Goal: Task Accomplishment & Management: Use online tool/utility

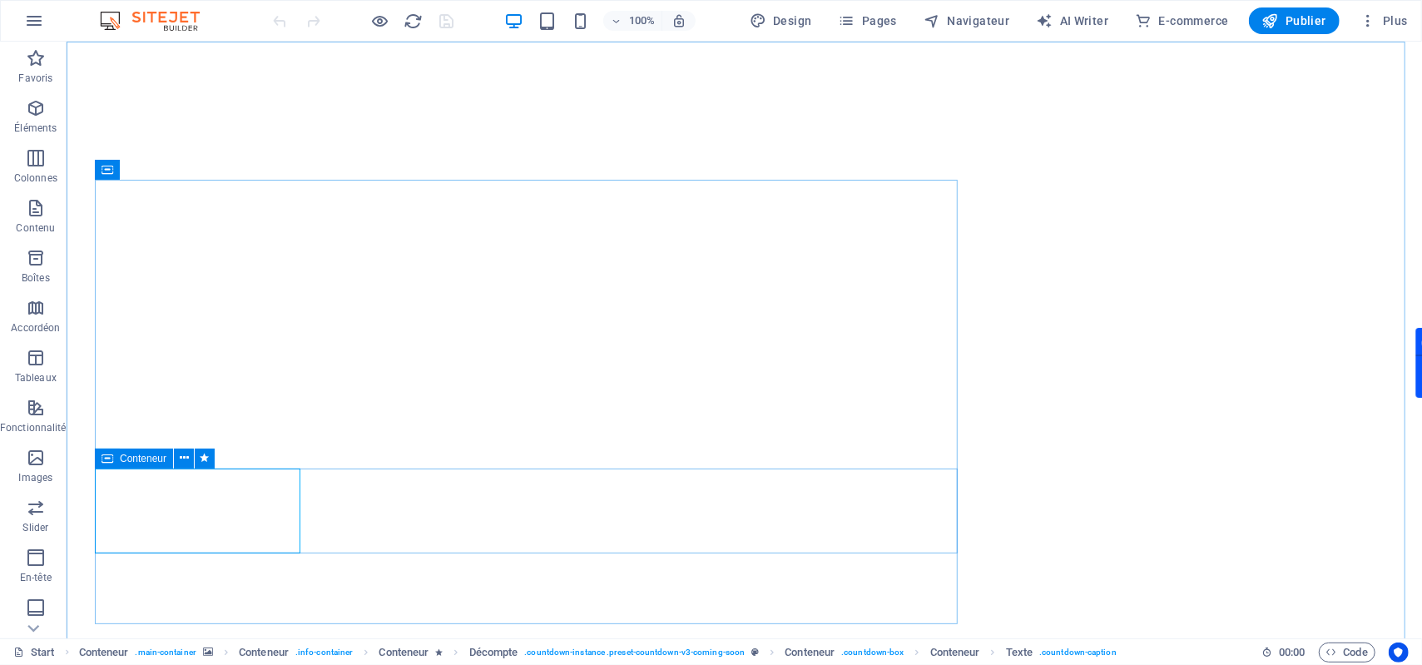
click at [120, 460] on span "Conteneur" at bounding box center [143, 459] width 47 height 10
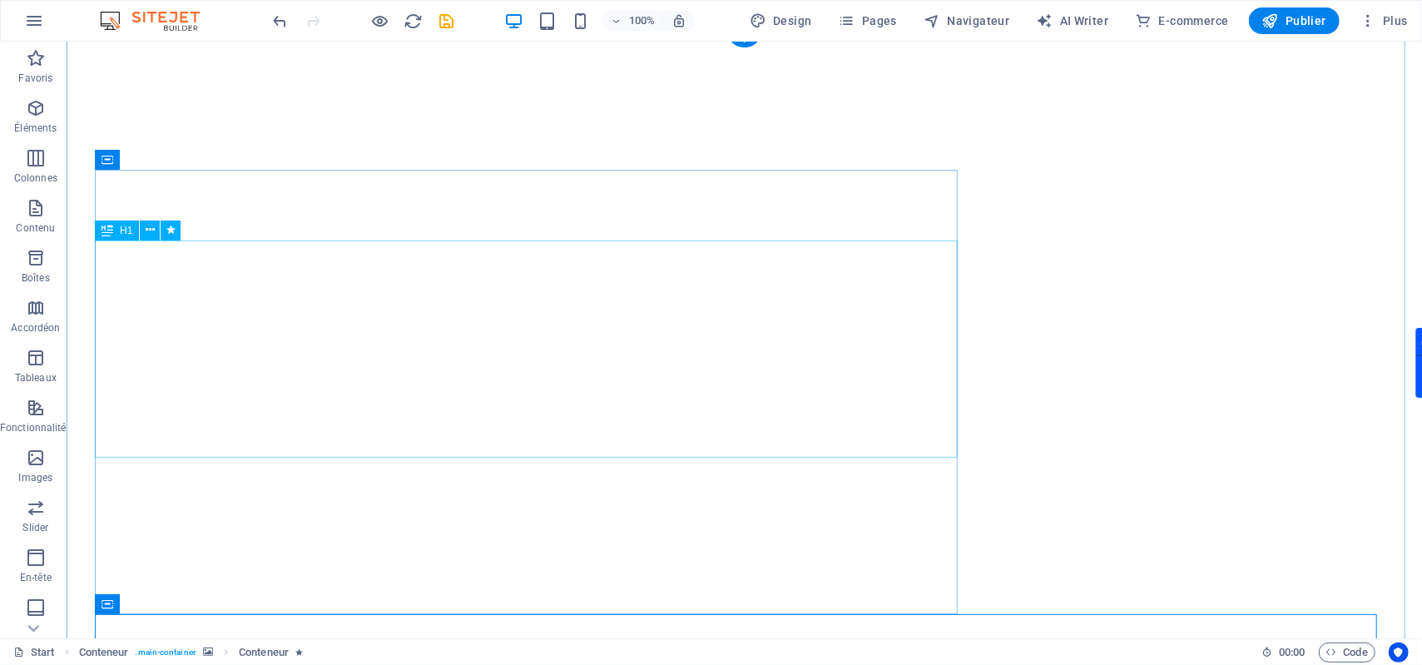
scroll to position [141, 0]
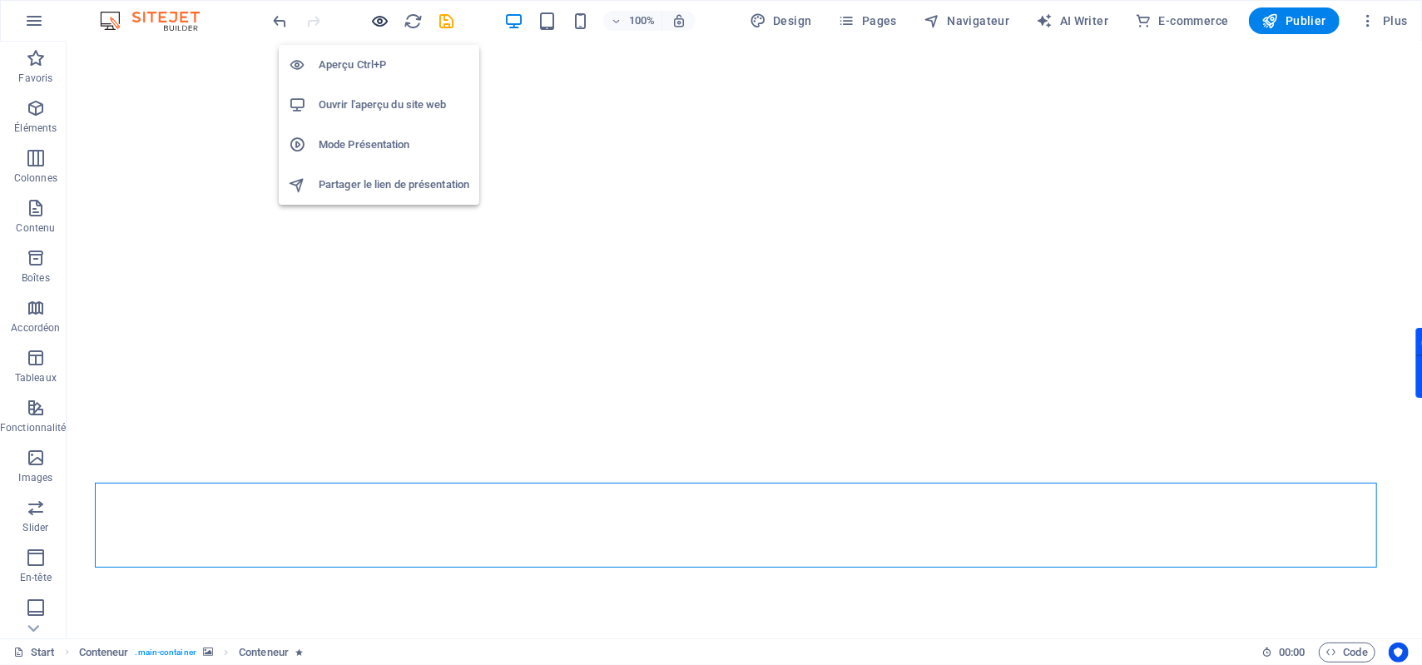
click at [379, 12] on icon "button" at bounding box center [380, 21] width 19 height 19
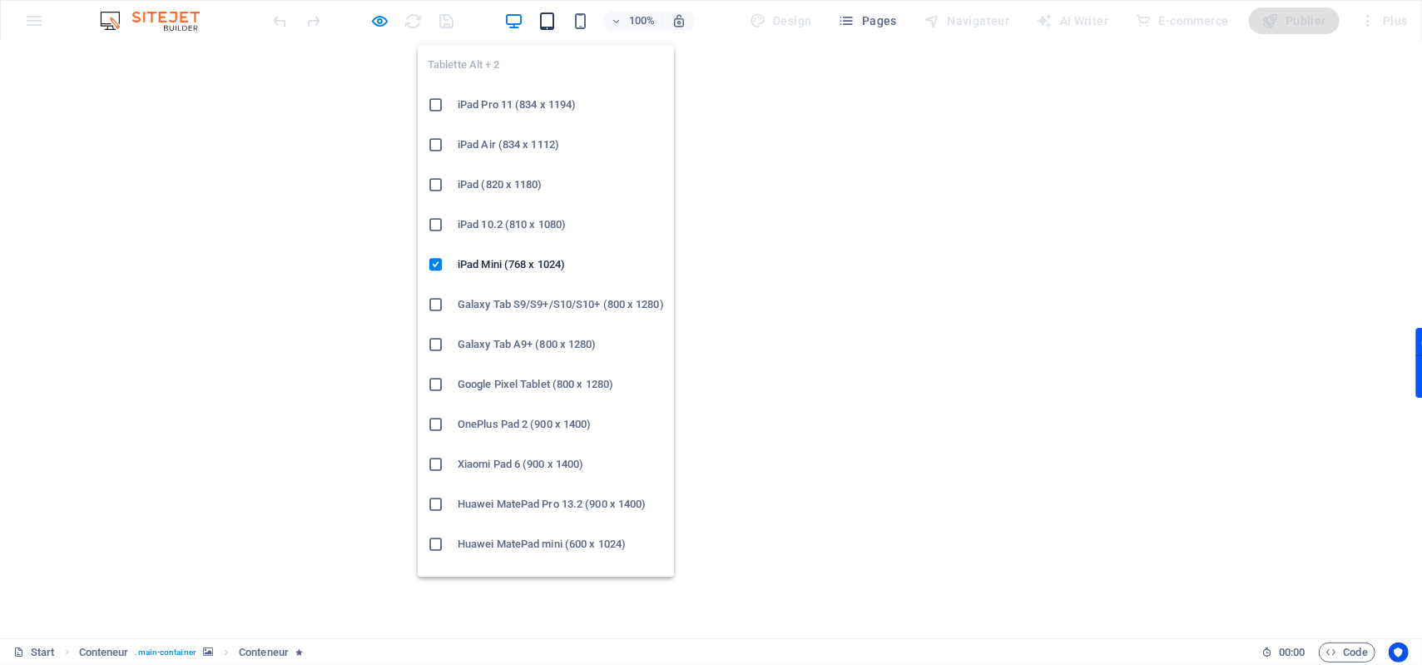
click at [545, 26] on icon "button" at bounding box center [547, 21] width 19 height 19
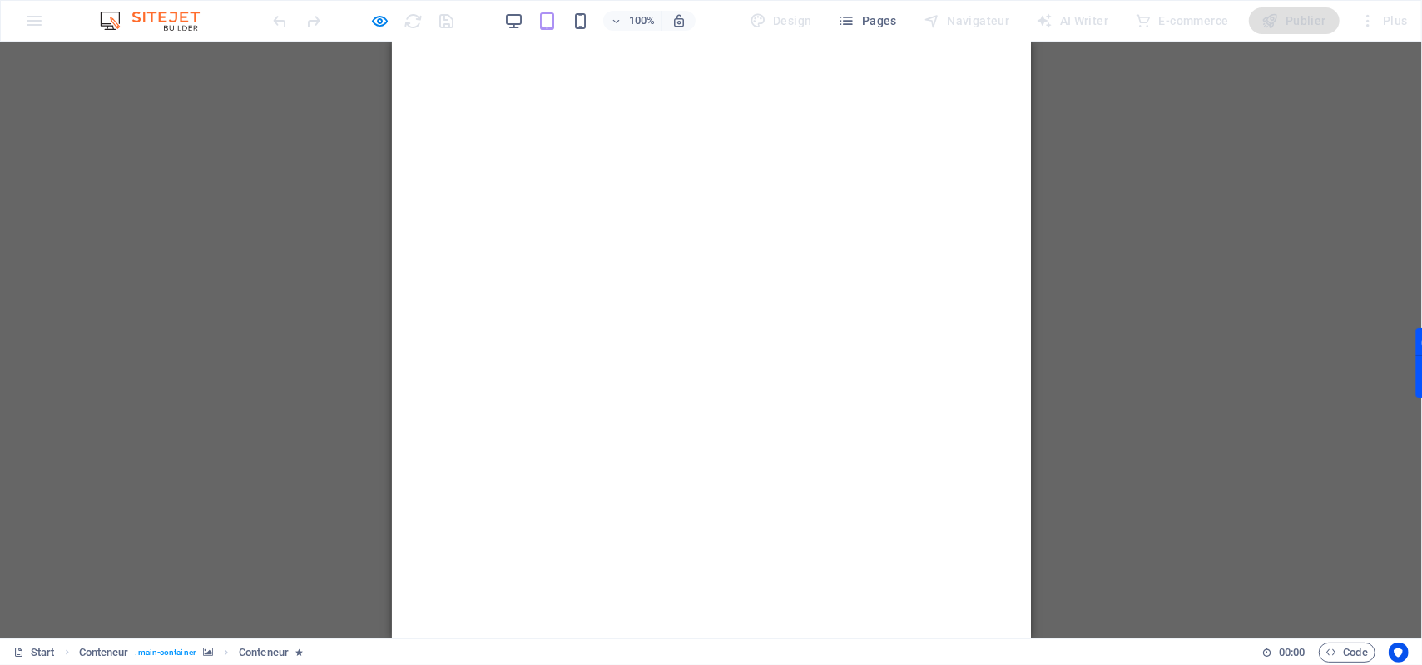
scroll to position [0, 0]
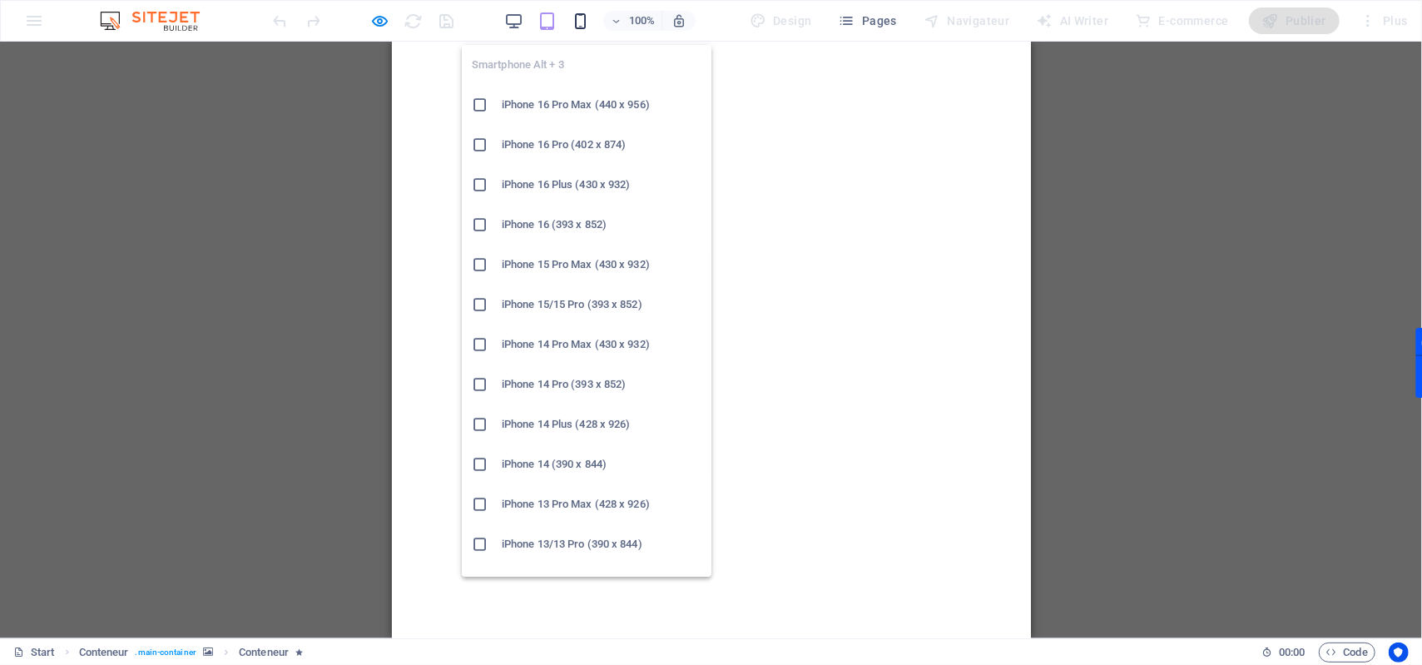
click at [583, 23] on icon "button" at bounding box center [580, 21] width 19 height 19
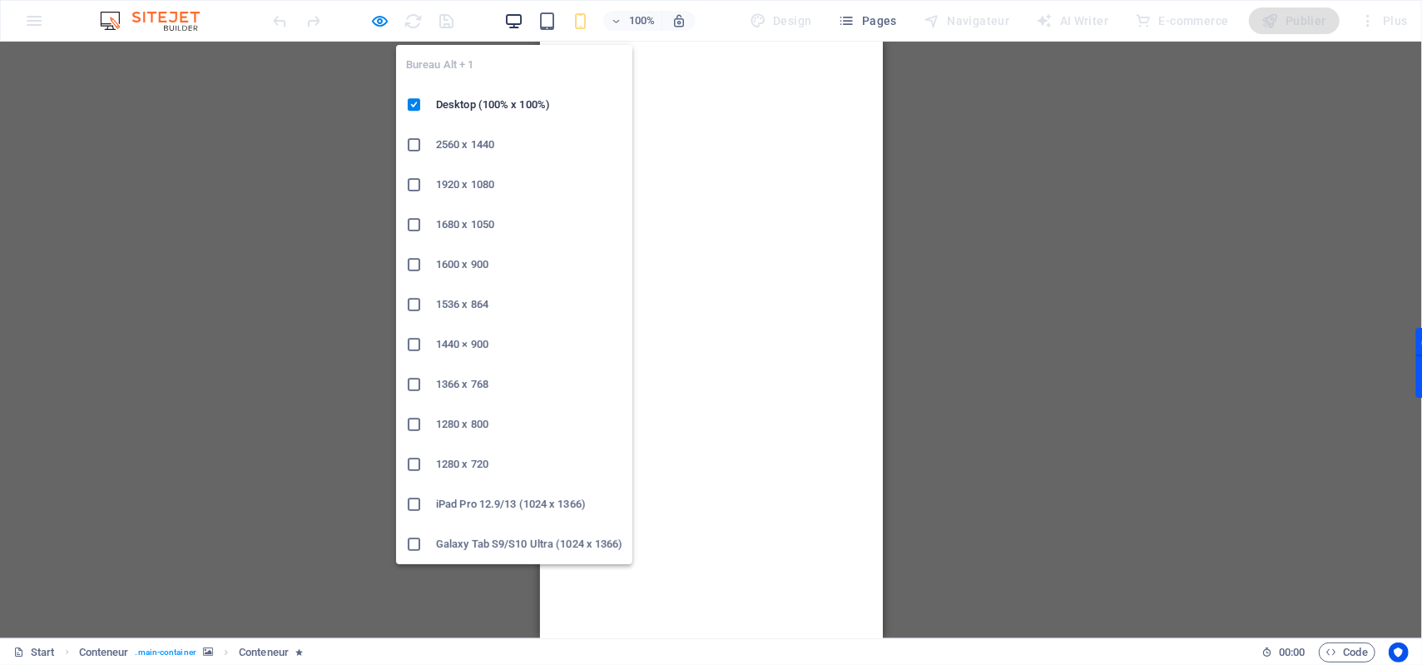
click at [516, 21] on icon "button" at bounding box center [513, 21] width 19 height 19
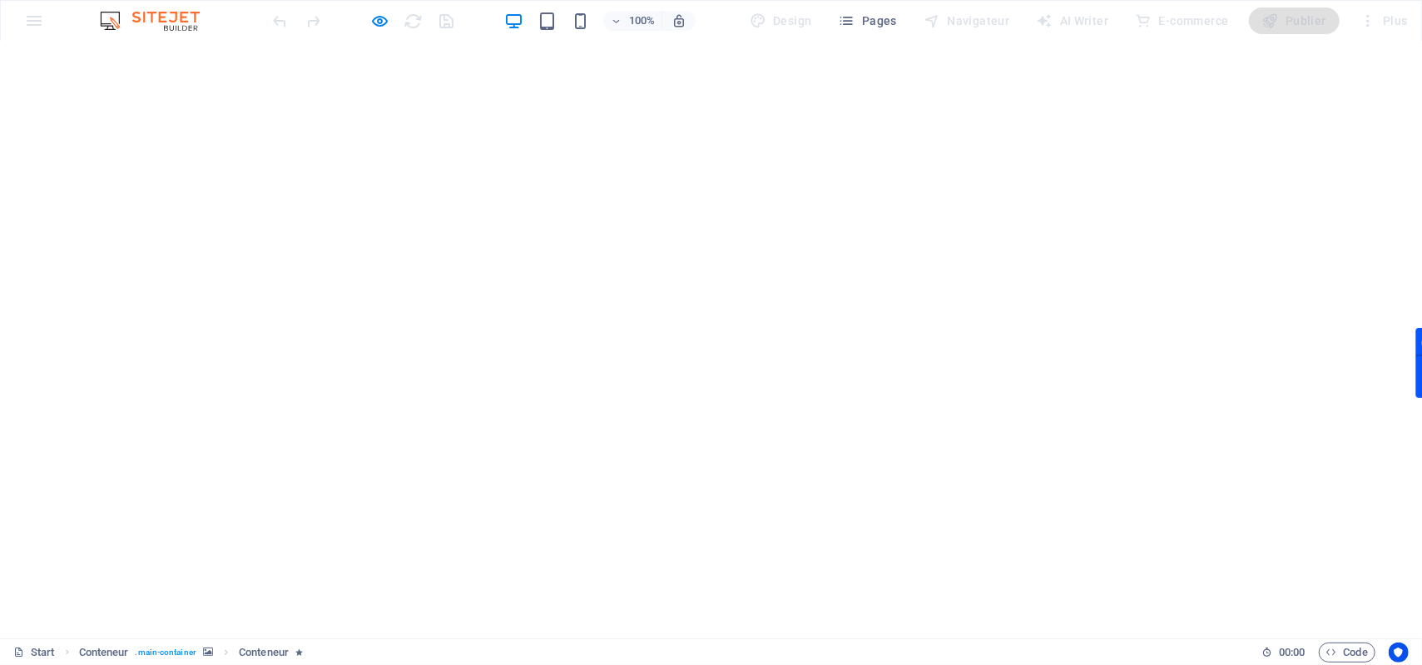
scroll to position [56, 0]
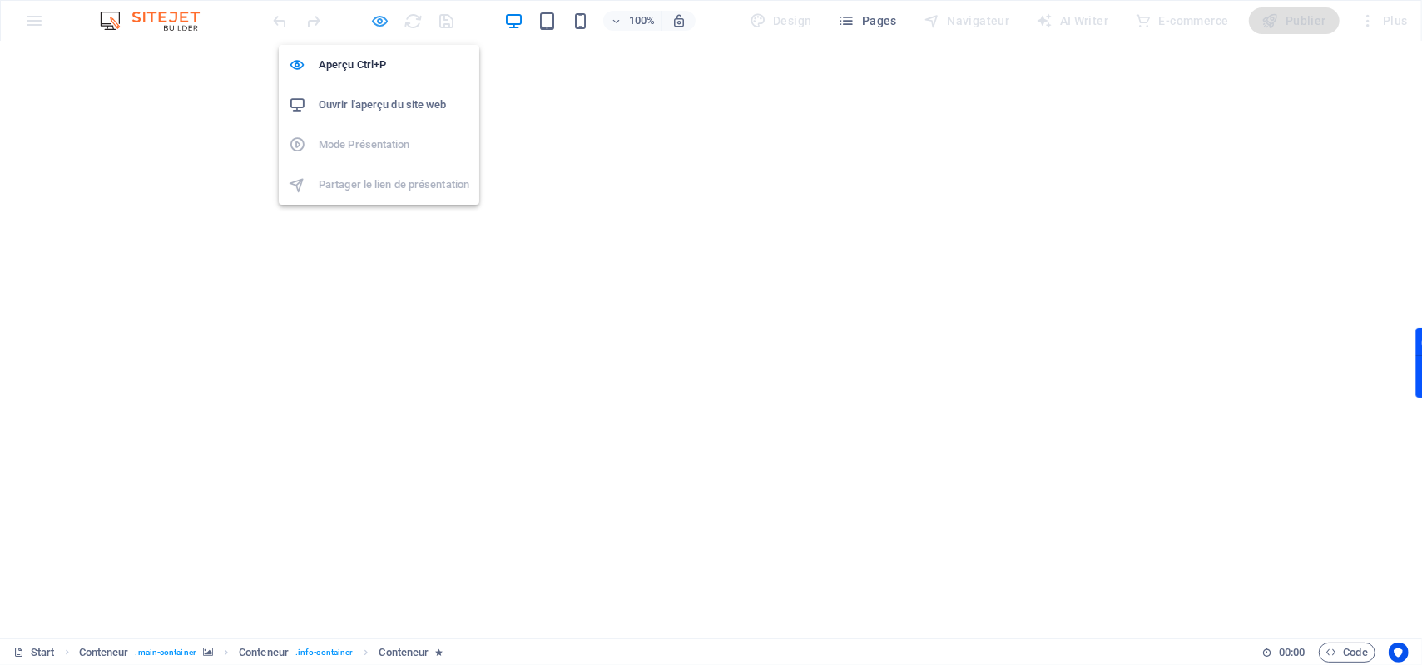
click at [379, 21] on icon "button" at bounding box center [380, 21] width 19 height 19
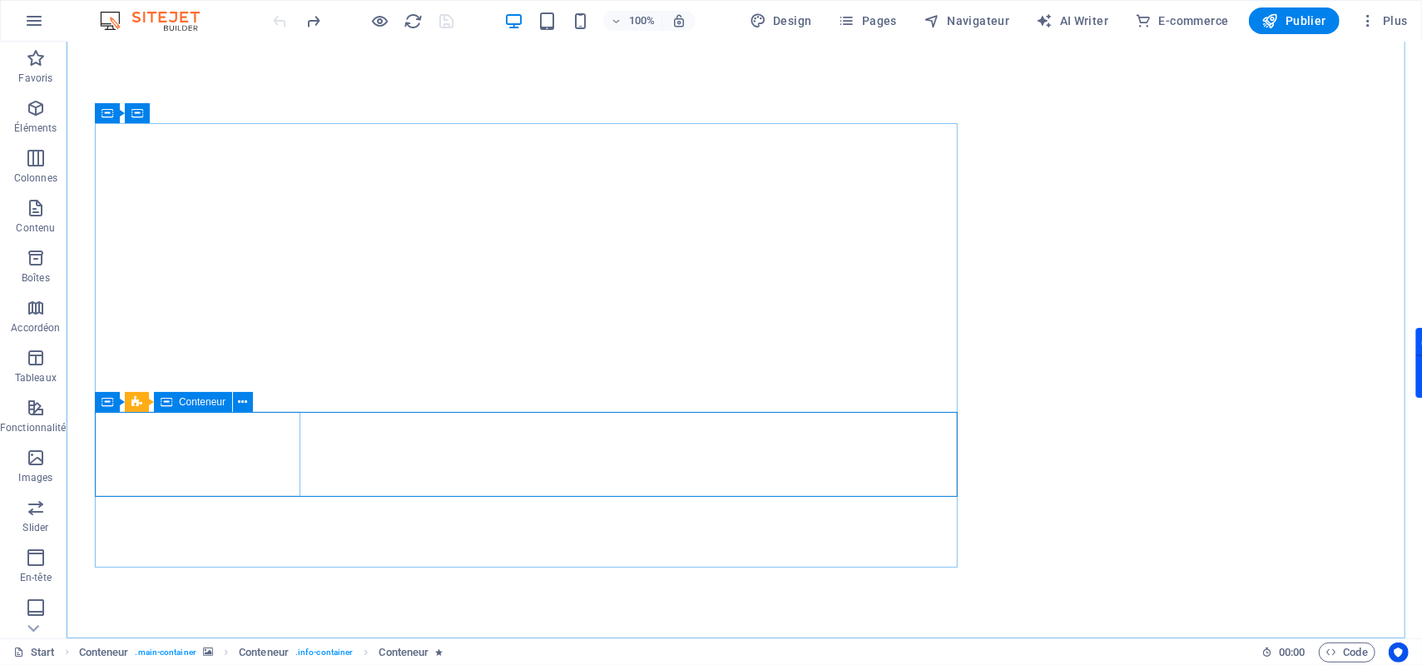
click at [211, 399] on span "Conteneur" at bounding box center [202, 402] width 47 height 10
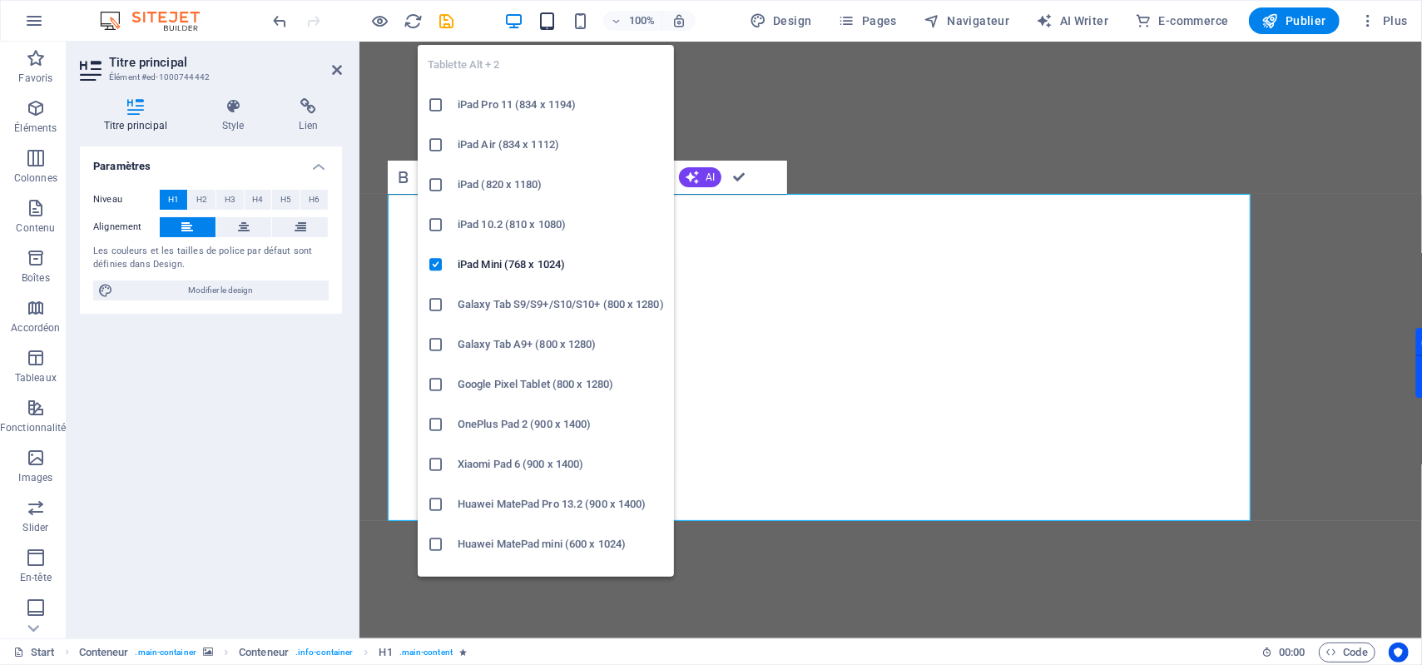
click at [551, 21] on icon "button" at bounding box center [547, 21] width 19 height 19
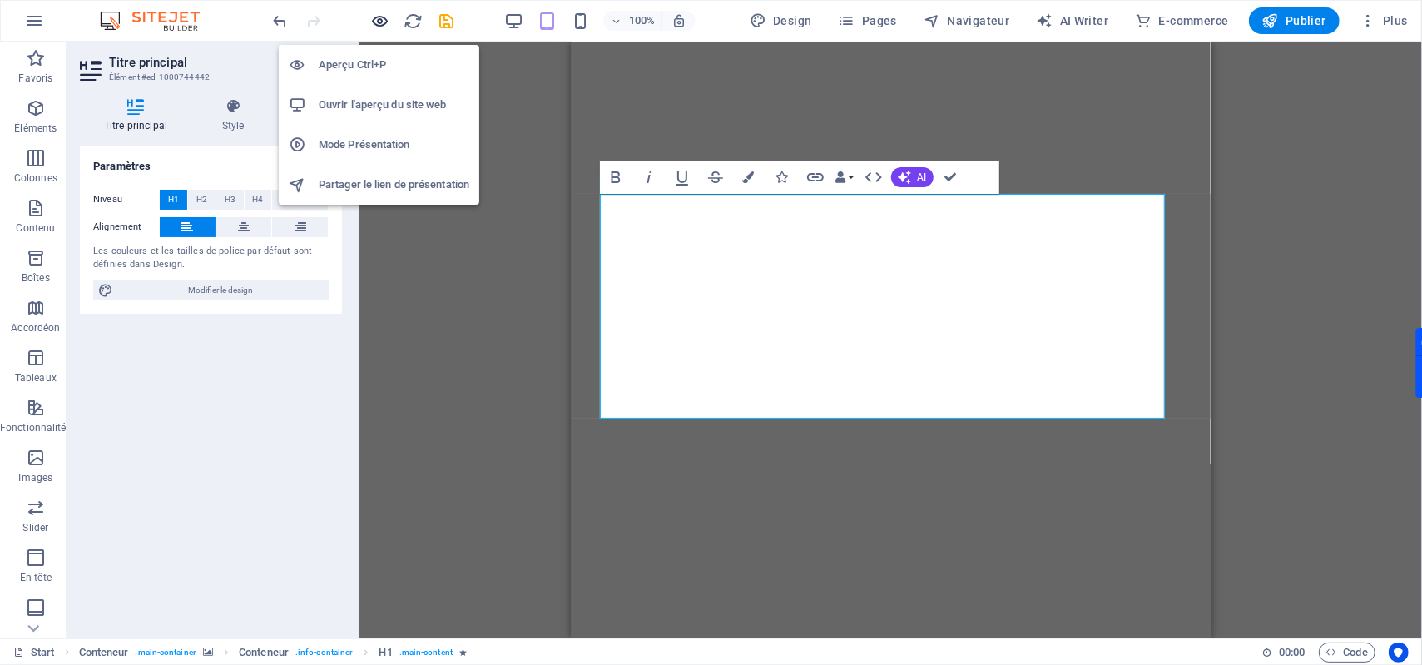
click at [387, 22] on icon "button" at bounding box center [380, 21] width 19 height 19
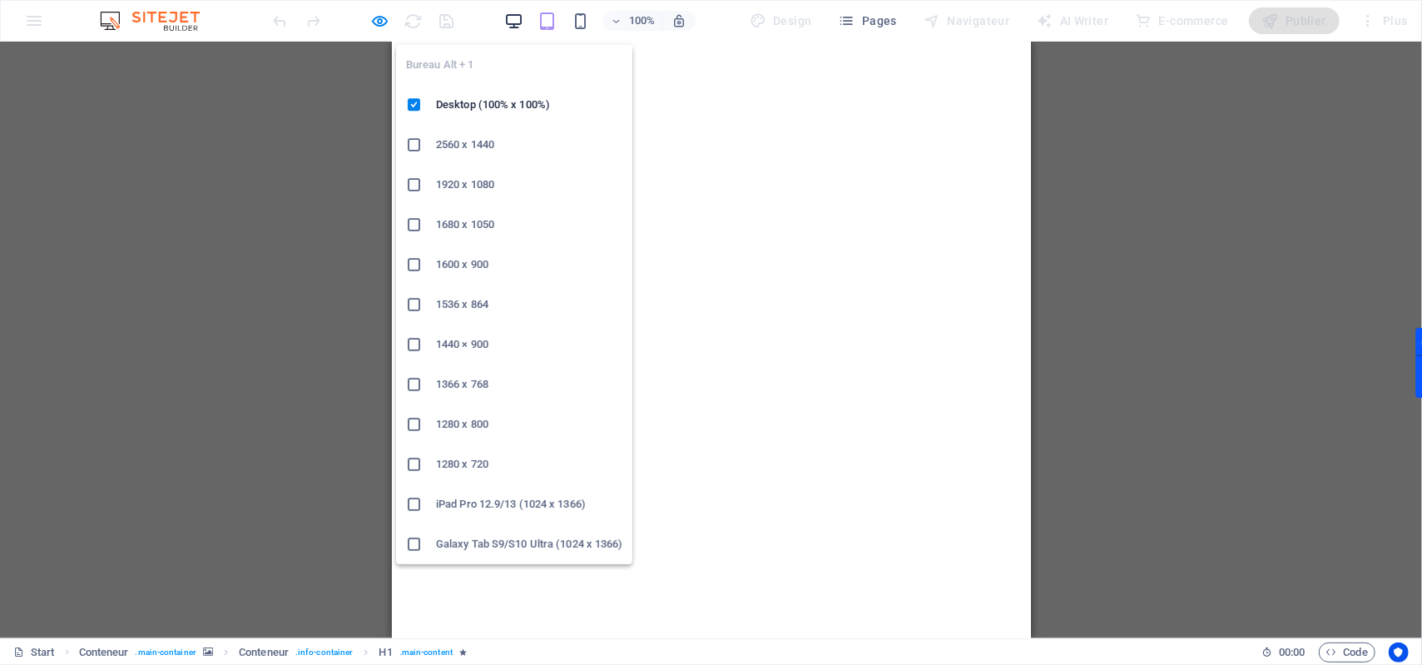
click at [518, 25] on icon "button" at bounding box center [513, 21] width 19 height 19
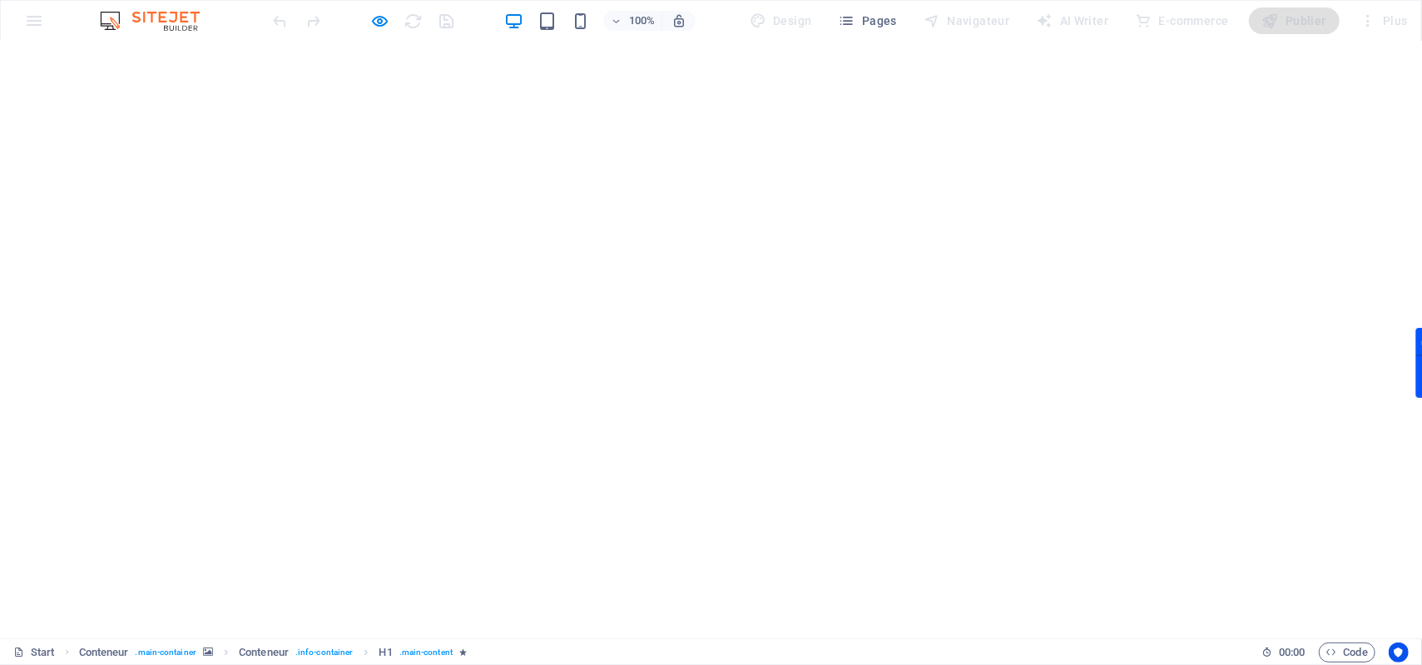
scroll to position [56, 0]
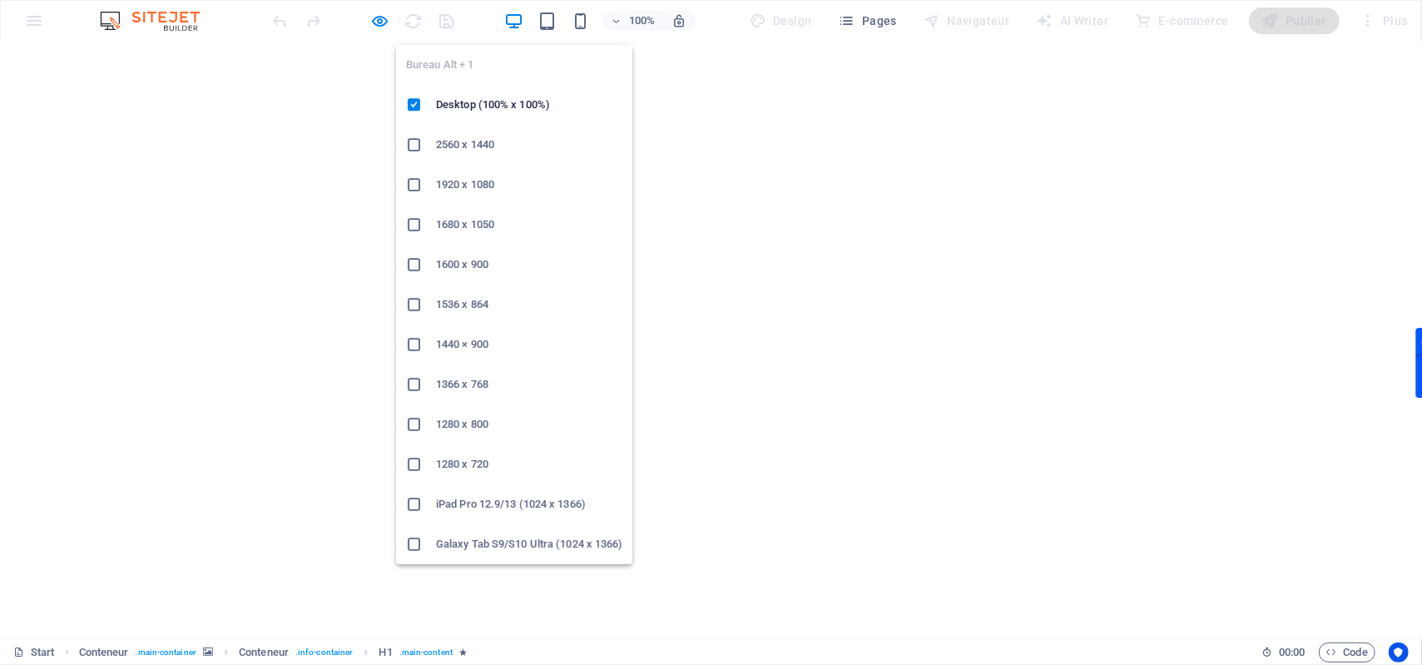
click at [521, 23] on icon "button" at bounding box center [513, 21] width 19 height 19
click at [463, 162] on li "2560 x 1440" at bounding box center [514, 145] width 236 height 40
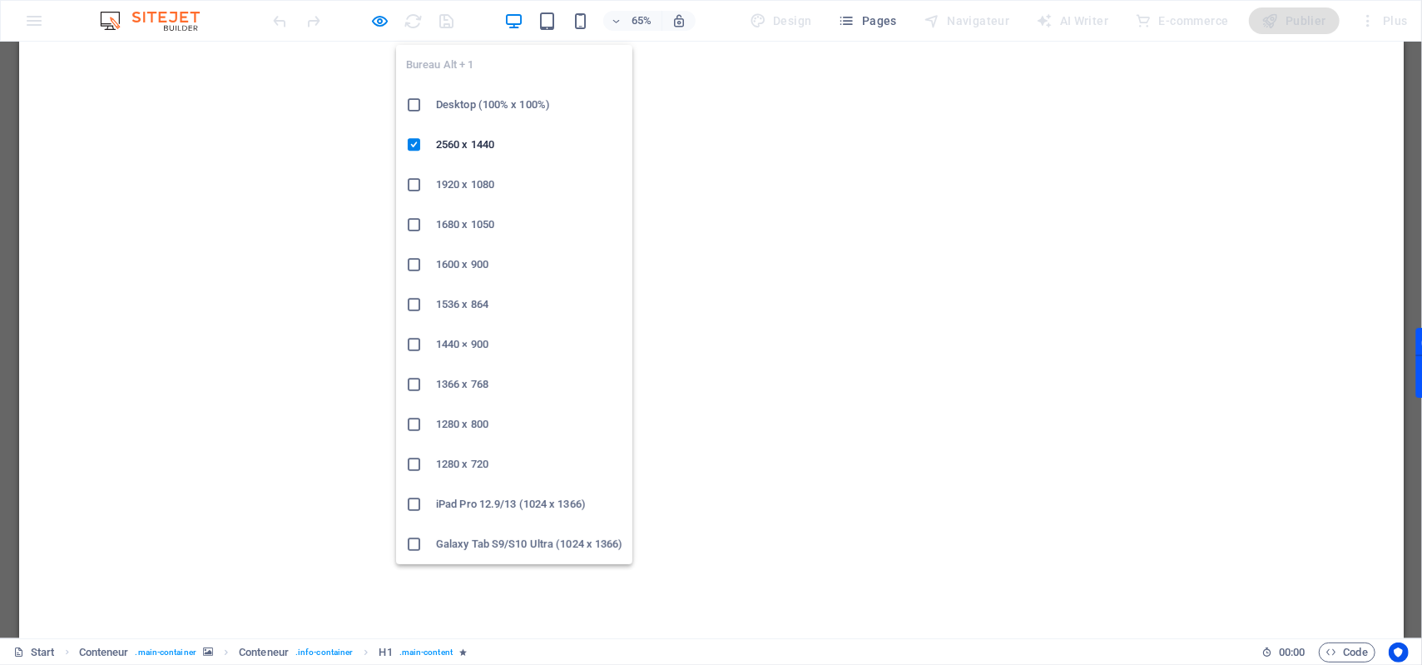
click at [417, 103] on icon at bounding box center [414, 105] width 17 height 17
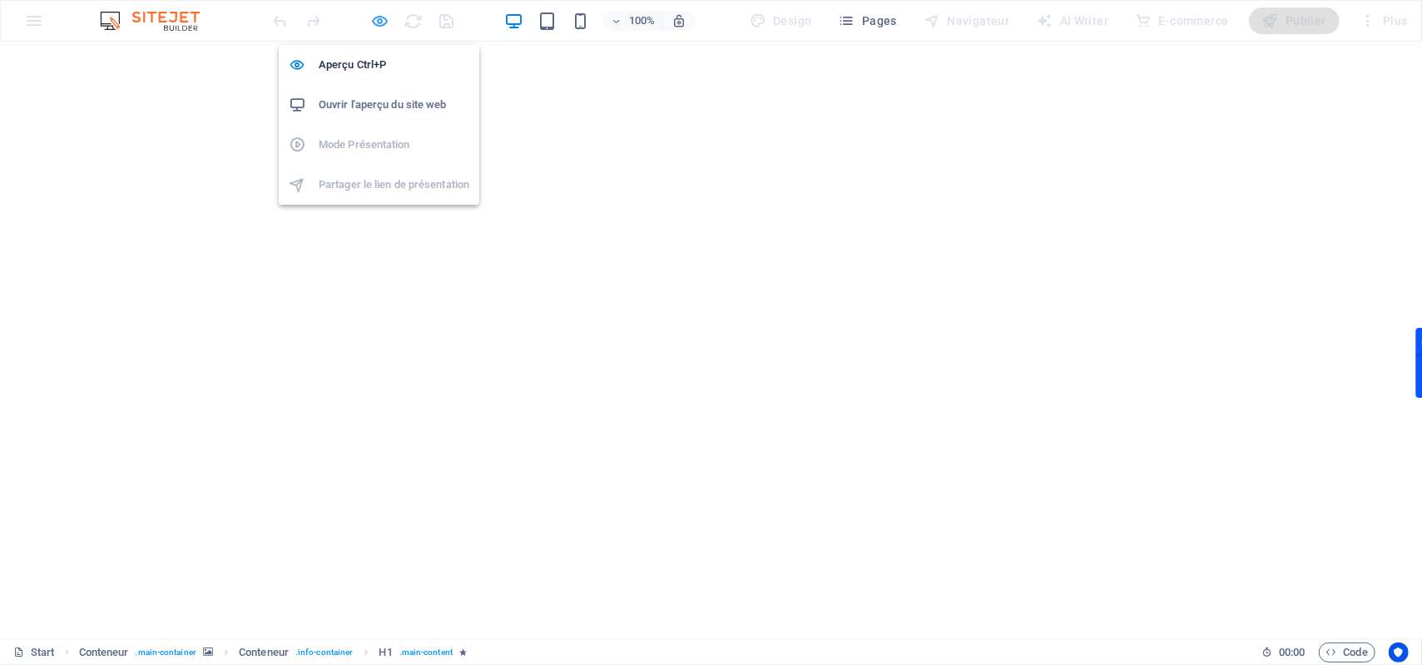
click at [379, 17] on icon "button" at bounding box center [380, 21] width 19 height 19
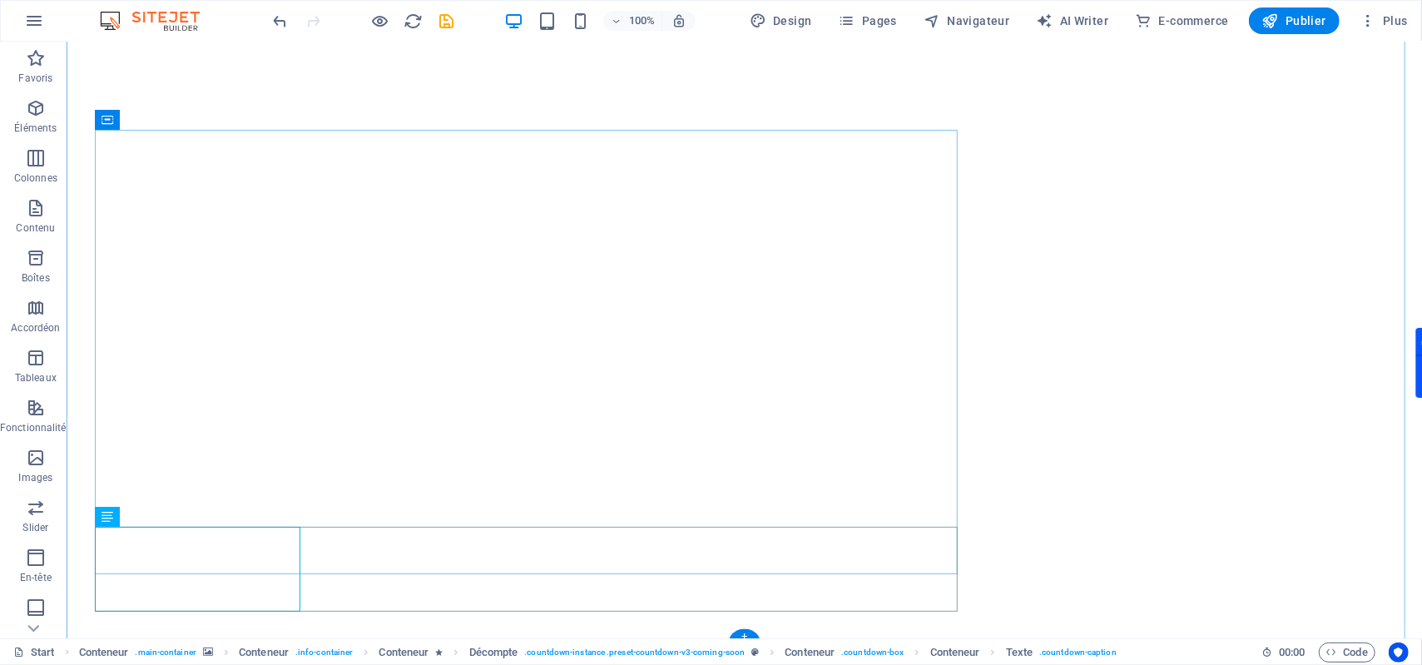
scroll to position [56, 0]
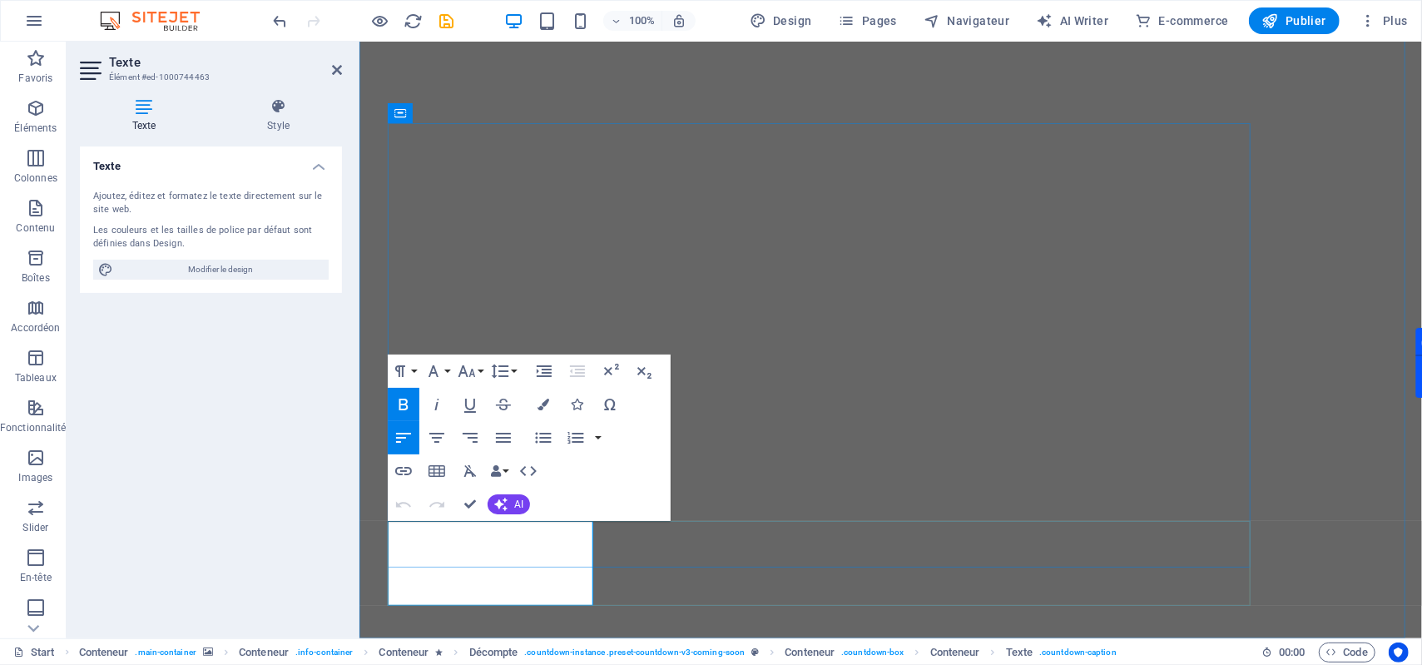
click at [1365, 2] on img "1/2" at bounding box center [882, 2] width 1046 height 0
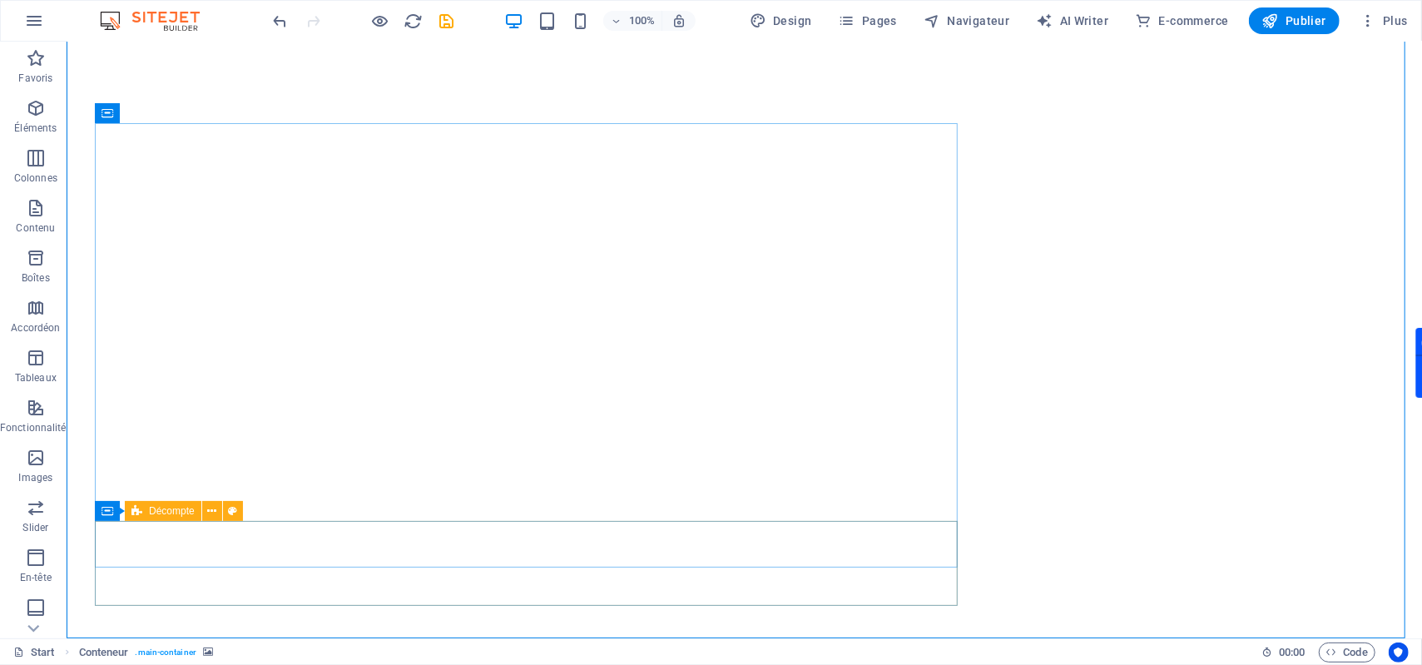
click at [187, 508] on span "Décompte" at bounding box center [172, 511] width 46 height 10
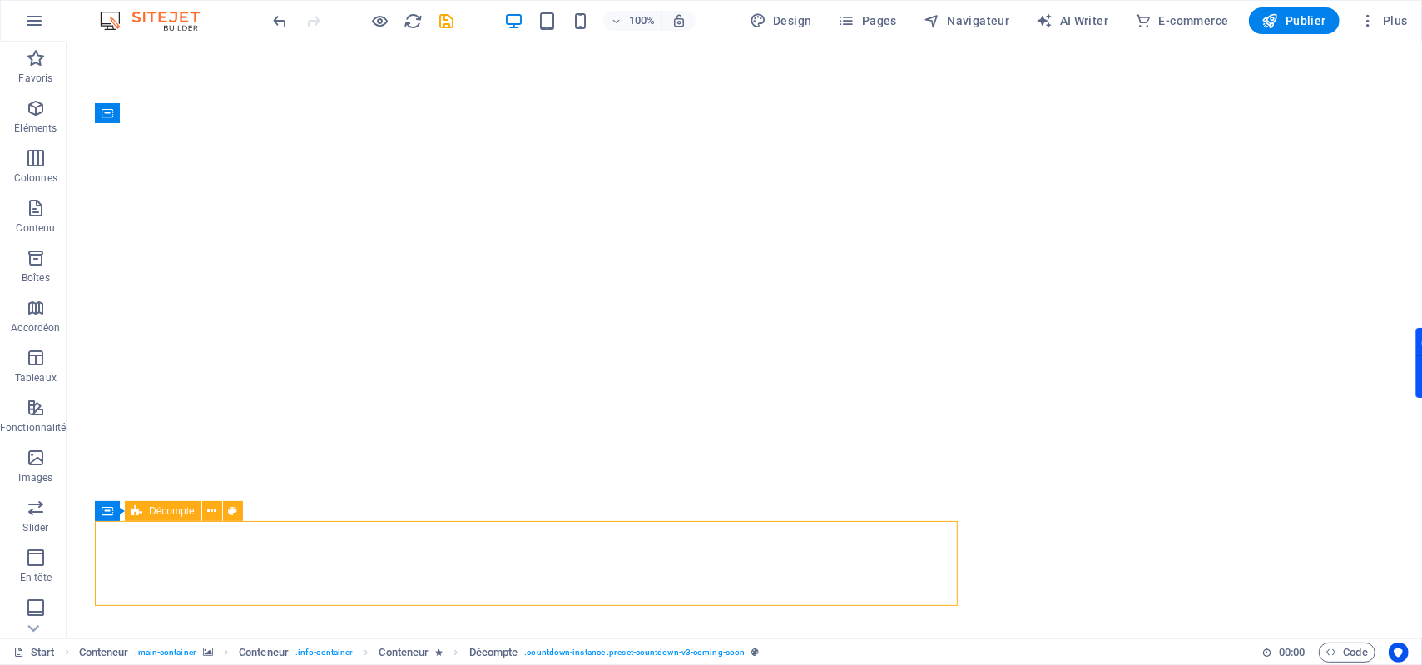
click at [184, 509] on span "Décompte" at bounding box center [172, 511] width 46 height 10
click at [180, 513] on span "Décompte" at bounding box center [172, 511] width 46 height 10
click at [210, 511] on icon at bounding box center [211, 511] width 9 height 17
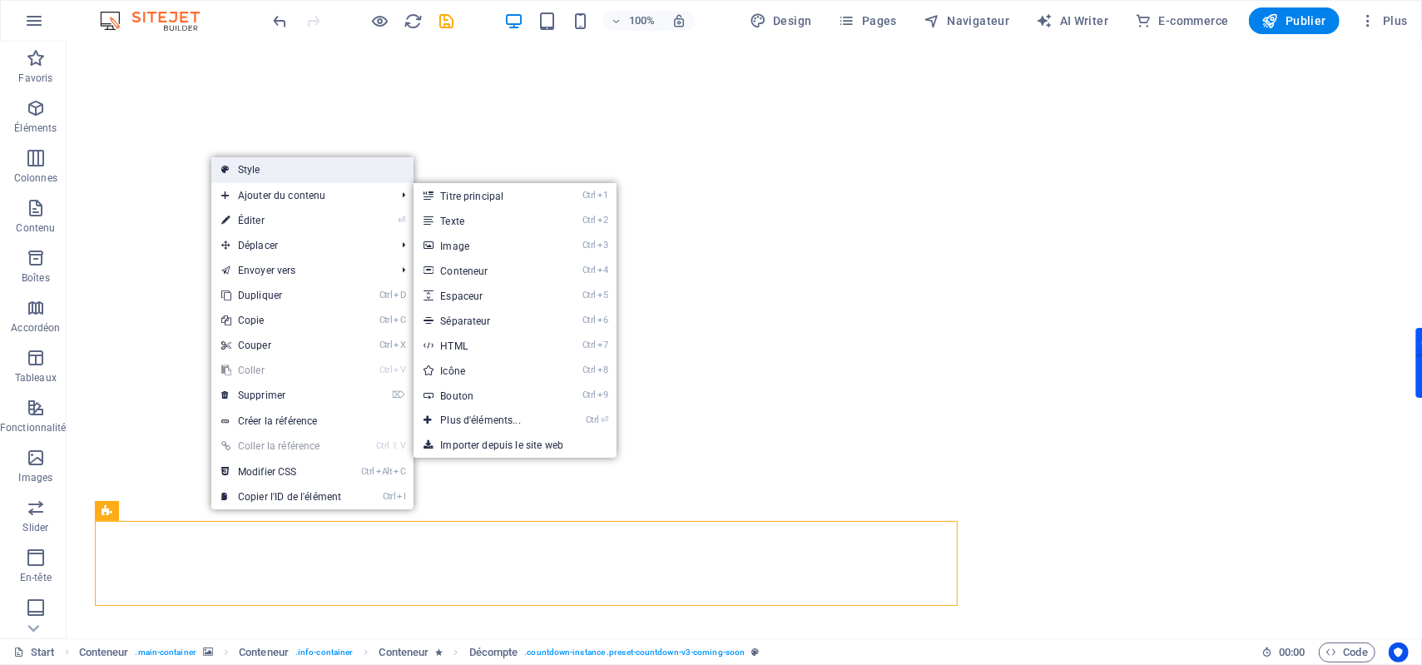
click at [274, 174] on link "Style" at bounding box center [312, 169] width 202 height 25
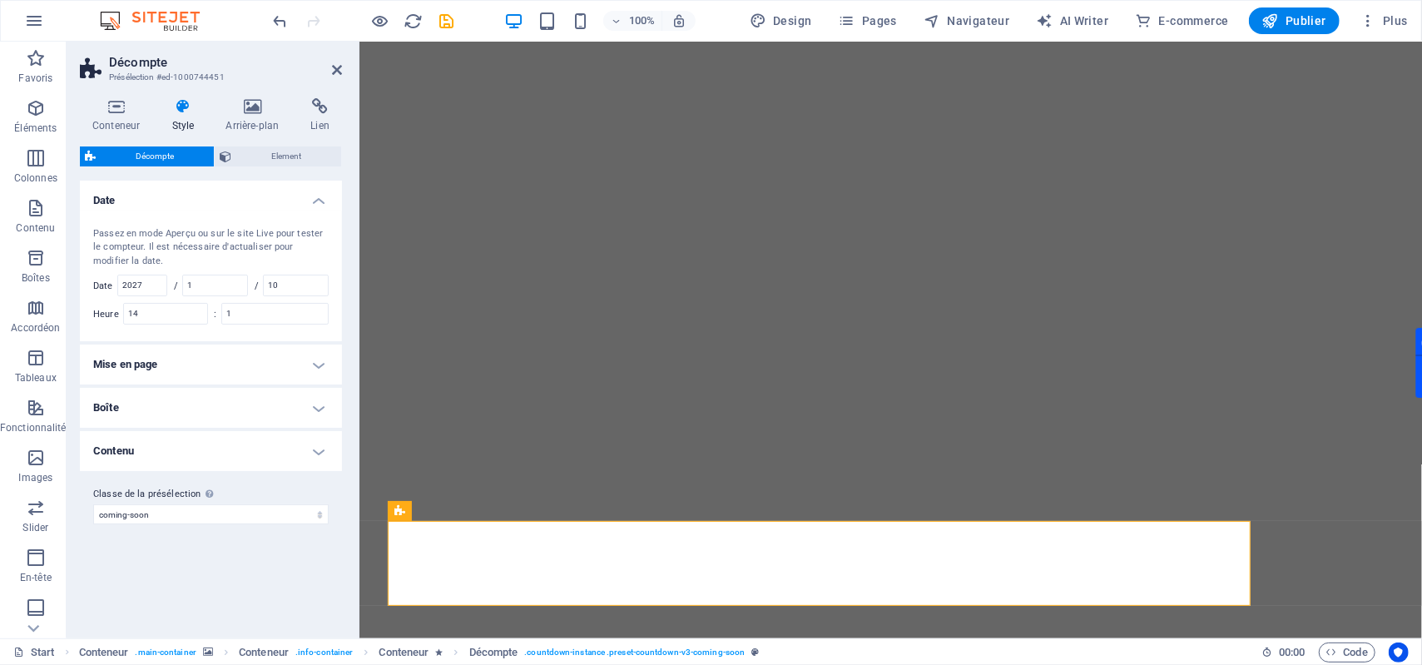
click at [224, 370] on h4 "Mise en page" at bounding box center [211, 365] width 262 height 40
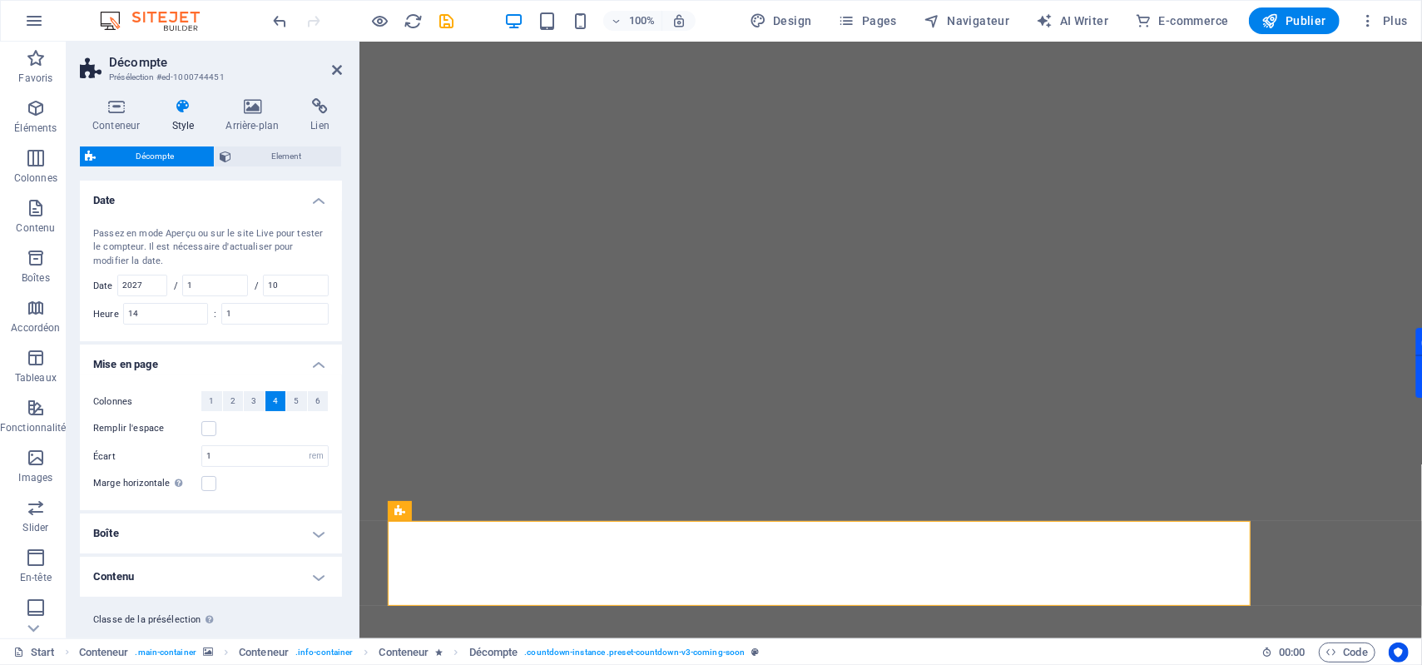
click at [224, 370] on h4 "Mise en page" at bounding box center [211, 360] width 262 height 30
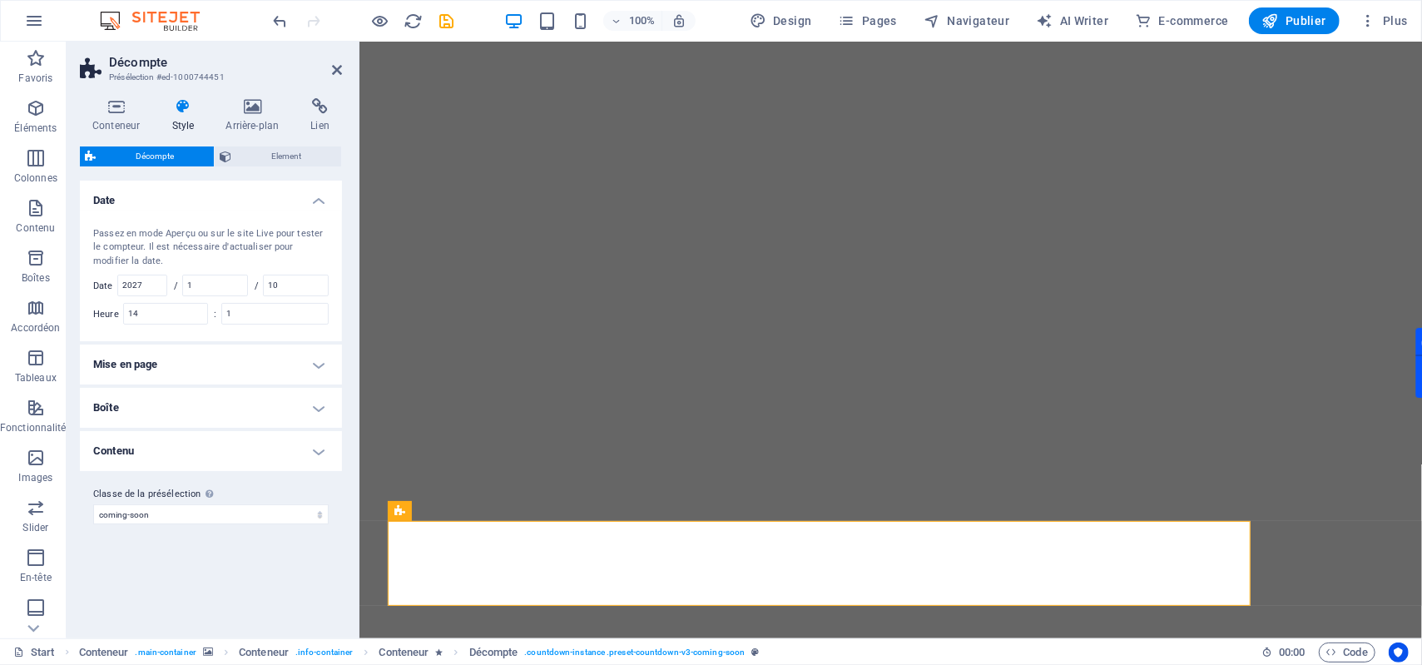
click at [224, 370] on h4 "Mise en page" at bounding box center [211, 365] width 262 height 40
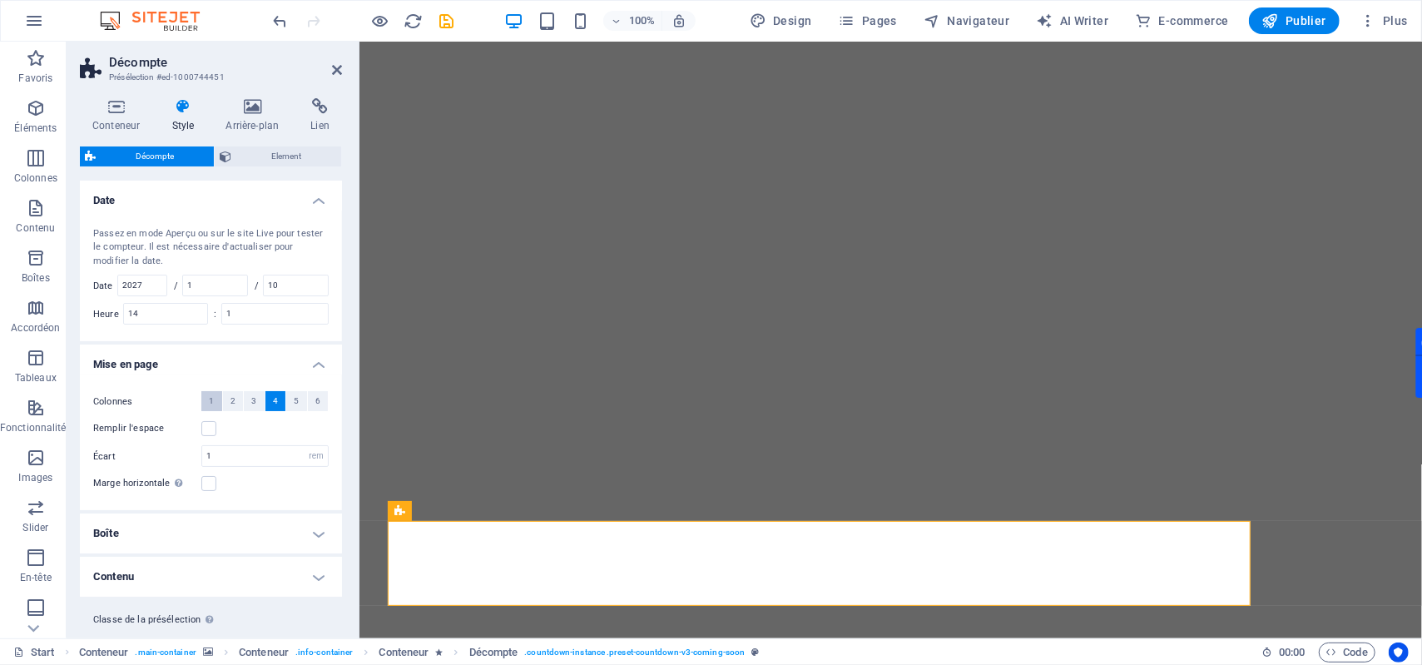
click at [216, 407] on button "1" at bounding box center [211, 401] width 21 height 20
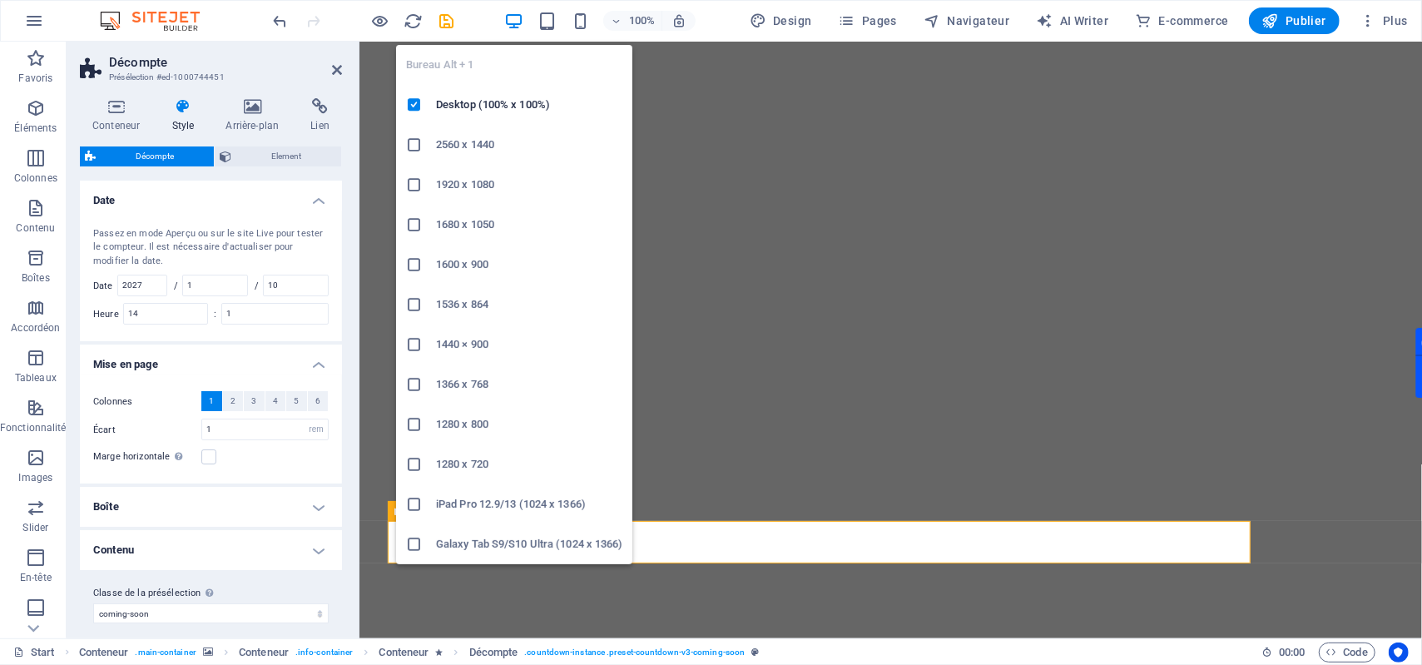
click at [517, 22] on icon "button" at bounding box center [513, 21] width 19 height 19
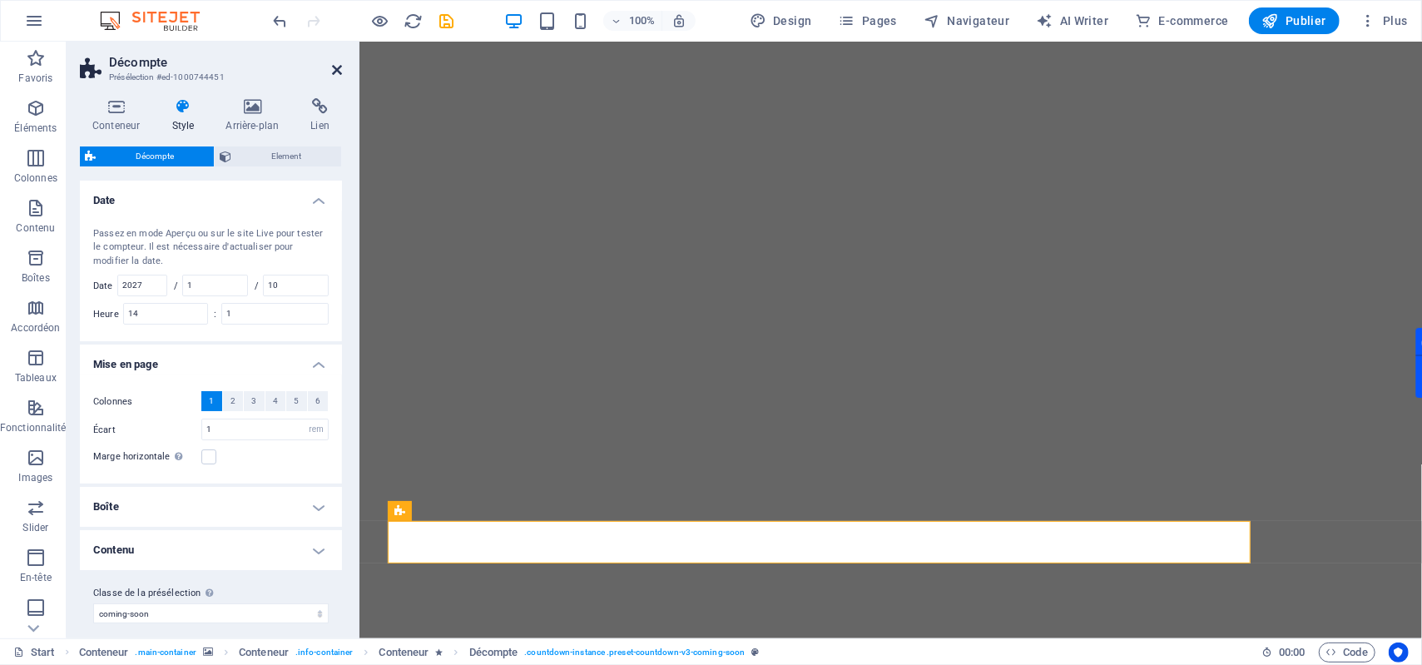
click at [334, 71] on icon at bounding box center [337, 69] width 10 height 13
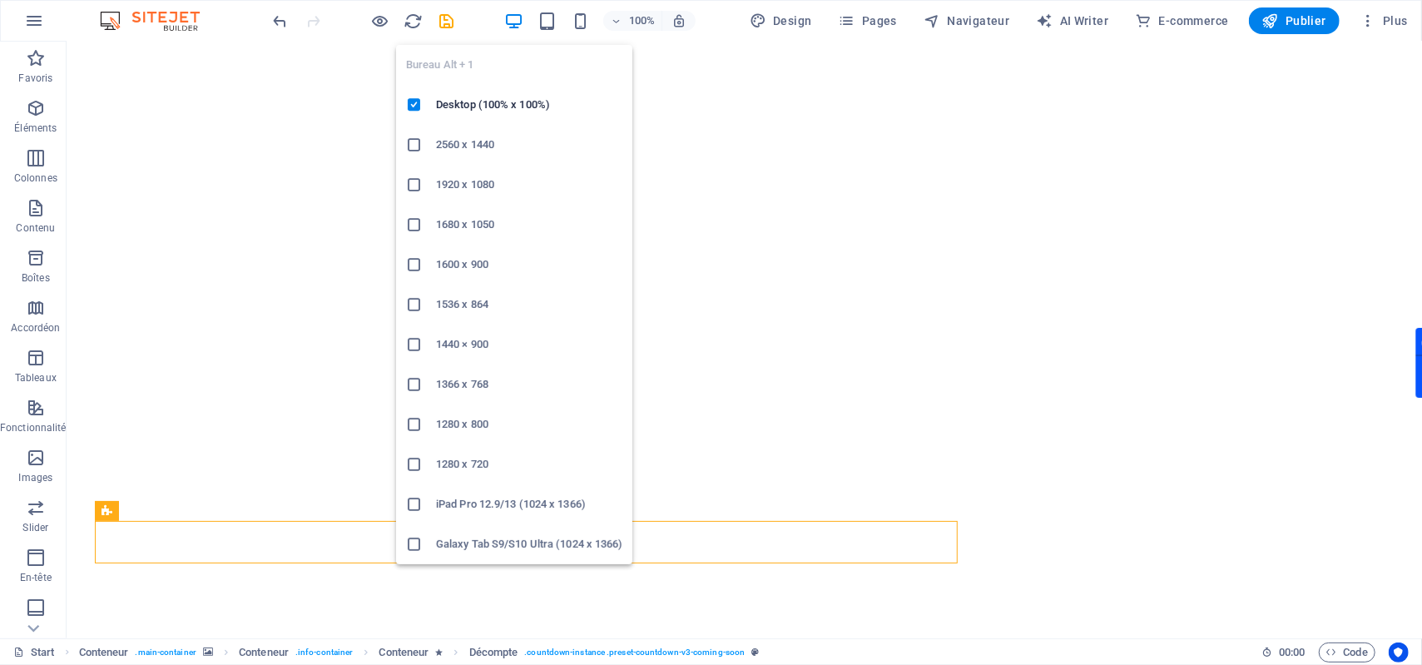
click at [523, 22] on icon "button" at bounding box center [513, 21] width 19 height 19
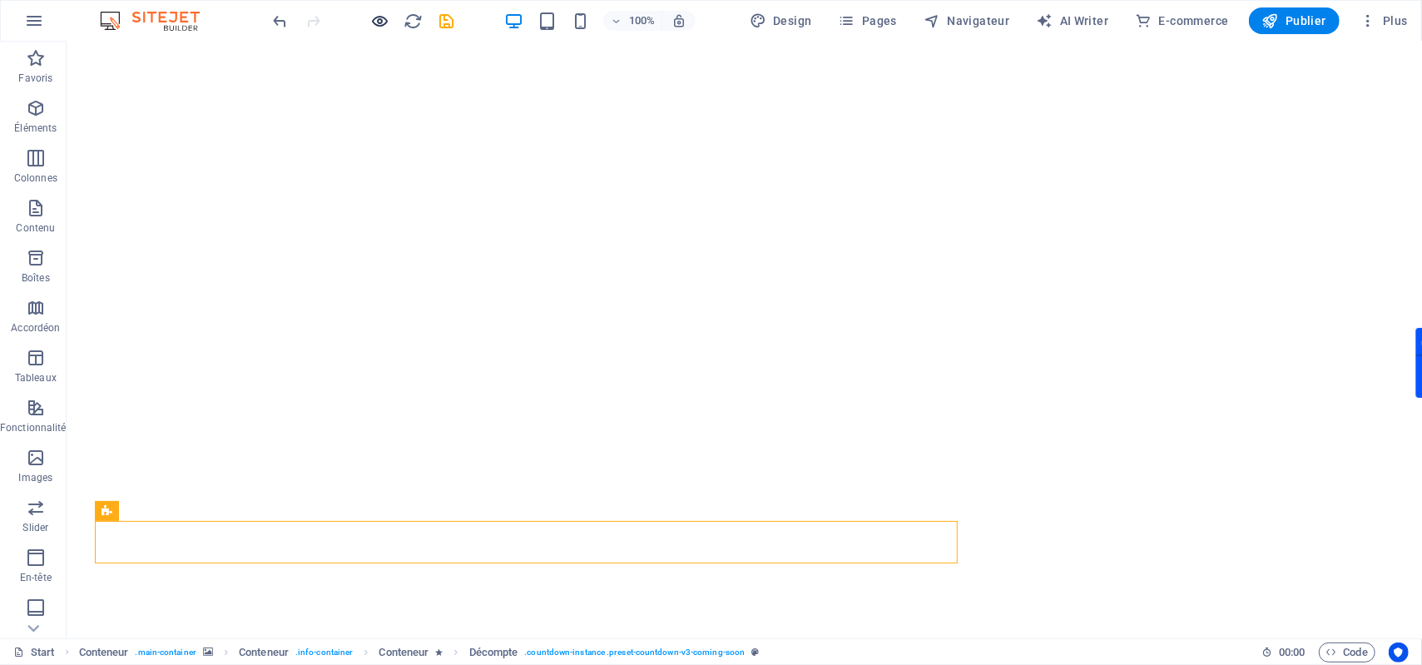
drag, startPoint x: 366, startPoint y: 30, endPoint x: 374, endPoint y: 26, distance: 9.3
click at [367, 29] on div at bounding box center [363, 20] width 186 height 27
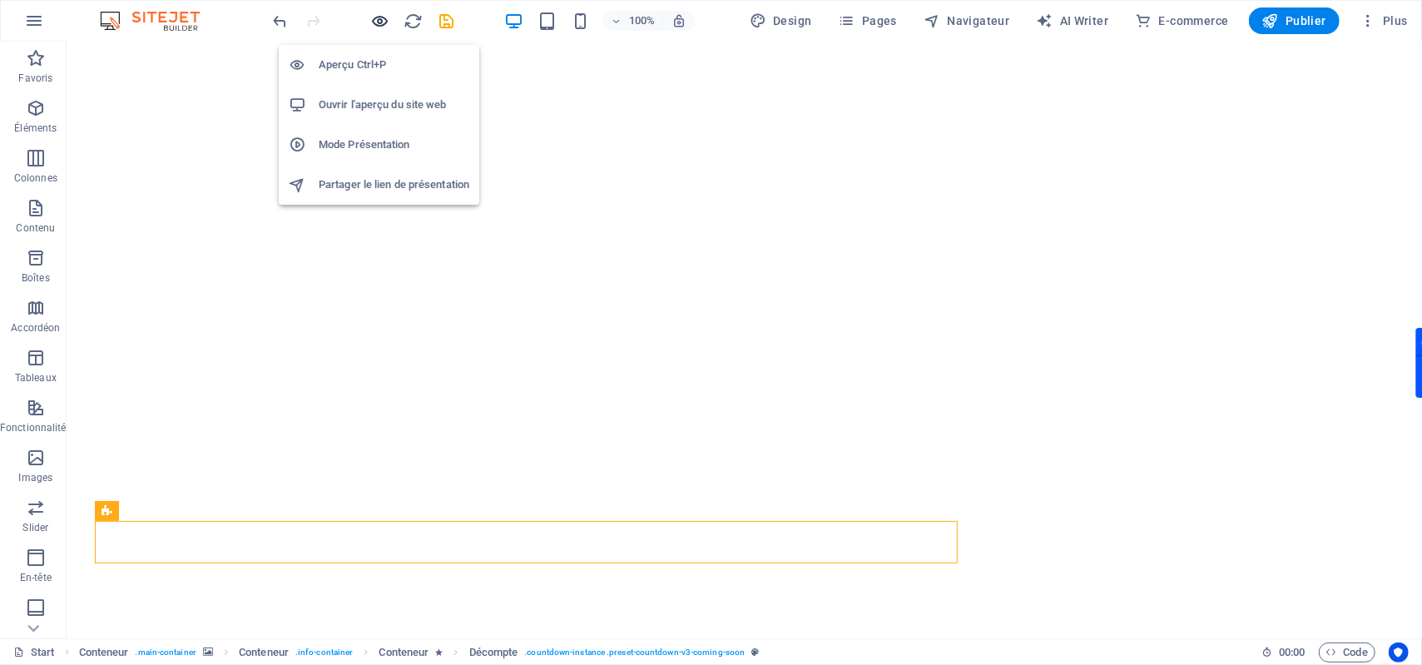
click at [386, 22] on icon "button" at bounding box center [380, 21] width 19 height 19
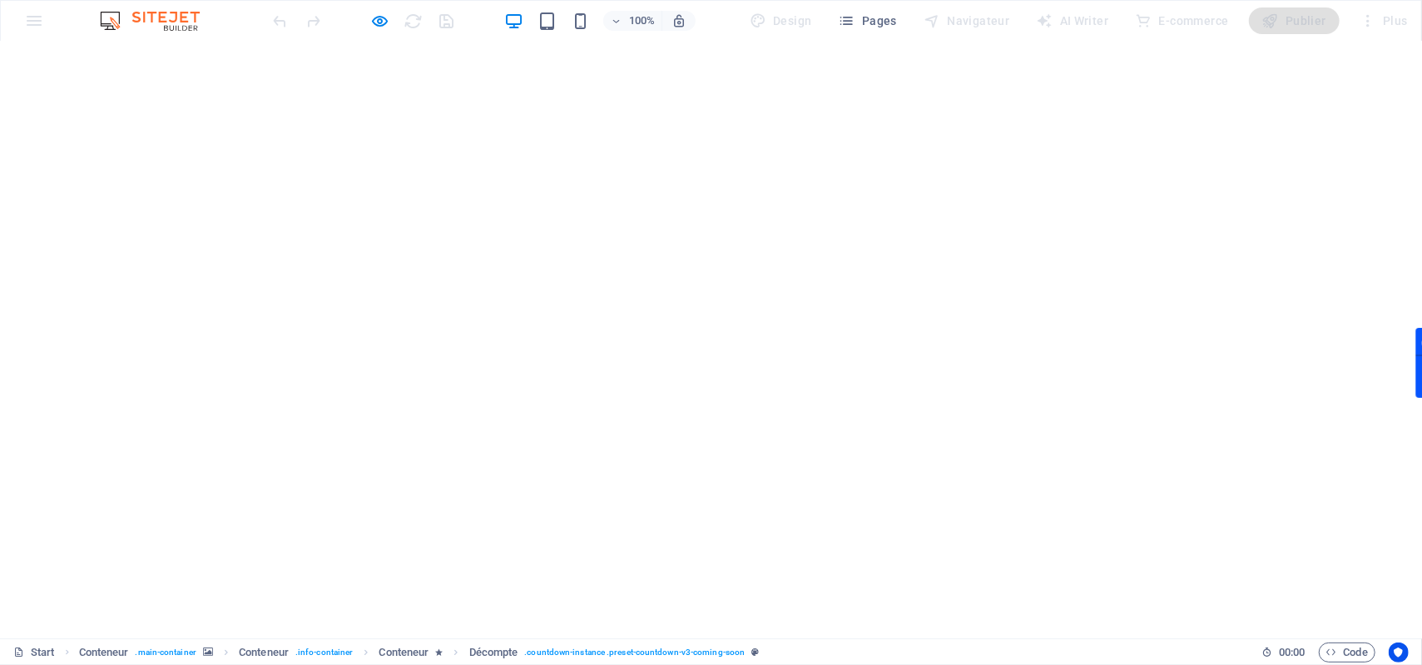
scroll to position [0, 0]
click at [379, 22] on icon "button" at bounding box center [380, 21] width 19 height 19
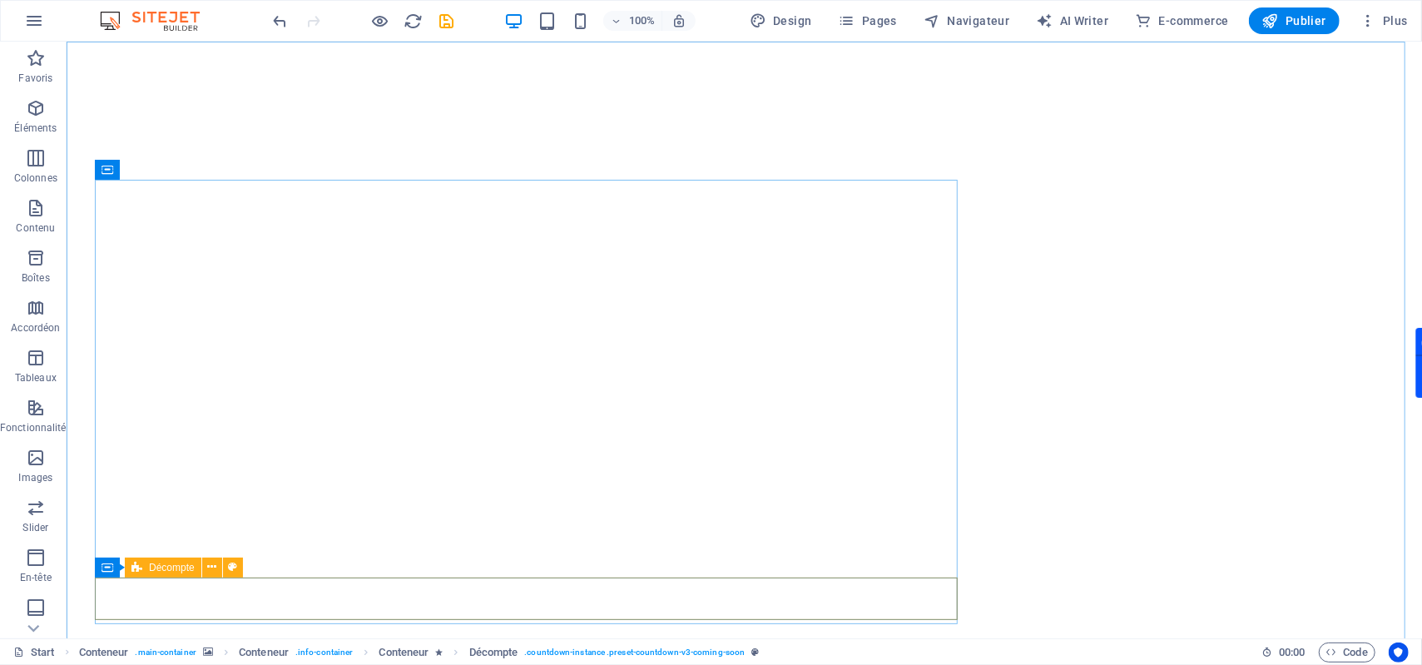
click at [146, 566] on div "Décompte" at bounding box center [163, 568] width 77 height 20
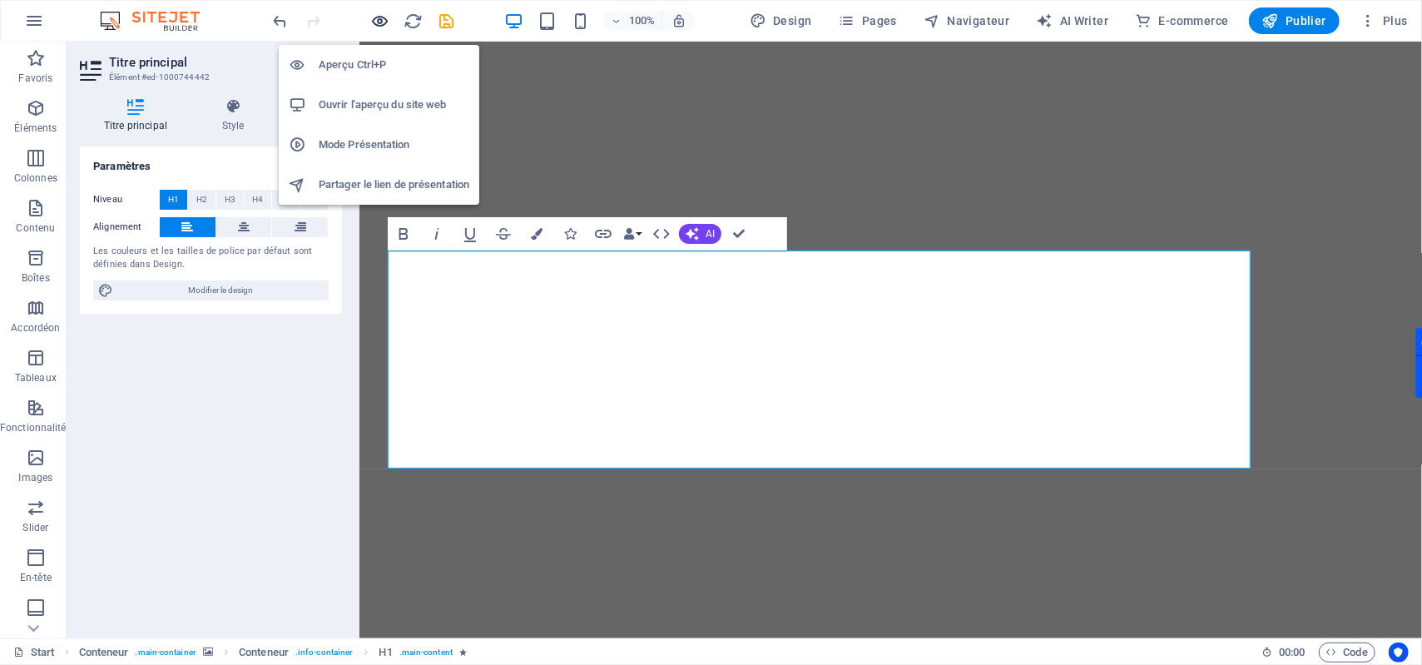
click at [384, 19] on icon "button" at bounding box center [380, 21] width 19 height 19
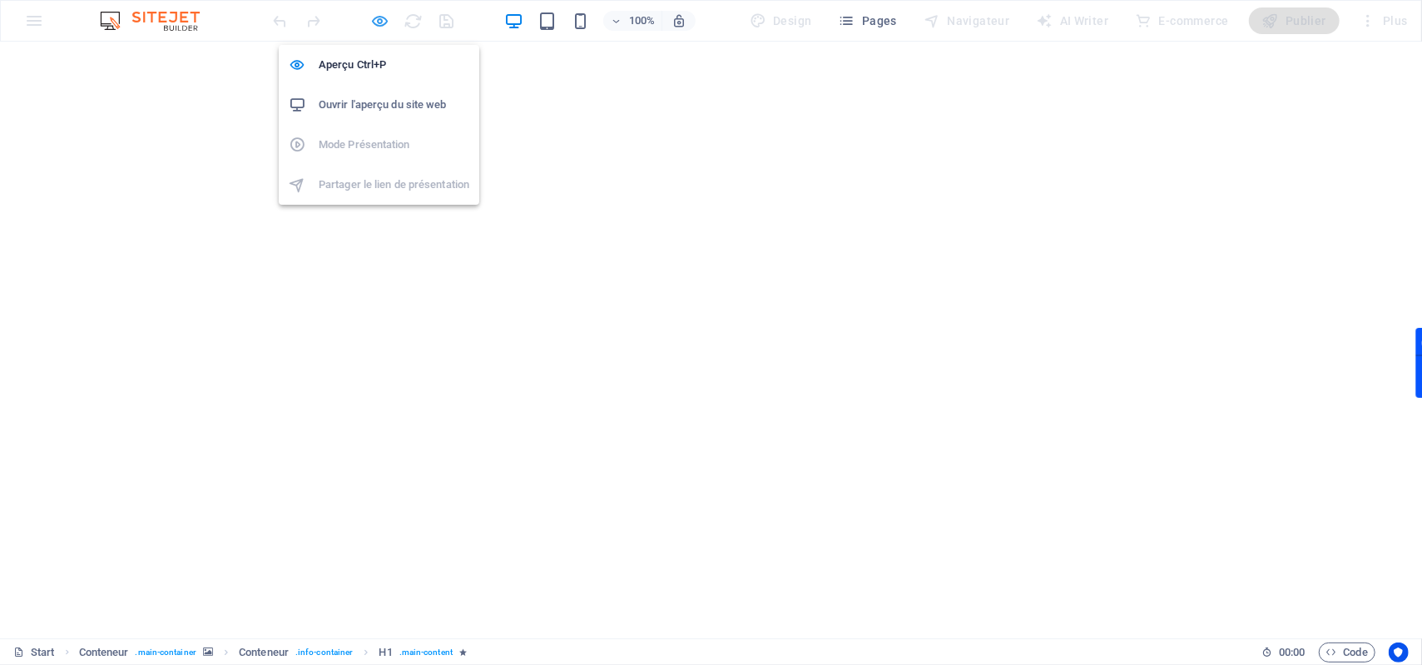
click at [378, 15] on icon "button" at bounding box center [380, 21] width 19 height 19
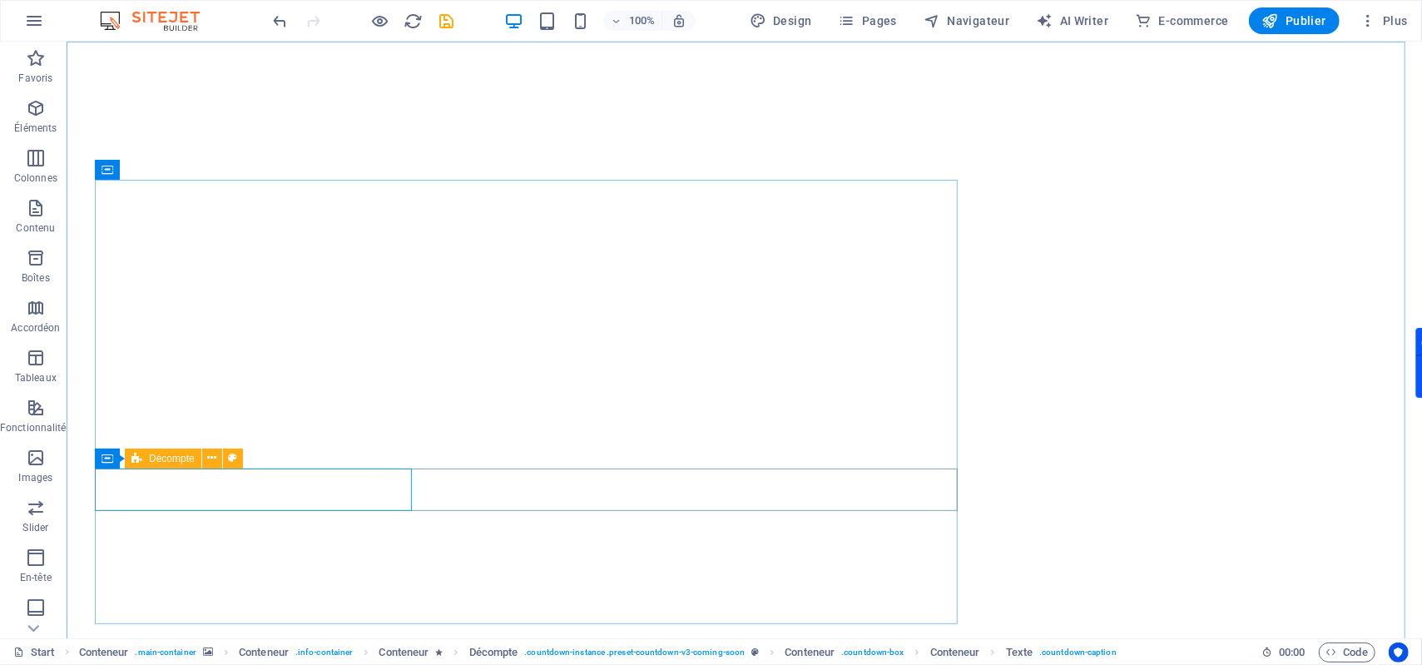
click at [157, 460] on span "Décompte" at bounding box center [172, 459] width 46 height 10
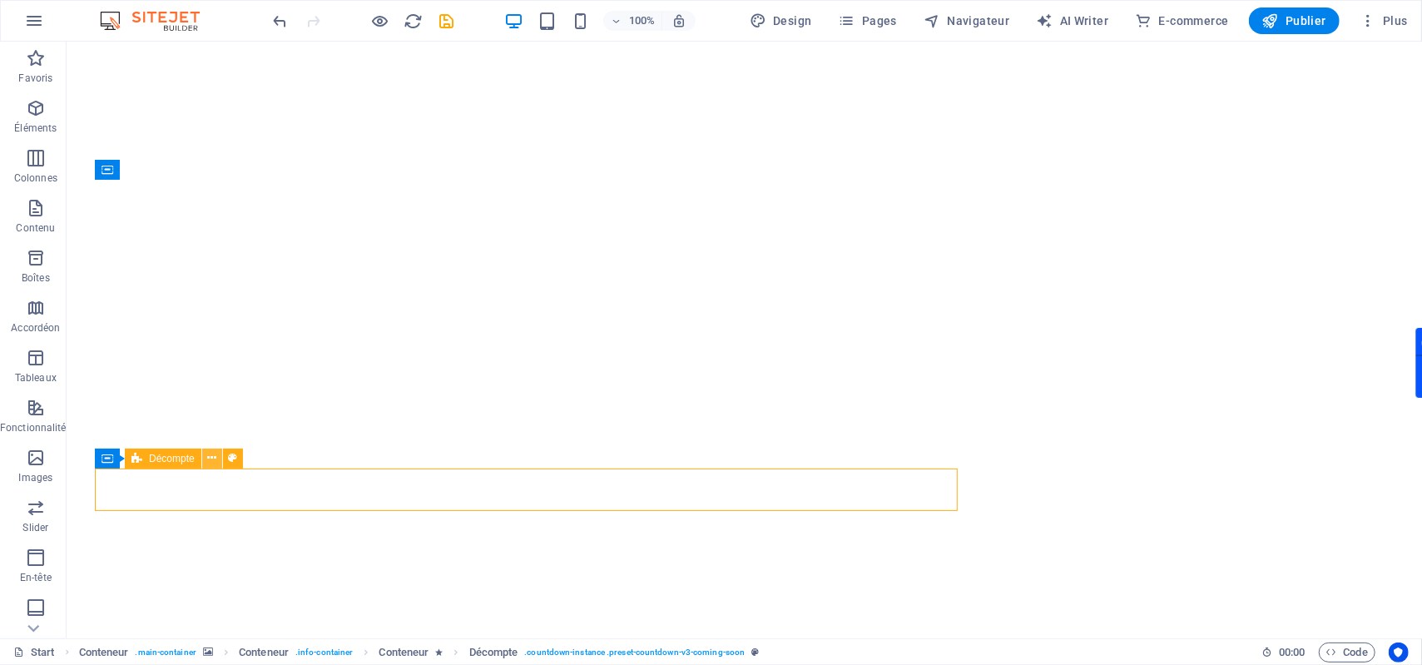
click at [211, 461] on icon at bounding box center [211, 457] width 9 height 17
click at [111, 461] on icon at bounding box center [108, 459] width 12 height 20
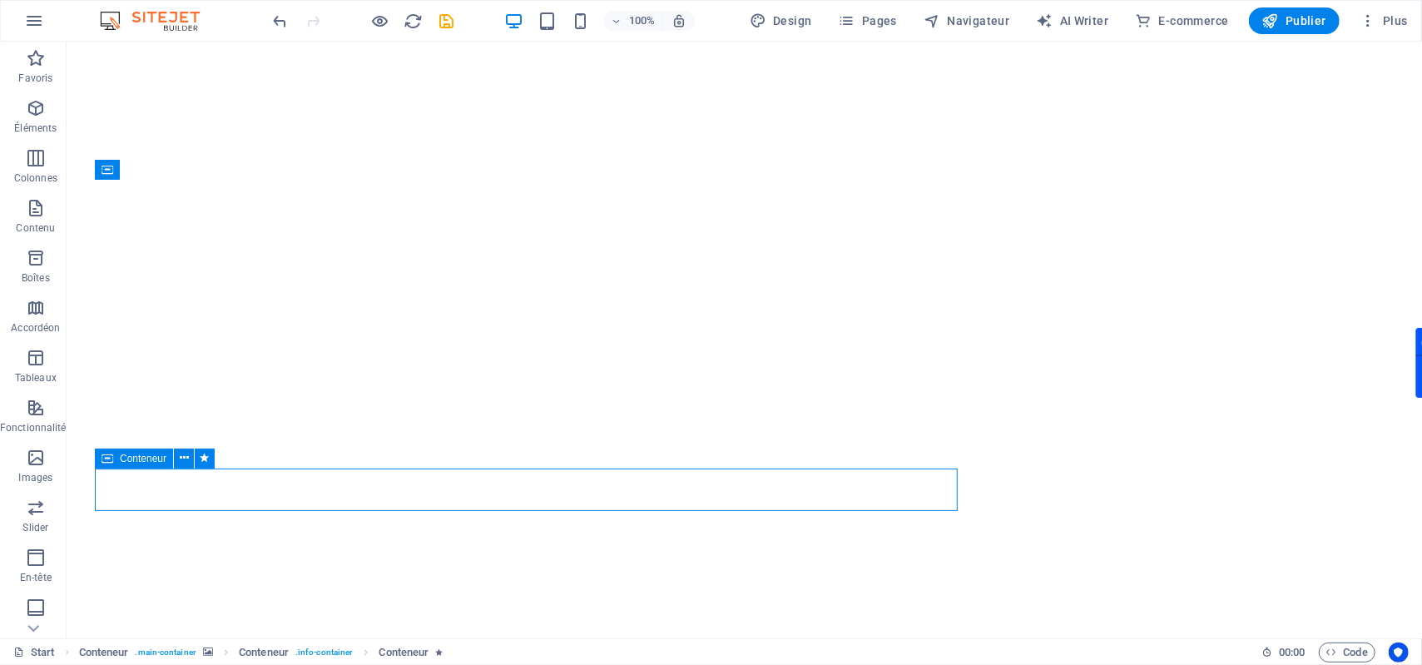
click at [118, 461] on div "Conteneur" at bounding box center [134, 459] width 78 height 20
click at [144, 462] on span "Conteneur" at bounding box center [143, 459] width 47 height 10
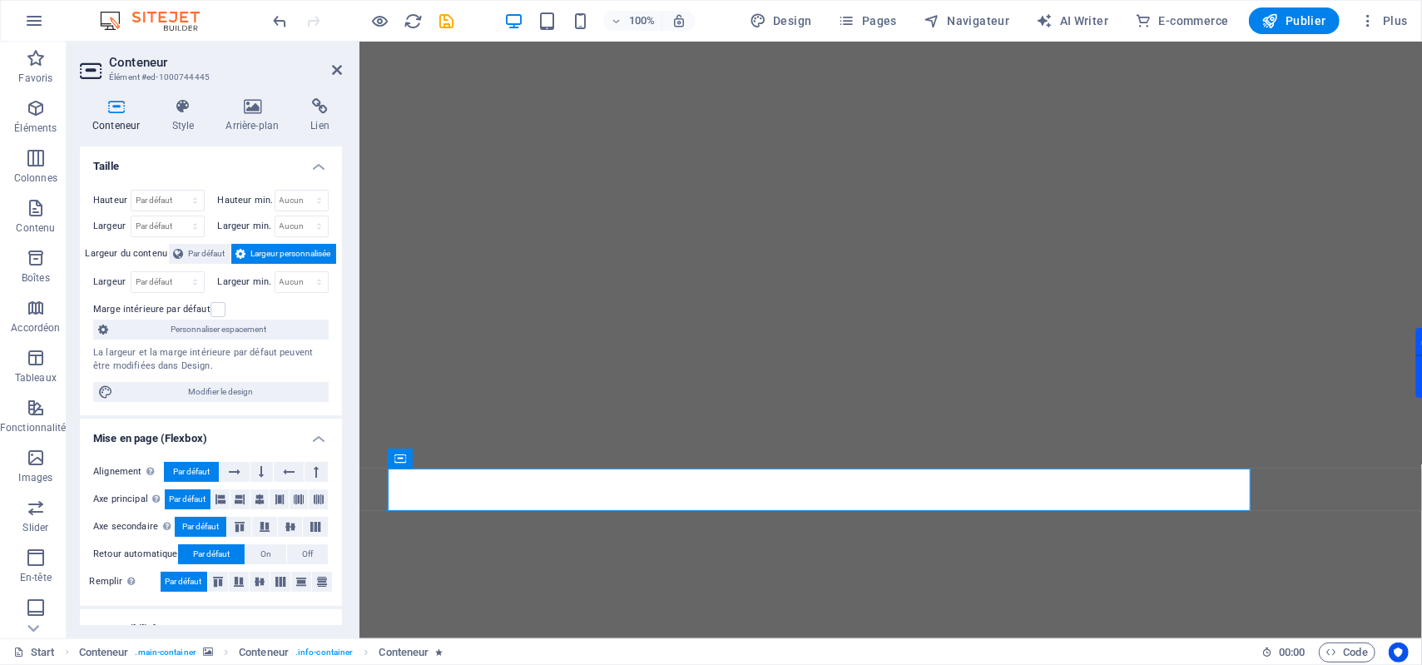
click at [303, 255] on span "Largeur personnalisée" at bounding box center [291, 254] width 80 height 20
click at [200, 255] on span "Par défaut" at bounding box center [207, 254] width 37 height 20
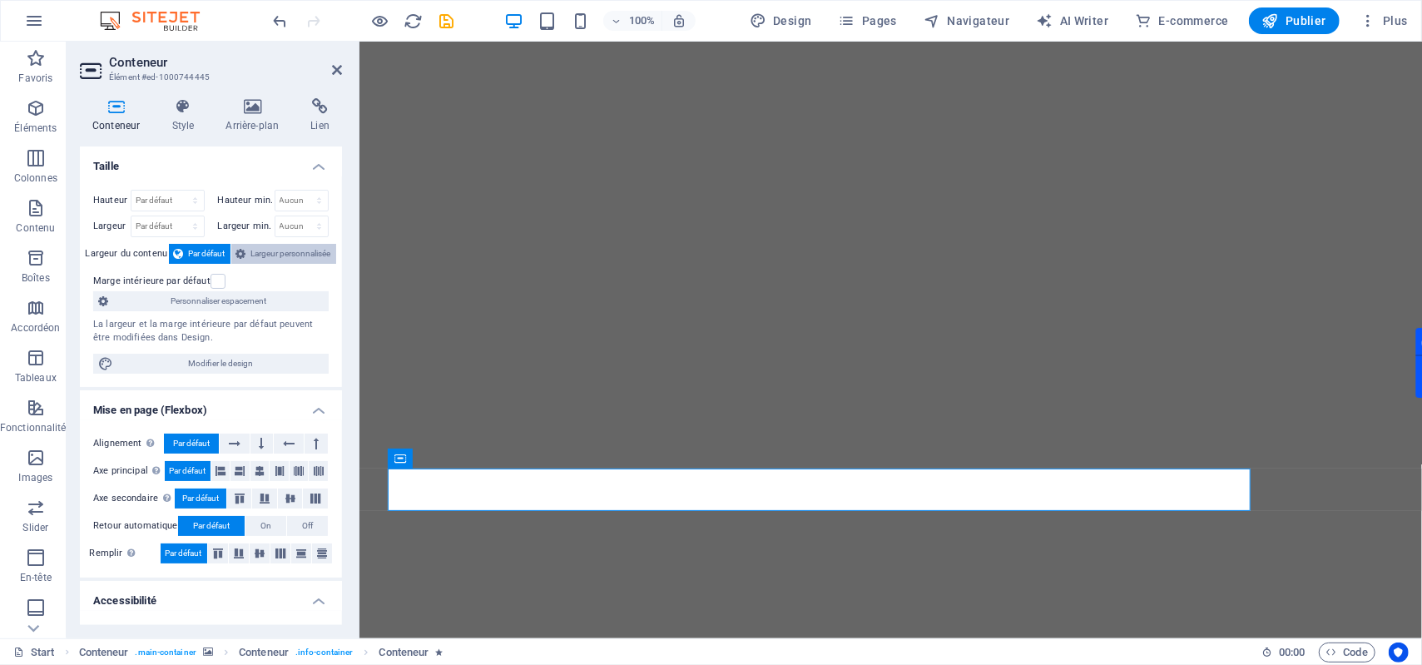
click at [251, 255] on span "Largeur personnalisée" at bounding box center [291, 254] width 80 height 20
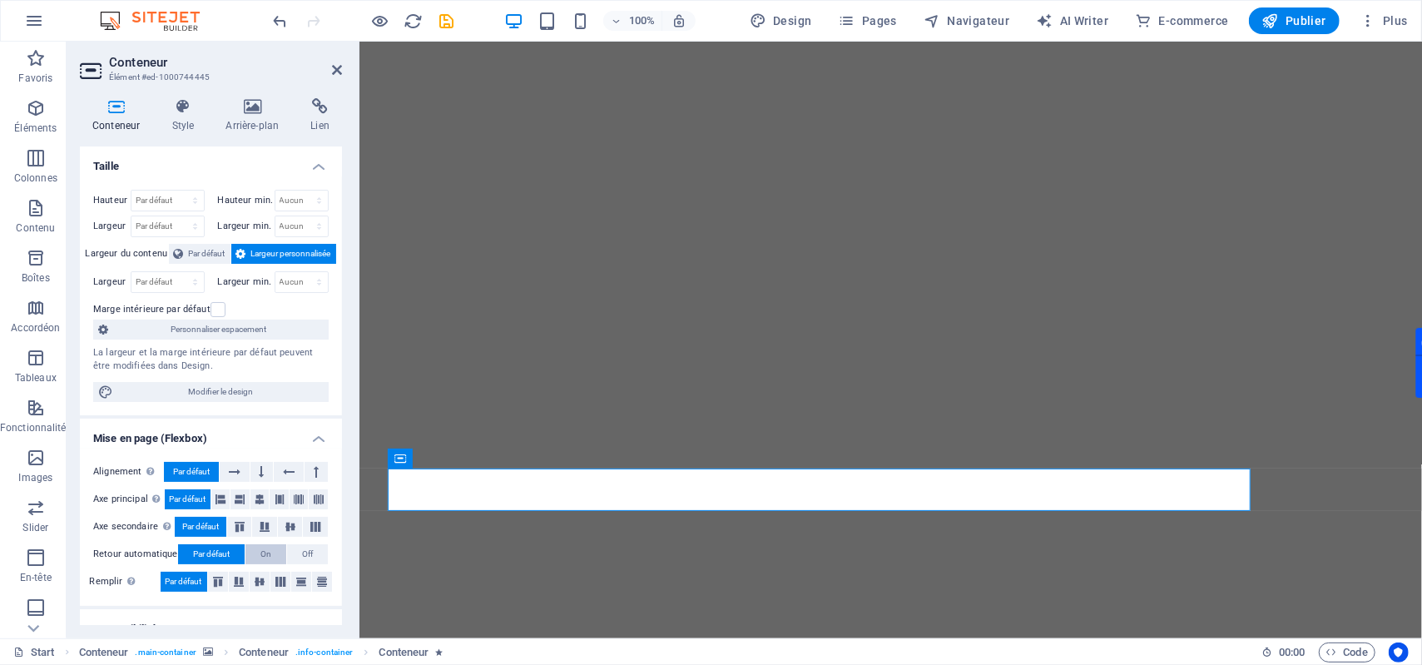
click at [271, 561] on span "On" at bounding box center [265, 554] width 11 height 20
click at [302, 561] on span "Off" at bounding box center [307, 554] width 11 height 20
click at [202, 552] on span "Par défaut" at bounding box center [211, 554] width 37 height 20
click at [196, 552] on span "Par défaut" at bounding box center [211, 554] width 37 height 20
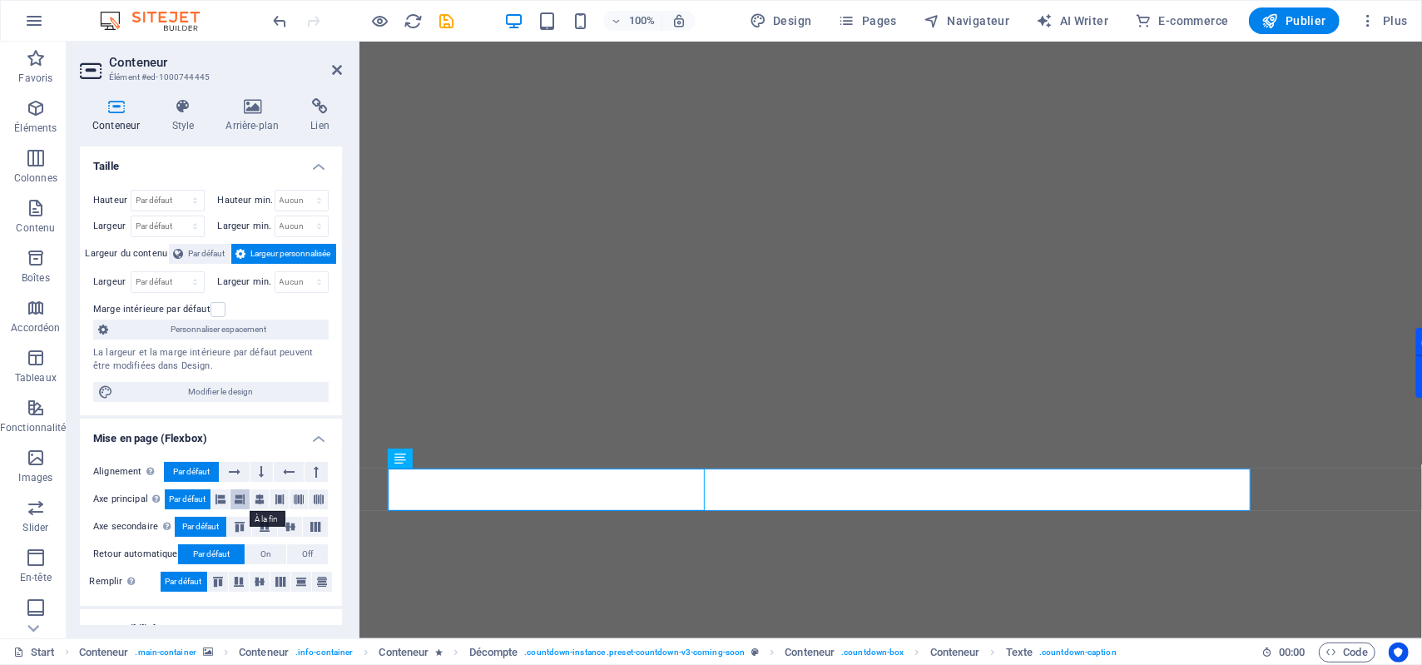
click at [243, 500] on icon at bounding box center [240, 499] width 10 height 20
click at [205, 499] on span "Par défaut" at bounding box center [187, 499] width 37 height 20
click at [264, 478] on icon at bounding box center [261, 472] width 5 height 20
click at [340, 72] on icon at bounding box center [337, 69] width 10 height 13
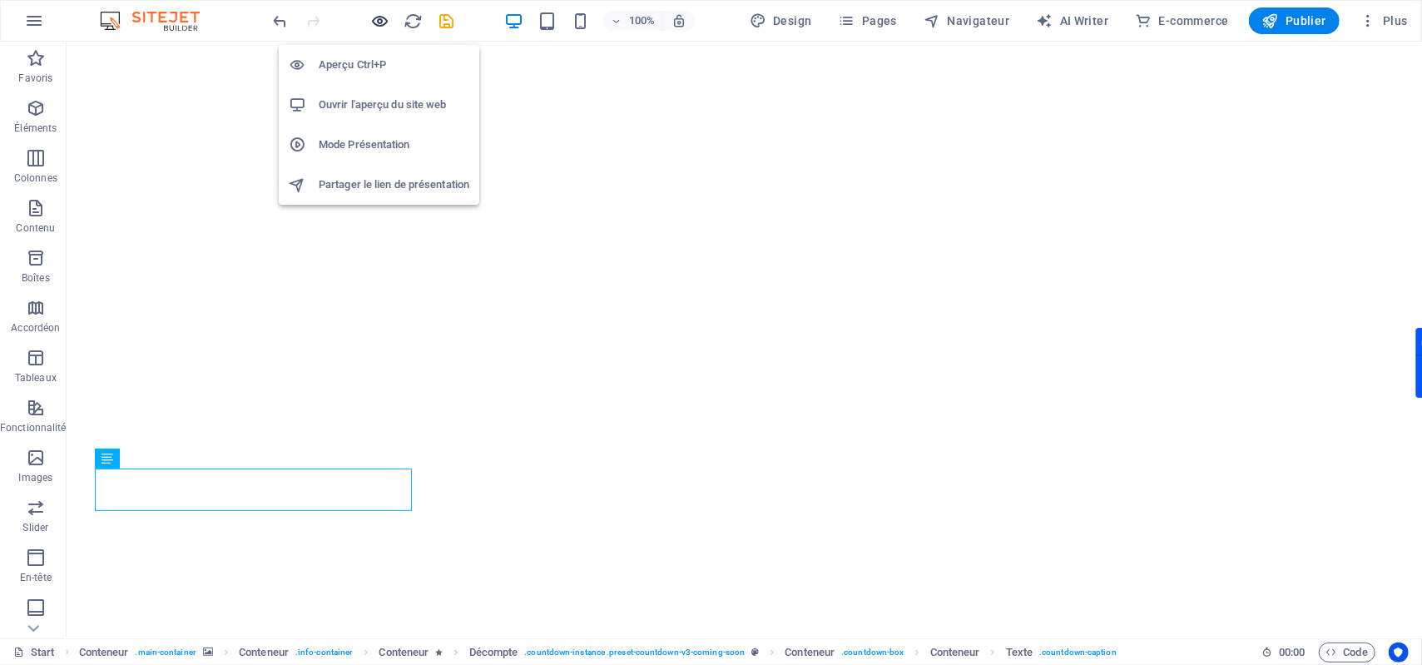
click at [379, 21] on icon "button" at bounding box center [380, 21] width 19 height 19
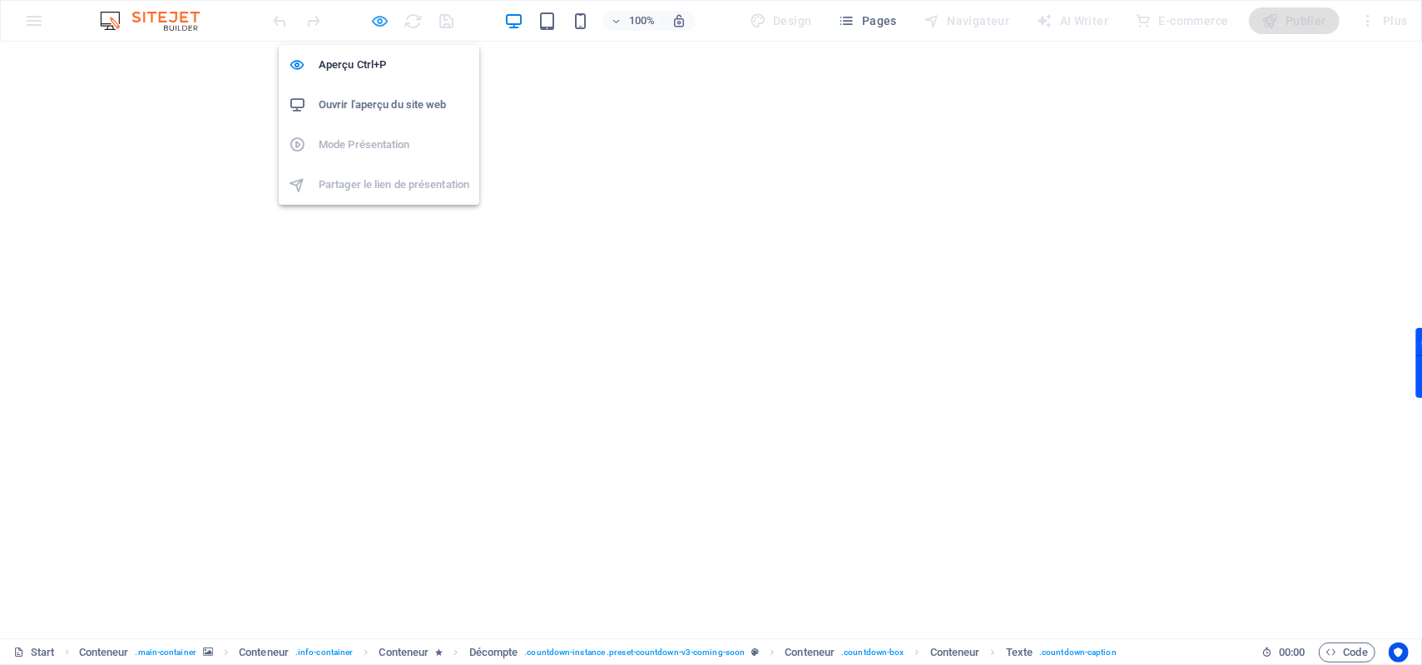
click at [378, 23] on icon "button" at bounding box center [380, 21] width 19 height 19
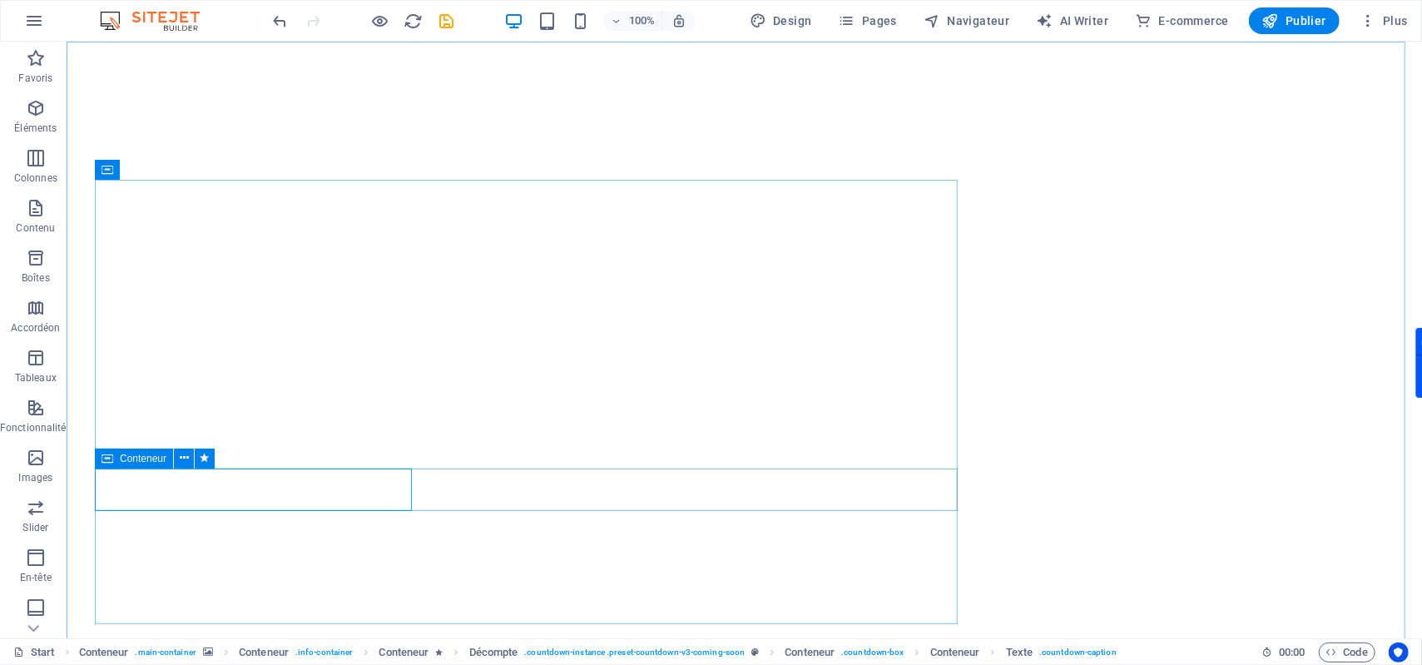
click at [114, 456] on div "Conteneur" at bounding box center [134, 459] width 78 height 20
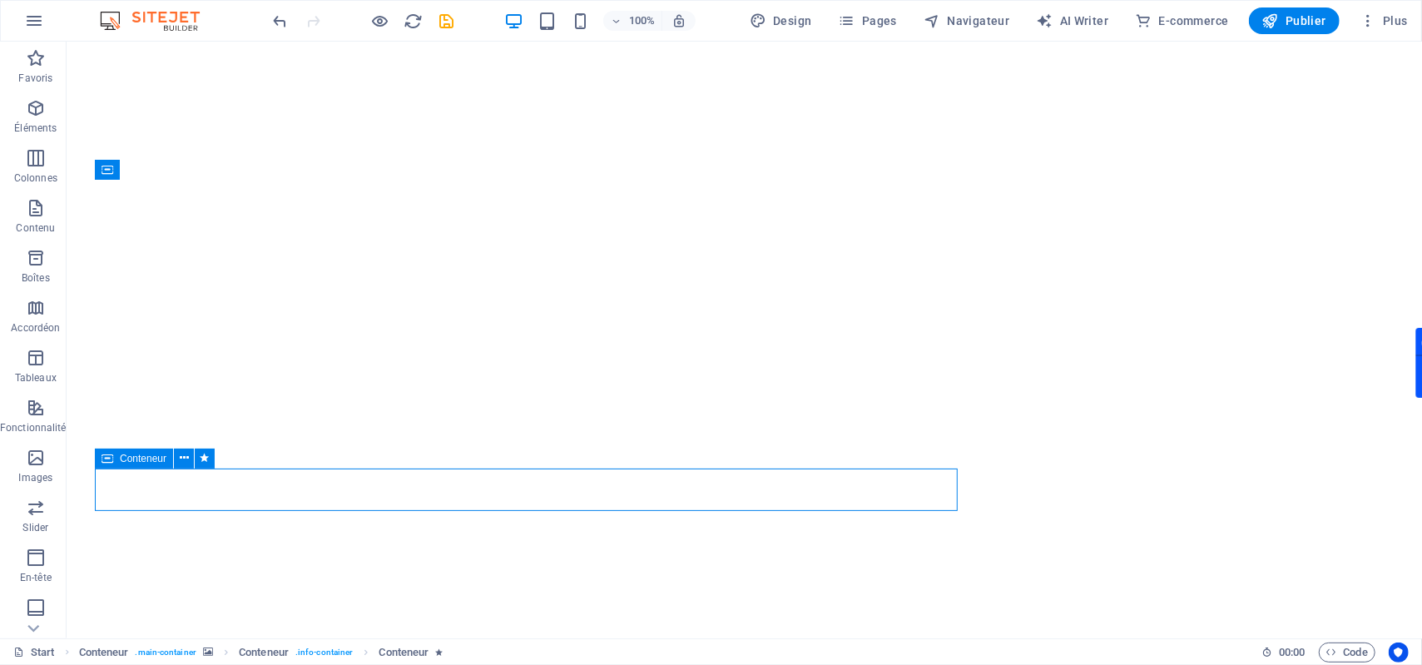
click at [114, 456] on div "Conteneur" at bounding box center [134, 459] width 78 height 20
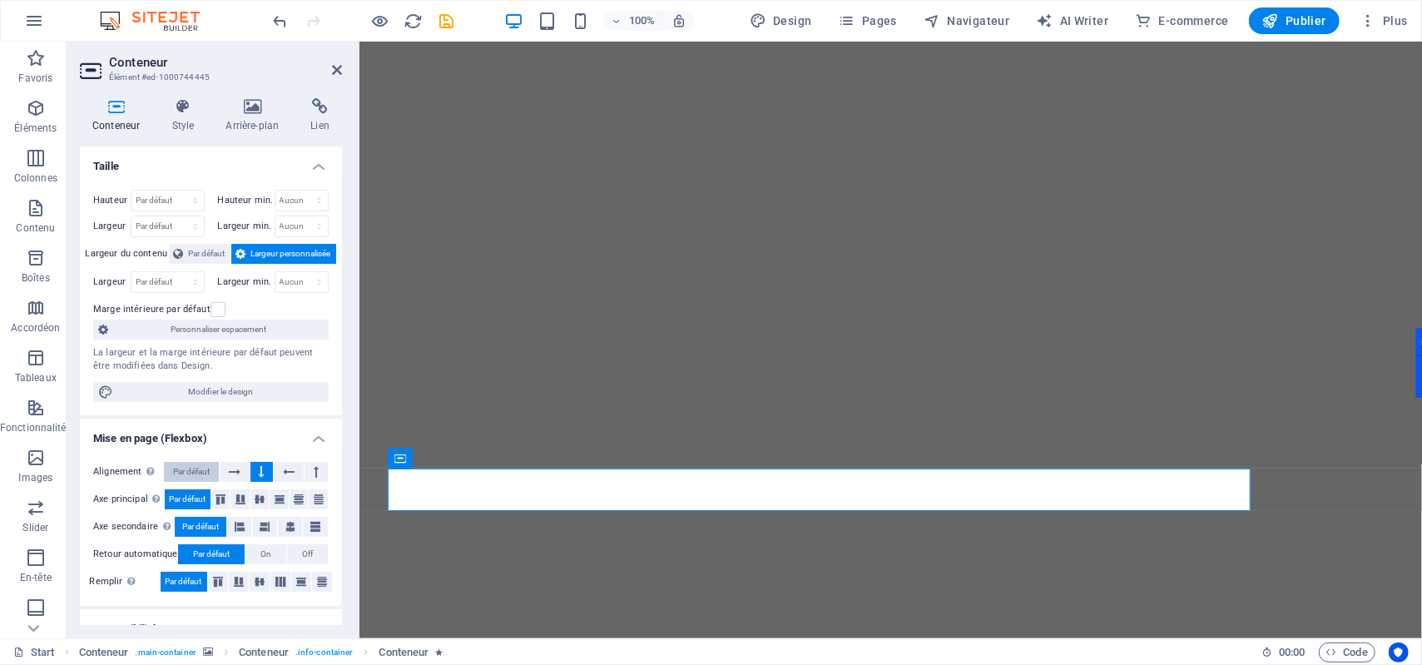
click at [186, 468] on span "Par défaut" at bounding box center [191, 472] width 37 height 20
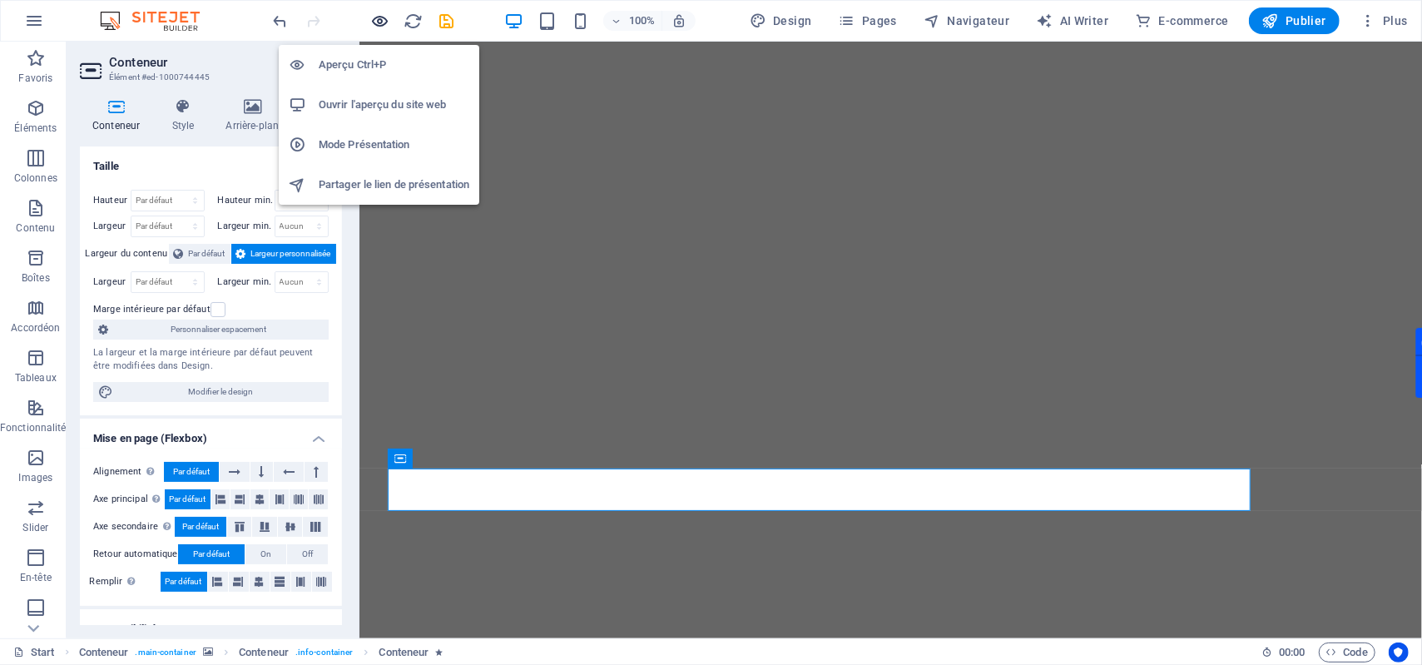
click at [386, 22] on icon "button" at bounding box center [380, 21] width 19 height 19
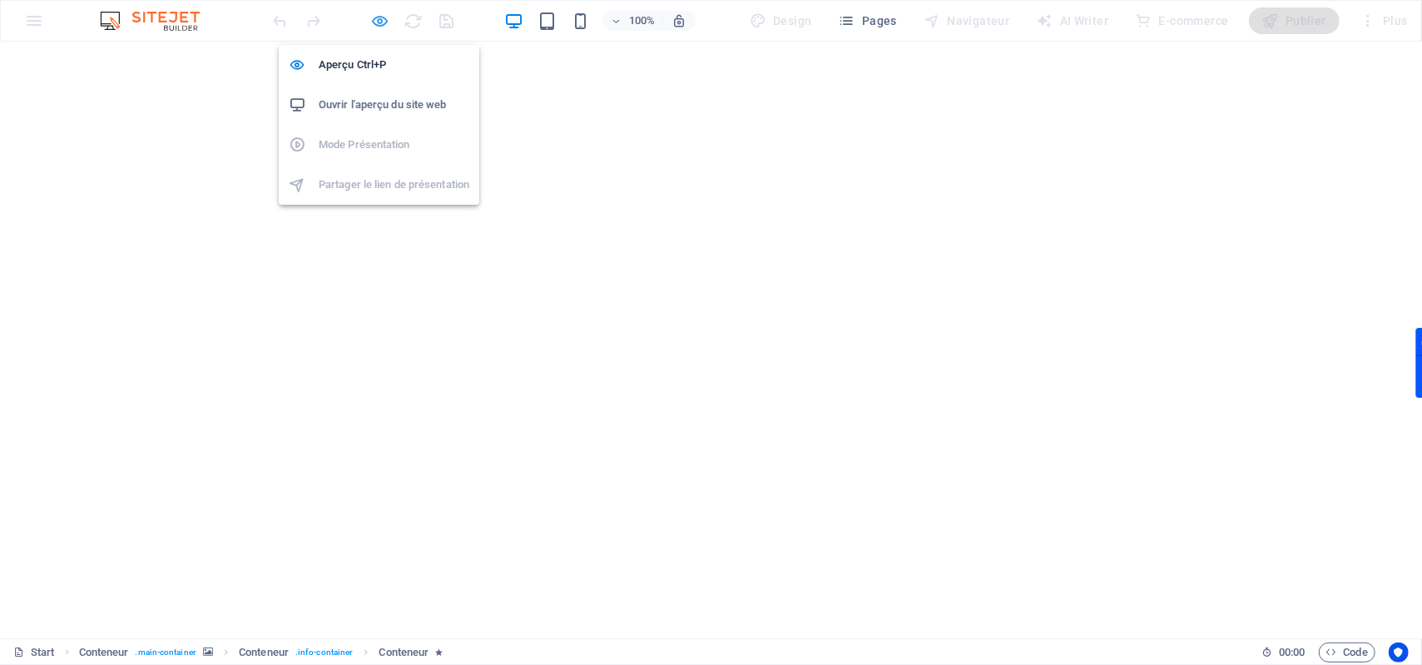
click at [377, 19] on icon "button" at bounding box center [380, 21] width 19 height 19
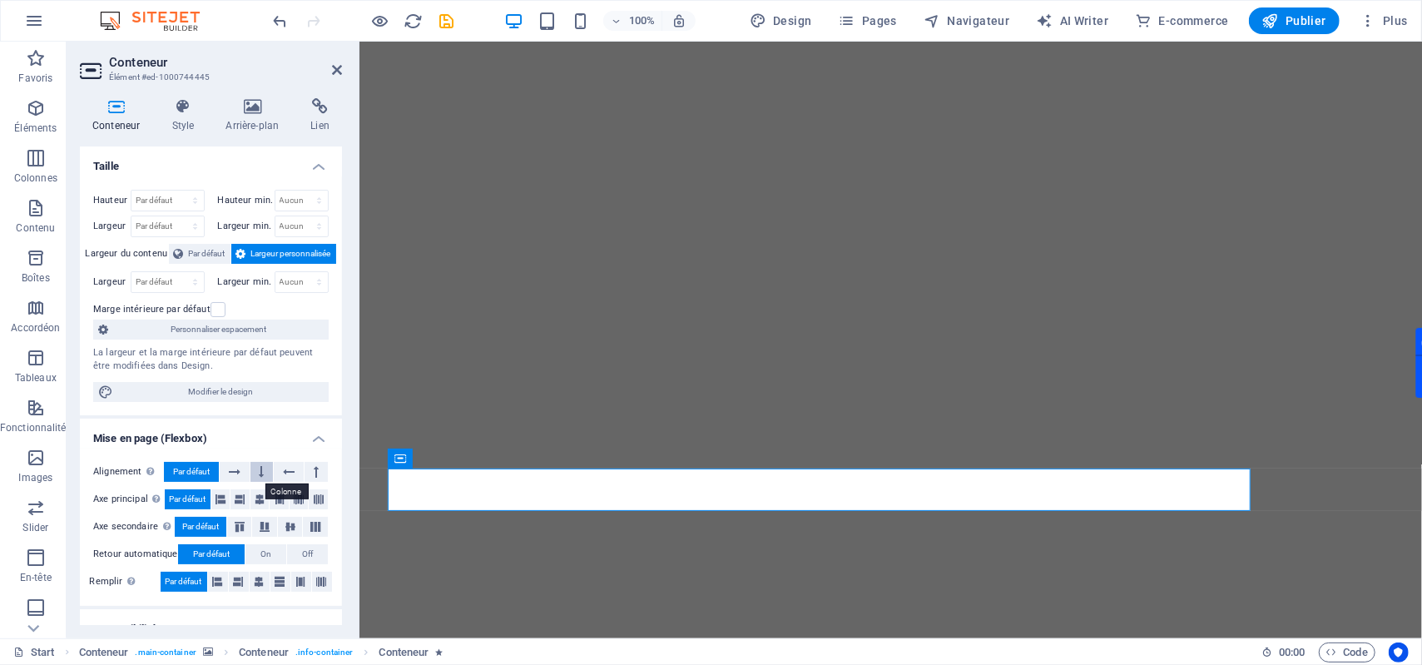
click at [270, 469] on button at bounding box center [261, 472] width 23 height 20
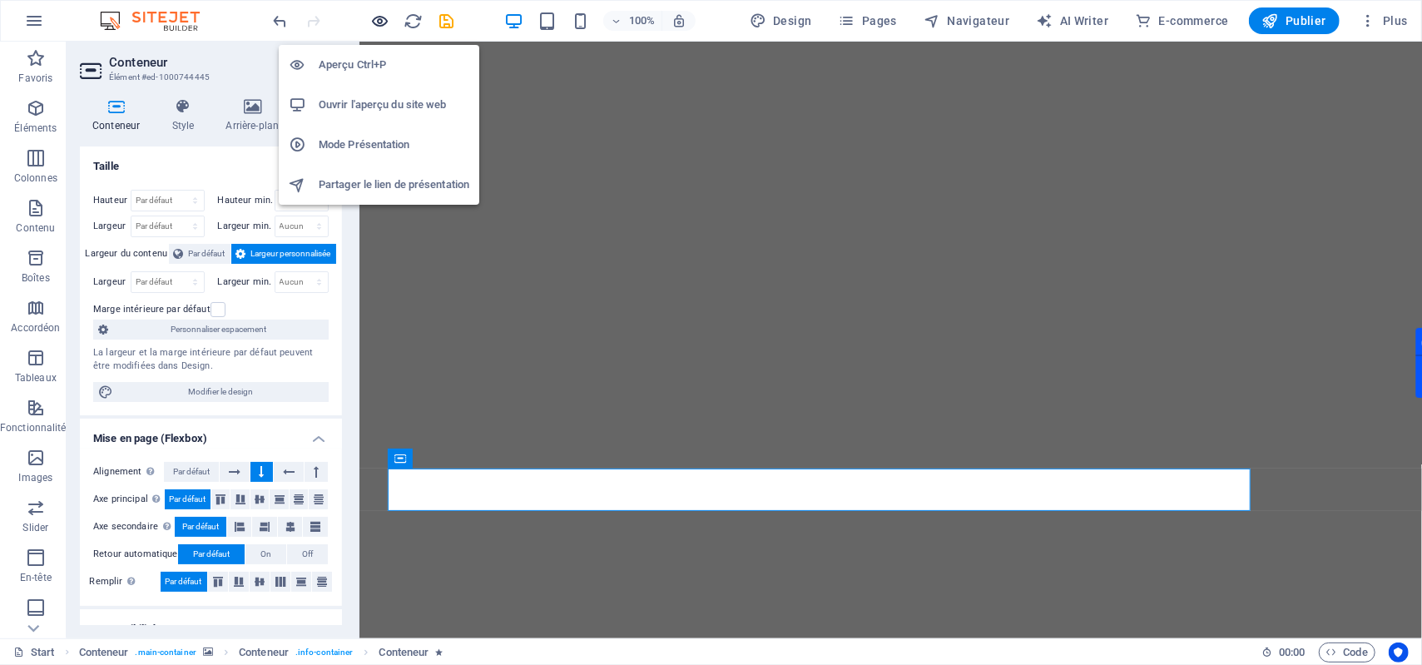
click at [387, 22] on icon "button" at bounding box center [380, 21] width 19 height 19
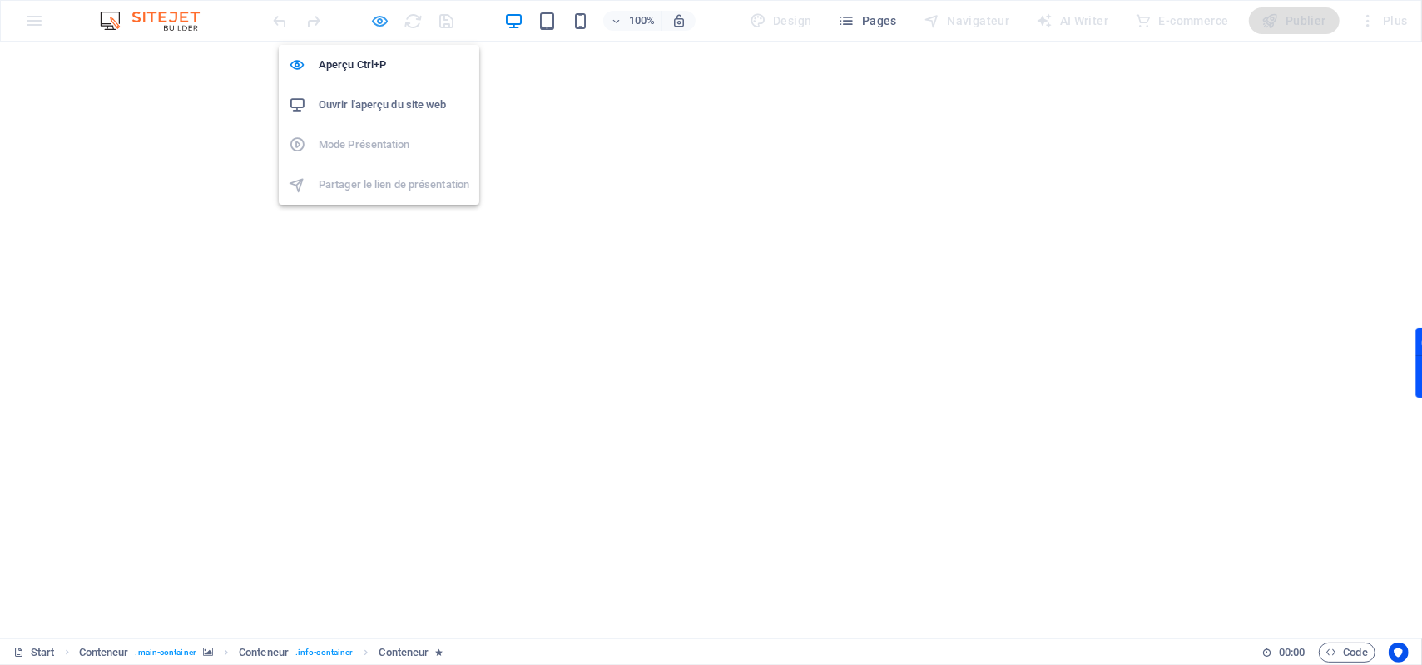
click at [379, 24] on icon "button" at bounding box center [380, 21] width 19 height 19
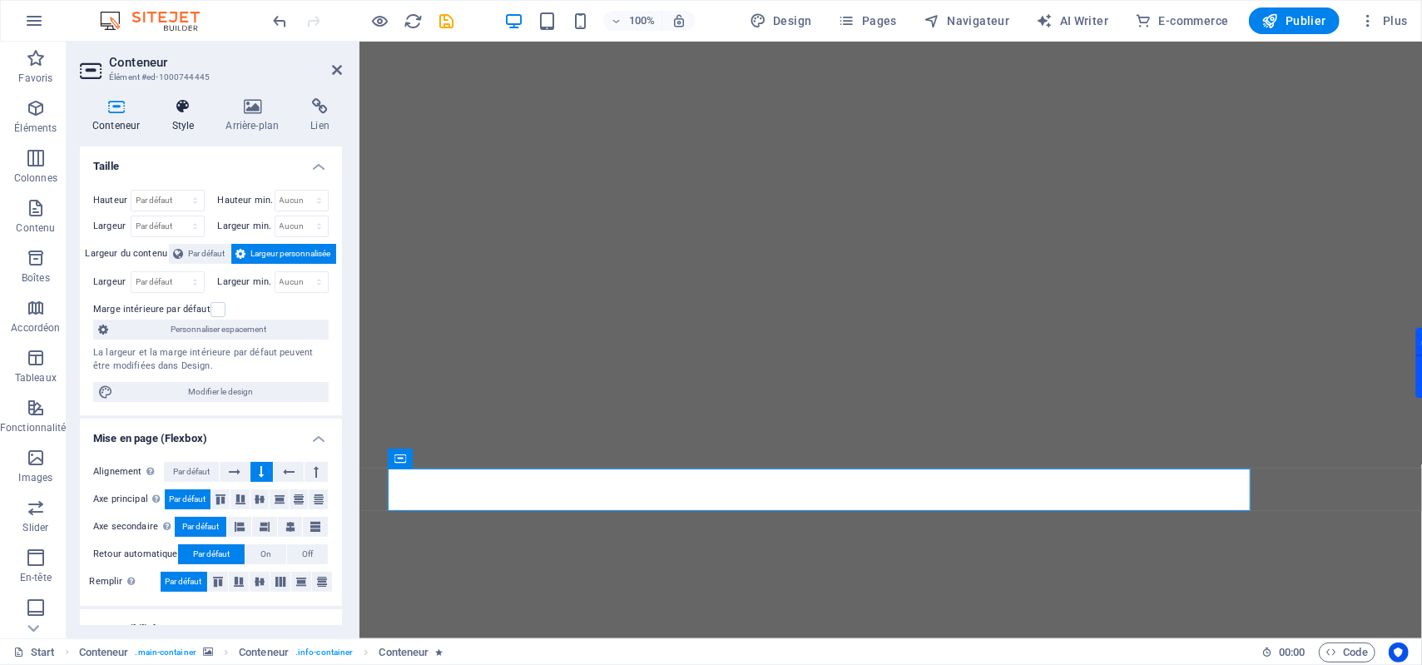
click at [181, 113] on icon at bounding box center [182, 106] width 47 height 17
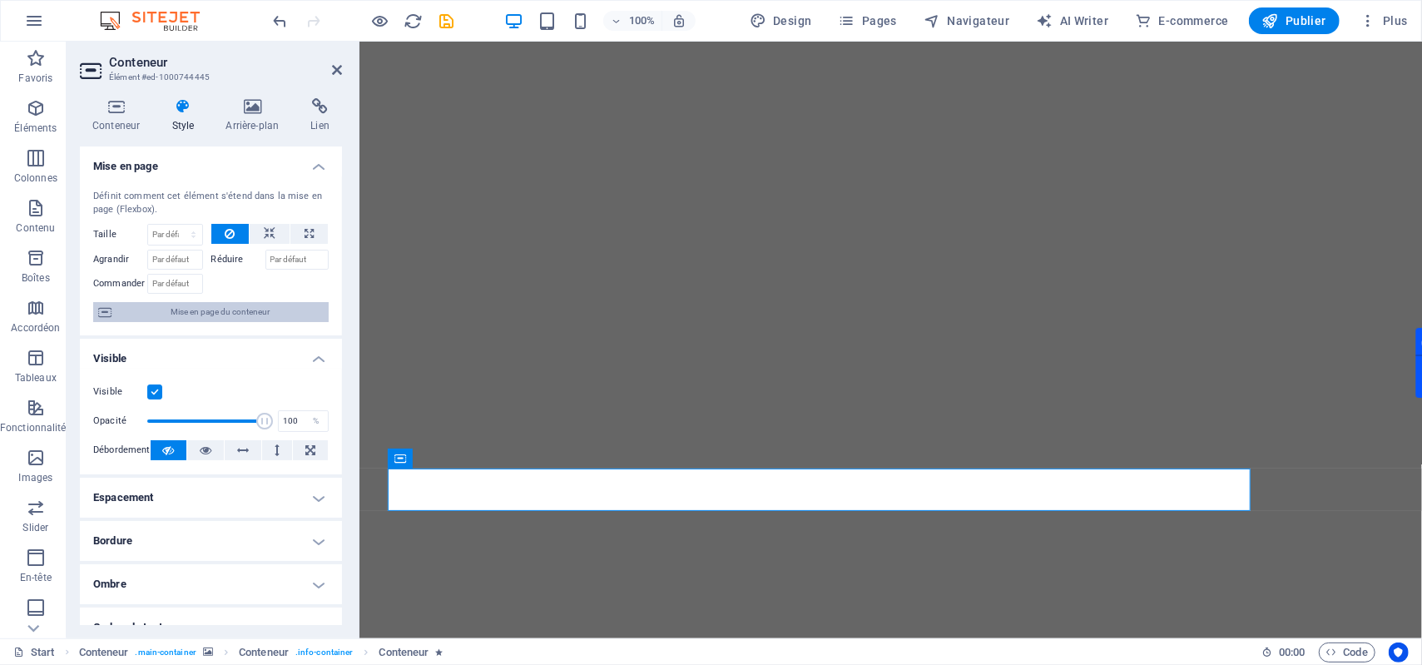
click at [291, 304] on span "Mise en page du conteneur" at bounding box center [219, 312] width 207 height 20
select select "px"
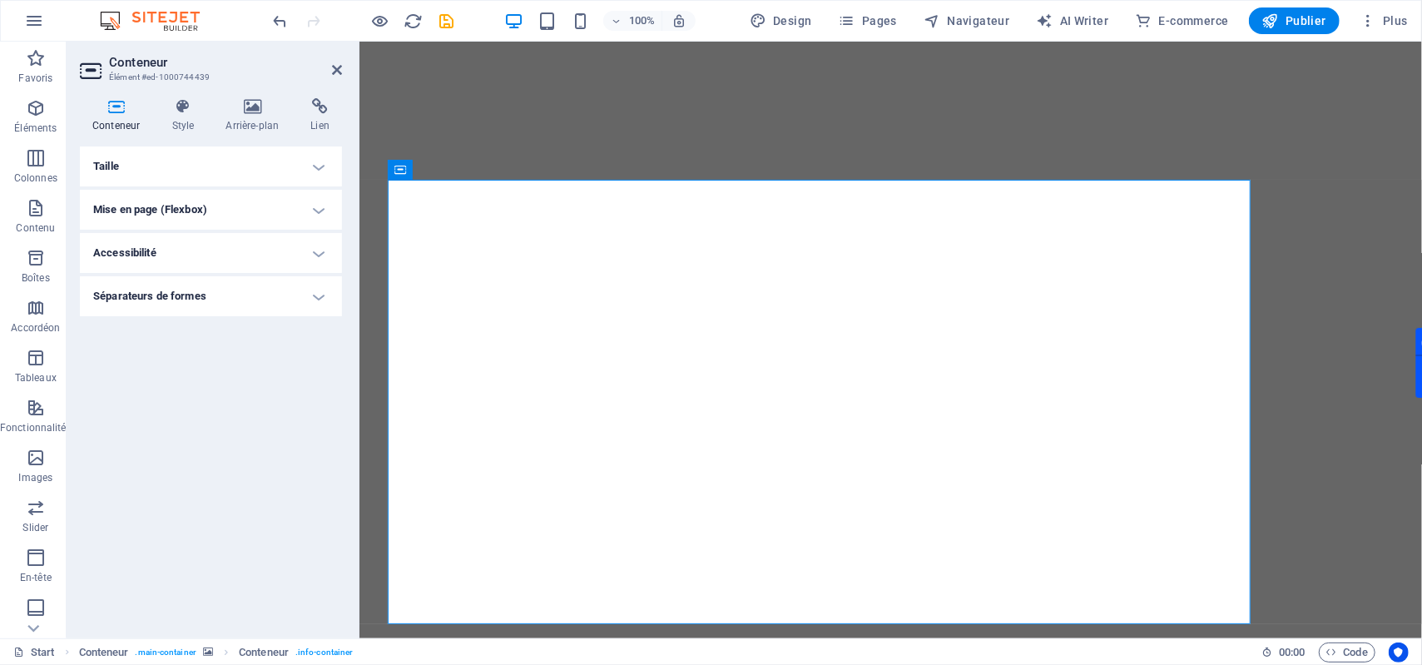
click at [274, 170] on h4 "Taille" at bounding box center [211, 166] width 262 height 40
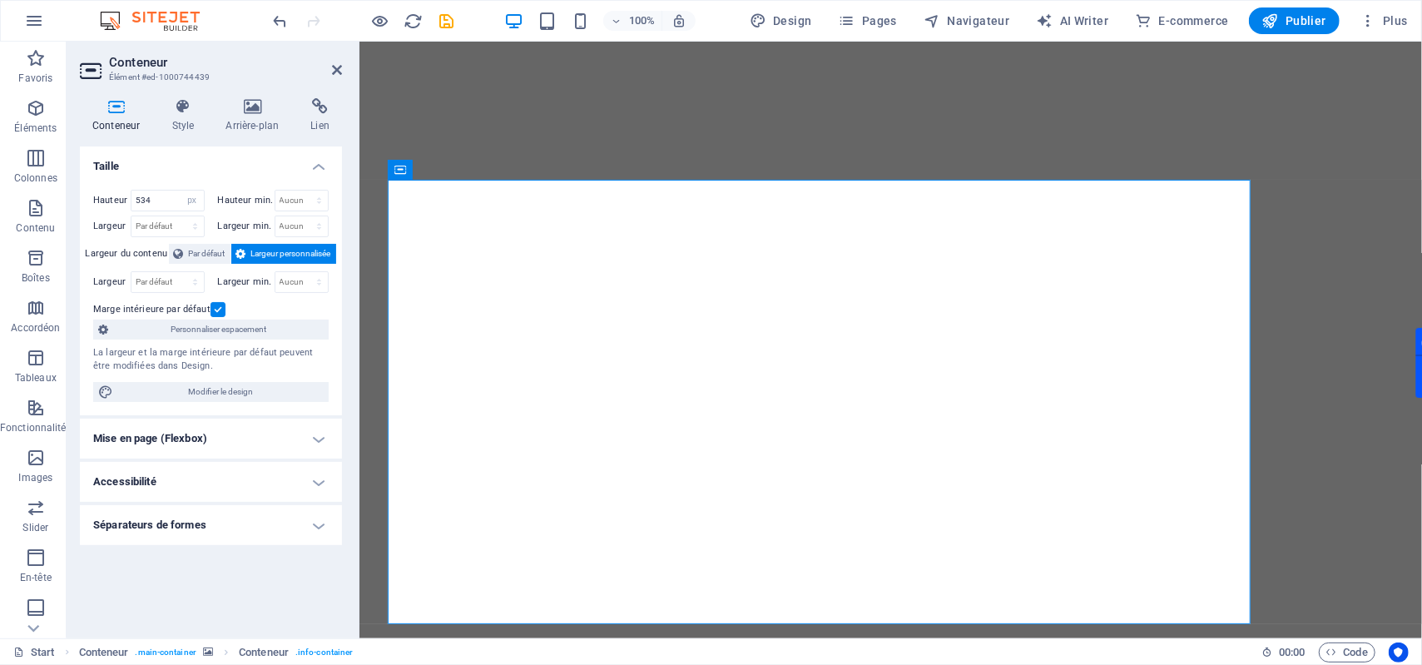
click at [274, 170] on h4 "Taille" at bounding box center [211, 161] width 262 height 30
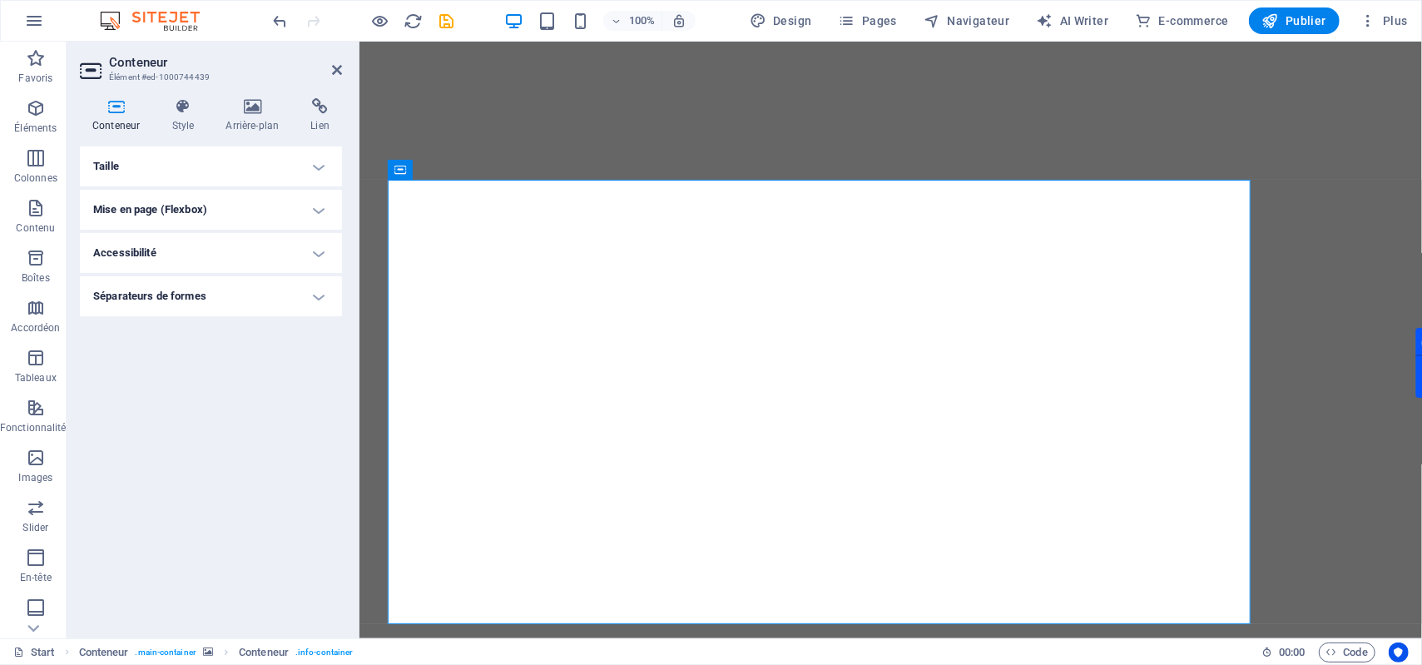
click at [274, 170] on h4 "Taille" at bounding box center [211, 166] width 262 height 40
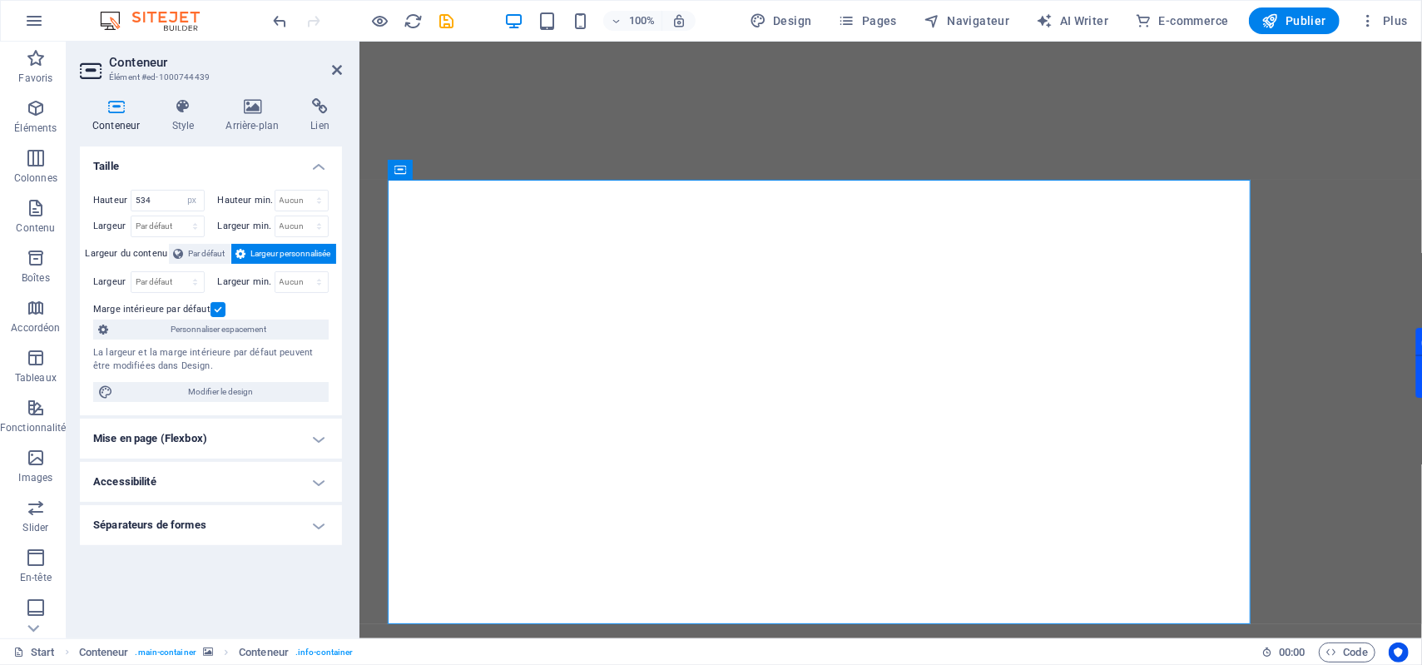
click at [259, 439] on h4 "Mise en page (Flexbox)" at bounding box center [211, 439] width 262 height 40
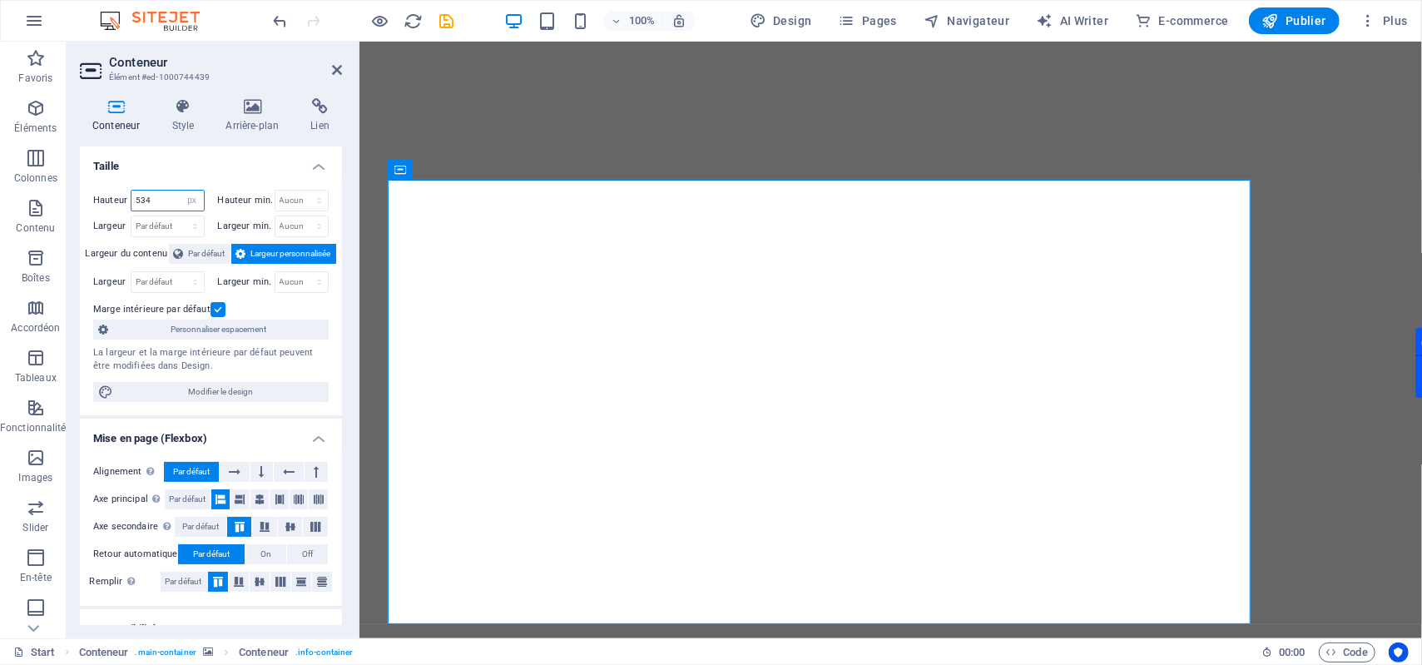
click at [159, 203] on input "534" at bounding box center [167, 201] width 72 height 20
click at [211, 213] on div "Hauteur min. Aucun px rem % vh vw" at bounding box center [270, 203] width 118 height 26
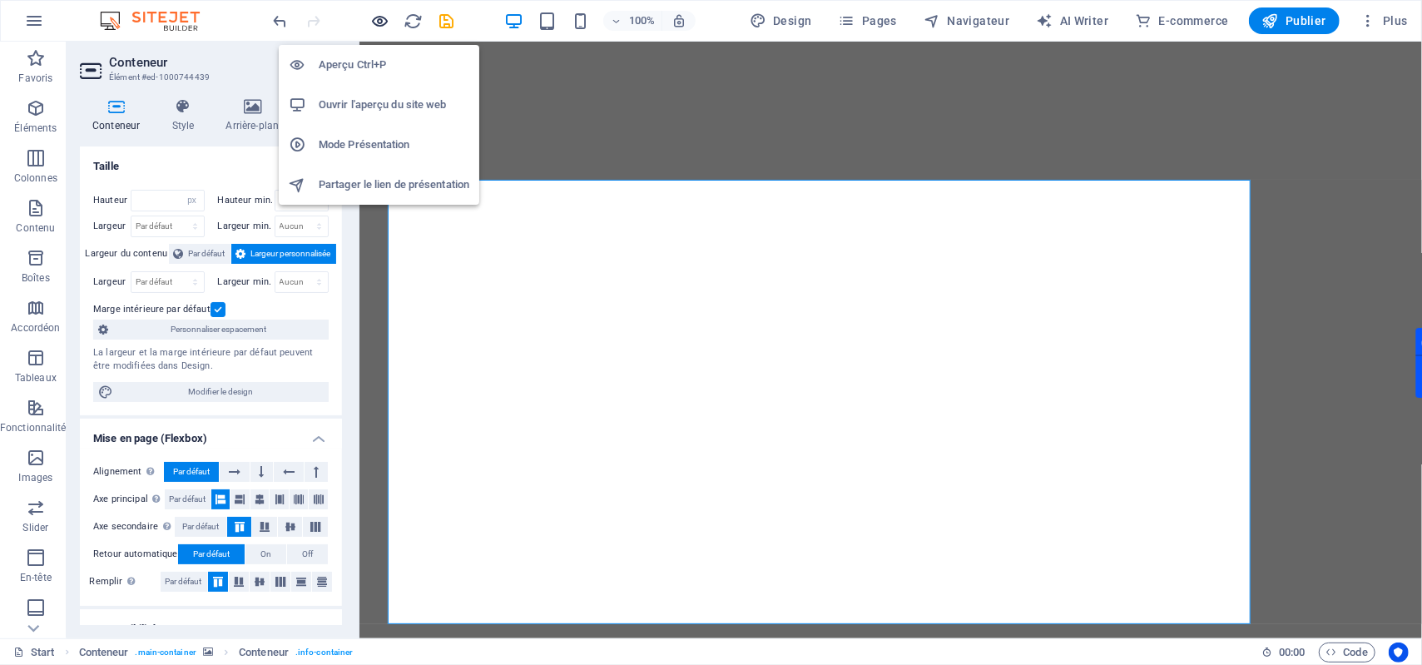
click at [379, 22] on icon "button" at bounding box center [380, 21] width 19 height 19
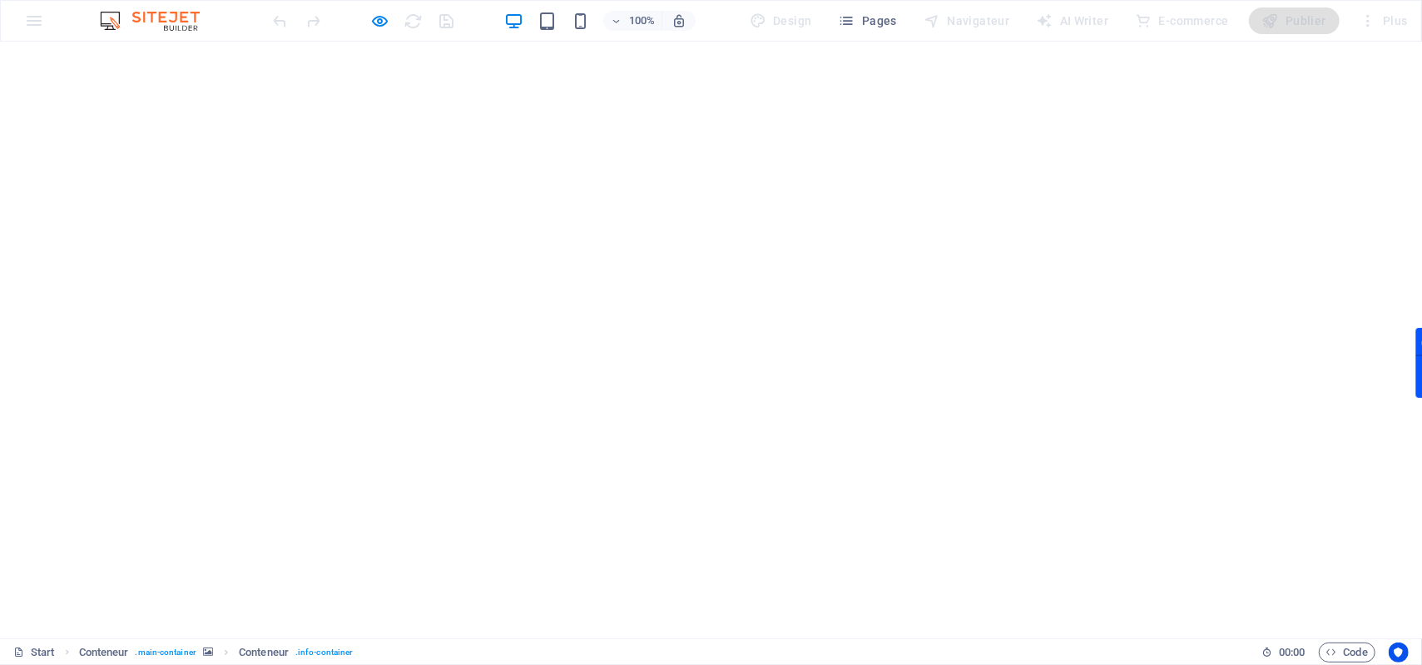
scroll to position [56, 0]
click at [383, 17] on icon "button" at bounding box center [380, 21] width 19 height 19
select select "px"
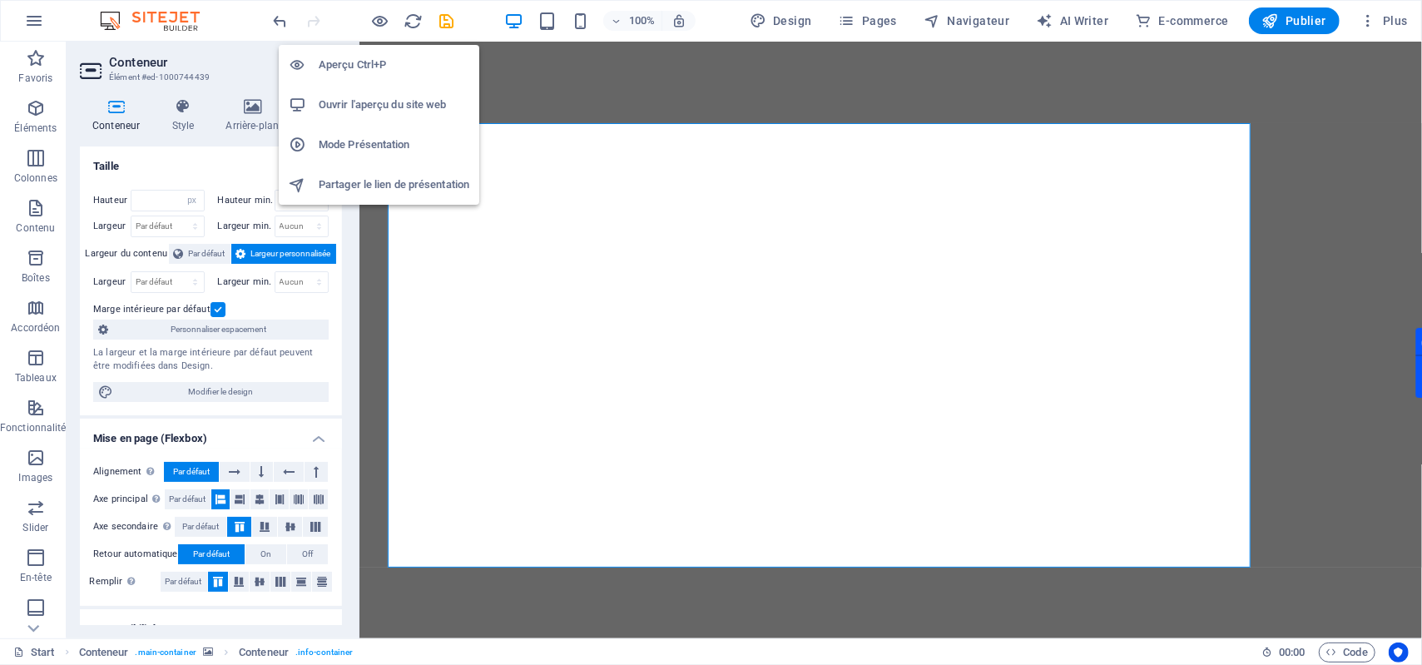
type input "534"
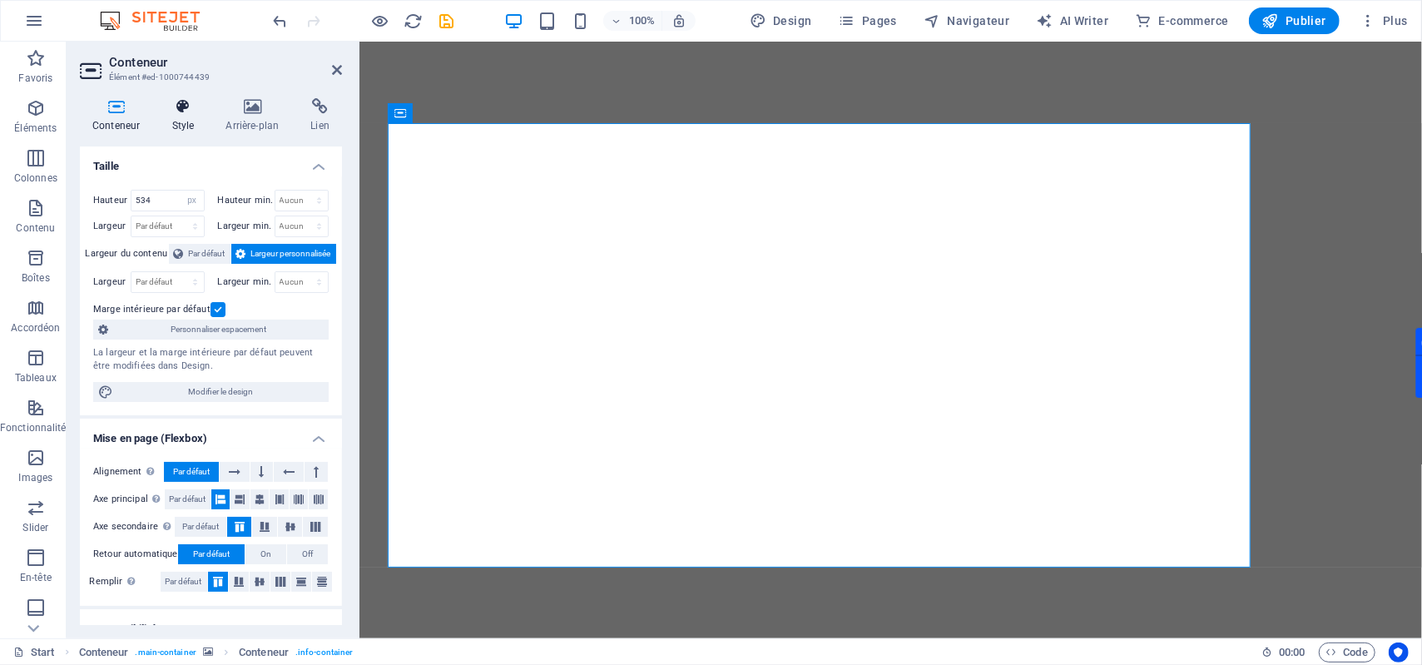
click at [191, 120] on h4 "Style" at bounding box center [186, 115] width 54 height 35
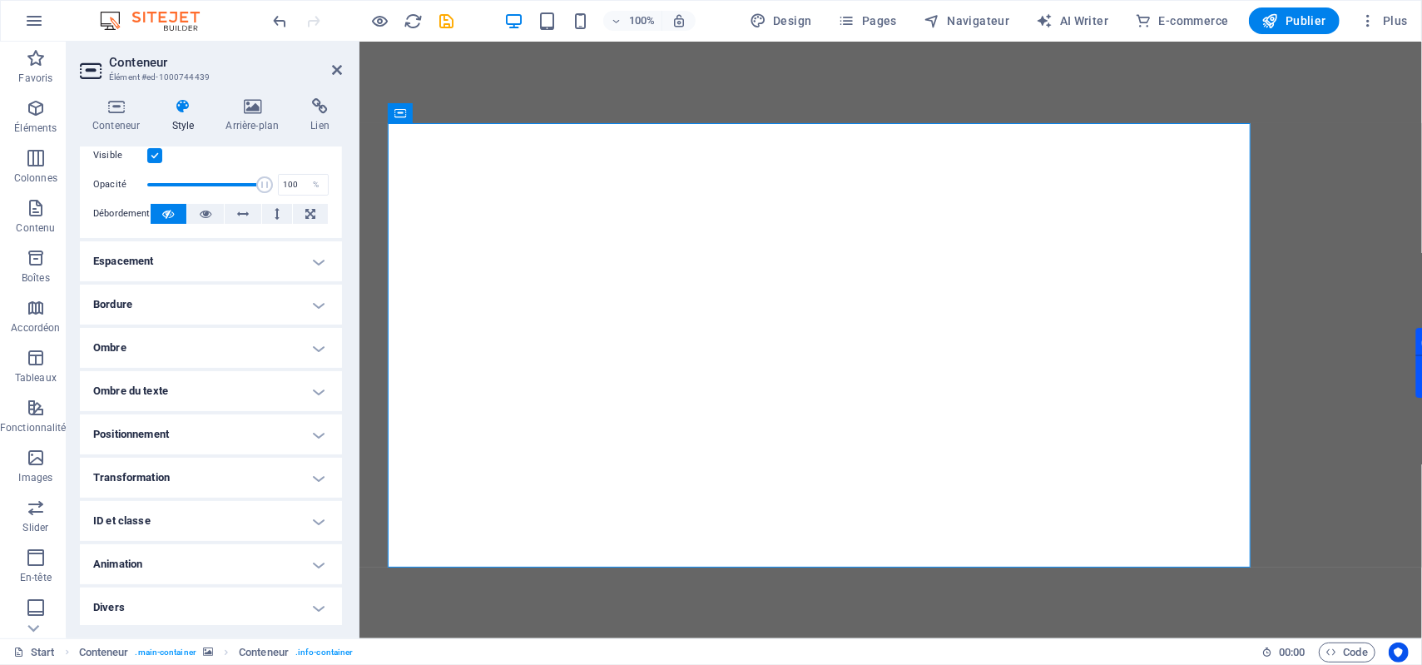
scroll to position [240, 0]
click at [210, 432] on h4 "Positionnement" at bounding box center [211, 432] width 262 height 40
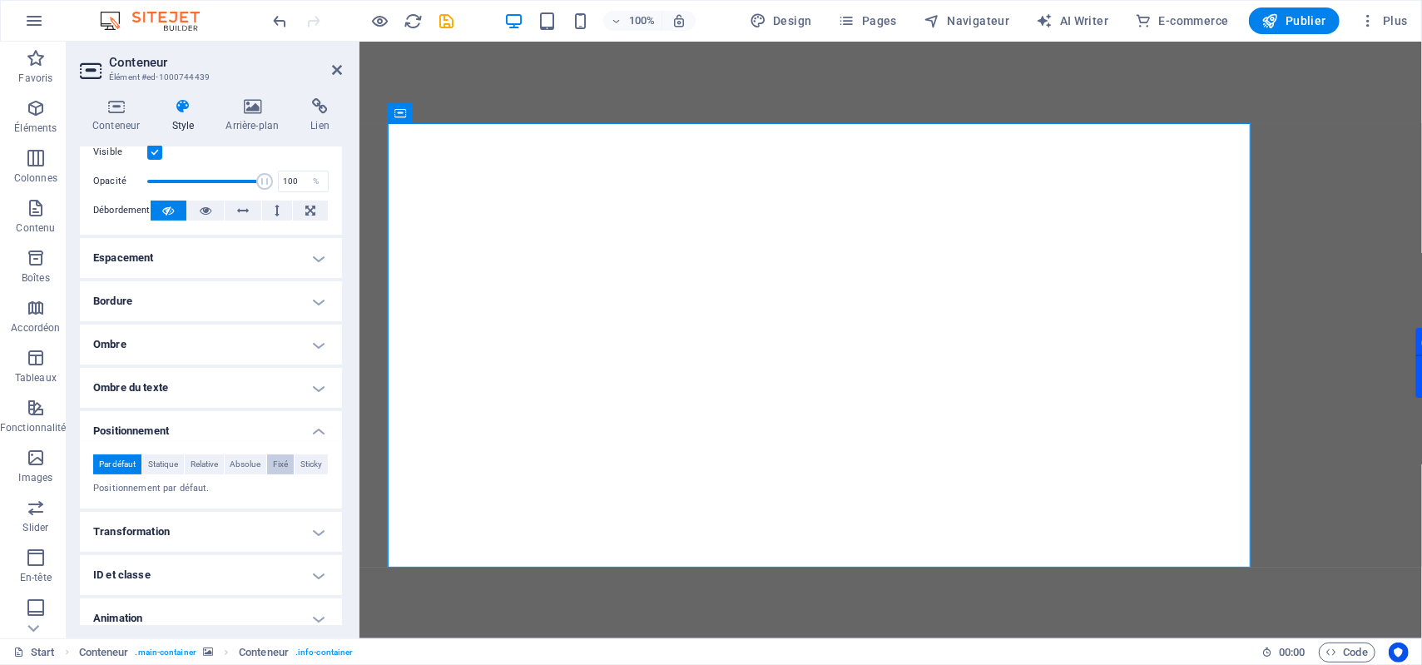
click at [288, 467] on span "Fixé" at bounding box center [280, 464] width 15 height 20
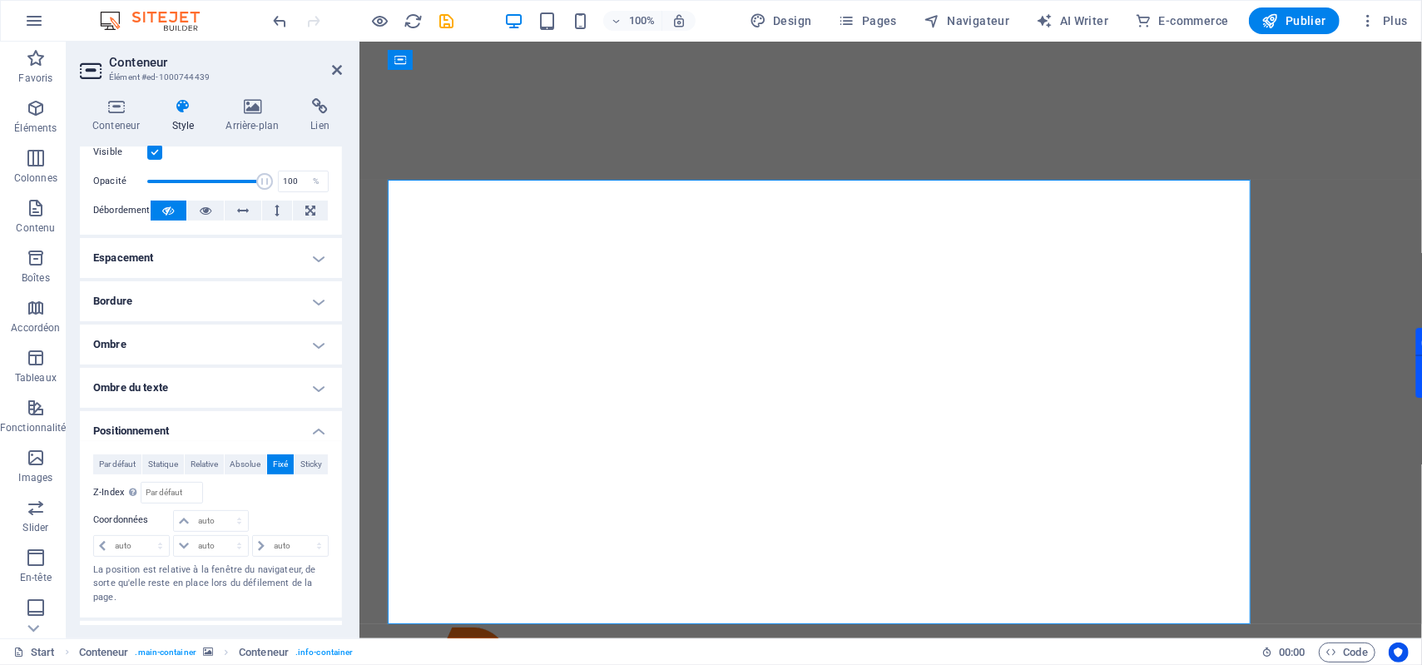
scroll to position [0, 0]
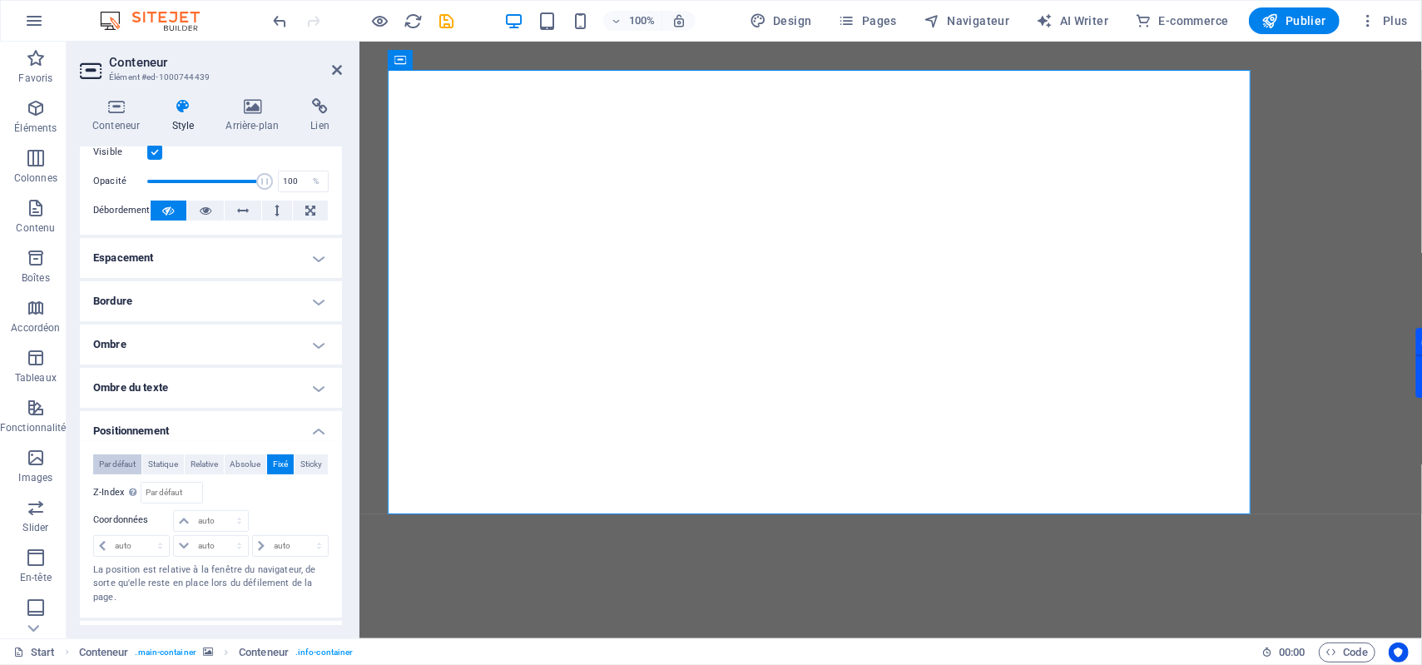
click at [127, 463] on span "Par défaut" at bounding box center [117, 464] width 37 height 20
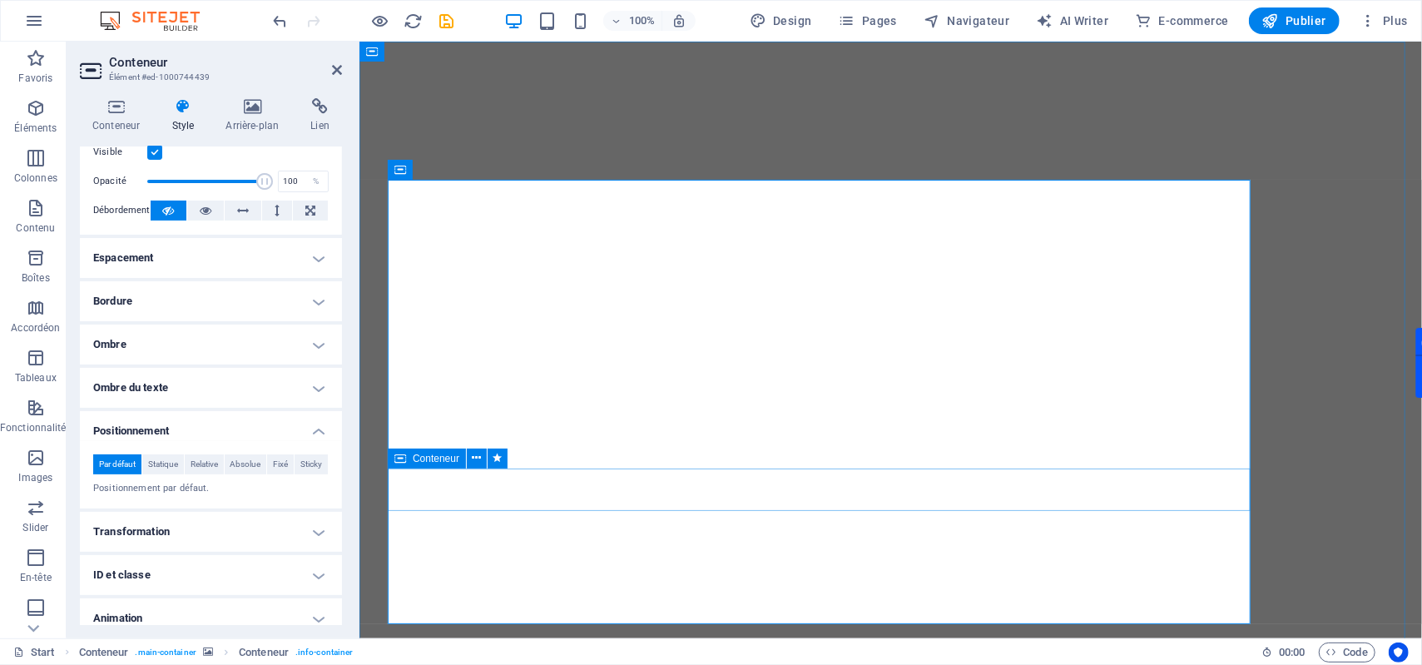
click at [434, 459] on span "Conteneur" at bounding box center [436, 459] width 47 height 10
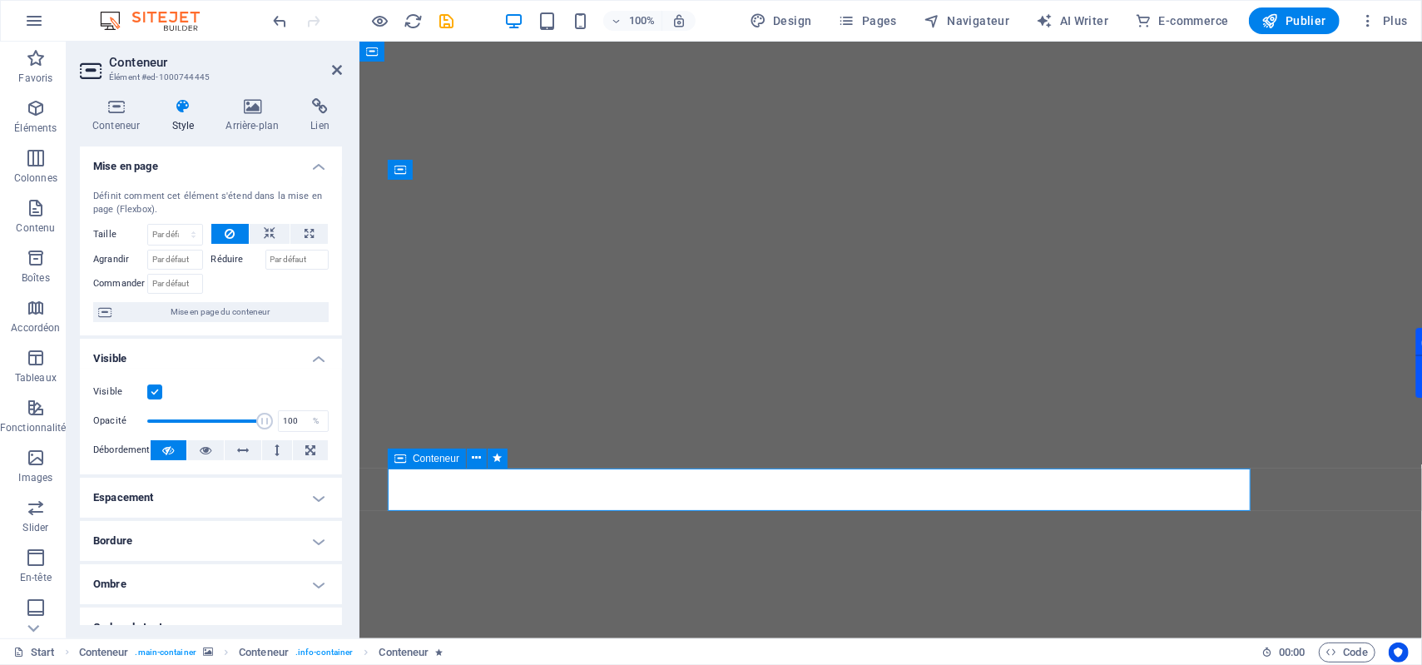
click at [434, 459] on span "Conteneur" at bounding box center [436, 459] width 47 height 10
click at [172, 490] on h4 "Espacement" at bounding box center [211, 498] width 262 height 40
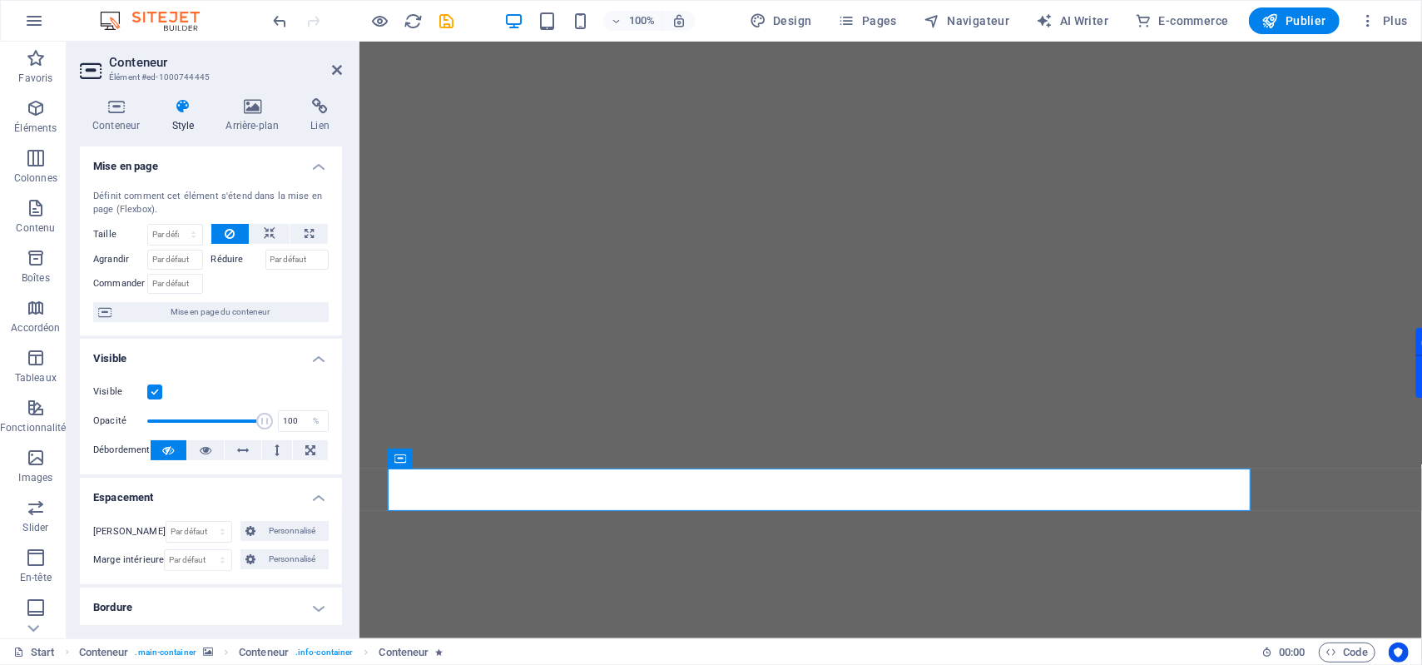
click at [259, 483] on h4 "Espacement" at bounding box center [211, 493] width 262 height 30
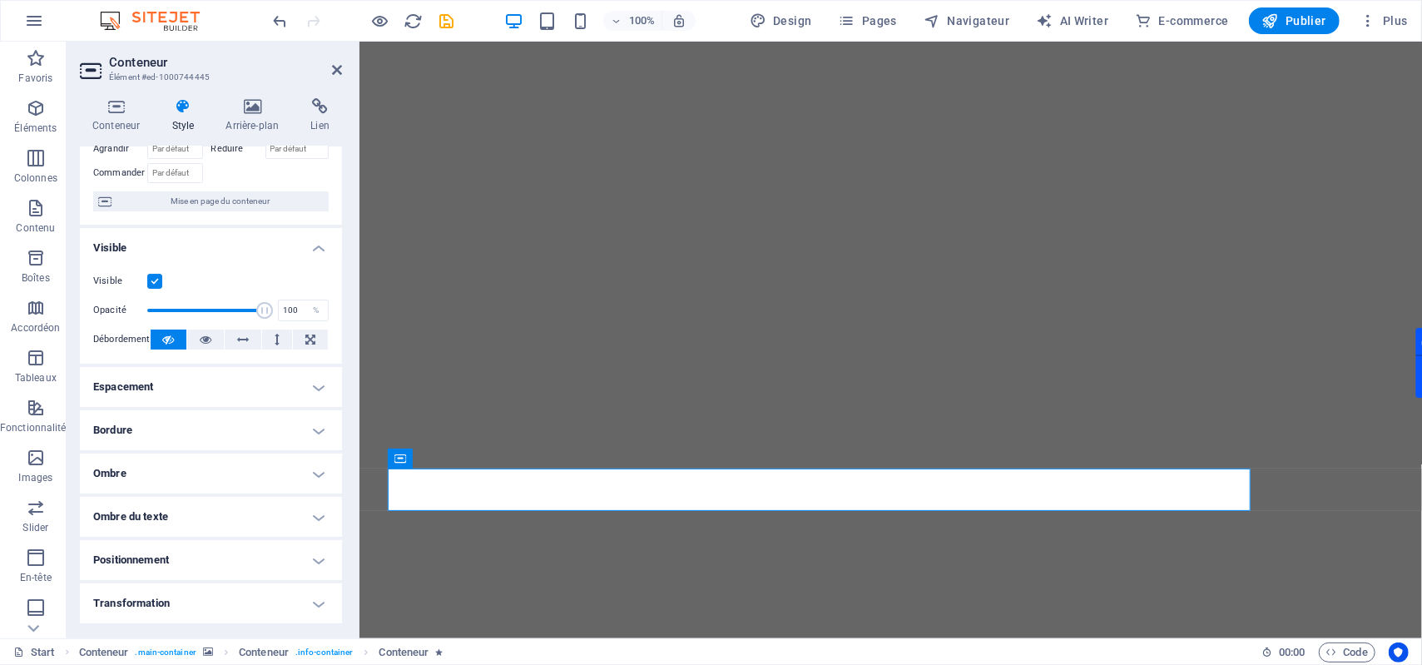
click at [171, 549] on h4 "Positionnement" at bounding box center [211, 560] width 262 height 40
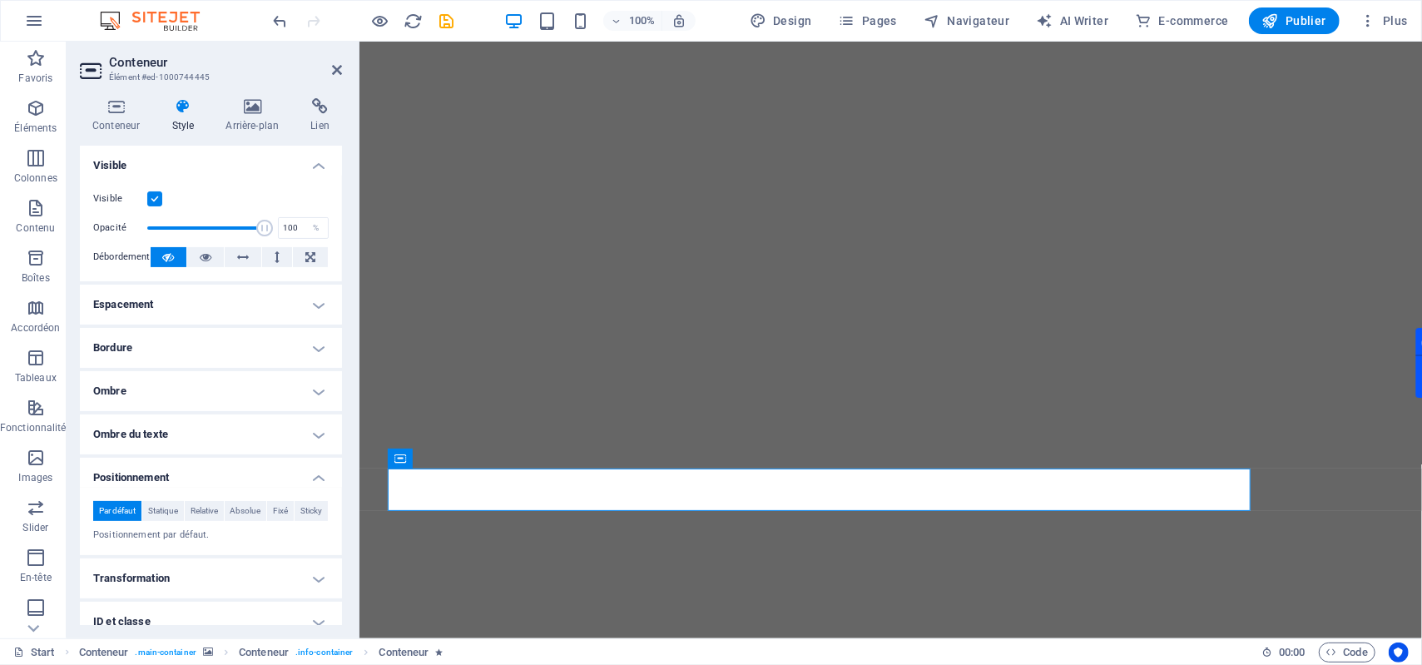
scroll to position [221, 0]
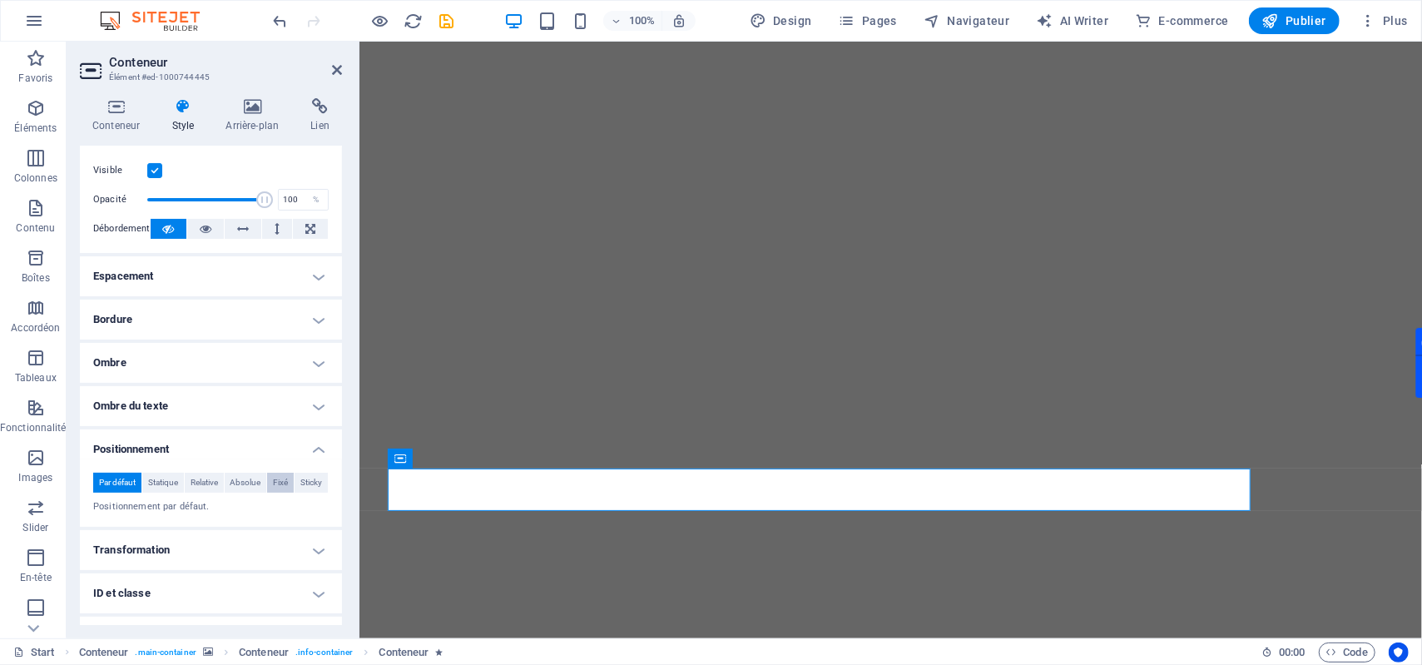
click at [288, 483] on span "Fixé" at bounding box center [280, 483] width 15 height 20
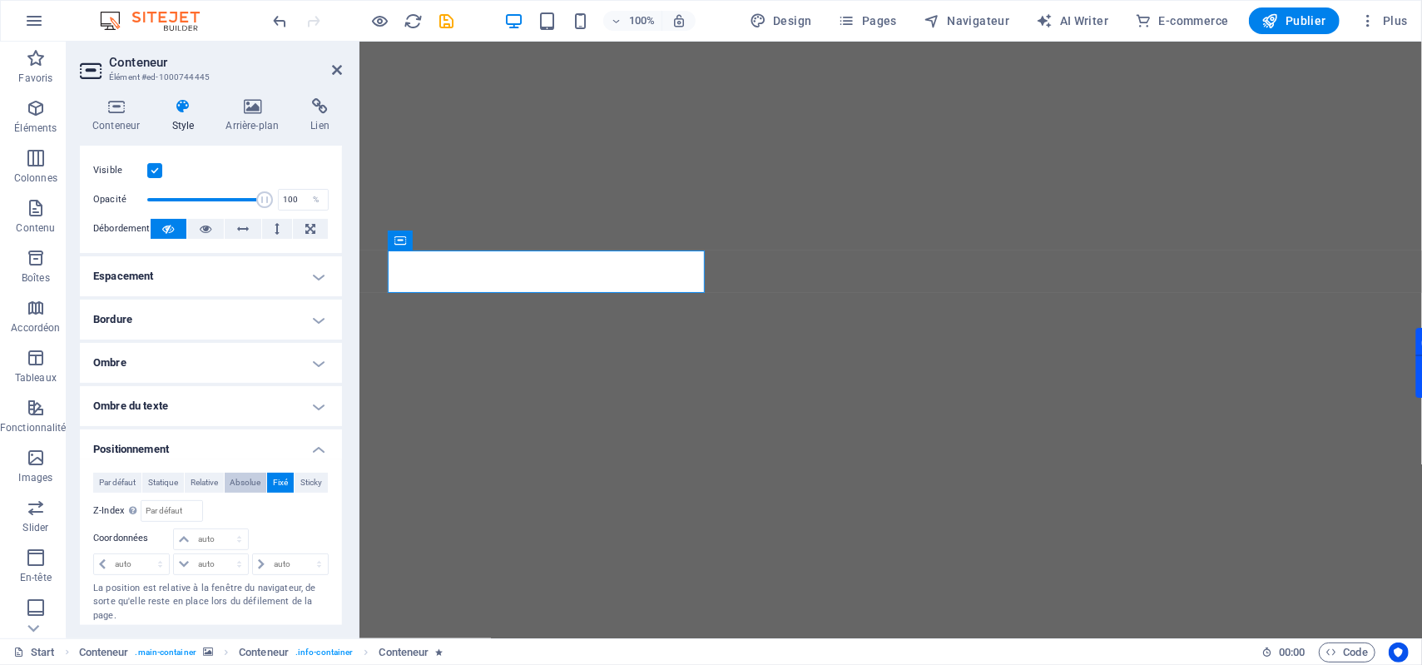
click at [260, 483] on span "Absolue" at bounding box center [245, 483] width 31 height 20
click at [218, 479] on span "Relative" at bounding box center [204, 483] width 27 height 20
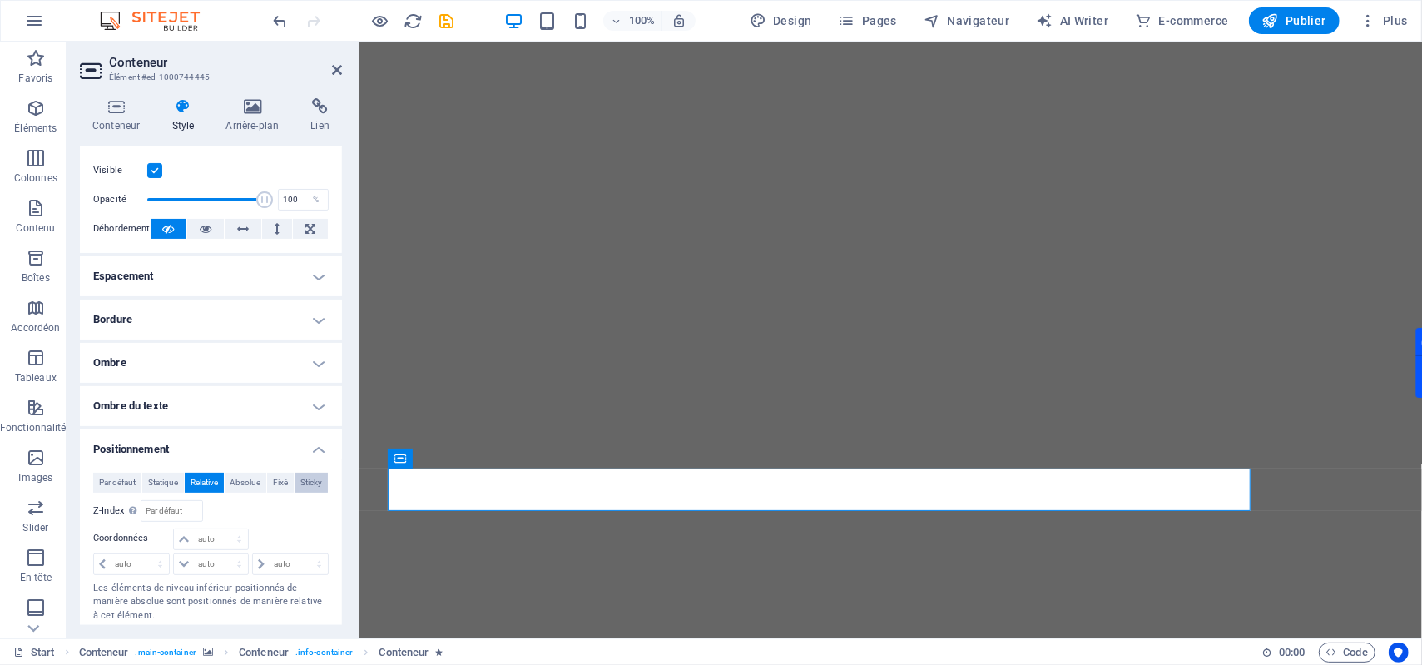
click at [300, 493] on span "Sticky" at bounding box center [311, 483] width 22 height 20
click at [176, 487] on span "Statique" at bounding box center [163, 483] width 30 height 20
click at [122, 486] on span "Par défaut" at bounding box center [117, 483] width 37 height 20
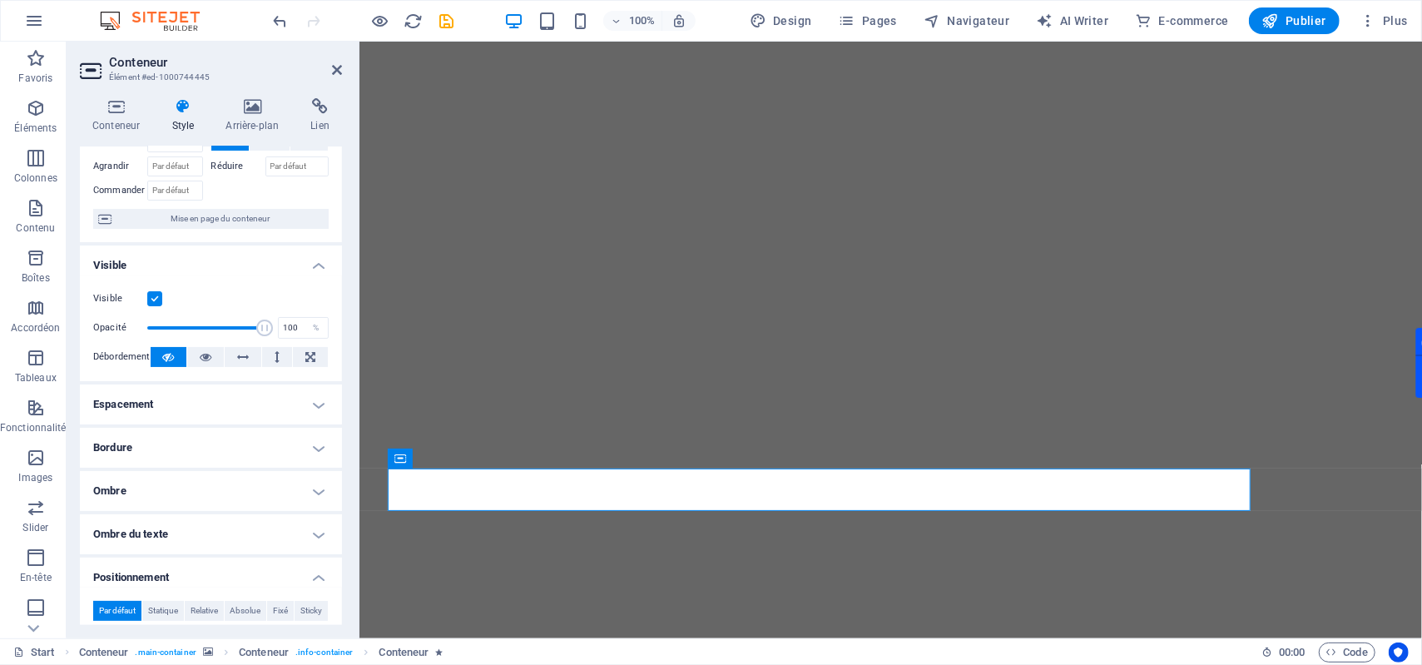
scroll to position [0, 0]
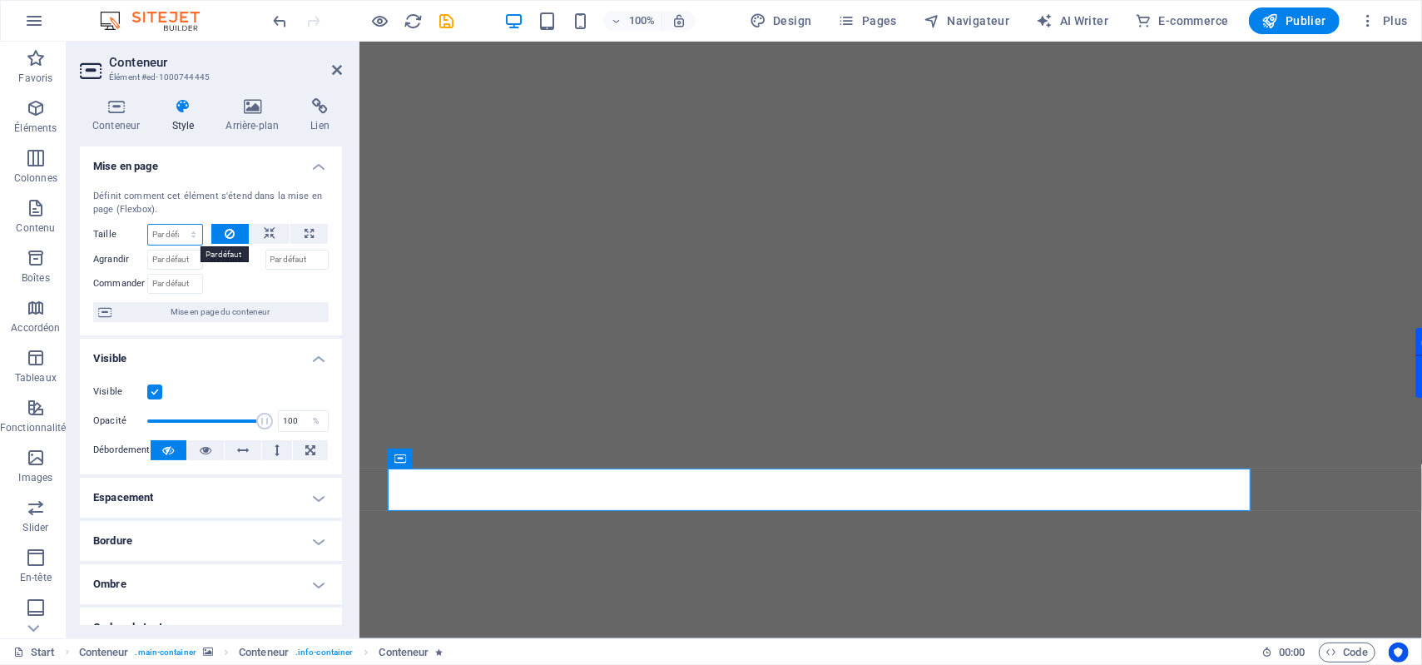
click at [190, 235] on select "Par défaut auto px % 1/1 1/2 1/3 1/4 1/5 1/6 1/7 1/8 1/9 1/10" at bounding box center [175, 235] width 54 height 20
select select "1/3"
click at [176, 226] on select "Par défaut auto px % 1/1 1/2 1/3 1/4 1/5 1/6 1/7 1/8 1/9 1/10" at bounding box center [175, 235] width 54 height 20
type input "33.33"
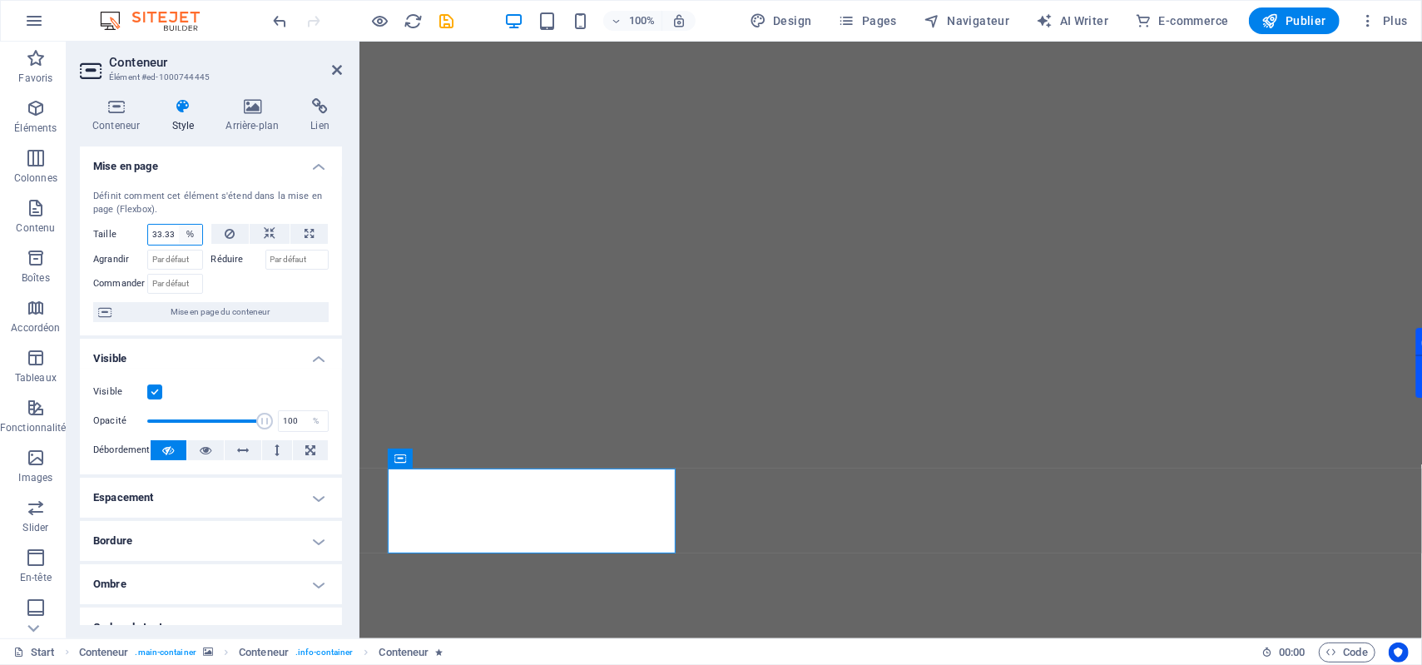
click at [183, 239] on select "Par défaut auto px % 1/1 1/2 1/3 1/4 1/5 1/6 1/7 1/8 1/9 1/10" at bounding box center [190, 235] width 23 height 20
select select "1/1"
click at [179, 226] on select "Par défaut auto px % 1/1 1/2 1/3 1/4 1/5 1/6 1/7 1/8 1/9 1/10" at bounding box center [190, 235] width 23 height 20
type input "100"
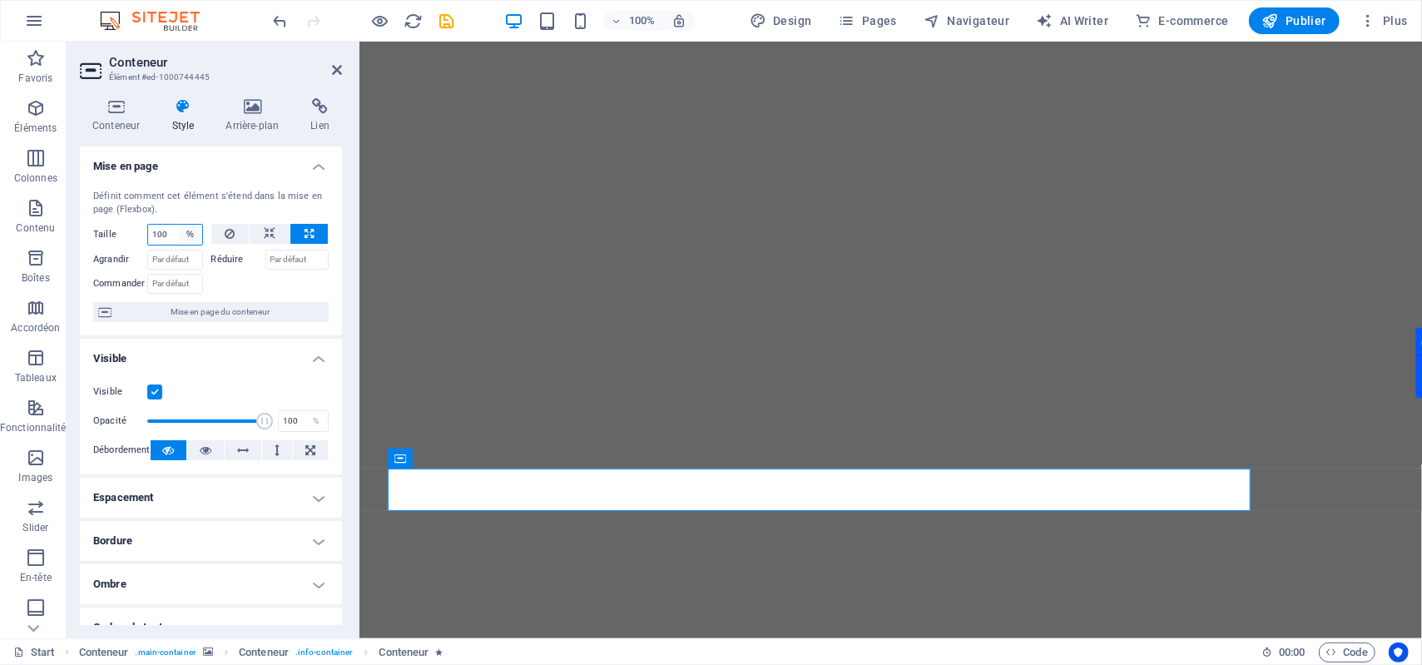
click at [190, 235] on select "Par défaut auto px % 1/1 1/2 1/3 1/4 1/5 1/6 1/7 1/8 1/9 1/10" at bounding box center [190, 235] width 23 height 20
select select "1/10"
click at [179, 226] on select "Par défaut auto px % 1/1 1/2 1/3 1/4 1/5 1/6 1/7 1/8 1/9 1/10" at bounding box center [190, 235] width 23 height 20
type input "10"
select select "%"
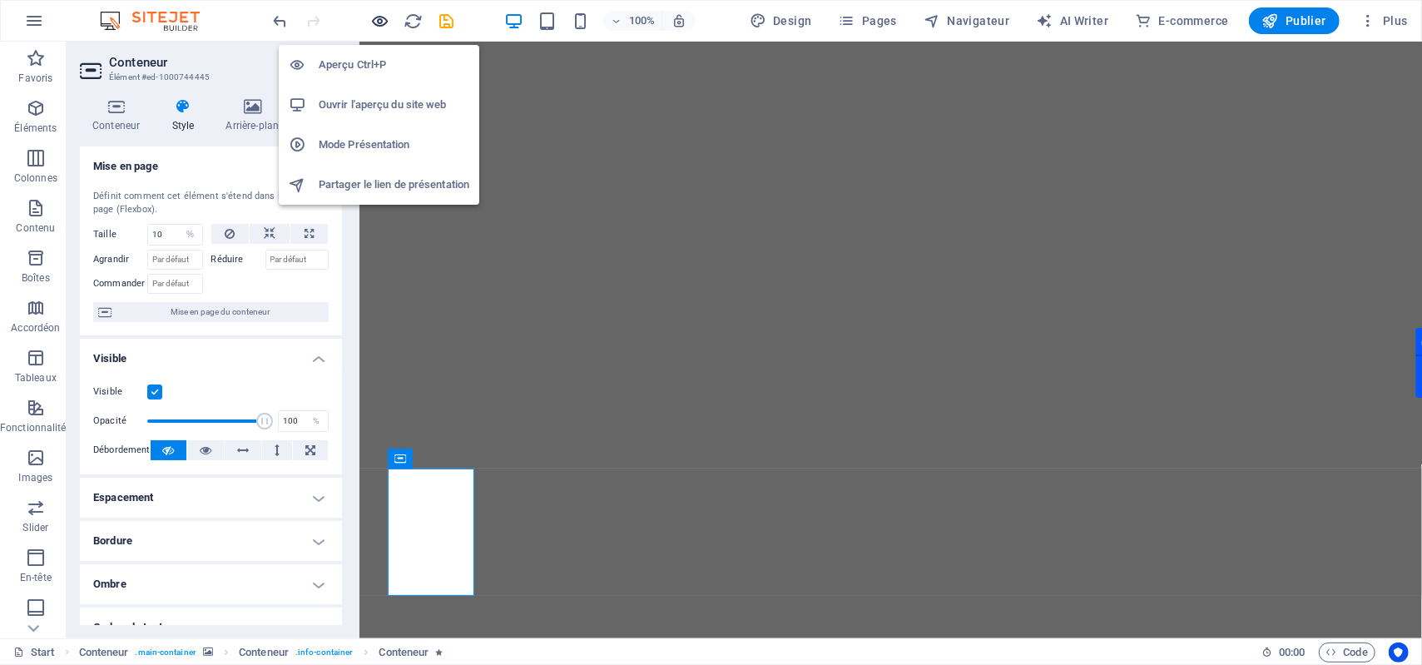
click at [384, 19] on icon "button" at bounding box center [380, 21] width 19 height 19
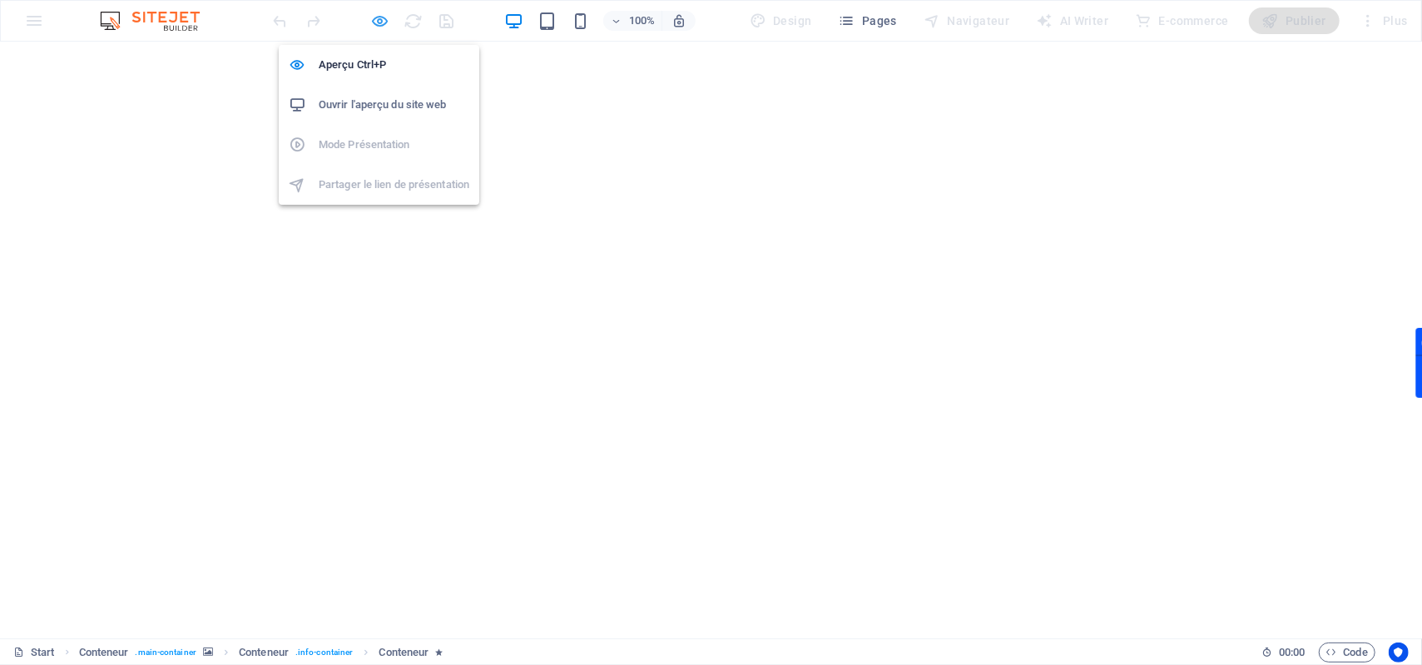
click at [378, 27] on icon "button" at bounding box center [380, 21] width 19 height 19
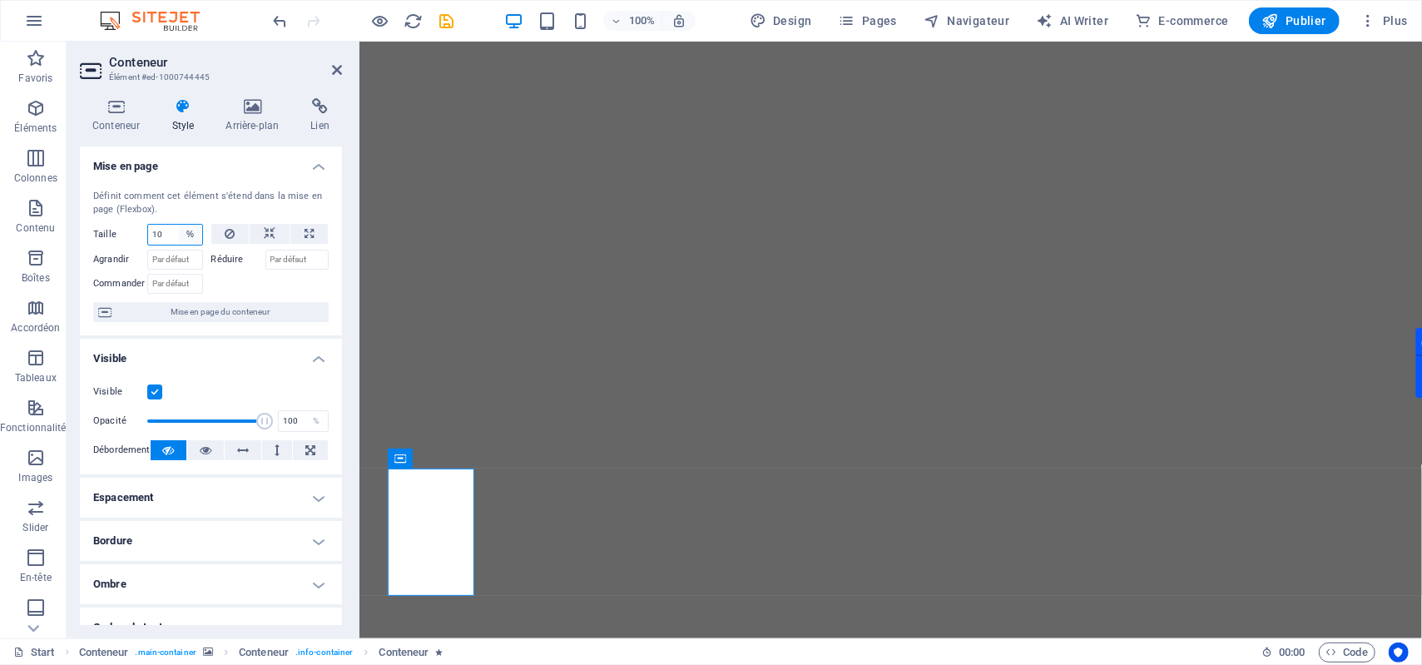
click at [186, 234] on select "Par défaut auto px % 1/1 1/2 1/3 1/4 1/5 1/6 1/7 1/8 1/9 1/10" at bounding box center [190, 235] width 23 height 20
select select "eg36f0umuuo"
click at [179, 226] on select "Par défaut auto px % 1/1 1/2 1/3 1/4 1/5 1/6 1/7 1/8 1/9 1/10" at bounding box center [190, 235] width 23 height 20
select select "DISABLED_OPTION_VALUE"
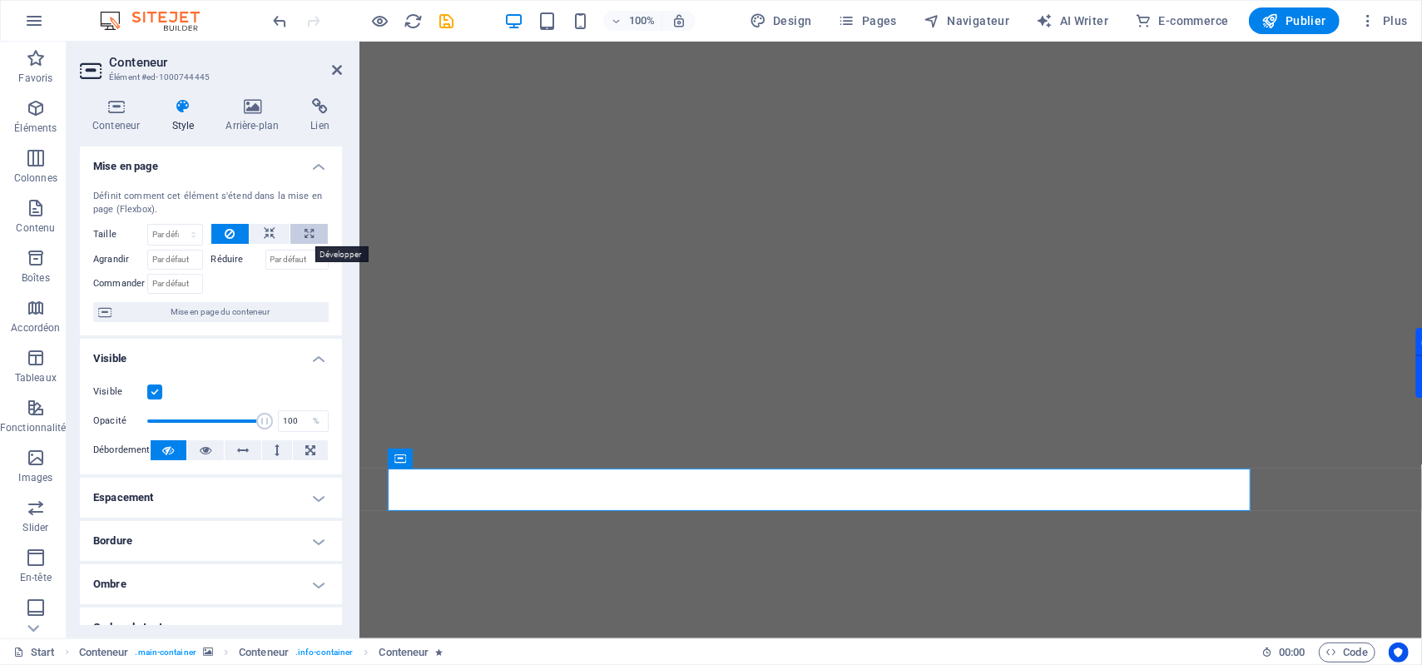
click at [300, 236] on button at bounding box center [308, 234] width 37 height 20
type input "100"
select select "%"
drag, startPoint x: 799, startPoint y: 17, endPoint x: 100, endPoint y: 657, distance: 947.7
click at [799, 17] on span "Design" at bounding box center [781, 20] width 62 height 17
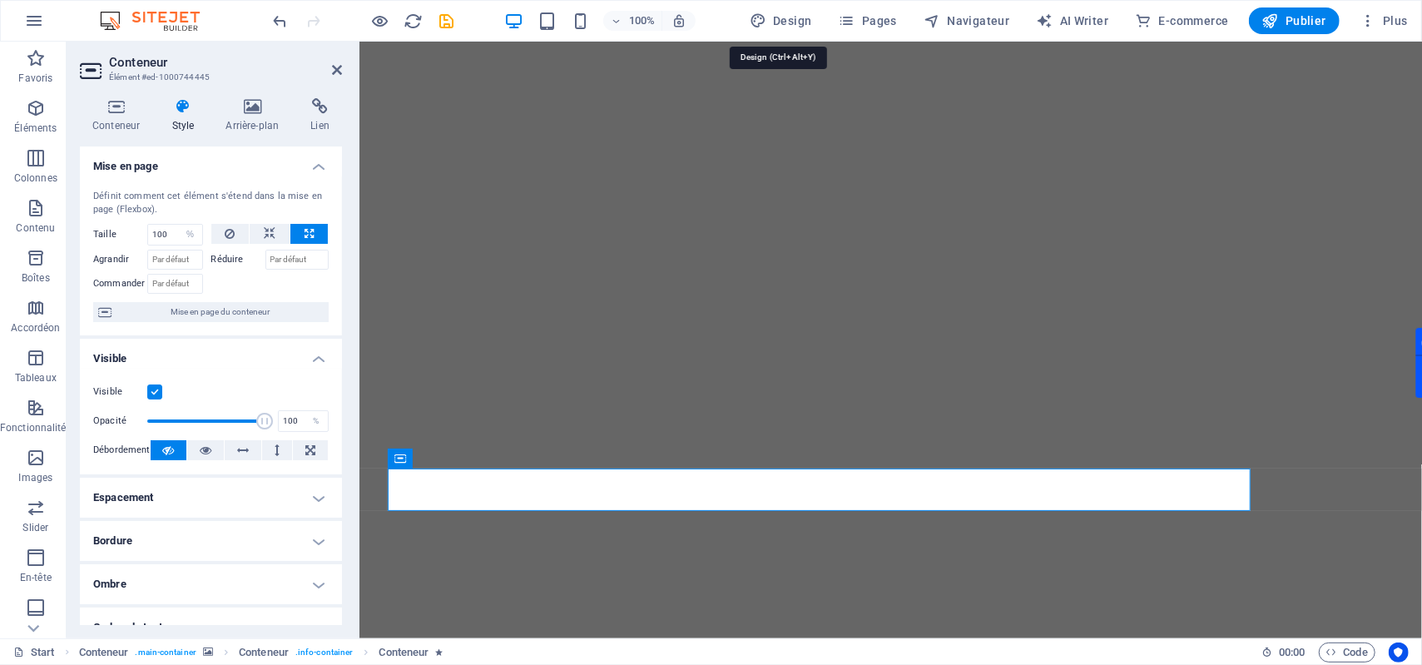
select select "px"
select select "300"
select select "px"
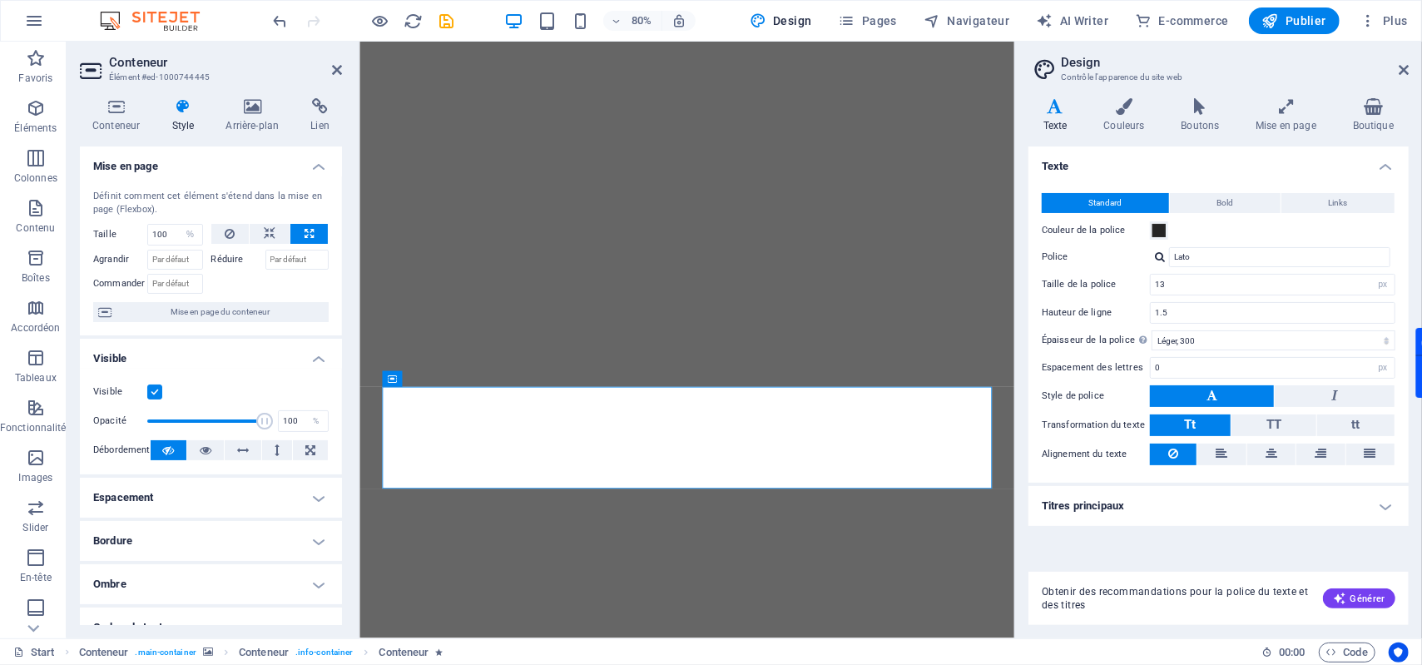
click at [396, 14] on div at bounding box center [363, 20] width 186 height 27
click at [379, 19] on icon "button" at bounding box center [380, 21] width 19 height 19
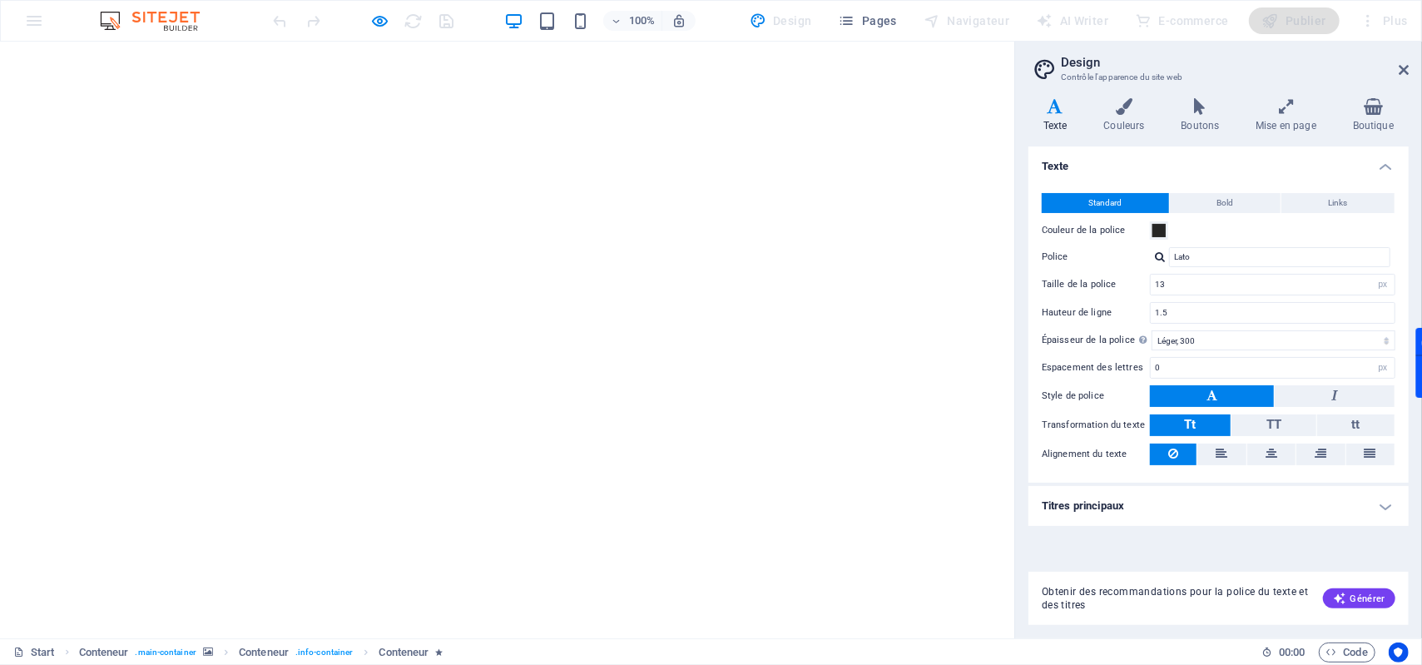
click at [1242, 503] on h4 "Titres principaux" at bounding box center [1219, 506] width 380 height 40
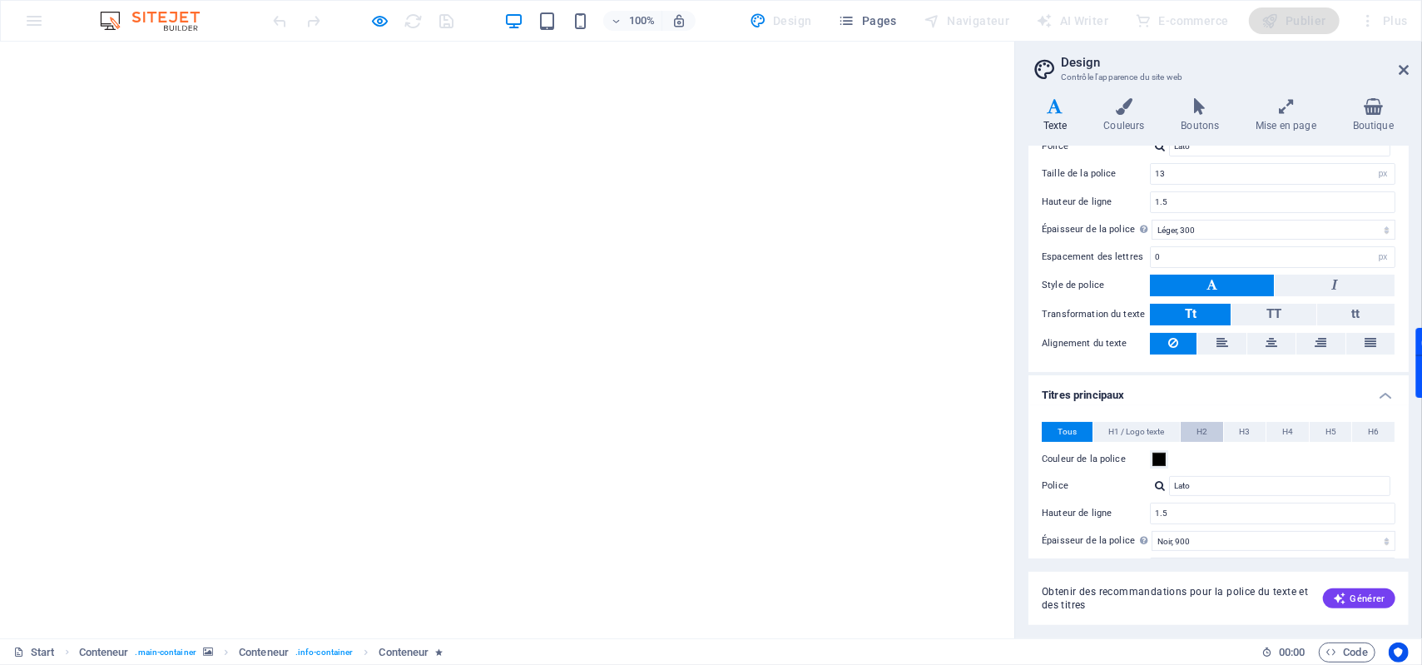
click at [1215, 431] on button "H2" at bounding box center [1202, 432] width 42 height 20
click at [1172, 538] on input "1.1" at bounding box center [1273, 542] width 244 height 20
type input "3"
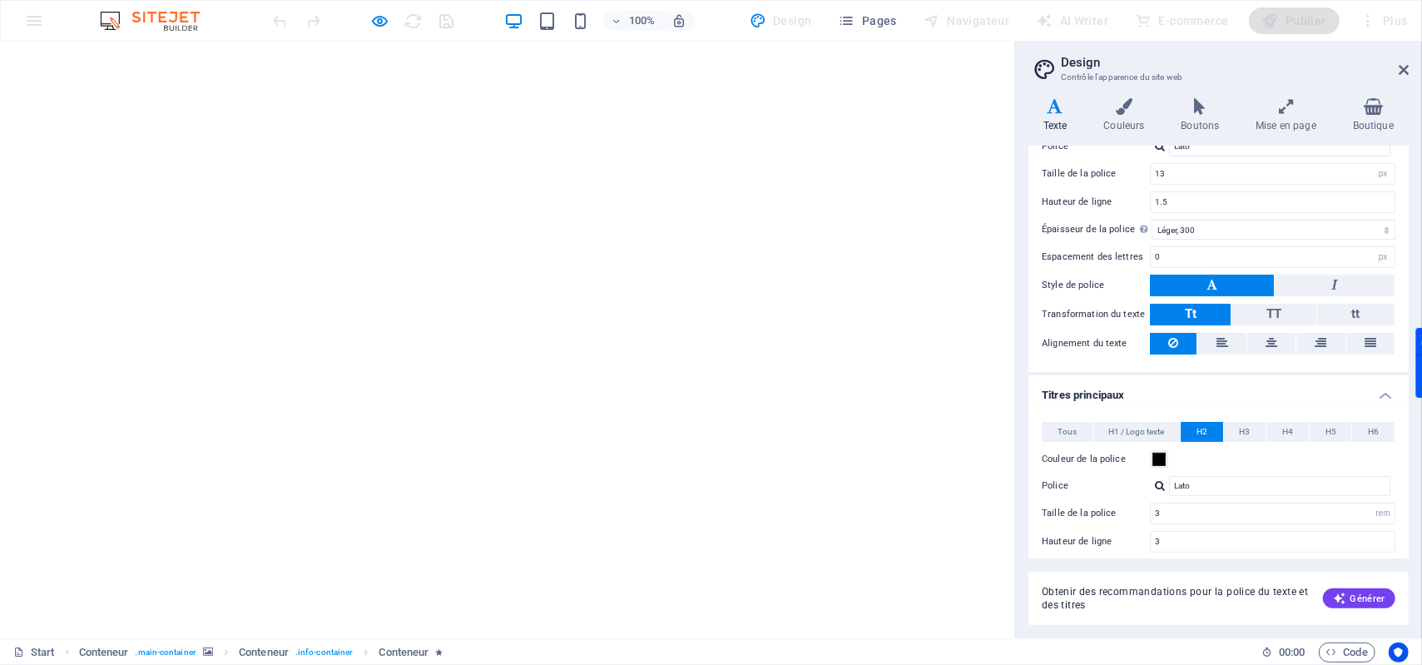
click at [1174, 562] on div "Obtenir des recommandations pour la police du texte et des titres Générer" at bounding box center [1219, 588] width 380 height 73
click at [376, 27] on icon "button" at bounding box center [380, 21] width 19 height 19
select select "%"
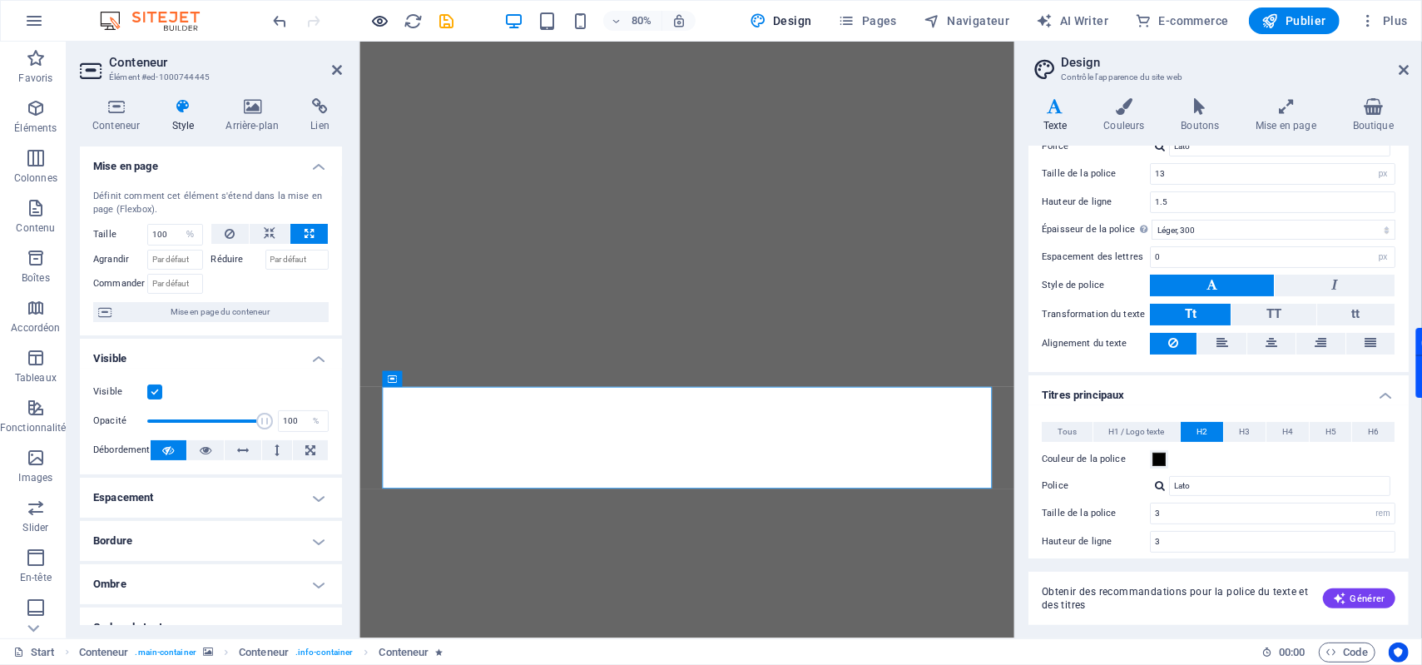
click at [389, 25] on icon "button" at bounding box center [380, 21] width 19 height 19
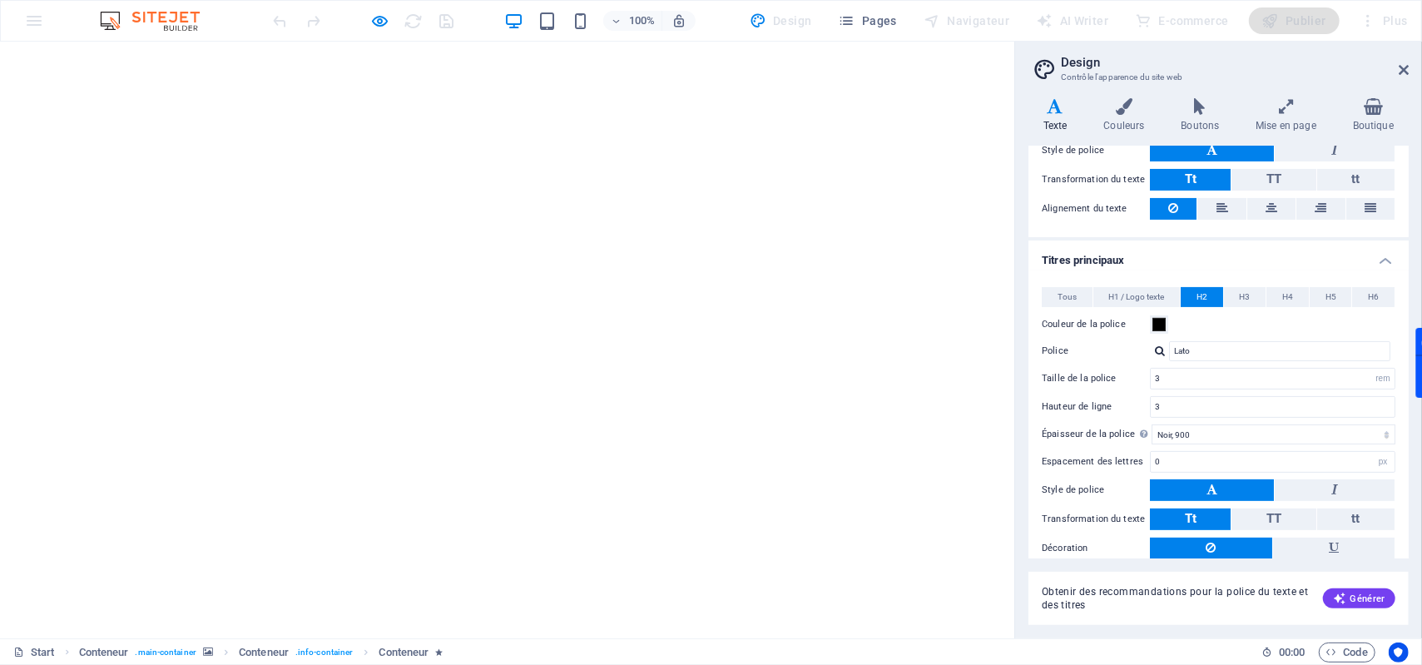
scroll to position [201, 0]
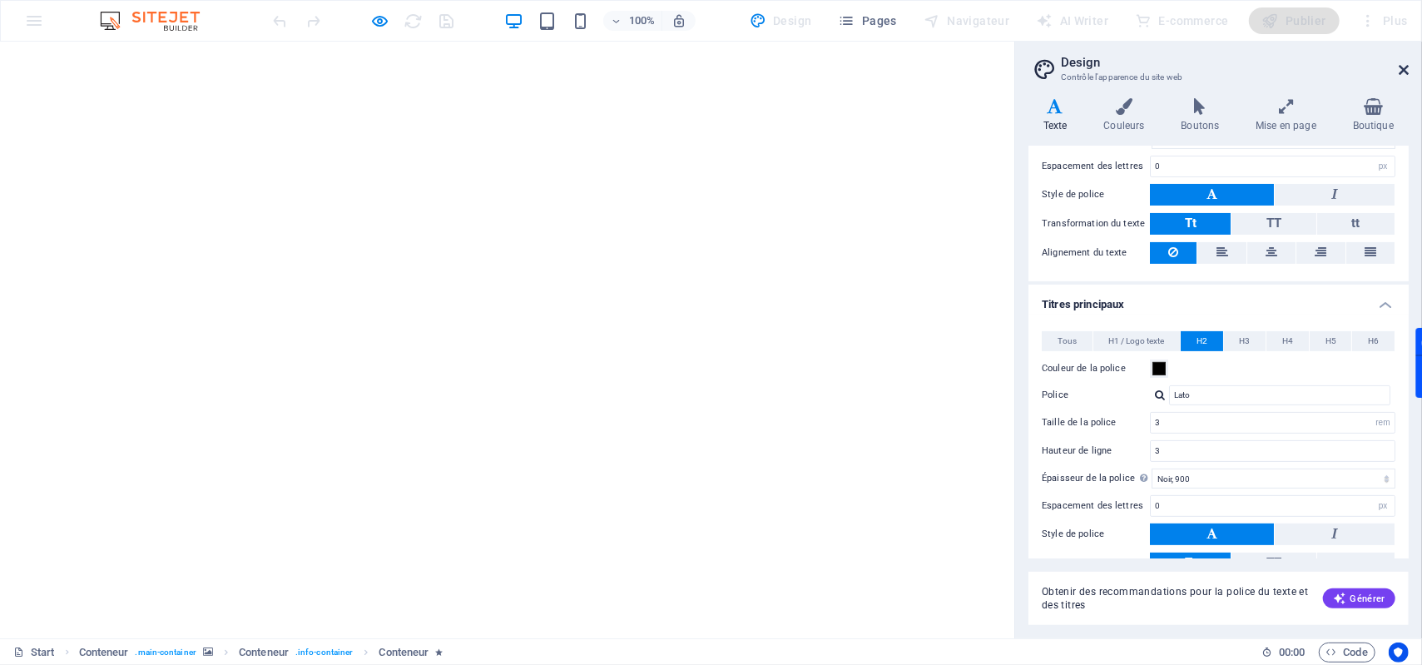
click at [1399, 66] on icon at bounding box center [1404, 69] width 10 height 13
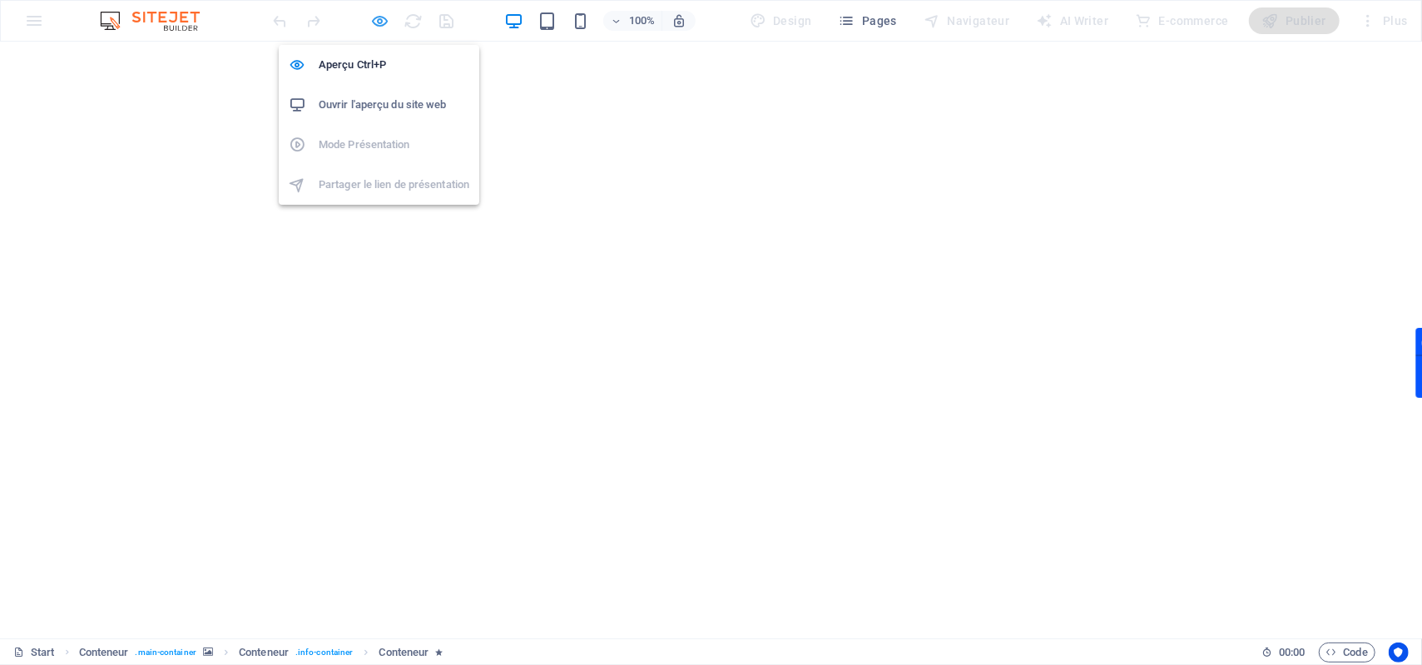
click at [376, 25] on icon "button" at bounding box center [380, 21] width 19 height 19
select select "%"
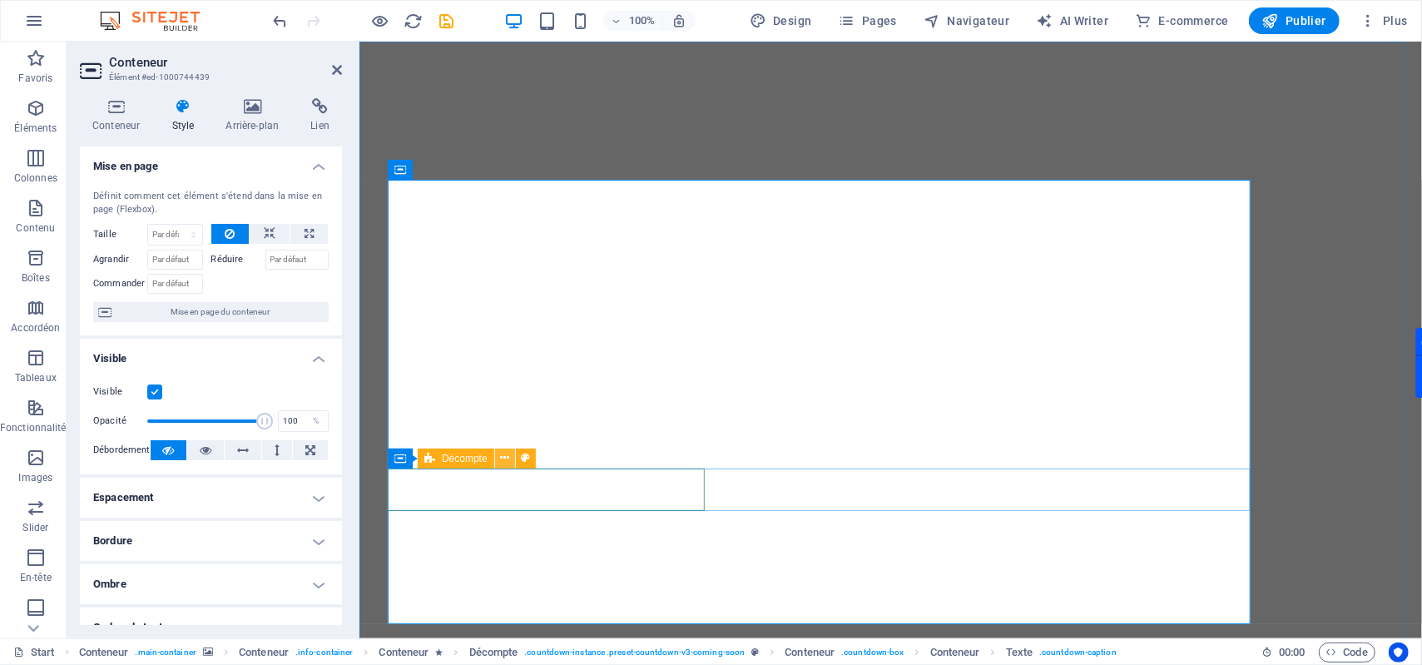
click at [504, 463] on icon at bounding box center [504, 457] width 9 height 17
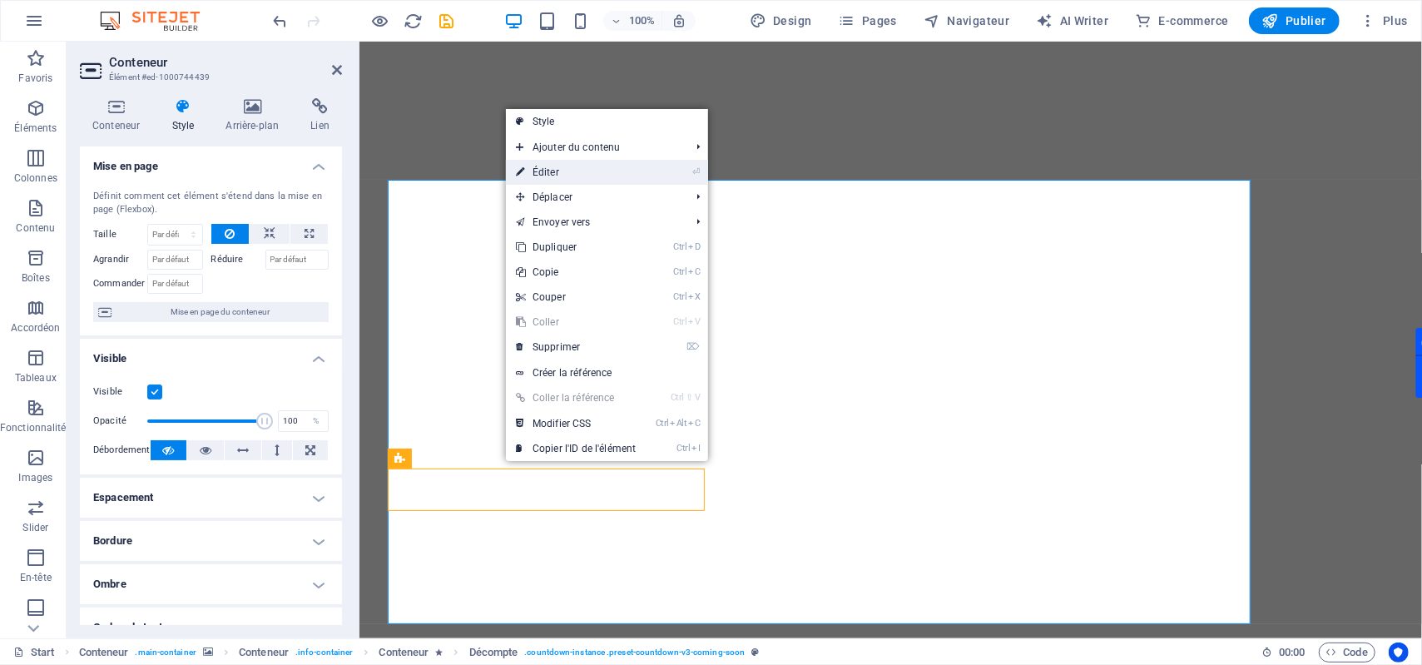
click at [563, 166] on link "⏎ Éditer" at bounding box center [576, 172] width 140 height 25
select select "rem"
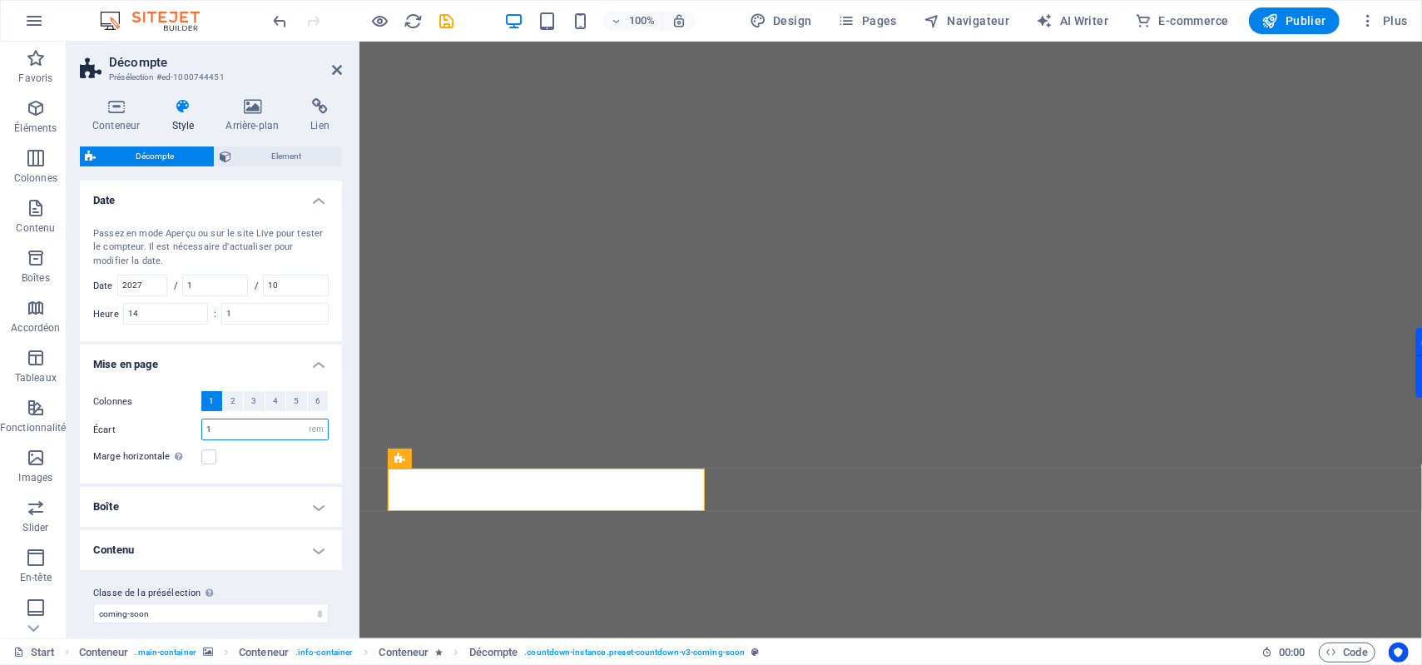
click at [221, 435] on input "1" at bounding box center [265, 429] width 126 height 20
type input "3"
click at [179, 431] on label "Écart" at bounding box center [147, 429] width 108 height 9
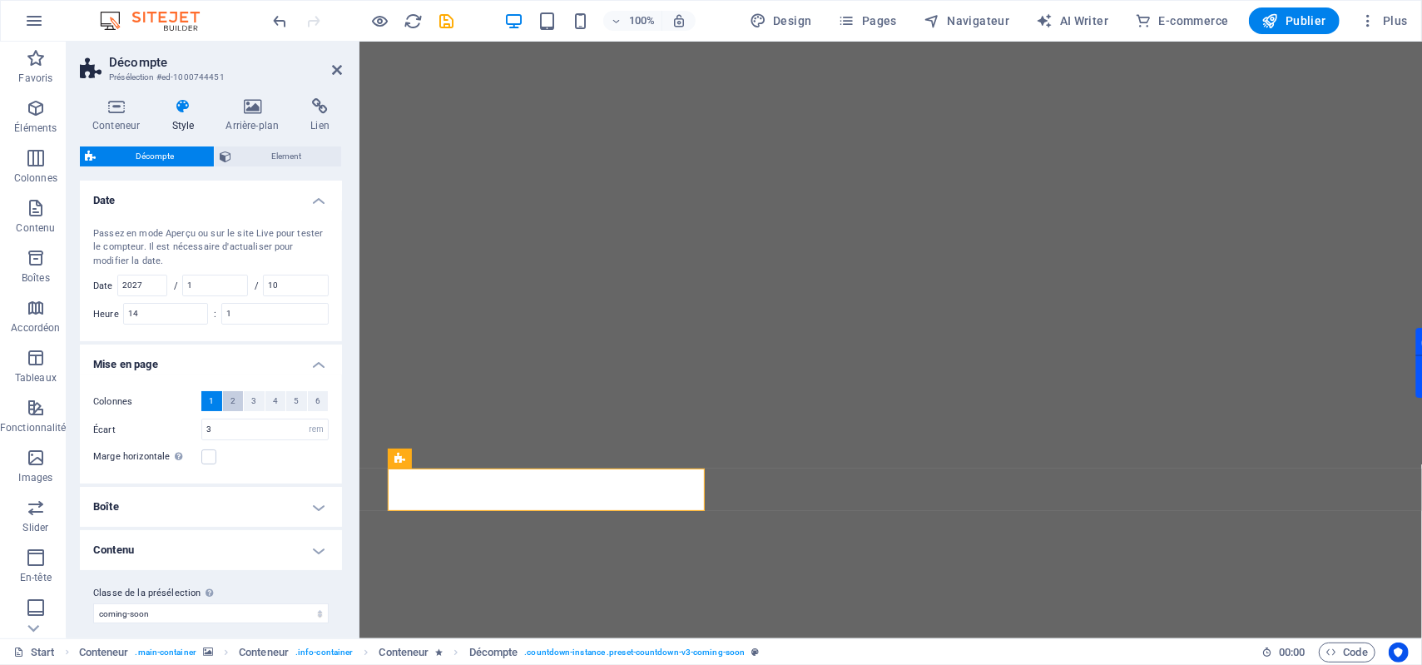
click at [230, 404] on span "2" at bounding box center [232, 401] width 5 height 20
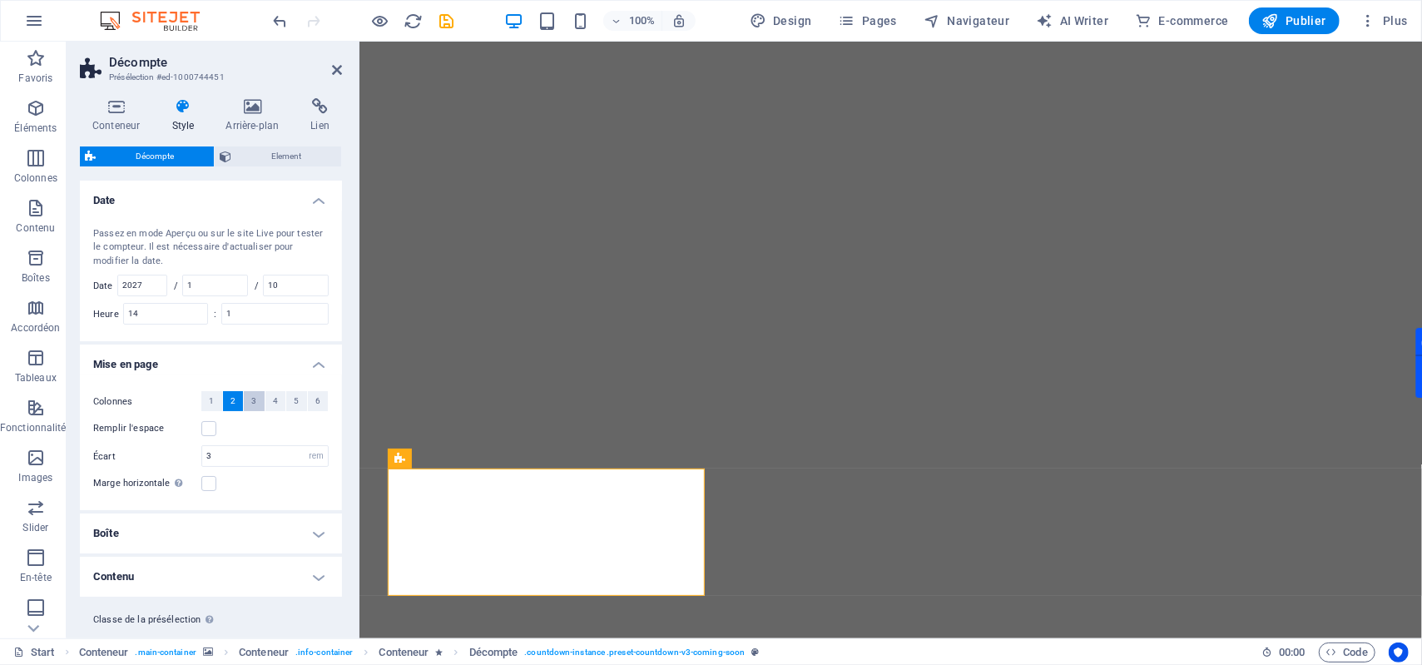
click at [255, 405] on button "3" at bounding box center [254, 401] width 21 height 20
click at [210, 430] on label at bounding box center [208, 428] width 15 height 15
click at [0, 0] on input "Remplir l'espace" at bounding box center [0, 0] width 0 height 0
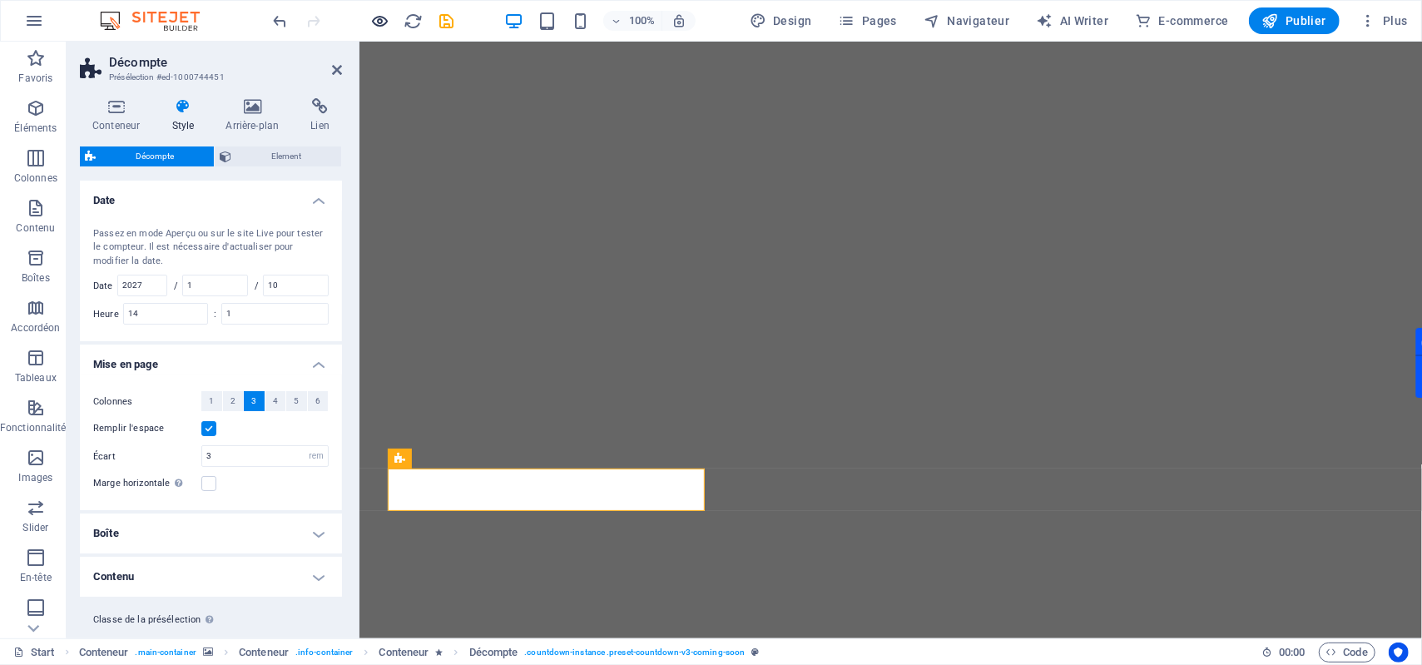
click at [379, 30] on icon "button" at bounding box center [380, 21] width 19 height 19
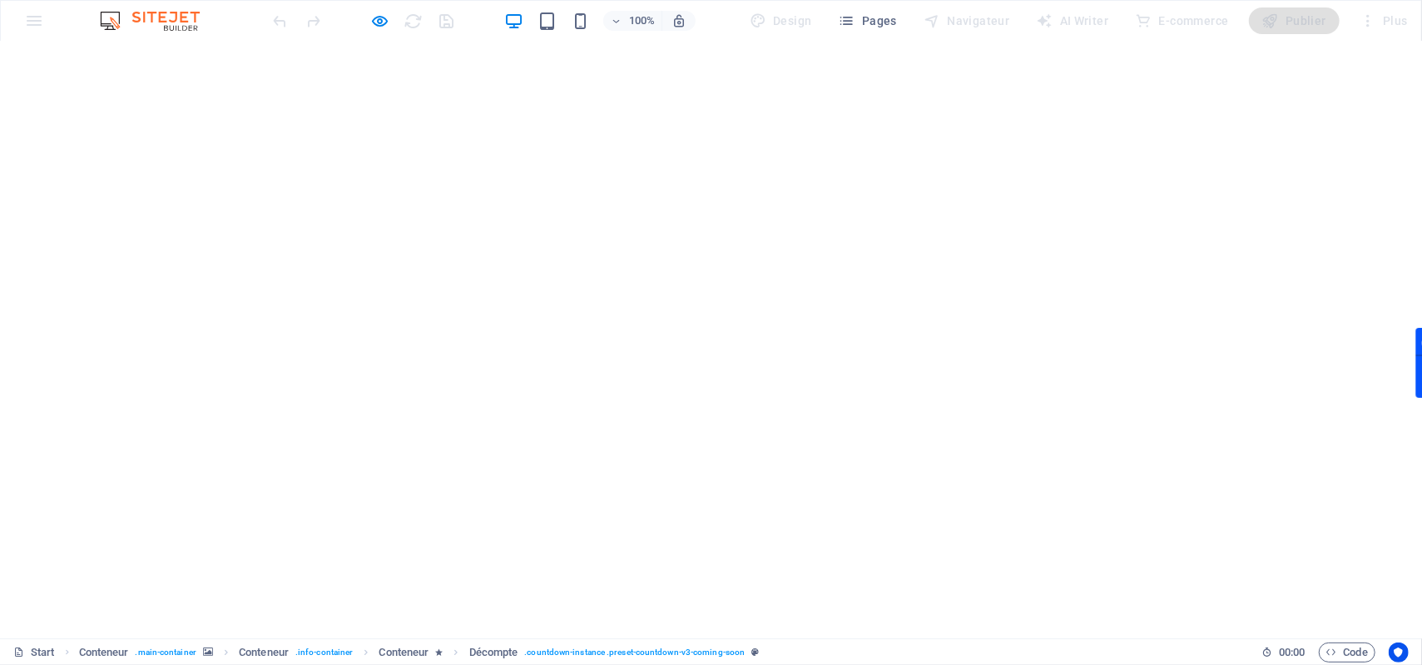
scroll to position [56, 0]
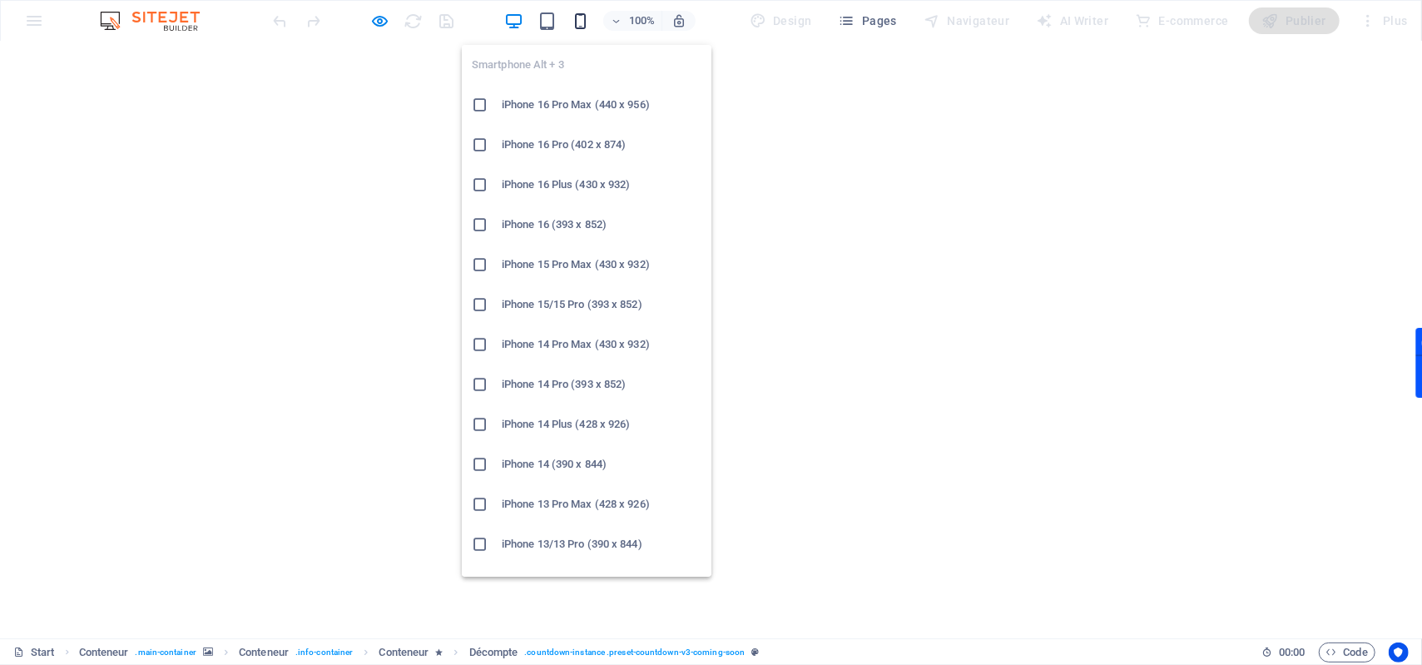
click at [586, 25] on icon "button" at bounding box center [580, 21] width 19 height 19
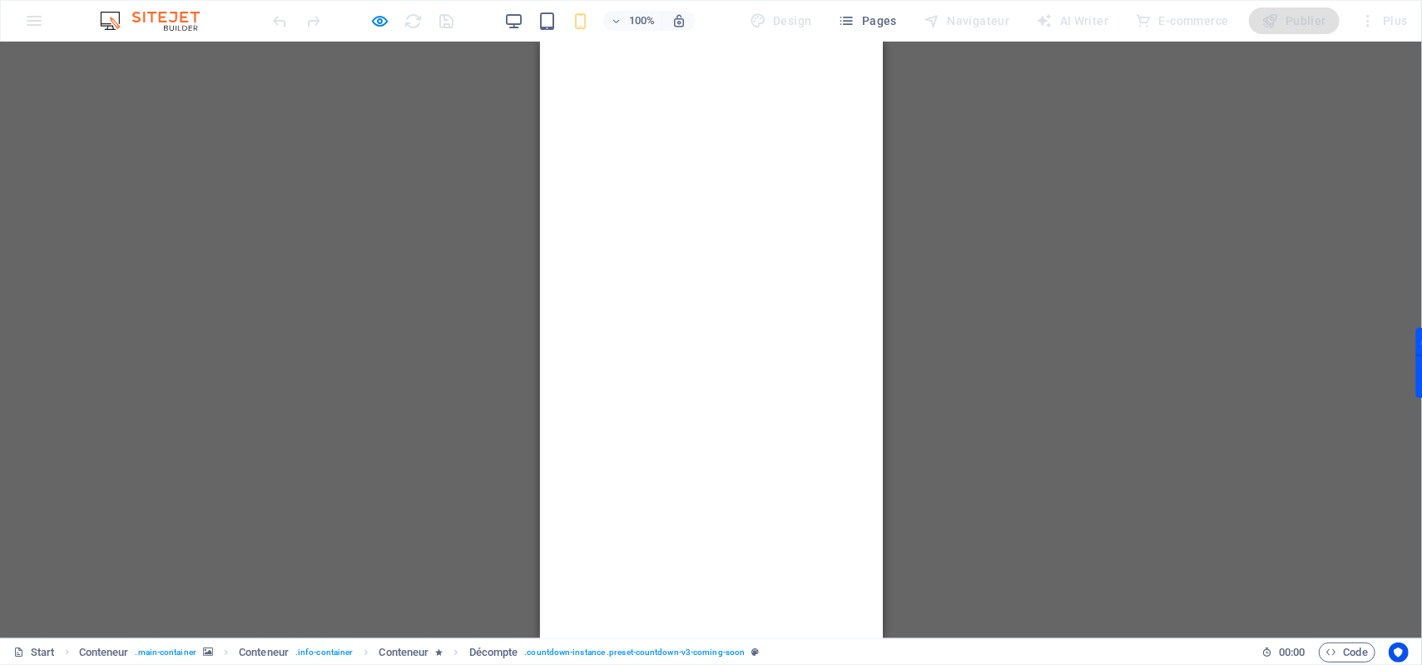
scroll to position [0, 0]
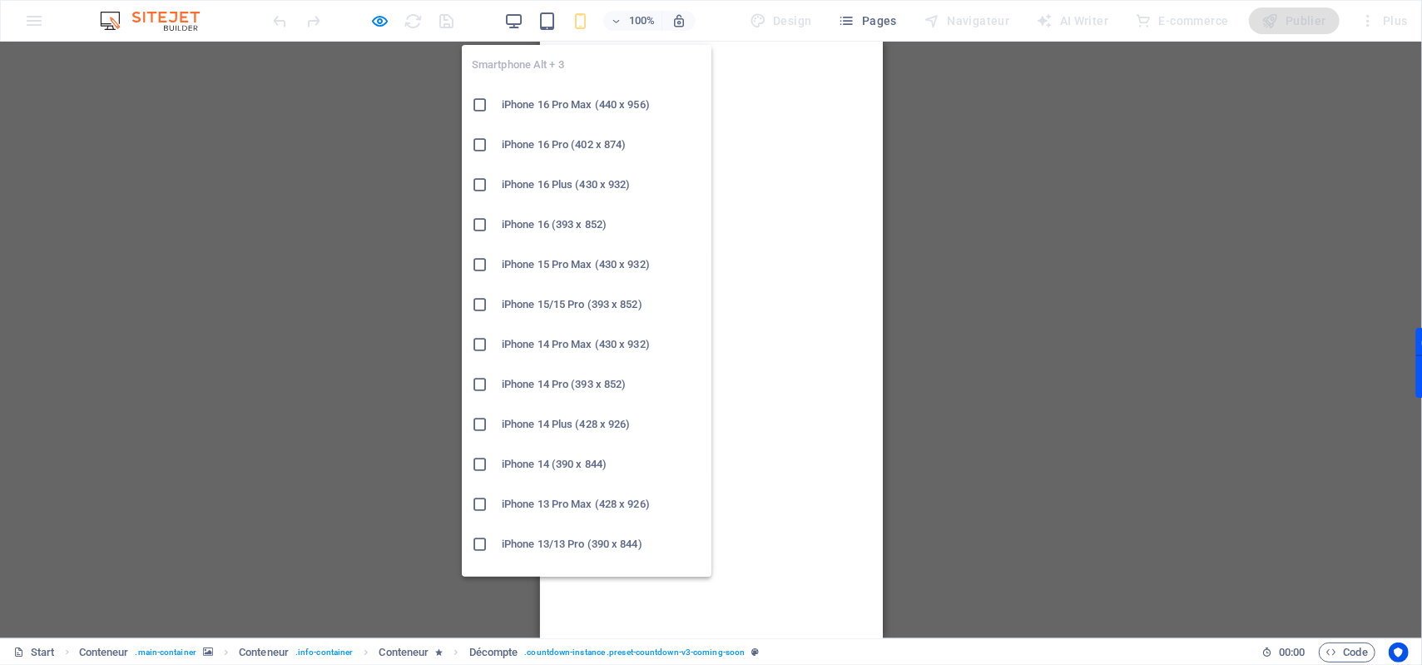
click at [481, 179] on icon at bounding box center [480, 184] width 17 height 17
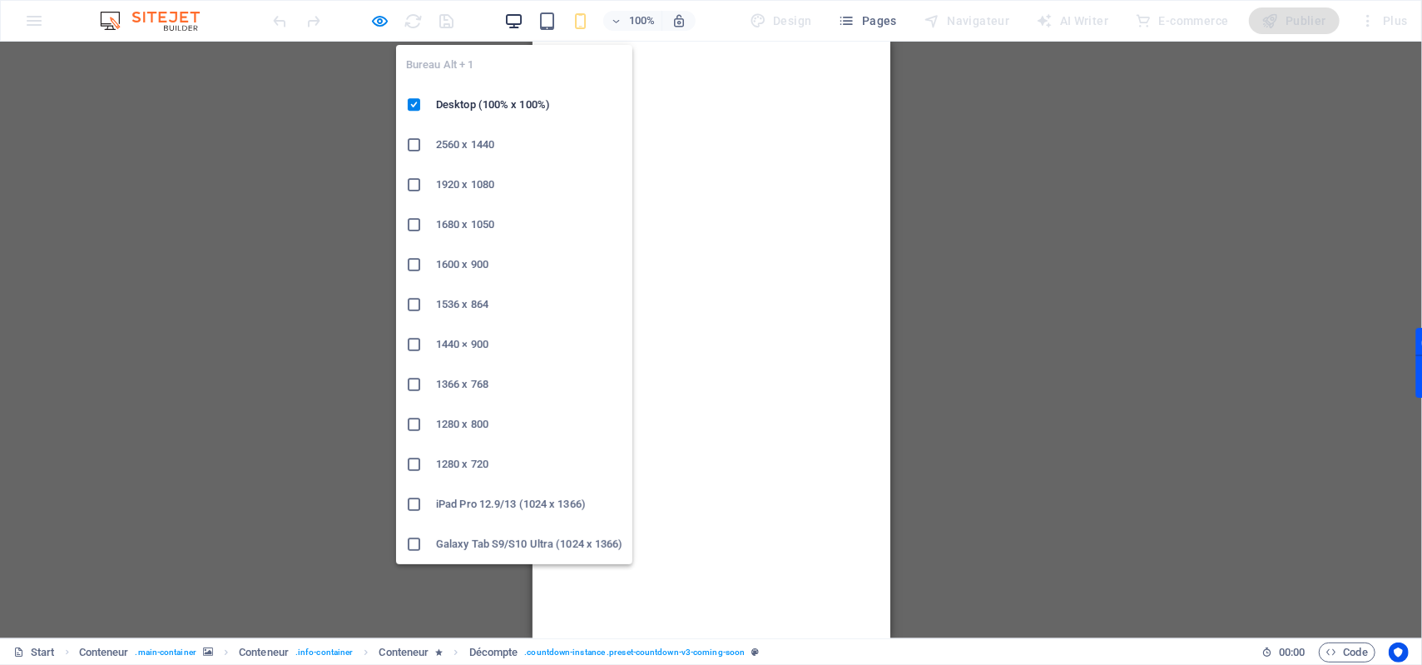
click at [520, 17] on icon "button" at bounding box center [513, 21] width 19 height 19
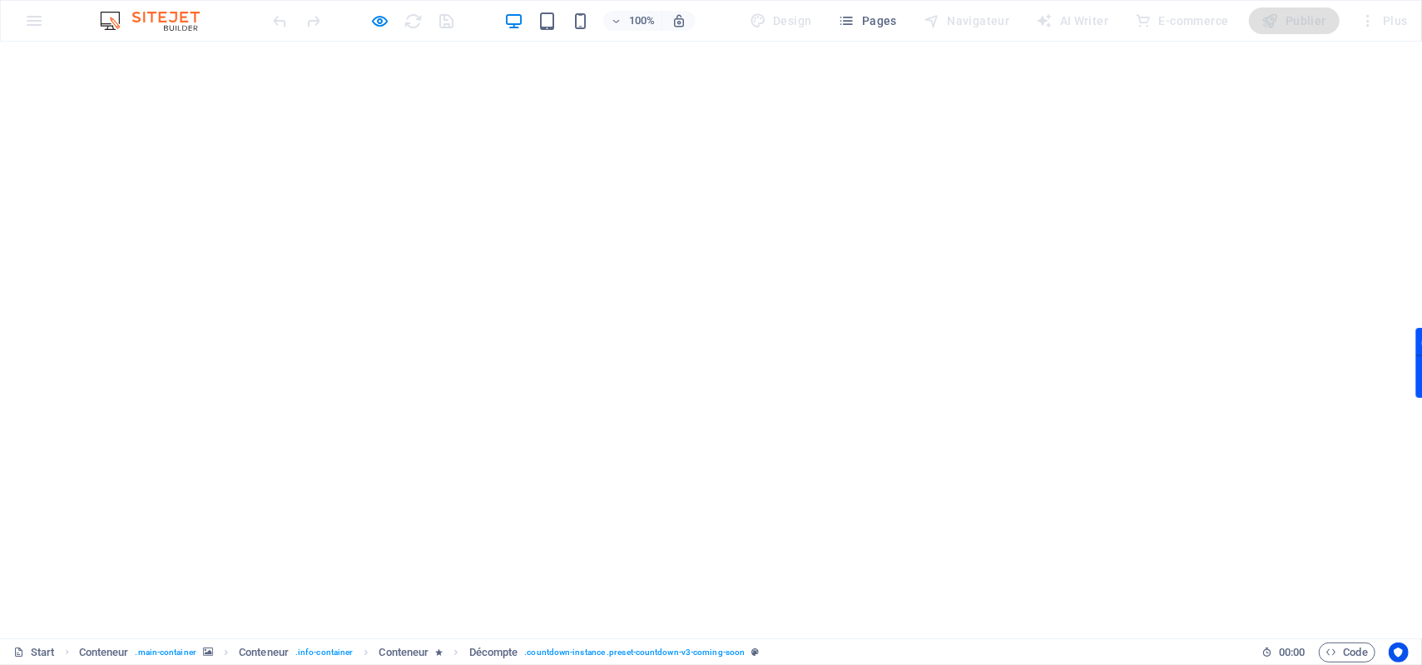
click at [374, 23] on icon "button" at bounding box center [380, 21] width 19 height 19
select select "rem"
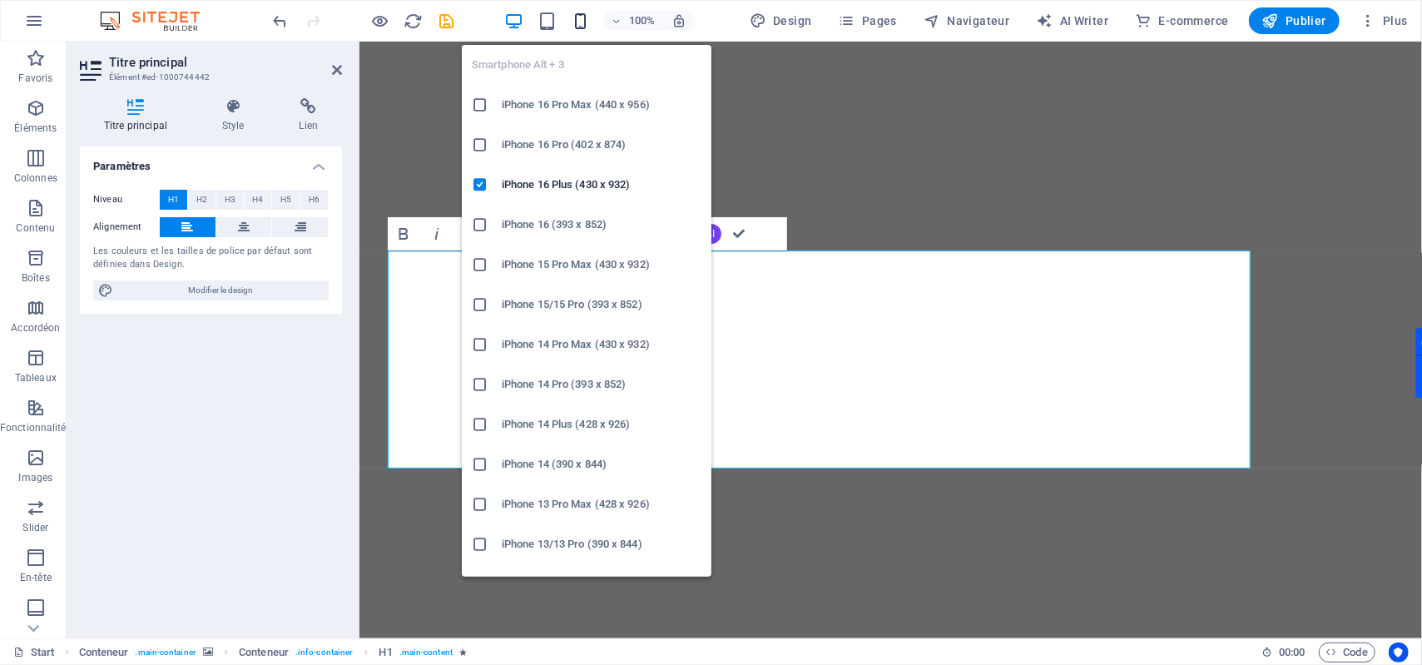
click at [580, 23] on icon "button" at bounding box center [580, 21] width 19 height 19
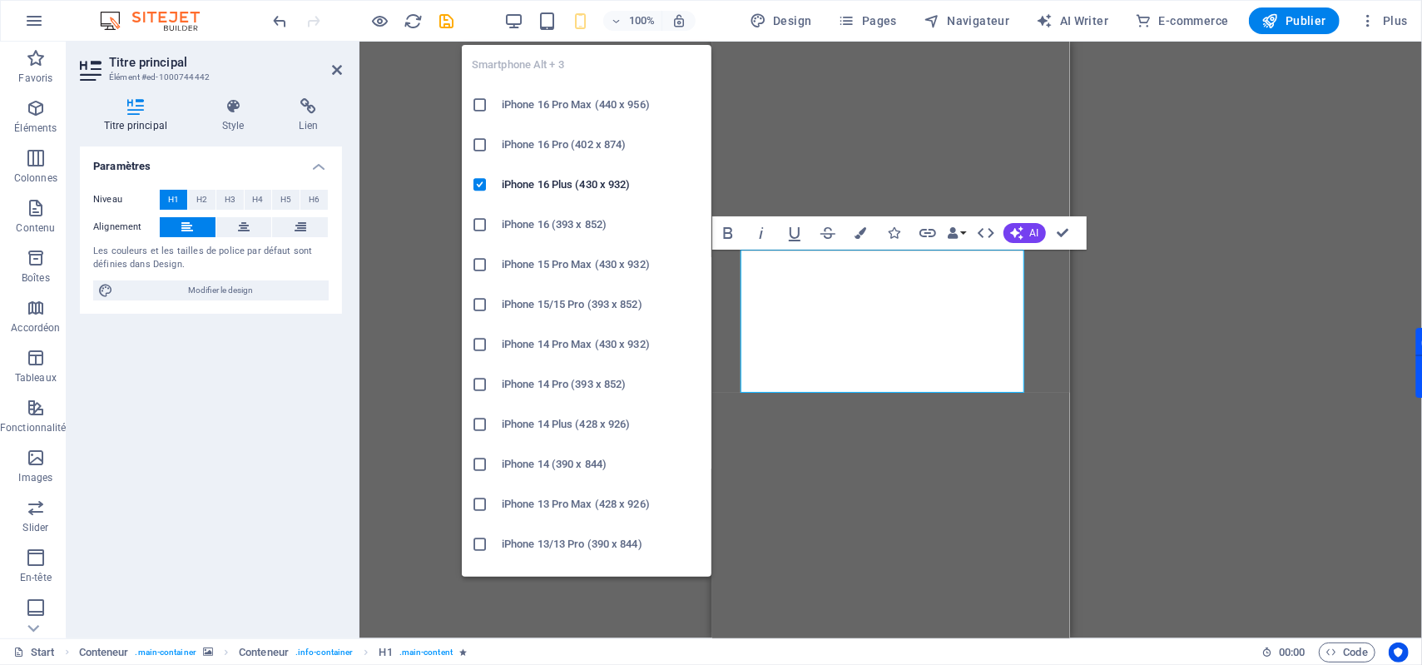
click at [586, 17] on icon "button" at bounding box center [580, 21] width 19 height 19
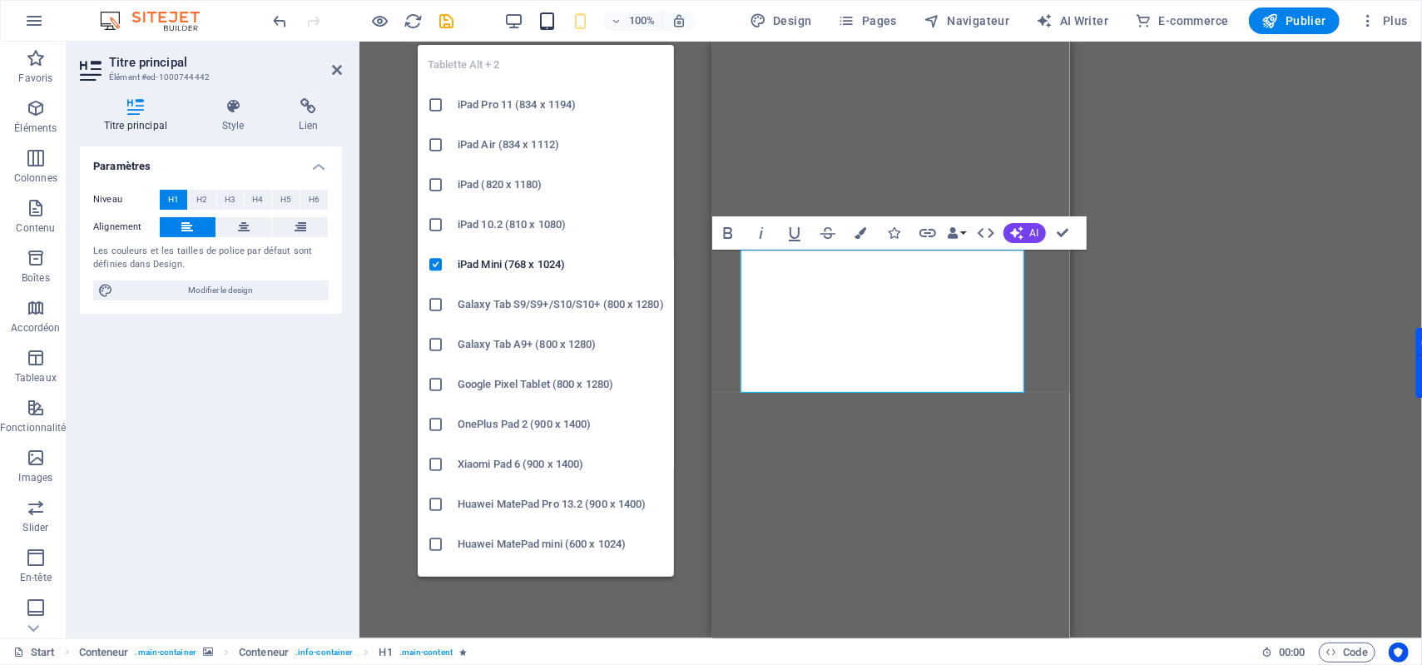
click at [545, 26] on icon "button" at bounding box center [547, 21] width 19 height 19
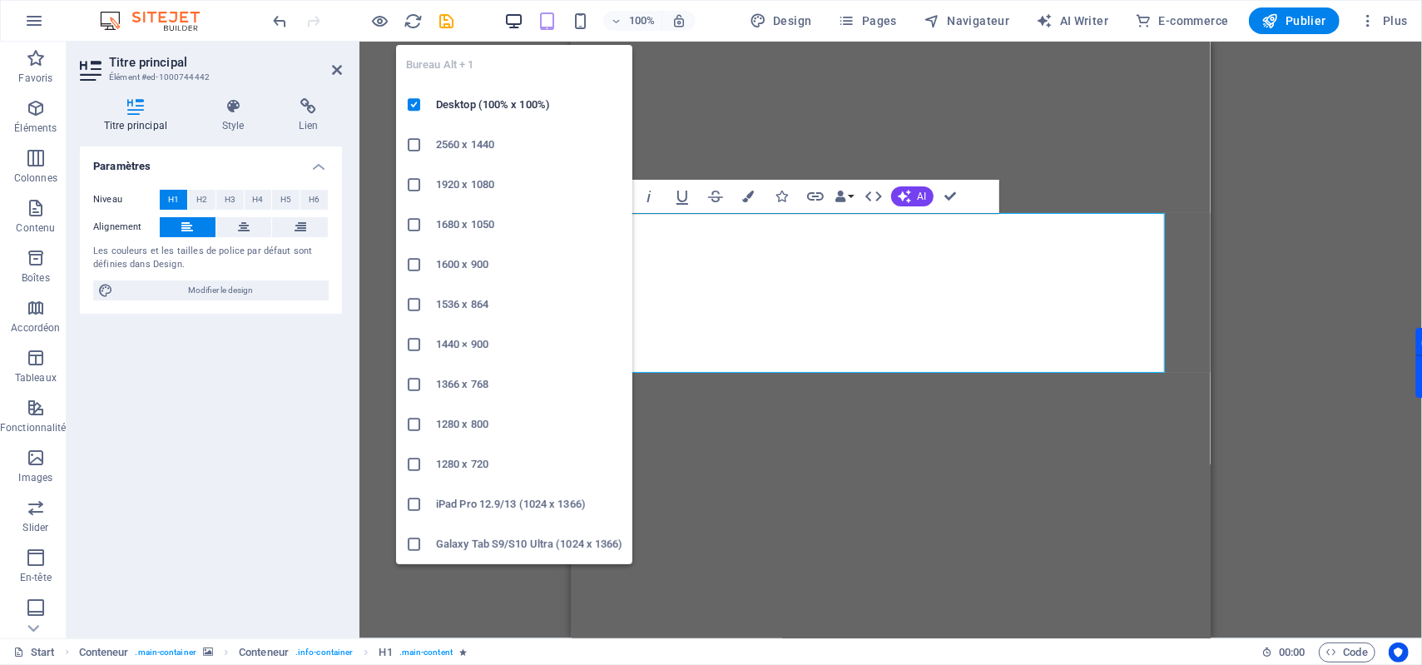
click at [521, 18] on icon "button" at bounding box center [513, 21] width 19 height 19
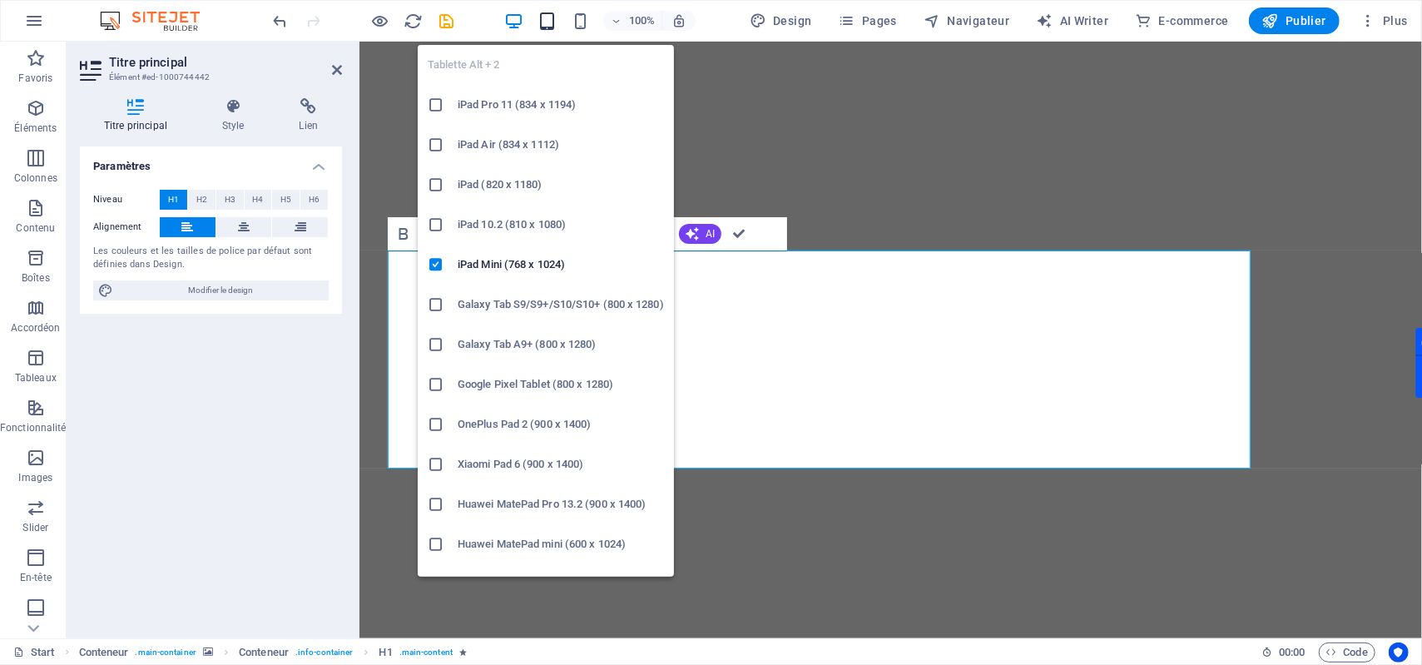
click at [540, 12] on icon "button" at bounding box center [547, 21] width 19 height 19
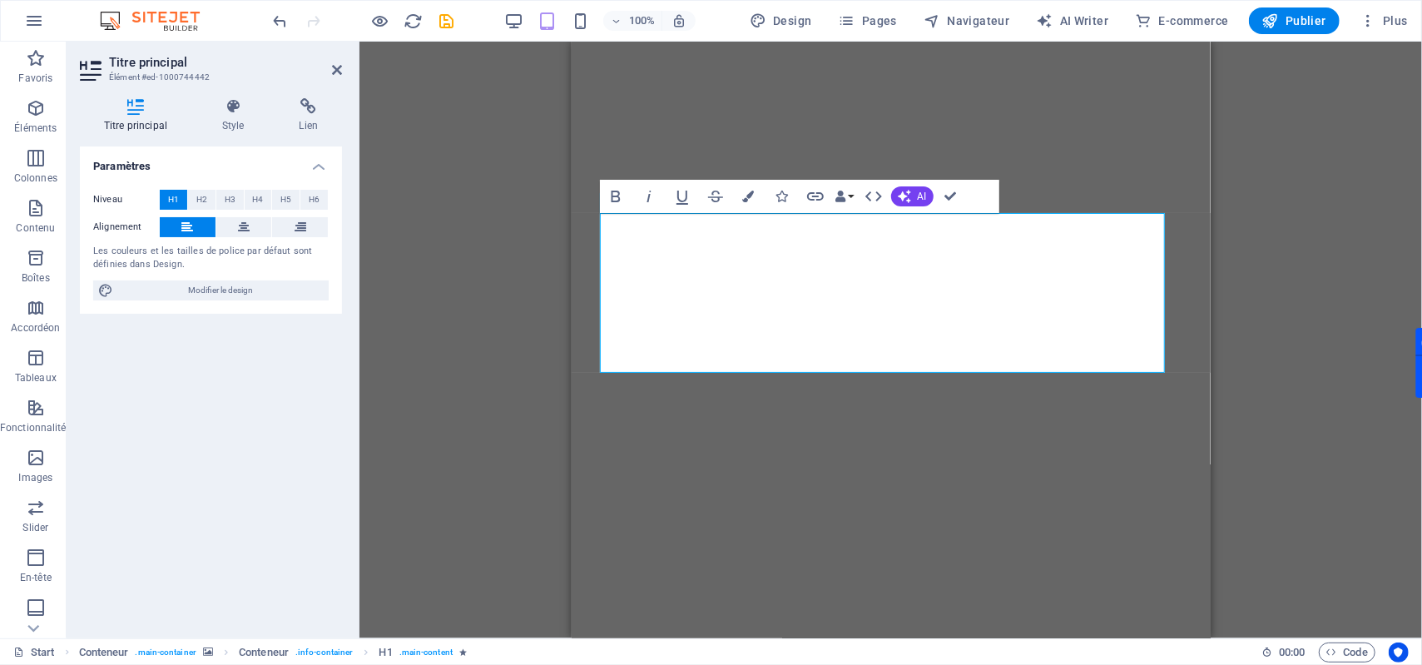
click at [571, 23] on div "100%" at bounding box center [599, 20] width 192 height 27
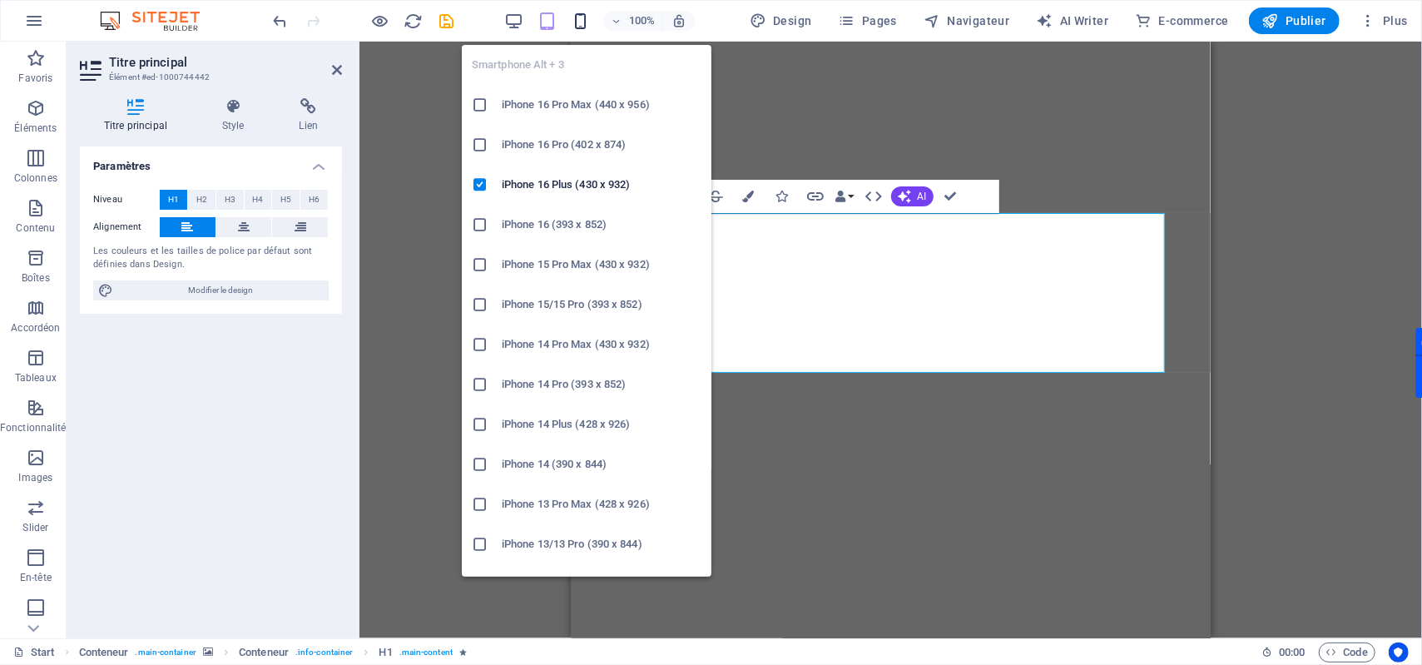
click at [577, 23] on icon "button" at bounding box center [580, 21] width 19 height 19
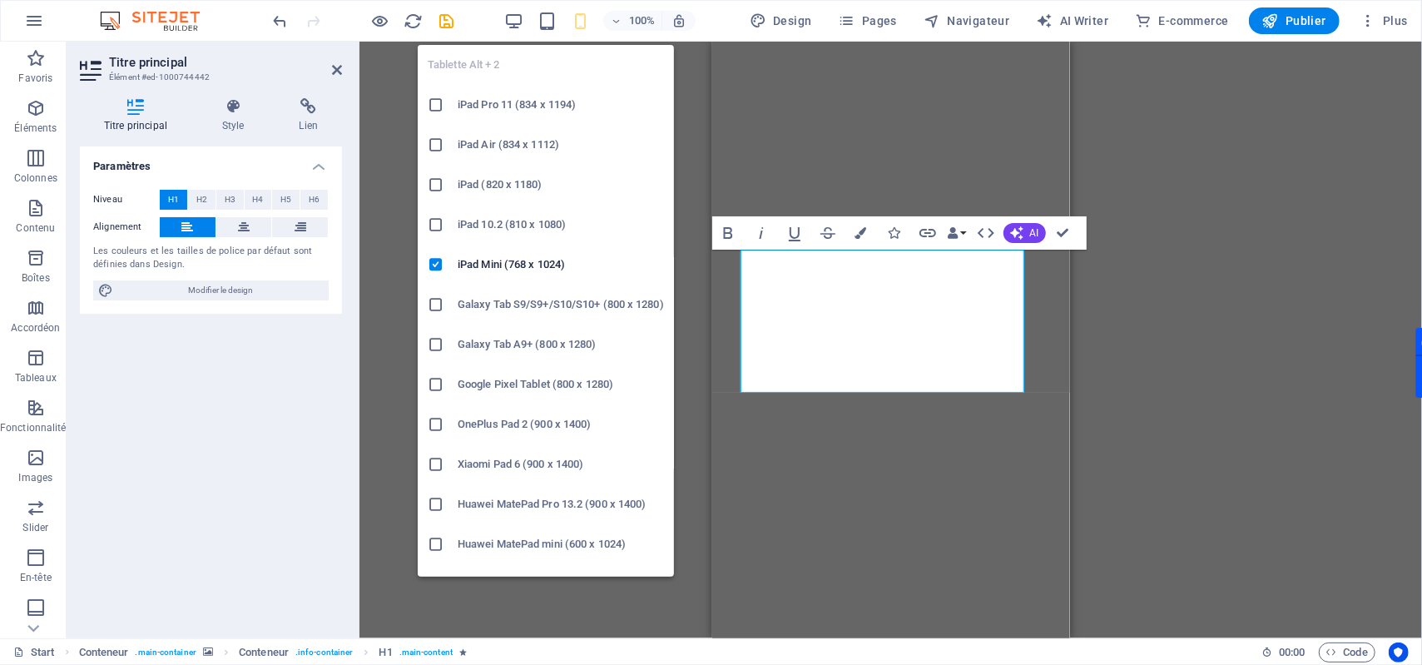
click at [434, 105] on icon at bounding box center [436, 105] width 17 height 17
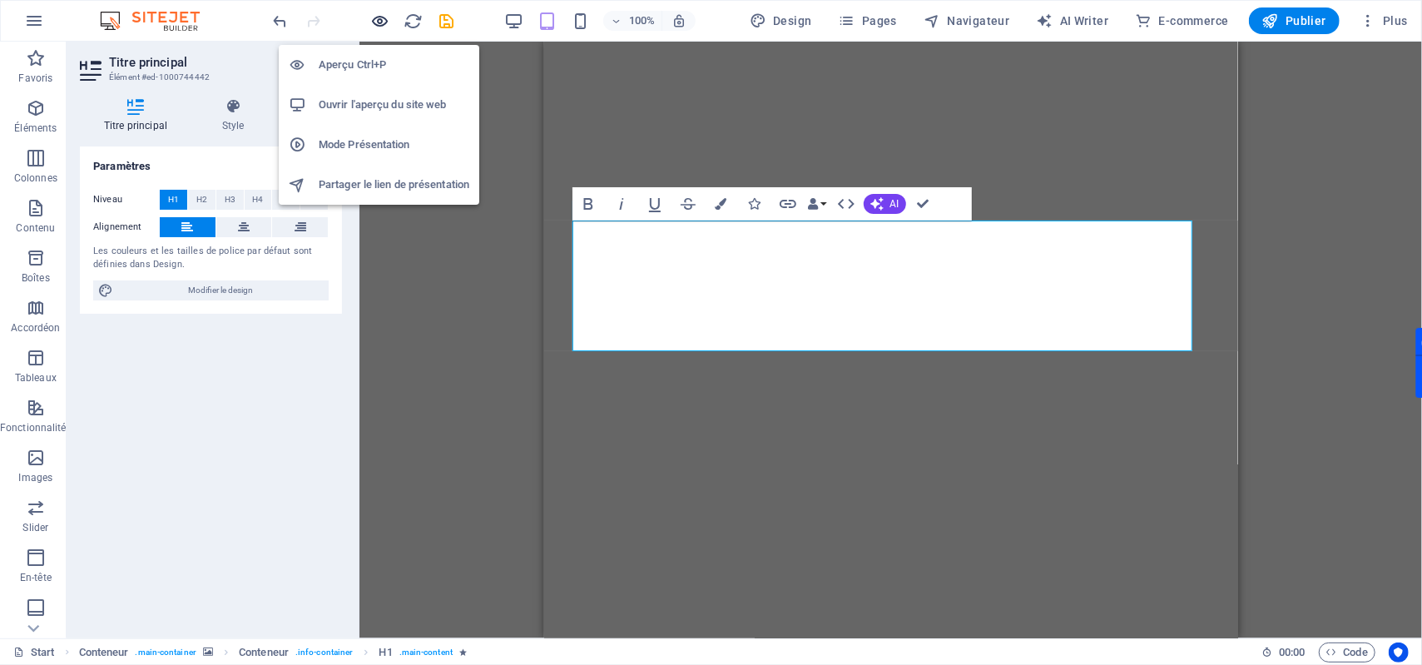
click at [384, 22] on icon "button" at bounding box center [380, 21] width 19 height 19
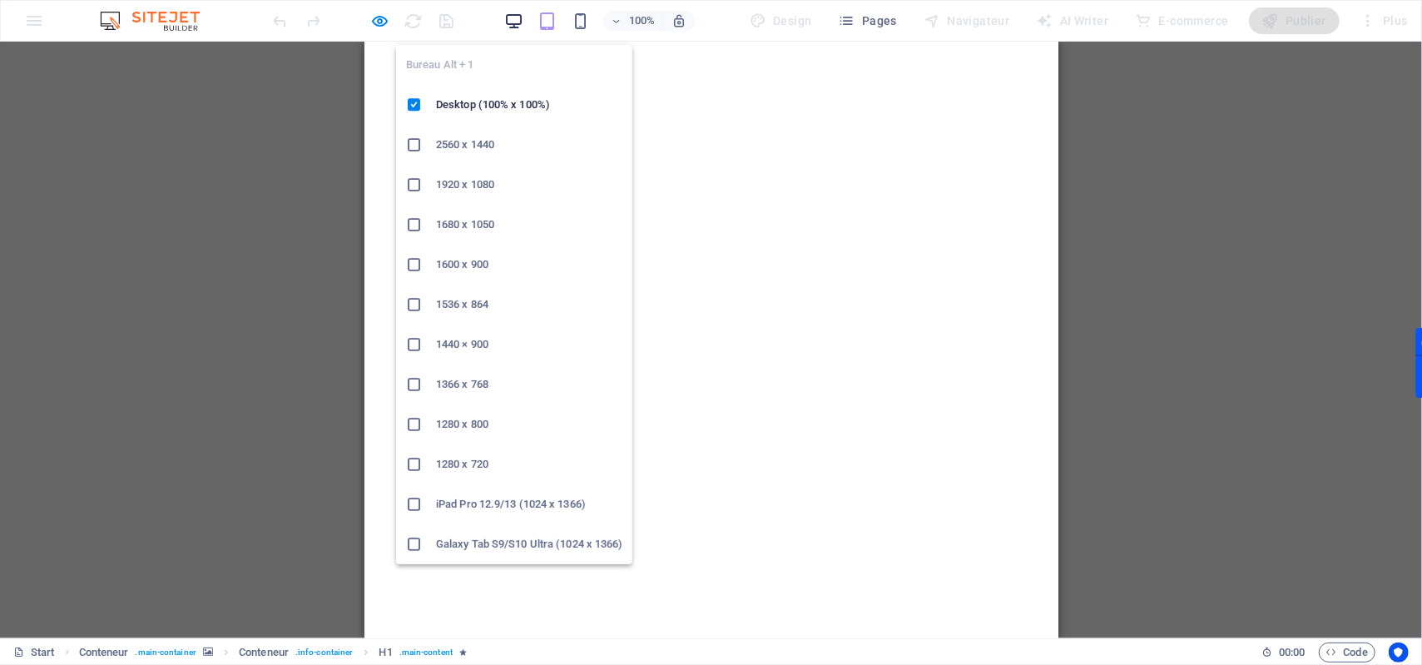
click at [506, 25] on icon "button" at bounding box center [513, 21] width 19 height 19
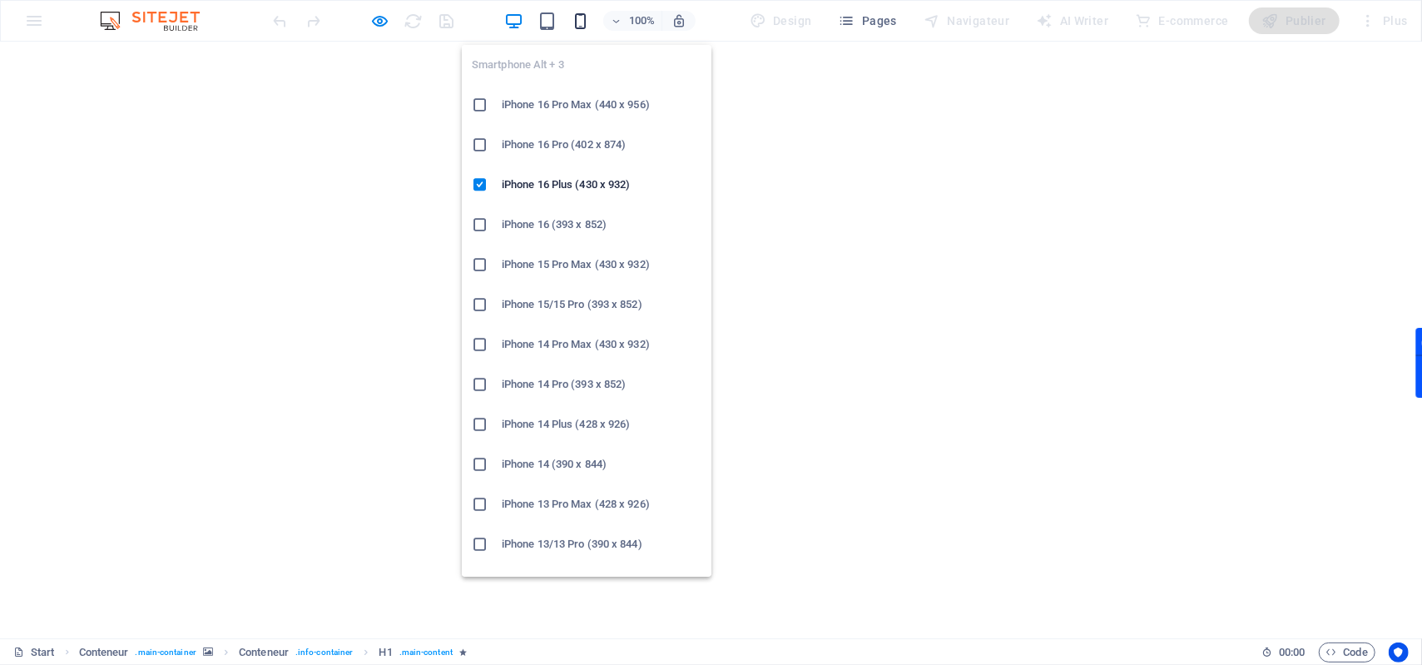
click at [578, 23] on icon "button" at bounding box center [580, 21] width 19 height 19
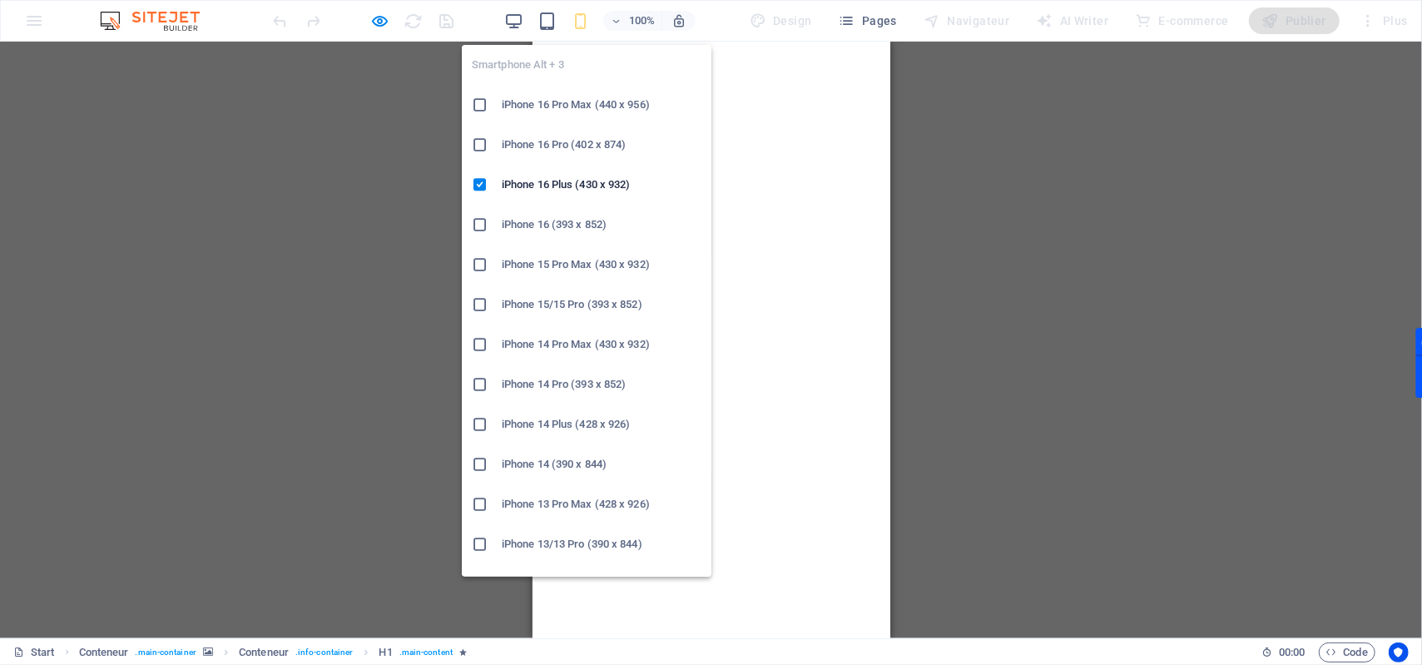
click at [480, 111] on icon at bounding box center [480, 105] width 17 height 17
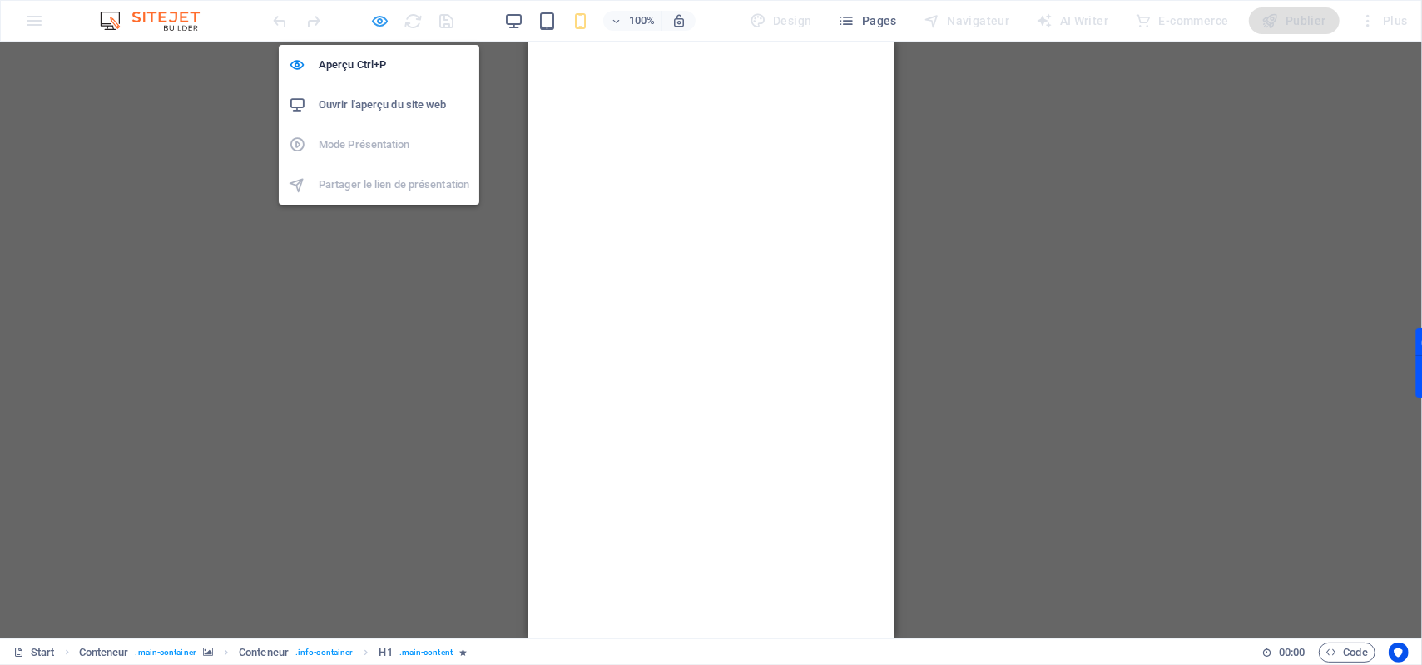
click at [379, 23] on icon "button" at bounding box center [380, 21] width 19 height 19
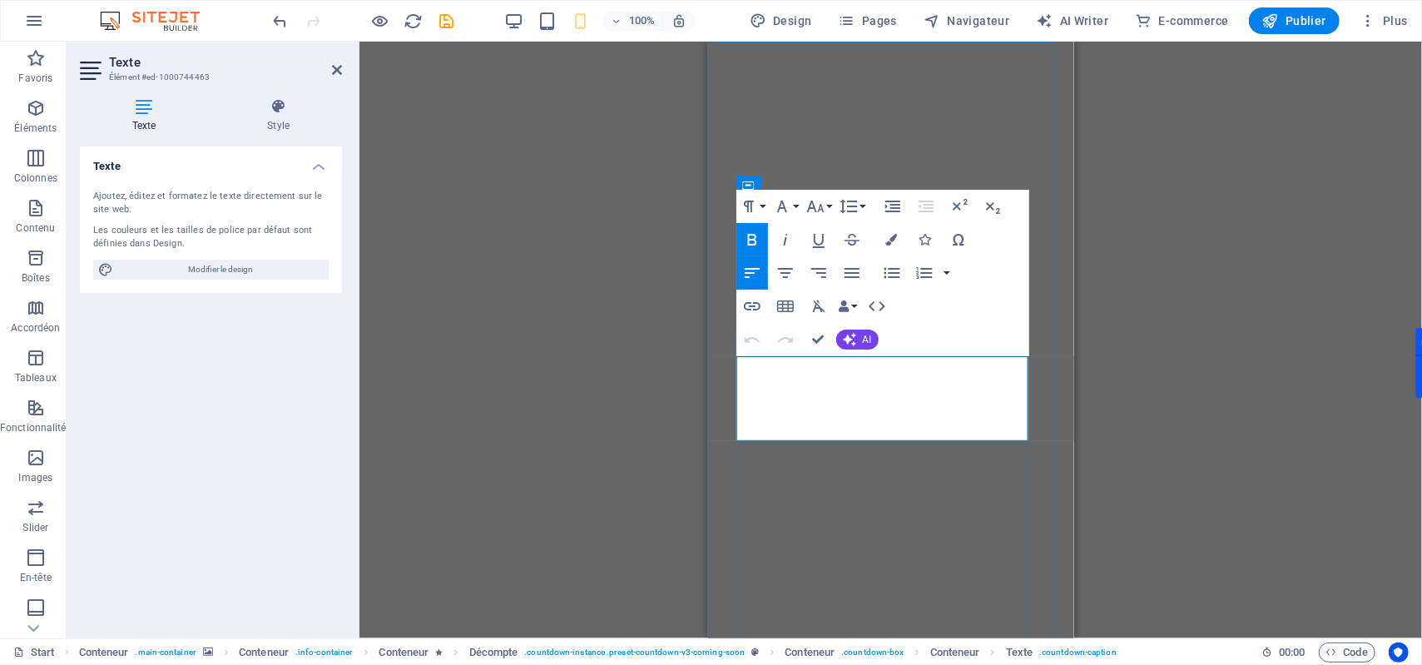
click at [830, 210] on button "Font Size" at bounding box center [819, 206] width 32 height 33
click at [835, 334] on link "12" at bounding box center [833, 338] width 60 height 25
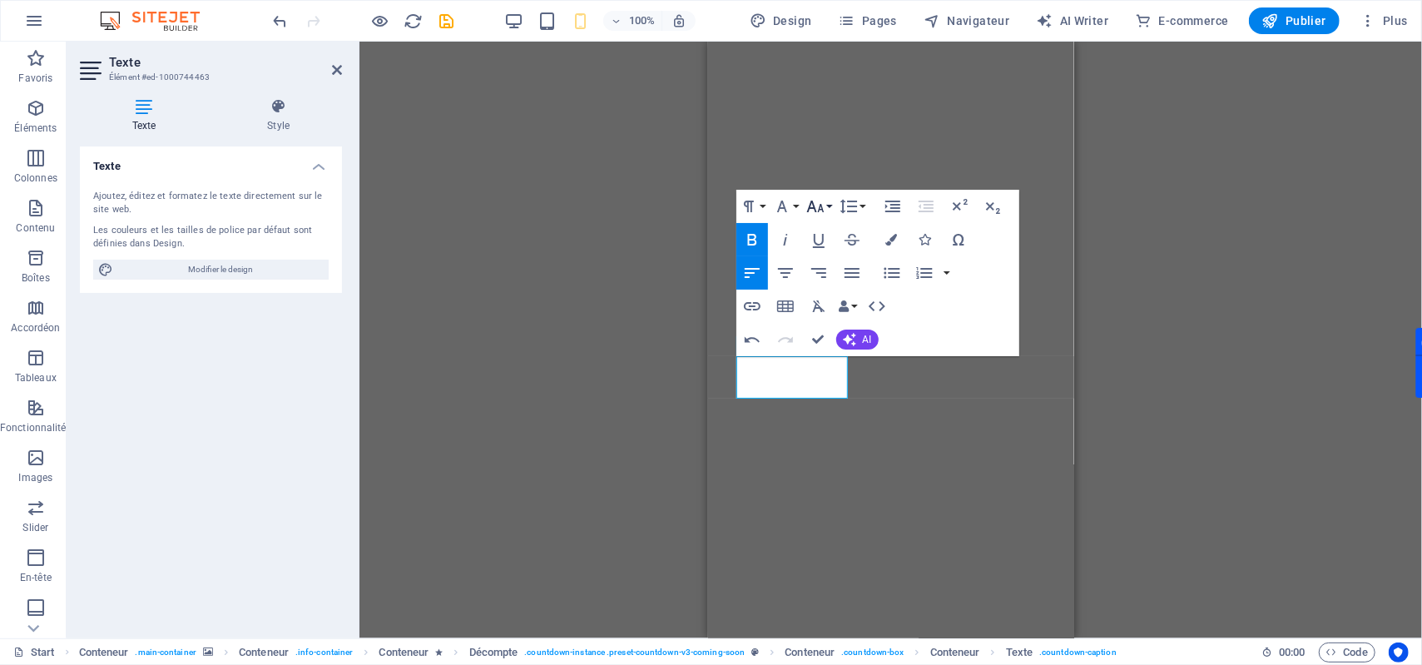
click at [817, 205] on icon "button" at bounding box center [816, 206] width 20 height 20
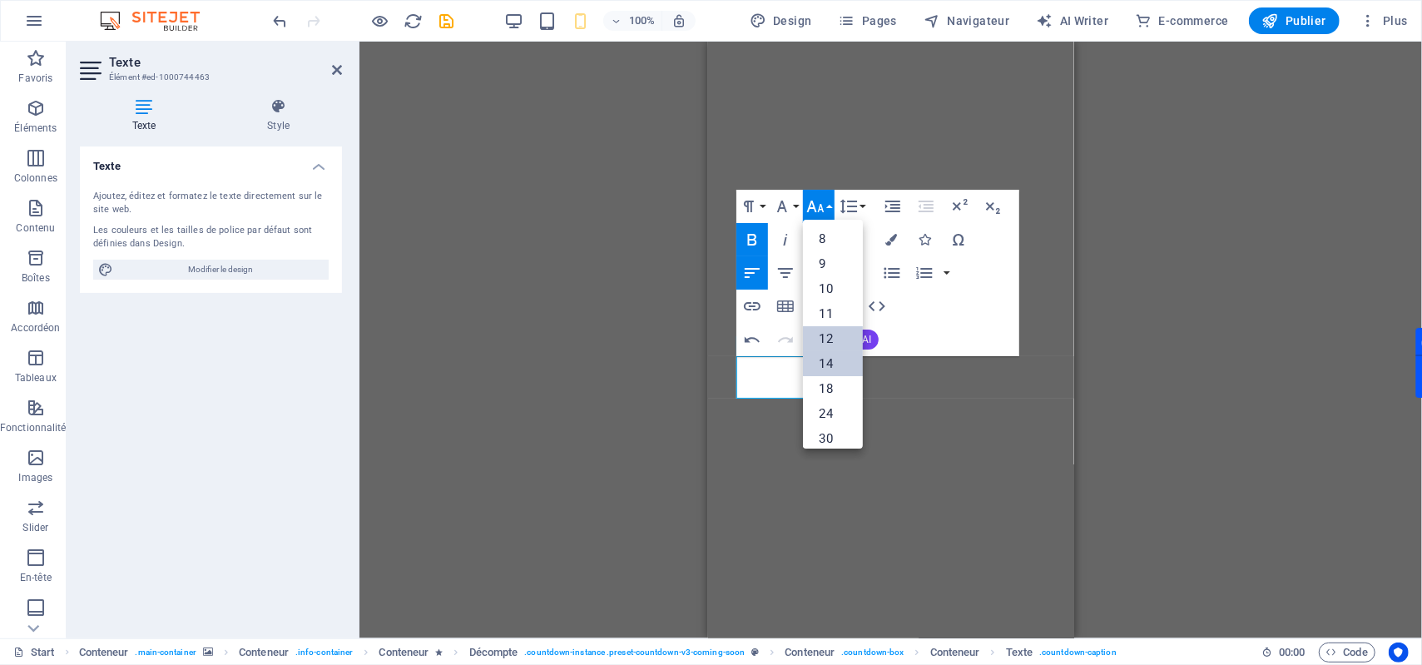
scroll to position [111, 0]
click at [835, 276] on link "18" at bounding box center [833, 277] width 60 height 25
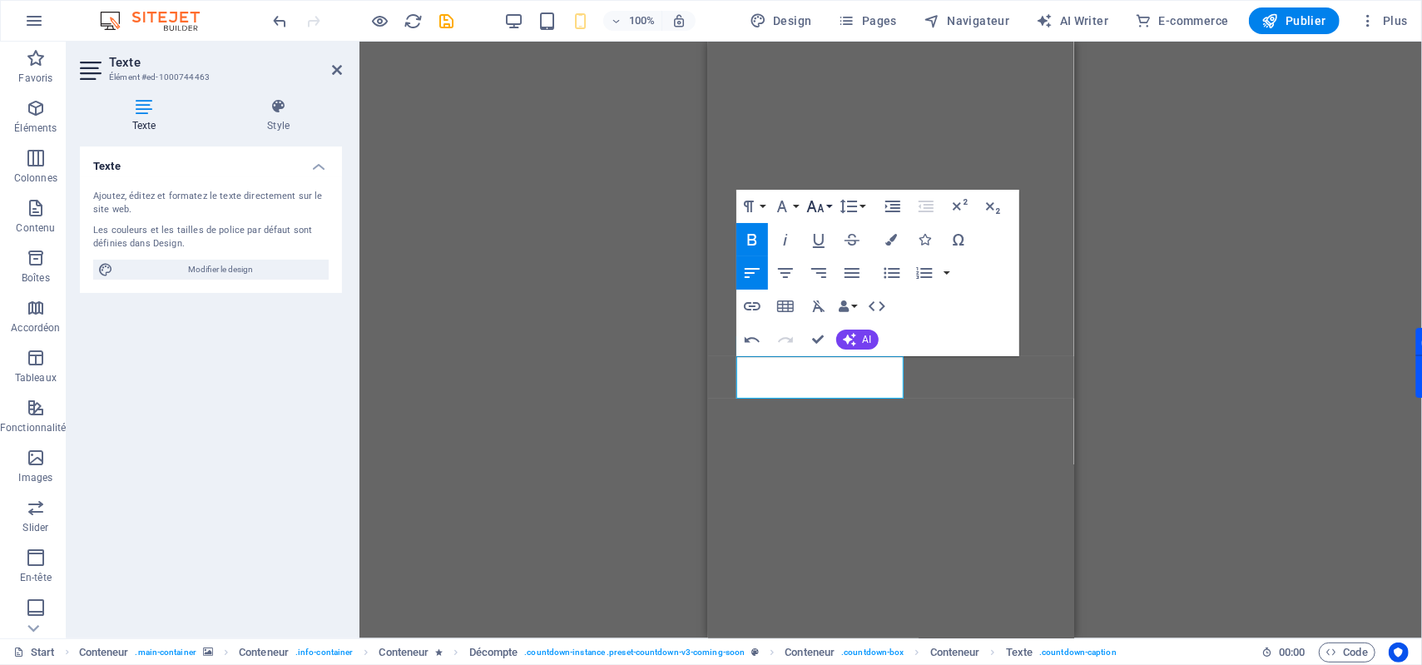
click at [826, 215] on button "Font Size" at bounding box center [819, 206] width 32 height 33
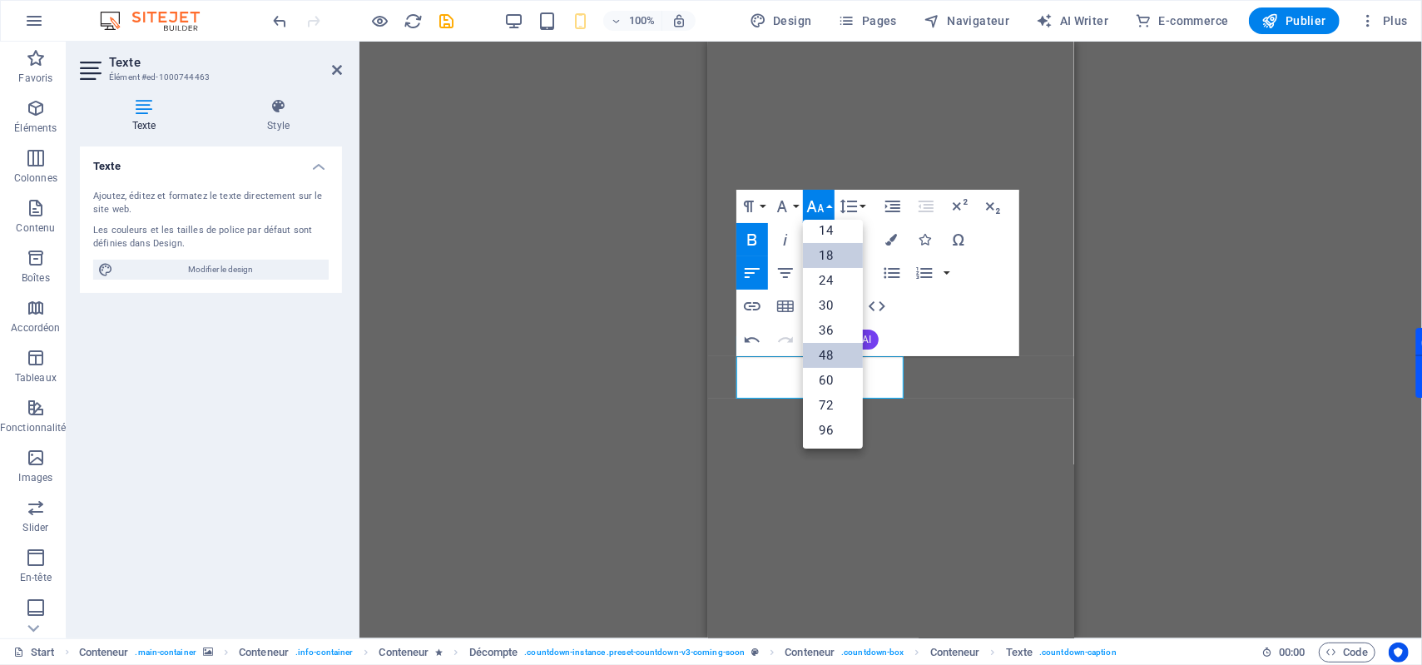
click at [832, 344] on link "48" at bounding box center [833, 355] width 60 height 25
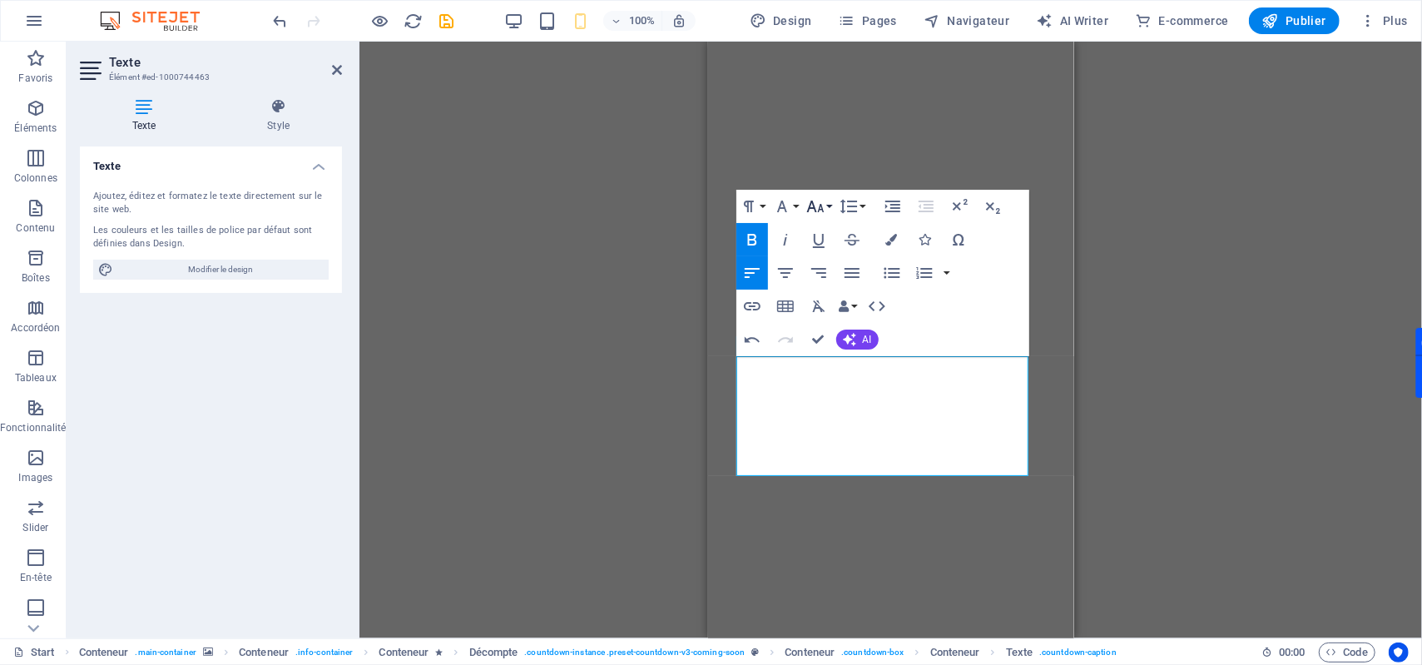
click at [815, 206] on icon "button" at bounding box center [816, 206] width 20 height 20
click at [828, 319] on link "36" at bounding box center [833, 329] width 60 height 25
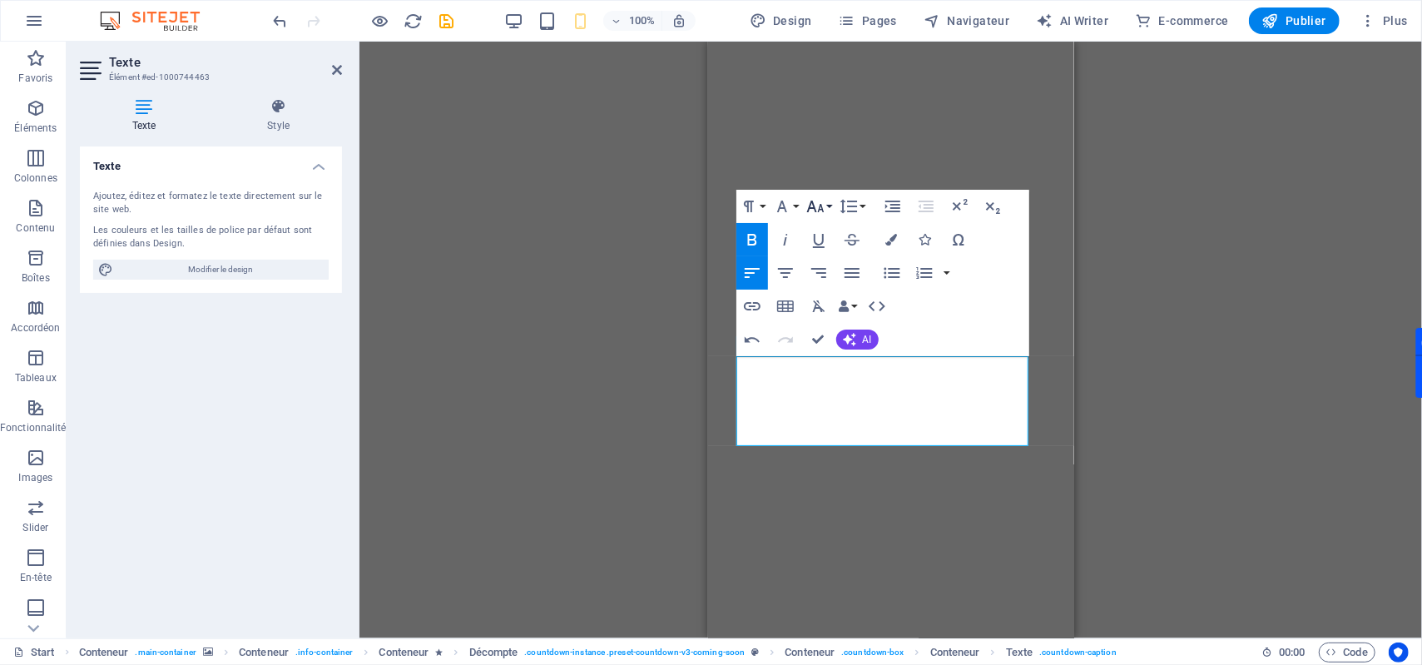
click at [819, 210] on icon "button" at bounding box center [814, 207] width 17 height 12
click at [833, 296] on link "30" at bounding box center [833, 304] width 60 height 25
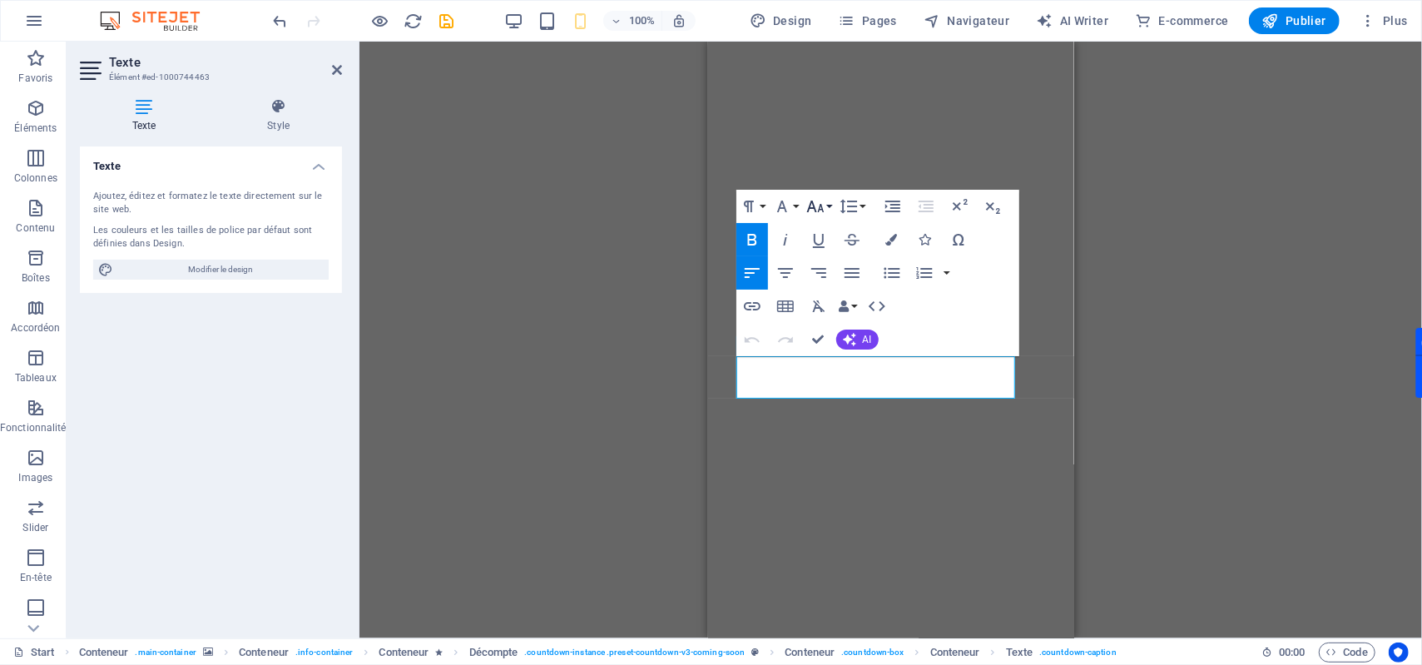
click at [828, 210] on button "Font Size" at bounding box center [819, 206] width 32 height 33
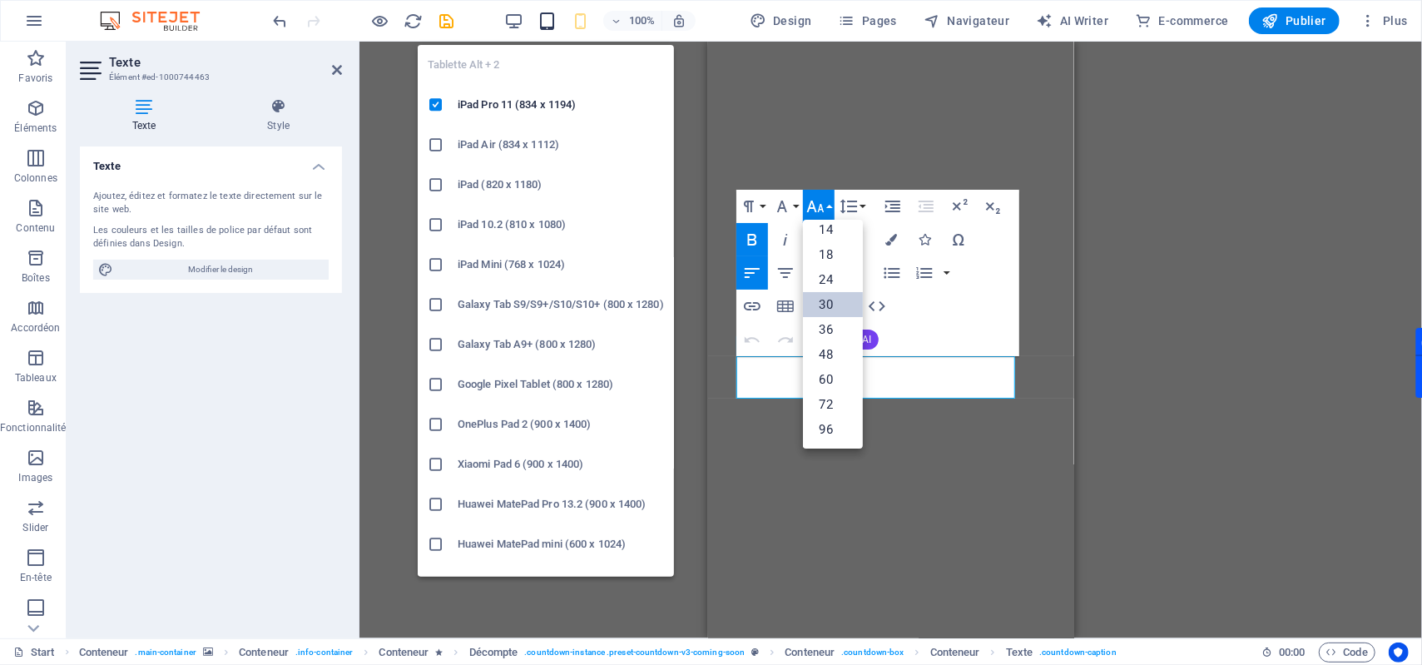
click at [546, 19] on icon "button" at bounding box center [547, 21] width 19 height 19
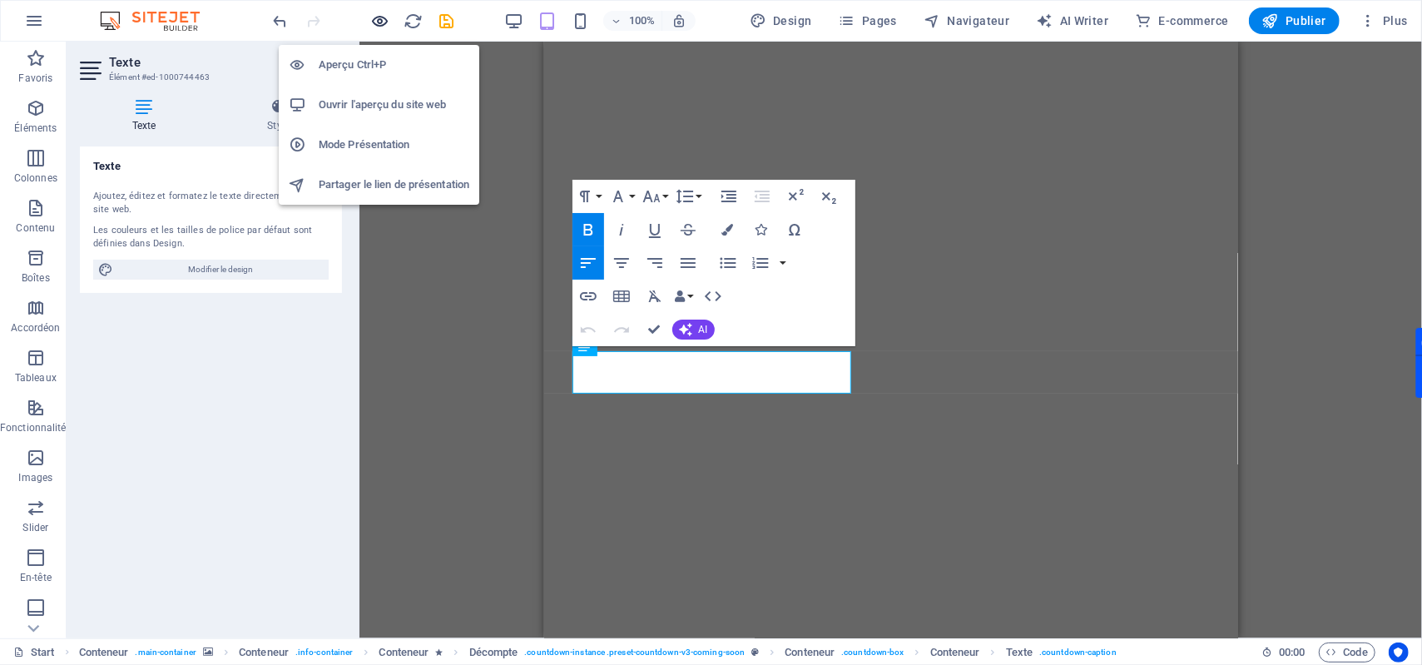
click at [386, 22] on icon "button" at bounding box center [380, 21] width 19 height 19
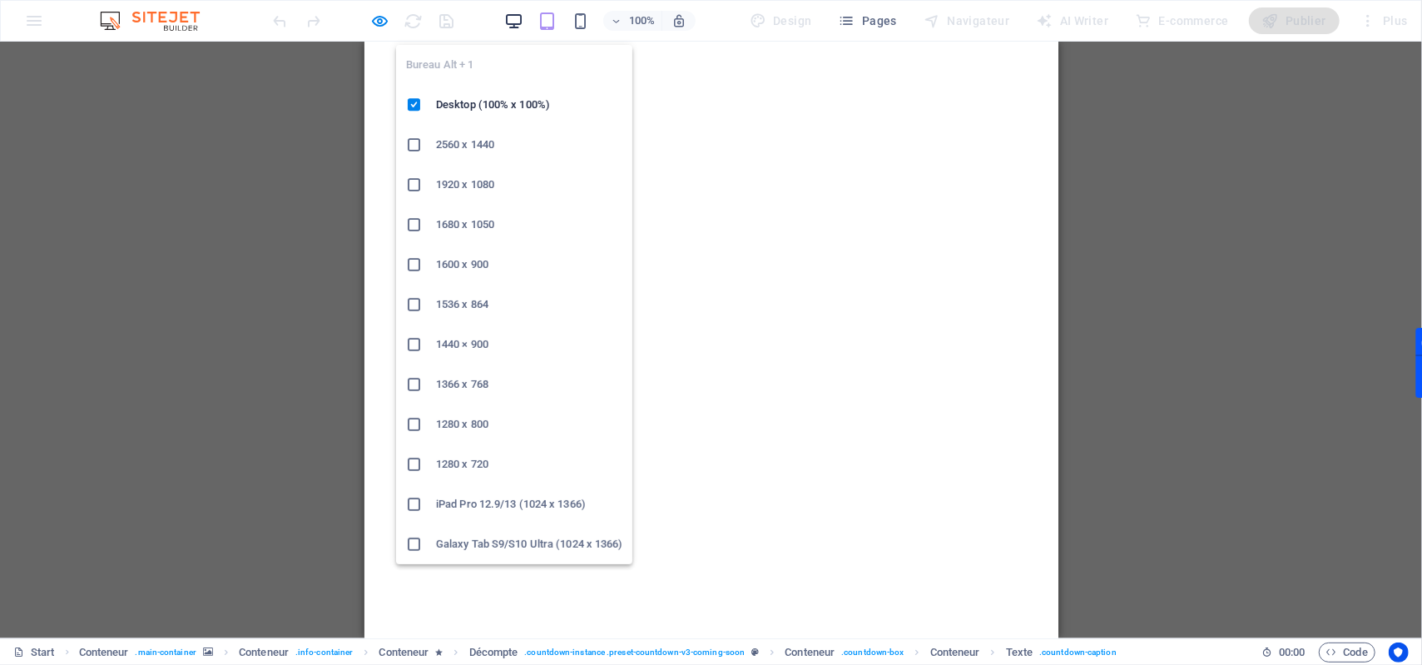
click at [516, 17] on icon "button" at bounding box center [513, 21] width 19 height 19
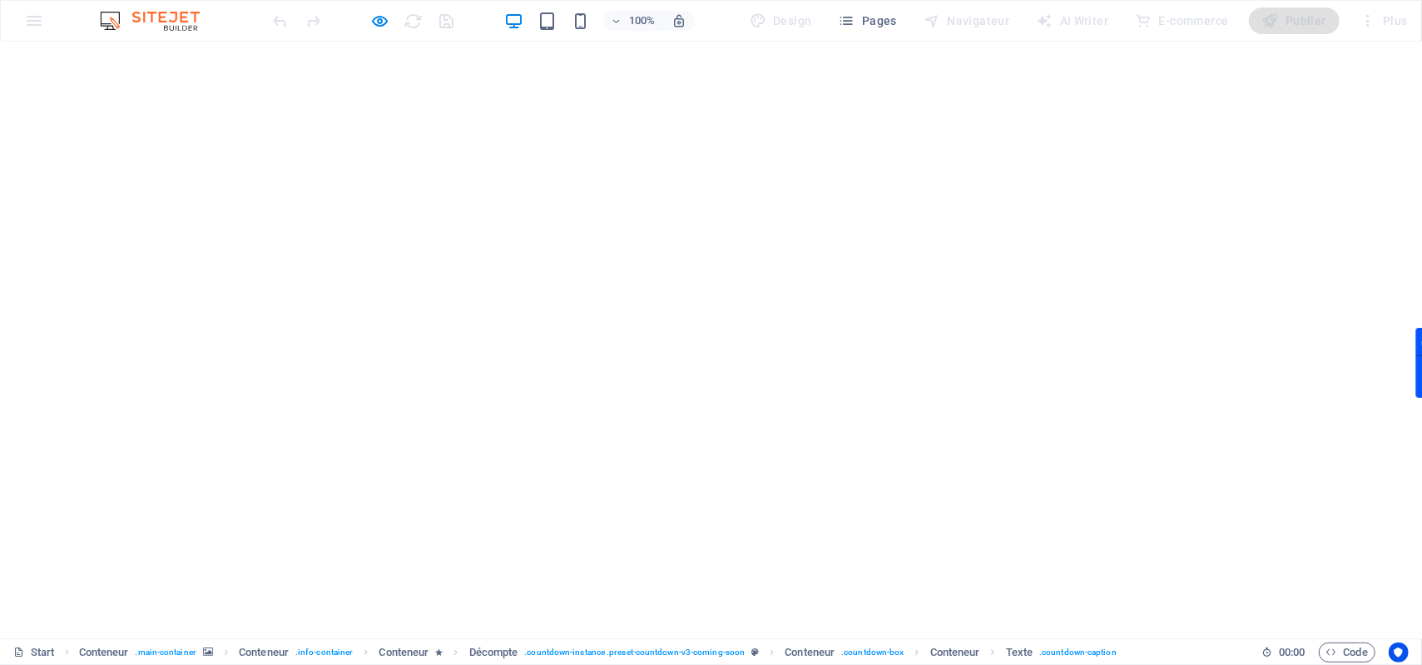
click at [373, 22] on icon "button" at bounding box center [380, 21] width 19 height 19
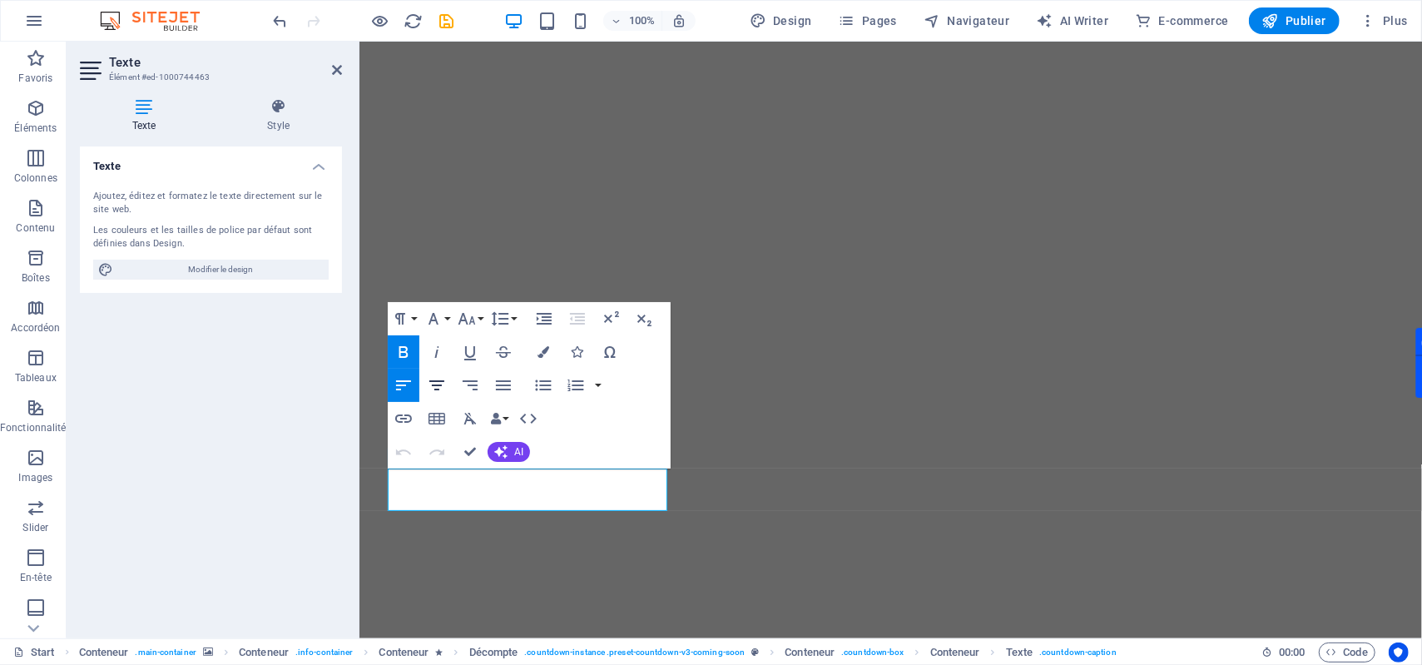
click at [439, 386] on icon "button" at bounding box center [437, 385] width 20 height 20
click at [406, 384] on icon "button" at bounding box center [403, 385] width 15 height 10
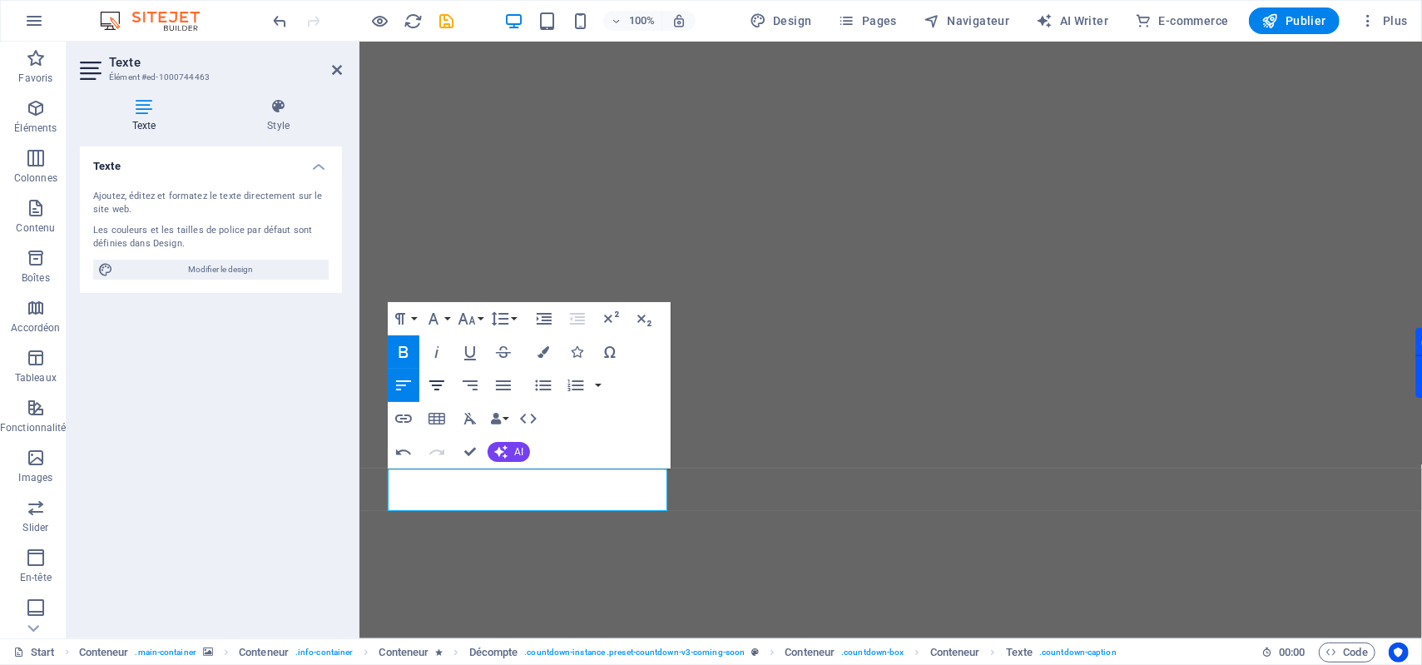
click at [436, 386] on icon "button" at bounding box center [437, 385] width 20 height 20
click at [404, 384] on icon "button" at bounding box center [403, 385] width 15 height 10
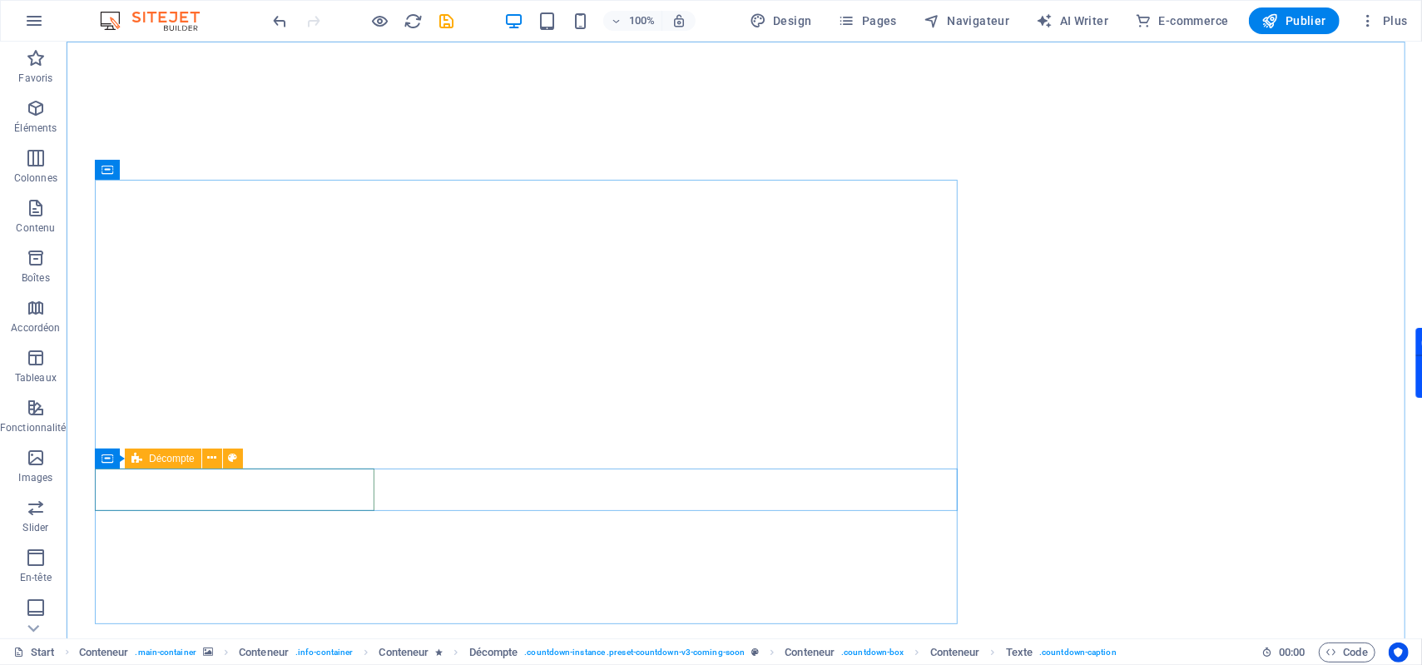
click at [138, 454] on icon at bounding box center [136, 459] width 11 height 20
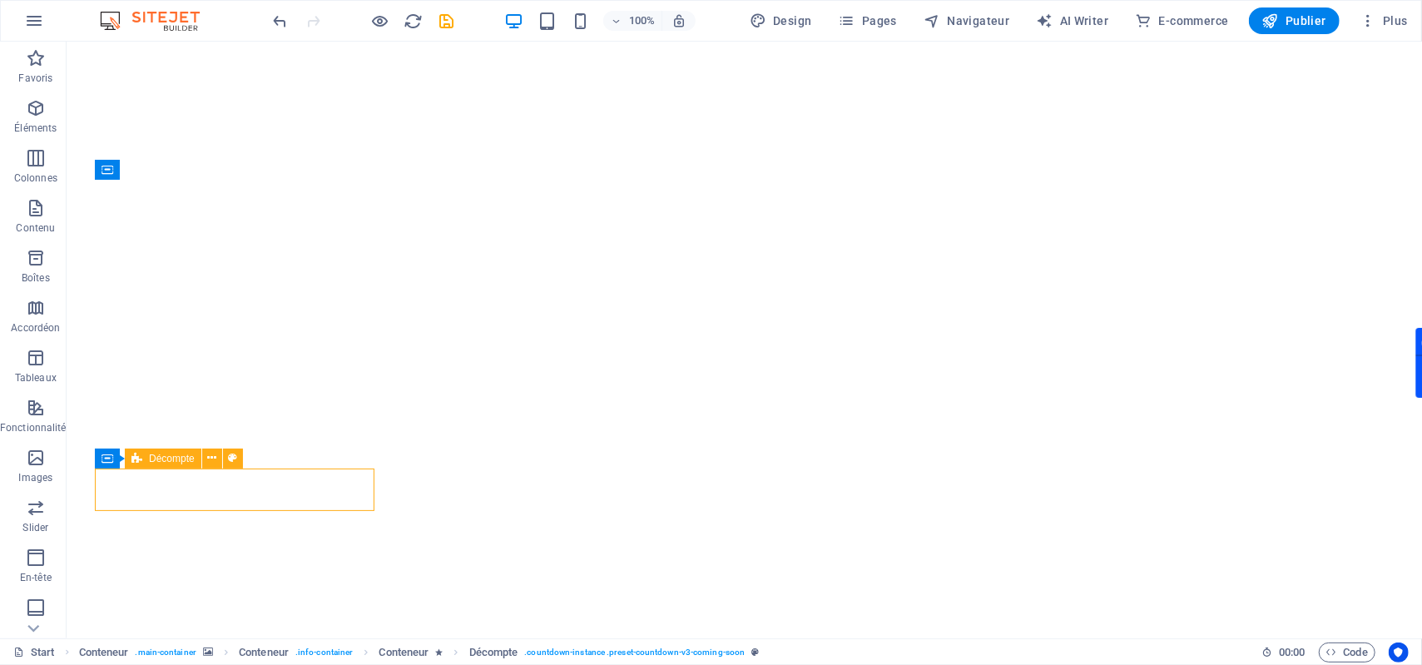
click at [176, 454] on span "Décompte" at bounding box center [172, 459] width 46 height 10
click at [178, 454] on span "Décompte" at bounding box center [172, 459] width 46 height 10
select select "rem"
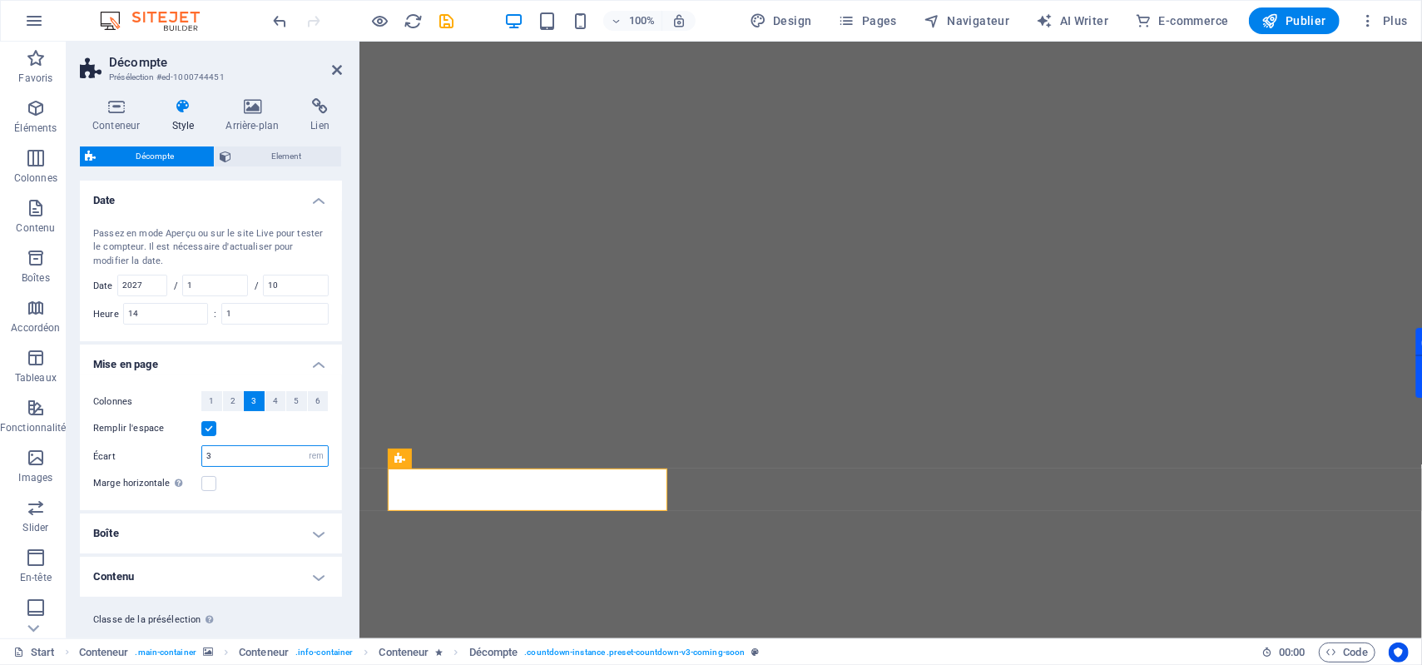
click at [210, 457] on input "3" at bounding box center [265, 456] width 126 height 20
type input "1"
click at [253, 430] on div "Remplir l'espace" at bounding box center [210, 429] width 235 height 20
click at [208, 434] on label at bounding box center [208, 428] width 15 height 15
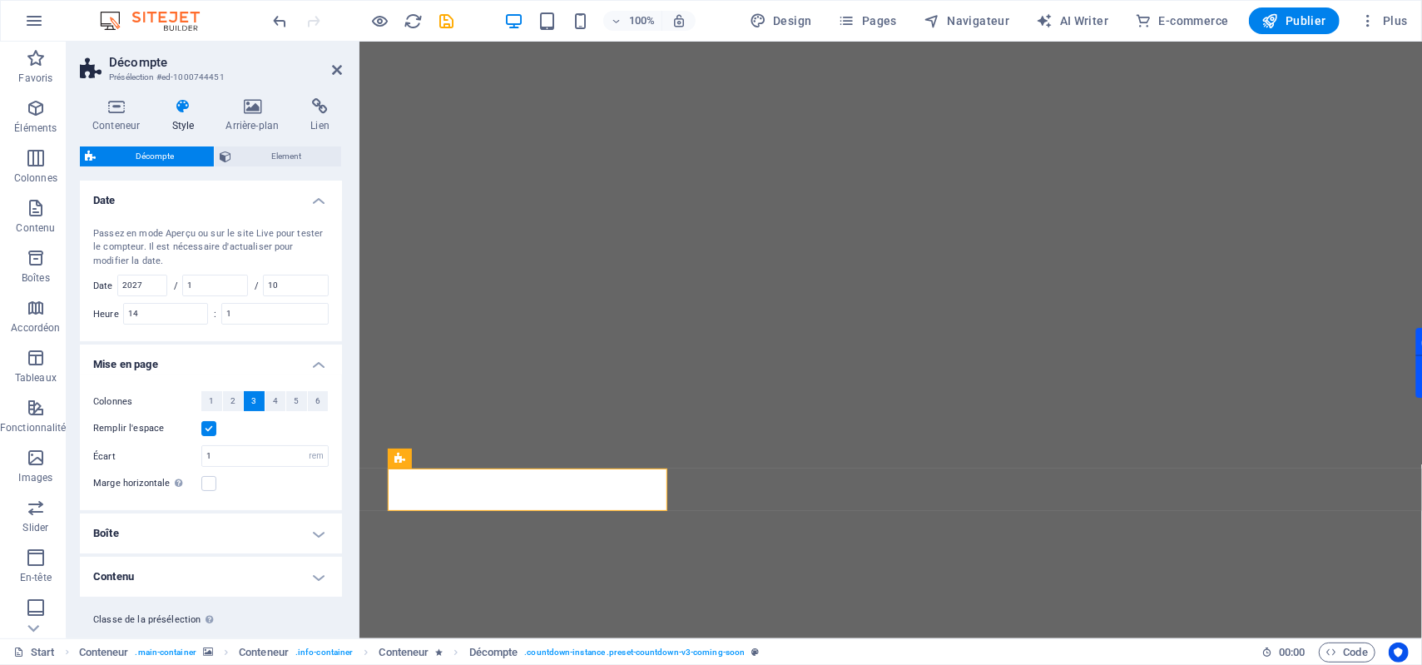
click at [0, 0] on input "Remplir l'espace" at bounding box center [0, 0] width 0 height 0
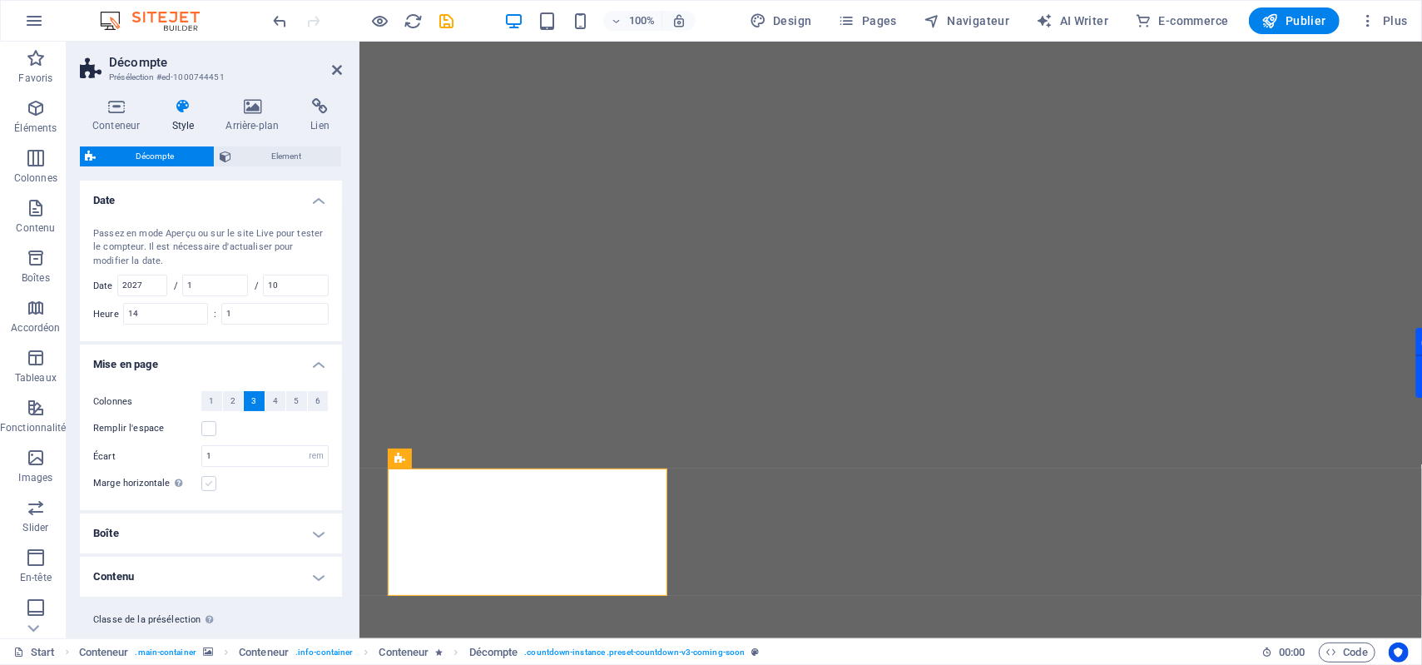
click at [208, 486] on label at bounding box center [208, 483] width 15 height 15
click at [0, 0] on input "Marge horizontale Uniquement si la "Largeur du contenu" du conteneur n'est pas …" at bounding box center [0, 0] width 0 height 0
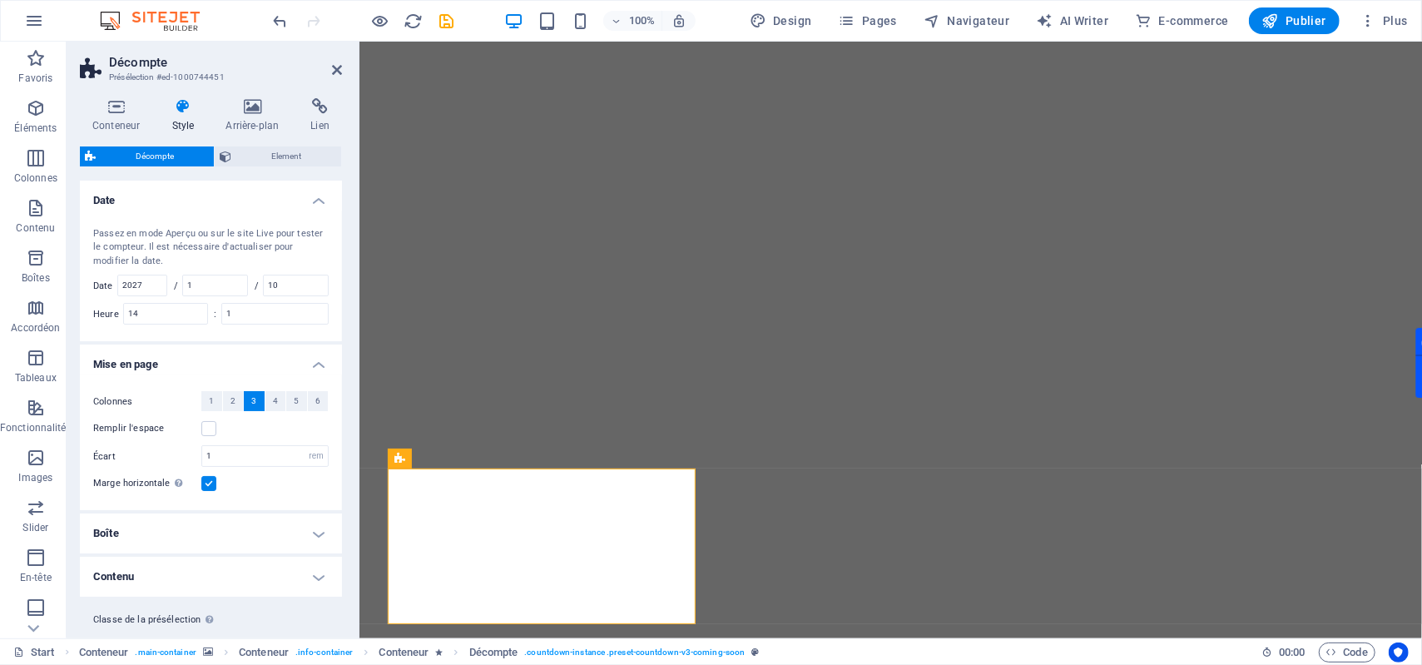
click at [208, 486] on label at bounding box center [208, 483] width 15 height 15
click at [0, 0] on input "Marge horizontale Uniquement si la "Largeur du contenu" du conteneur n'est pas …" at bounding box center [0, 0] width 0 height 0
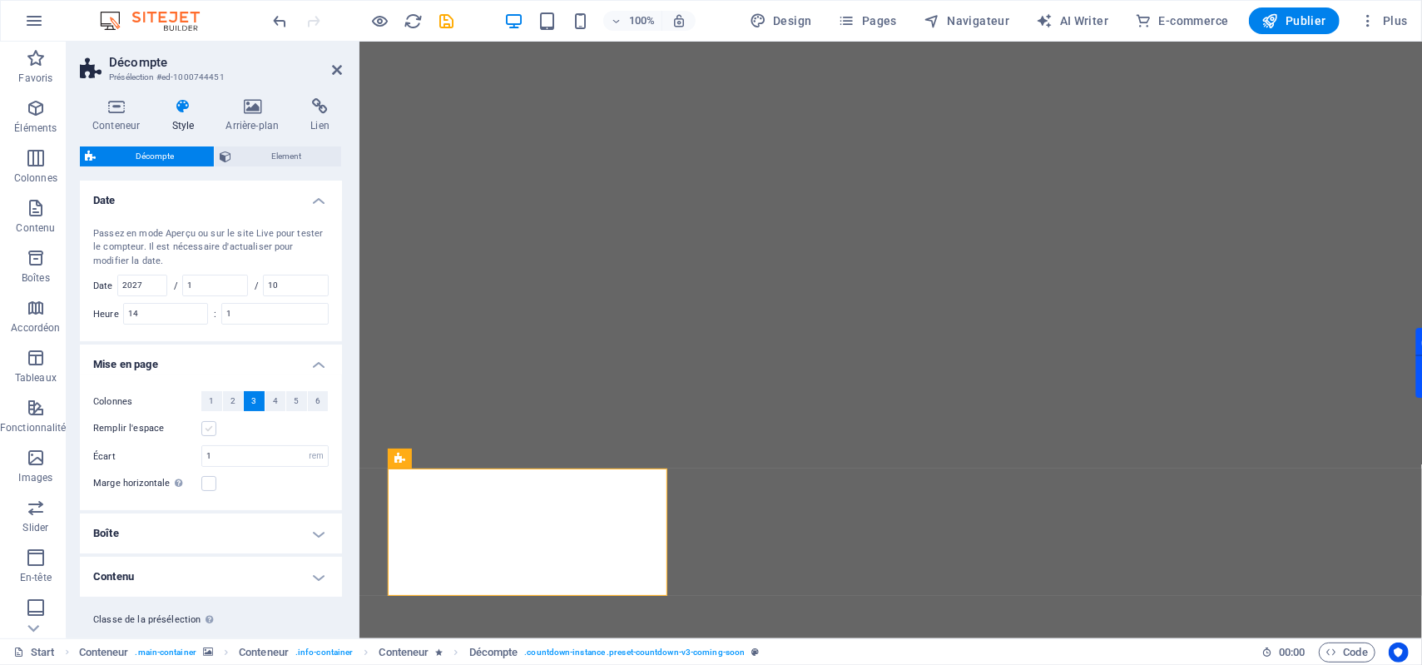
click at [206, 436] on label at bounding box center [208, 428] width 15 height 15
click at [0, 0] on input "Remplir l'espace" at bounding box center [0, 0] width 0 height 0
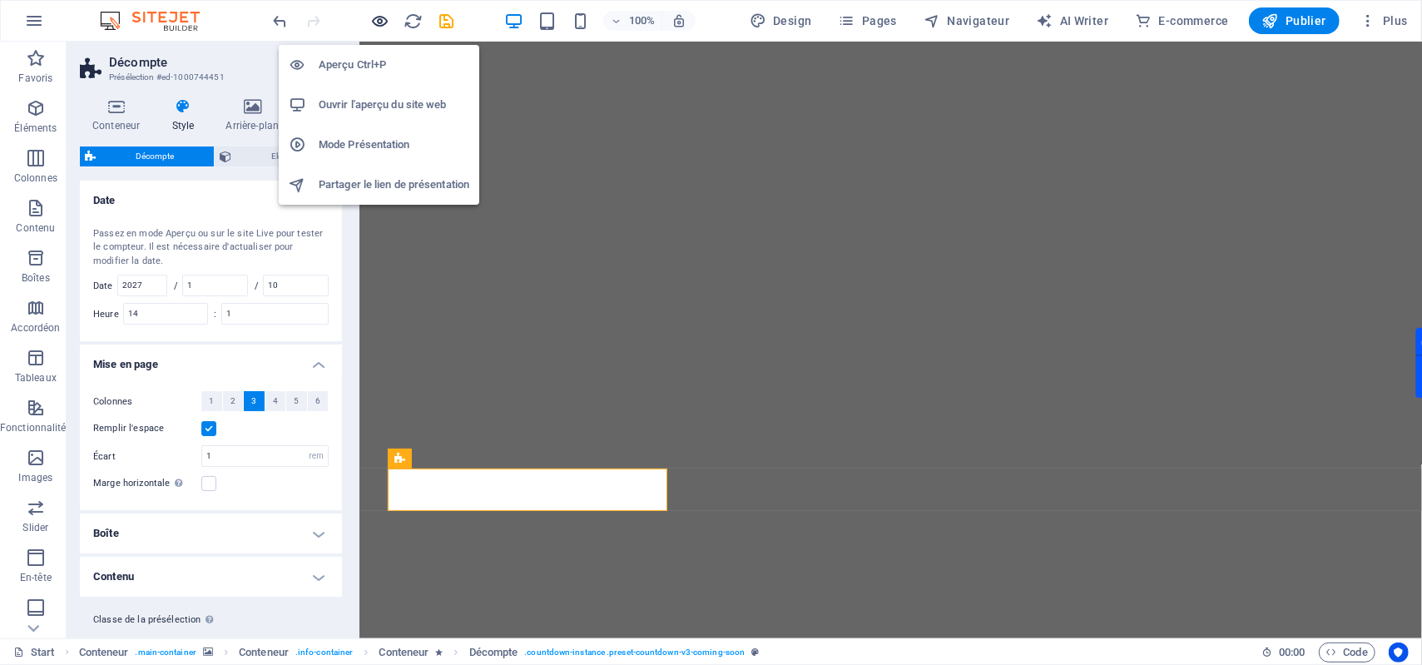
click at [382, 23] on icon "button" at bounding box center [380, 21] width 19 height 19
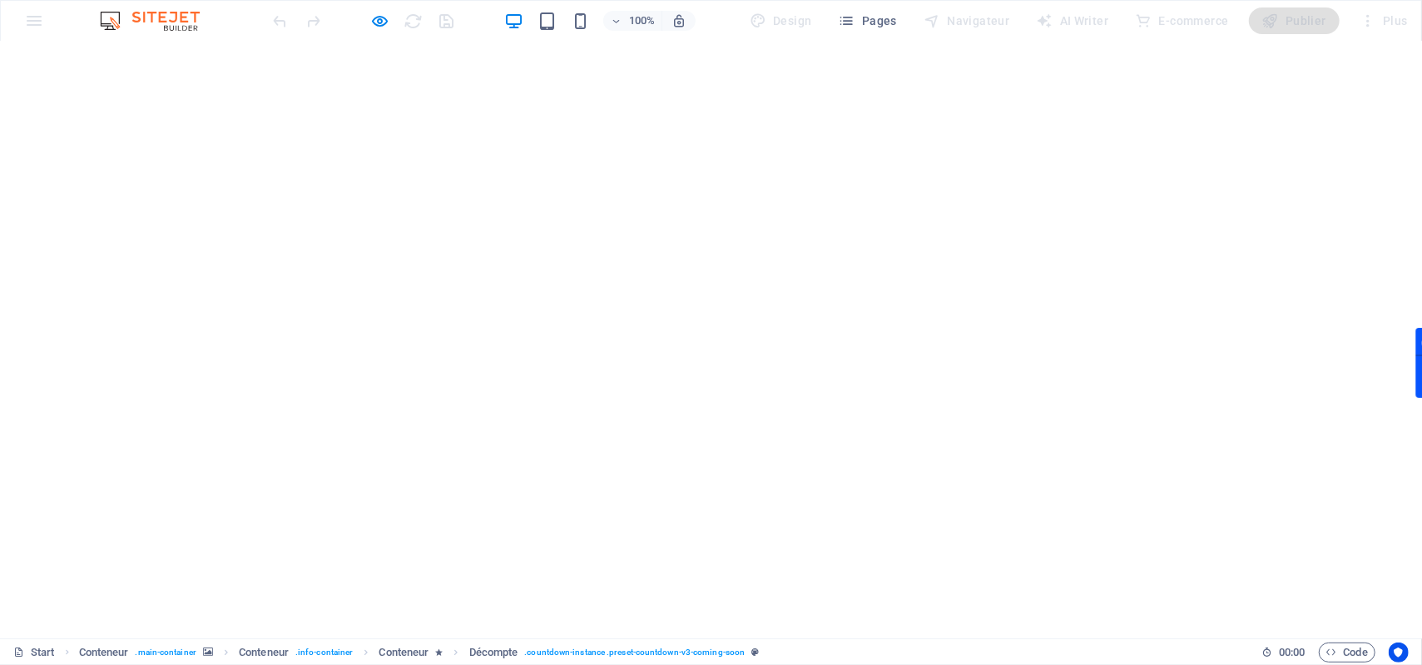
scroll to position [0, 0]
click at [389, 22] on icon "button" at bounding box center [380, 21] width 19 height 19
select select "rem"
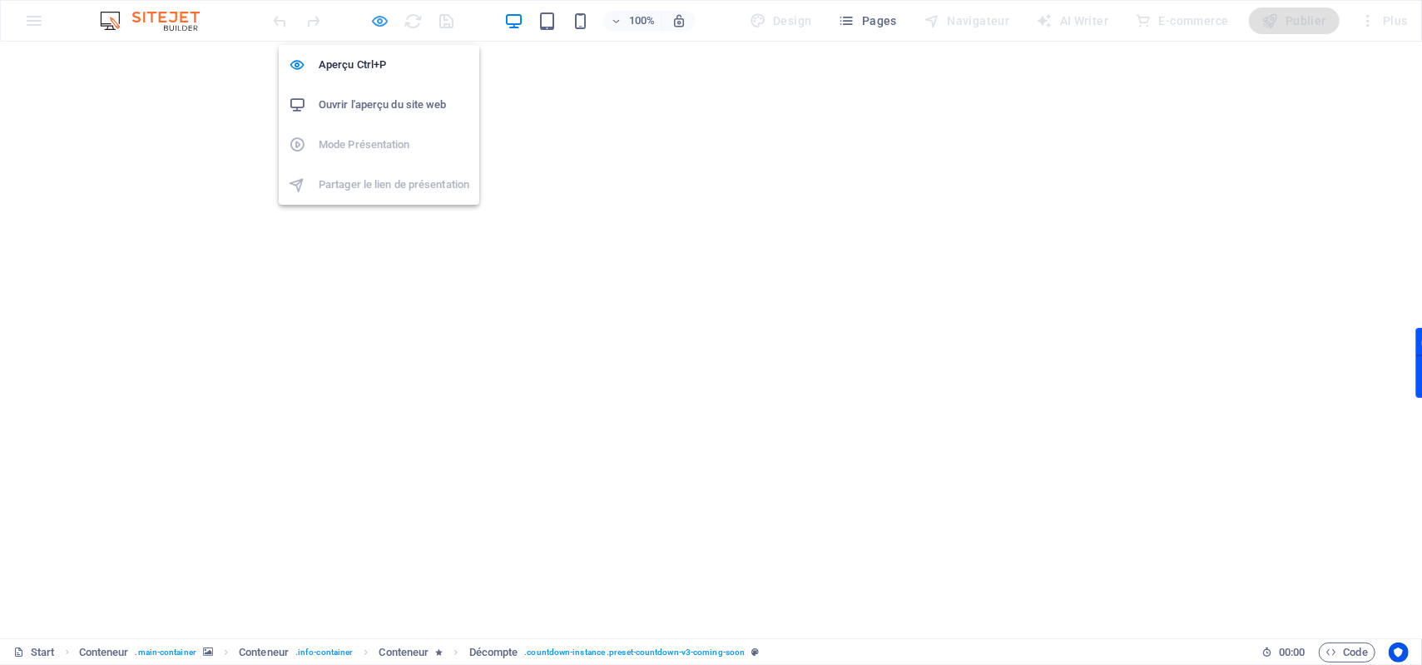
select select "rem"
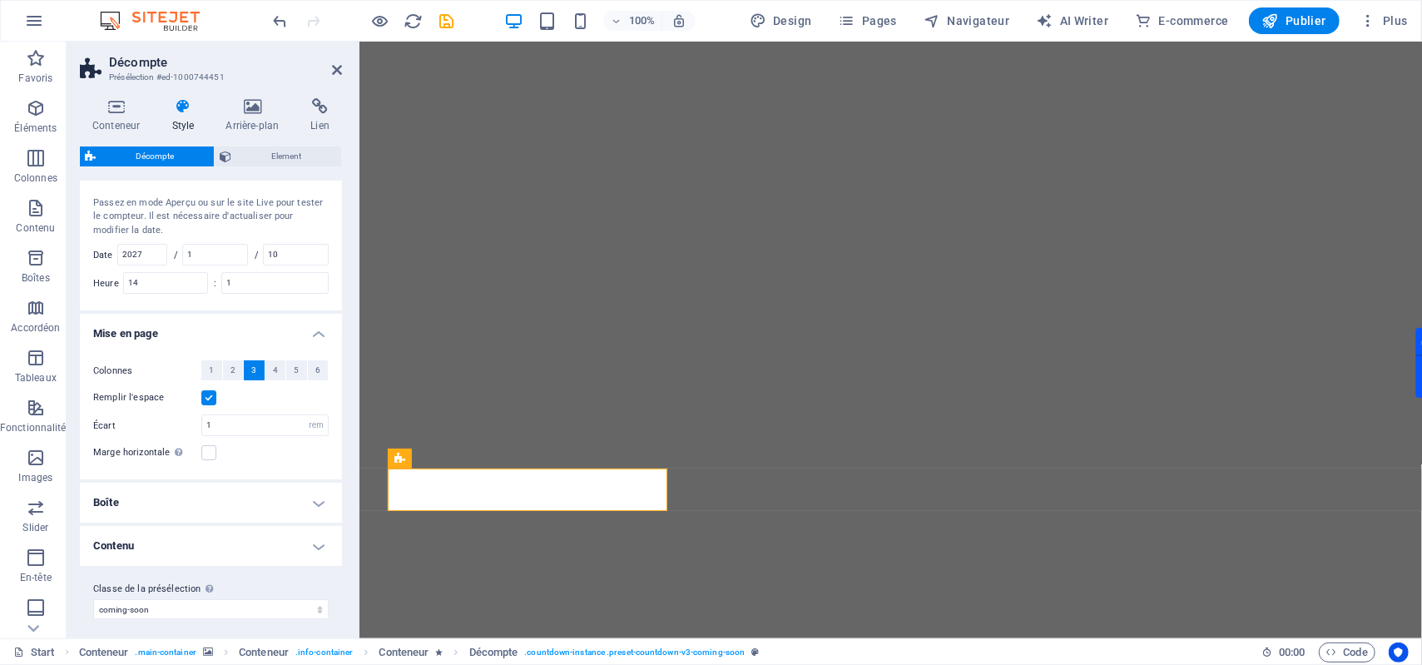
scroll to position [41, 0]
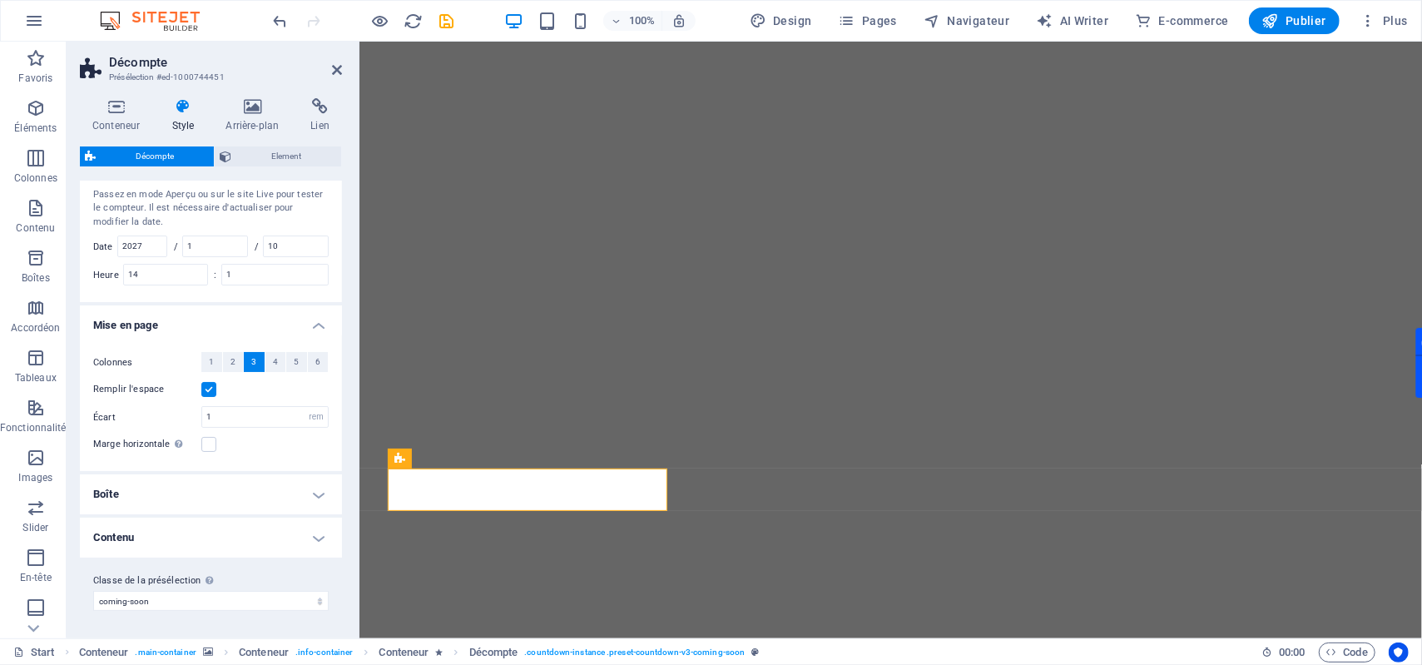
click at [241, 528] on h4 "Contenu" at bounding box center [211, 538] width 262 height 40
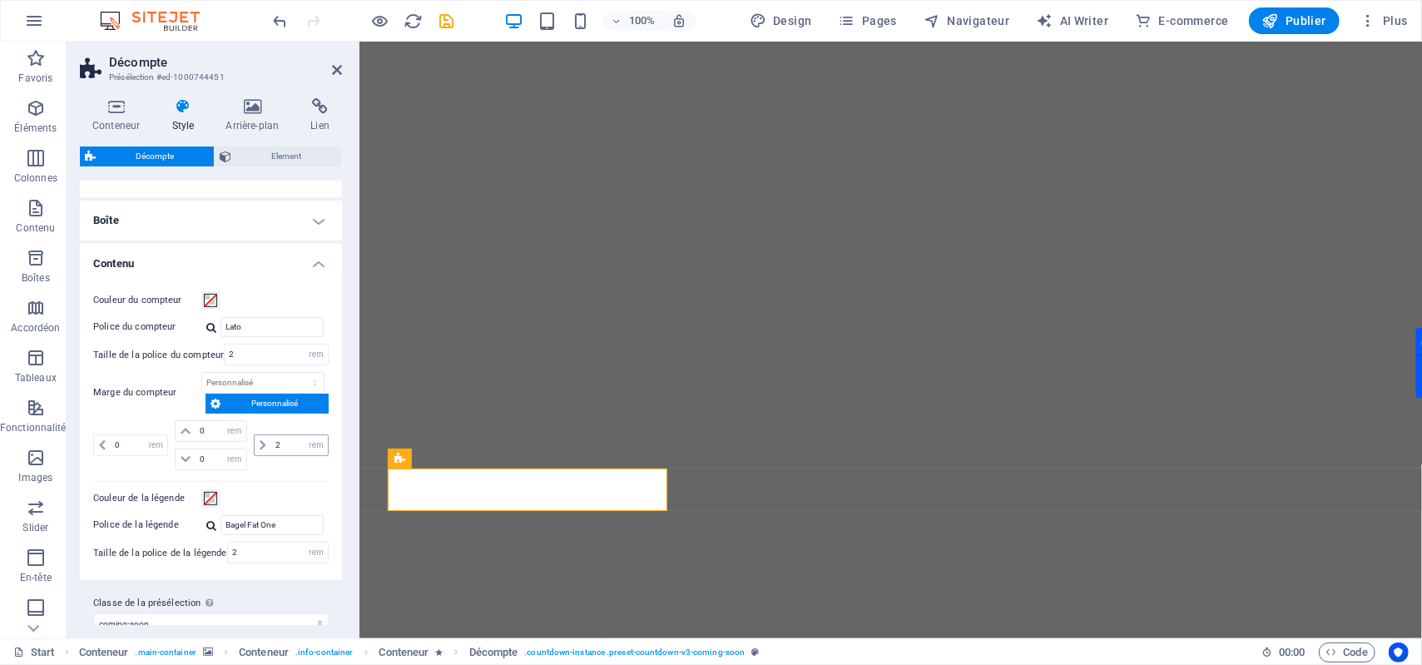
scroll to position [336, 0]
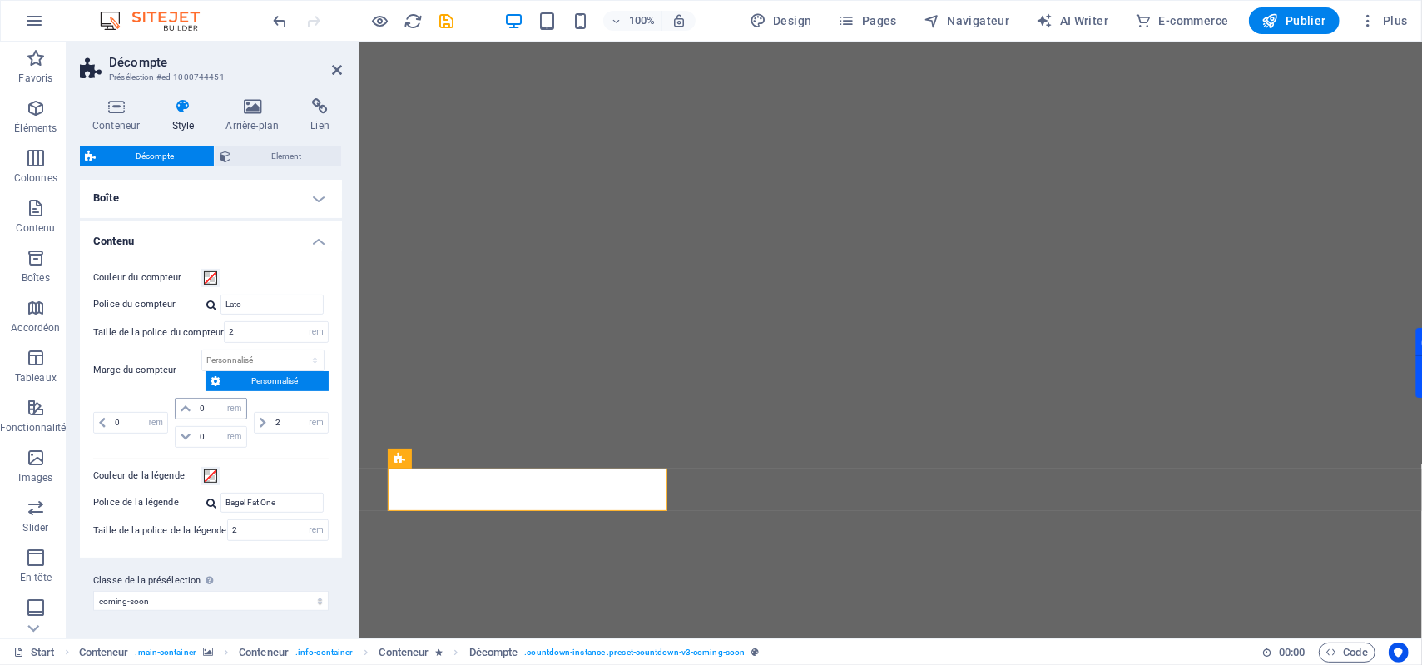
click at [186, 406] on icon at bounding box center [186, 409] width 10 height 10
click at [184, 411] on icon at bounding box center [186, 409] width 10 height 10
click at [187, 411] on icon at bounding box center [186, 409] width 10 height 10
click at [205, 412] on input "0" at bounding box center [221, 409] width 50 height 20
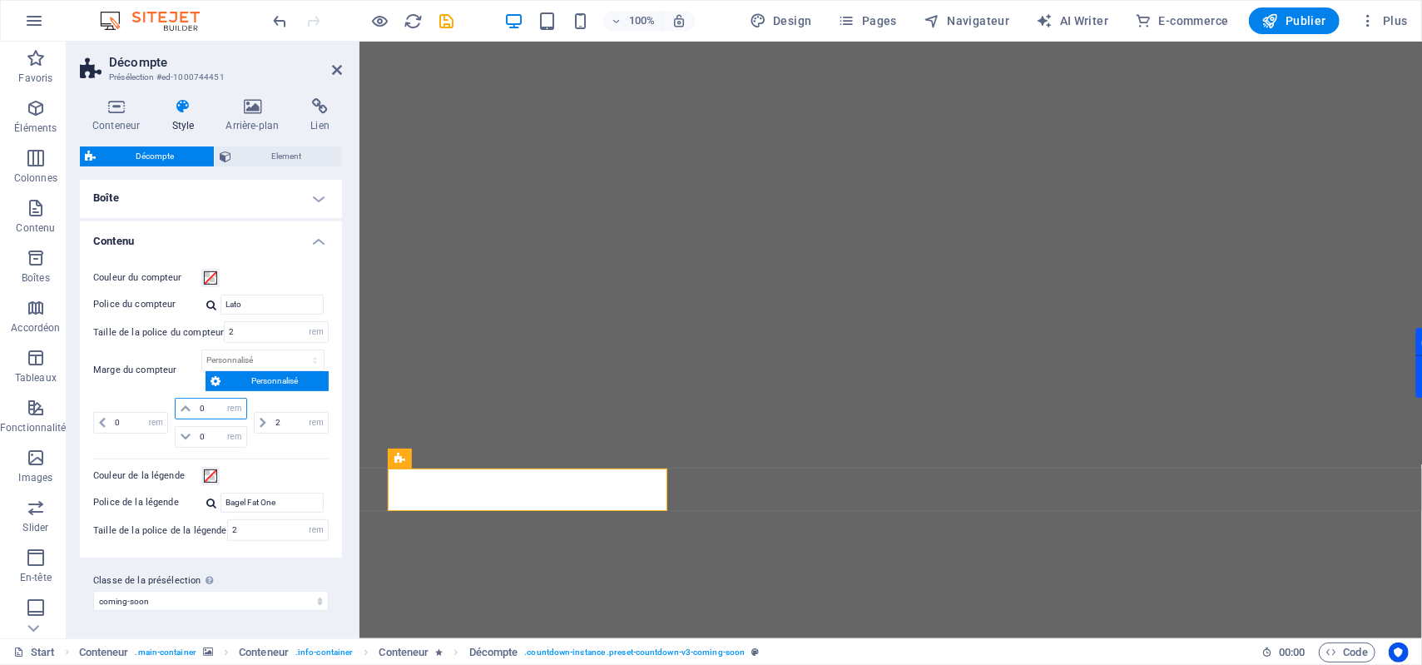
click at [205, 412] on input "0" at bounding box center [221, 409] width 50 height 20
click at [163, 401] on div "0 px rem % vh vw" at bounding box center [132, 423] width 78 height 50
click at [201, 407] on input "12" at bounding box center [221, 409] width 50 height 20
type input "0"
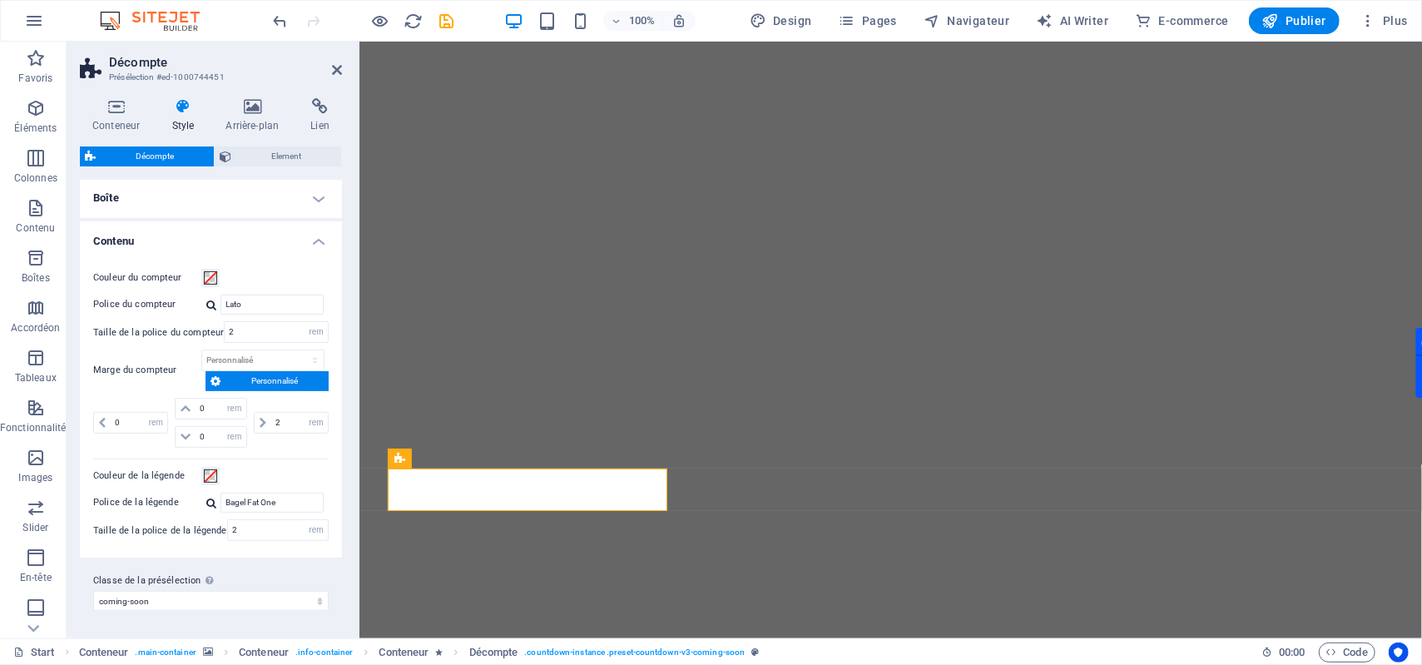
click at [153, 407] on div "0 px rem % vh vw" at bounding box center [132, 423] width 78 height 50
click at [260, 238] on h4 "Contenu" at bounding box center [211, 236] width 262 height 30
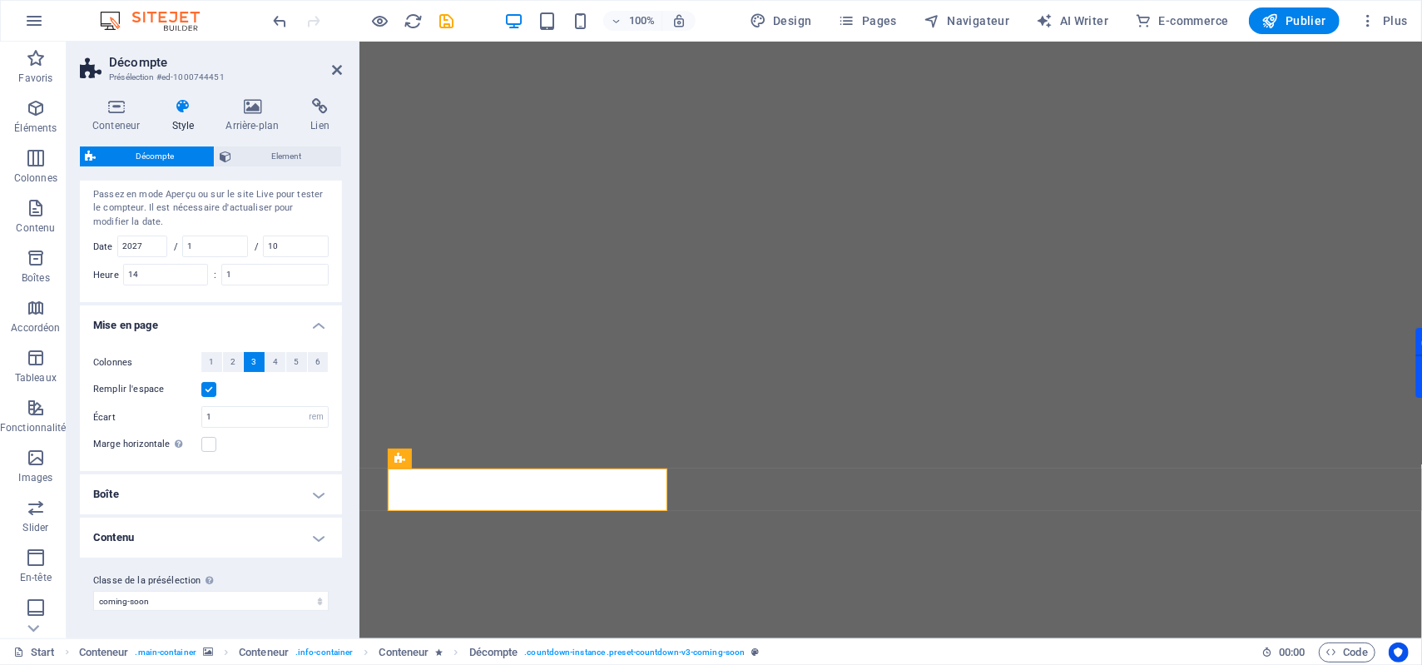
scroll to position [41, 0]
click at [273, 488] on h4 "Boîte" at bounding box center [211, 494] width 262 height 40
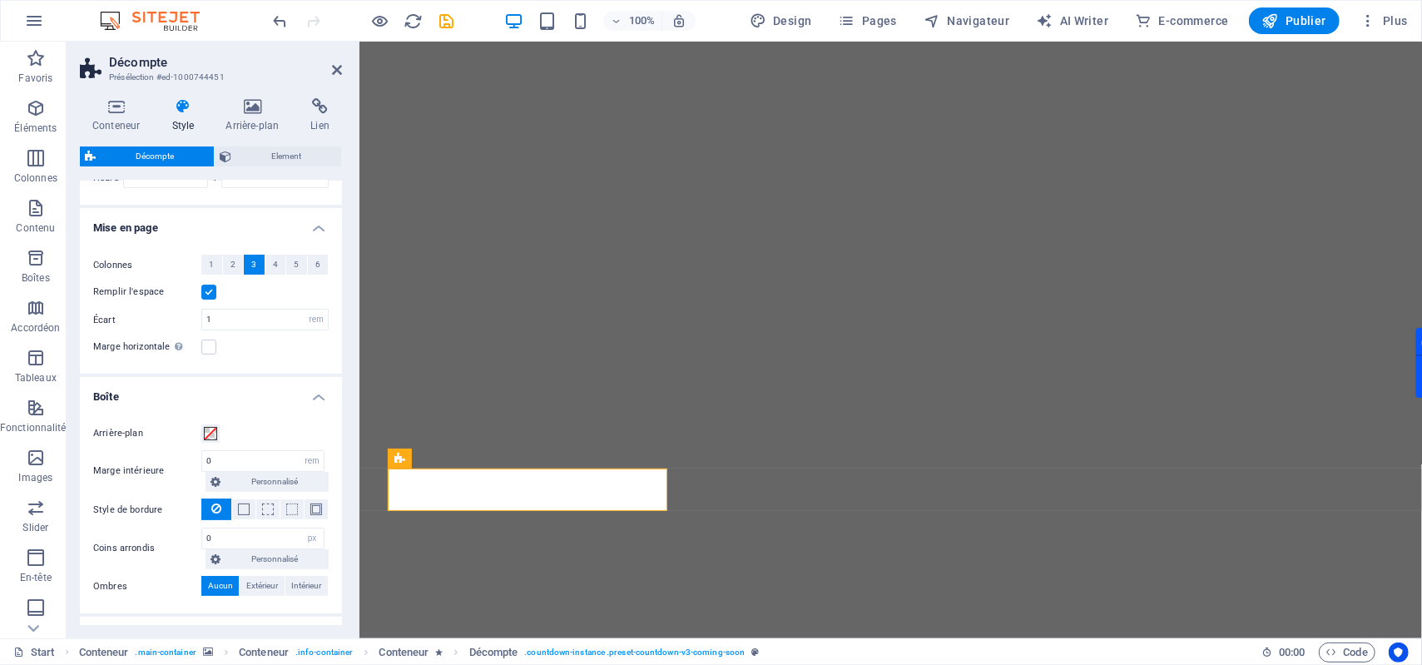
scroll to position [14, 0]
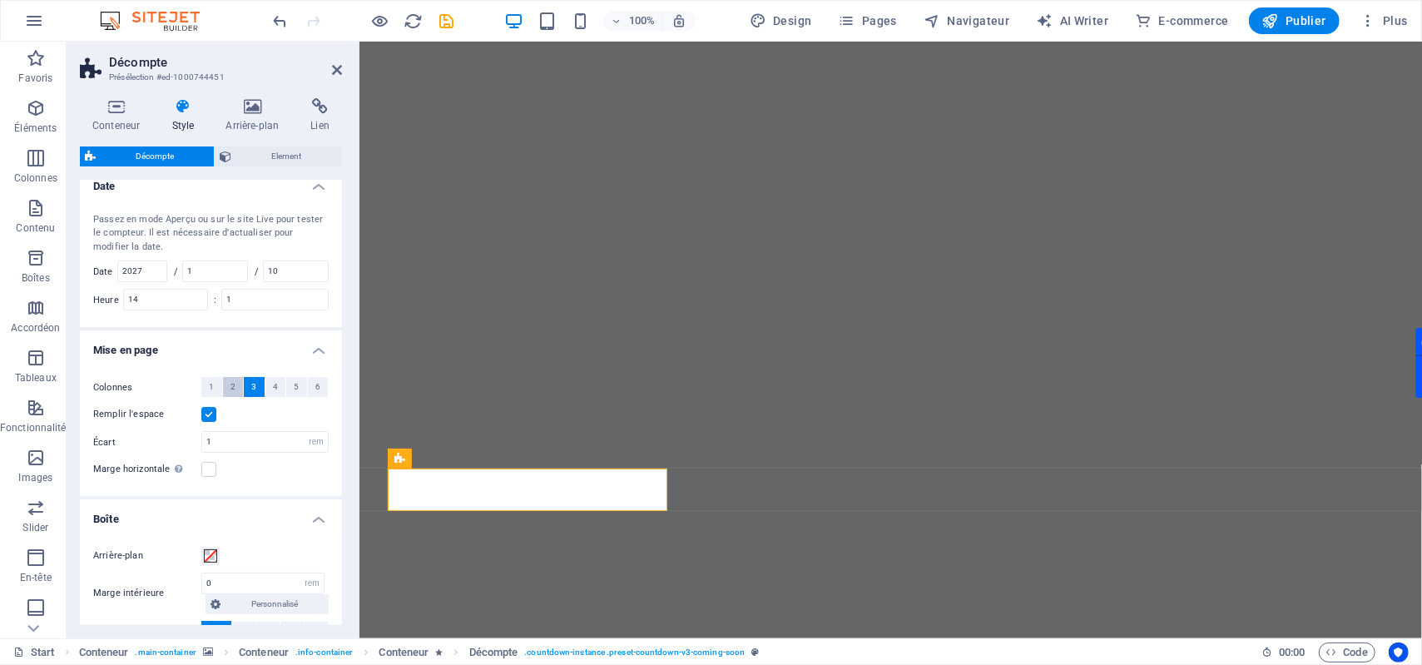
click at [226, 385] on button "2" at bounding box center [233, 387] width 21 height 20
click at [223, 445] on input "1" at bounding box center [265, 442] width 126 height 20
type input "2"
click at [266, 423] on div "Remplir l'espace" at bounding box center [210, 414] width 235 height 20
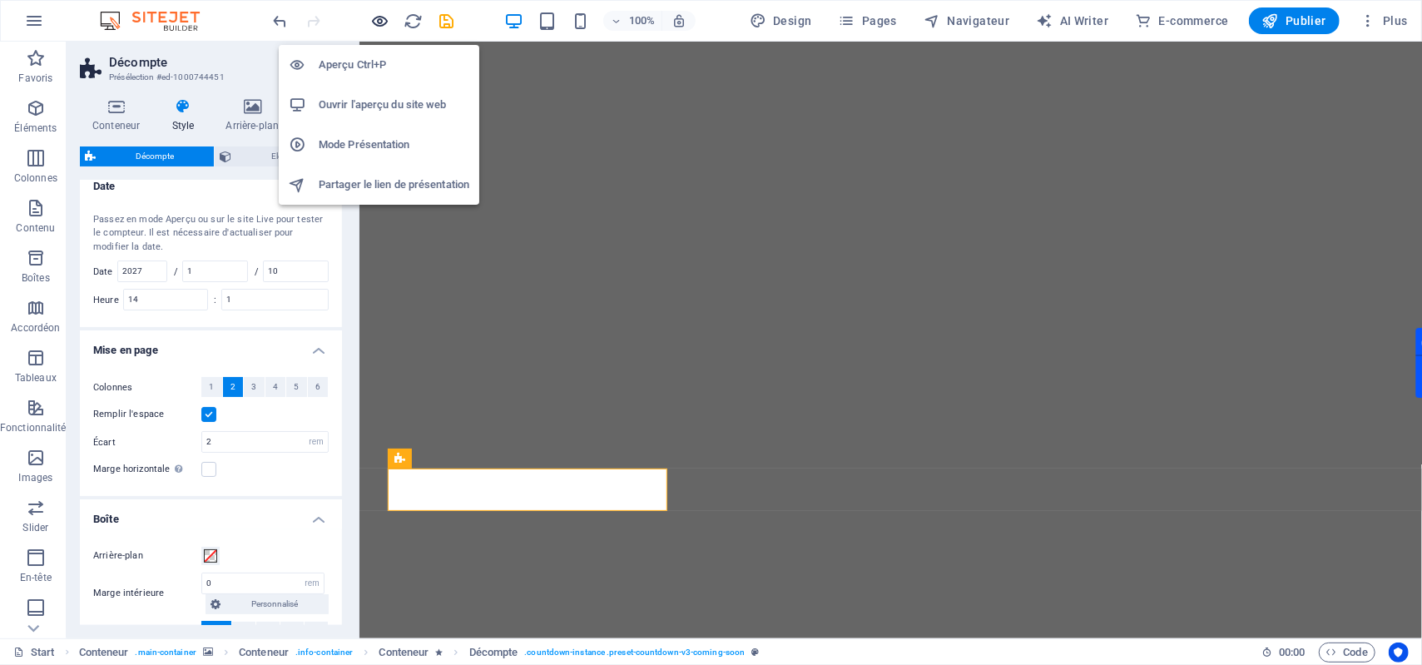
click at [386, 24] on icon "button" at bounding box center [380, 21] width 19 height 19
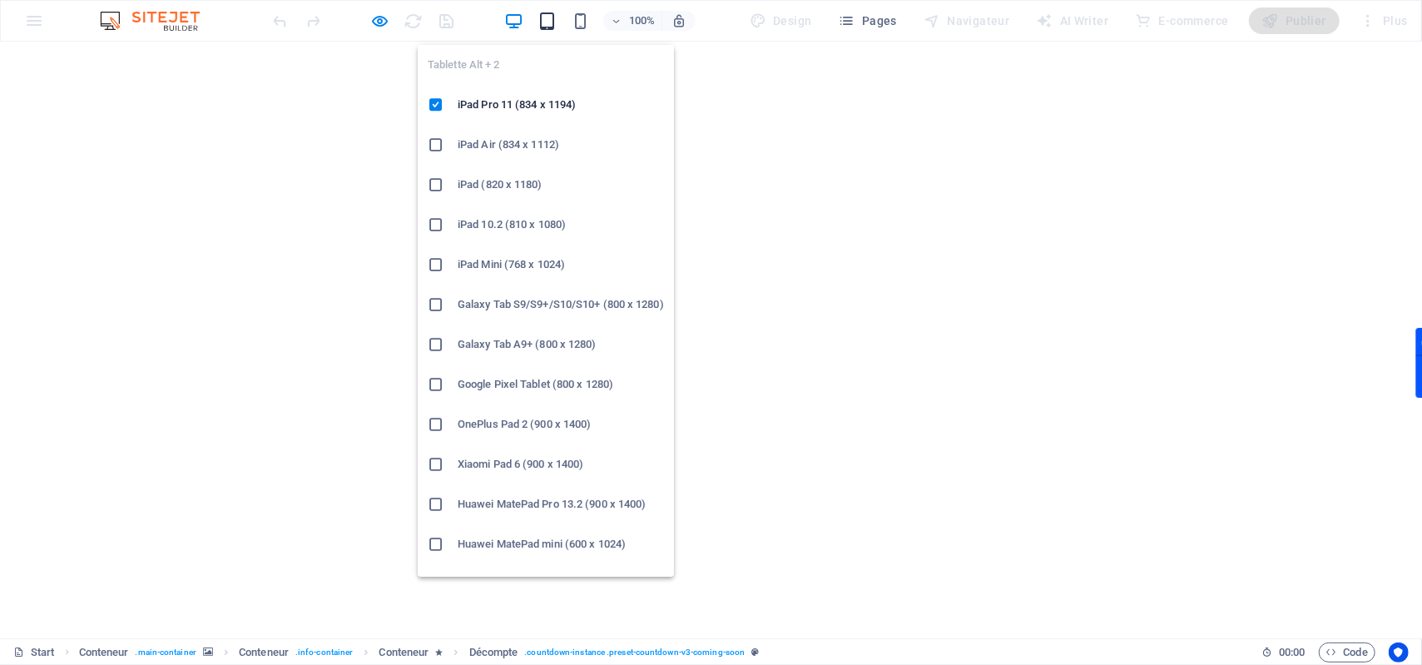
click at [546, 17] on icon "button" at bounding box center [547, 21] width 19 height 19
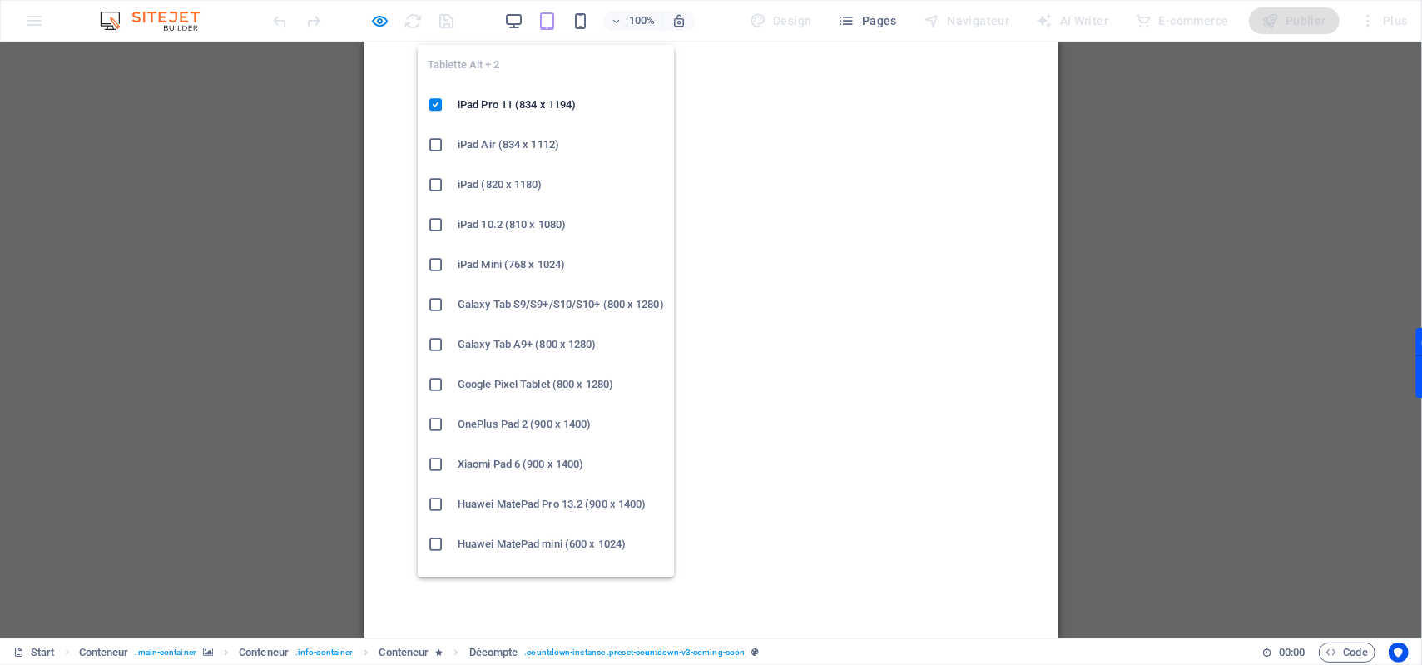
scroll to position [27, 0]
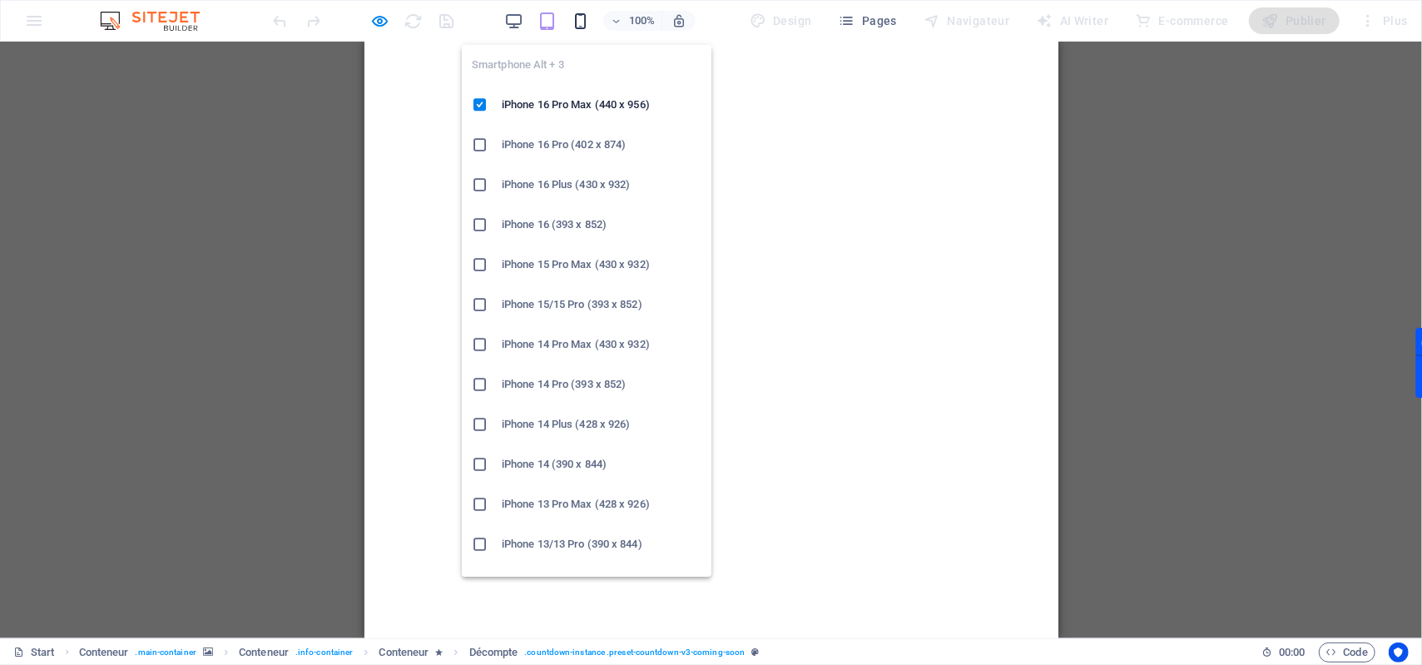
click at [585, 30] on icon "button" at bounding box center [580, 21] width 19 height 19
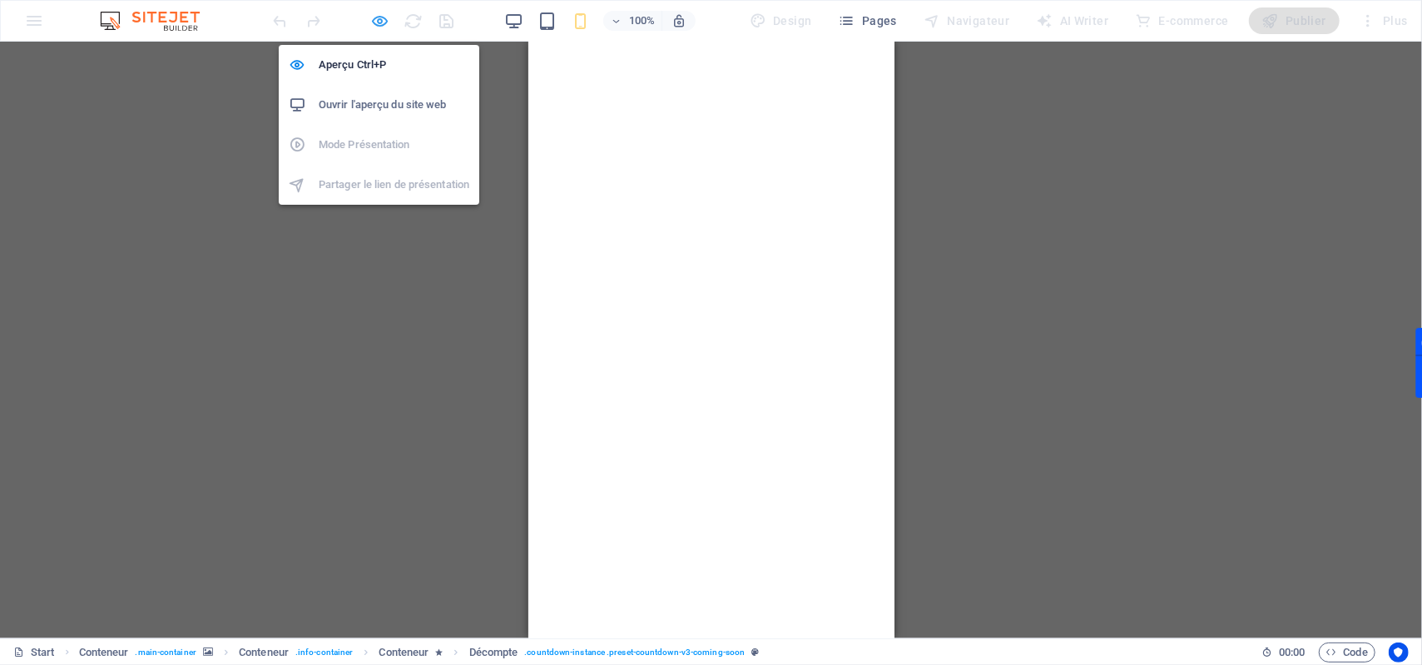
click at [383, 23] on icon "button" at bounding box center [380, 21] width 19 height 19
select select "rem"
select select "px"
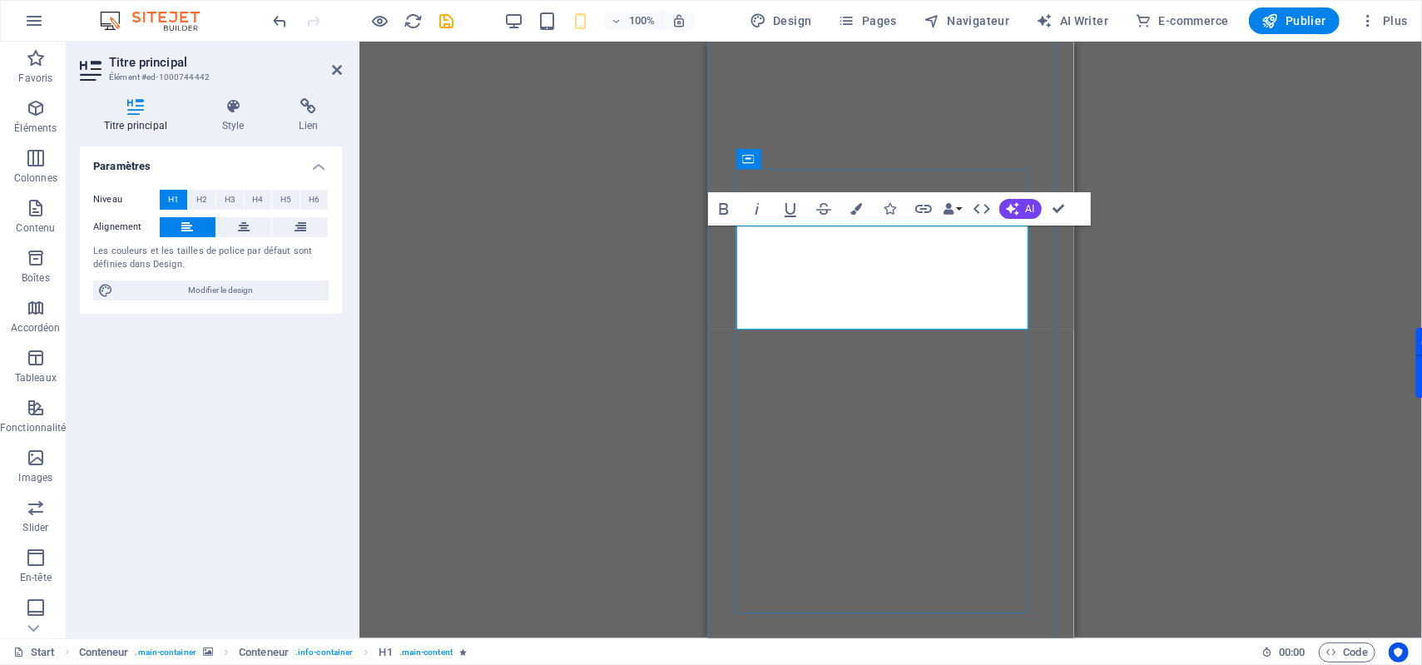
click at [855, 209] on icon "button" at bounding box center [857, 209] width 12 height 12
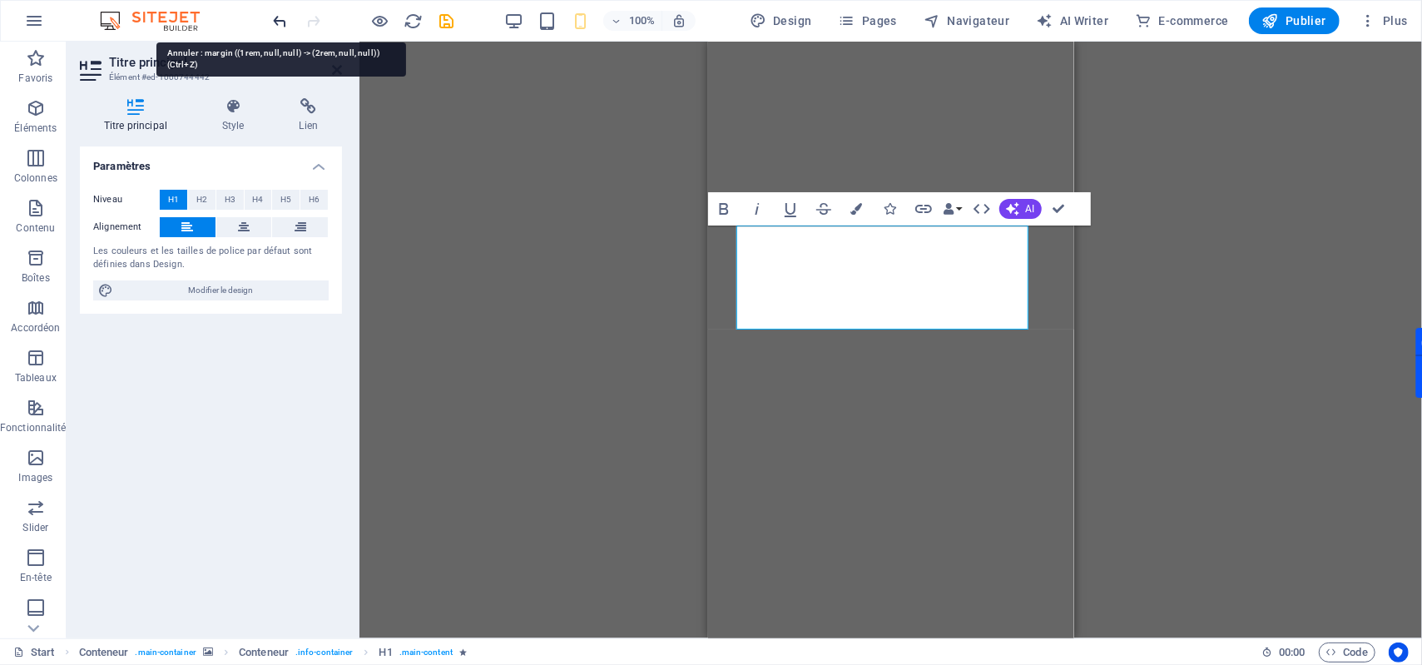
click at [284, 22] on icon "undo" at bounding box center [280, 21] width 19 height 19
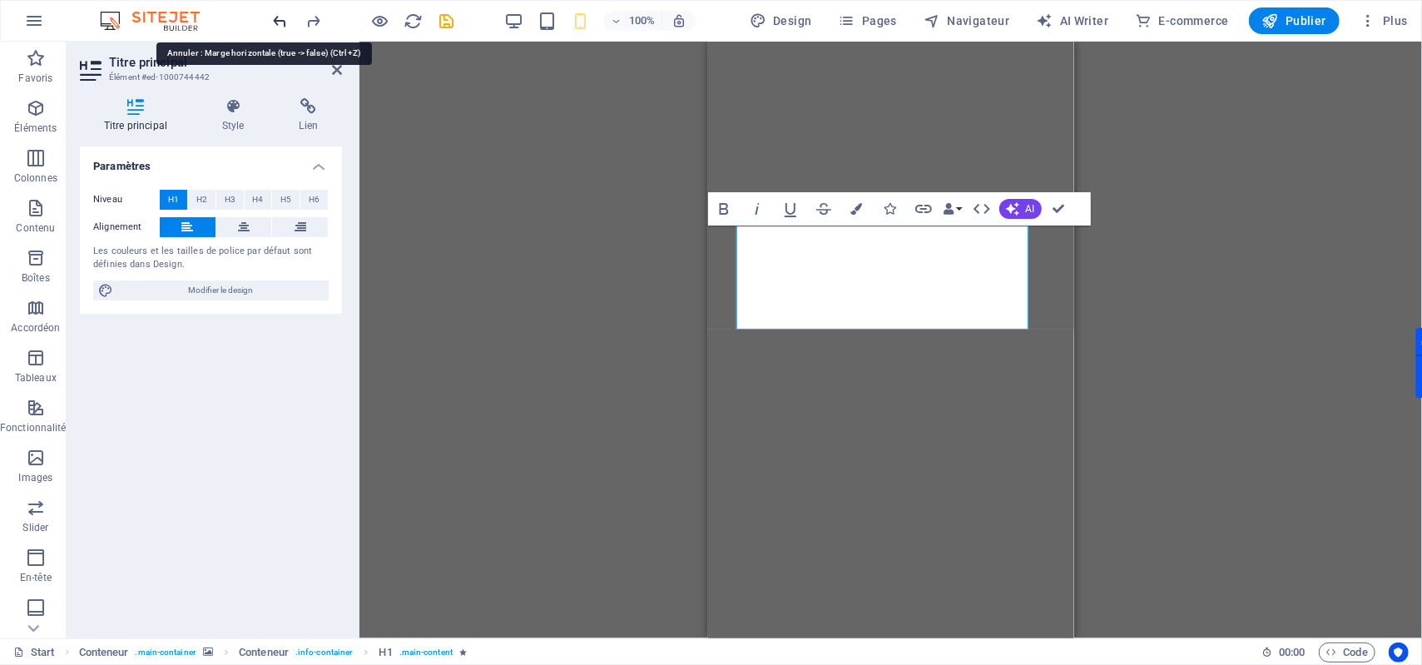
click at [284, 22] on icon "undo" at bounding box center [280, 21] width 19 height 19
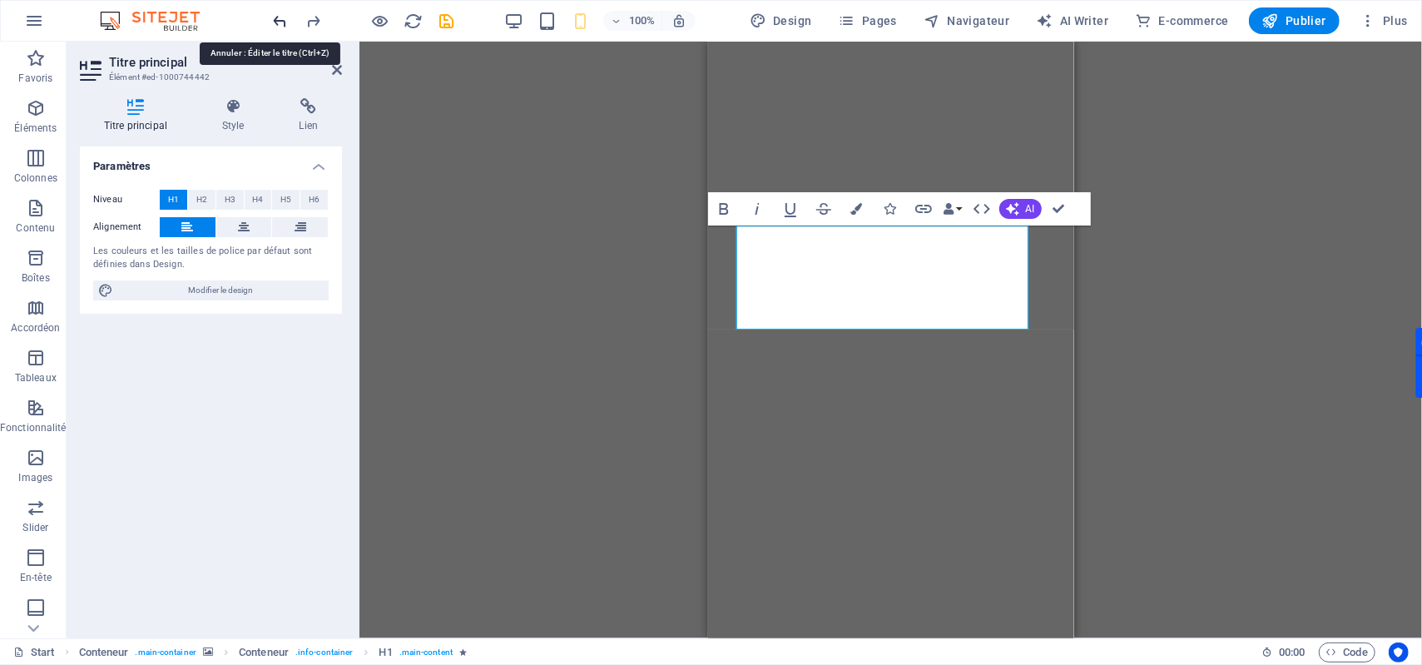
click at [284, 22] on icon "undo" at bounding box center [280, 21] width 19 height 19
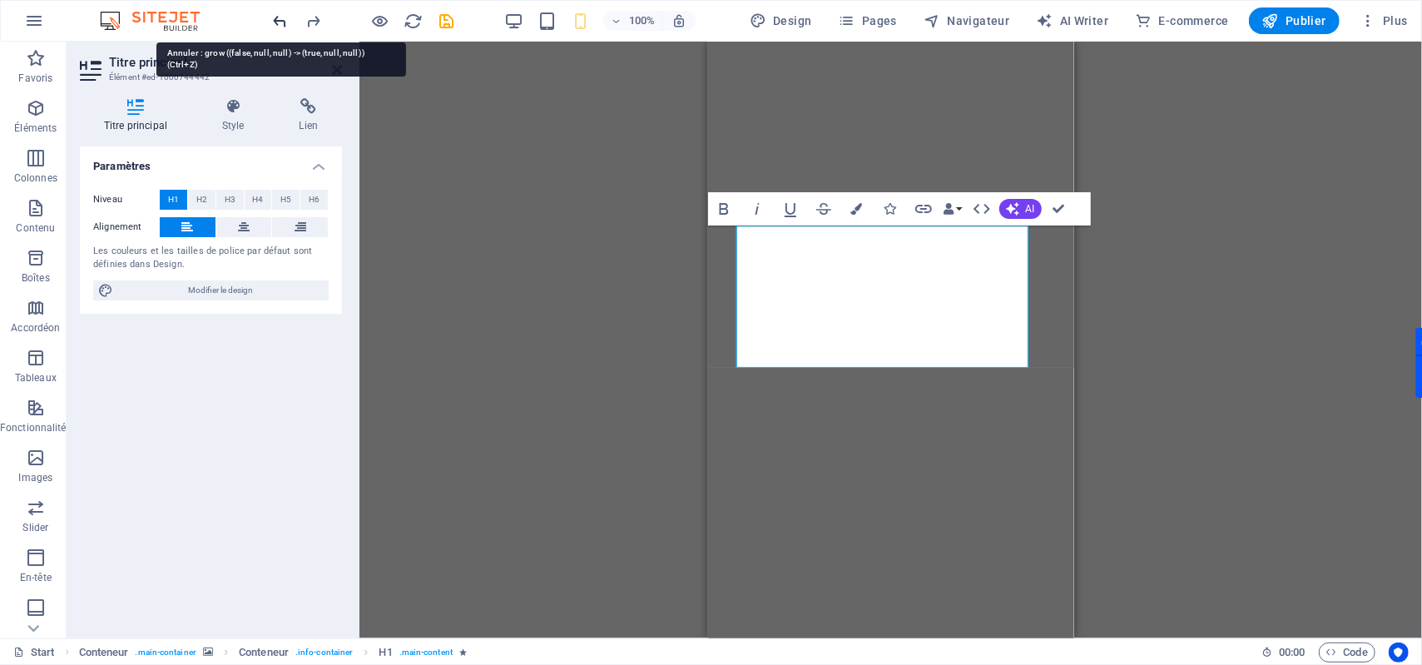
click at [284, 22] on icon "undo" at bounding box center [280, 21] width 19 height 19
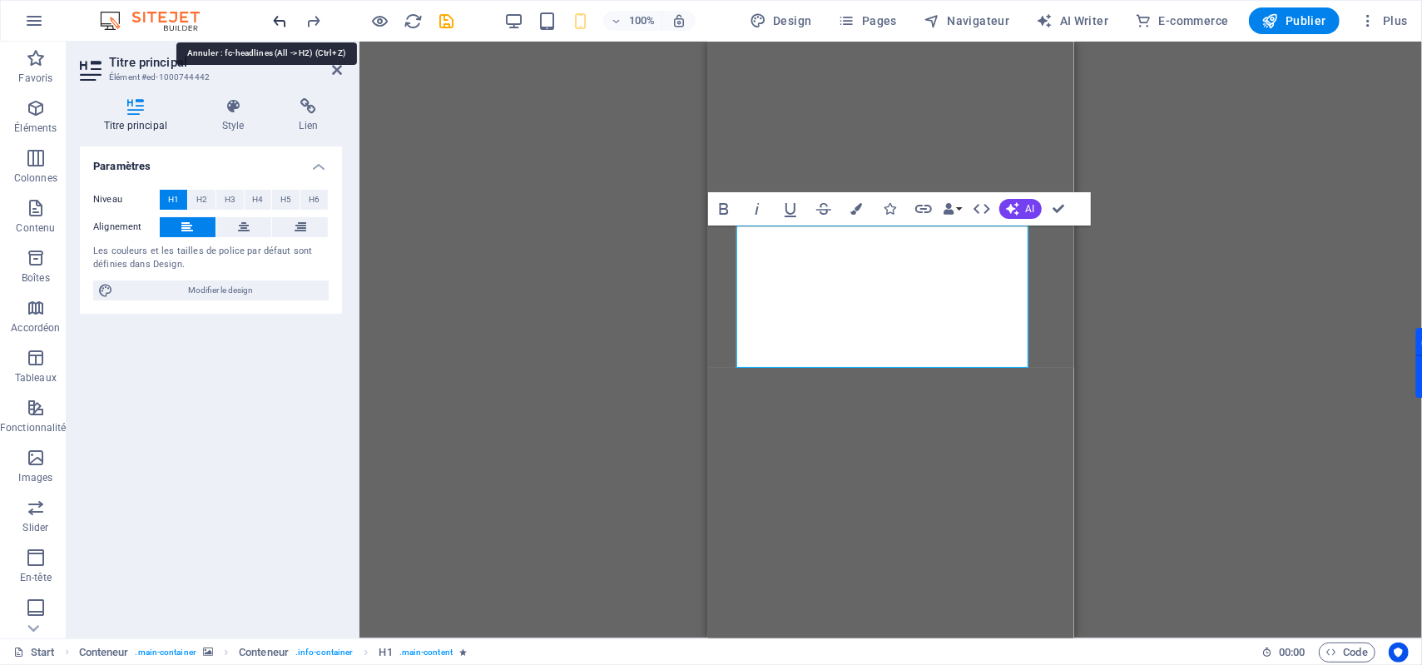
click at [284, 22] on icon "undo" at bounding box center [280, 21] width 19 height 19
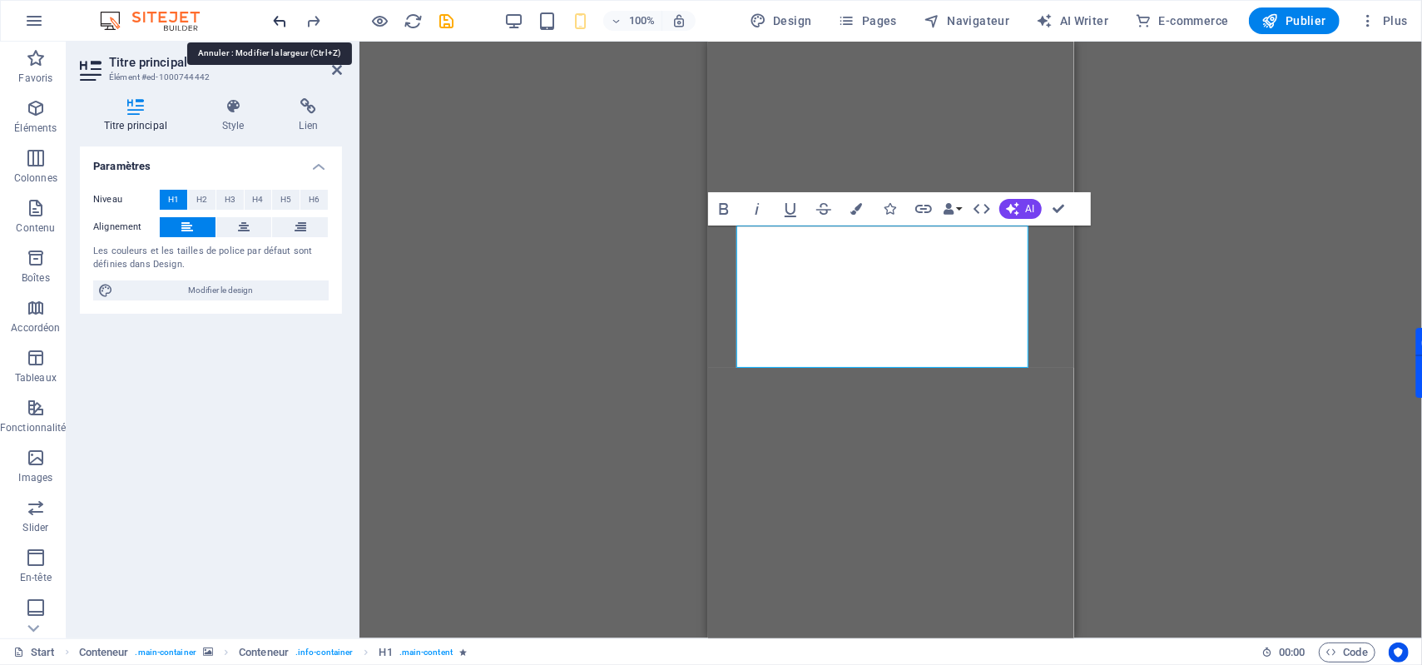
click at [284, 22] on icon "undo" at bounding box center [280, 21] width 19 height 19
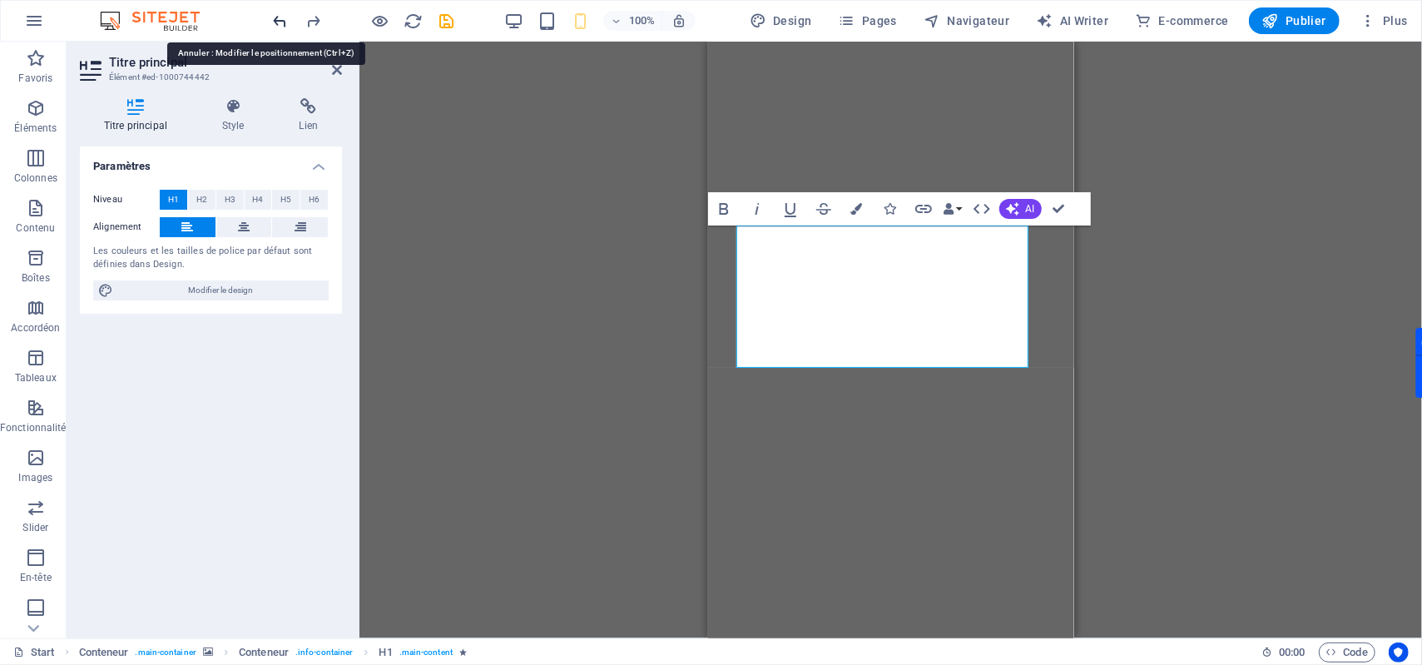
click at [284, 22] on icon "undo" at bounding box center [280, 21] width 19 height 19
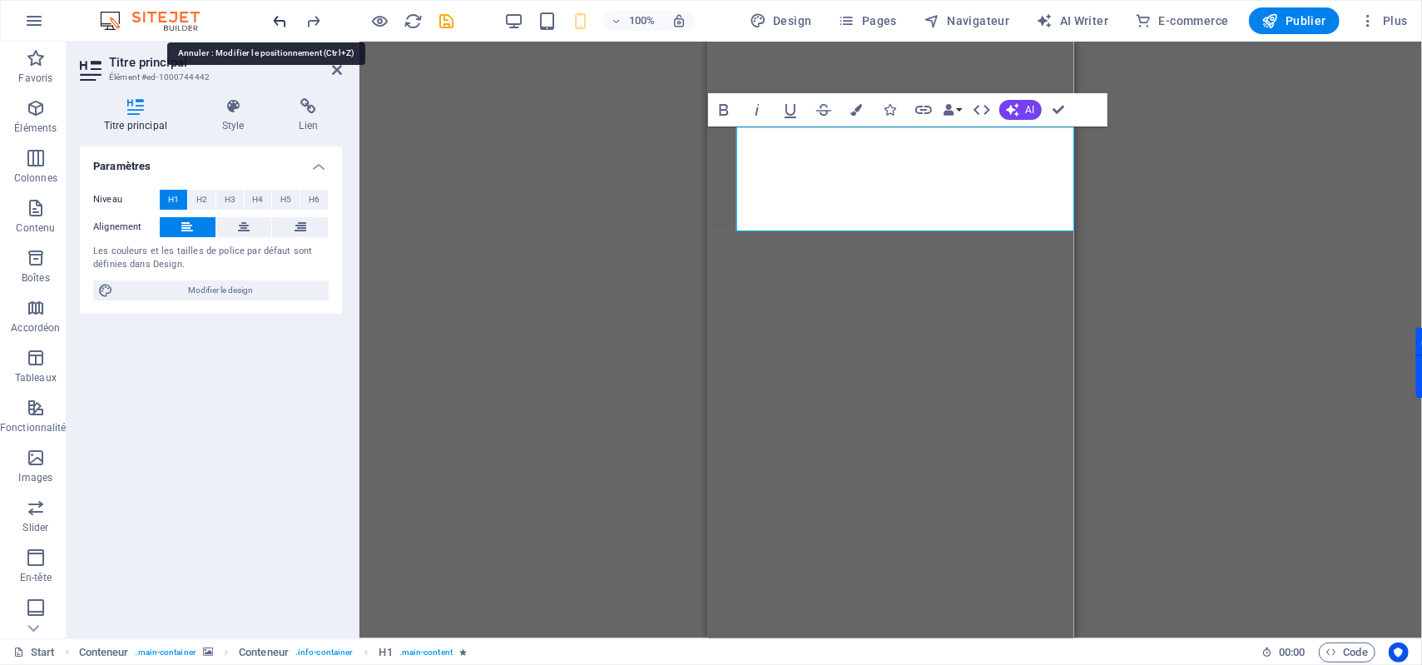
scroll to position [0, 0]
click at [284, 22] on icon "undo" at bounding box center [280, 21] width 19 height 19
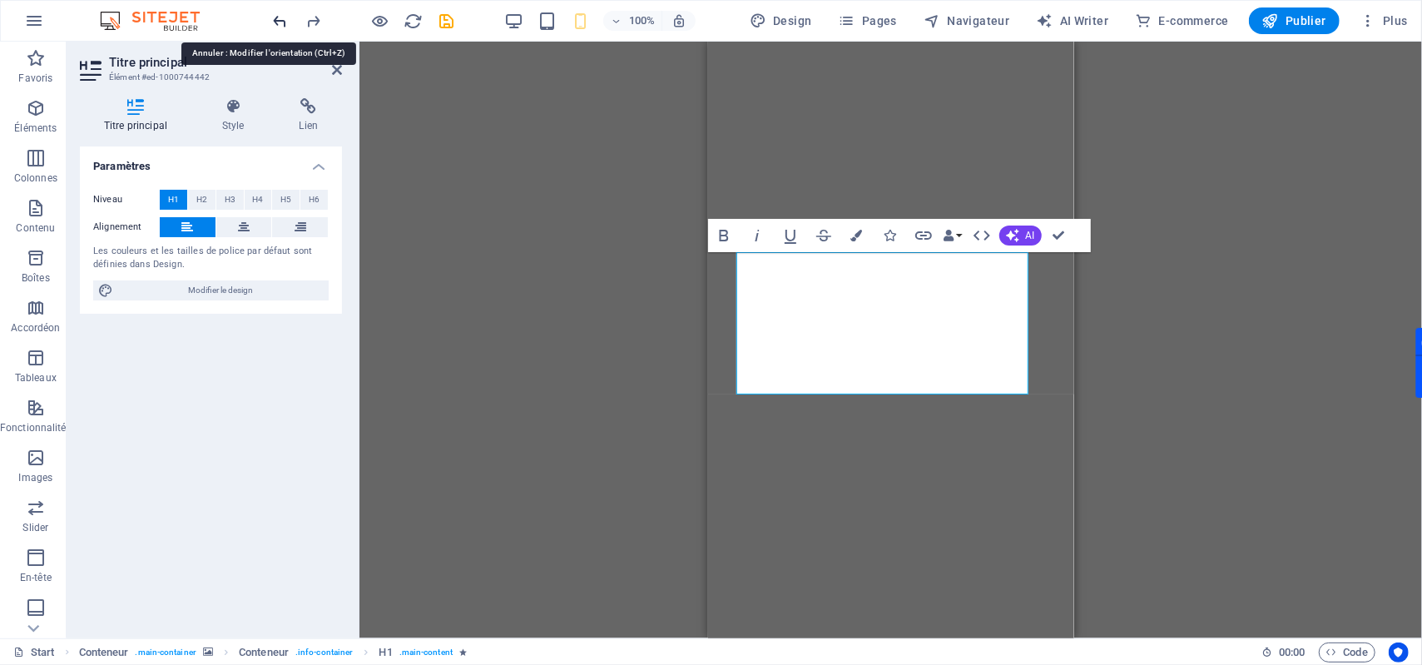
click at [284, 22] on icon "undo" at bounding box center [280, 21] width 19 height 19
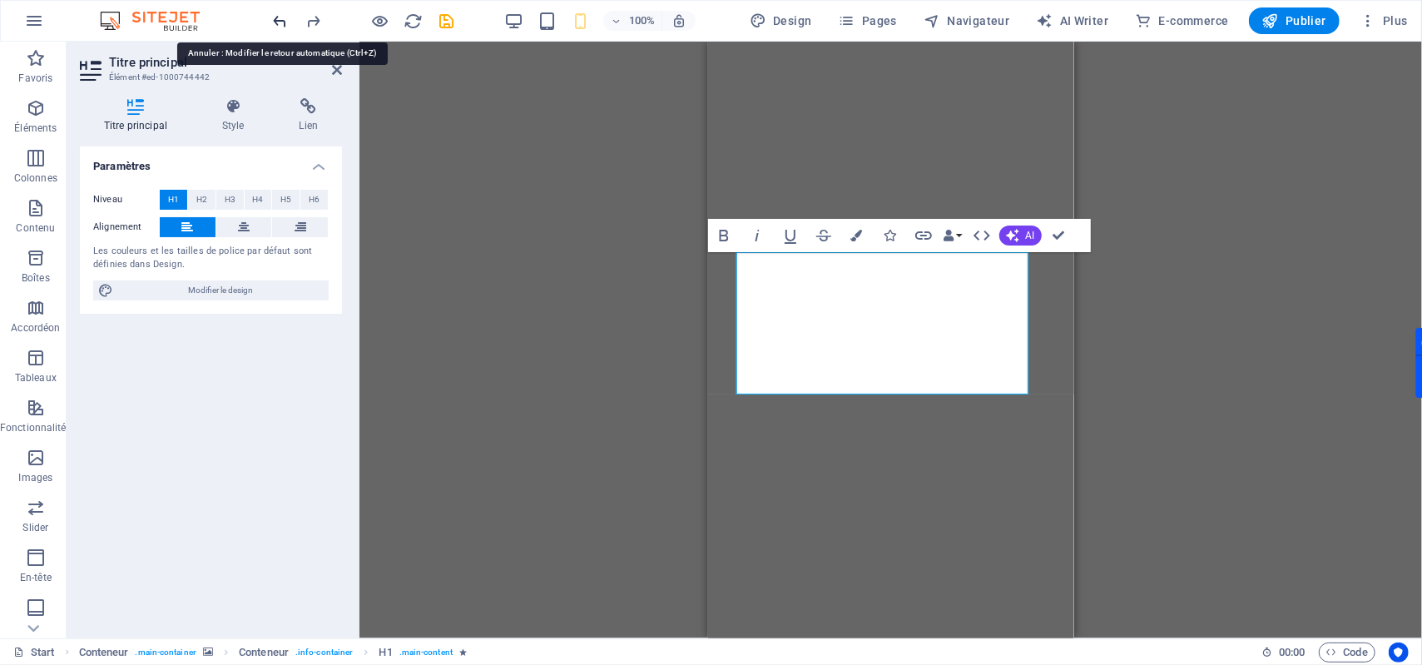
click at [284, 22] on icon "undo" at bounding box center [280, 21] width 19 height 19
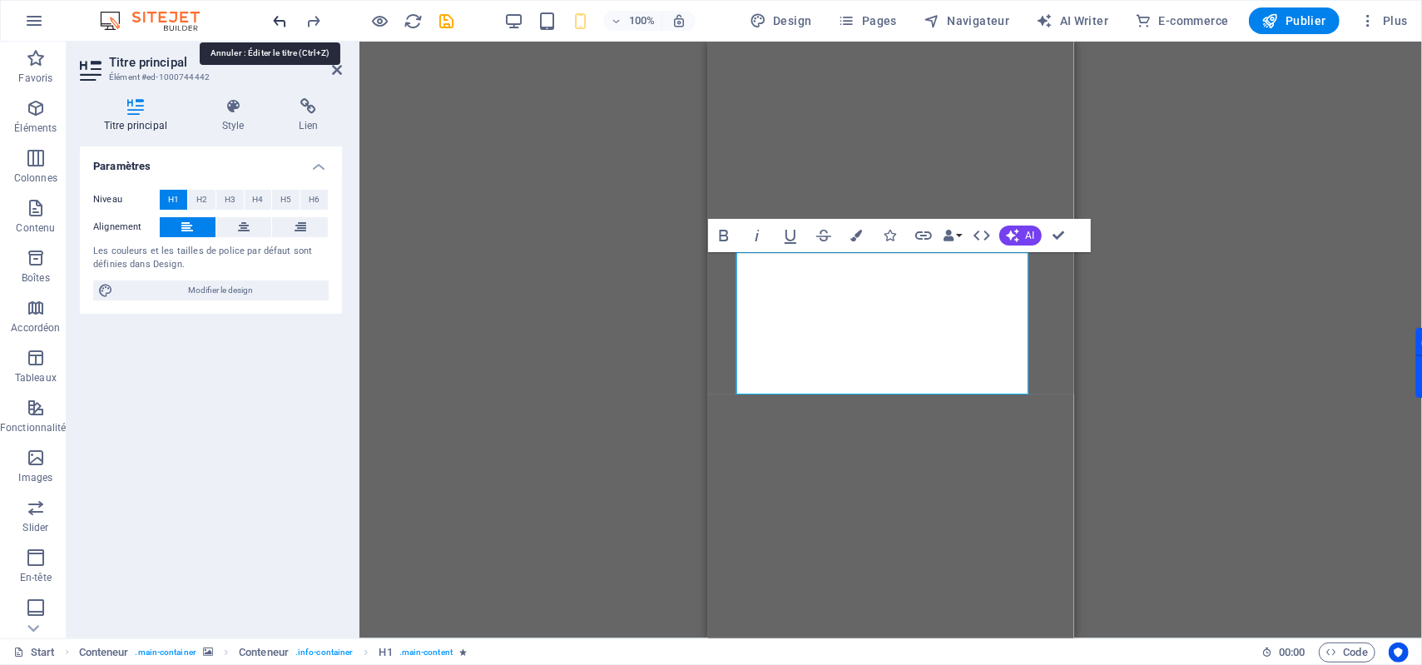
click at [284, 22] on icon "undo" at bounding box center [280, 21] width 19 height 19
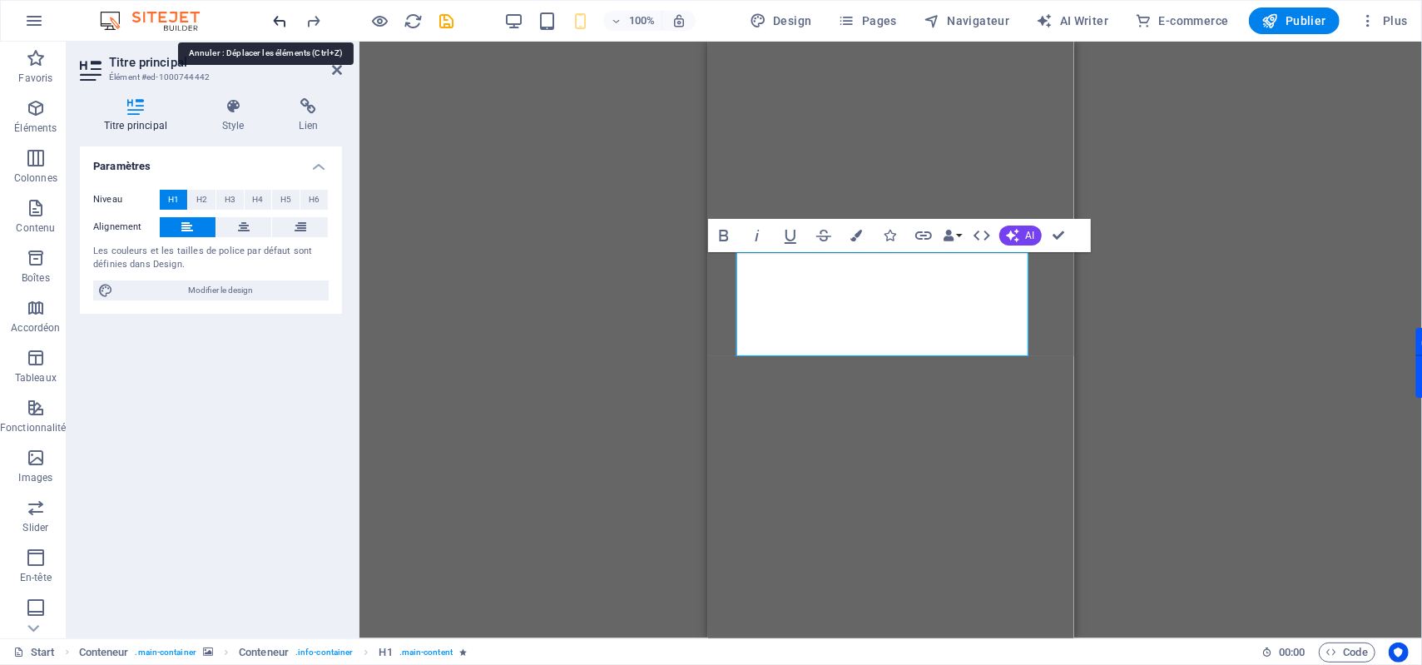
click at [284, 22] on icon "undo" at bounding box center [280, 21] width 19 height 19
click at [284, 22] on div at bounding box center [363, 20] width 186 height 27
click at [316, 20] on icon "redo" at bounding box center [314, 21] width 19 height 19
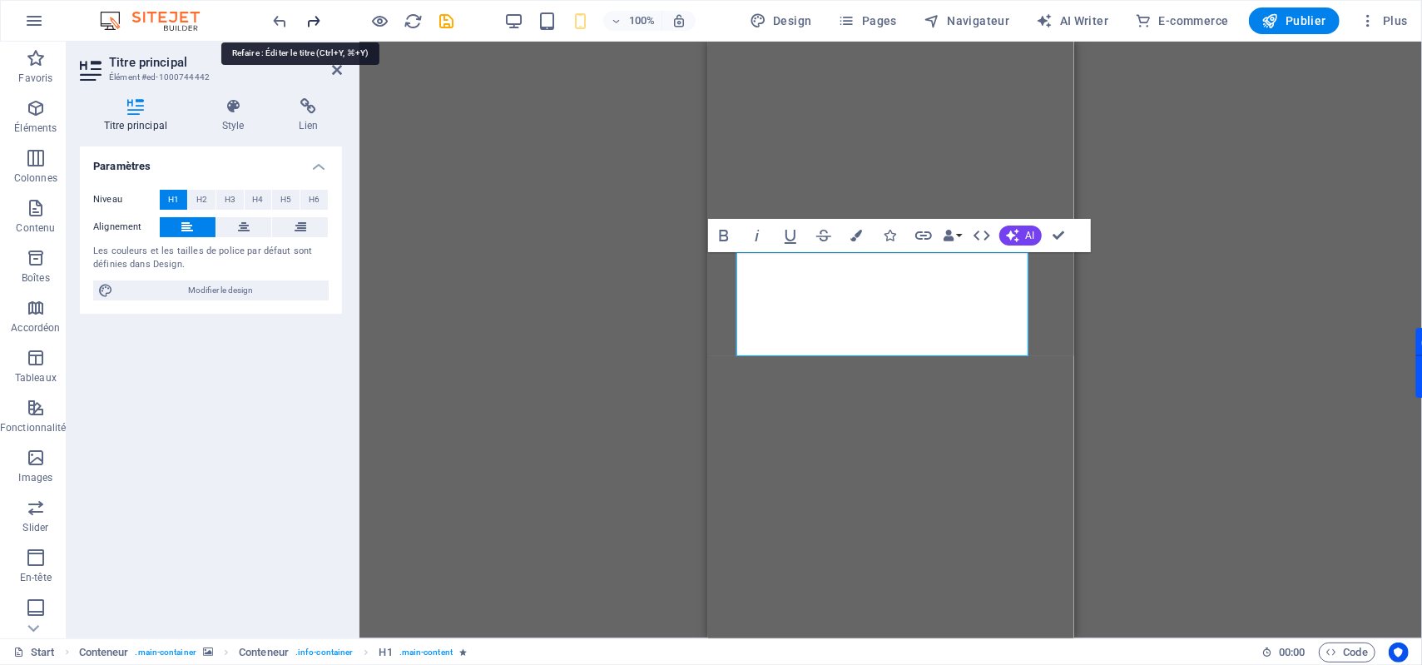
click at [316, 20] on icon "redo" at bounding box center [314, 21] width 19 height 19
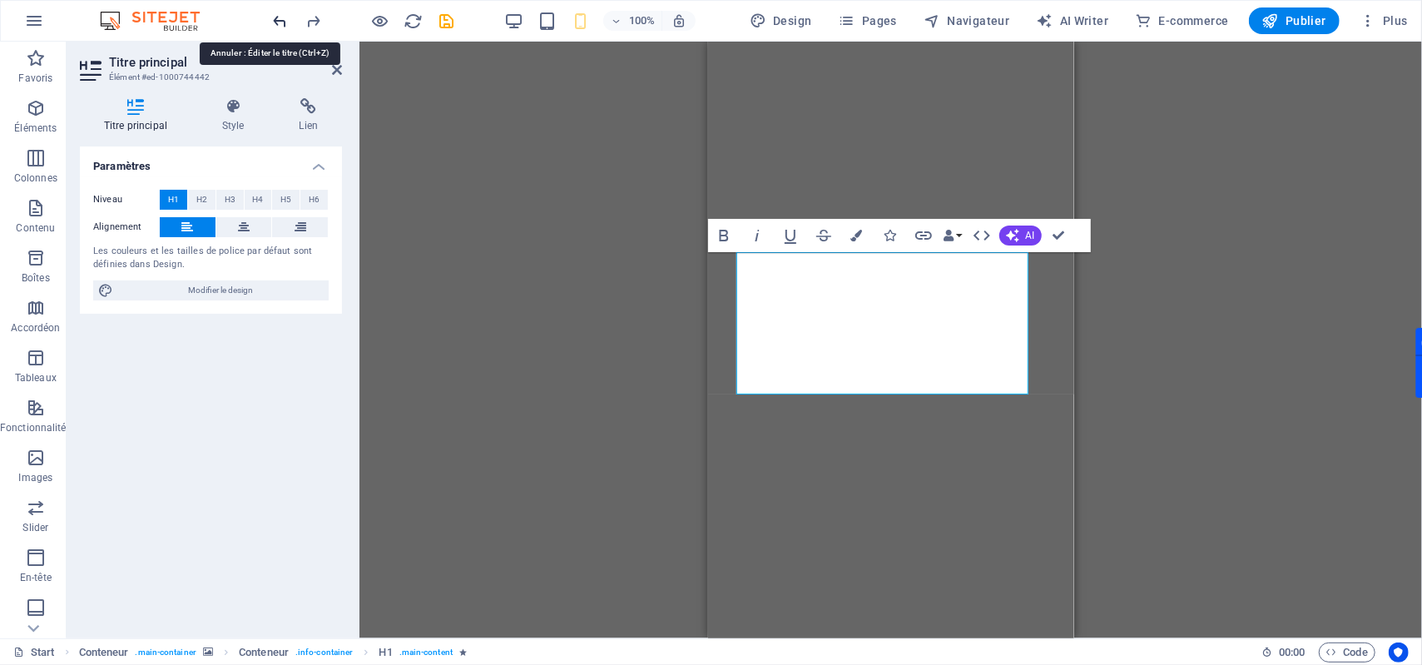
click at [280, 19] on icon "undo" at bounding box center [280, 21] width 19 height 19
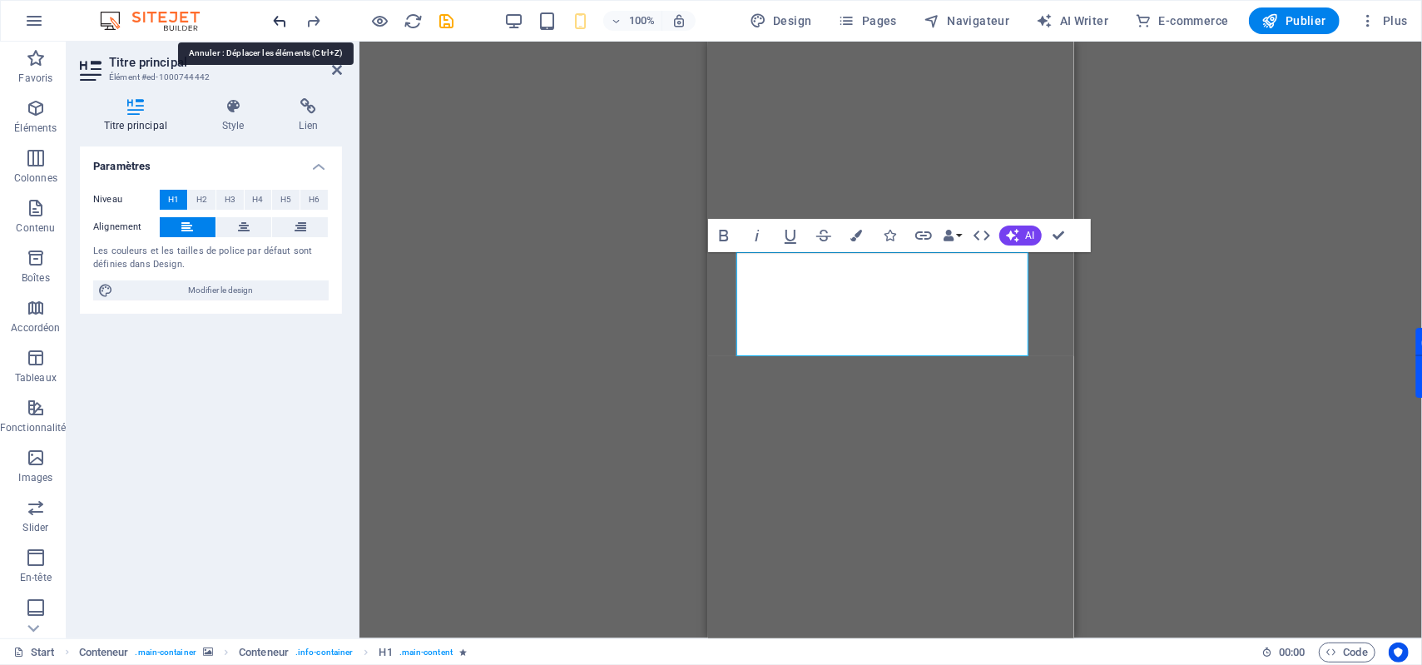
click at [280, 19] on icon "undo" at bounding box center [280, 21] width 19 height 19
click at [280, 19] on div at bounding box center [363, 20] width 186 height 27
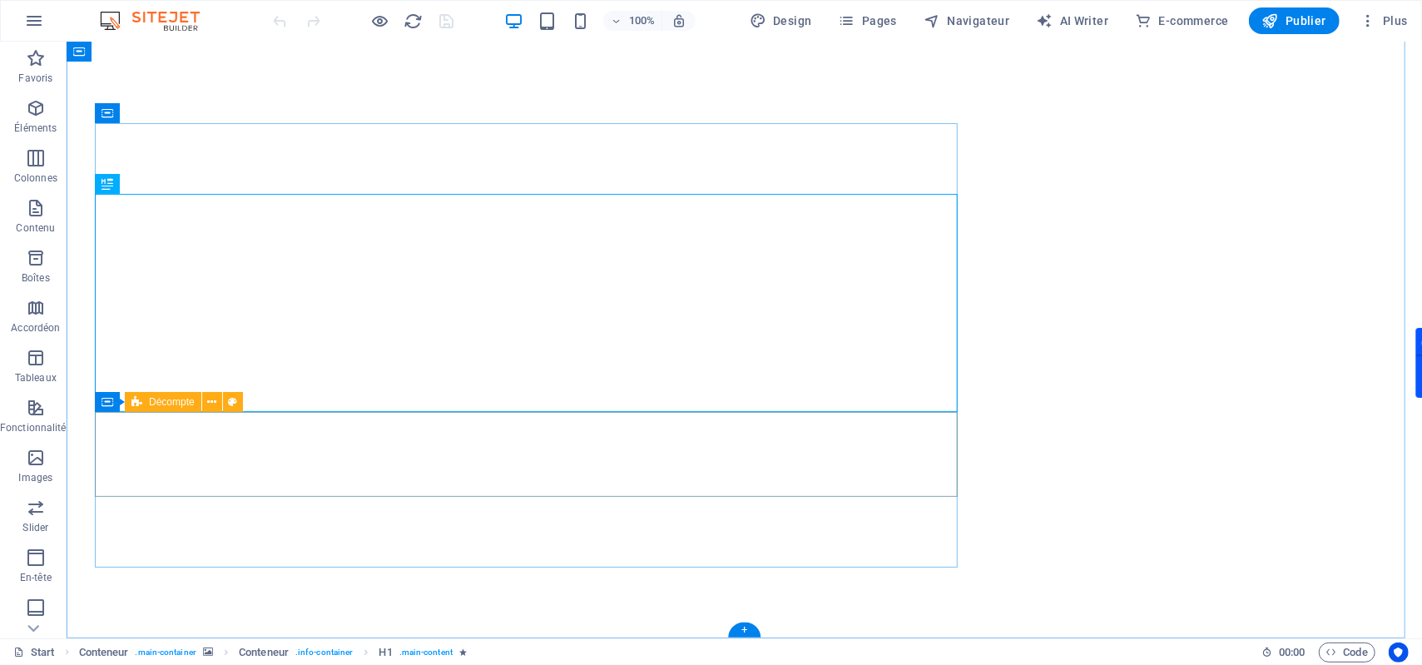
scroll to position [56, 0]
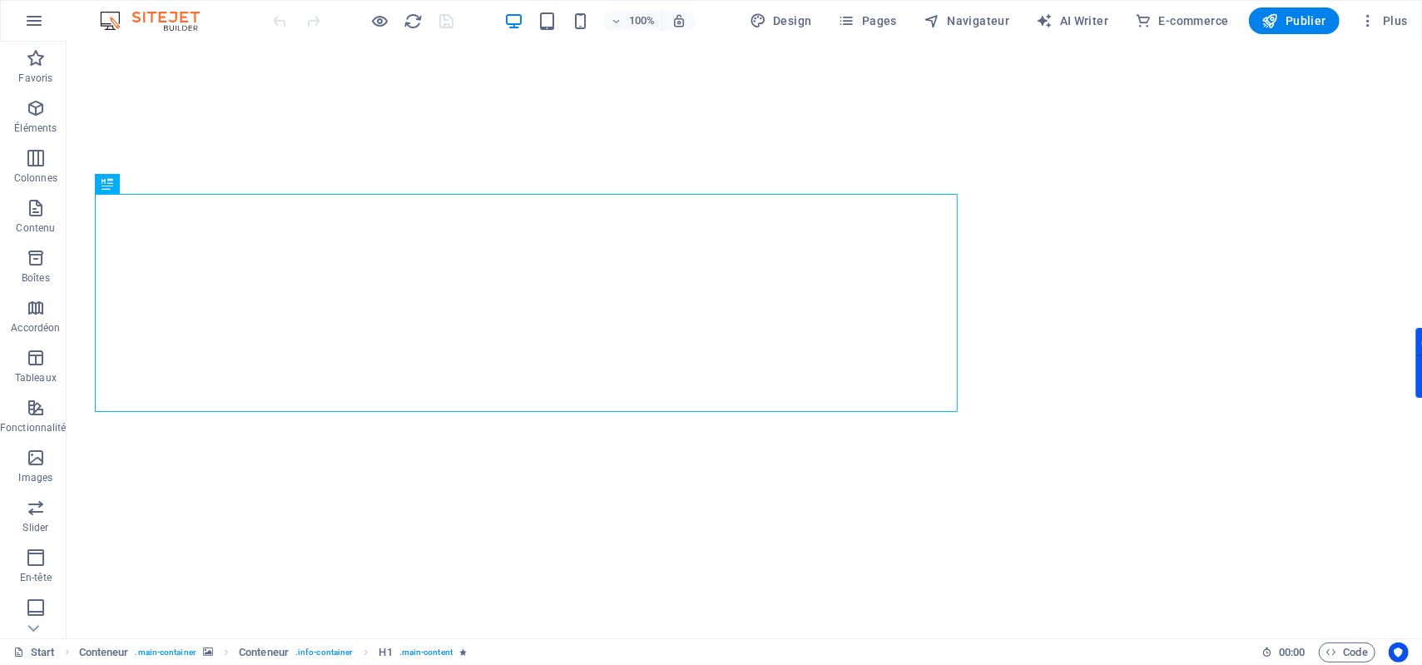
click at [567, 27] on div "100%" at bounding box center [599, 20] width 192 height 27
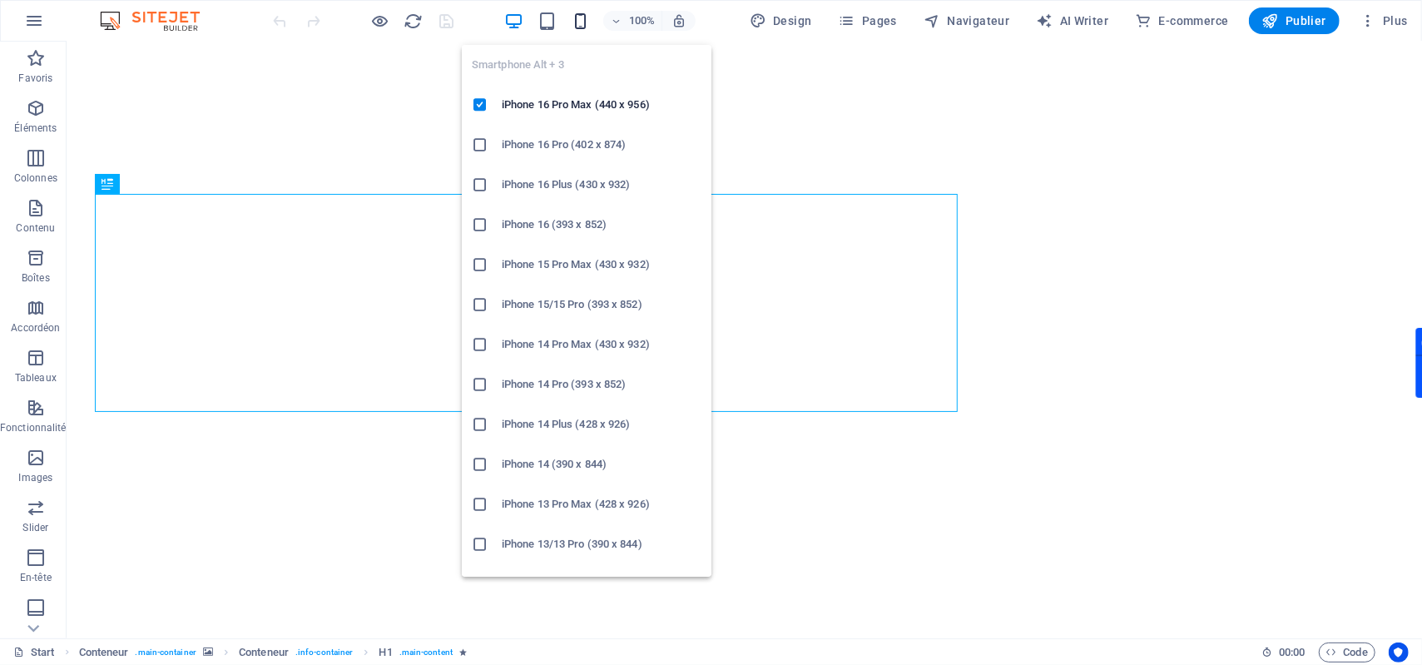
click at [579, 23] on icon "button" at bounding box center [580, 21] width 19 height 19
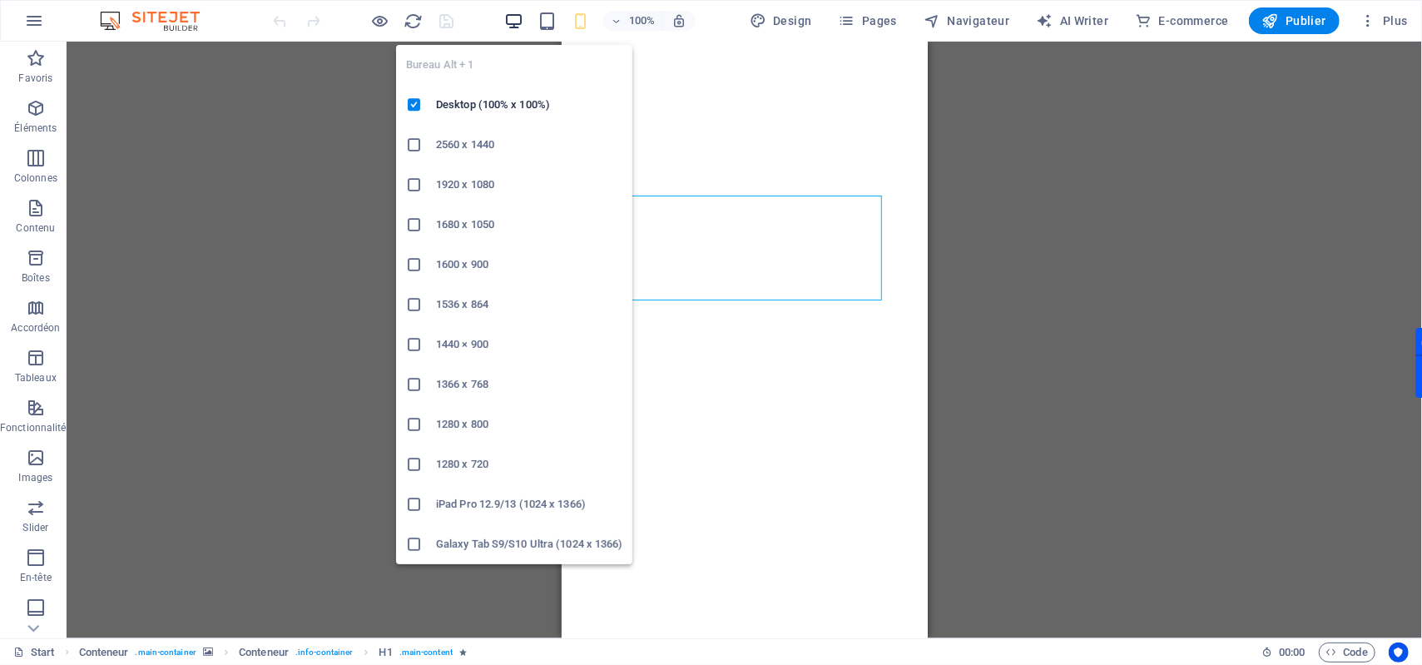
click at [518, 23] on icon "button" at bounding box center [513, 21] width 19 height 19
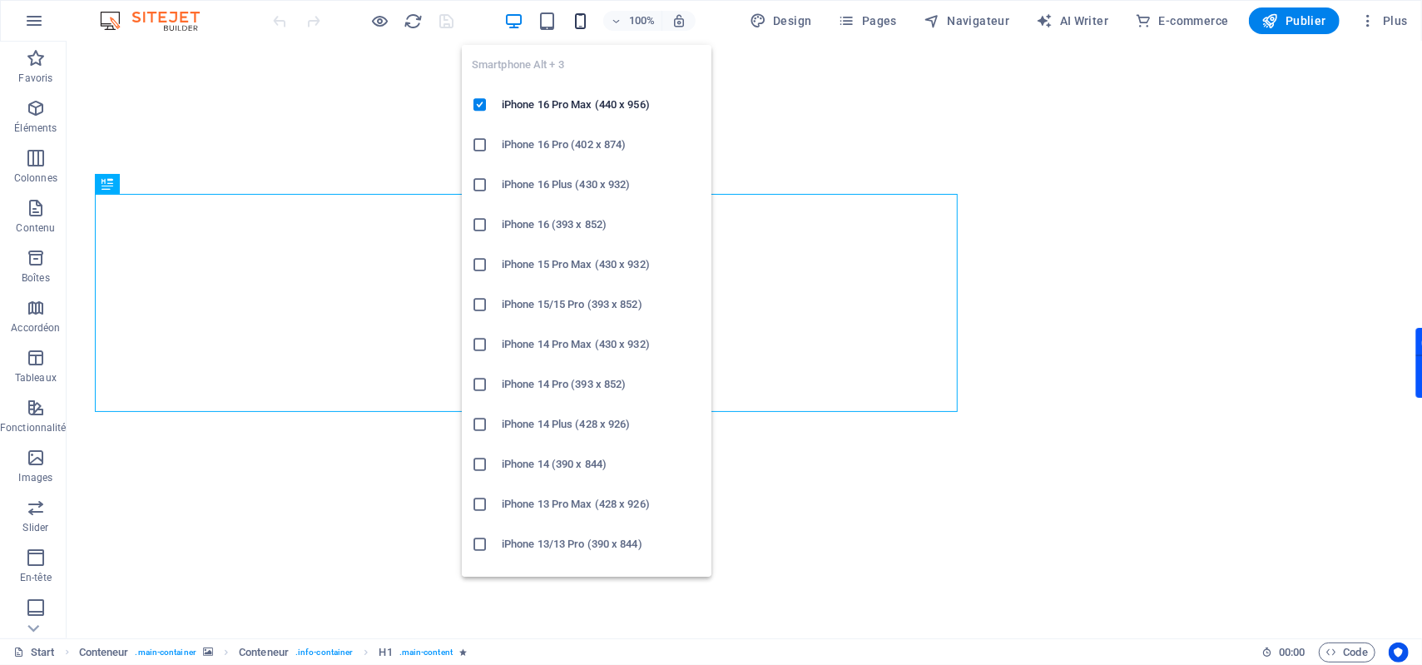
click at [574, 23] on icon "button" at bounding box center [580, 21] width 19 height 19
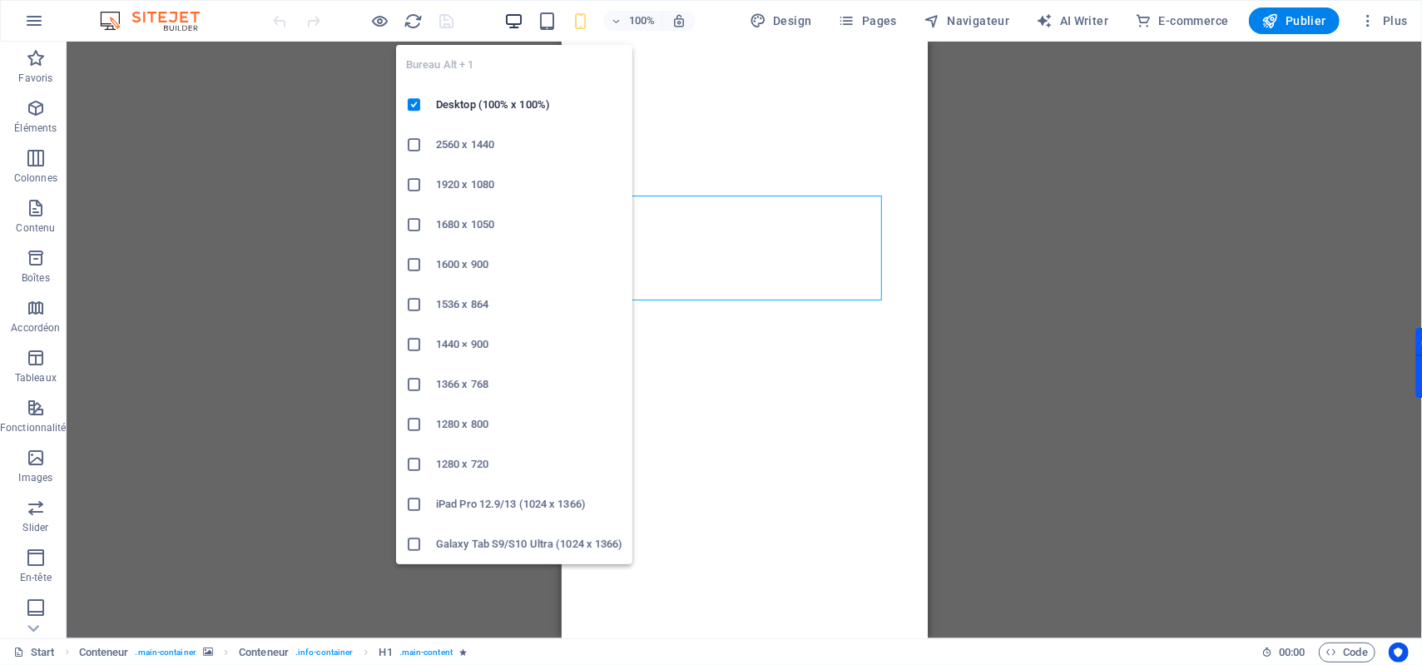
click at [520, 17] on icon "button" at bounding box center [513, 21] width 19 height 19
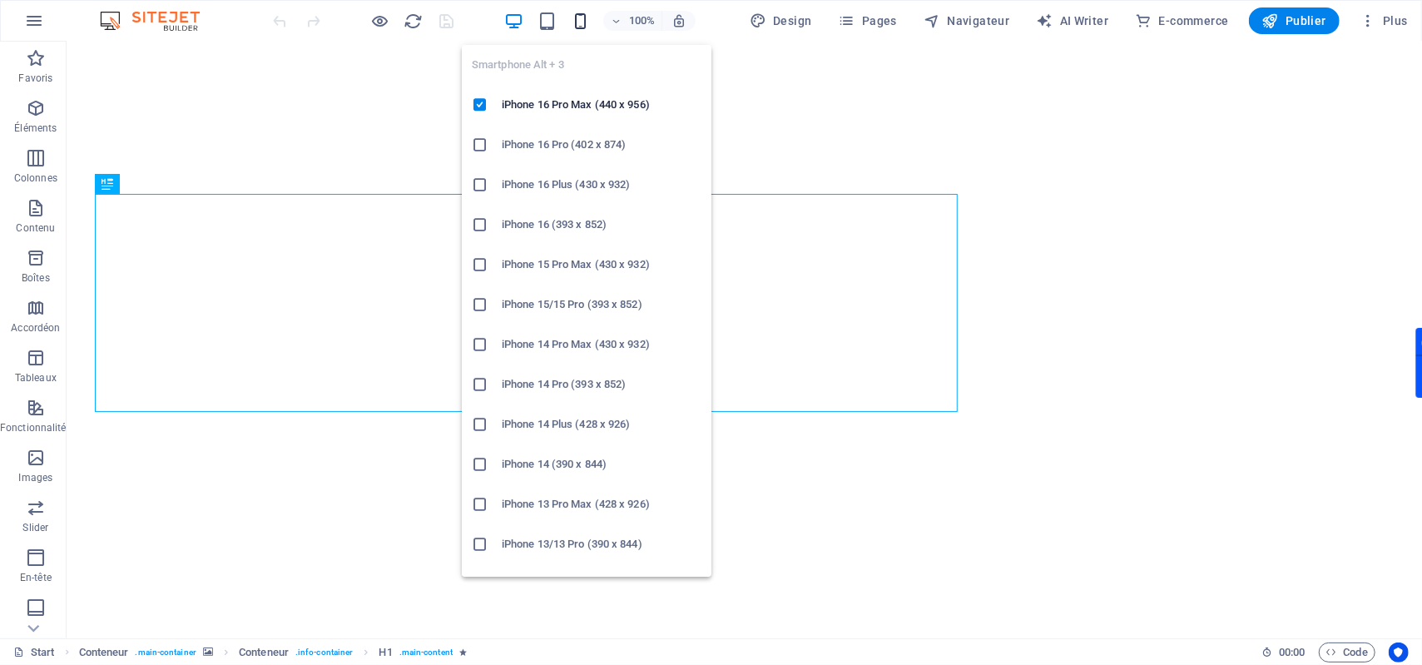
click at [579, 23] on icon "button" at bounding box center [580, 21] width 19 height 19
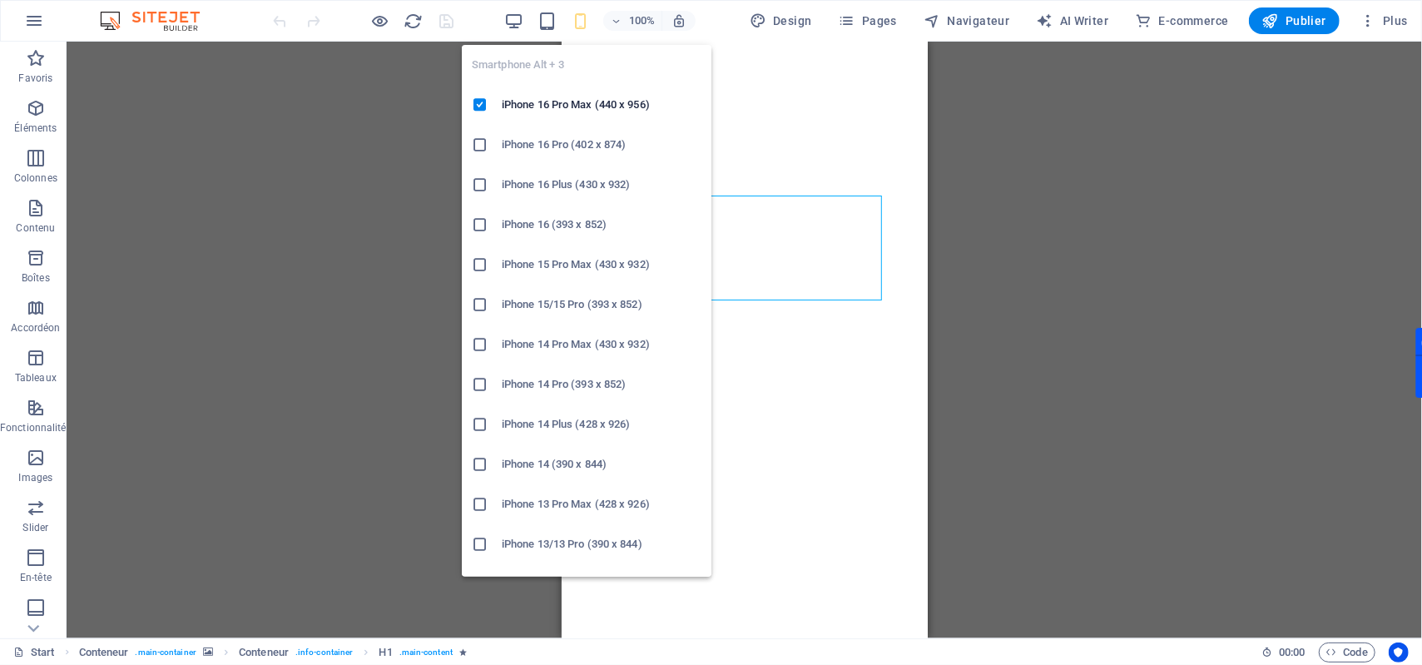
click at [478, 140] on icon at bounding box center [480, 144] width 17 height 17
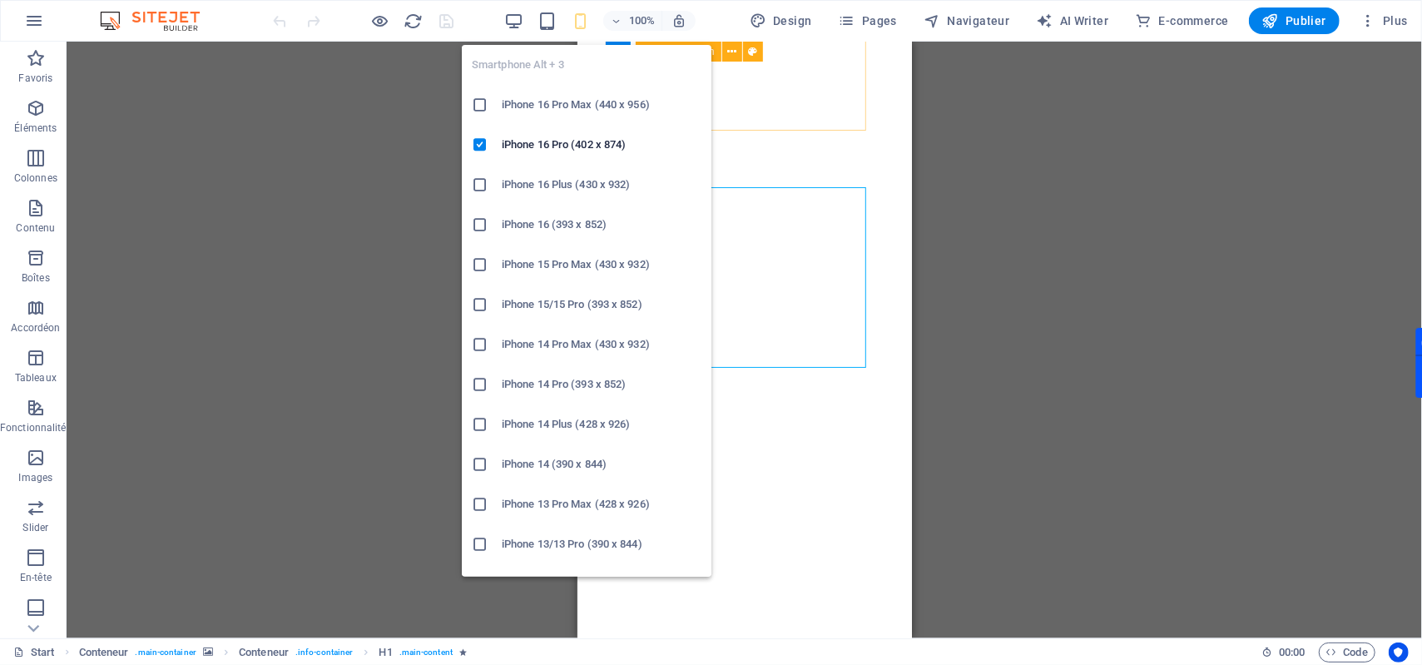
click at [580, 22] on icon "button" at bounding box center [580, 21] width 19 height 19
click at [481, 186] on icon at bounding box center [480, 184] width 17 height 17
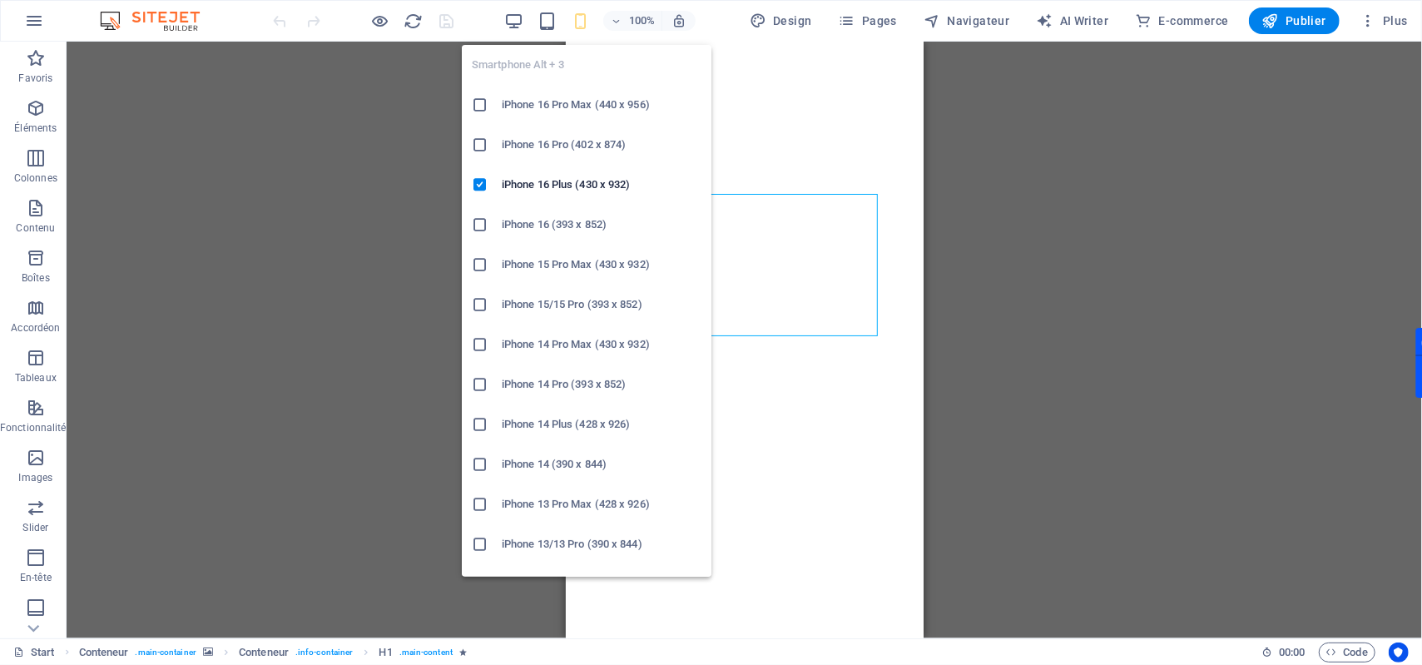
click at [581, 23] on icon "button" at bounding box center [580, 21] width 19 height 19
click at [480, 225] on icon at bounding box center [480, 224] width 17 height 17
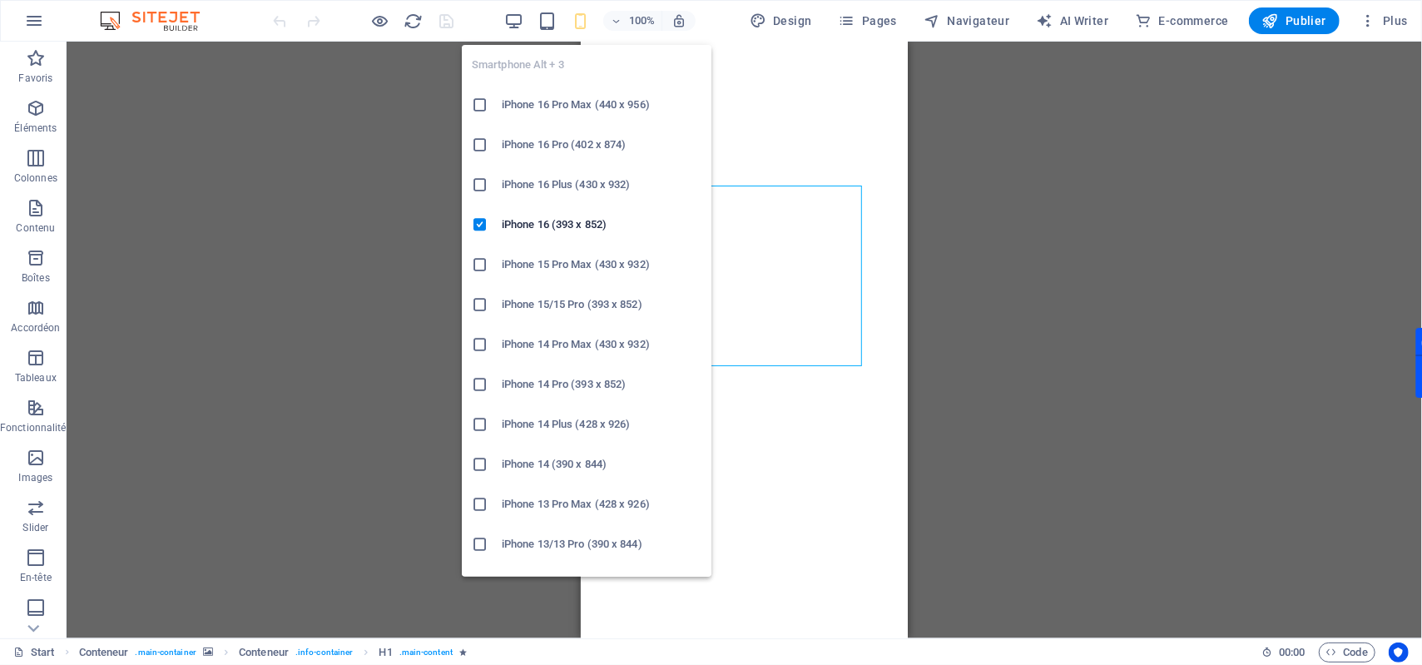
click at [586, 30] on icon "button" at bounding box center [580, 21] width 19 height 19
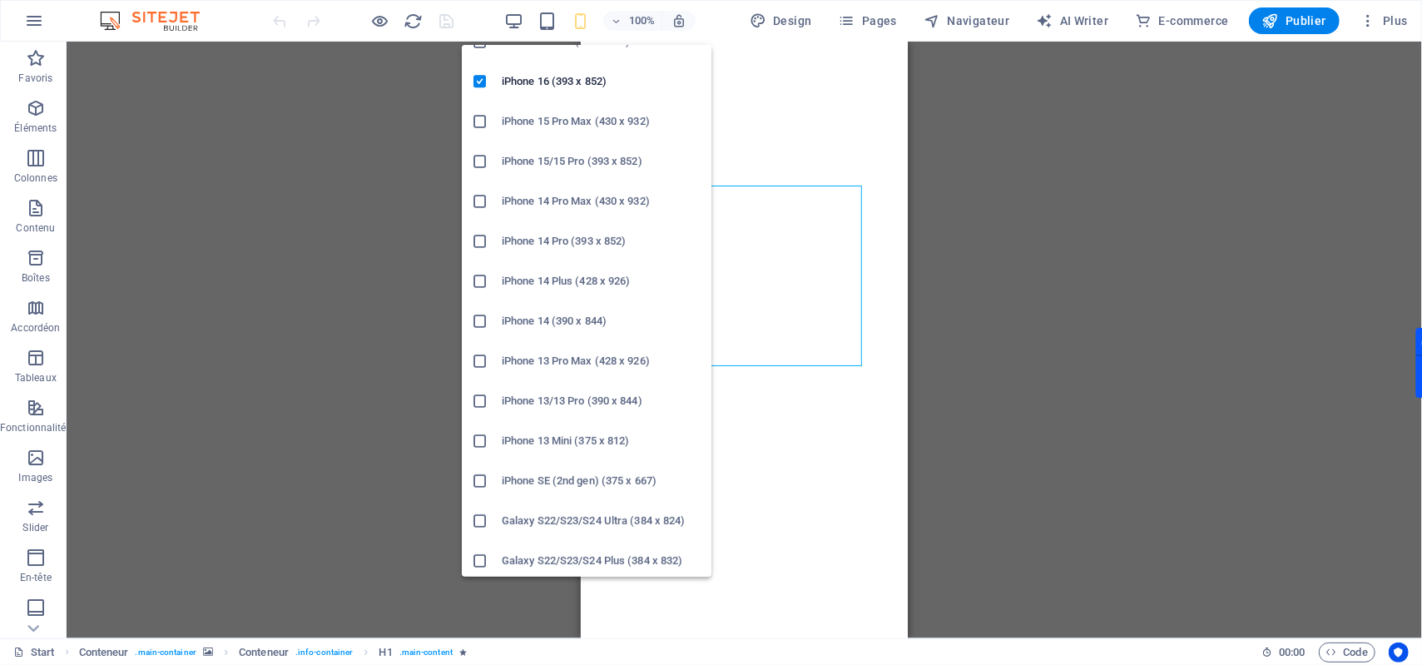
scroll to position [221, 0]
click at [477, 396] on icon at bounding box center [480, 402] width 17 height 17
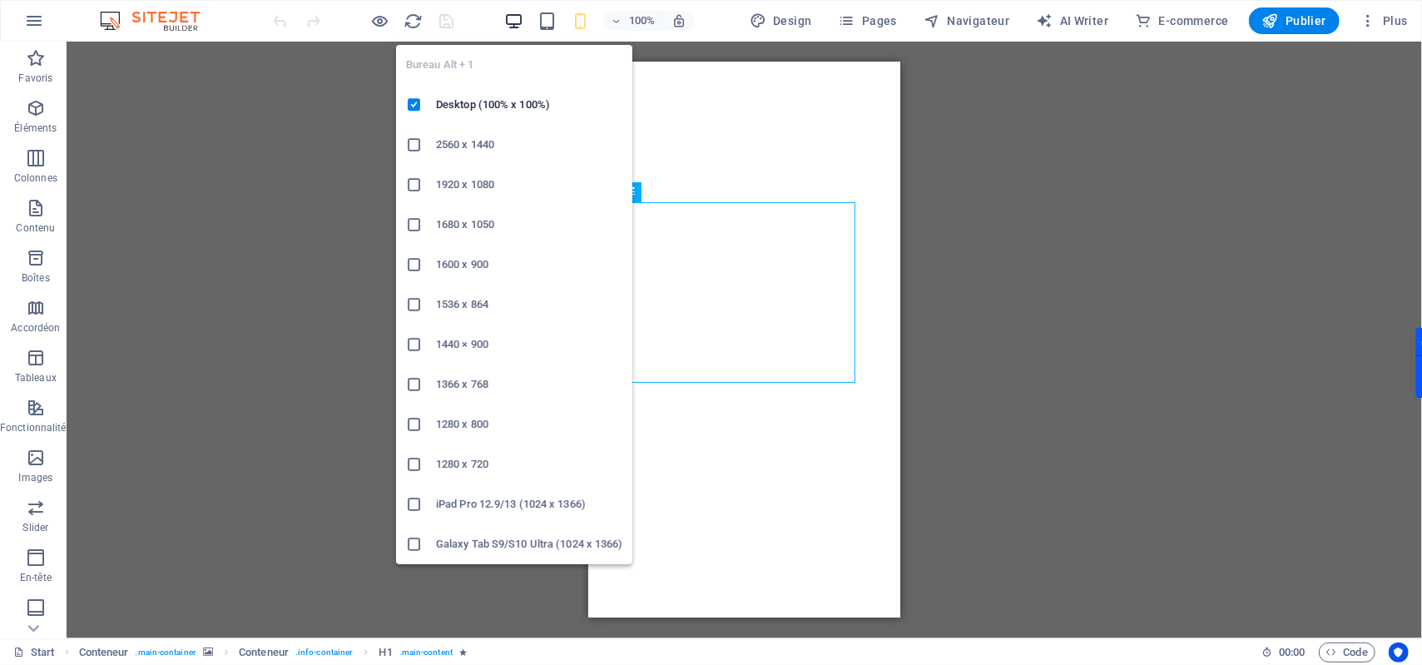
click at [521, 23] on icon "button" at bounding box center [513, 21] width 19 height 19
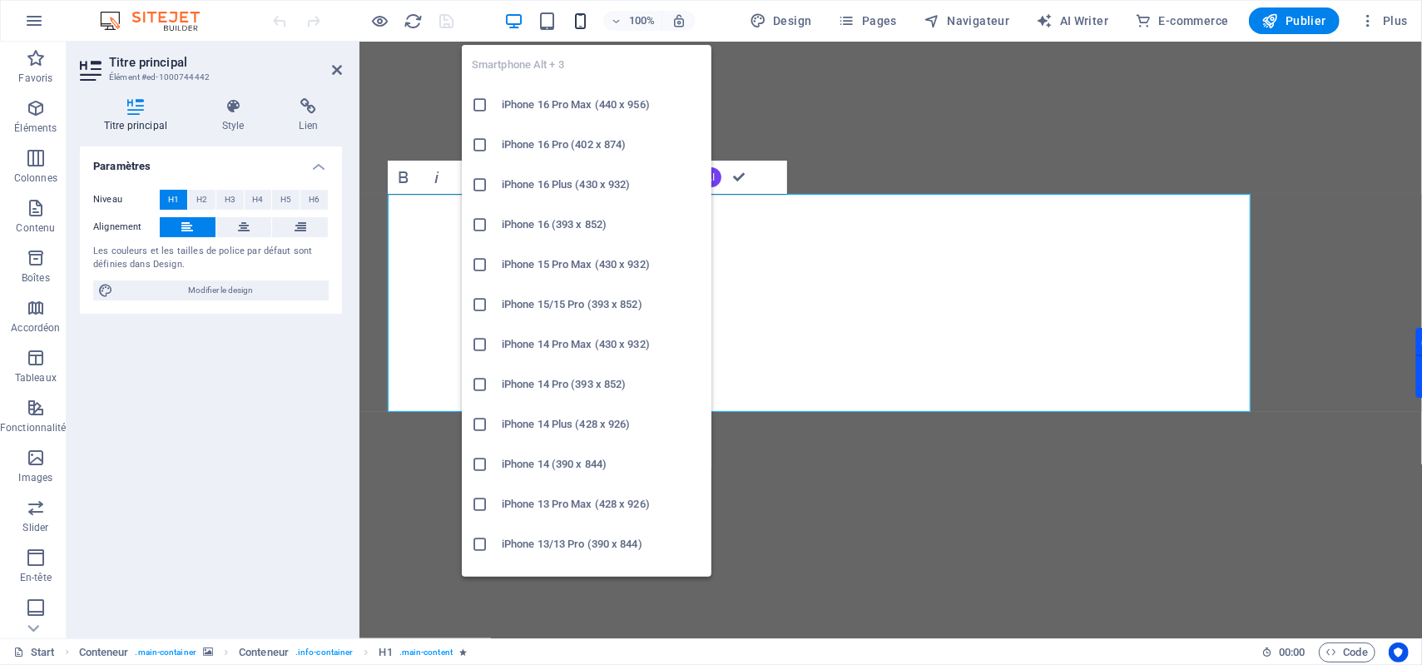
click at [577, 22] on icon "button" at bounding box center [580, 21] width 19 height 19
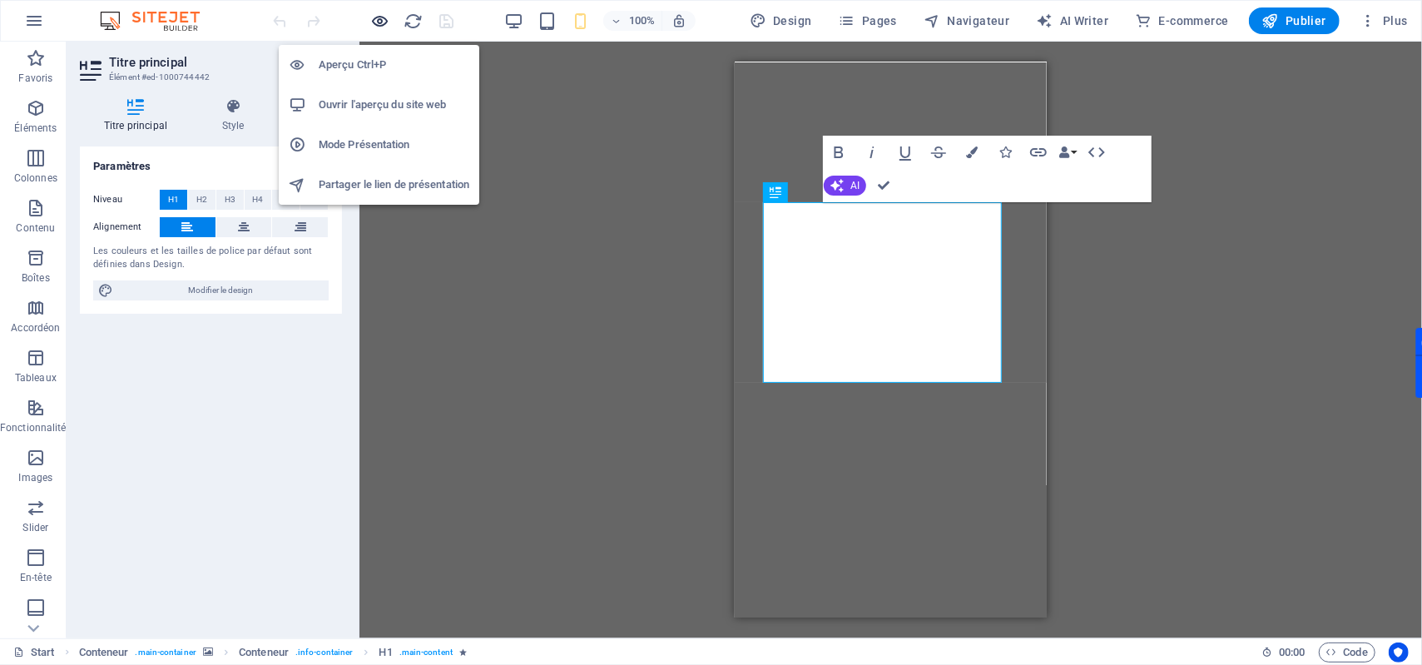
click at [384, 27] on icon "button" at bounding box center [380, 21] width 19 height 19
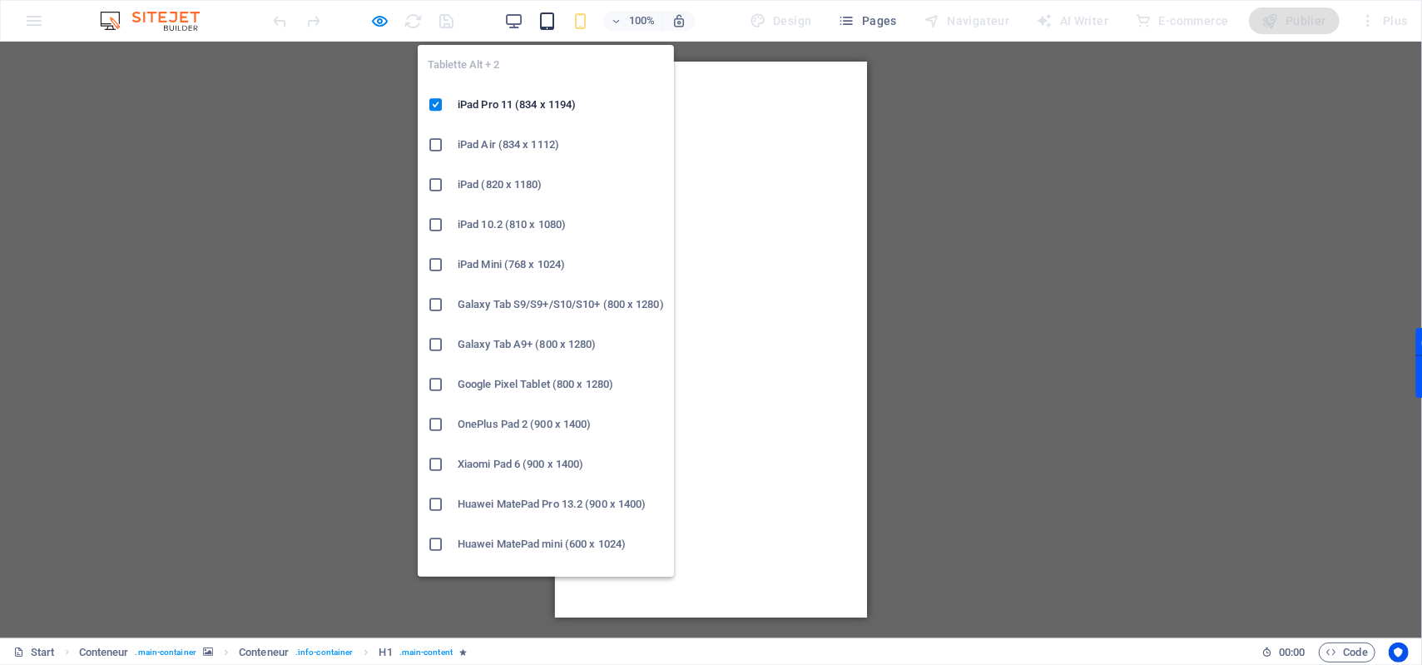
click at [543, 20] on icon "button" at bounding box center [547, 21] width 19 height 19
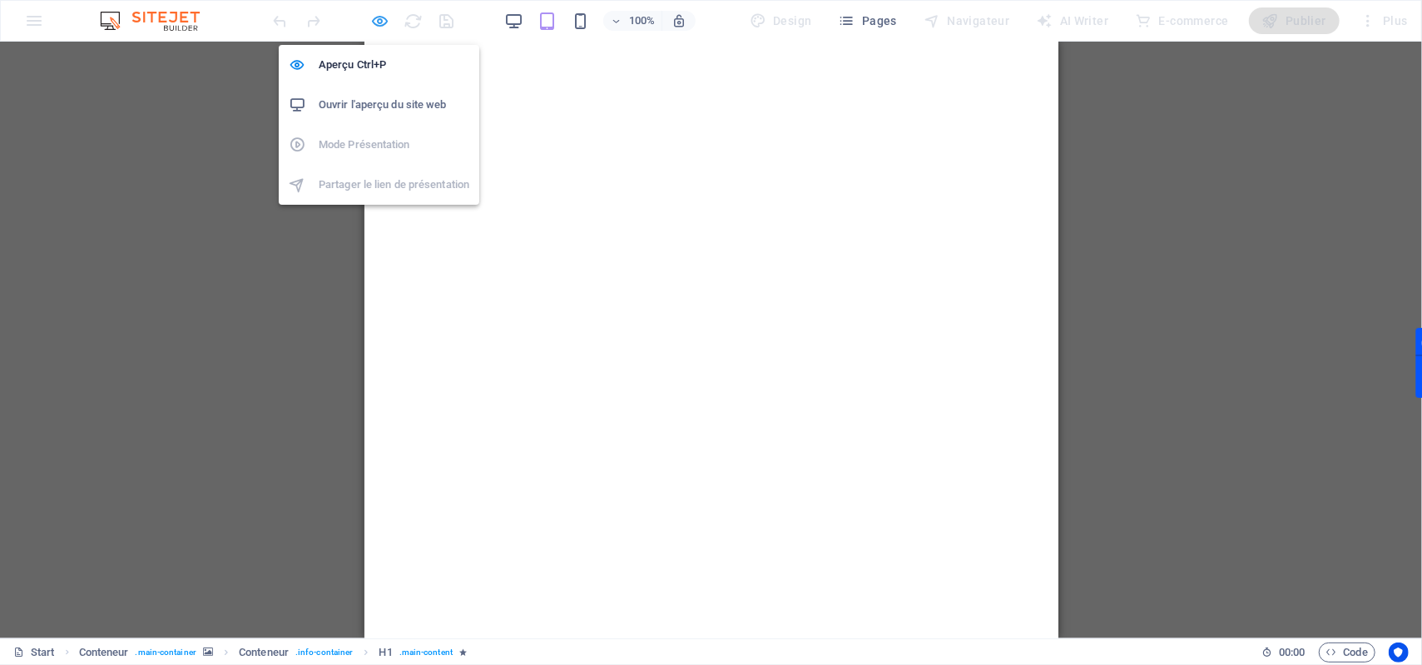
click at [389, 22] on icon "button" at bounding box center [380, 21] width 19 height 19
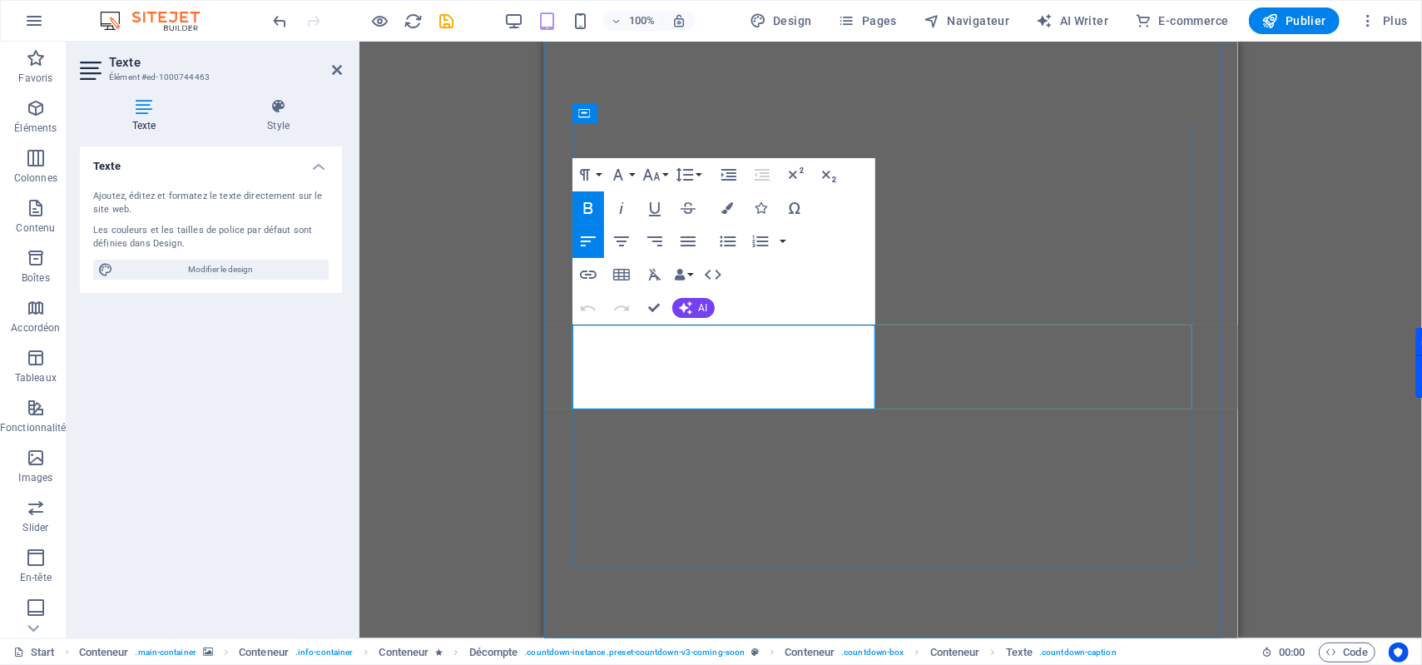
click at [662, 176] on button "Font Size" at bounding box center [655, 174] width 32 height 33
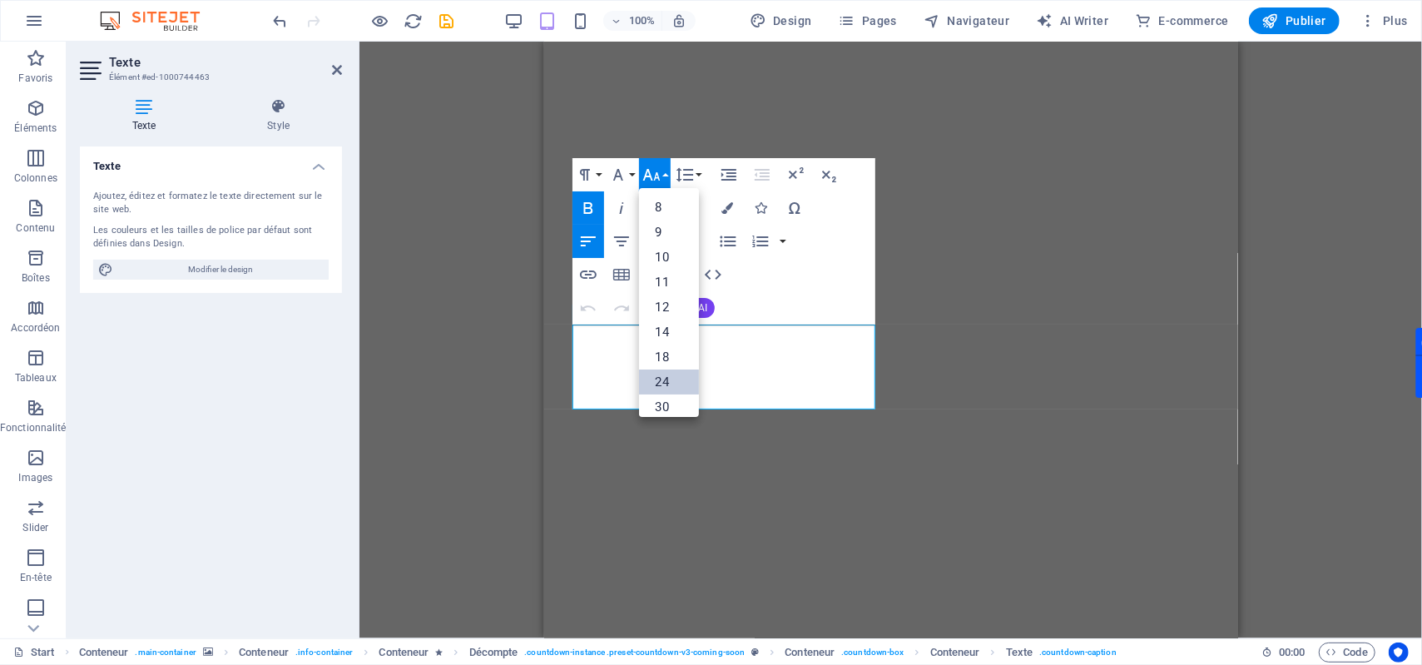
scroll to position [133, 0]
click at [672, 272] on link "30" at bounding box center [669, 273] width 60 height 25
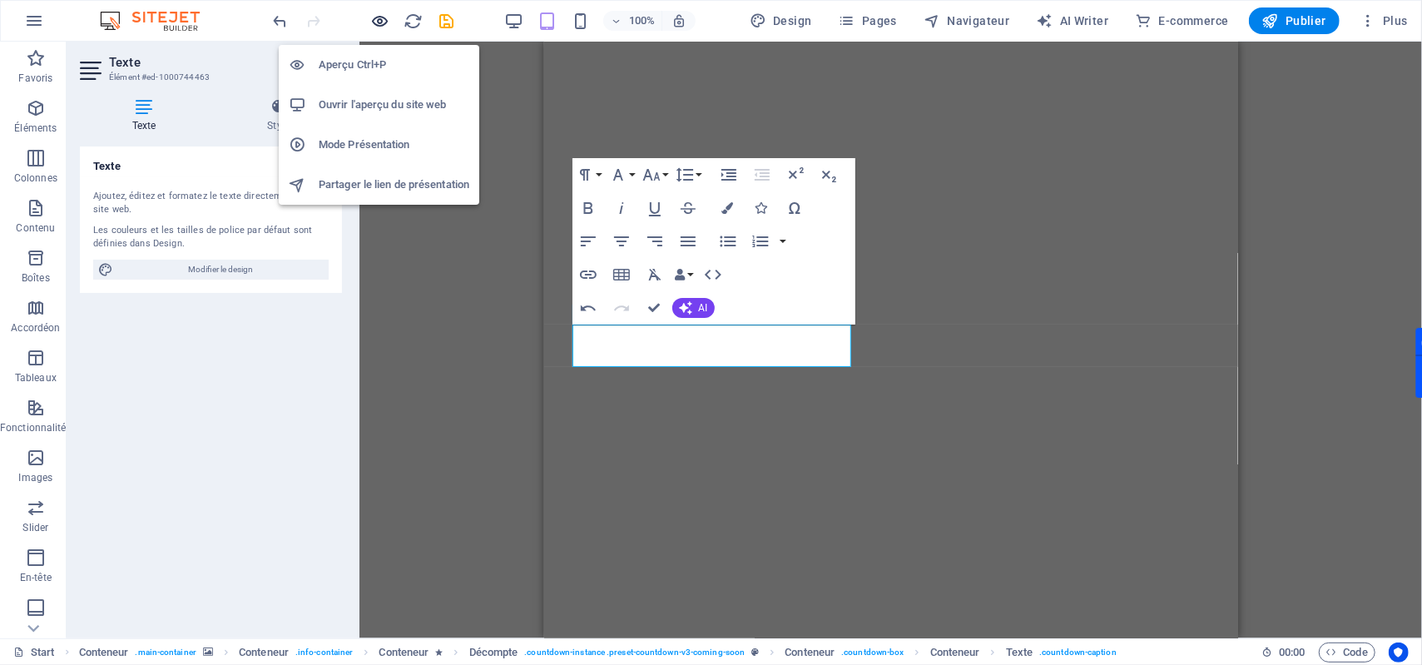
click at [386, 23] on icon "button" at bounding box center [380, 21] width 19 height 19
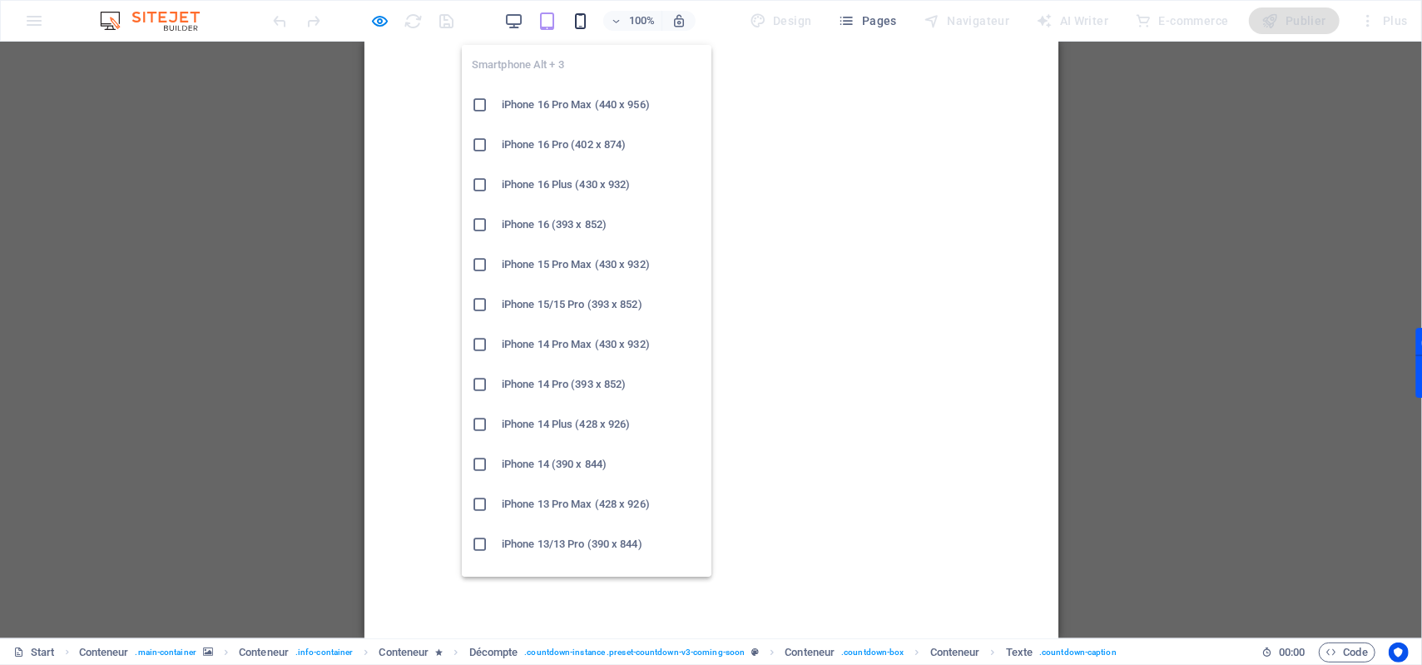
click at [587, 26] on icon "button" at bounding box center [580, 21] width 19 height 19
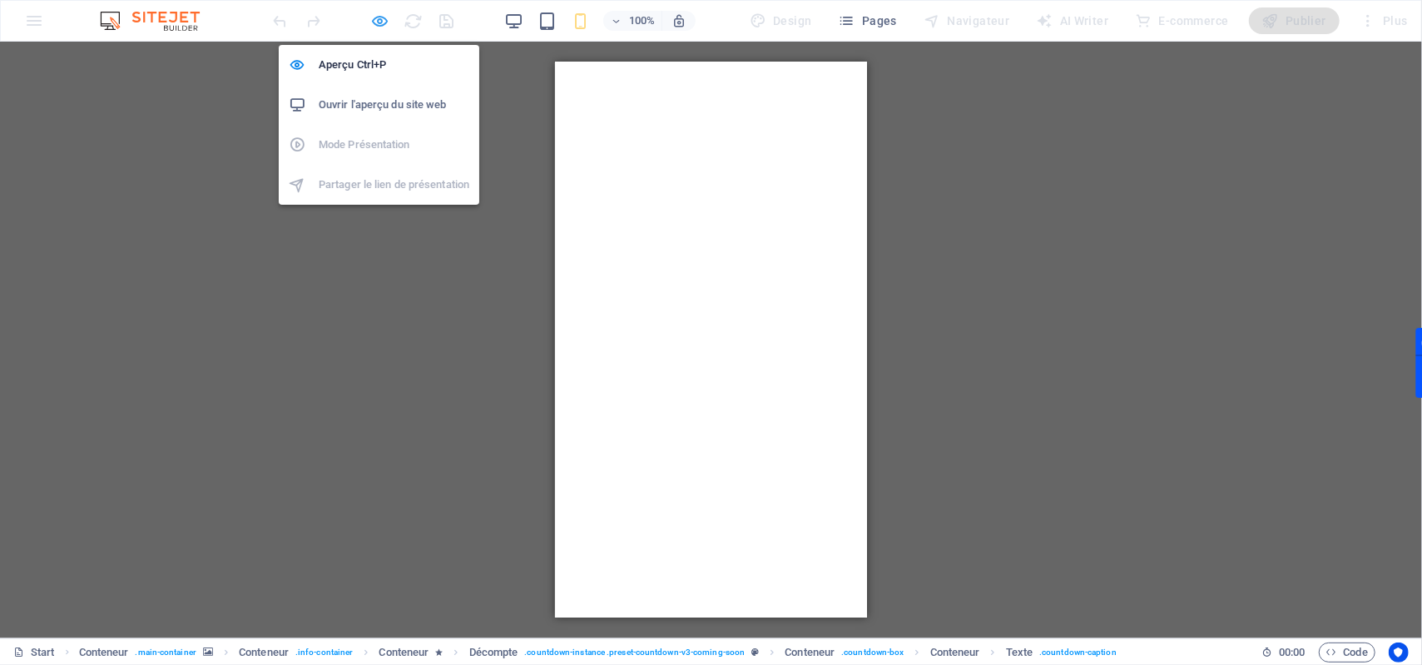
click at [378, 24] on icon "button" at bounding box center [380, 21] width 19 height 19
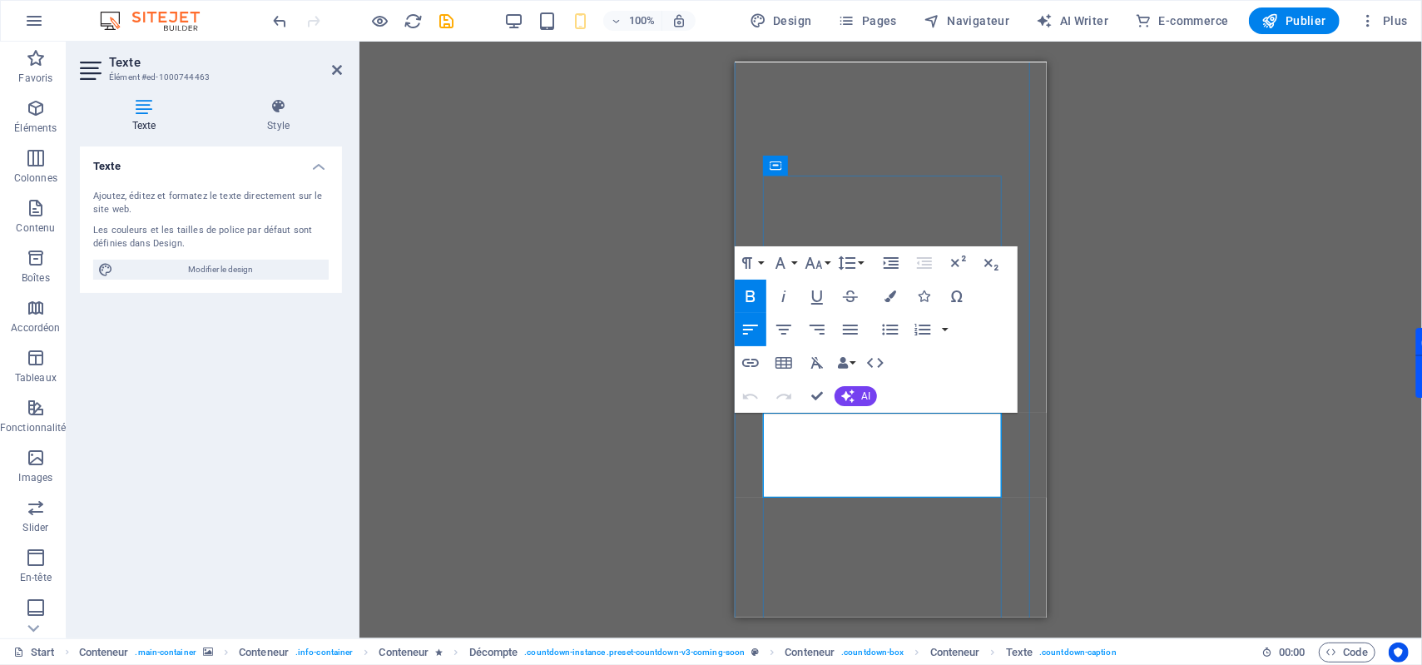
click at [822, 263] on icon "button" at bounding box center [814, 263] width 20 height 20
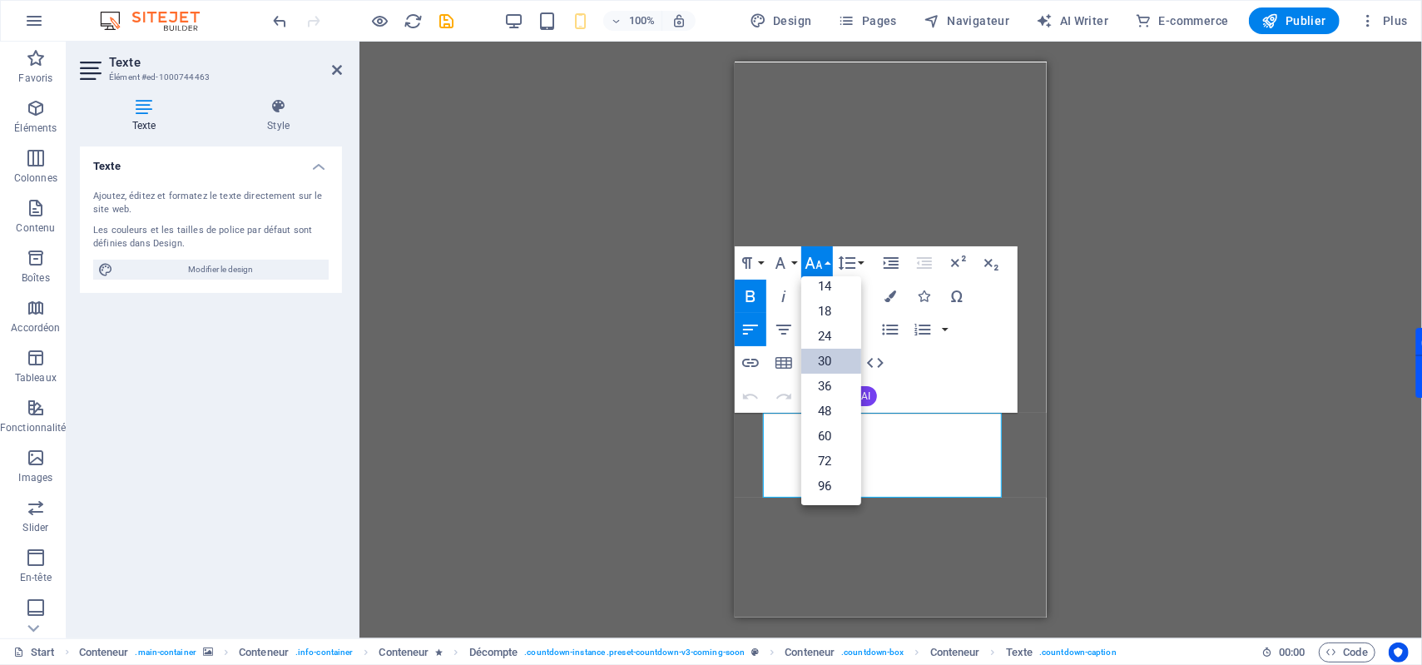
click at [834, 358] on link "30" at bounding box center [831, 361] width 60 height 25
click at [817, 265] on icon "button" at bounding box center [814, 263] width 17 height 12
click at [830, 336] on link "24" at bounding box center [831, 336] width 60 height 25
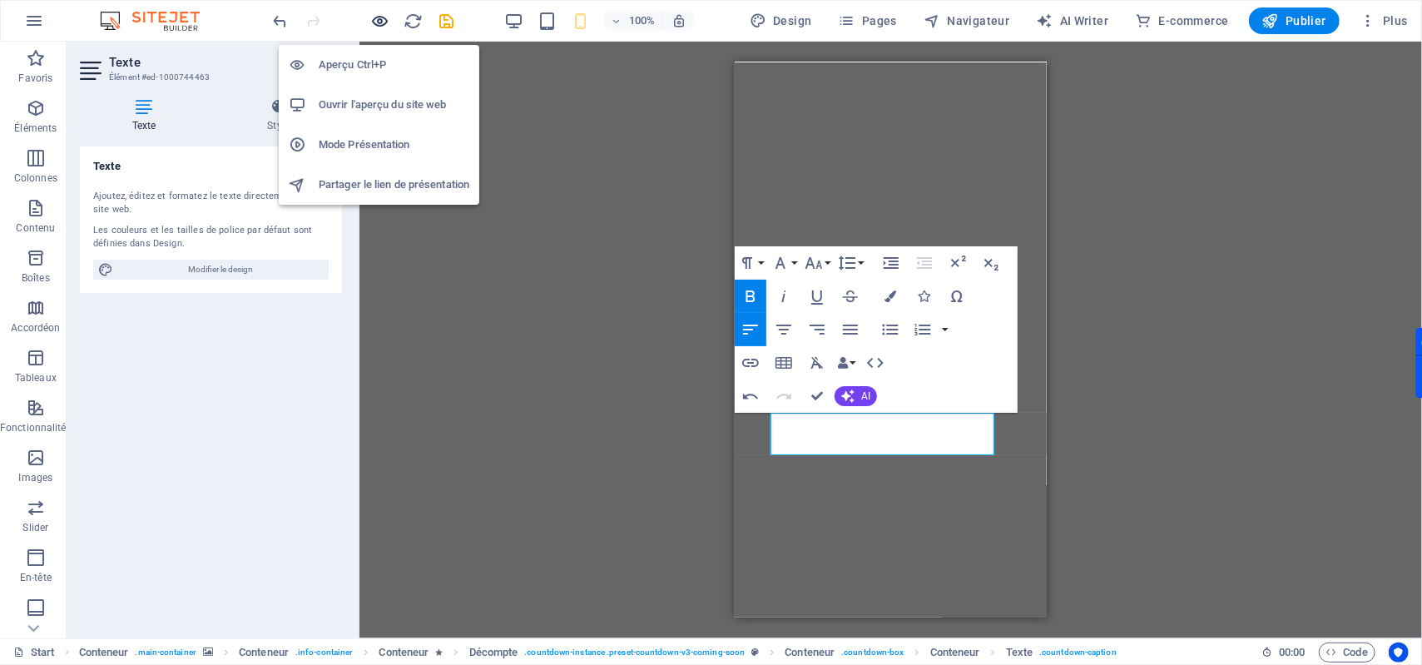
click at [375, 18] on icon "button" at bounding box center [380, 21] width 19 height 19
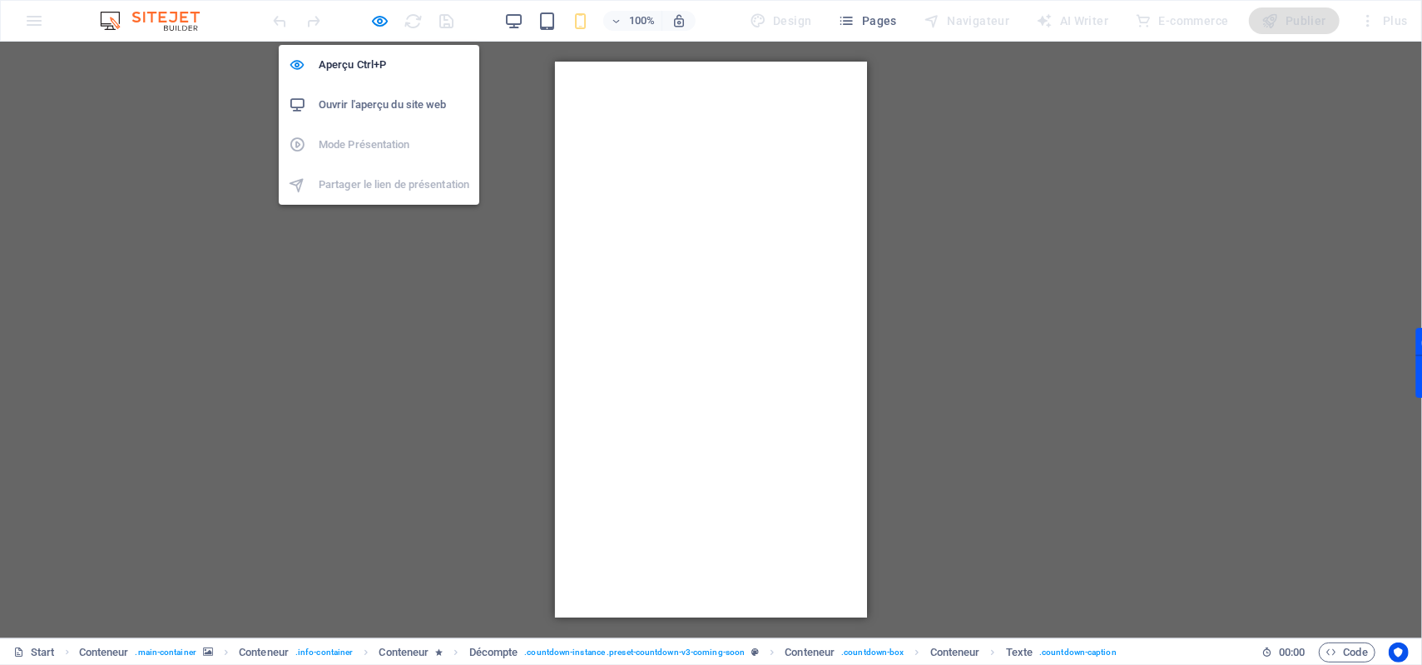
click at [379, 20] on icon "button" at bounding box center [380, 21] width 19 height 19
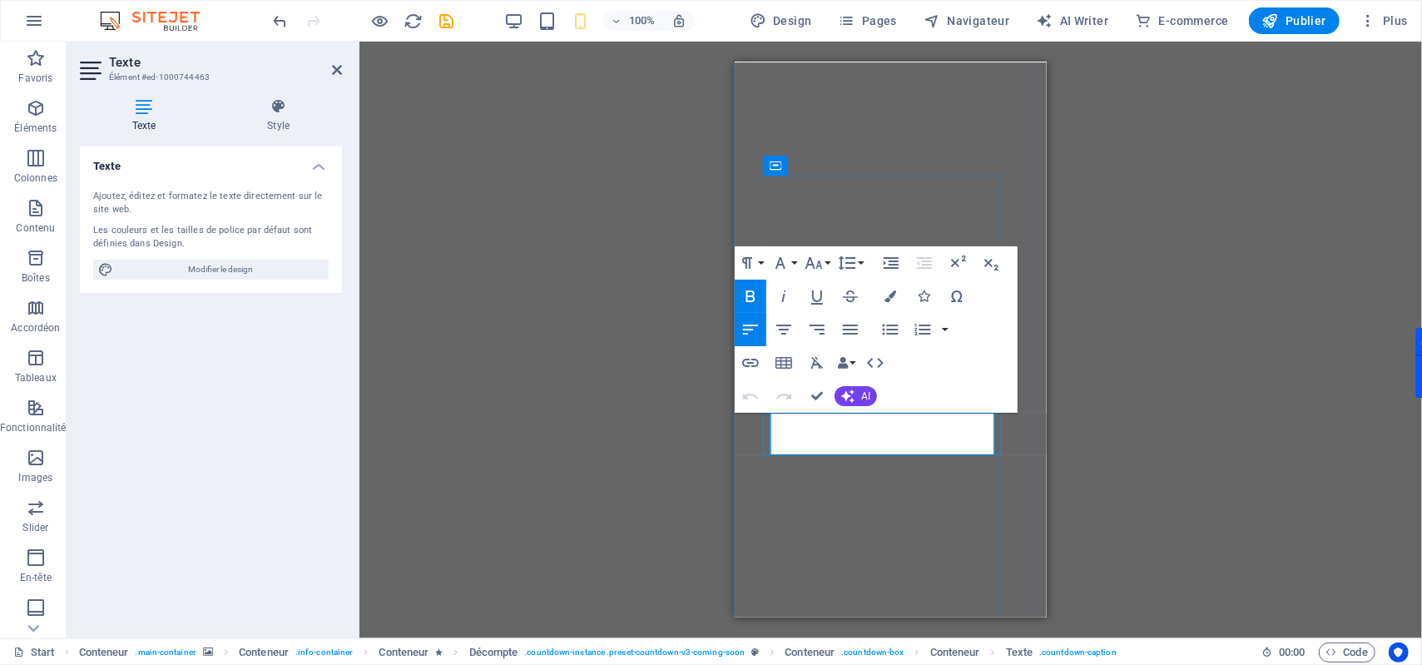
click at [825, 256] on button "Font Size" at bounding box center [817, 262] width 32 height 33
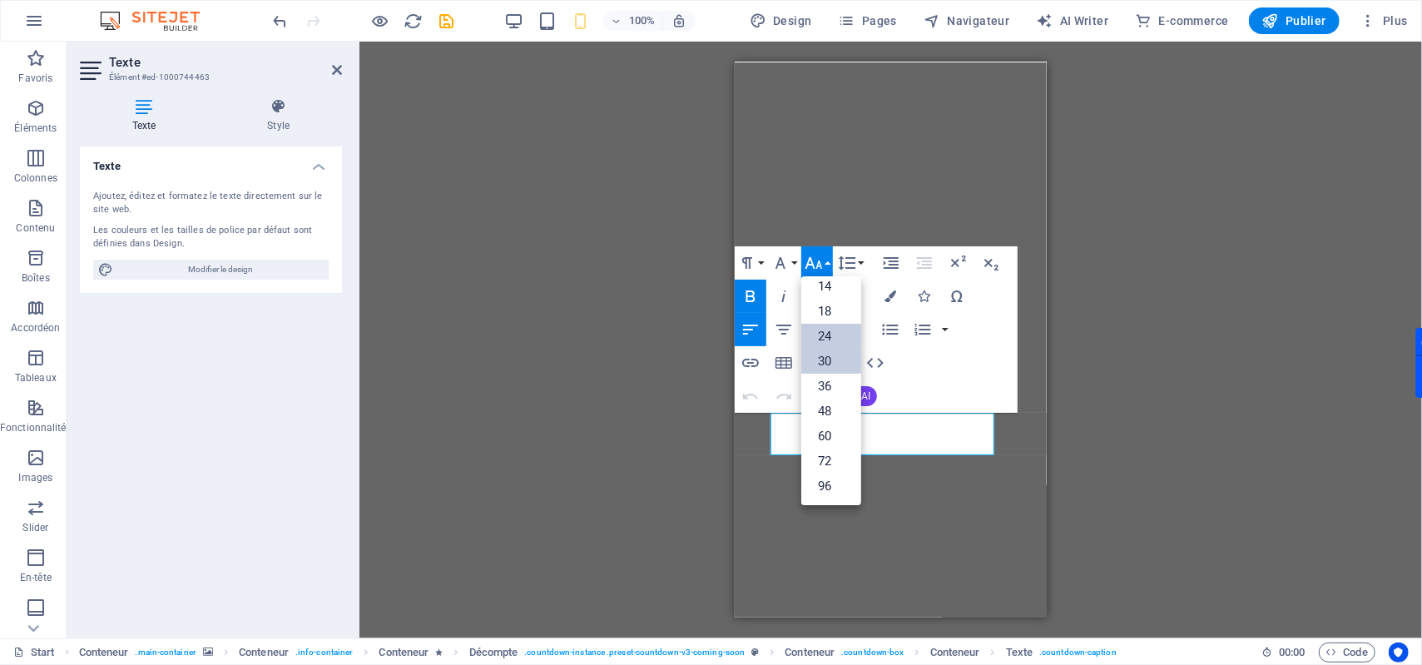
click at [843, 359] on link "30" at bounding box center [831, 361] width 60 height 25
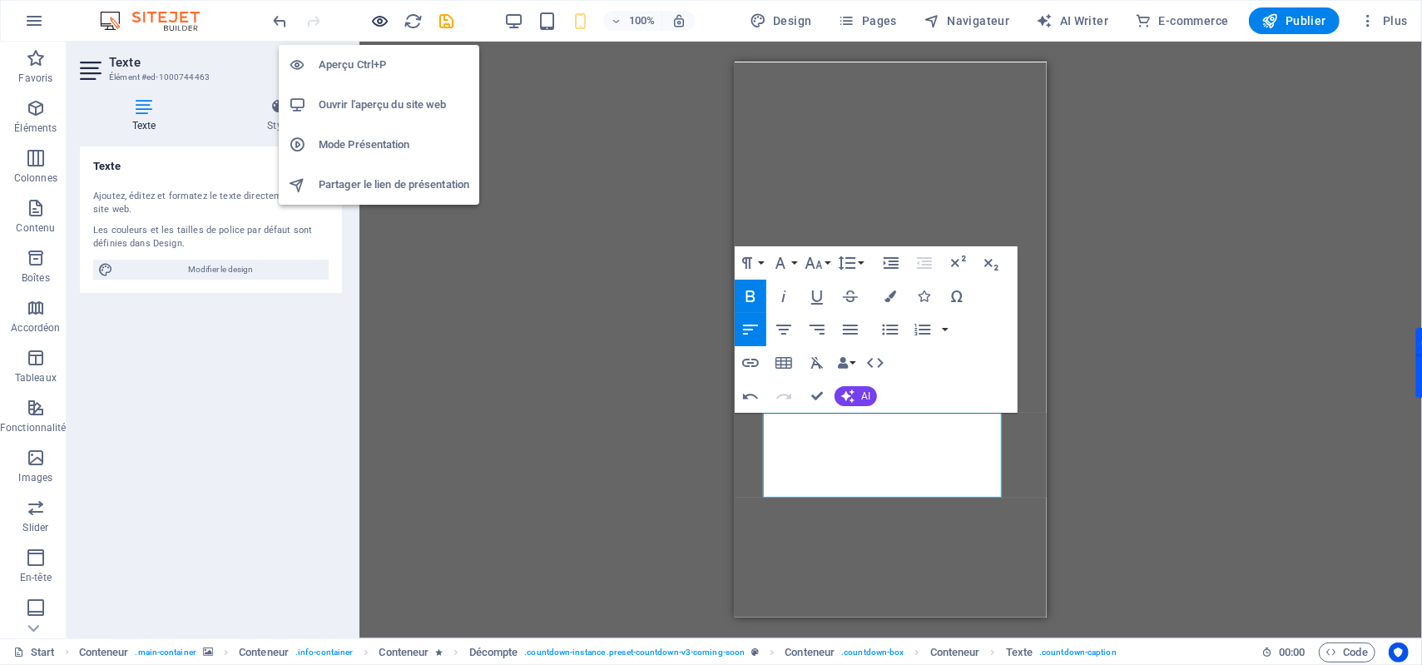
click at [384, 25] on icon "button" at bounding box center [380, 21] width 19 height 19
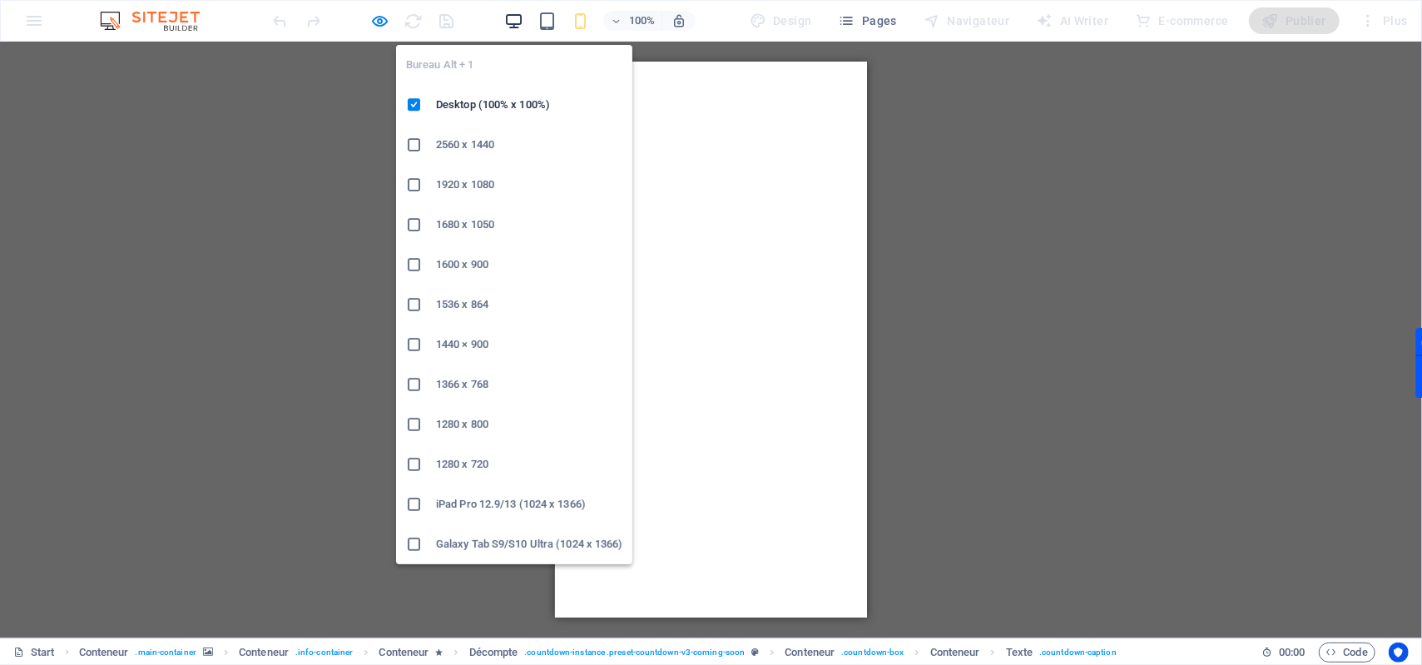
click at [519, 23] on icon "button" at bounding box center [513, 21] width 19 height 19
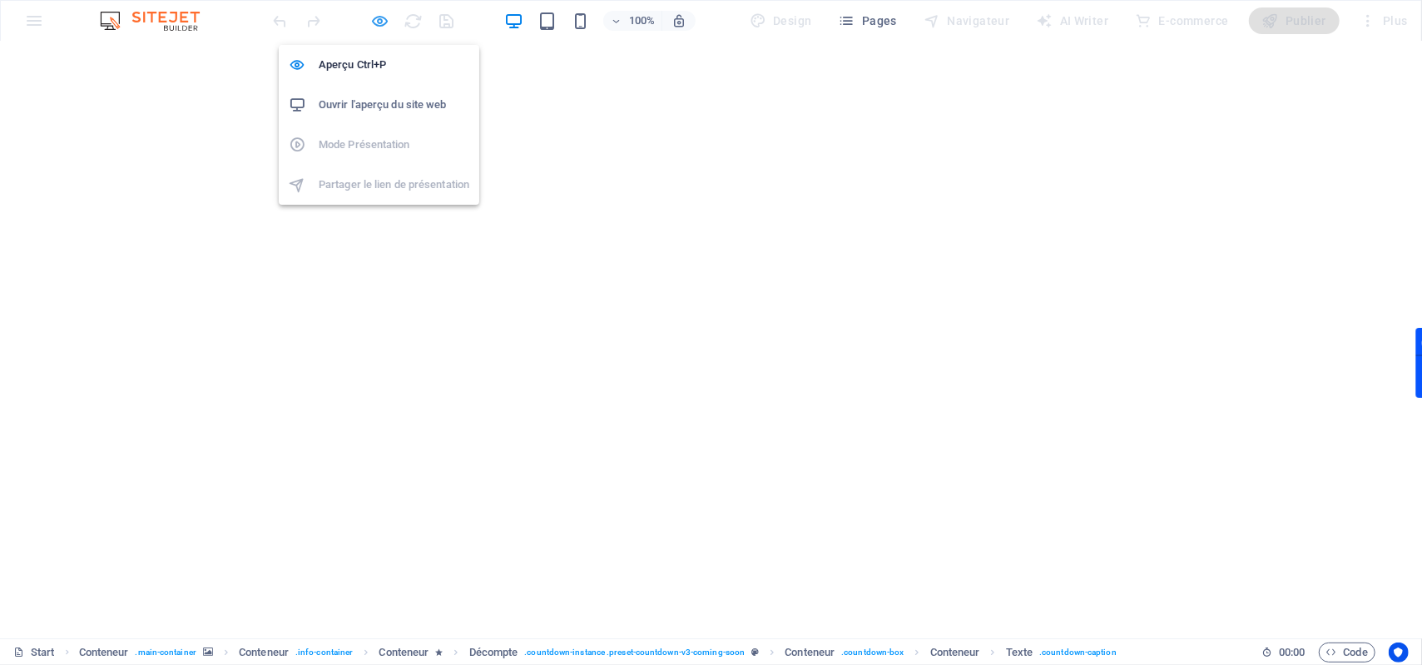
click at [375, 24] on icon "button" at bounding box center [380, 21] width 19 height 19
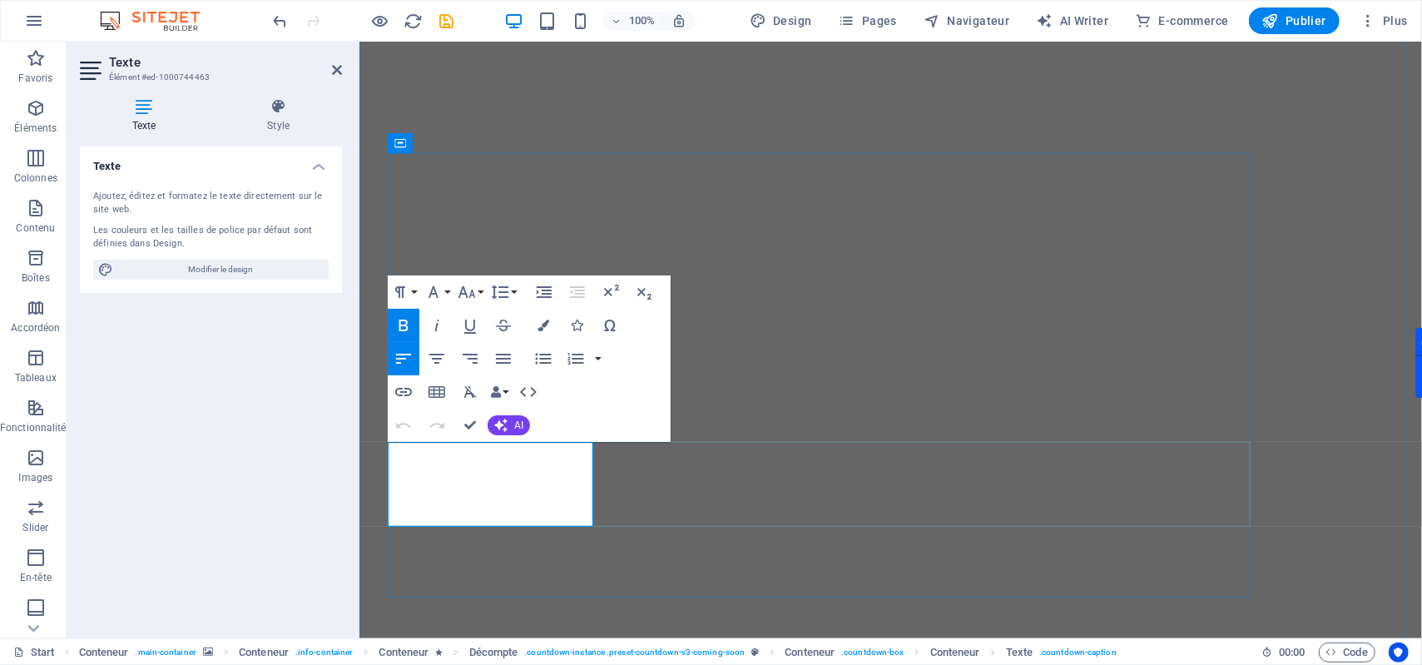
click at [510, 290] on button "Line Height" at bounding box center [504, 291] width 32 height 33
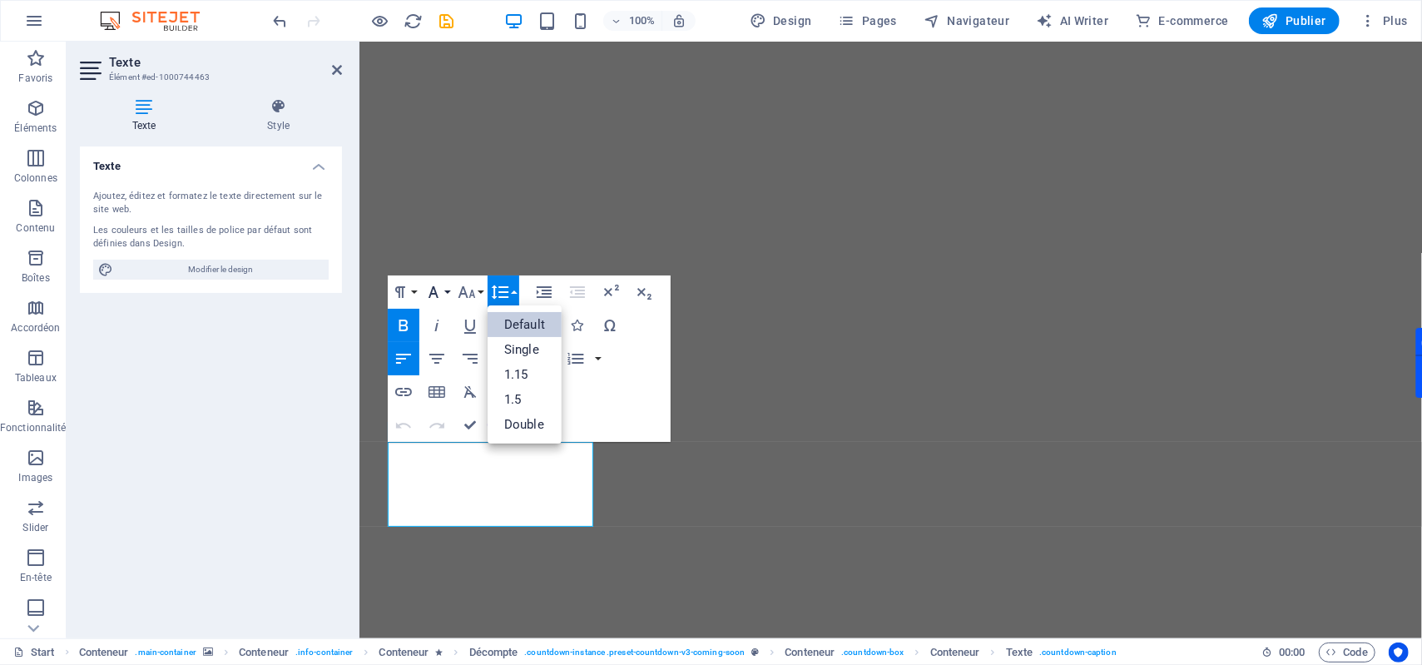
click at [446, 290] on button "Font Family" at bounding box center [437, 291] width 32 height 33
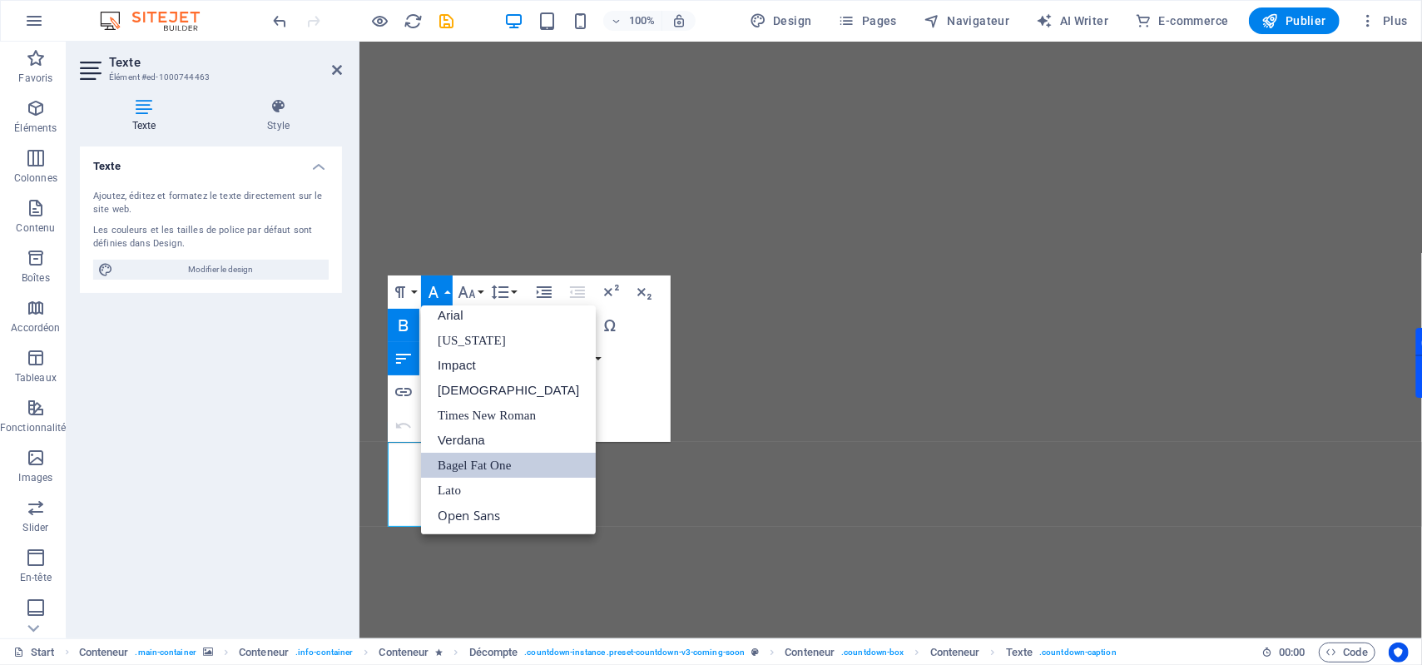
scroll to position [9, 0]
click at [446, 290] on button "Font Family" at bounding box center [437, 291] width 32 height 33
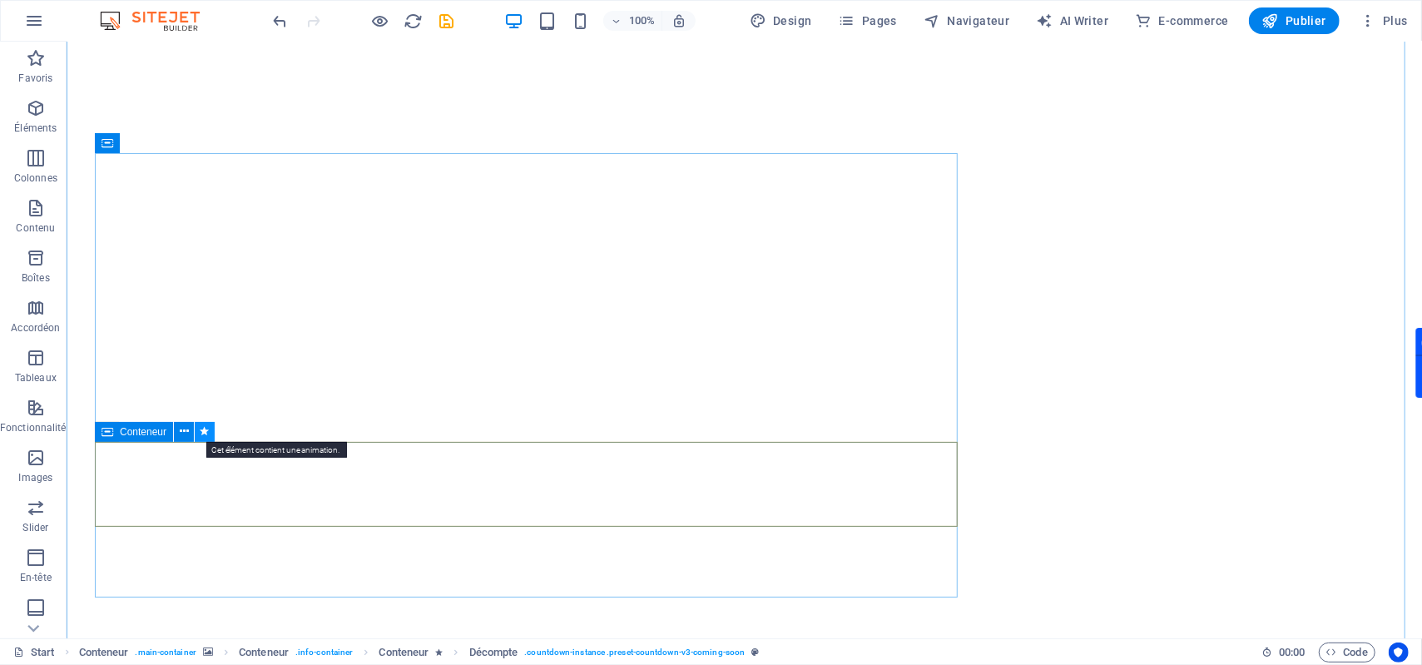
click at [201, 436] on icon at bounding box center [205, 431] width 9 height 17
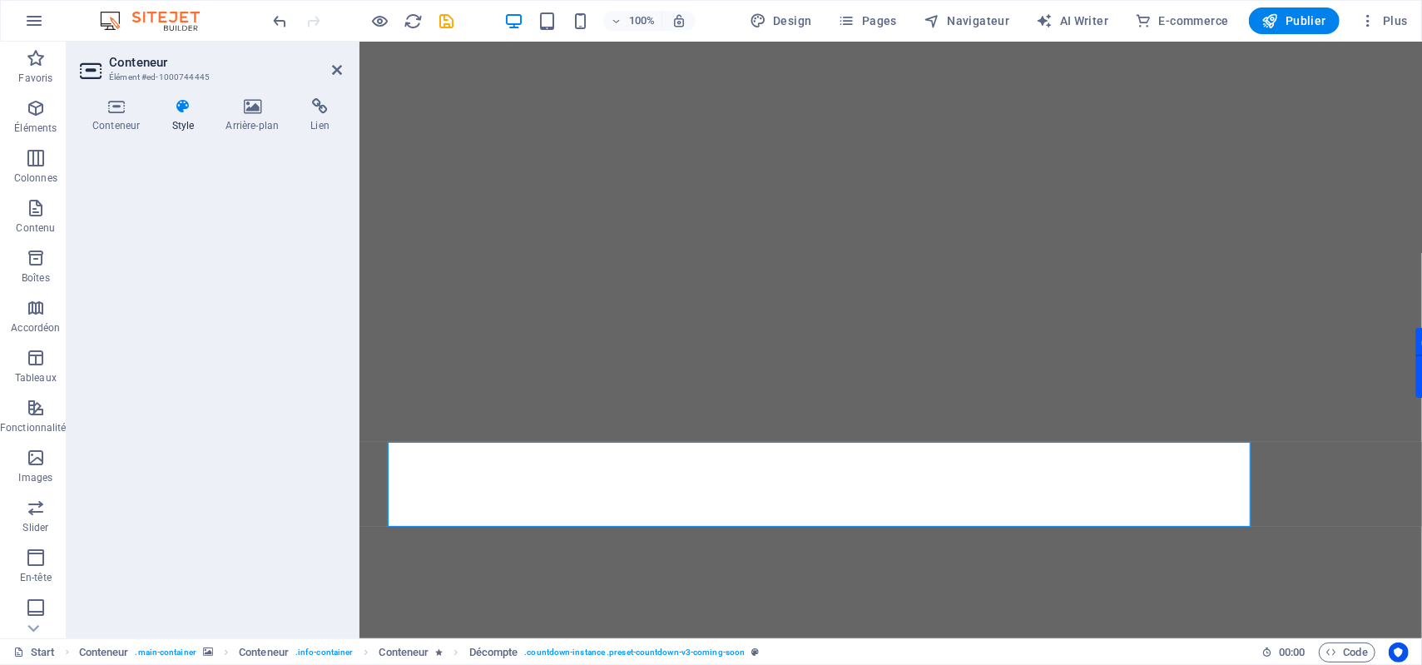
select select "move-bottom-to-top"
select select "s"
select select "onload"
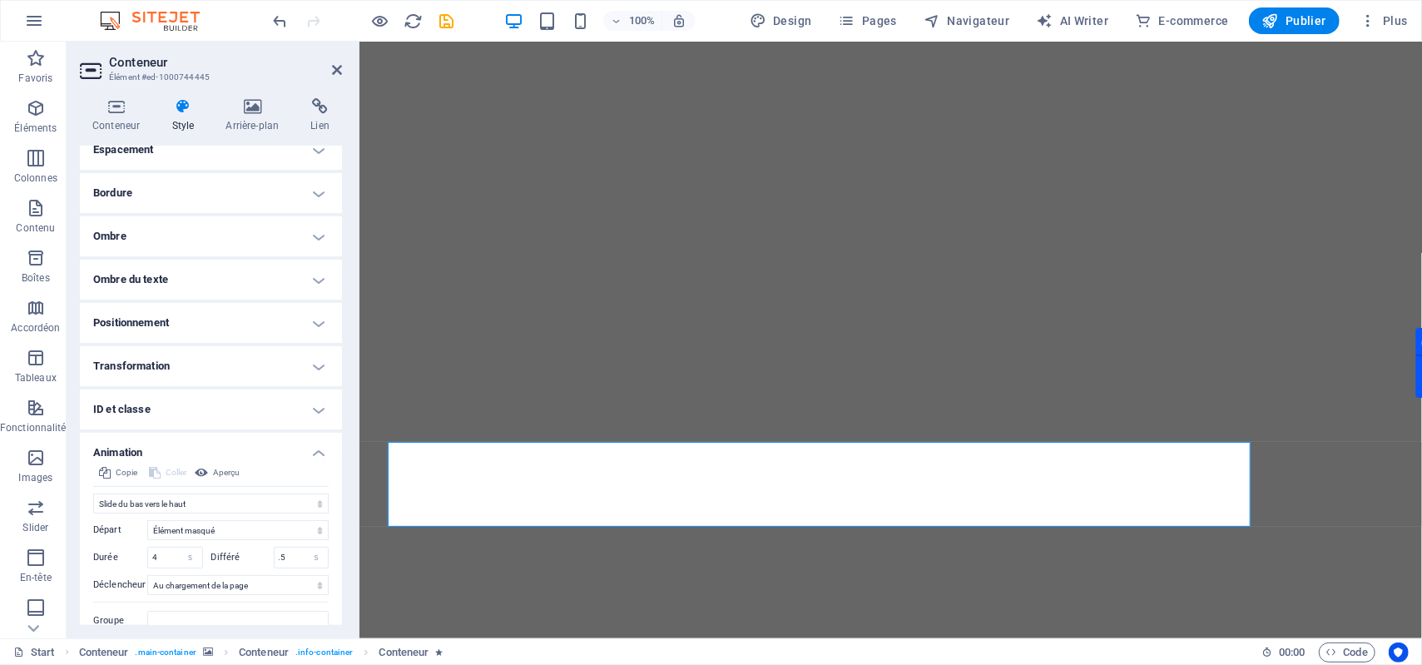
scroll to position [165, 0]
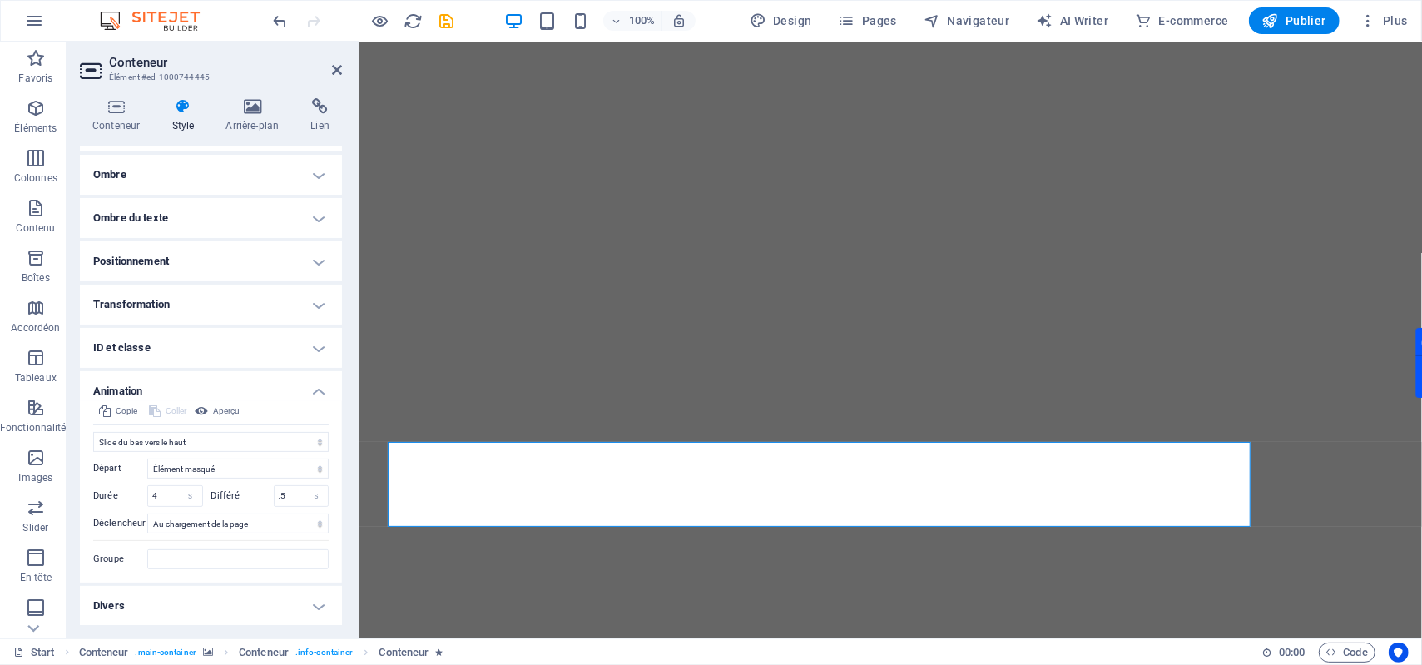
click at [310, 386] on h4 "Animation" at bounding box center [211, 386] width 262 height 30
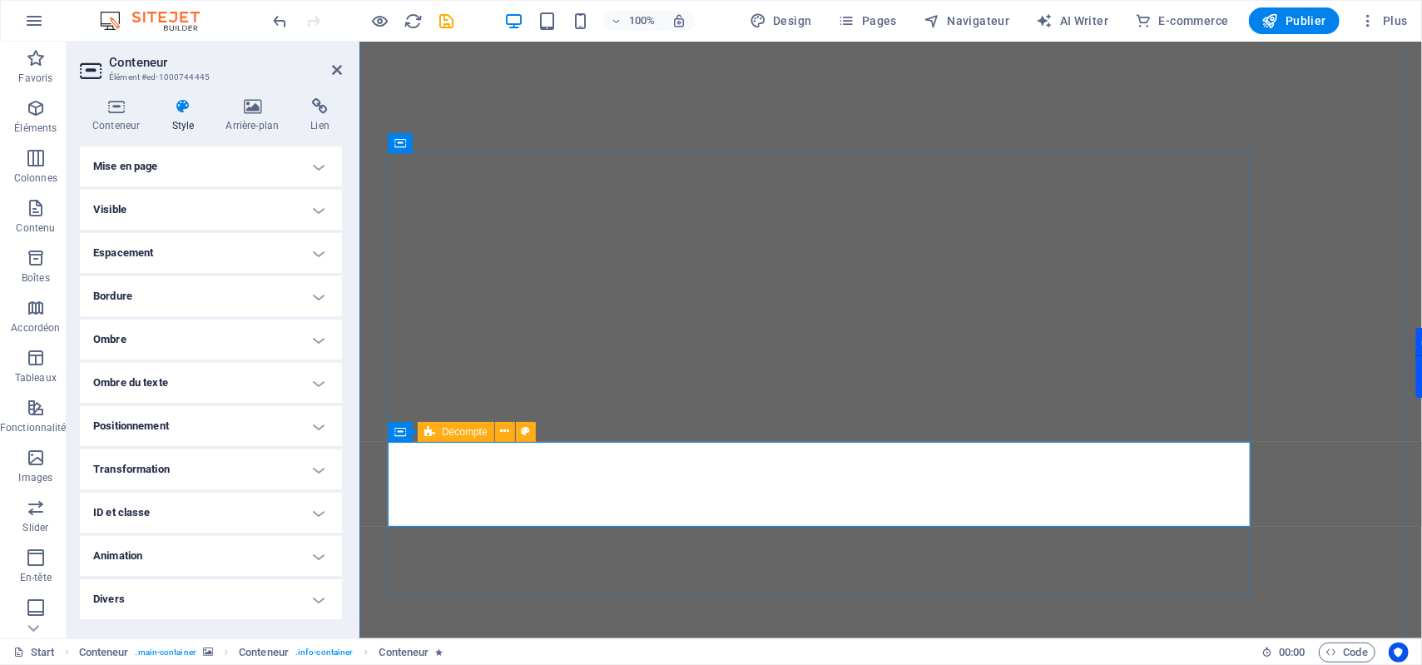
click at [429, 429] on icon at bounding box center [429, 432] width 11 height 20
click at [442, 431] on span "Décompte" at bounding box center [465, 432] width 46 height 10
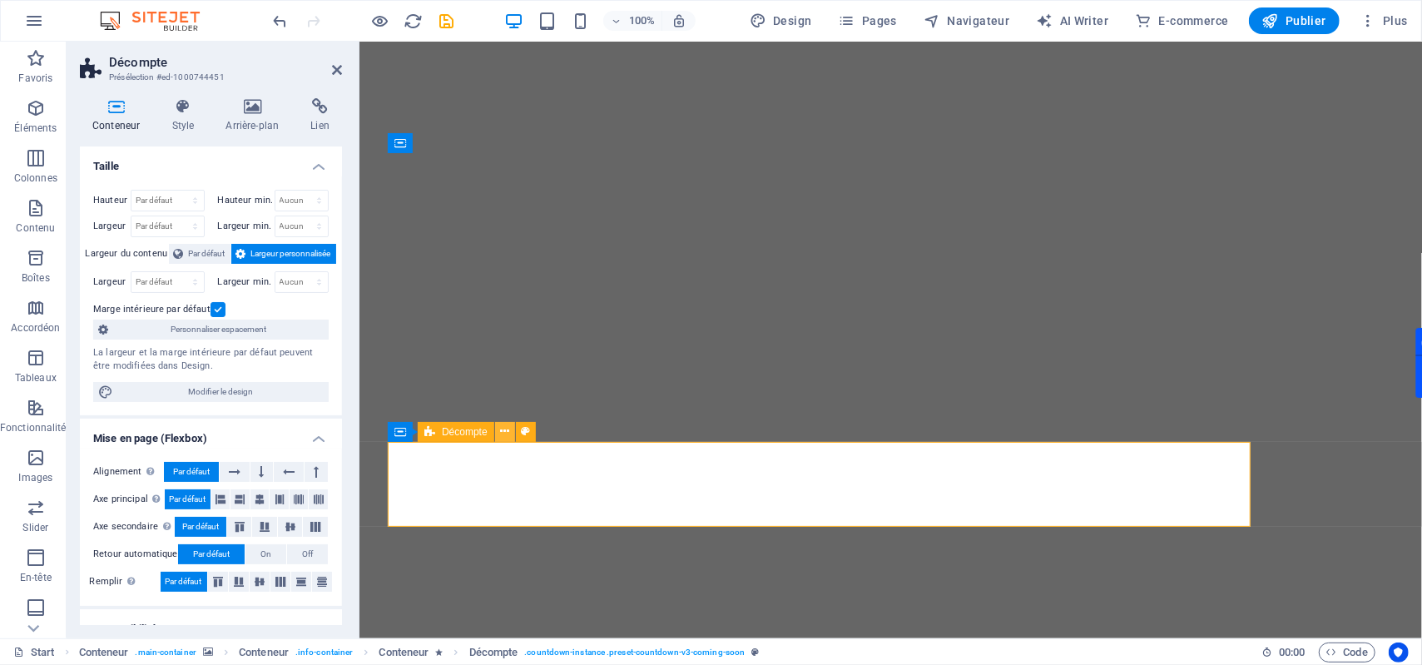
click at [500, 426] on icon at bounding box center [504, 431] width 9 height 17
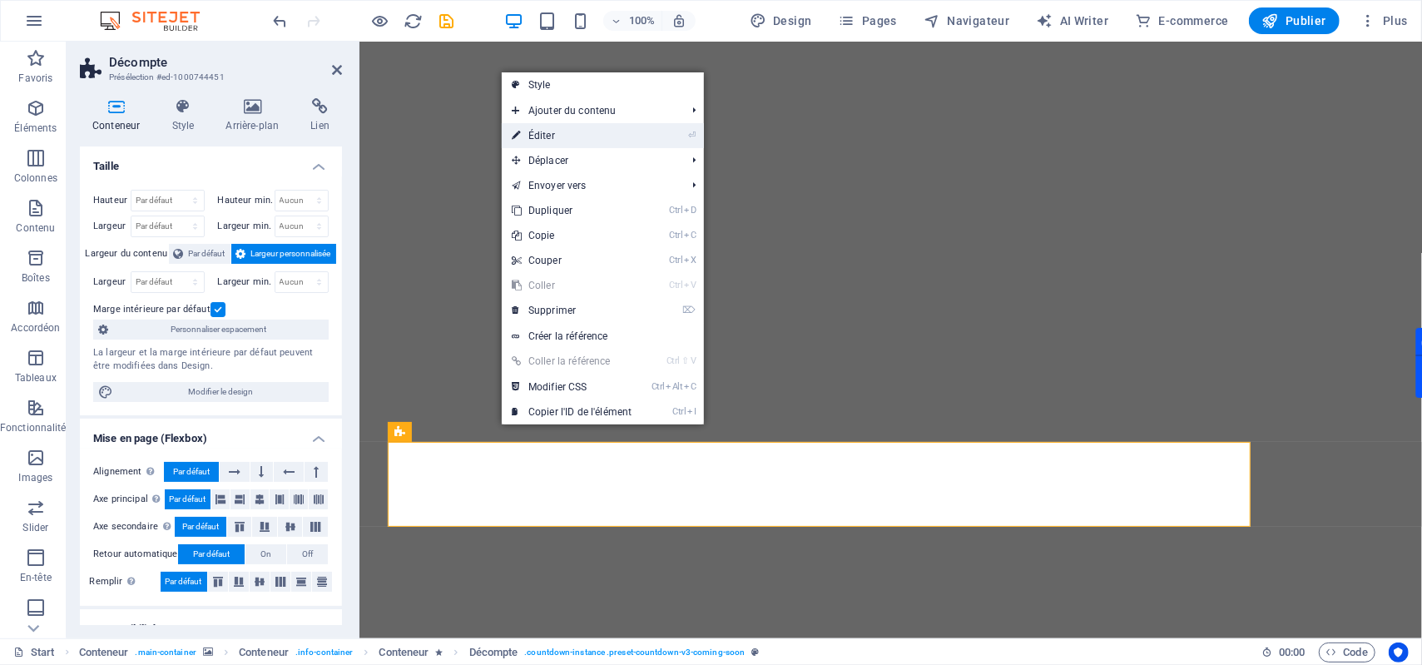
click at [572, 135] on link "⏎ Éditer" at bounding box center [572, 135] width 140 height 25
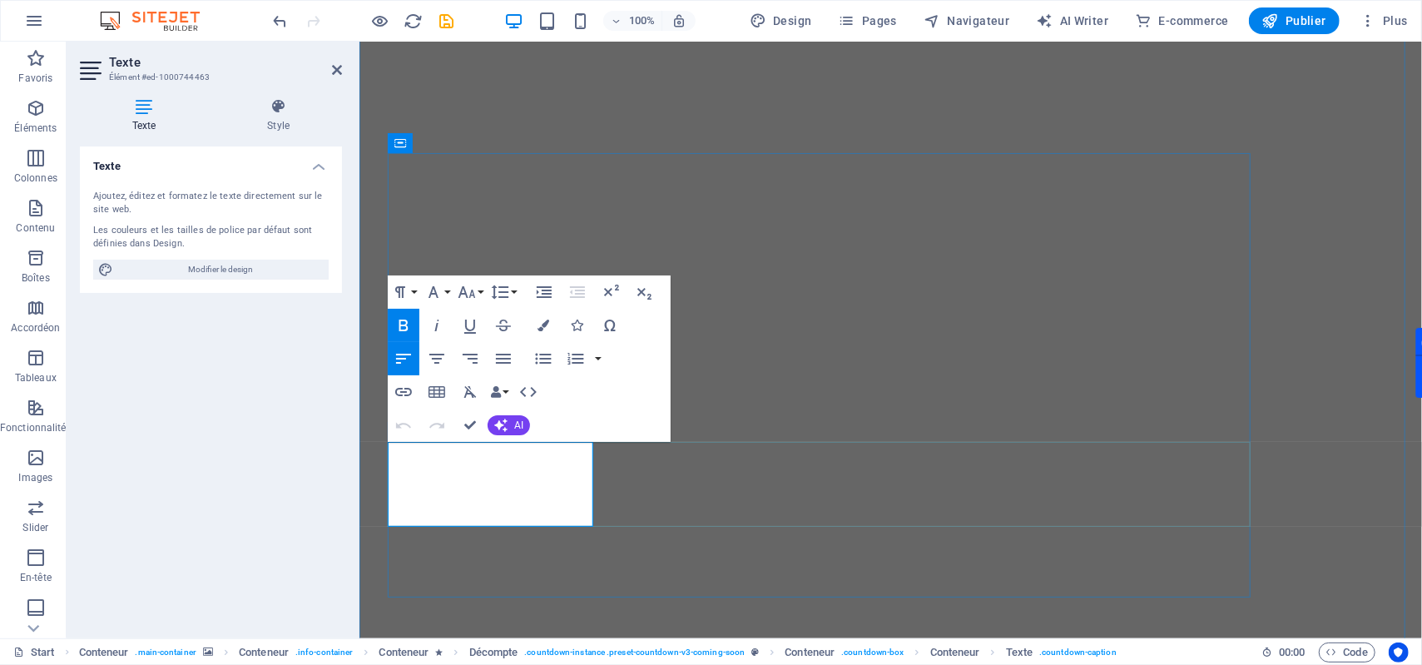
click at [253, 275] on span "Modifier le design" at bounding box center [221, 270] width 206 height 20
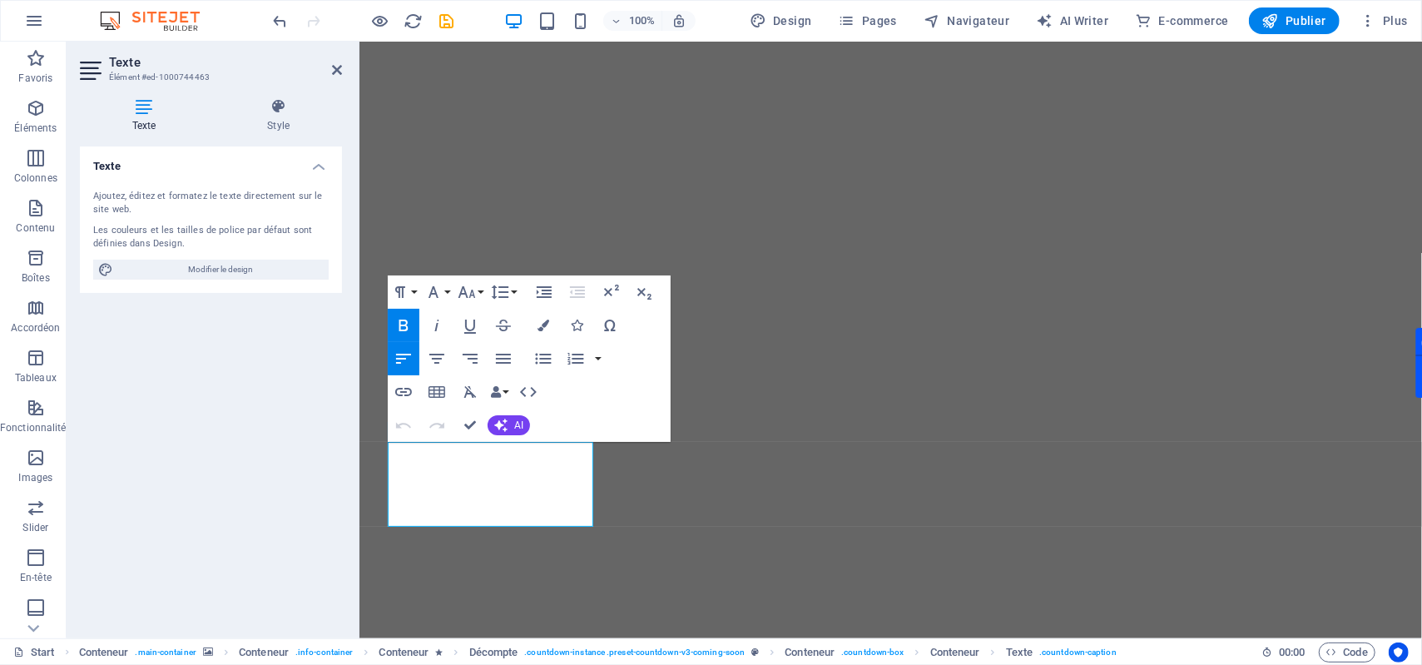
select select "px"
select select "300"
select select "px"
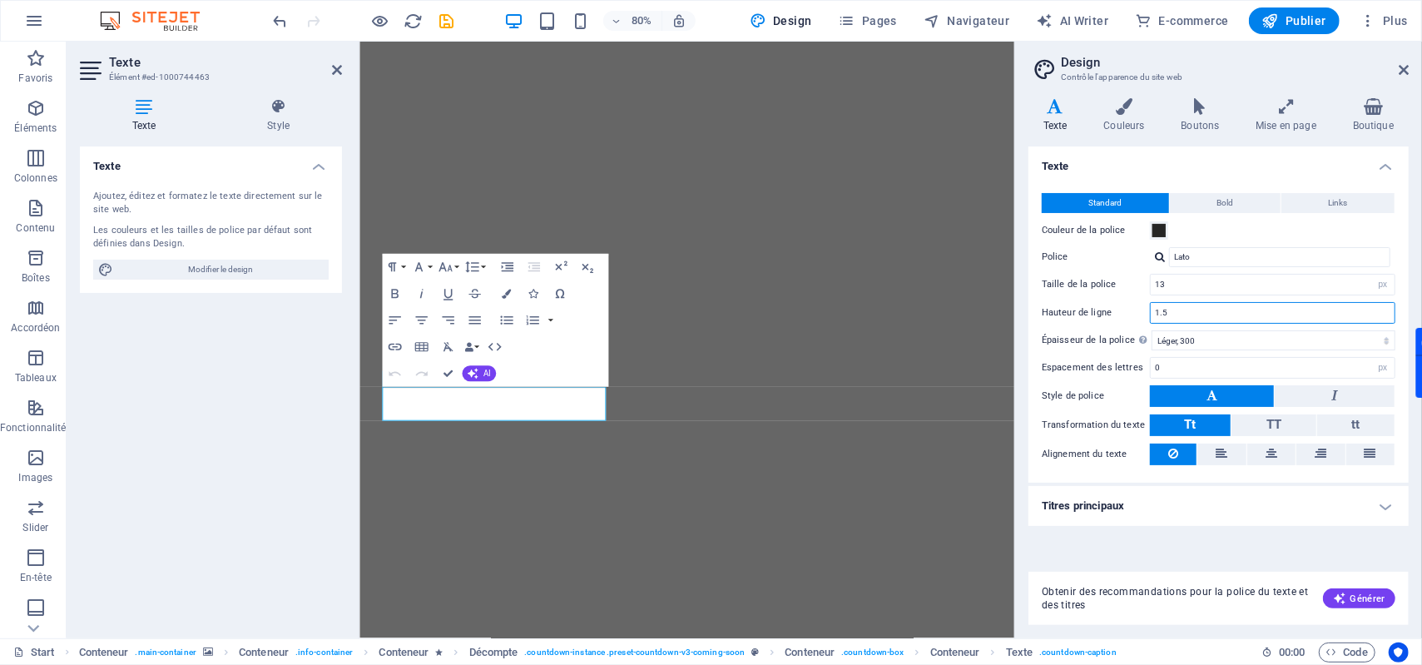
click at [1172, 308] on input "1.5" at bounding box center [1273, 313] width 244 height 20
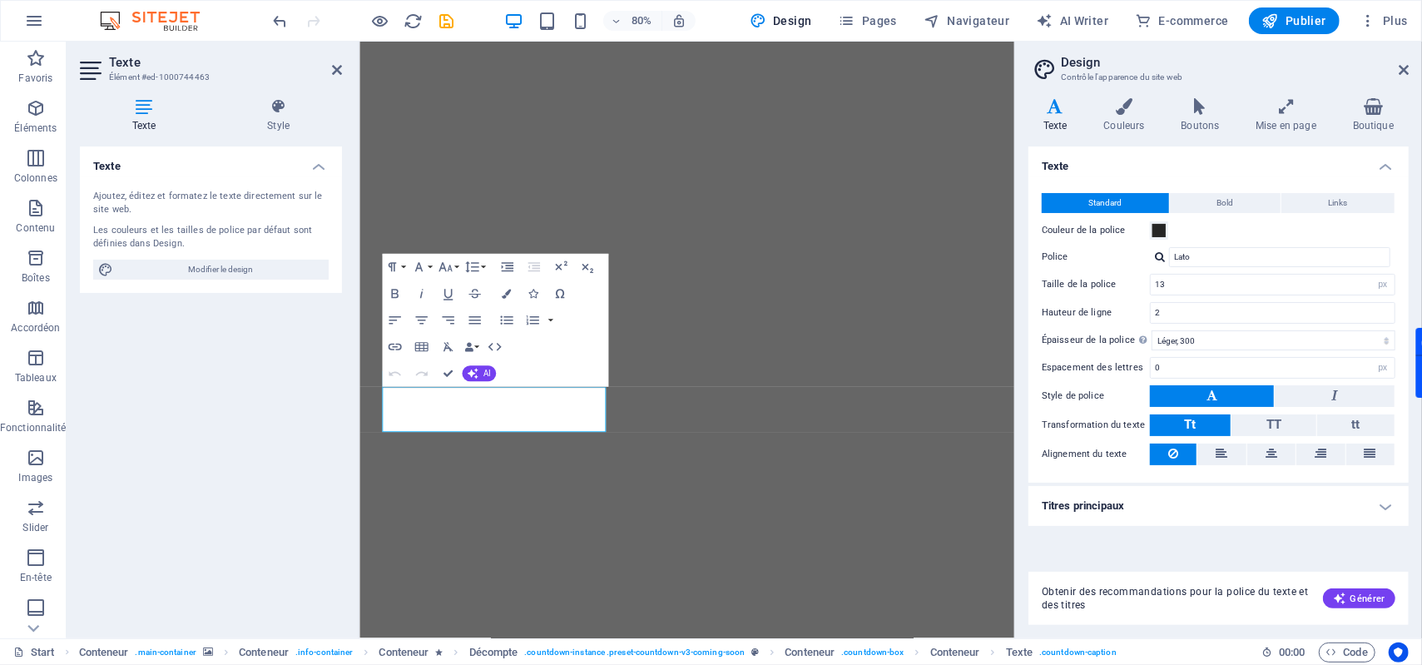
click at [1212, 166] on h4 "Texte" at bounding box center [1219, 161] width 380 height 30
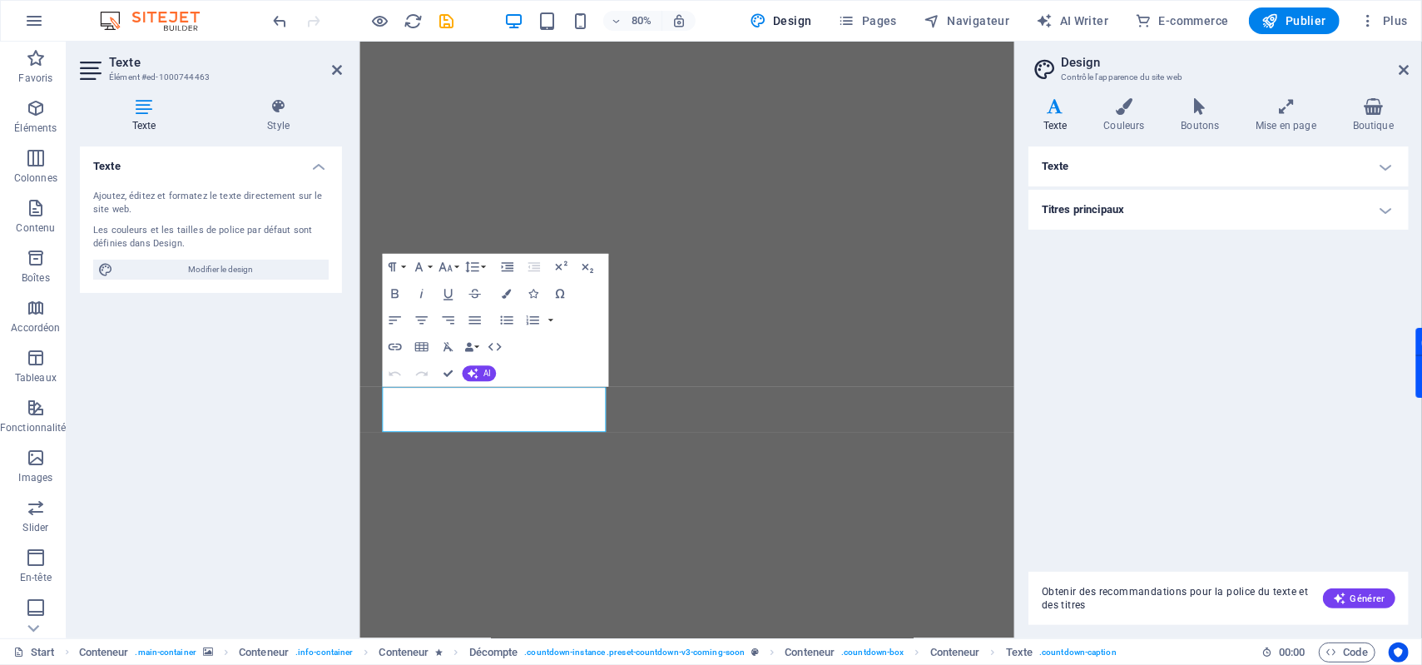
click at [1214, 167] on h4 "Texte" at bounding box center [1219, 166] width 380 height 40
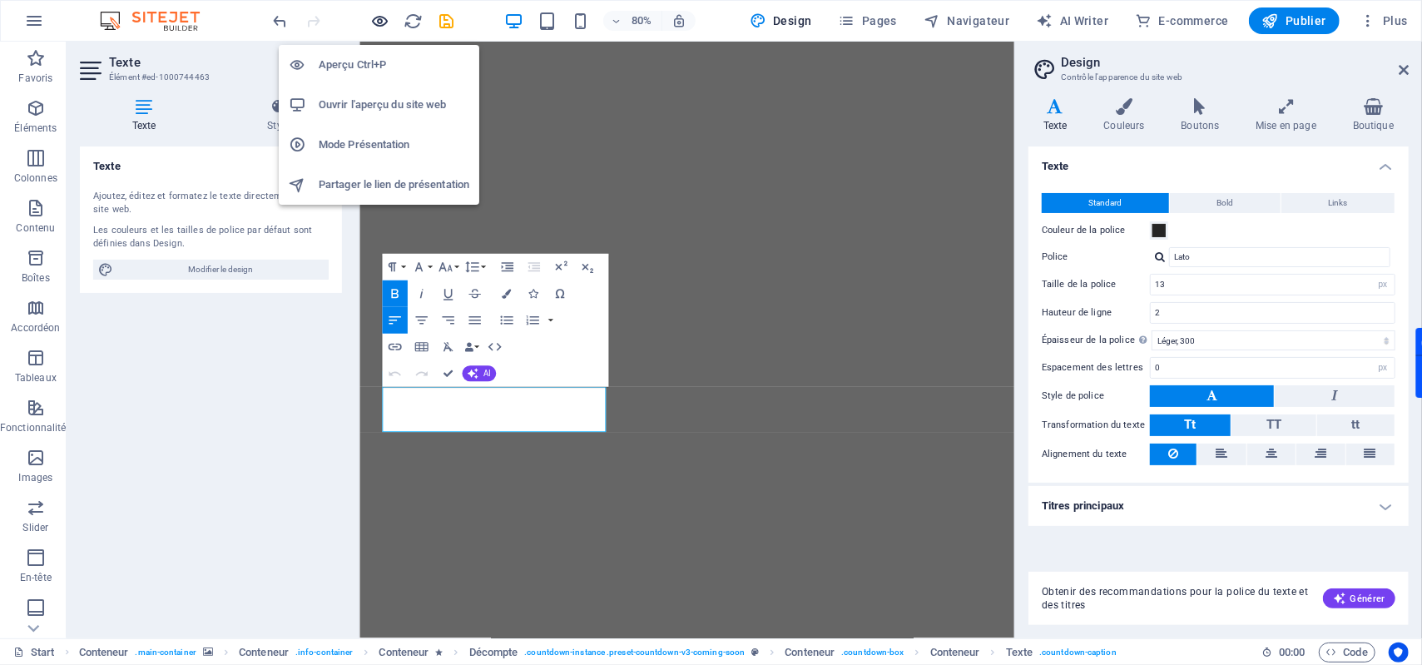
click at [379, 18] on icon "button" at bounding box center [380, 21] width 19 height 19
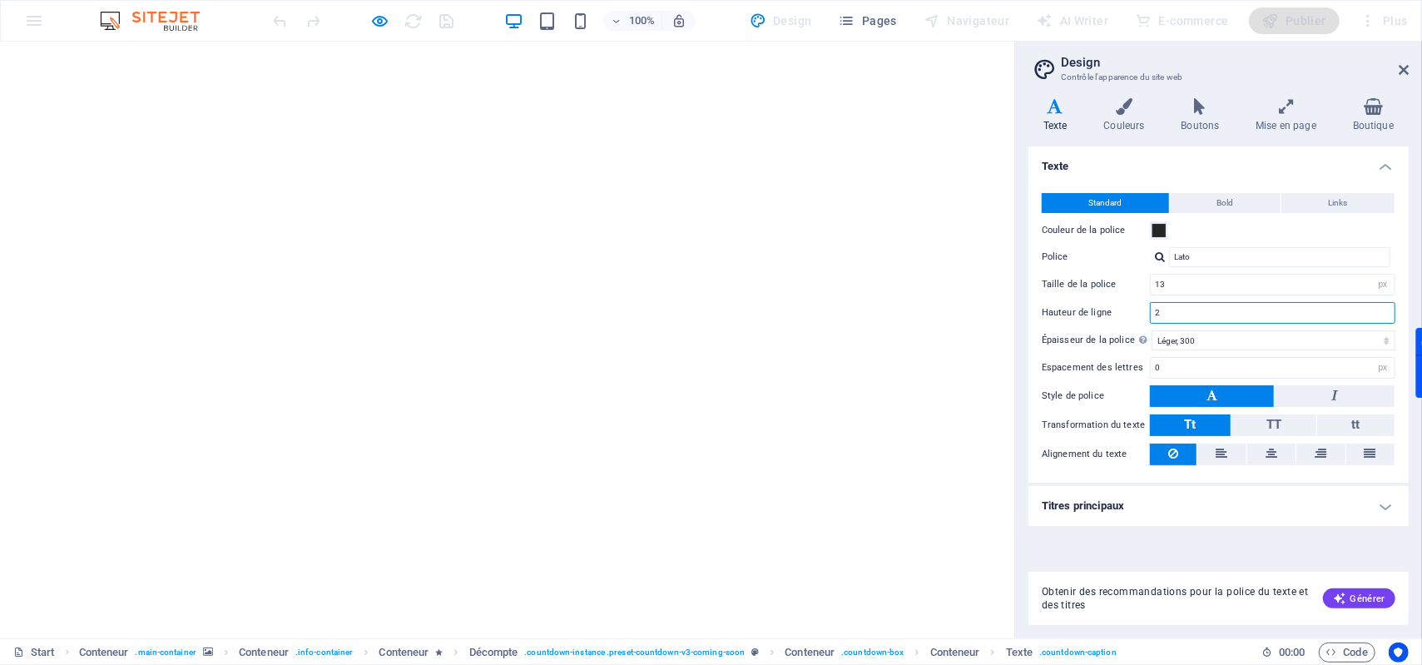
click at [1163, 315] on input "2" at bounding box center [1273, 313] width 244 height 20
type input "1.5"
click at [323, 23] on div at bounding box center [363, 20] width 186 height 27
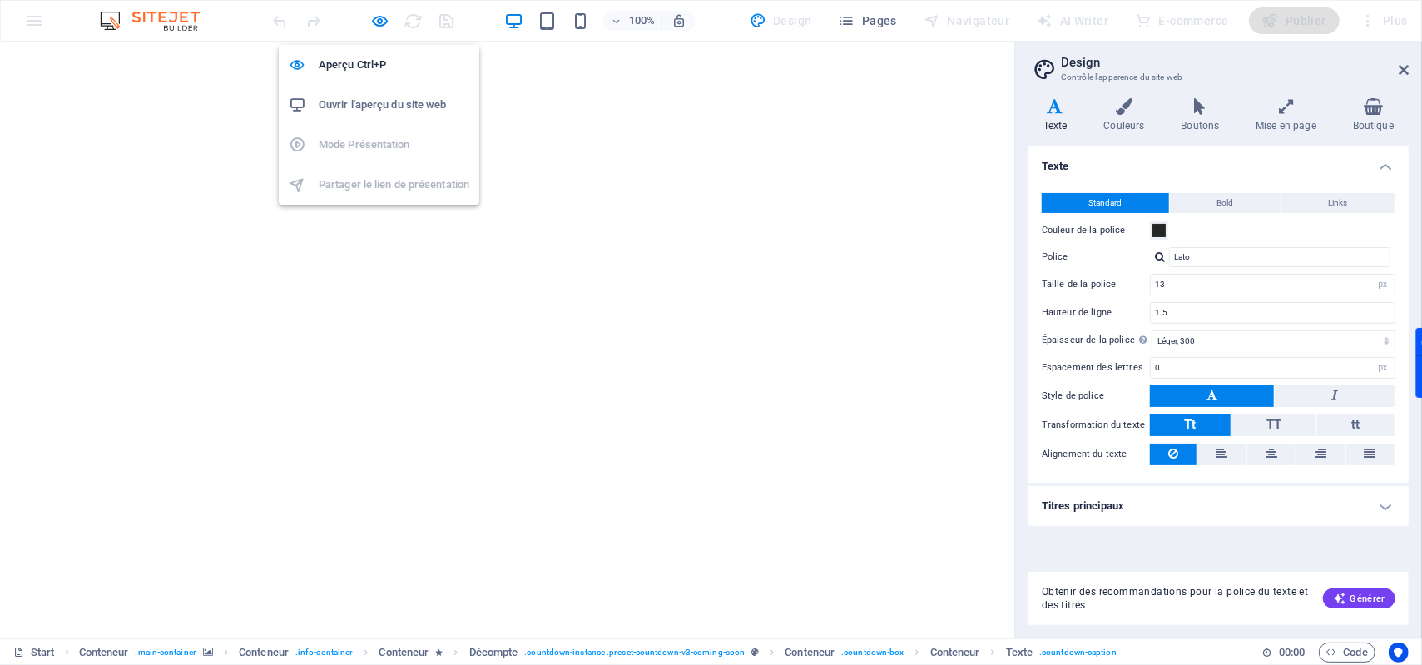
click at [369, 18] on div at bounding box center [363, 20] width 186 height 27
click at [382, 18] on icon "button" at bounding box center [380, 21] width 19 height 19
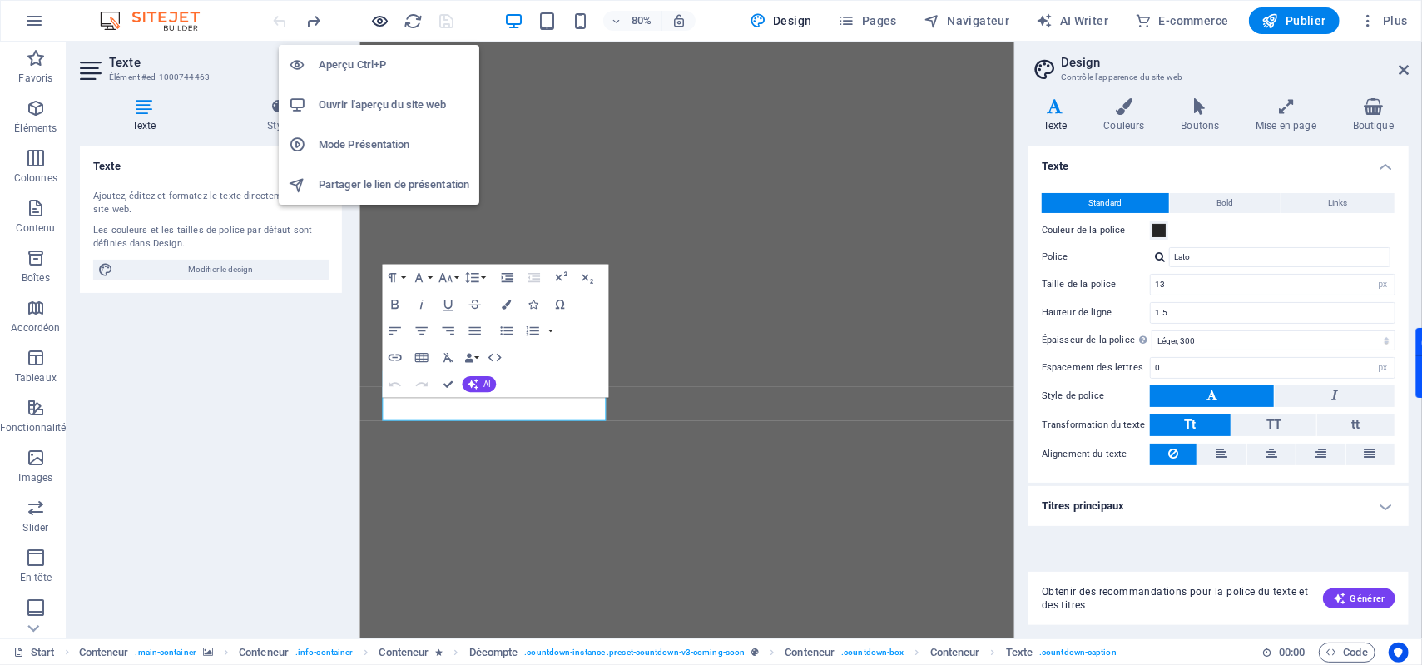
click at [384, 20] on icon "button" at bounding box center [380, 21] width 19 height 19
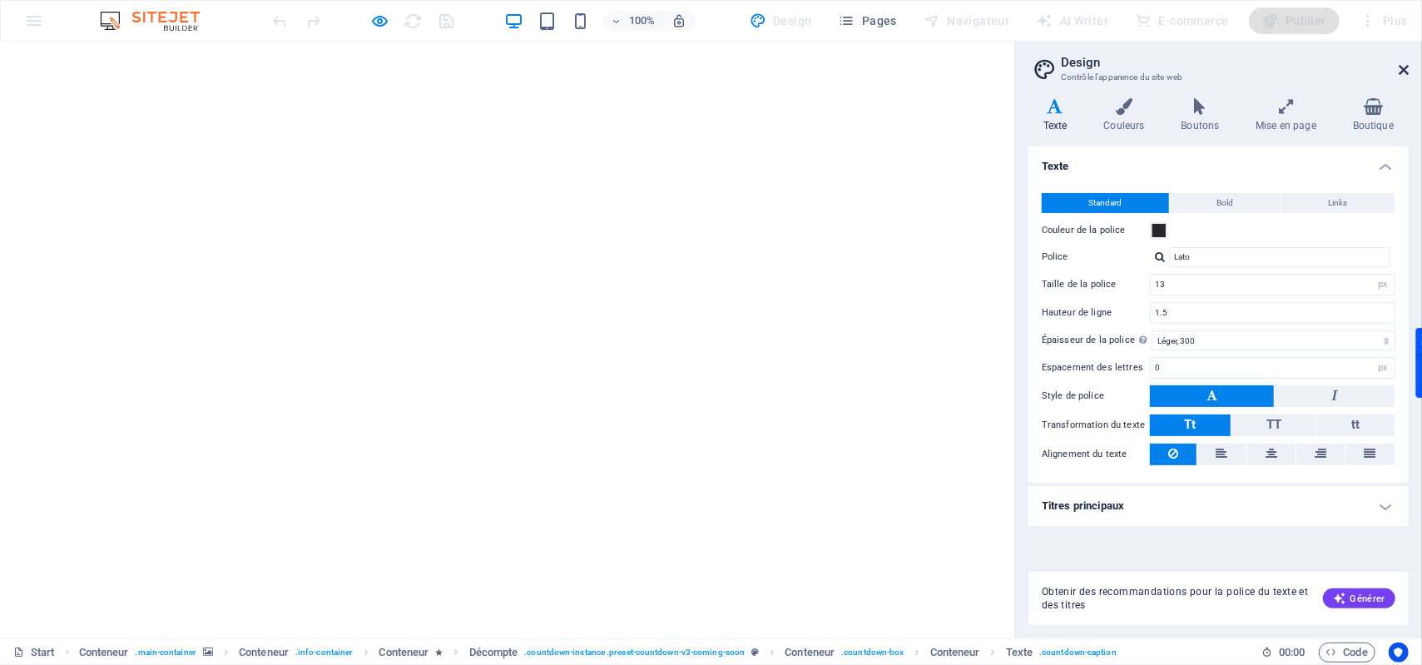
click at [1405, 72] on icon at bounding box center [1404, 69] width 10 height 13
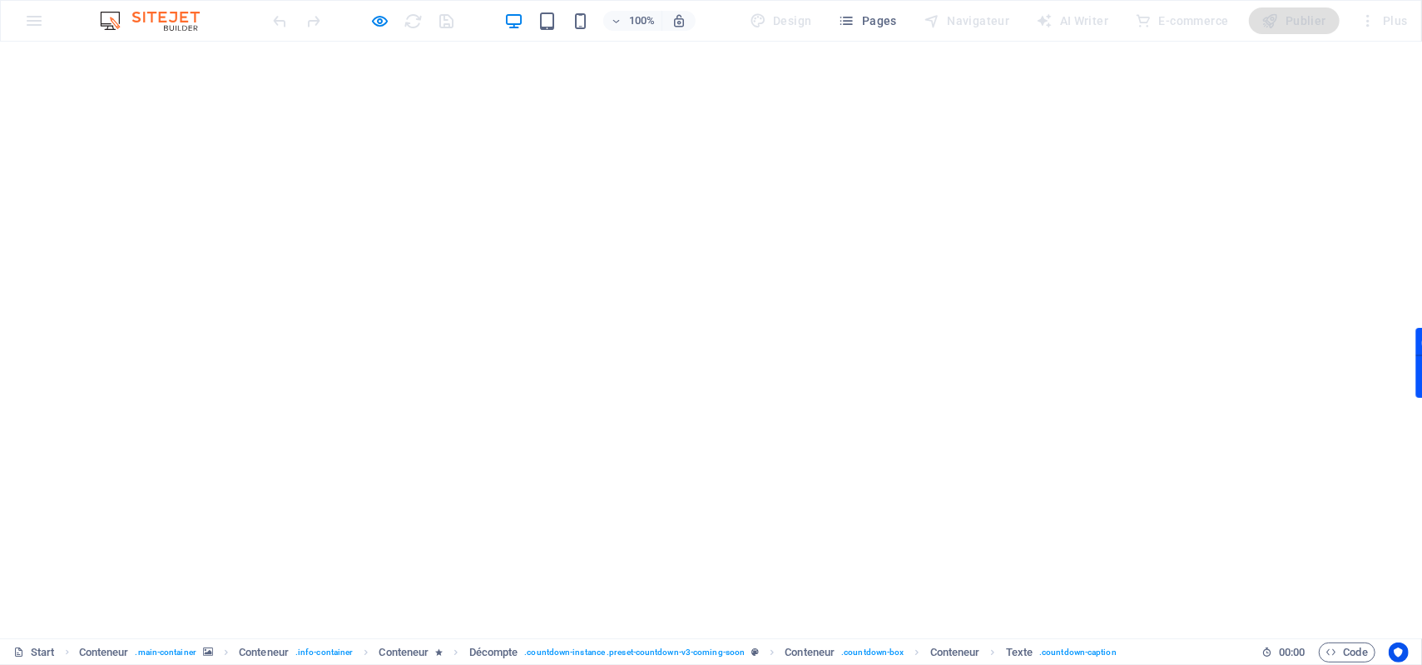
click at [375, 26] on icon "button" at bounding box center [380, 21] width 19 height 19
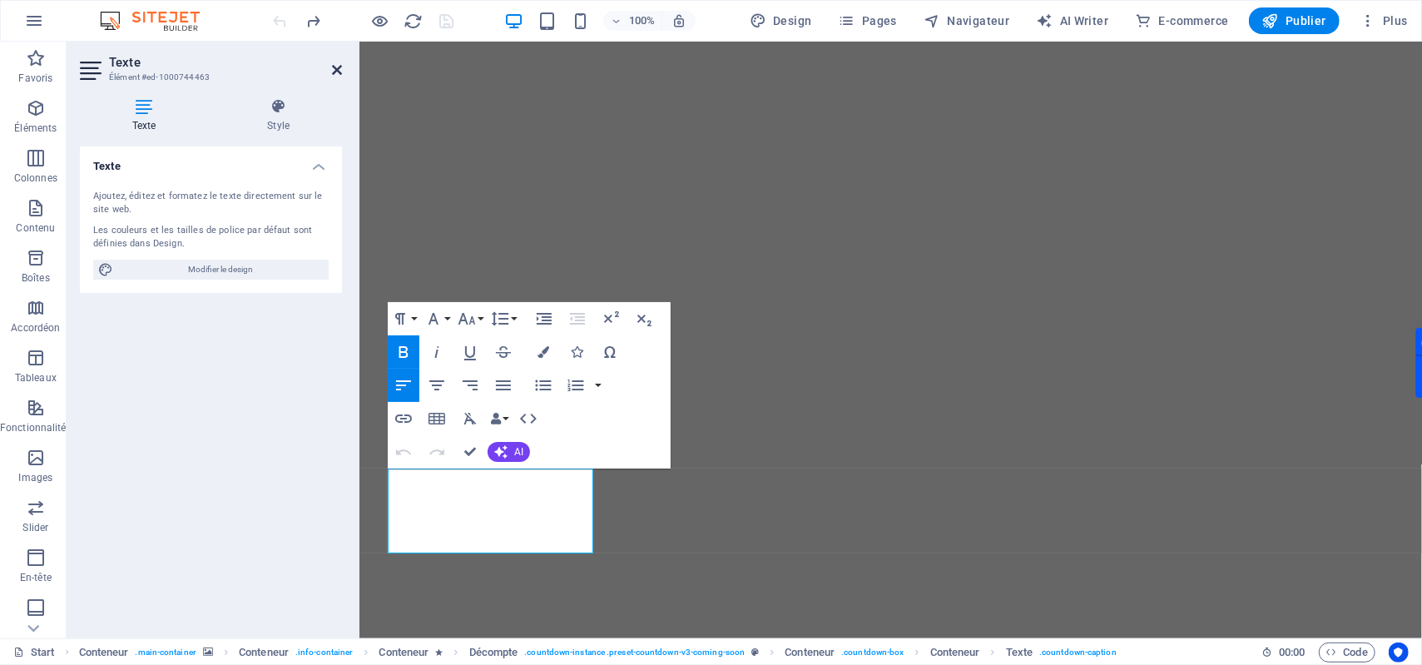
drag, startPoint x: 339, startPoint y: 70, endPoint x: 271, endPoint y: 36, distance: 75.5
click at [339, 70] on icon at bounding box center [337, 69] width 10 height 13
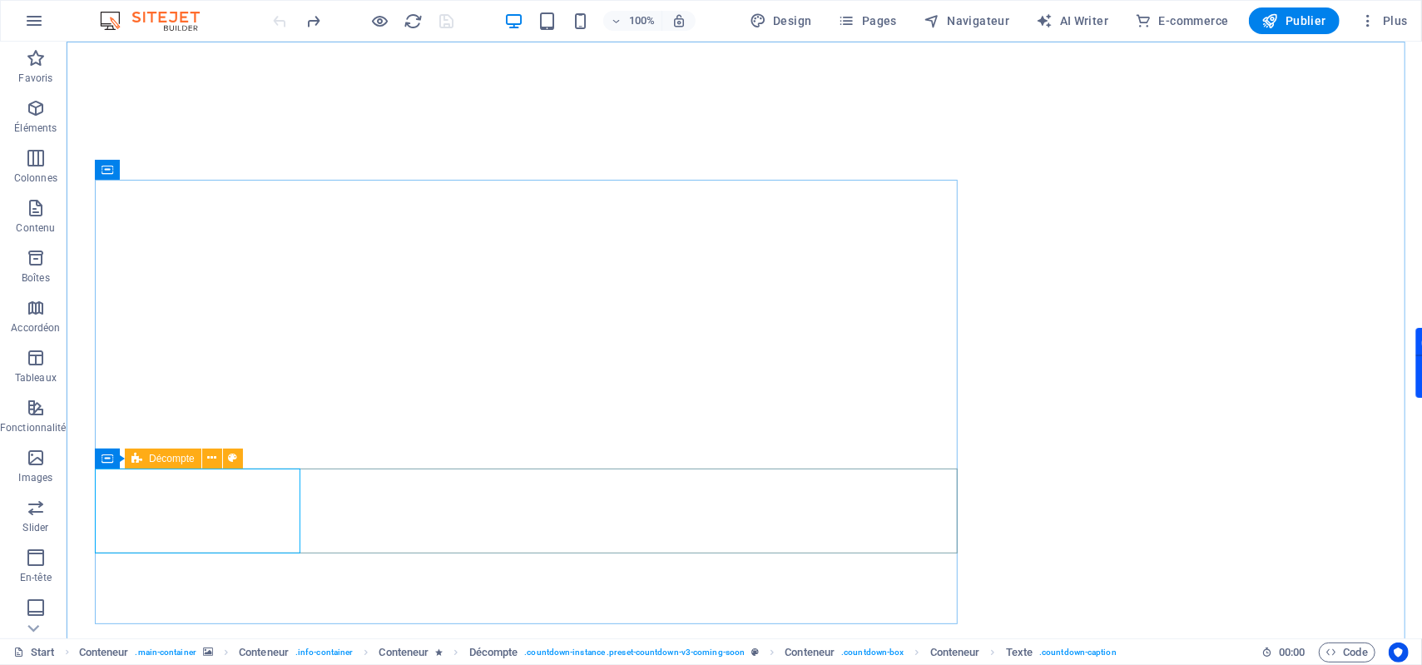
click at [142, 462] on div "Décompte" at bounding box center [163, 459] width 77 height 20
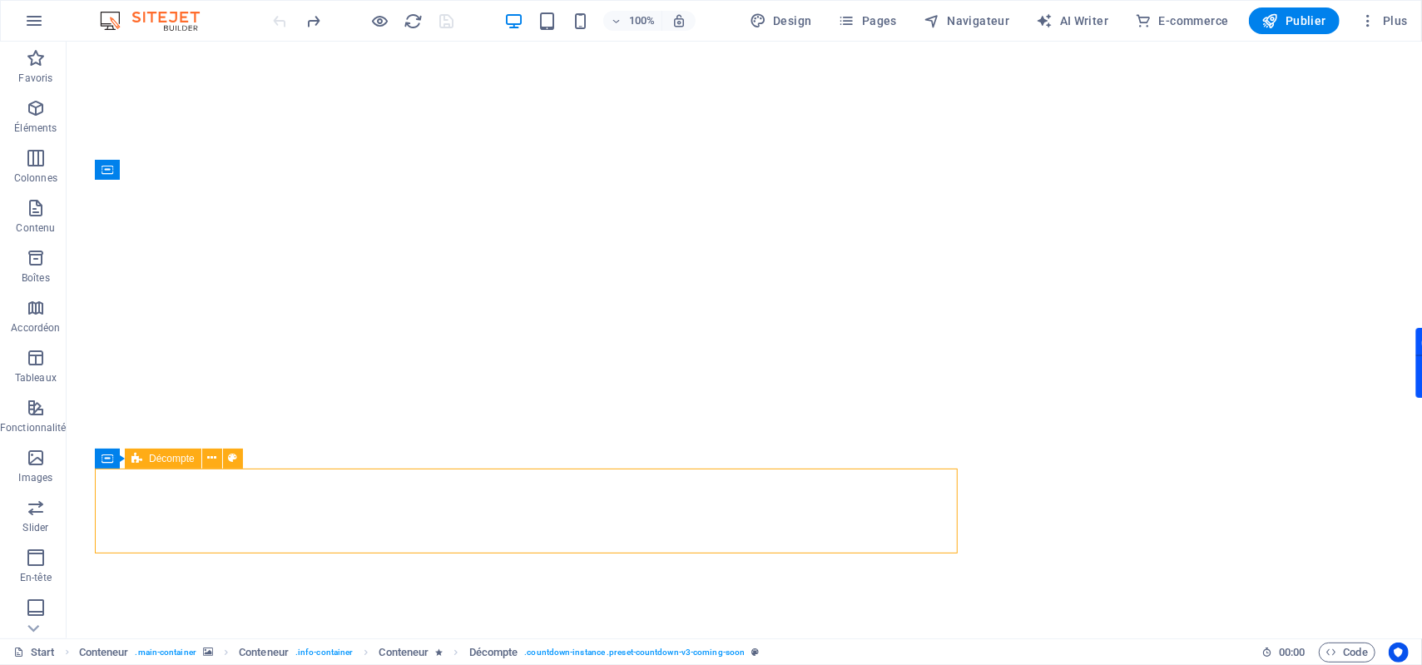
click at [144, 461] on div "Décompte" at bounding box center [163, 459] width 77 height 20
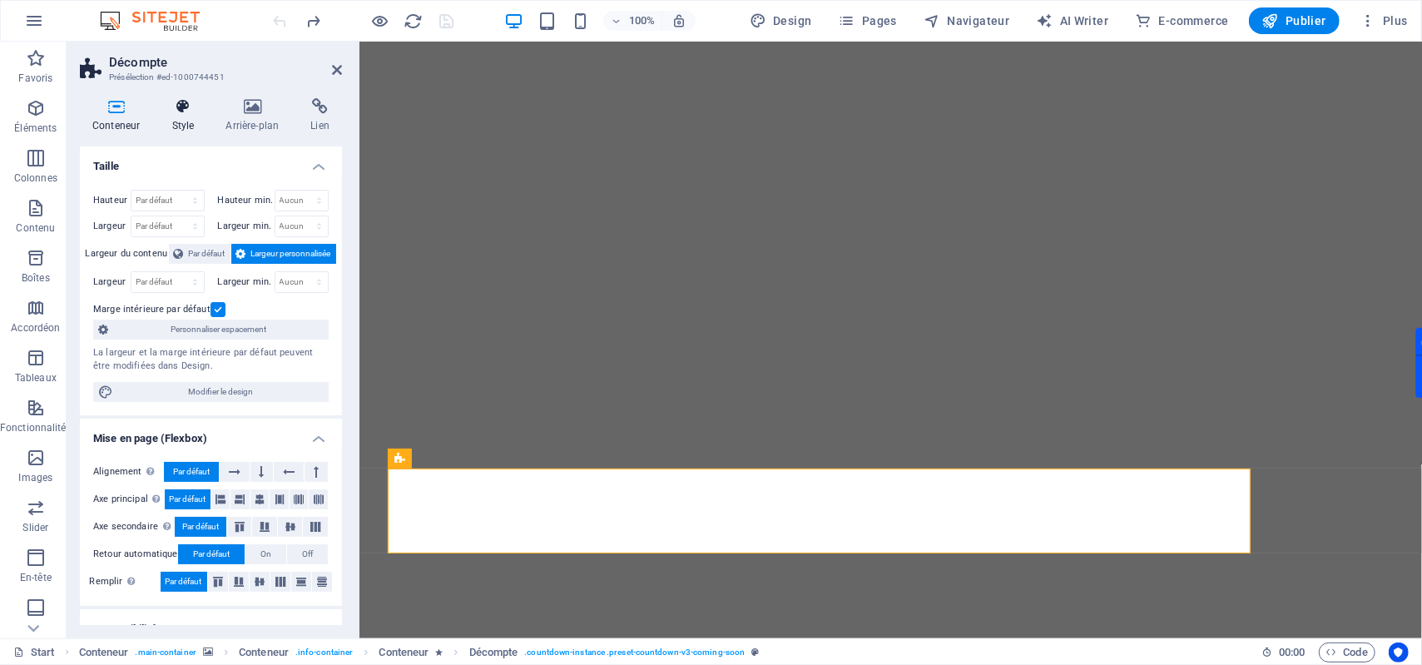
click at [181, 117] on h4 "Style" at bounding box center [186, 115] width 54 height 35
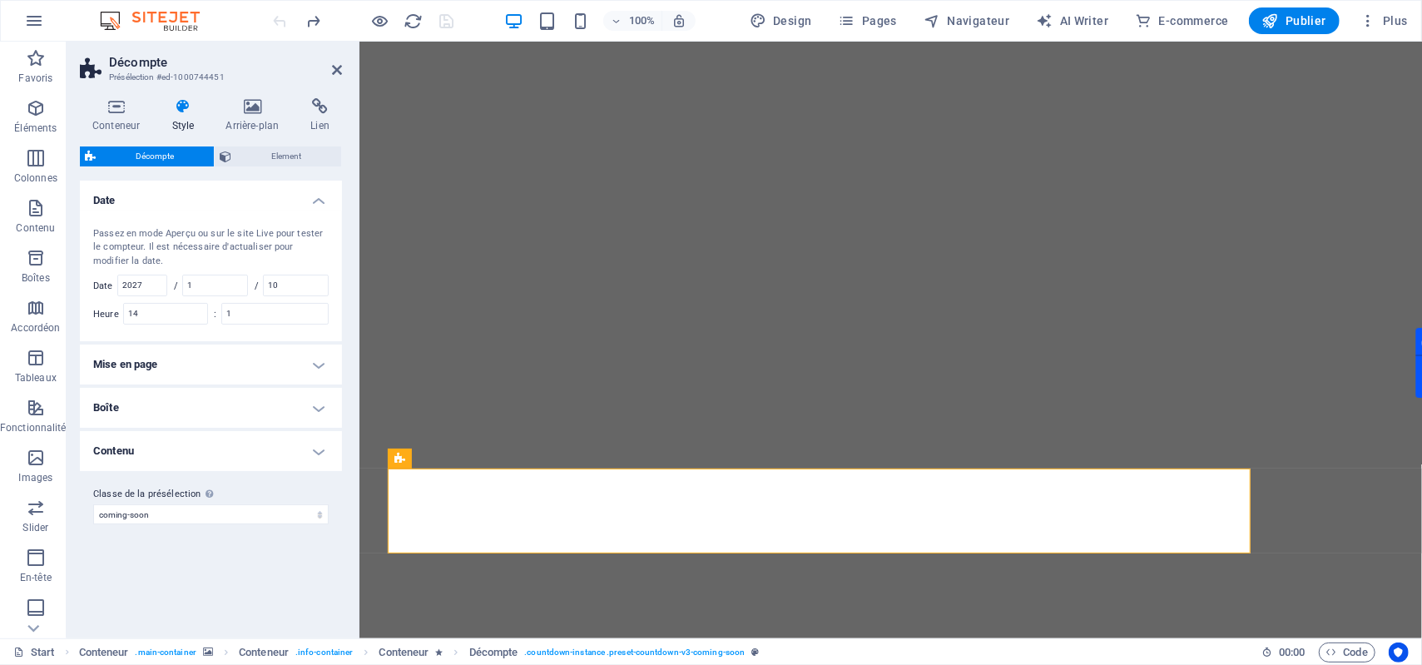
click at [227, 359] on h4 "Mise en page" at bounding box center [211, 365] width 262 height 40
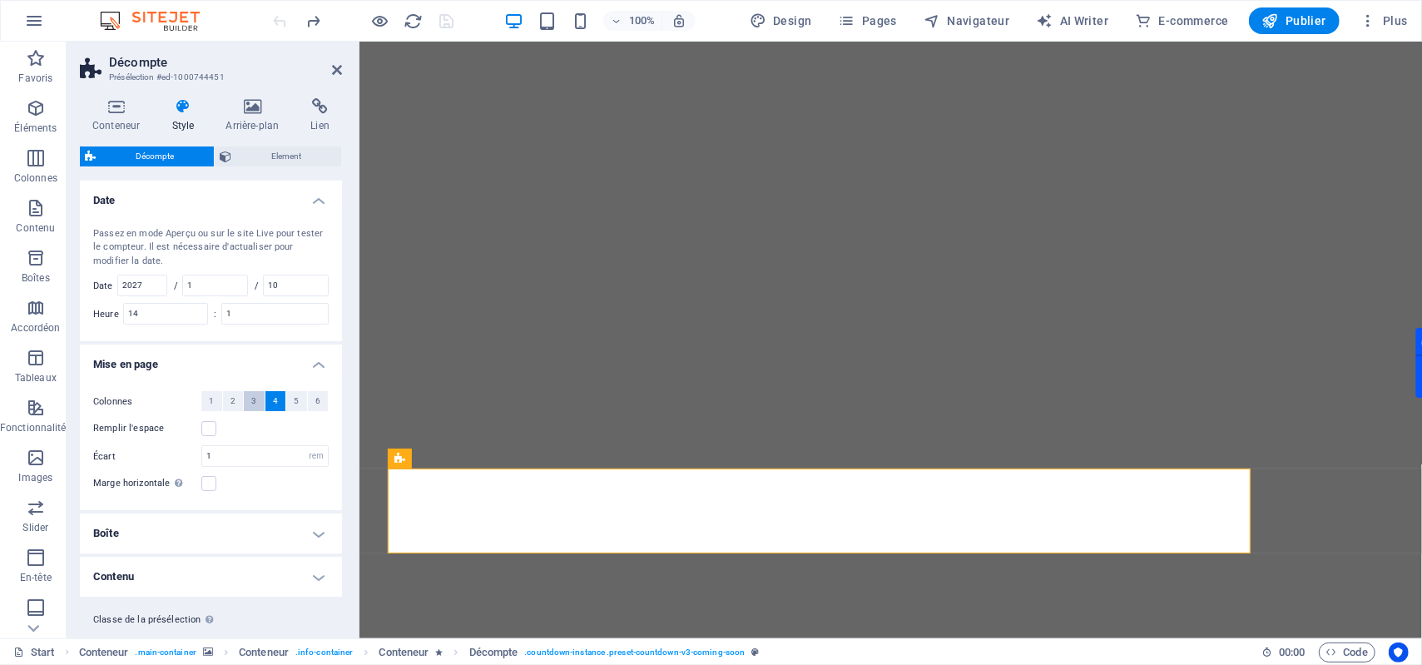
click at [251, 404] on span "3" at bounding box center [253, 401] width 5 height 20
click at [233, 409] on span "2" at bounding box center [232, 401] width 5 height 20
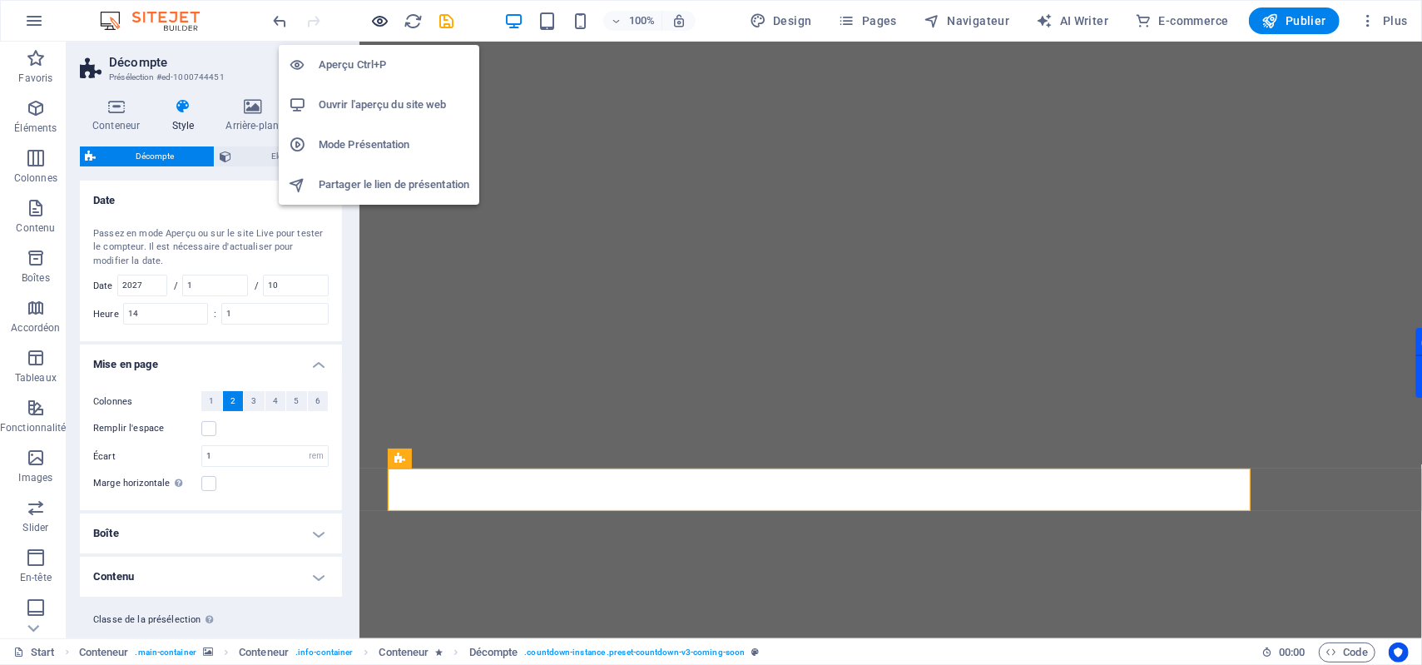
click at [379, 22] on icon "button" at bounding box center [380, 21] width 19 height 19
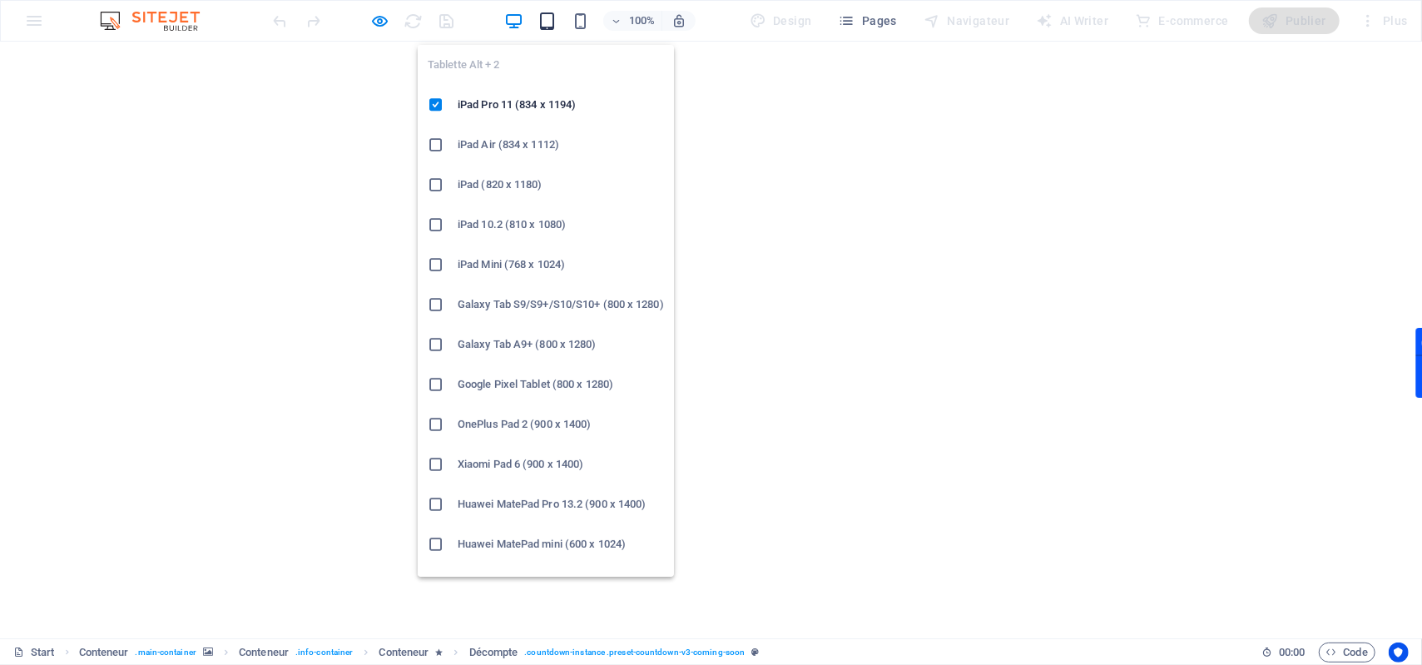
click at [545, 17] on icon "button" at bounding box center [547, 21] width 19 height 19
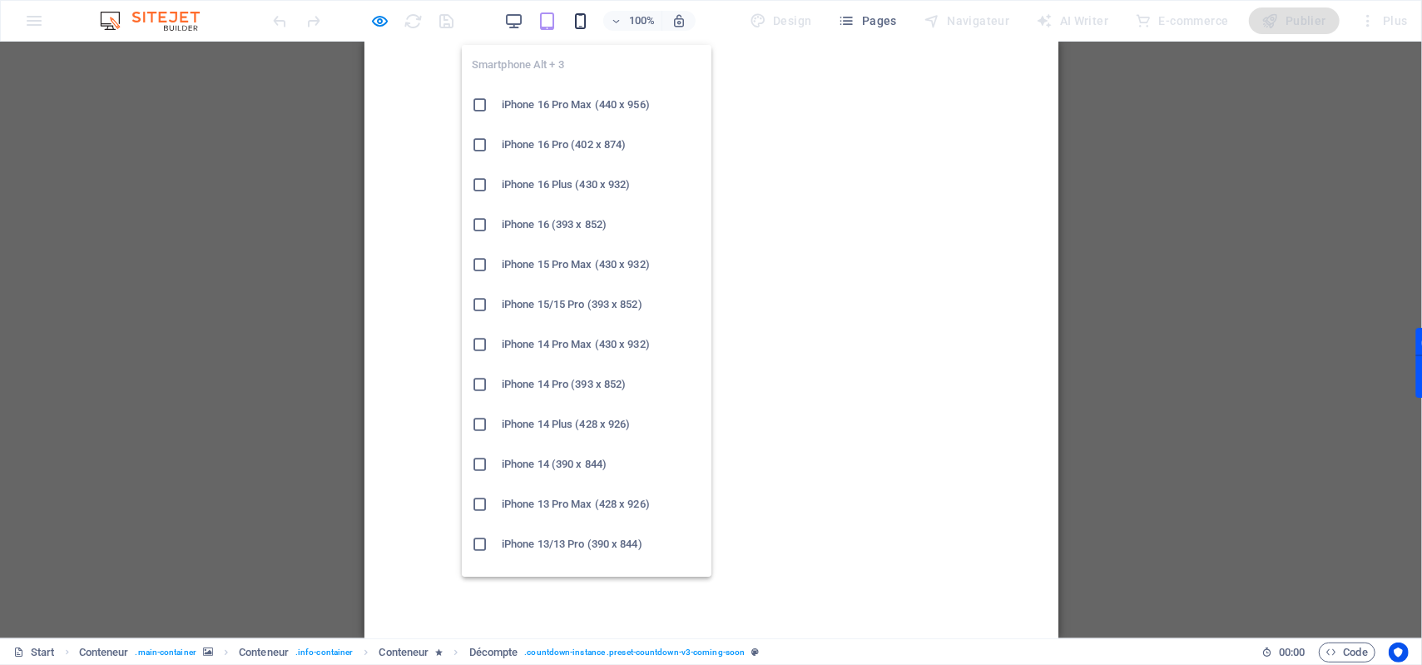
click at [578, 15] on icon "button" at bounding box center [580, 21] width 19 height 19
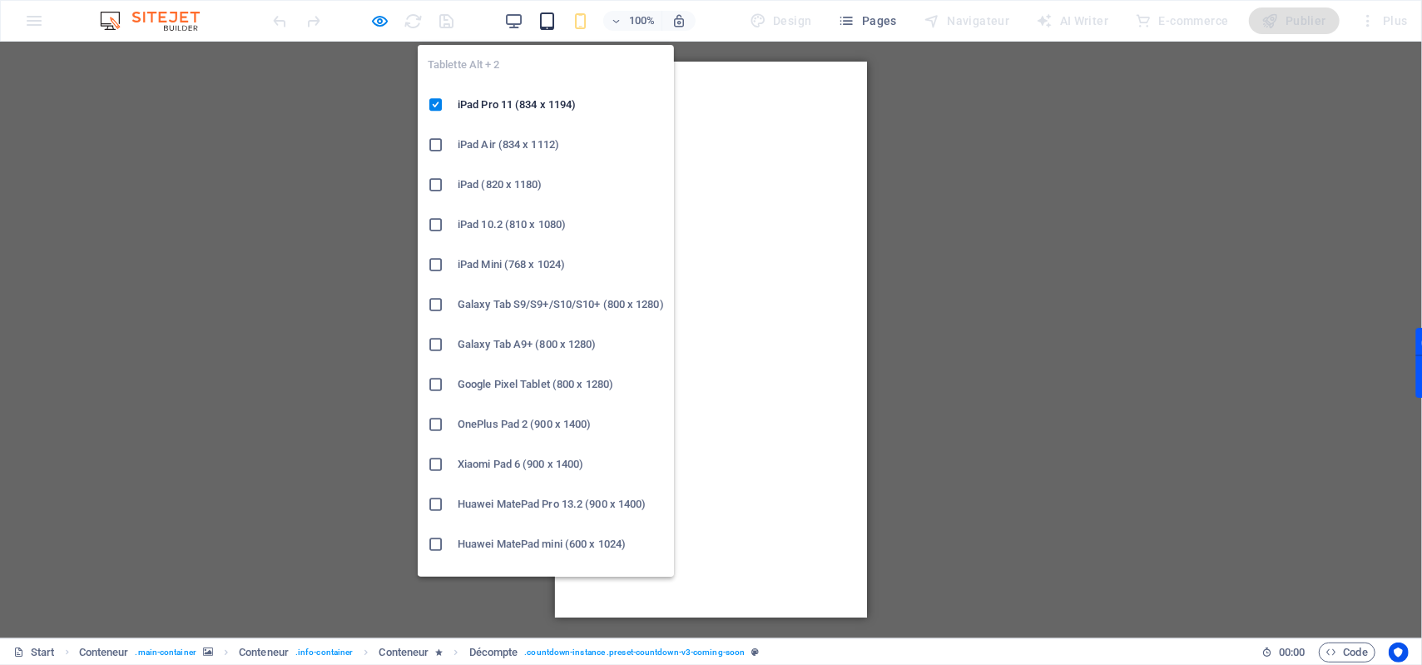
click at [552, 19] on icon "button" at bounding box center [547, 21] width 19 height 19
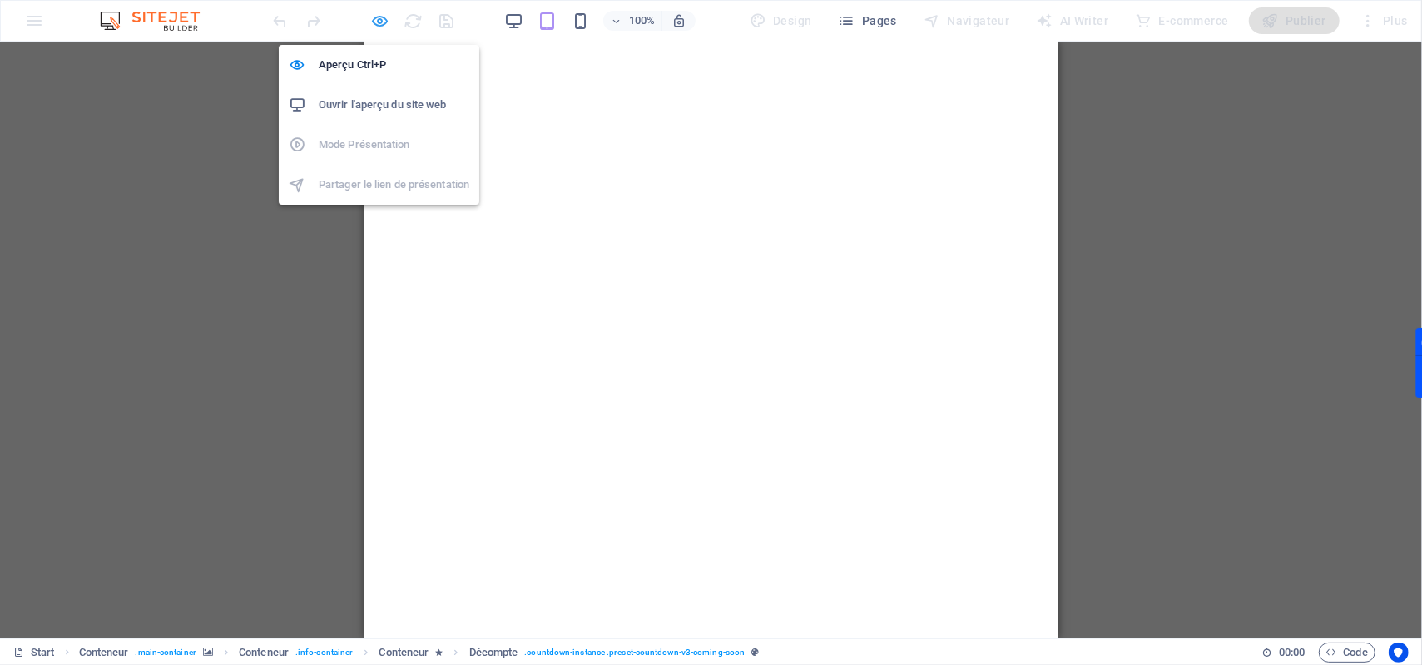
click at [381, 18] on icon "button" at bounding box center [380, 21] width 19 height 19
select select "rem"
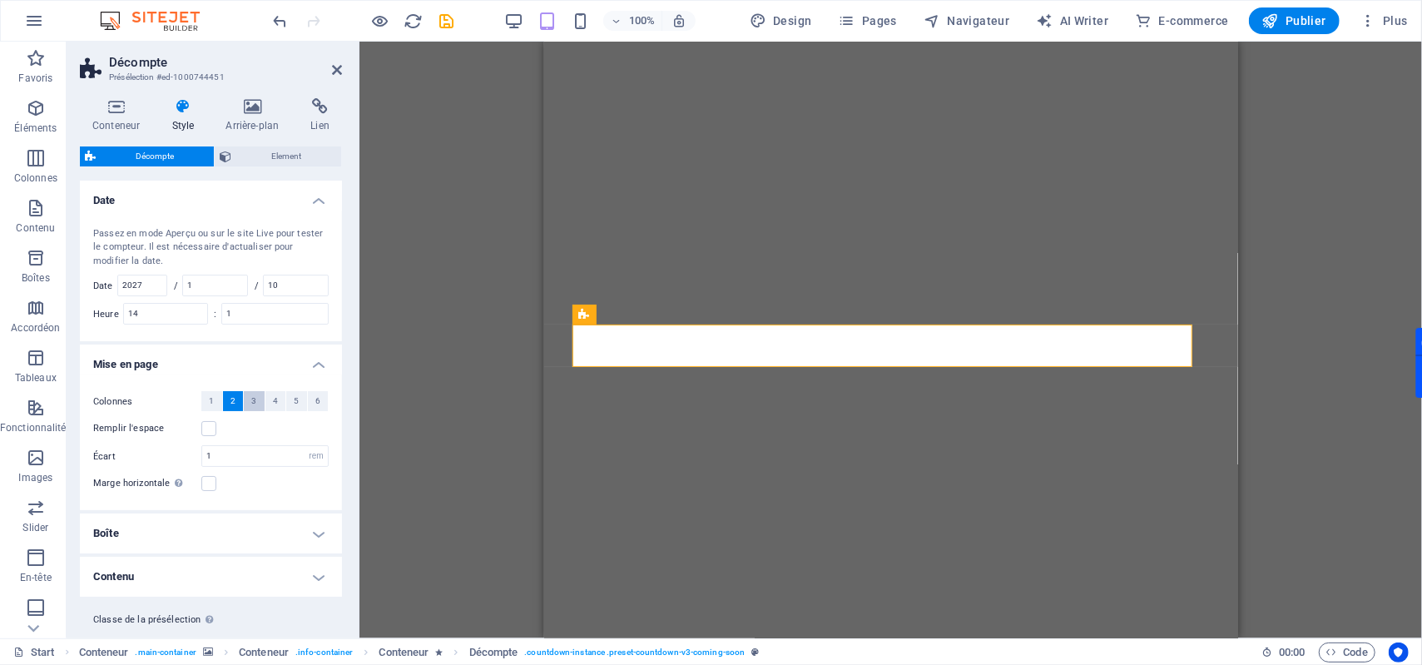
click at [257, 404] on button "3" at bounding box center [254, 401] width 21 height 20
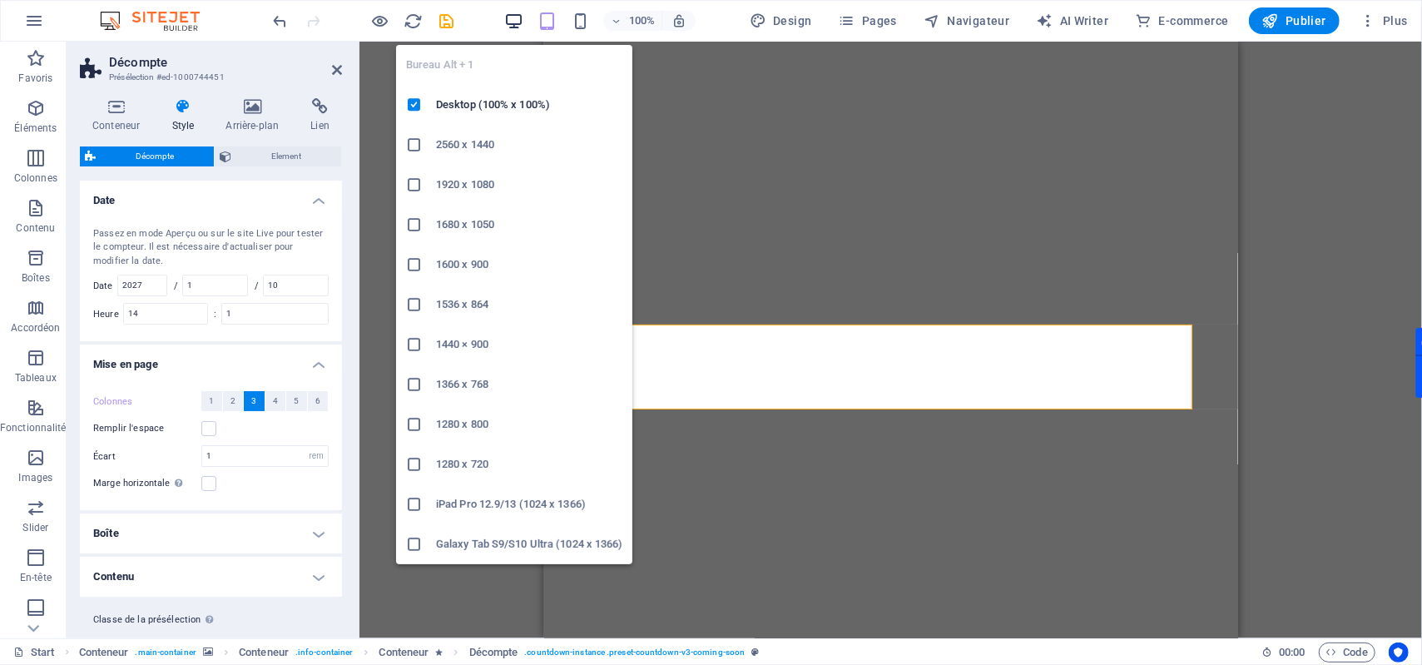
click at [519, 22] on icon "button" at bounding box center [513, 21] width 19 height 19
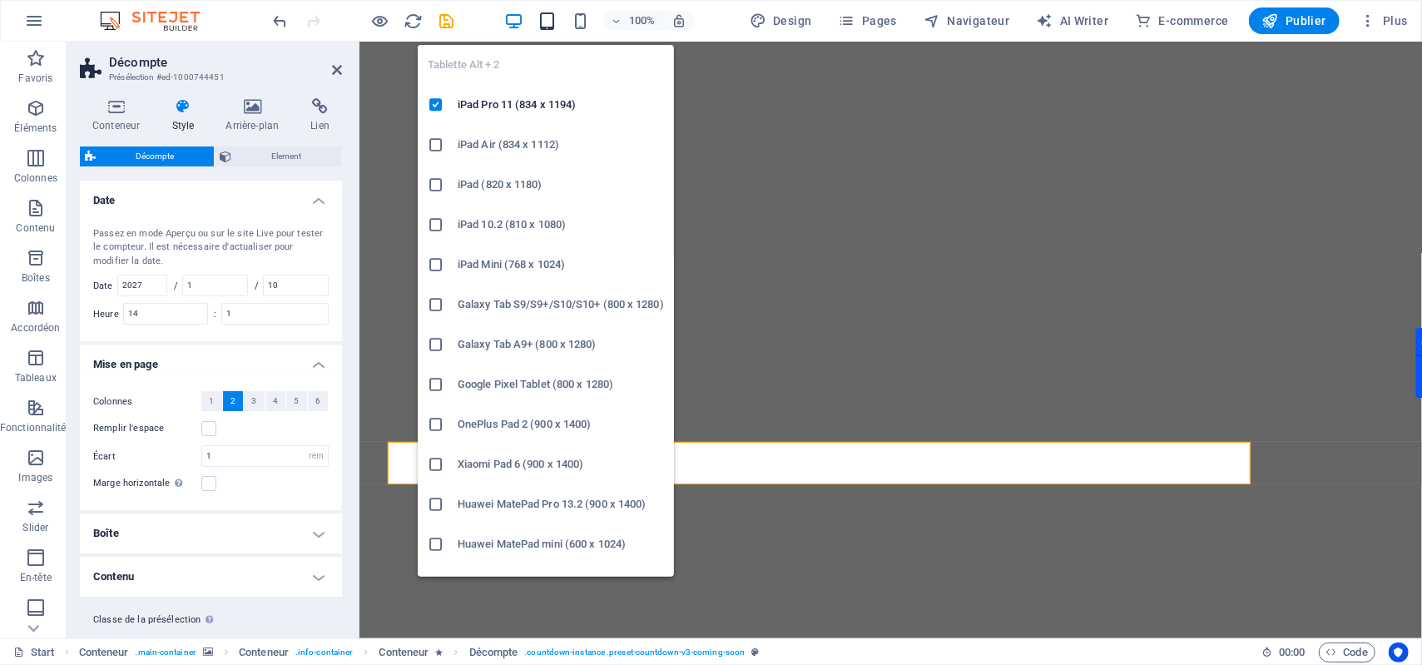
click at [544, 25] on icon "button" at bounding box center [547, 21] width 19 height 19
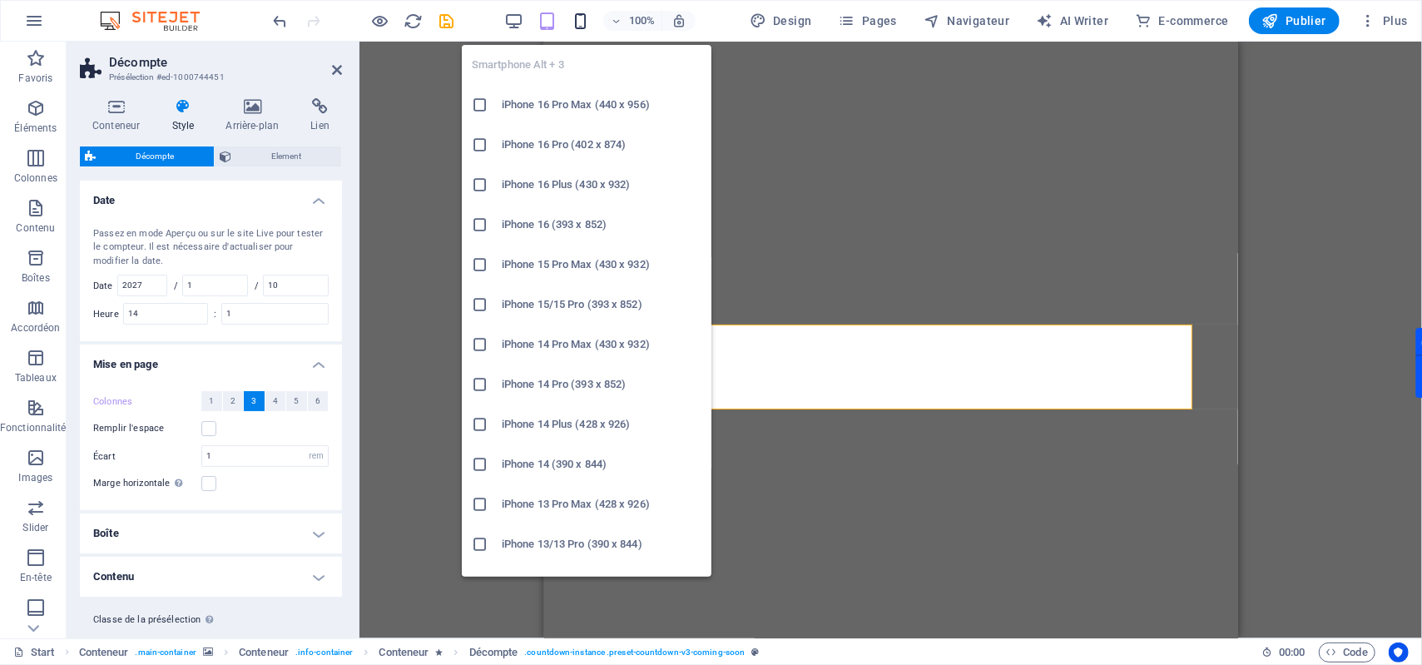
click at [584, 25] on icon "button" at bounding box center [580, 21] width 19 height 19
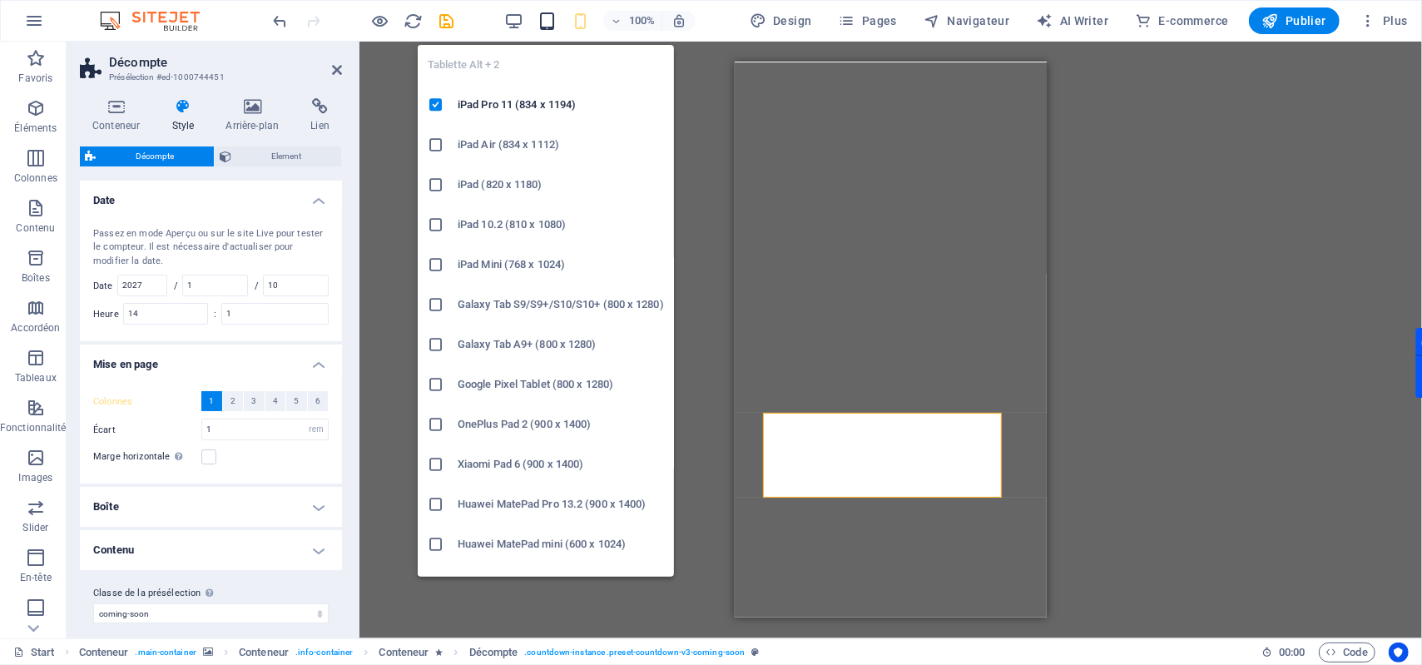
click at [548, 23] on icon "button" at bounding box center [547, 21] width 19 height 19
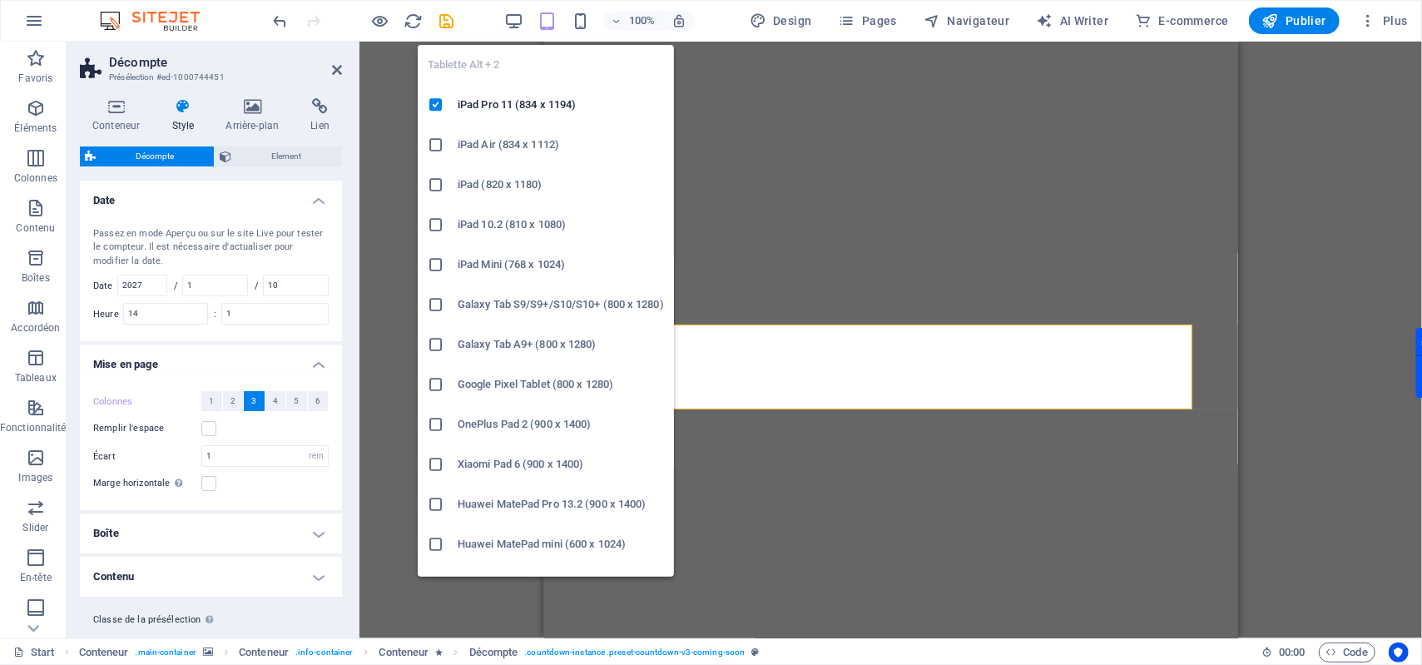
click at [440, 143] on icon at bounding box center [436, 144] width 17 height 17
click at [553, 19] on icon "button" at bounding box center [547, 21] width 19 height 19
click at [433, 186] on icon at bounding box center [436, 184] width 17 height 17
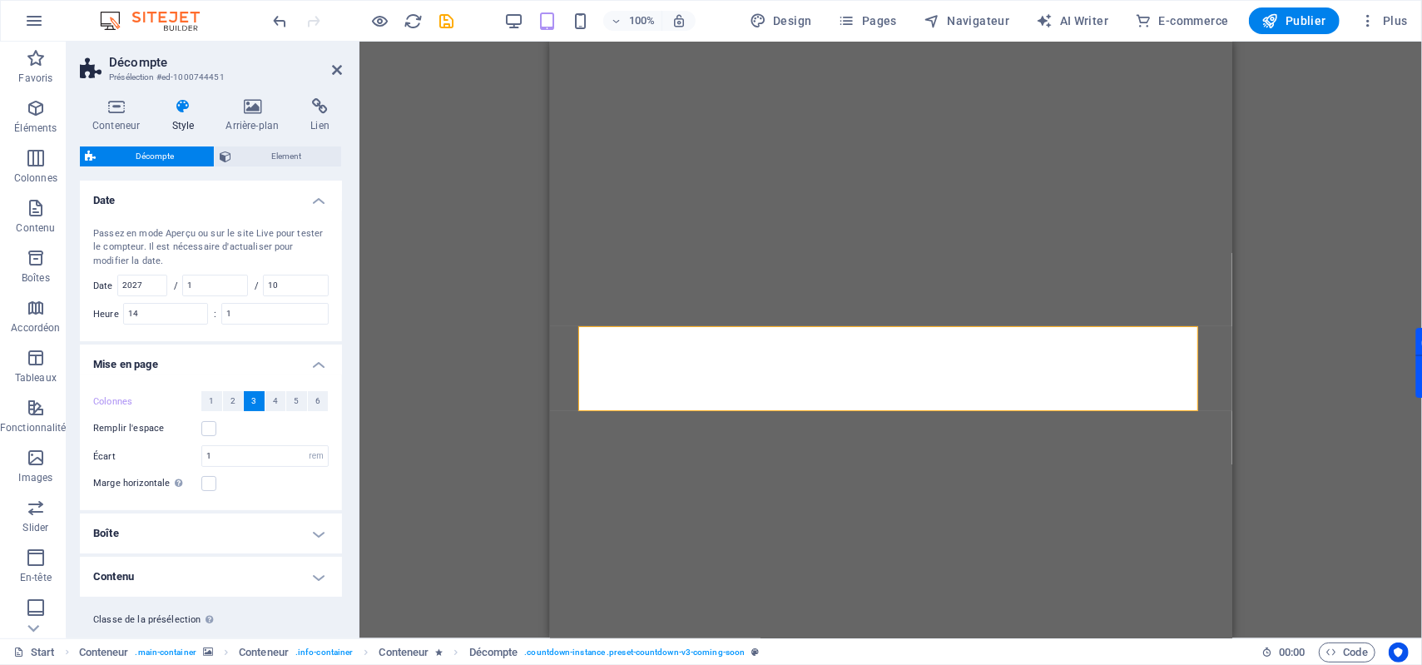
scroll to position [25, 0]
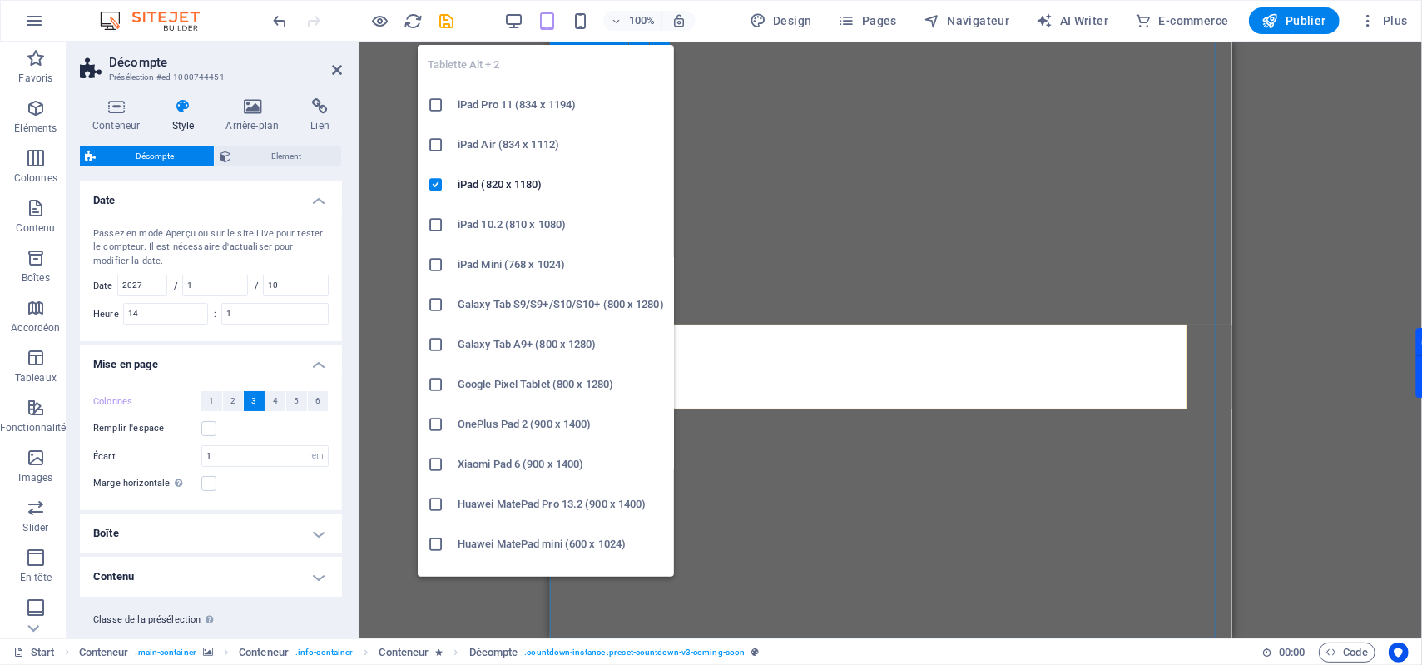
click at [553, 20] on icon "button" at bounding box center [547, 21] width 19 height 19
click at [443, 300] on icon at bounding box center [436, 304] width 17 height 17
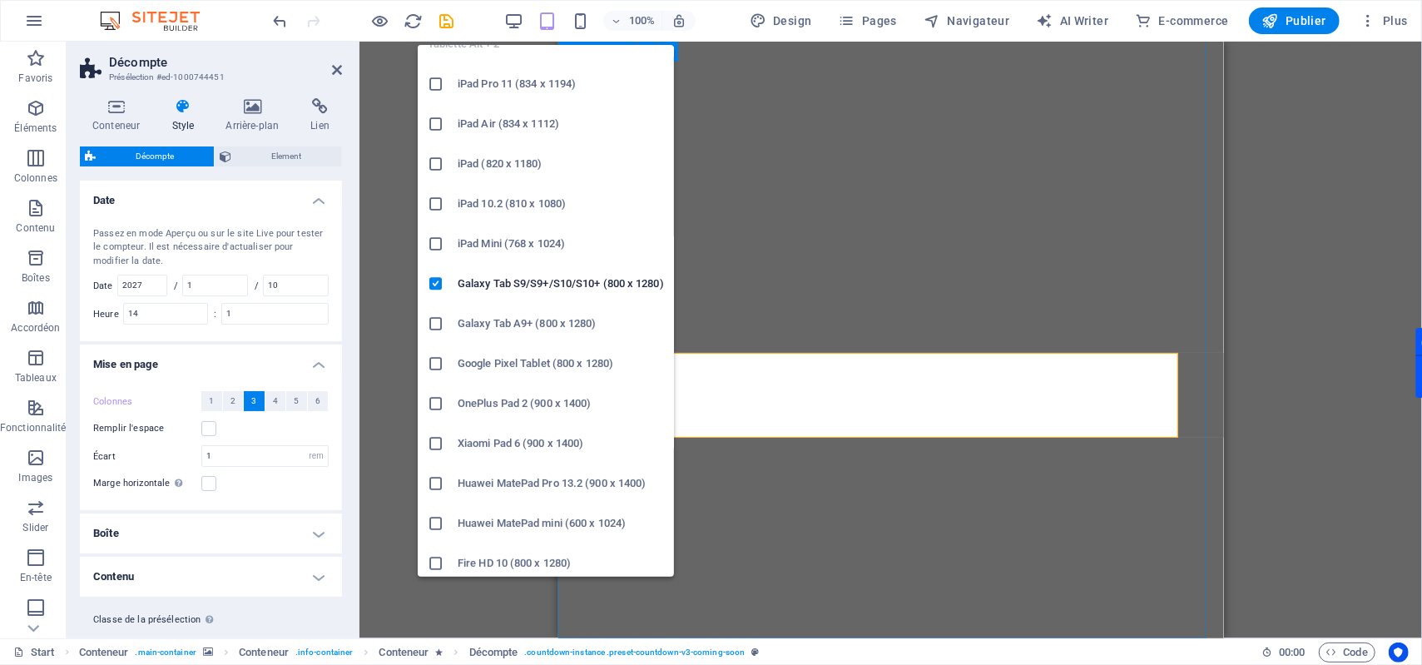
scroll to position [0, 0]
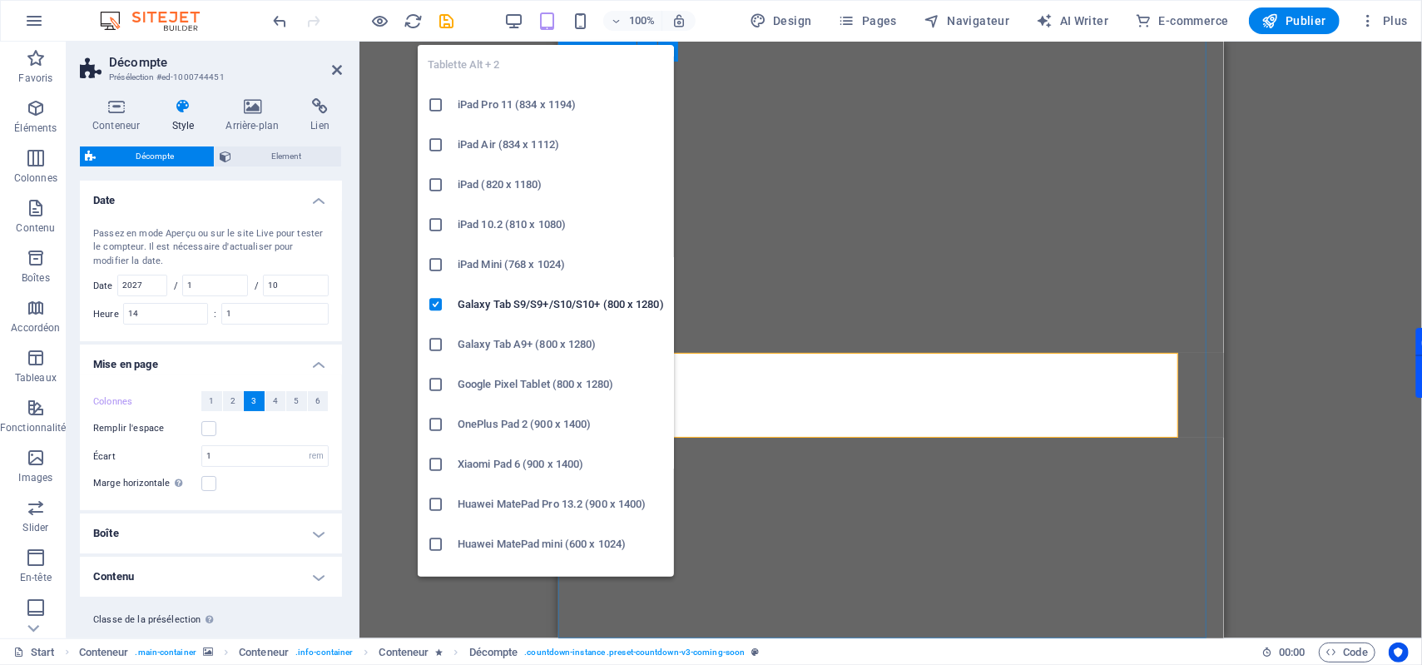
click at [438, 504] on icon at bounding box center [436, 504] width 17 height 17
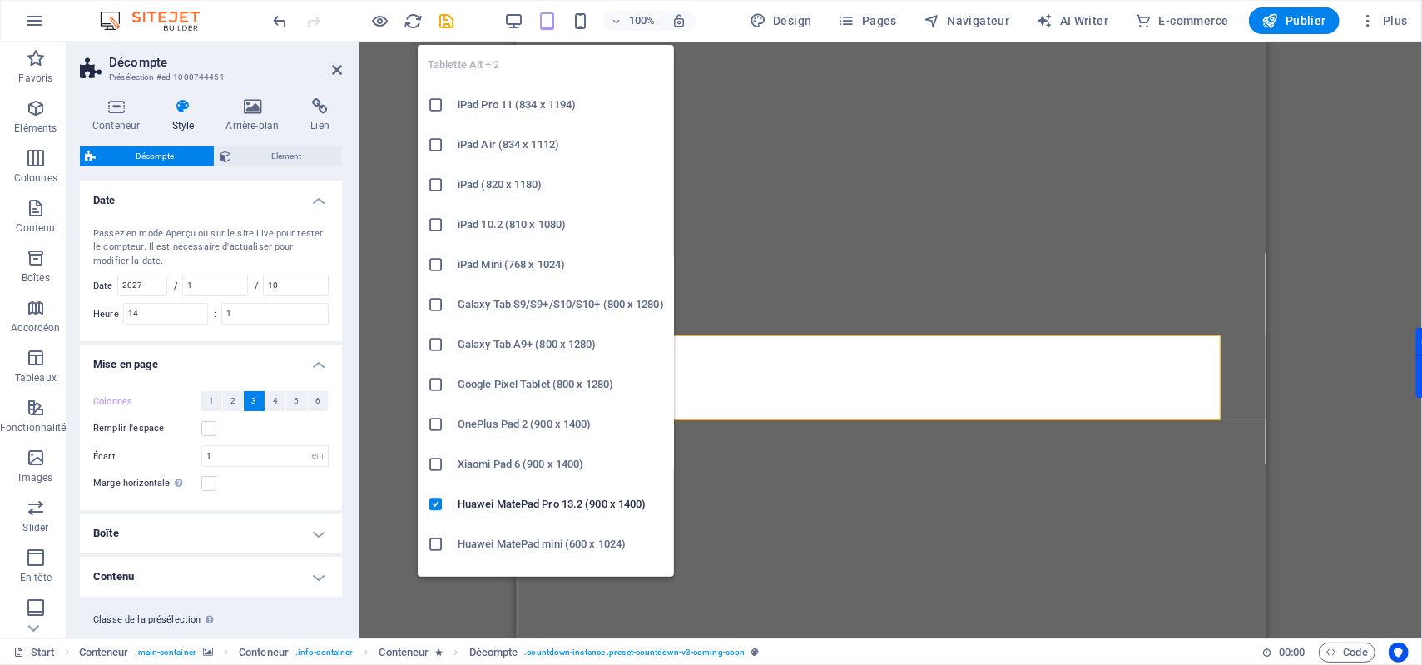
click at [554, 23] on icon "button" at bounding box center [547, 21] width 19 height 19
click at [439, 103] on icon at bounding box center [436, 105] width 17 height 17
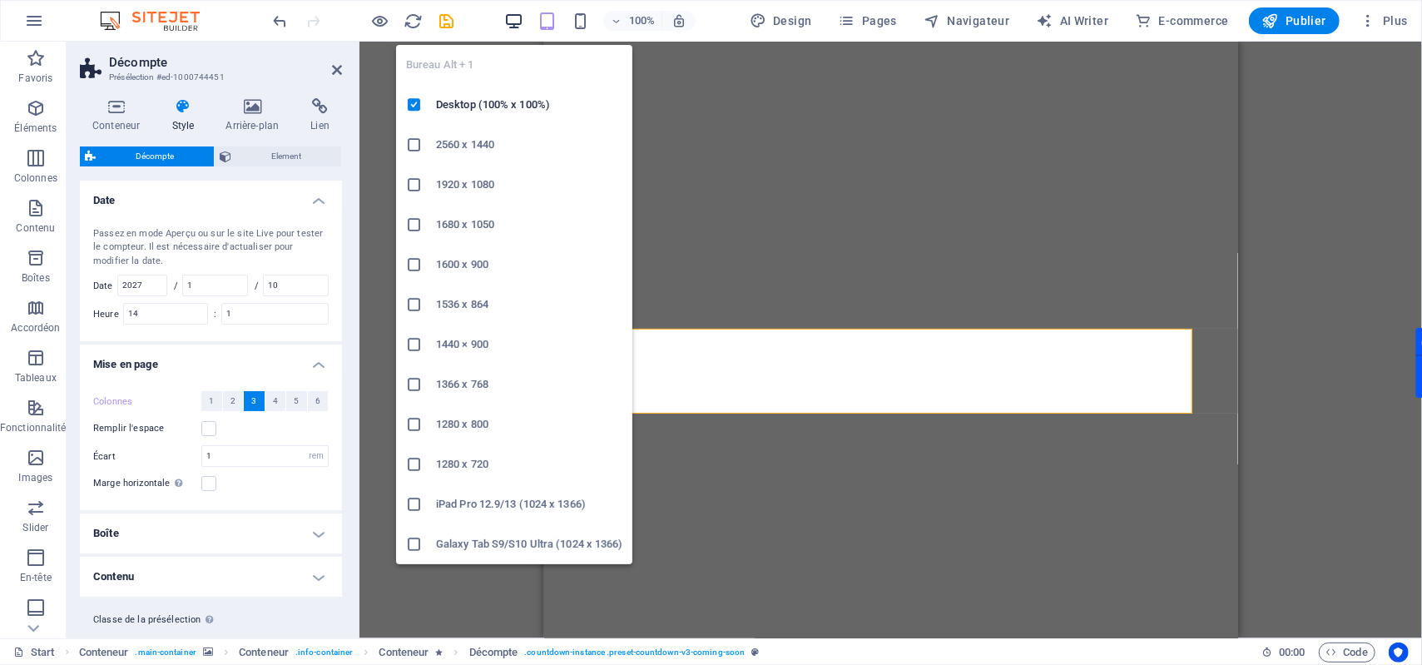
click at [508, 19] on icon "button" at bounding box center [513, 21] width 19 height 19
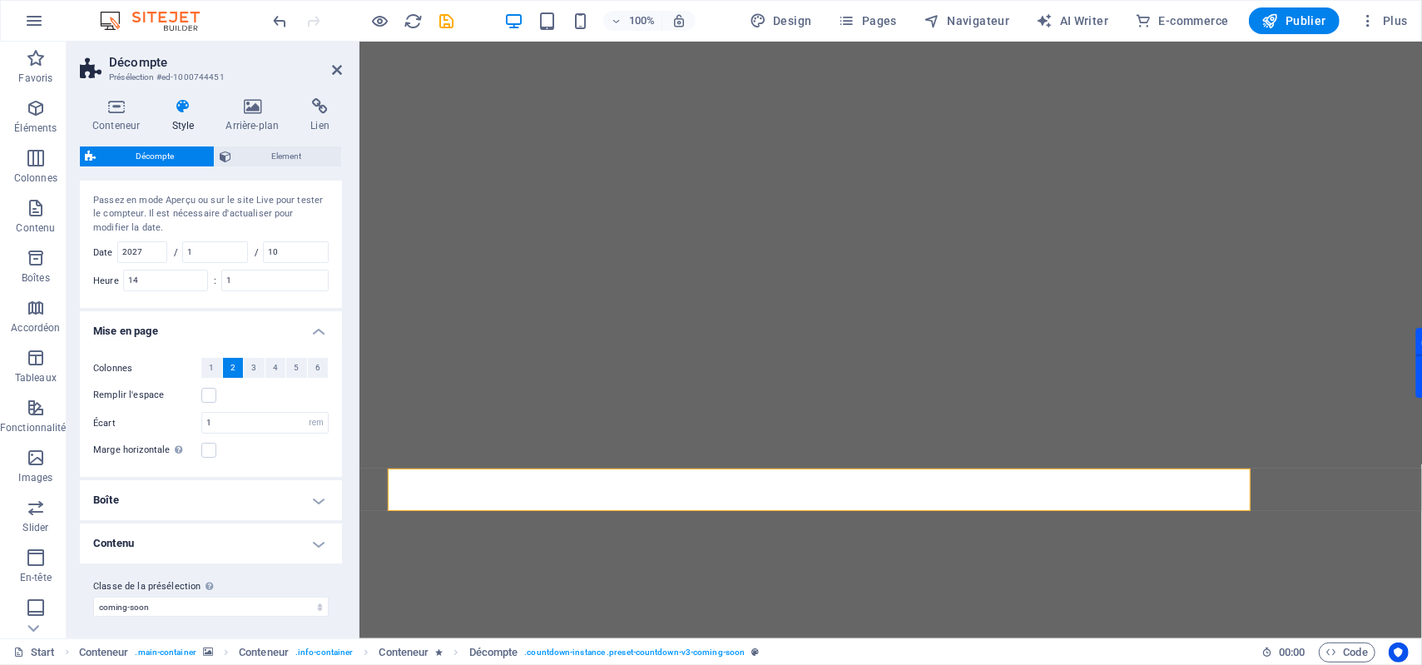
scroll to position [41, 0]
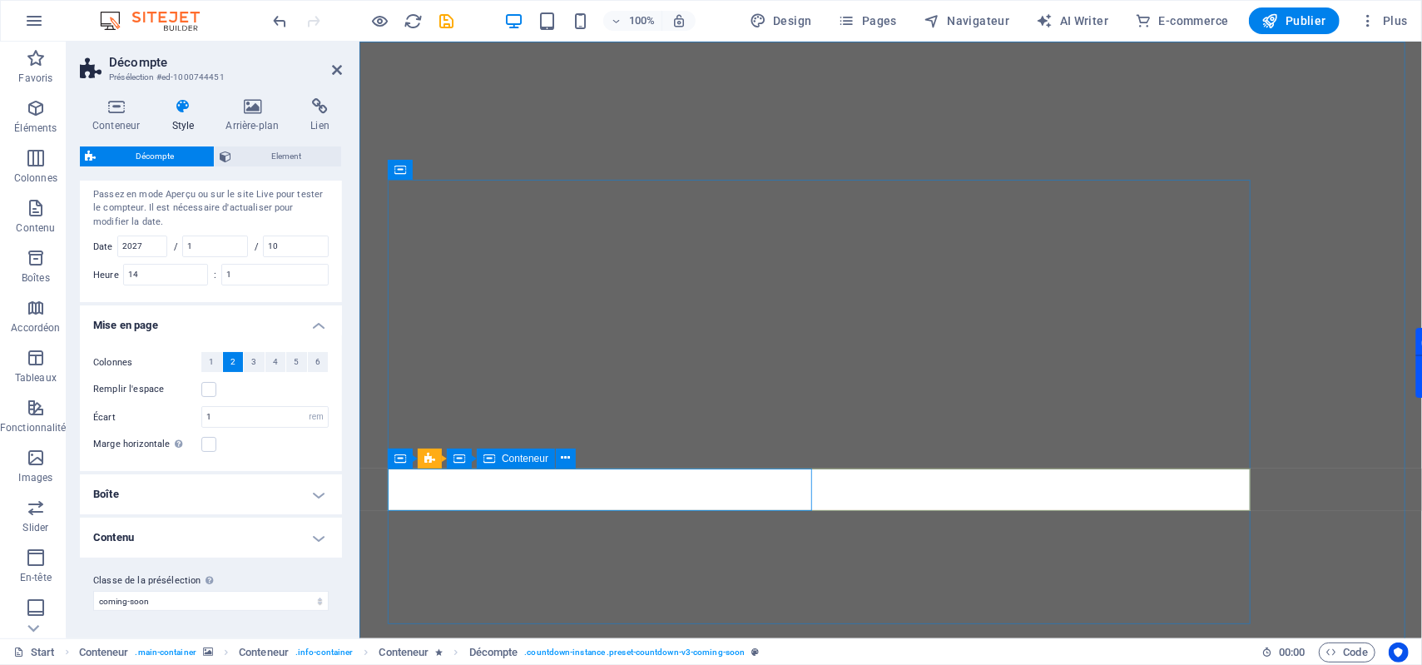
click at [489, 457] on icon at bounding box center [489, 459] width 12 height 20
click at [520, 457] on span "Conteneur" at bounding box center [525, 459] width 47 height 10
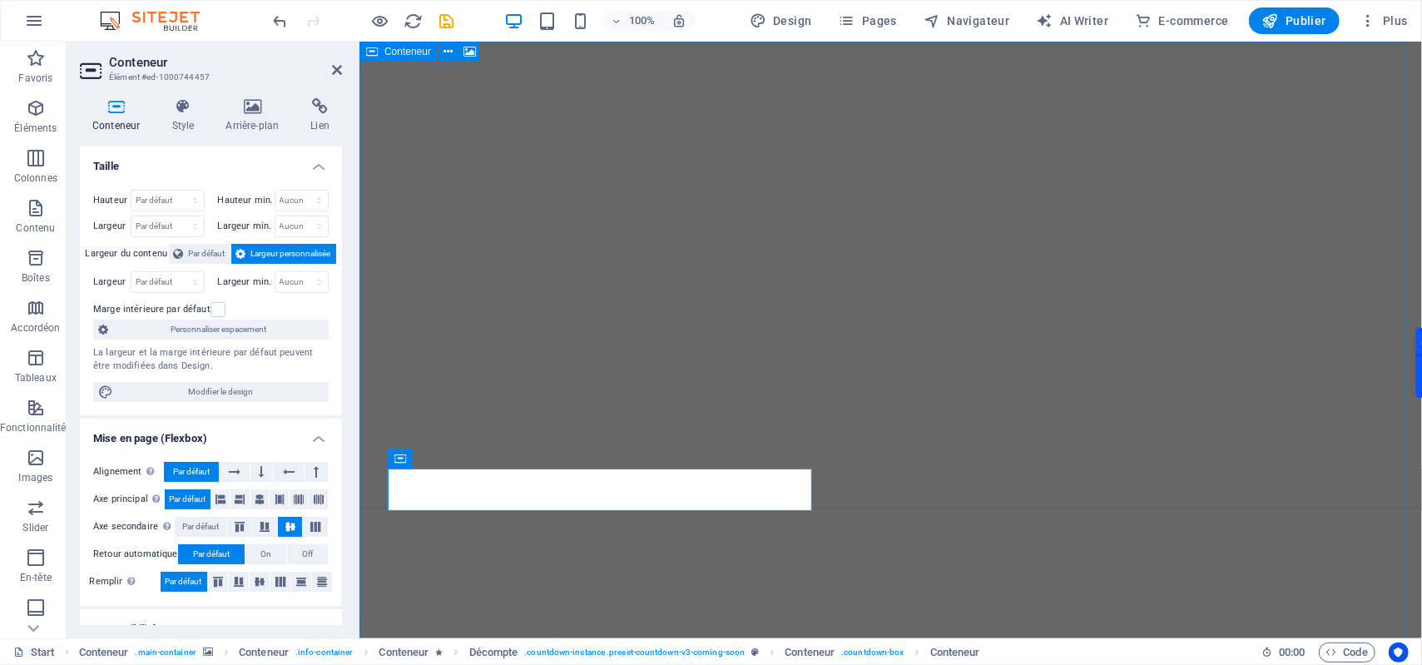
click at [409, 50] on span "Conteneur" at bounding box center [407, 52] width 47 height 10
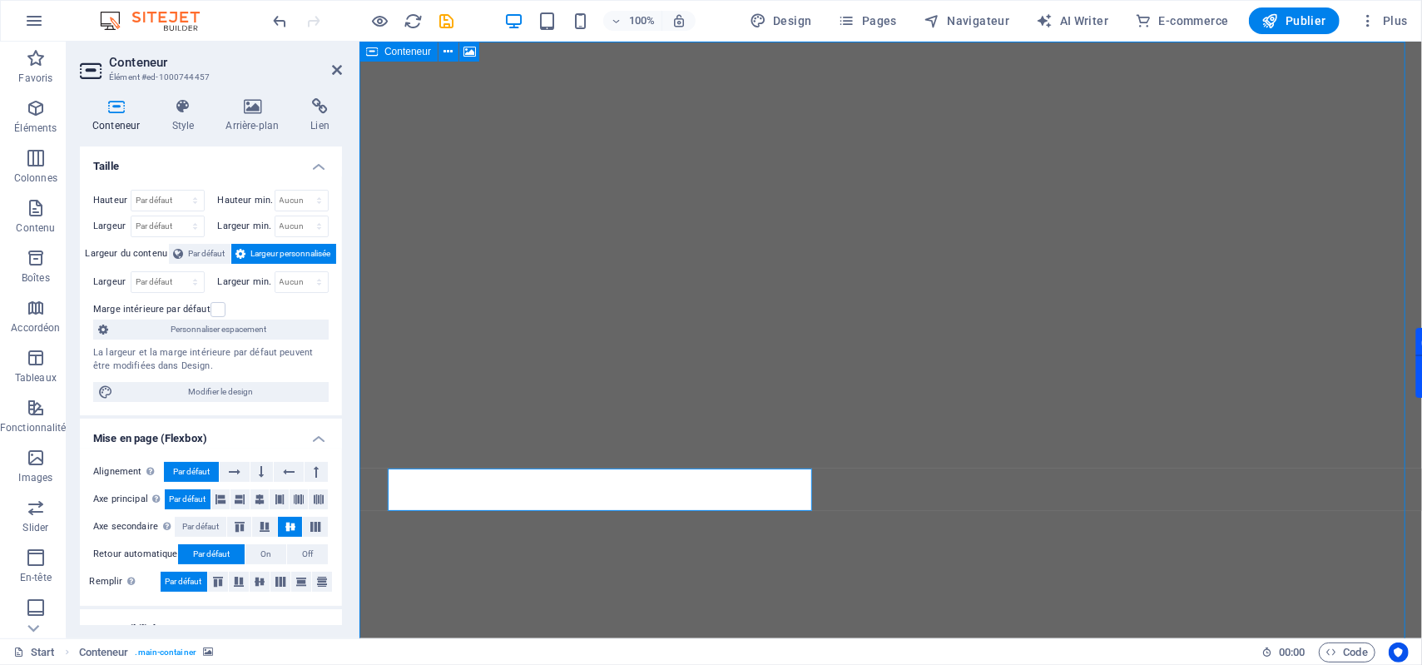
click at [409, 50] on span "Conteneur" at bounding box center [407, 52] width 47 height 10
select select "vh"
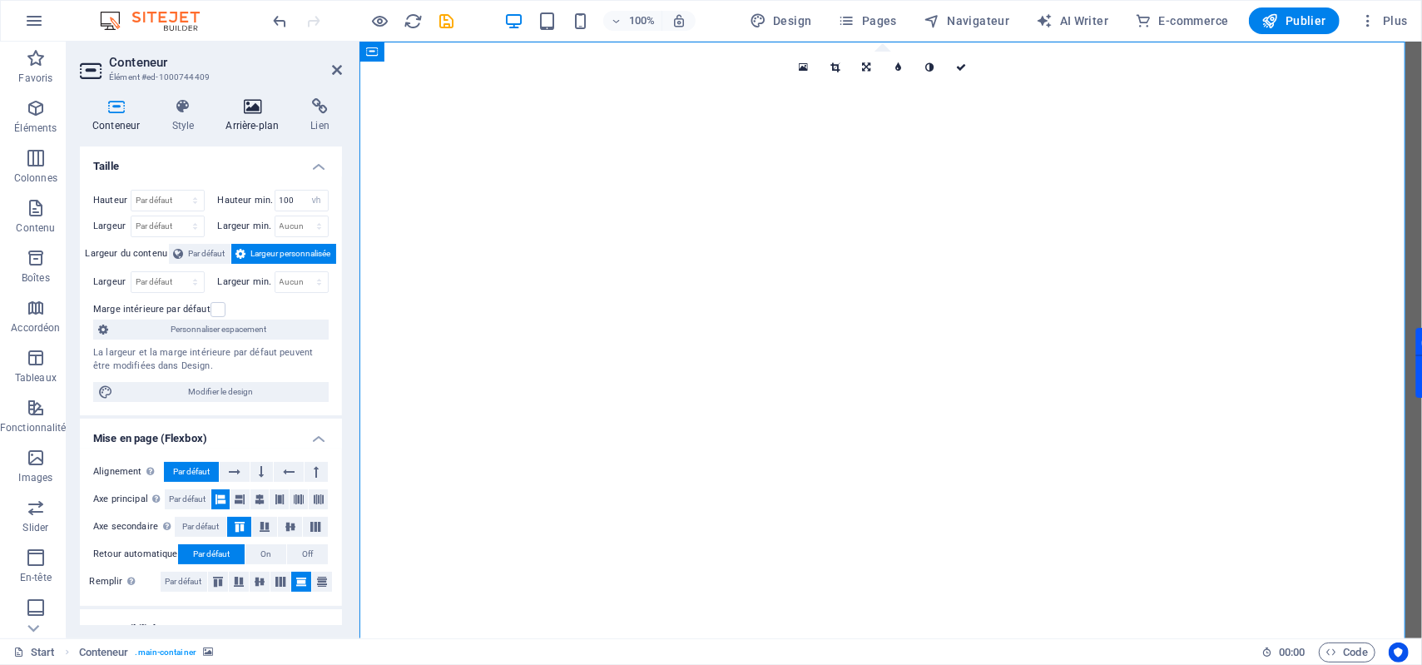
click at [267, 110] on icon at bounding box center [252, 106] width 78 height 17
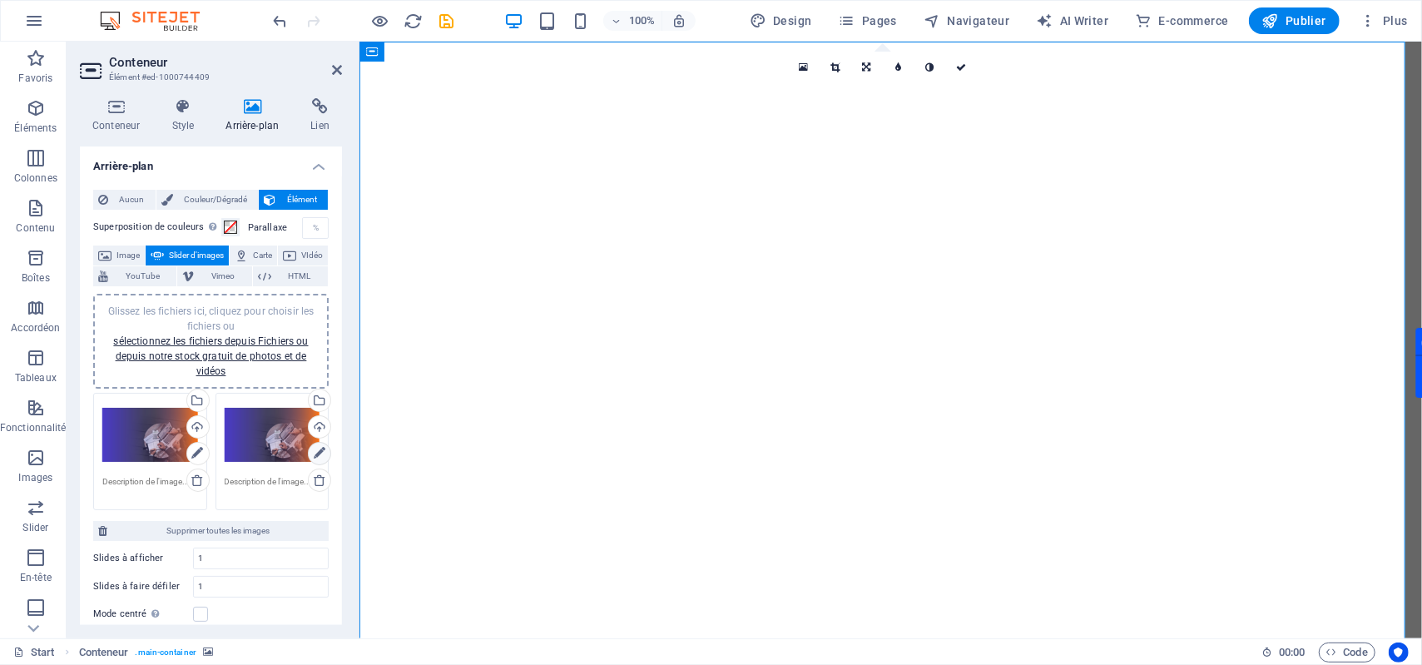
click at [315, 444] on icon at bounding box center [320, 454] width 12 height 20
click at [315, 449] on icon at bounding box center [320, 454] width 12 height 20
click at [305, 396] on div "Sélectionnez les fichiers depuis le Gestionnaire de fichiers, les photos du sto…" at bounding box center [251, 401] width 108 height 87
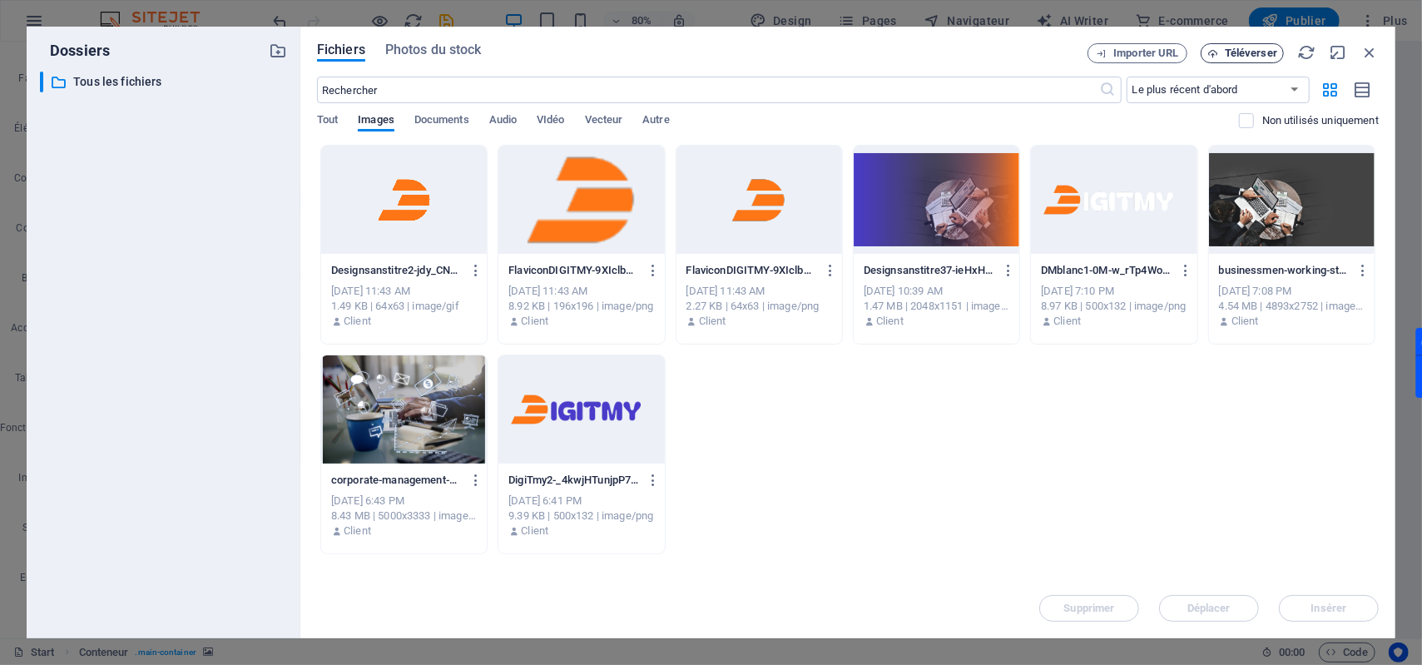
click at [1224, 53] on span "Téléverser" at bounding box center [1242, 53] width 68 height 11
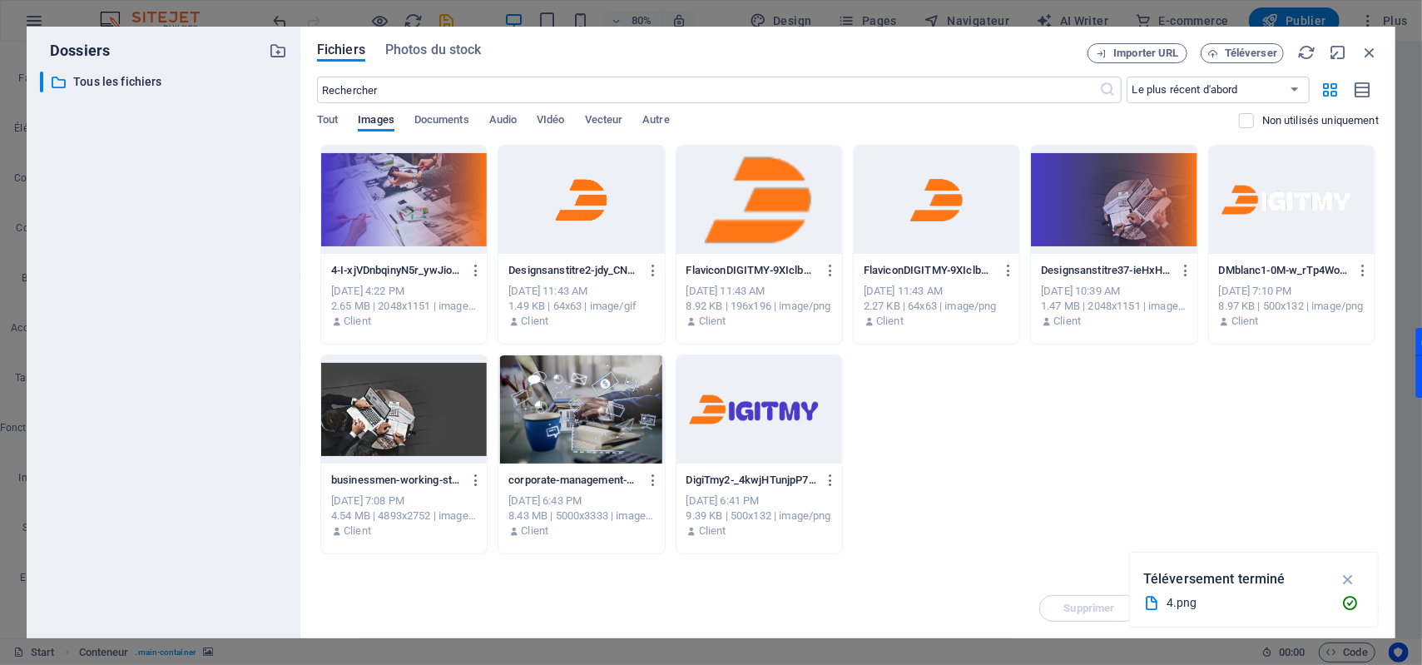
click at [443, 223] on div at bounding box center [404, 200] width 166 height 108
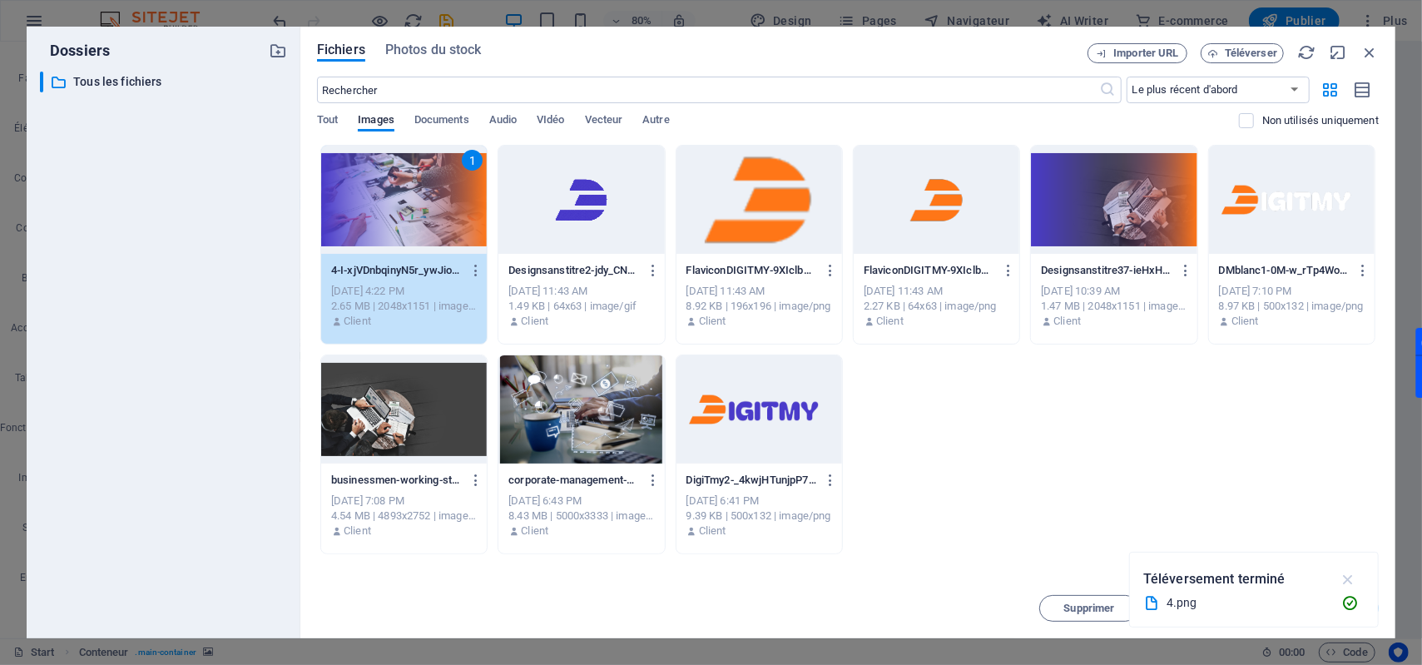
click at [1346, 583] on icon "button" at bounding box center [1348, 579] width 19 height 18
click at [1338, 612] on span "Insérer" at bounding box center [1329, 608] width 36 height 10
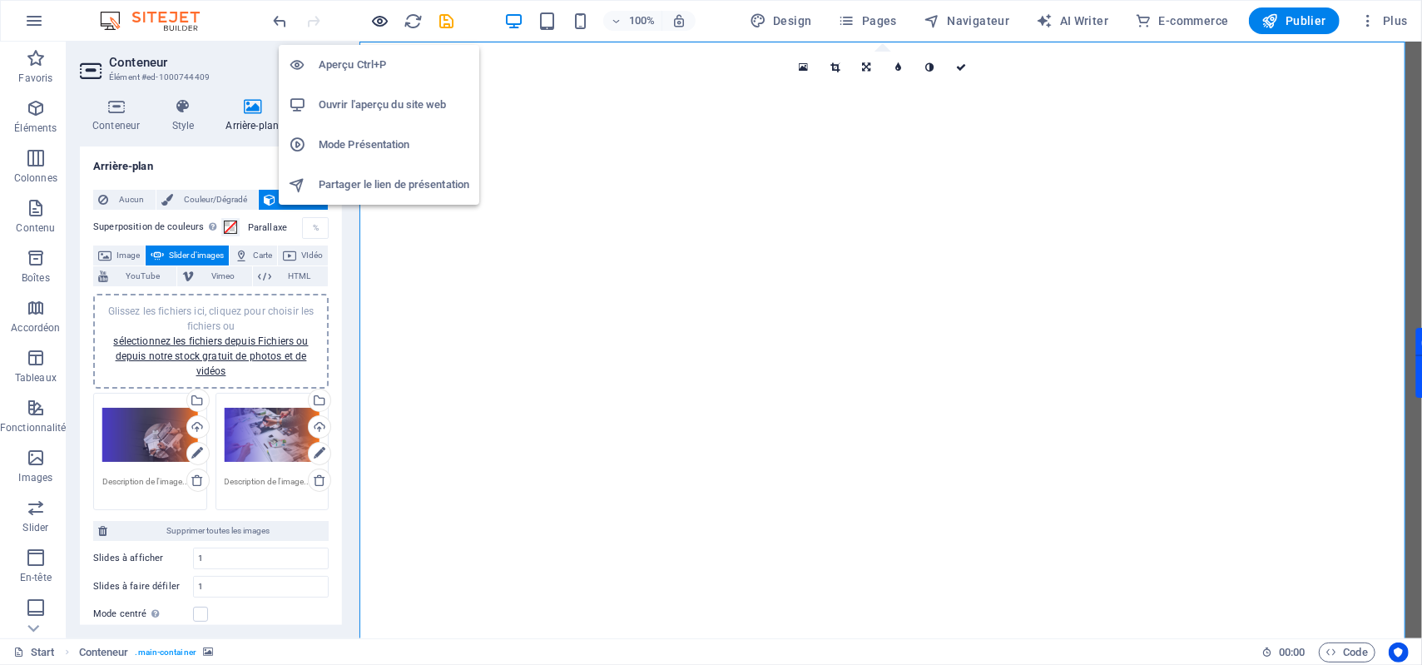
click at [384, 21] on icon "button" at bounding box center [380, 21] width 19 height 19
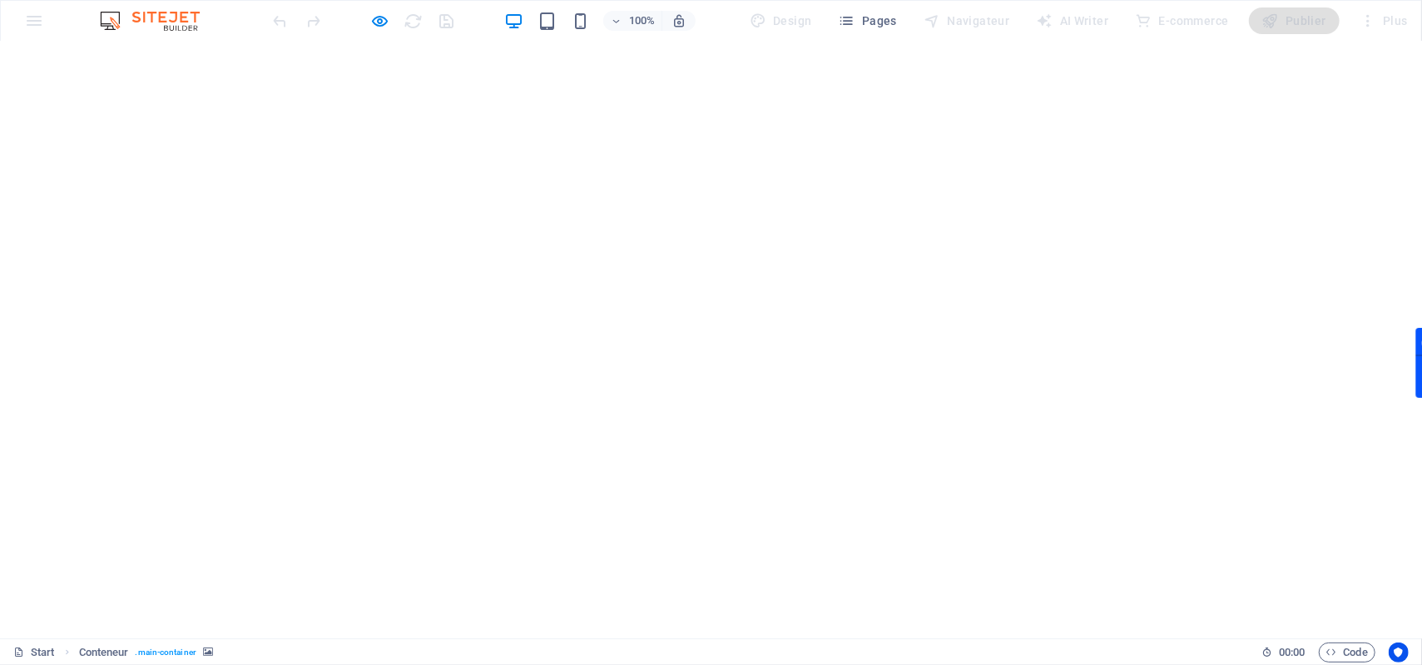
scroll to position [56, 0]
click at [0, 13] on button "button" at bounding box center [0, 13] width 0 height 0
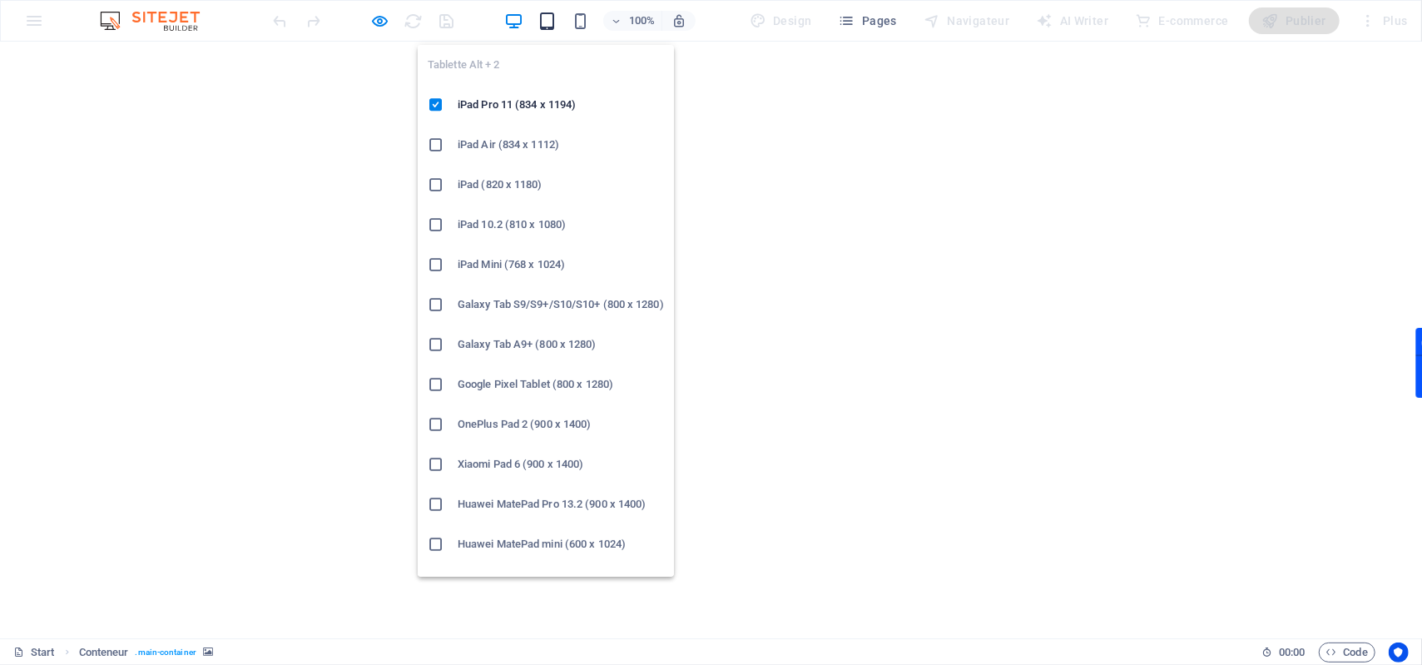
click at [551, 27] on icon "button" at bounding box center [547, 21] width 19 height 19
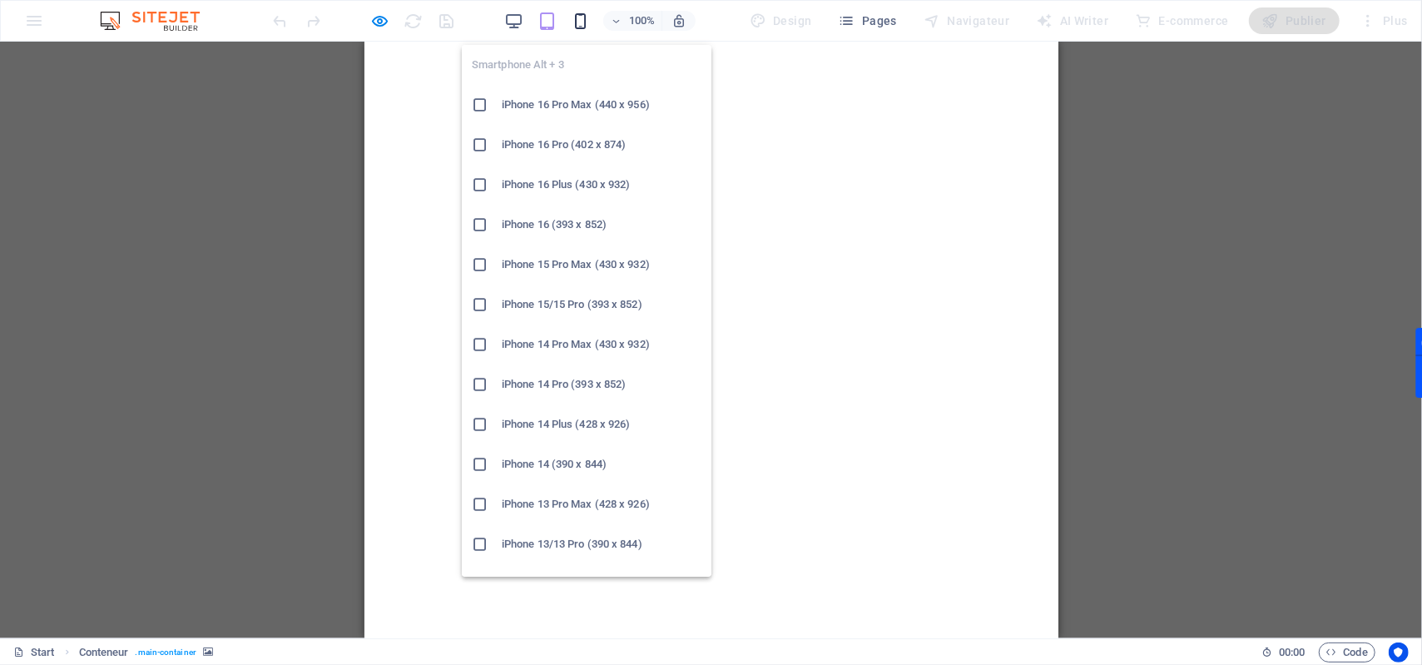
click at [589, 24] on icon "button" at bounding box center [580, 21] width 19 height 19
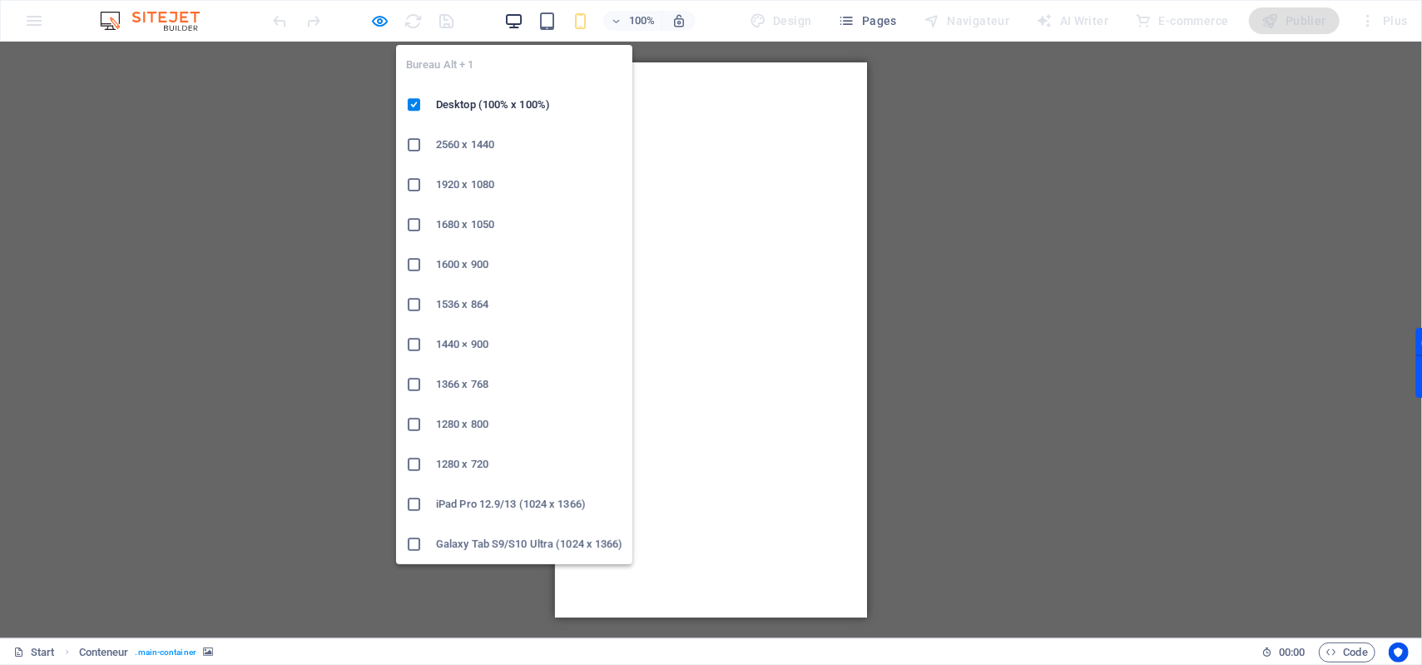
click at [517, 17] on icon "button" at bounding box center [513, 21] width 19 height 19
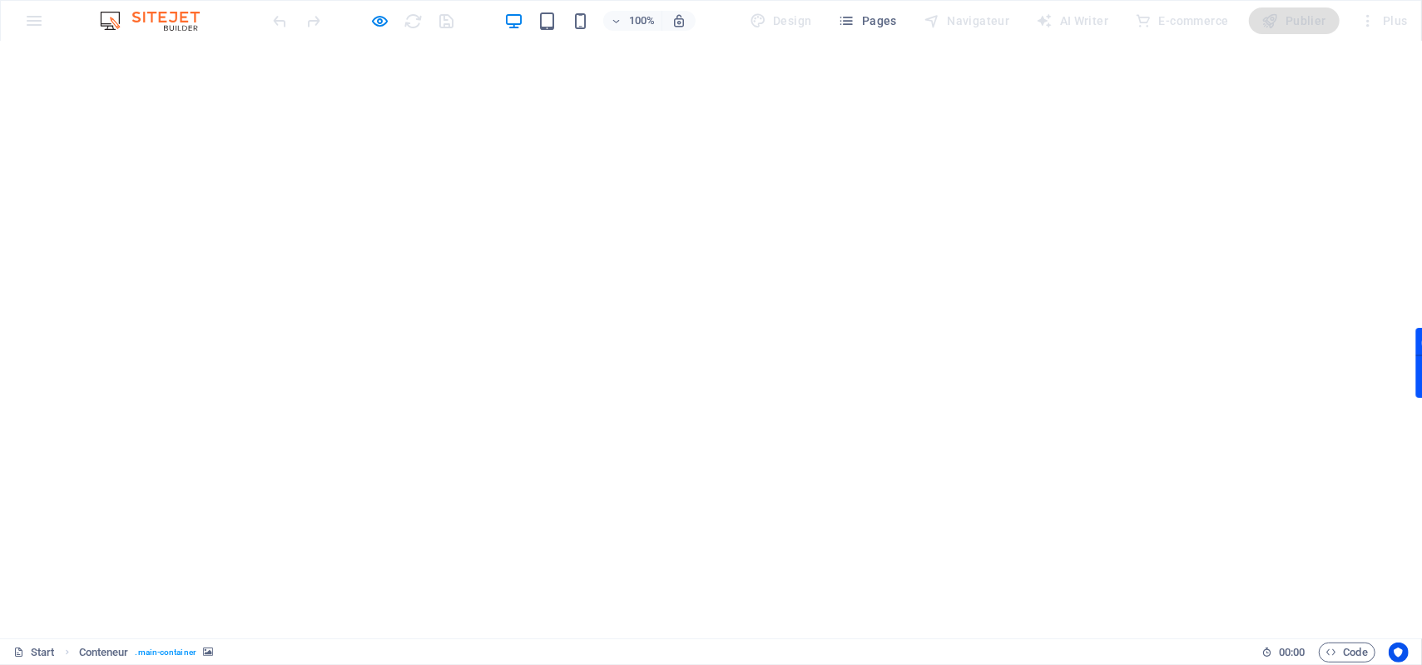
scroll to position [56, 0]
click at [380, 17] on icon "button" at bounding box center [380, 21] width 19 height 19
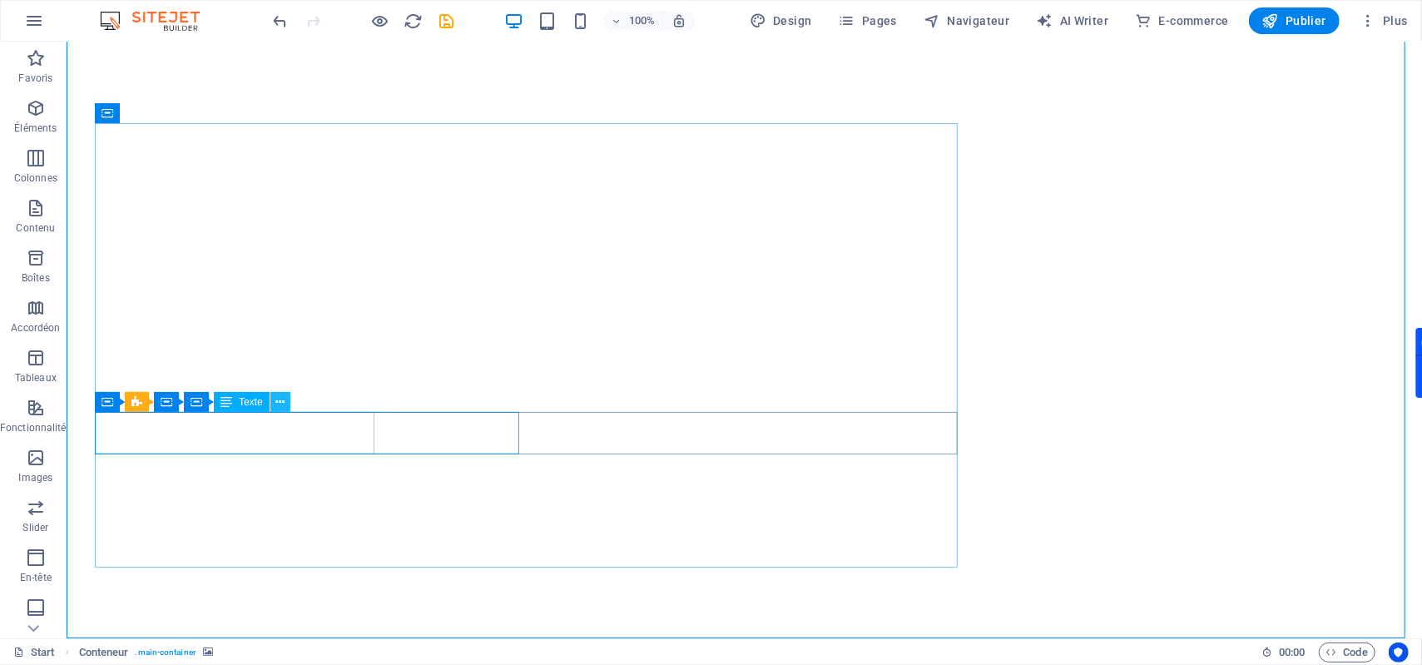
click at [280, 404] on icon at bounding box center [279, 402] width 9 height 17
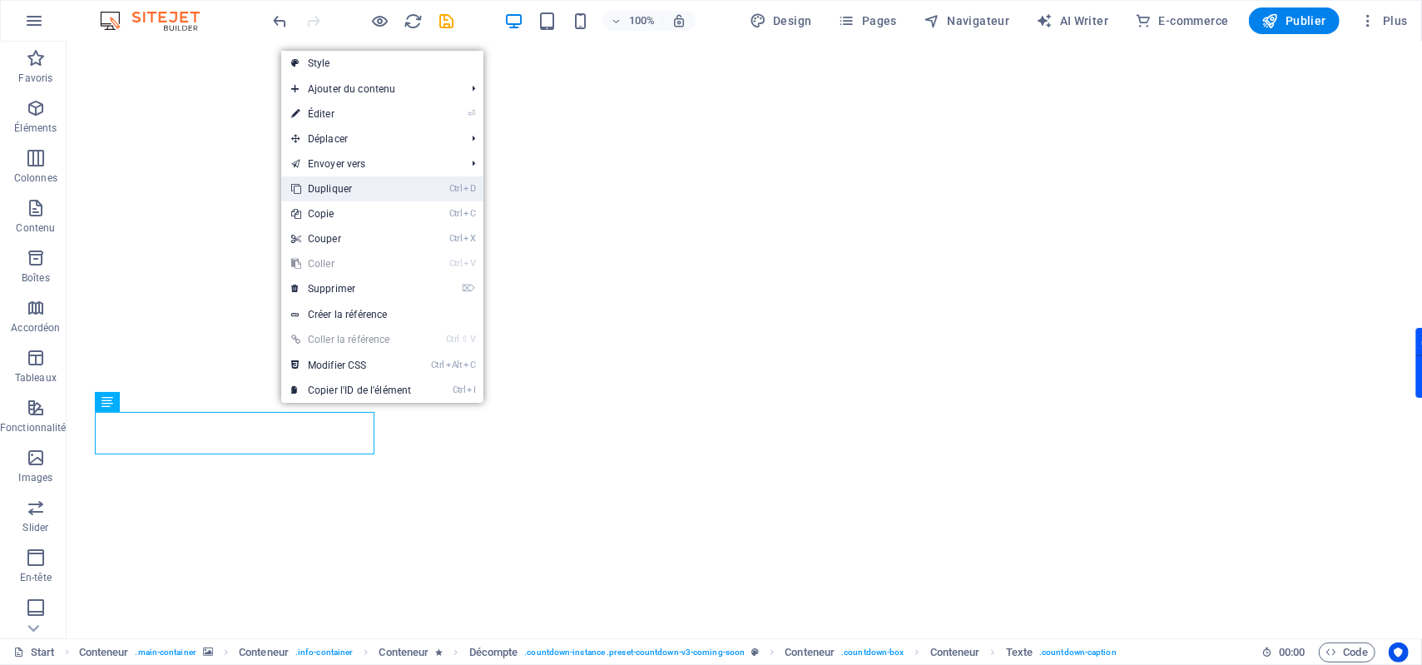
click at [333, 186] on link "Ctrl D Dupliquer" at bounding box center [351, 188] width 140 height 25
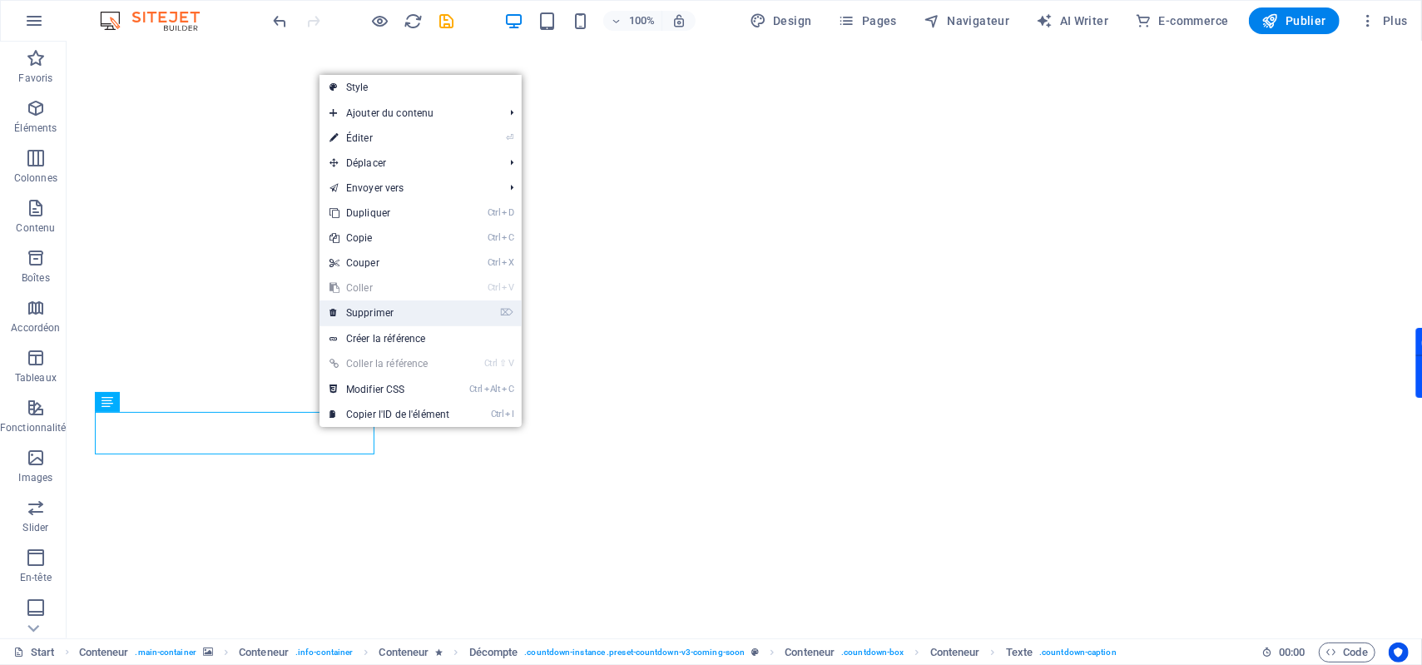
click at [380, 310] on link "⌦ Supprimer" at bounding box center [390, 312] width 140 height 25
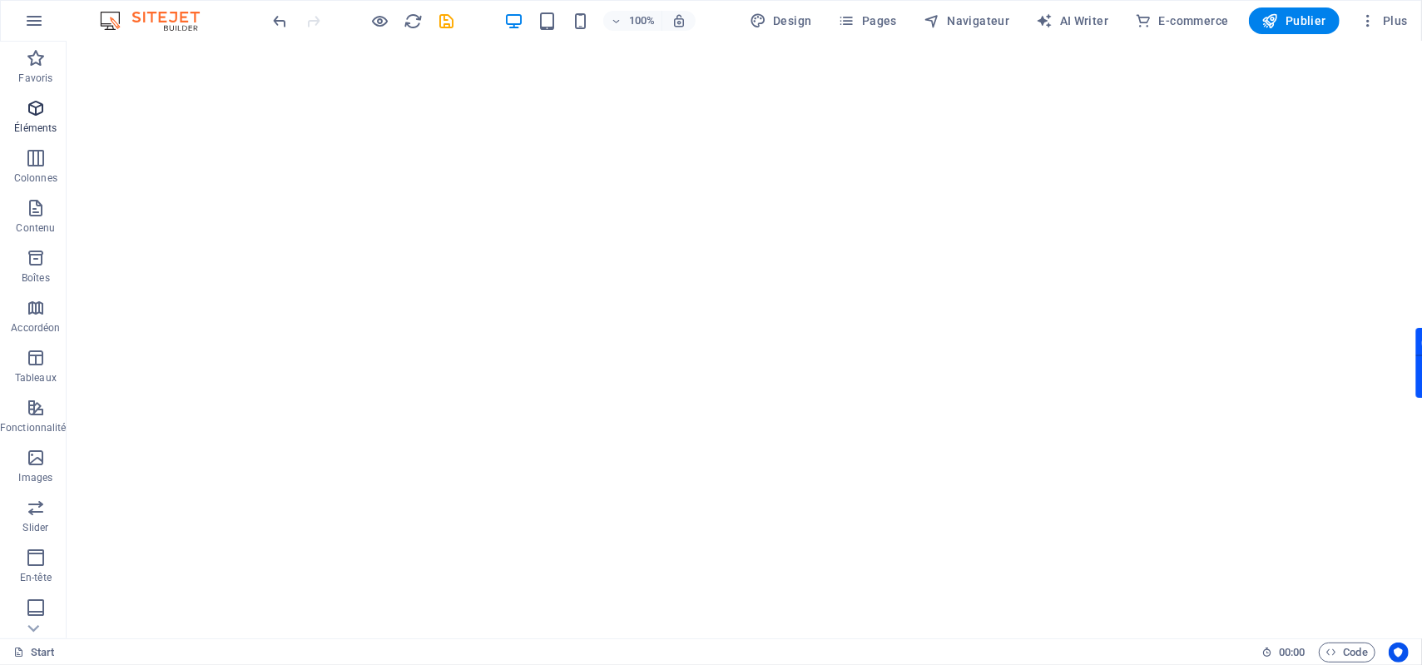
click at [45, 112] on span "Éléments" at bounding box center [36, 118] width 72 height 40
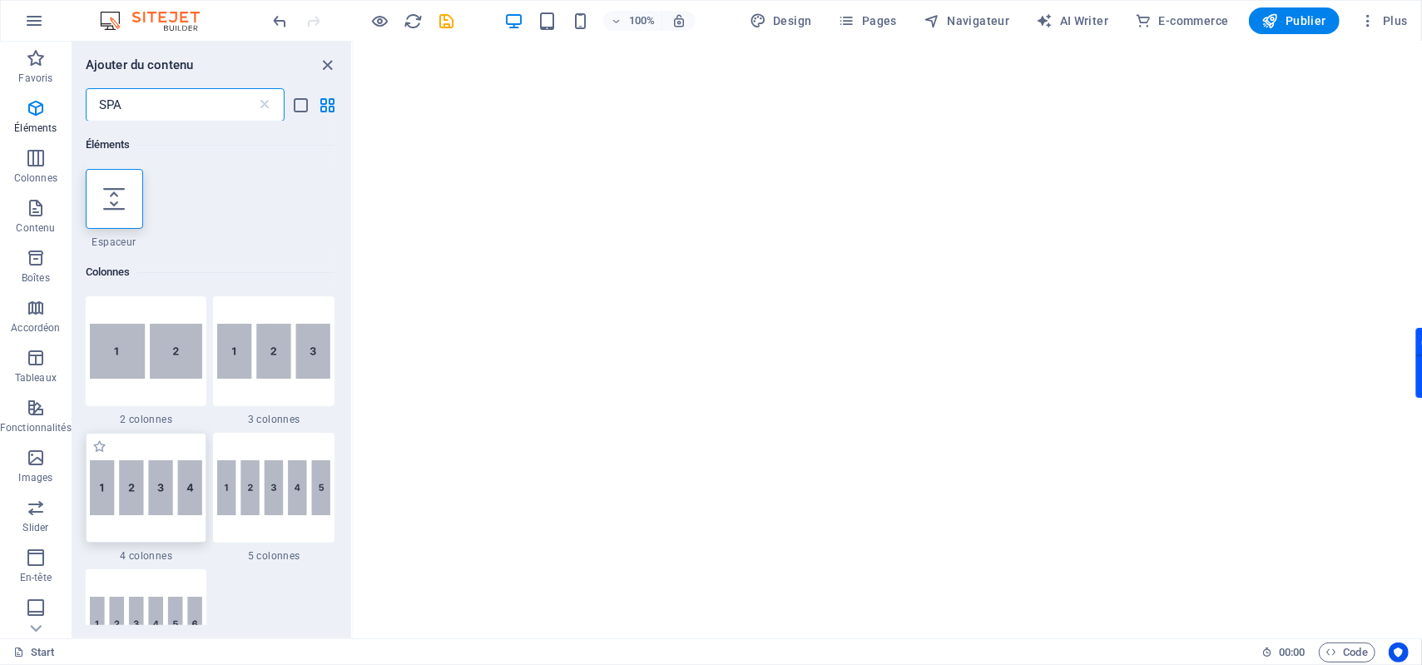
scroll to position [0, 0]
type input "SPA"
click at [116, 197] on icon at bounding box center [114, 199] width 22 height 22
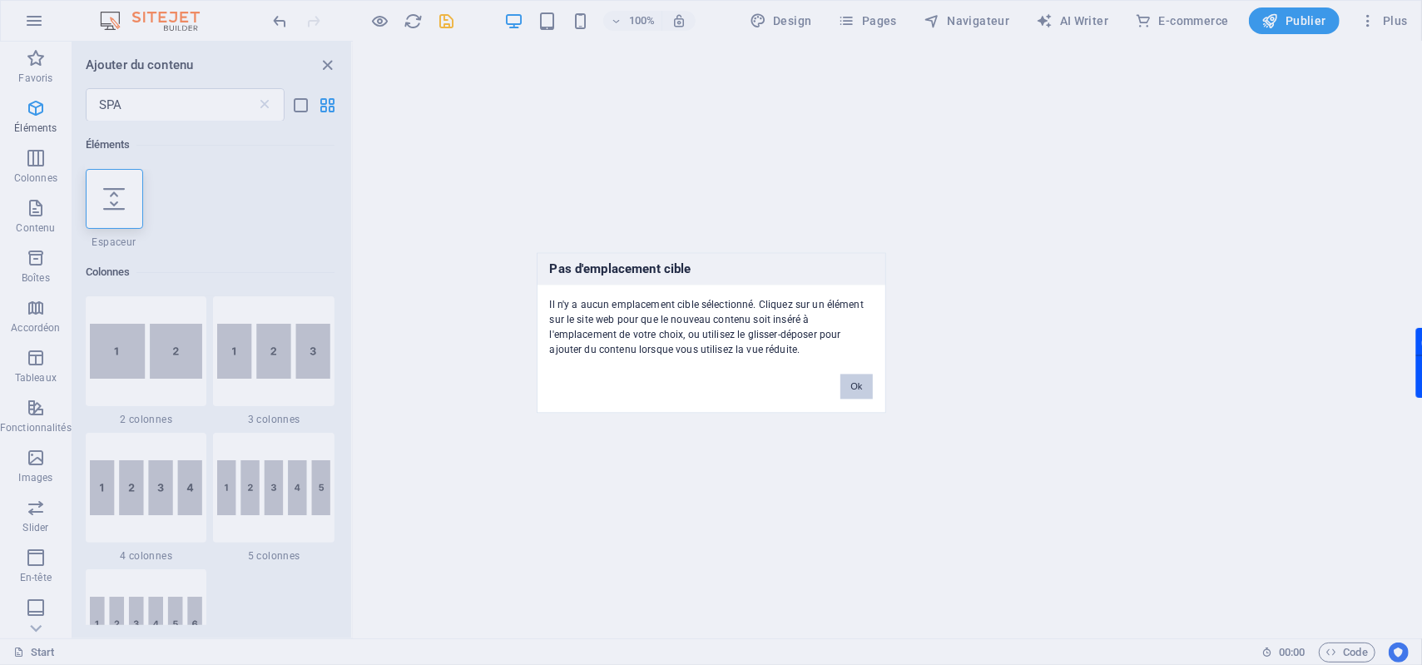
drag, startPoint x: 861, startPoint y: 388, endPoint x: 264, endPoint y: 393, distance: 597.5
click at [861, 388] on button "Ok" at bounding box center [856, 386] width 32 height 25
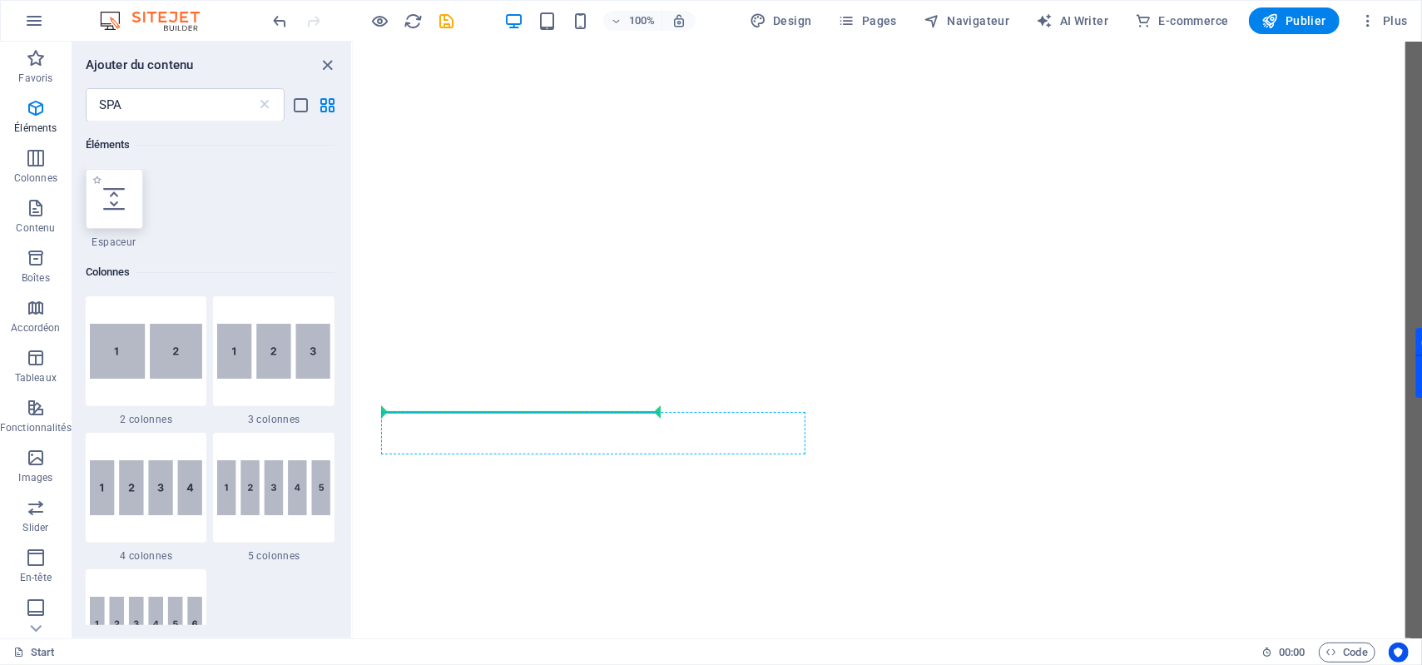
select select "px"
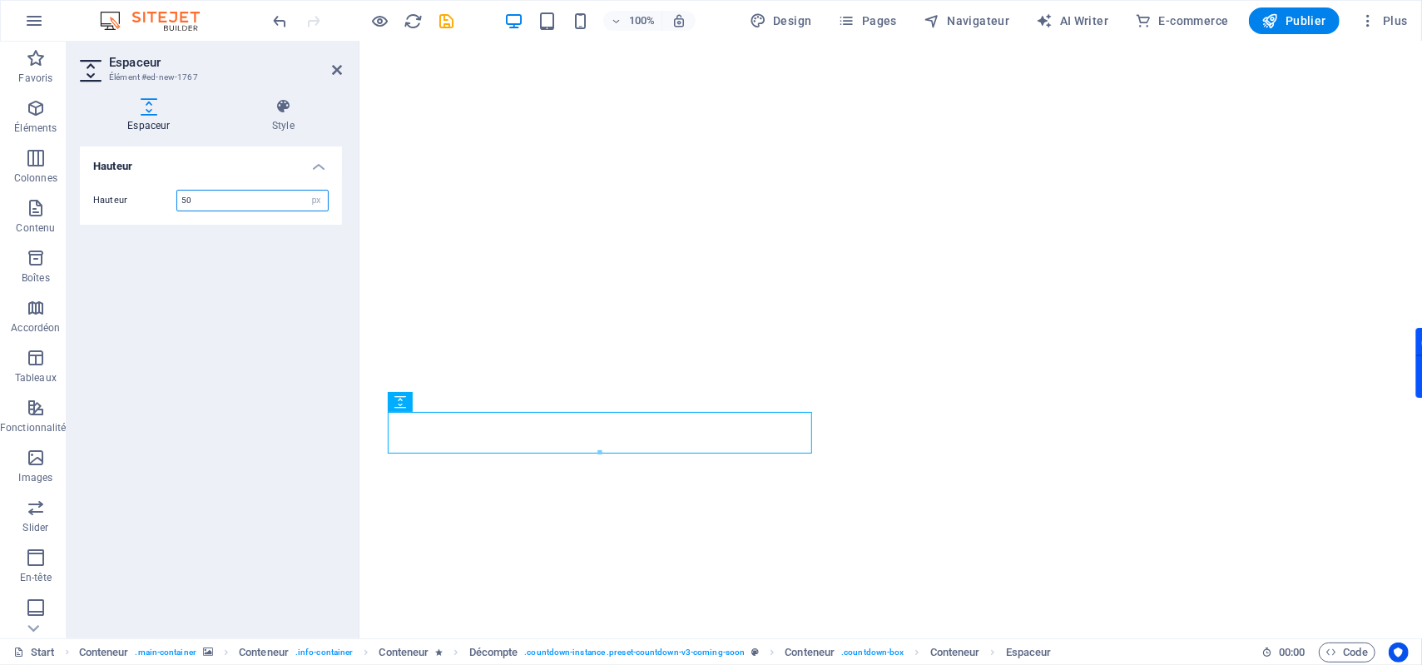
click at [229, 199] on input "50" at bounding box center [252, 201] width 151 height 20
type input "20"
click at [230, 167] on h4 "Hauteur" at bounding box center [211, 161] width 262 height 30
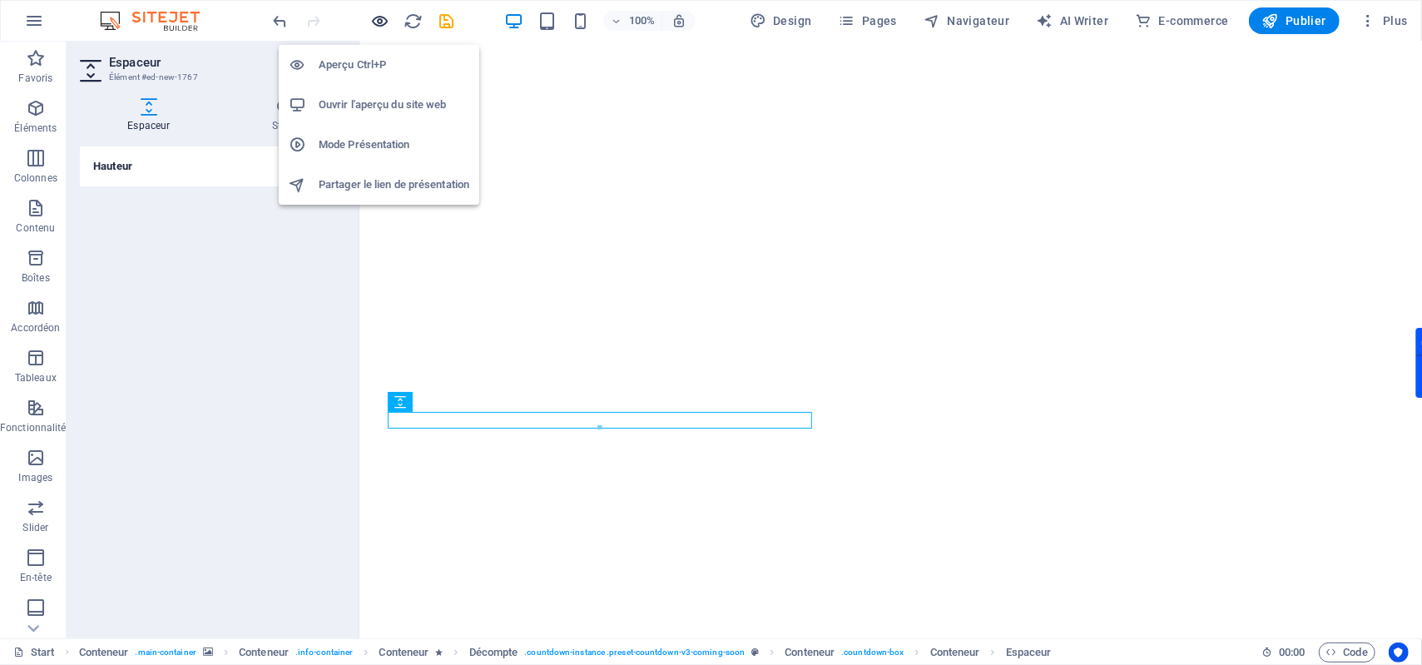
click at [386, 17] on icon "button" at bounding box center [380, 21] width 19 height 19
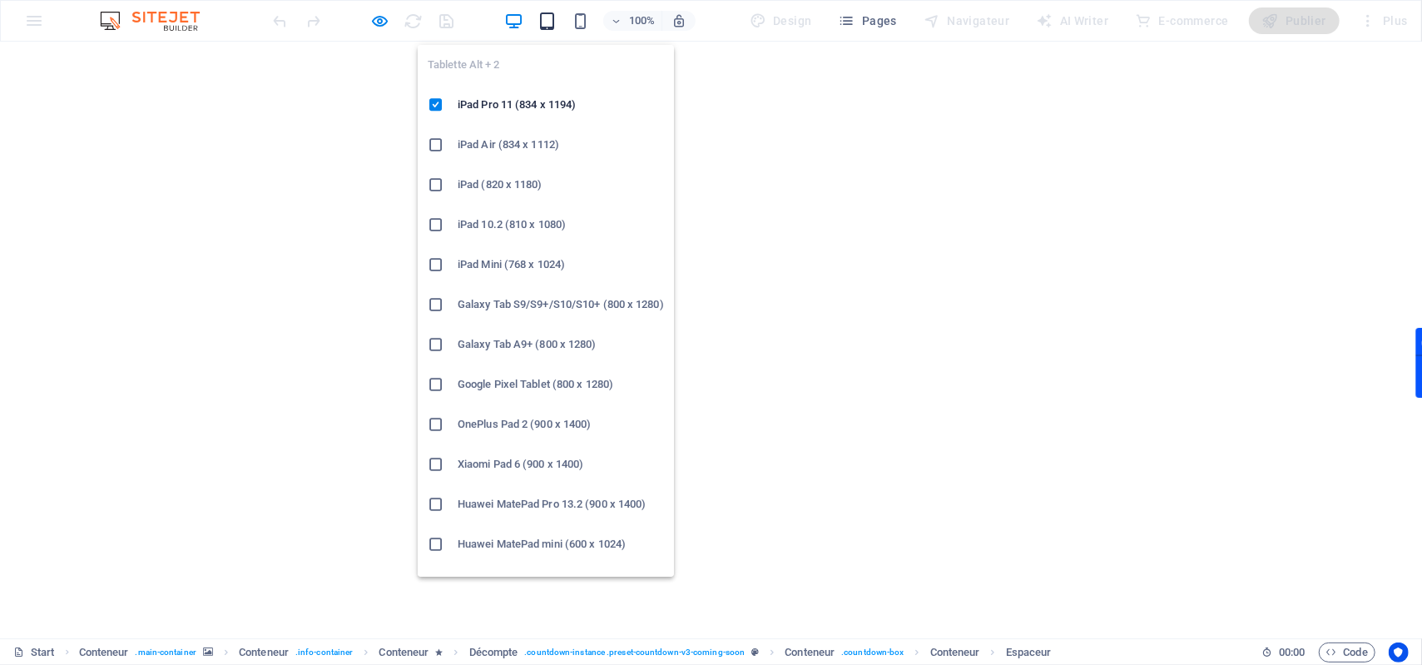
click at [544, 22] on icon "button" at bounding box center [547, 21] width 19 height 19
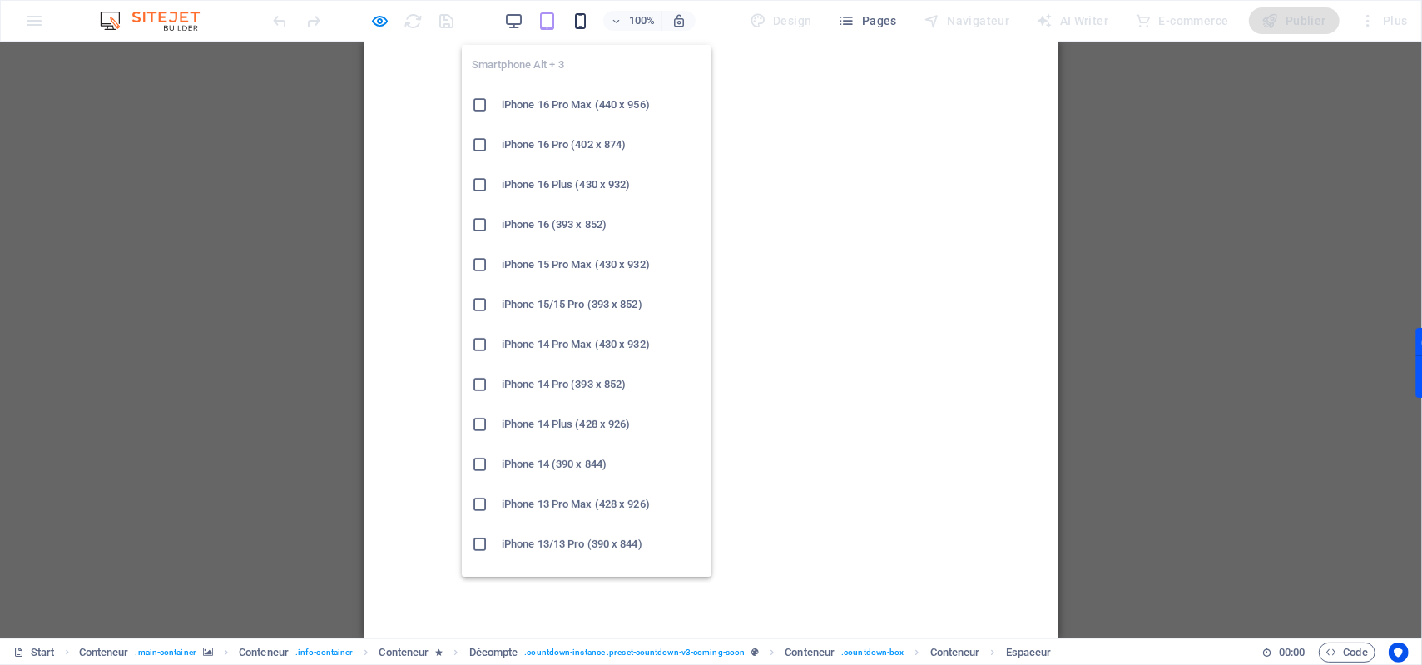
click at [586, 23] on icon "button" at bounding box center [580, 21] width 19 height 19
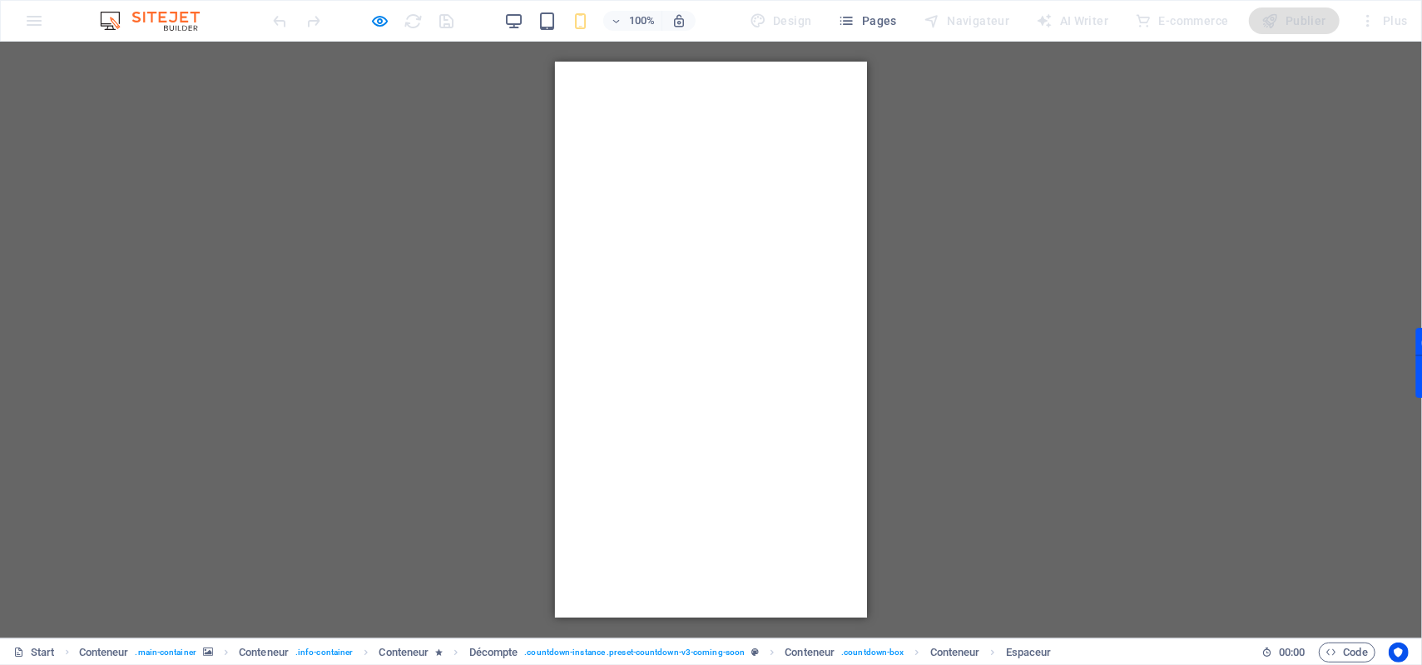
scroll to position [100, 0]
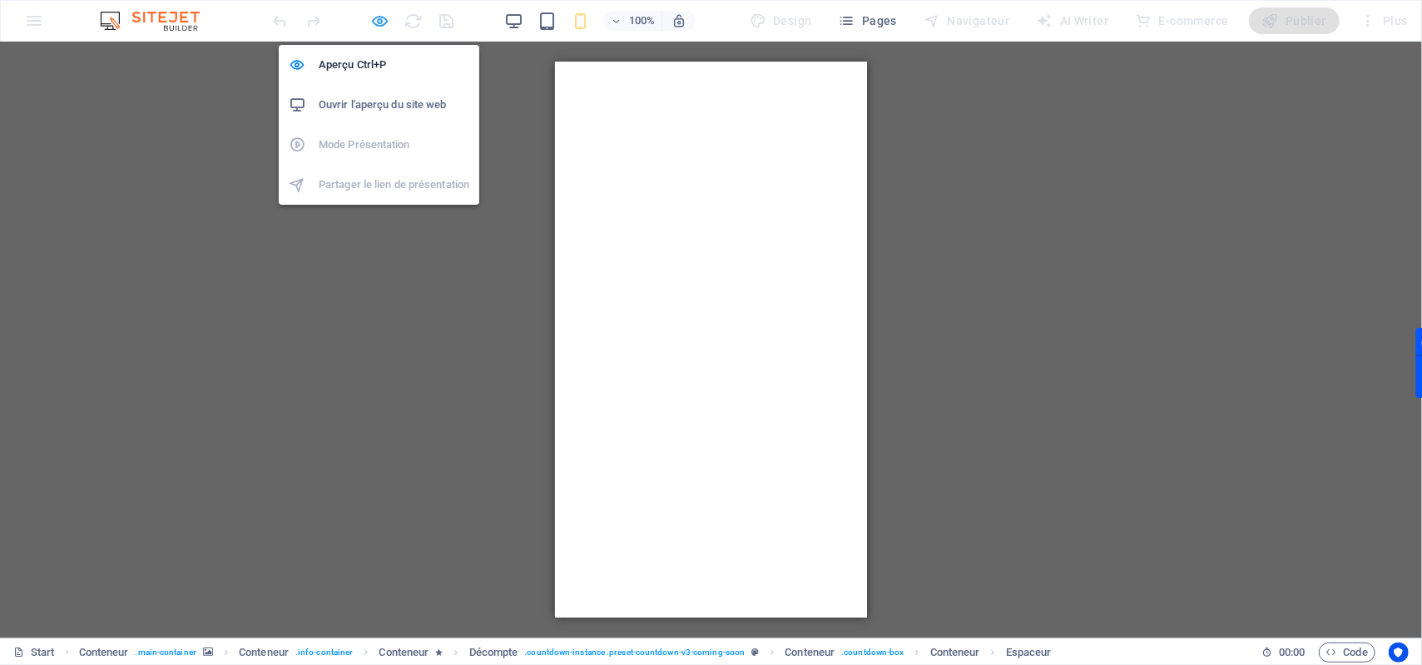
click at [379, 23] on icon "button" at bounding box center [380, 21] width 19 height 19
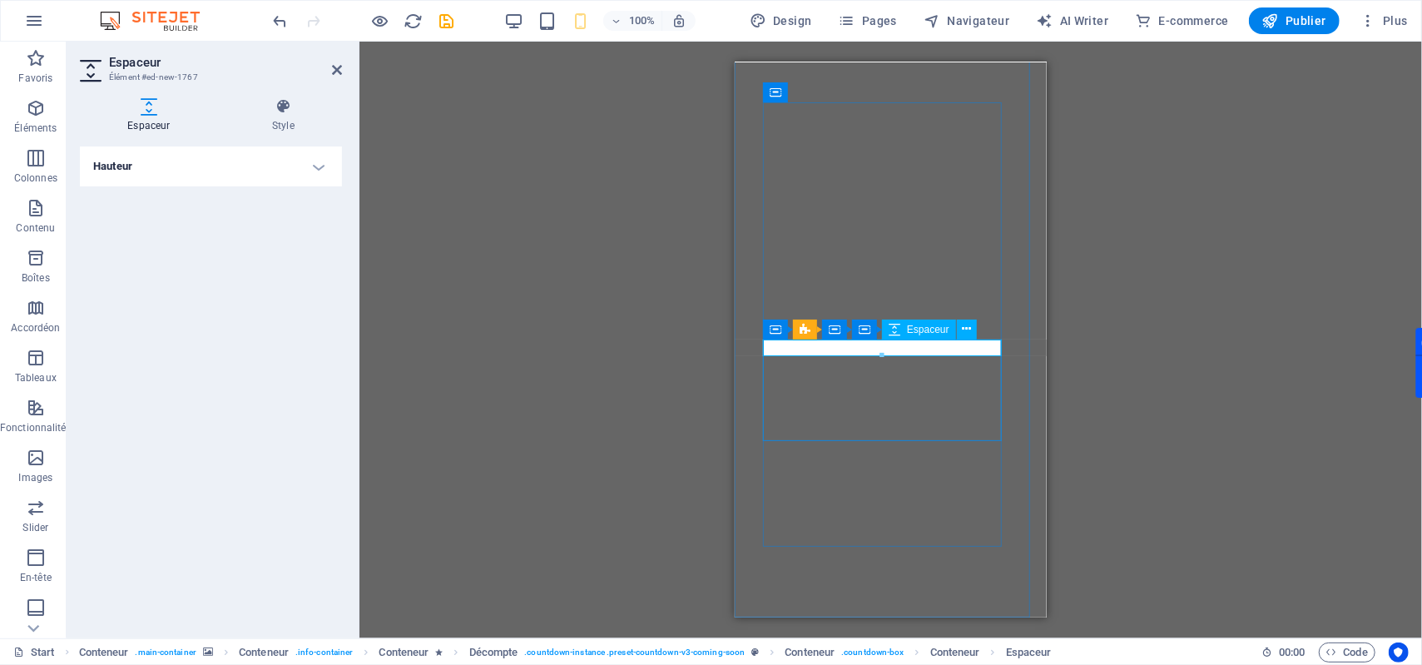
click at [320, 168] on h4 "Hauteur" at bounding box center [211, 166] width 262 height 40
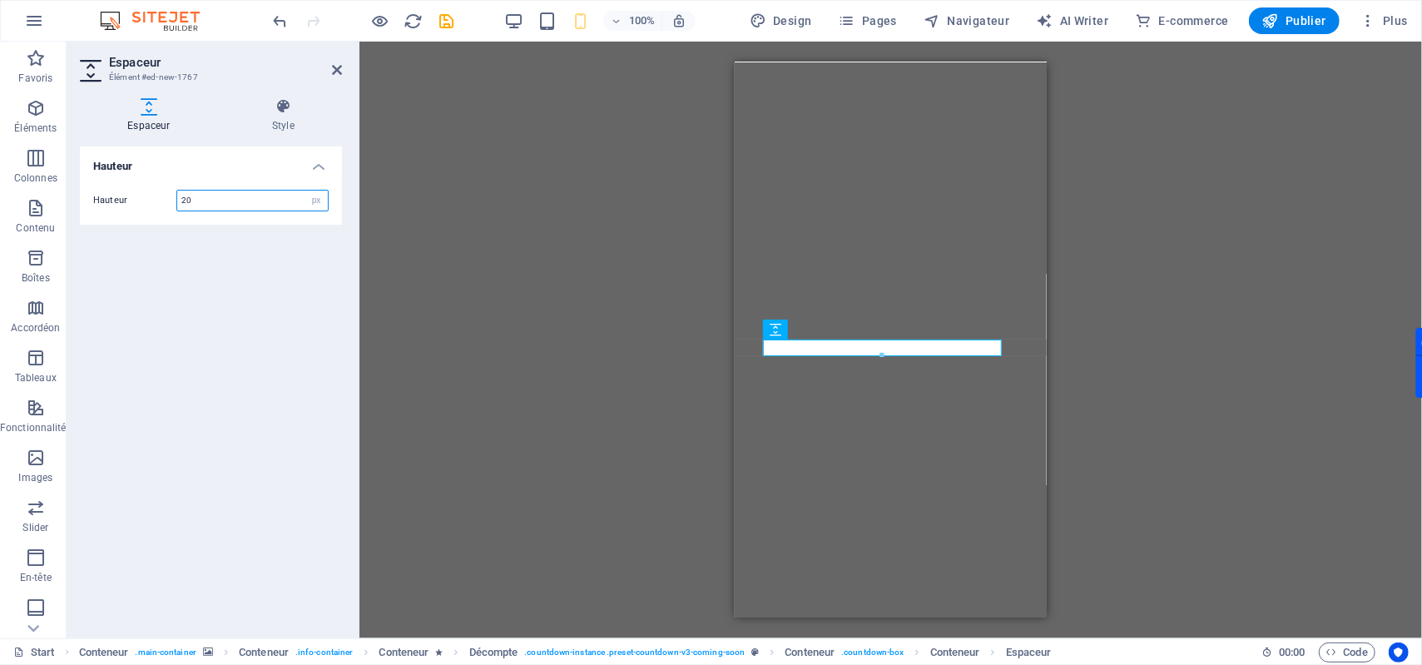
click at [206, 198] on input "20" at bounding box center [252, 201] width 151 height 20
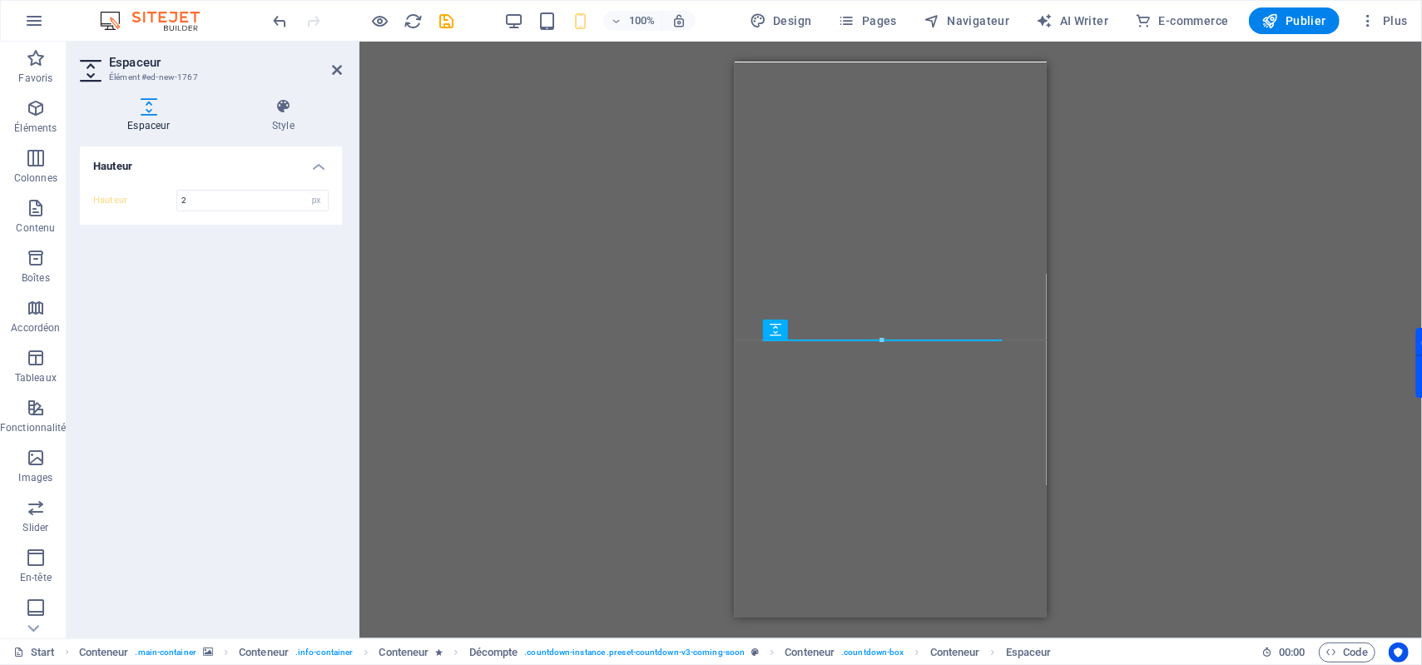
click at [244, 170] on h4 "Hauteur" at bounding box center [211, 161] width 262 height 30
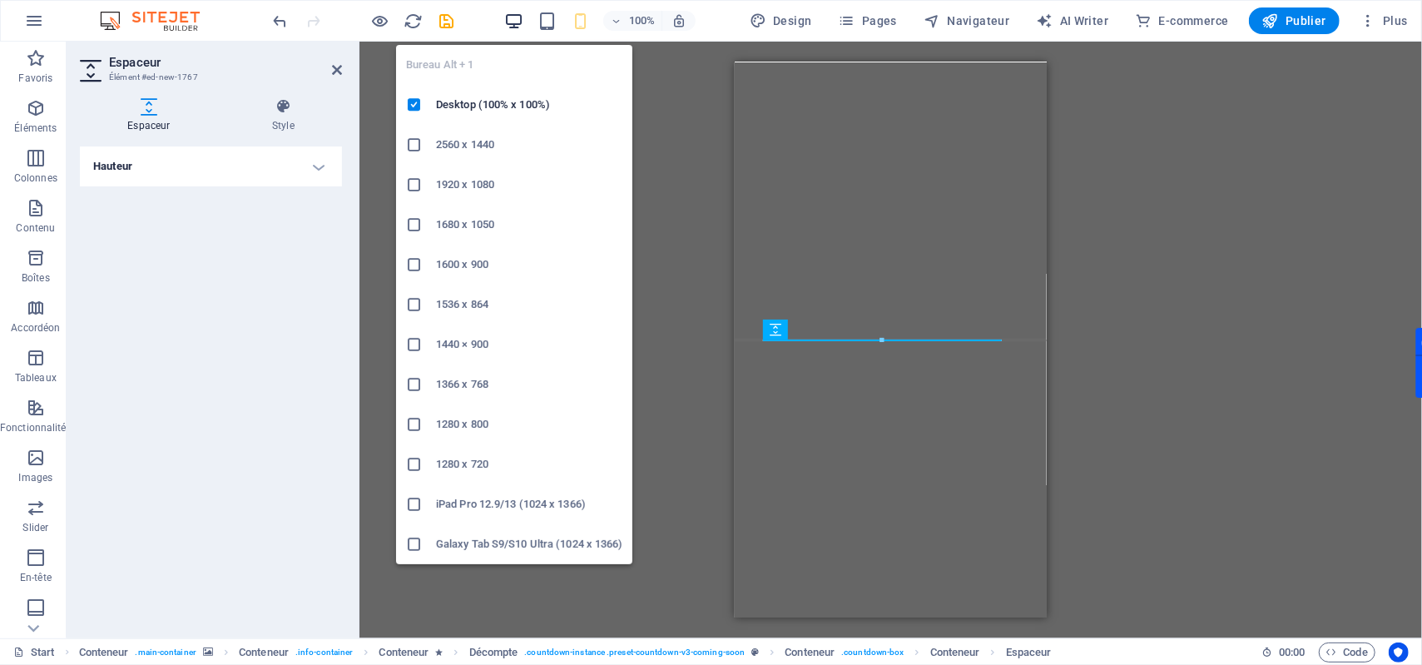
click at [510, 16] on icon "button" at bounding box center [513, 21] width 19 height 19
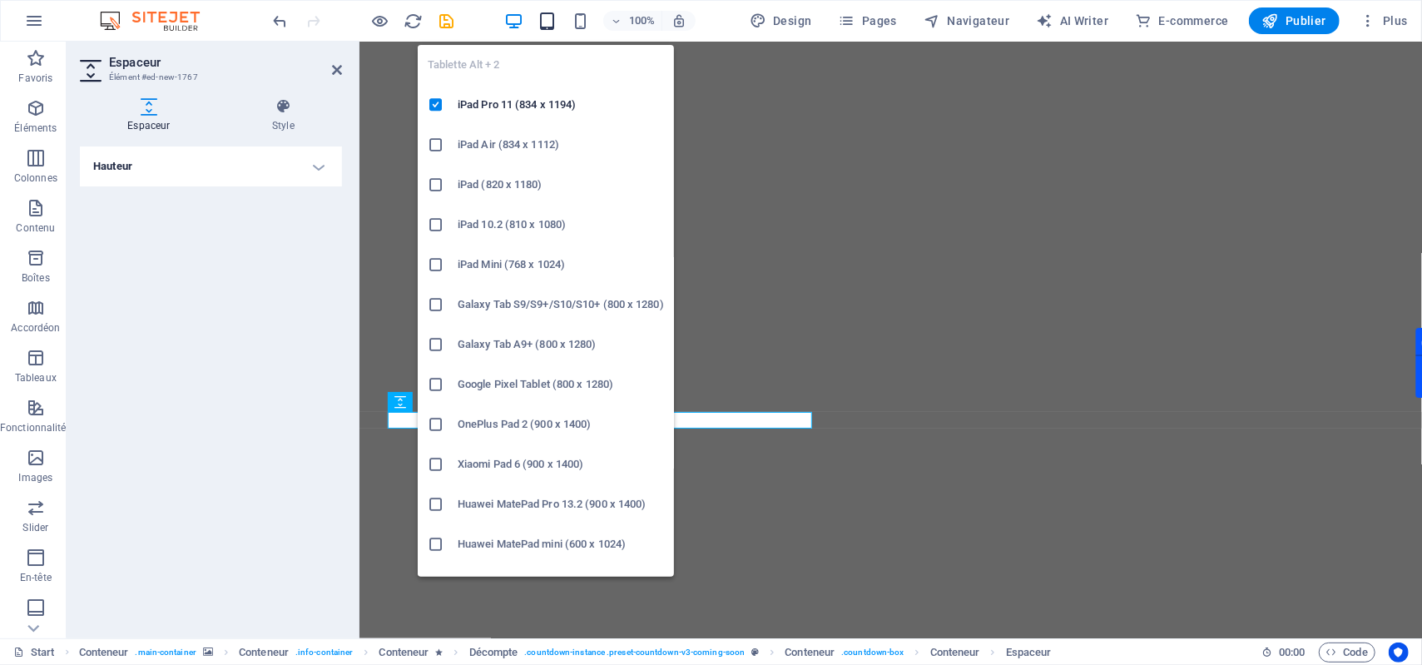
click at [539, 17] on icon "button" at bounding box center [547, 21] width 19 height 19
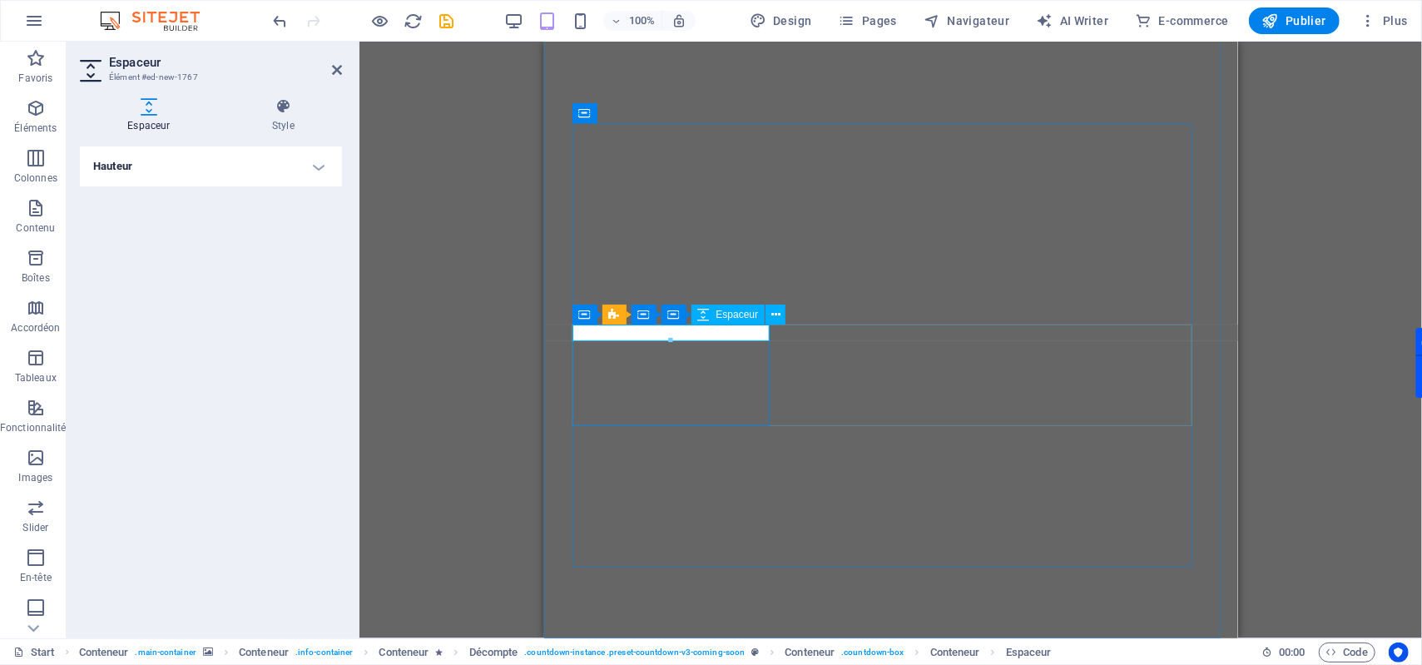
click at [320, 159] on h4 "Hauteur" at bounding box center [211, 166] width 262 height 40
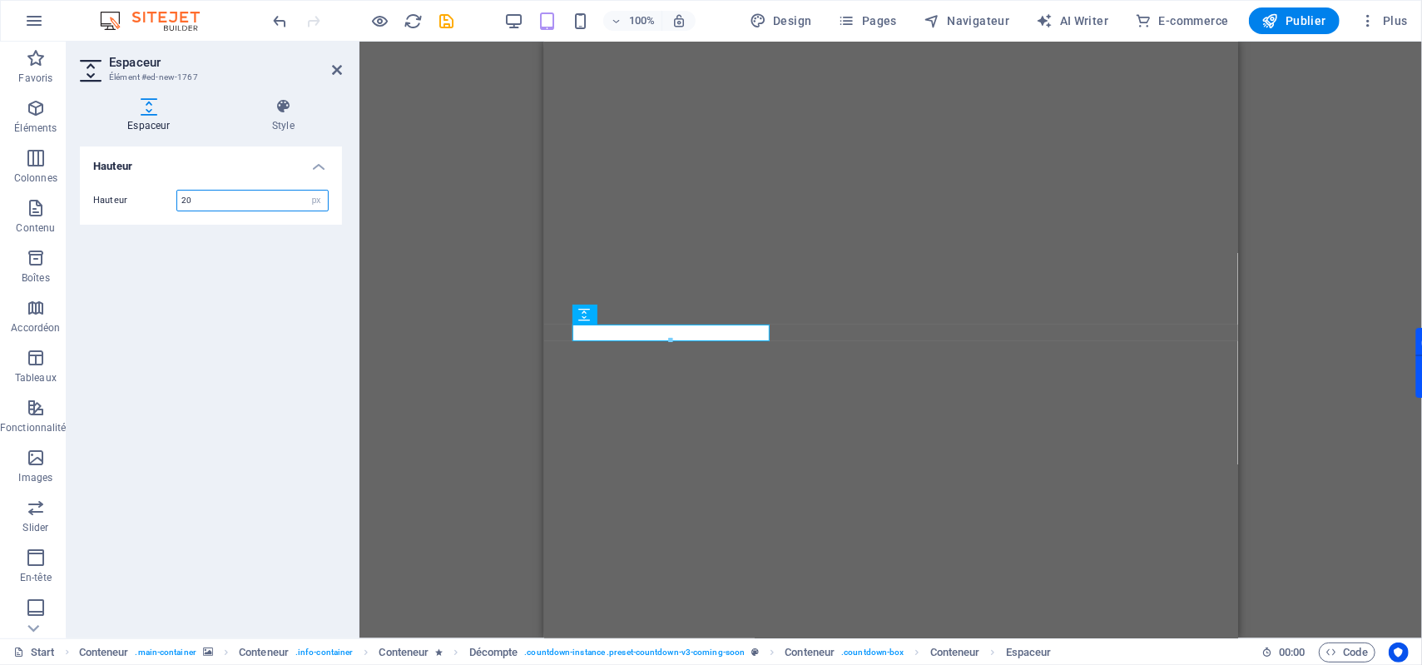
click at [230, 201] on input "20" at bounding box center [252, 201] width 151 height 20
click at [236, 200] on input "20" at bounding box center [252, 201] width 151 height 20
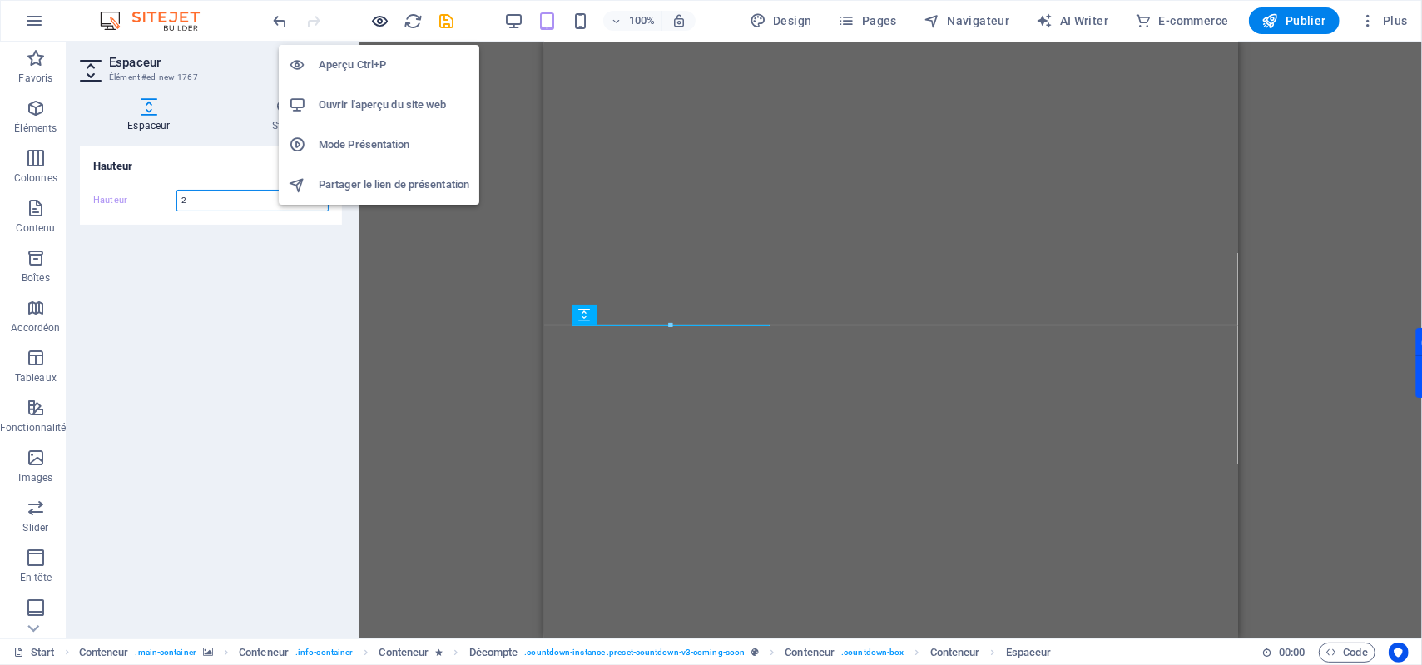
type input "2"
click at [376, 20] on icon "button" at bounding box center [380, 21] width 19 height 19
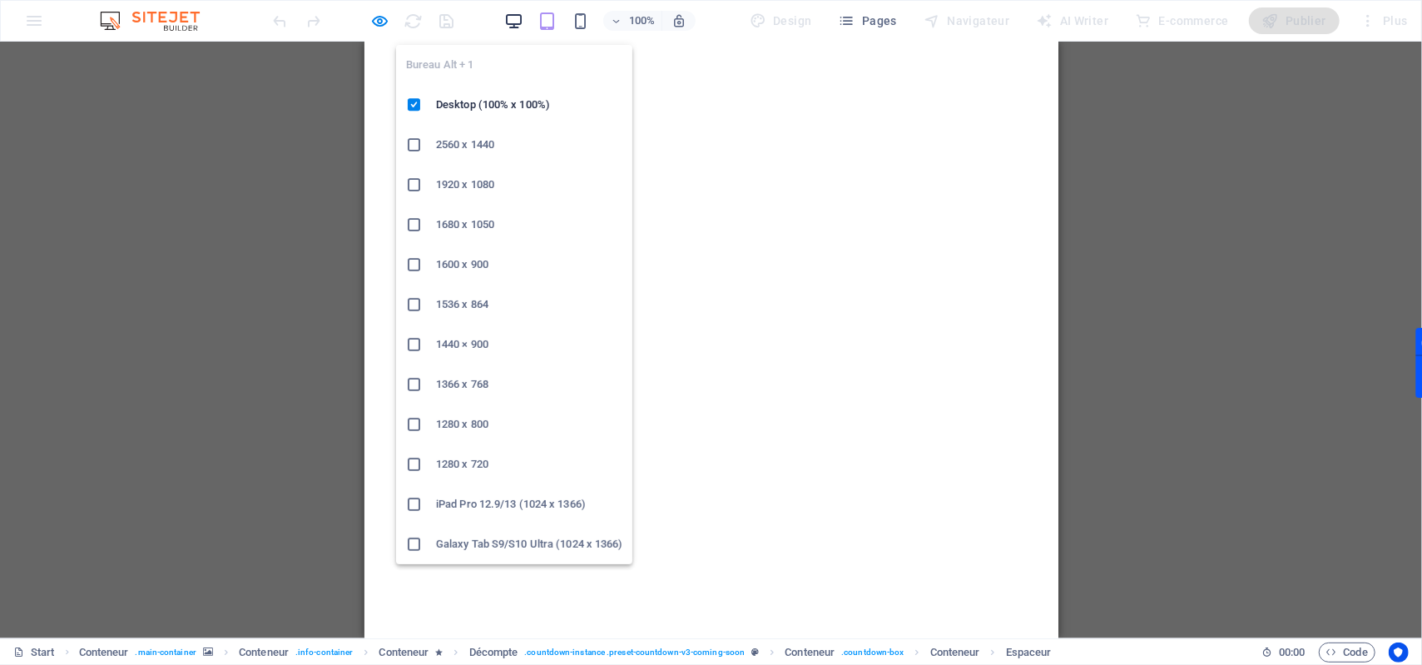
click at [523, 24] on icon "button" at bounding box center [513, 21] width 19 height 19
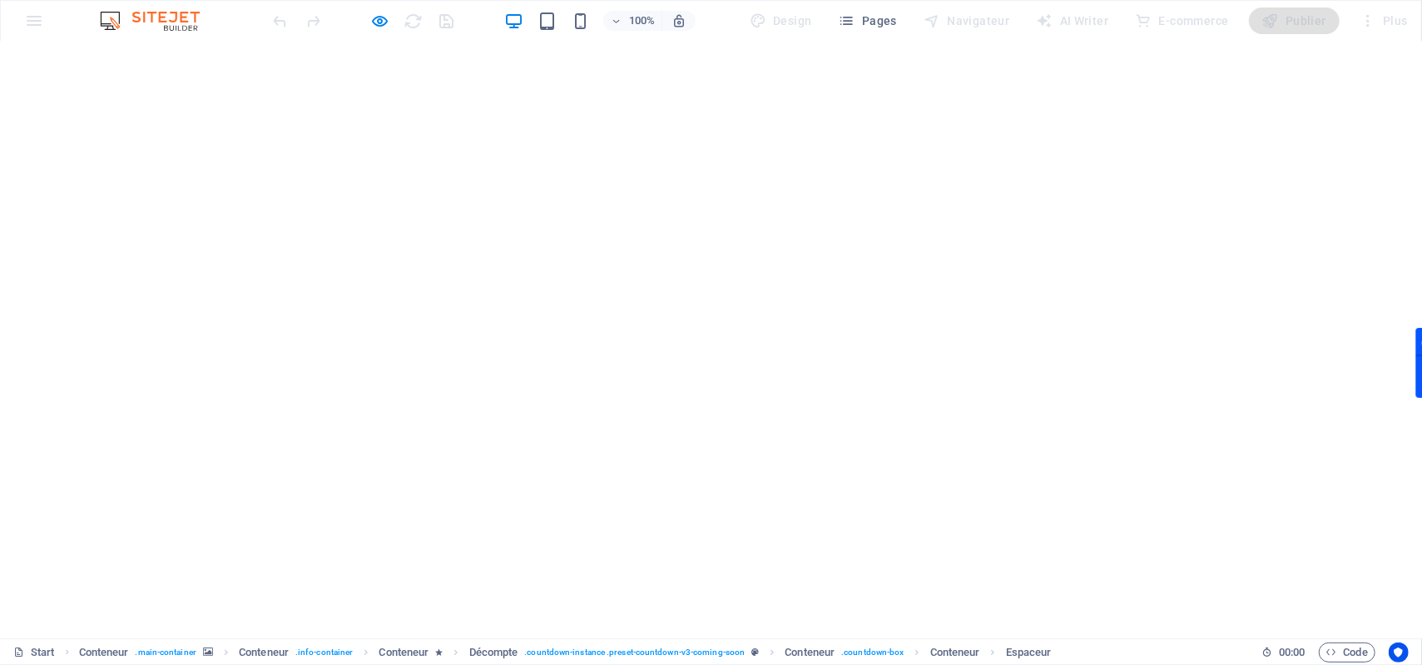
scroll to position [0, 0]
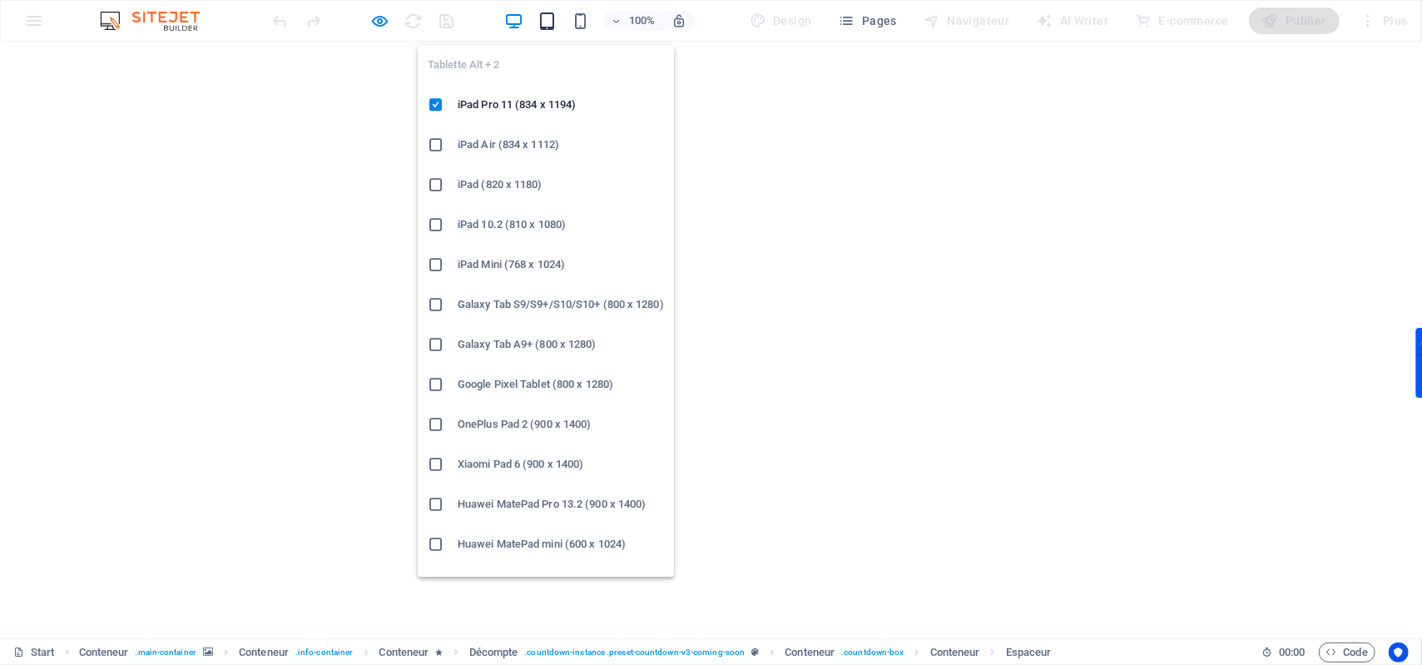
click at [549, 25] on icon "button" at bounding box center [547, 21] width 19 height 19
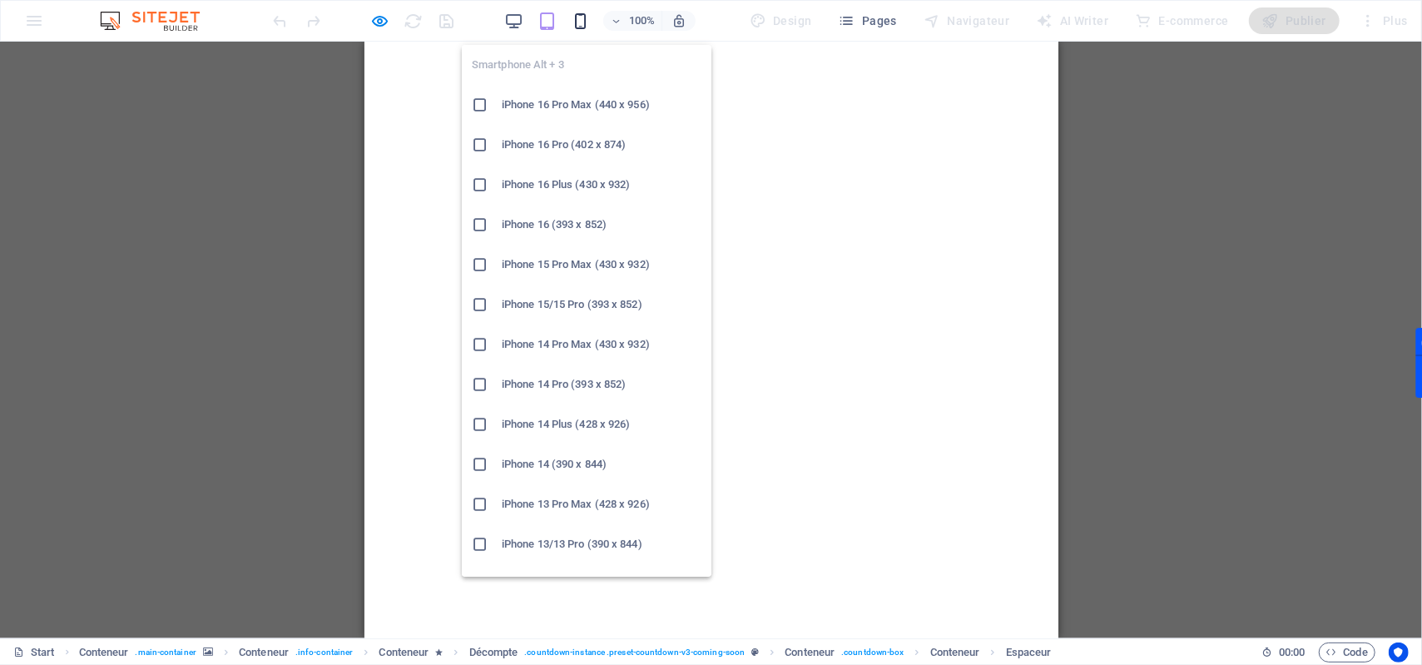
click at [581, 23] on icon "button" at bounding box center [580, 21] width 19 height 19
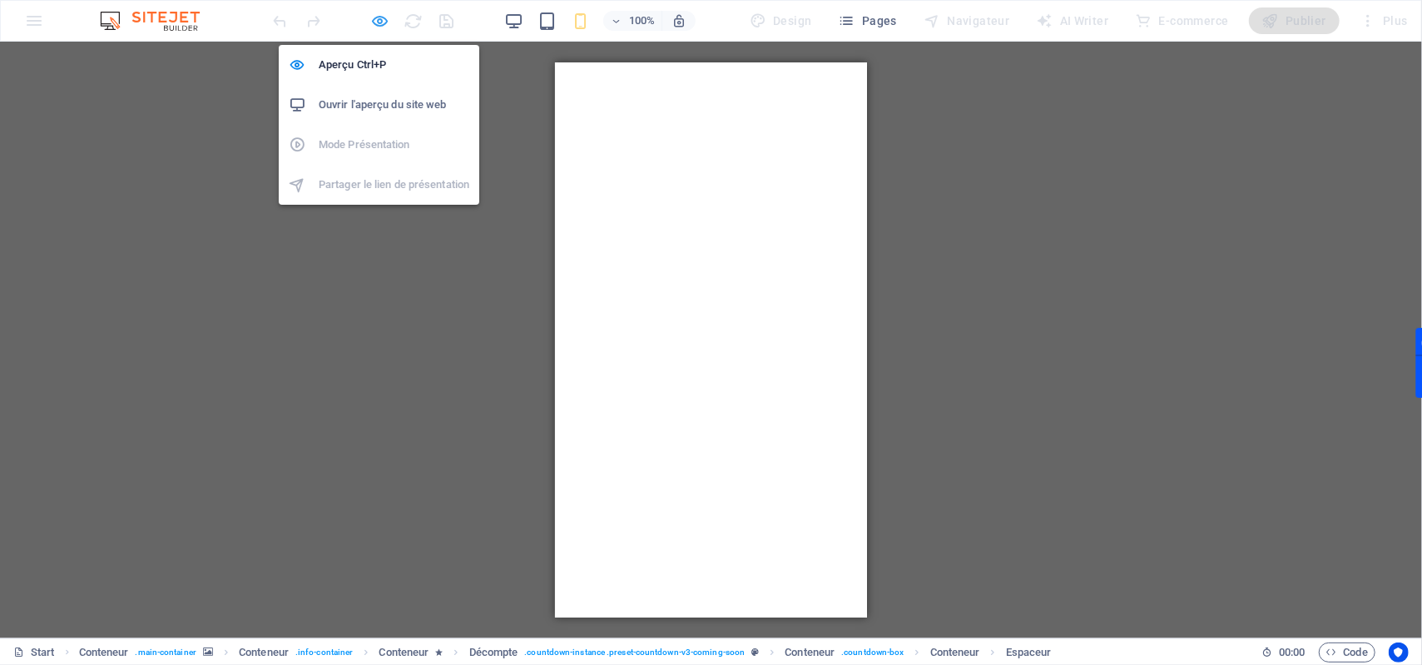
click at [386, 21] on icon "button" at bounding box center [380, 21] width 19 height 19
select select "px"
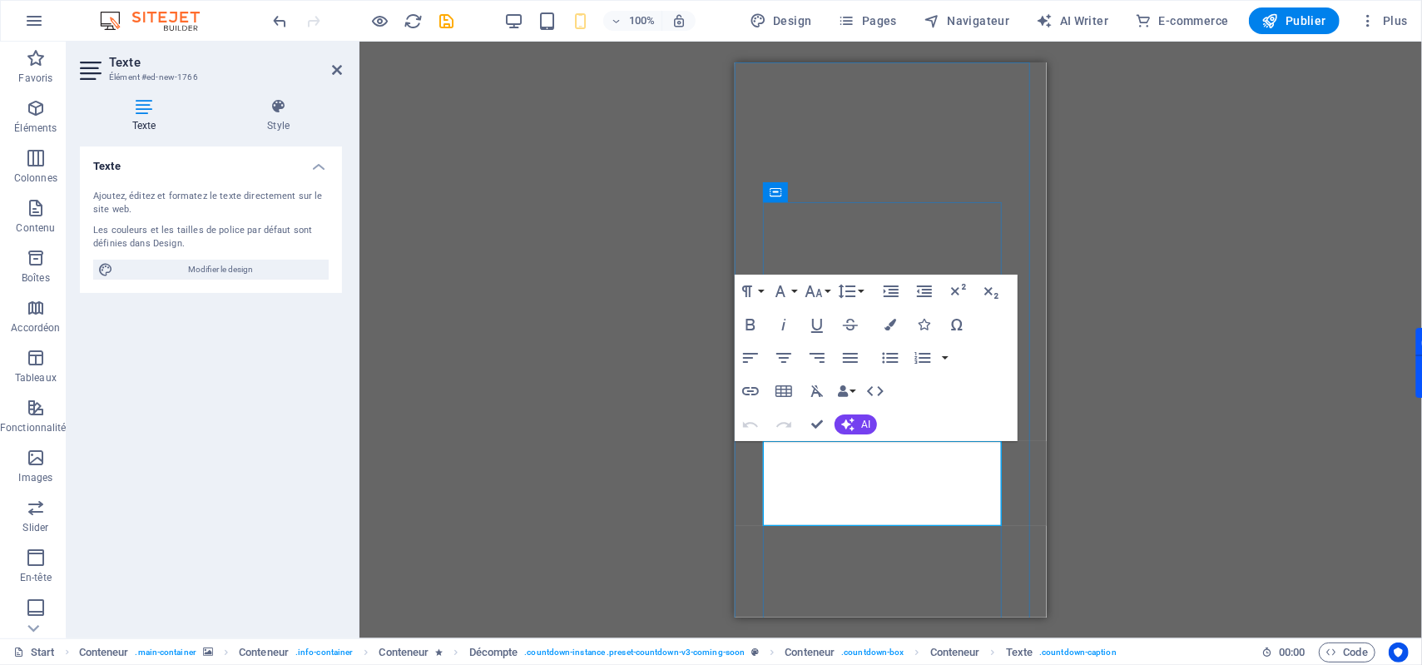
click at [859, 290] on button "Line Height" at bounding box center [851, 291] width 32 height 33
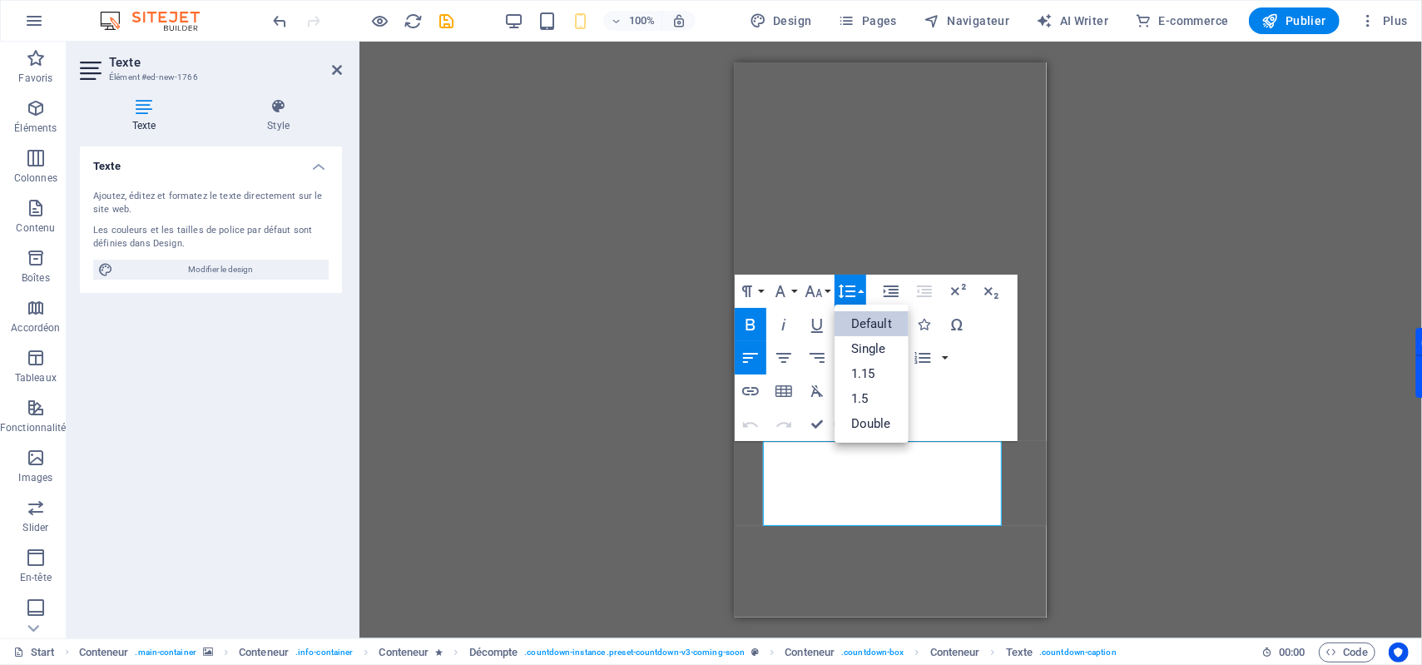
click at [879, 322] on link "Default" at bounding box center [872, 323] width 74 height 25
click at [800, 22] on span "Design" at bounding box center [781, 20] width 62 height 17
select select "px"
select select "300"
select select "px"
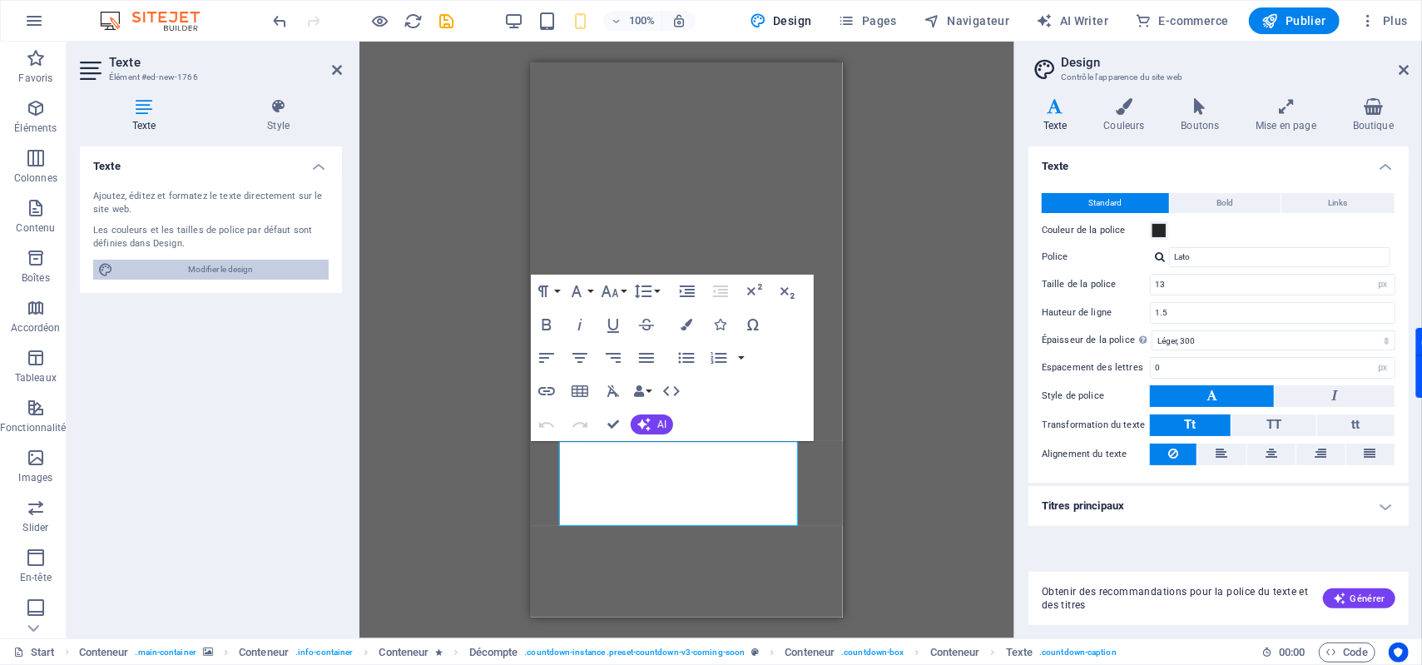
click at [254, 269] on span "Modifier le design" at bounding box center [221, 270] width 206 height 20
click at [1138, 131] on h4 "Couleurs" at bounding box center [1127, 115] width 77 height 35
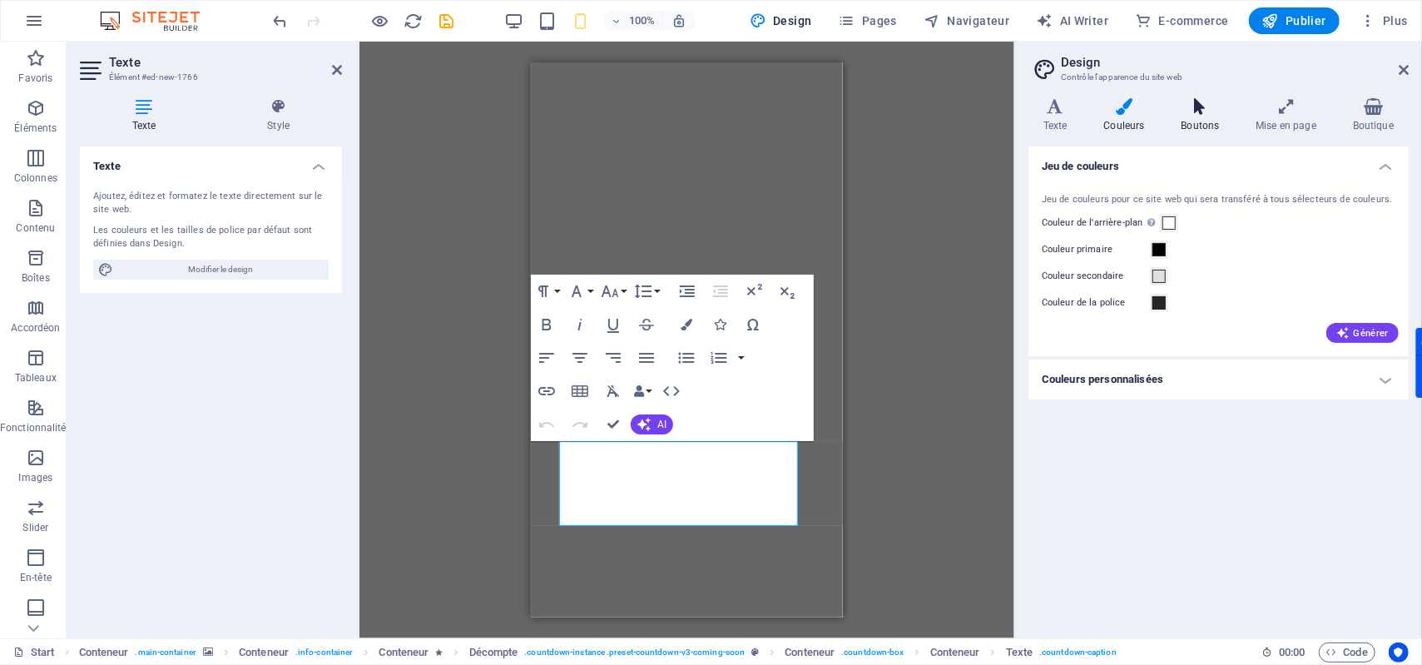
click at [1201, 119] on h4 "Boutons" at bounding box center [1204, 115] width 75 height 35
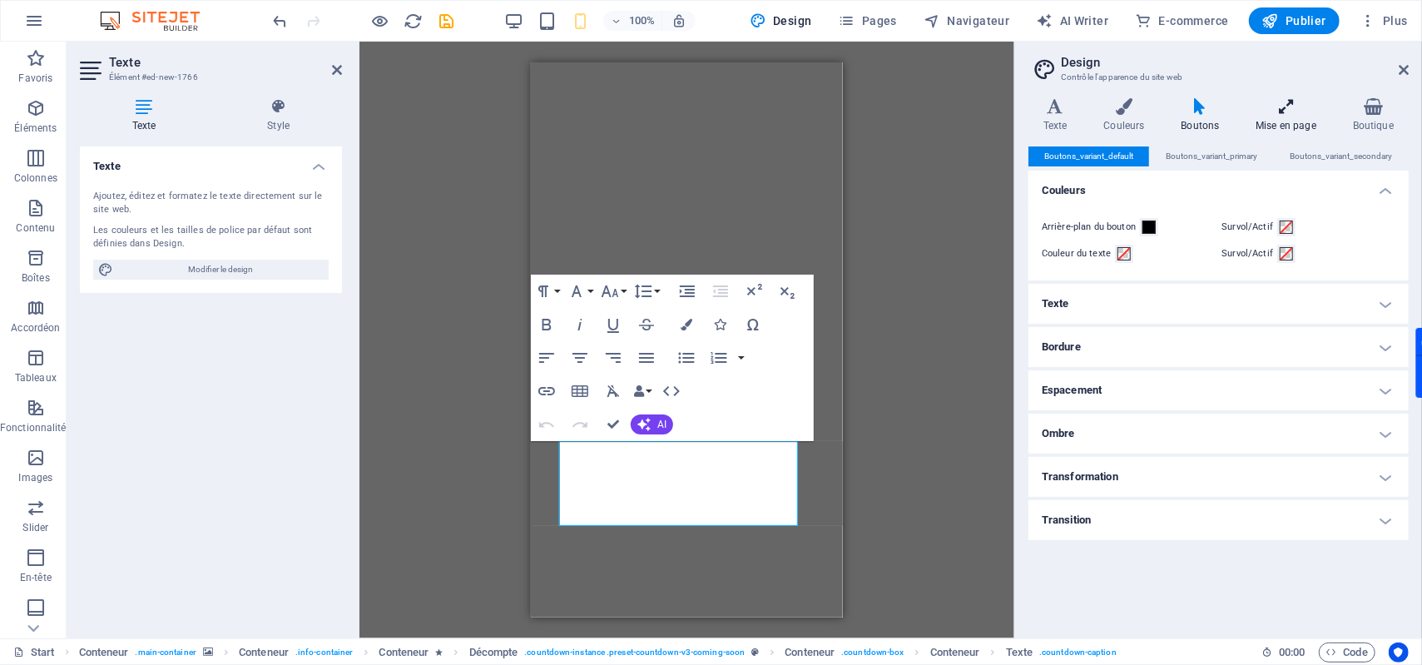
click at [1280, 112] on icon at bounding box center [1286, 106] width 91 height 17
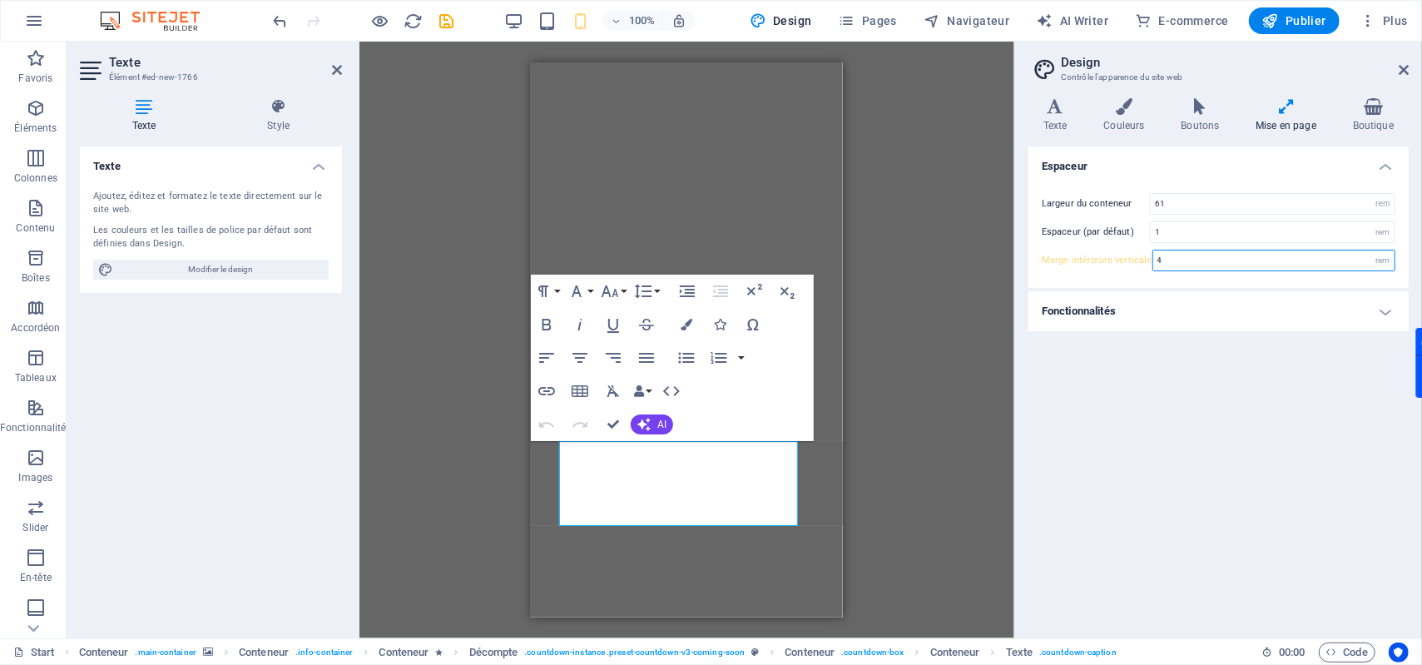
click at [1194, 262] on input "4" at bounding box center [1273, 260] width 241 height 20
click at [1198, 285] on div "Largeur du conteneur 61 rem px Espaceur (par défaut) 1 rem Marge intérieure ver…" at bounding box center [1218, 232] width 387 height 112
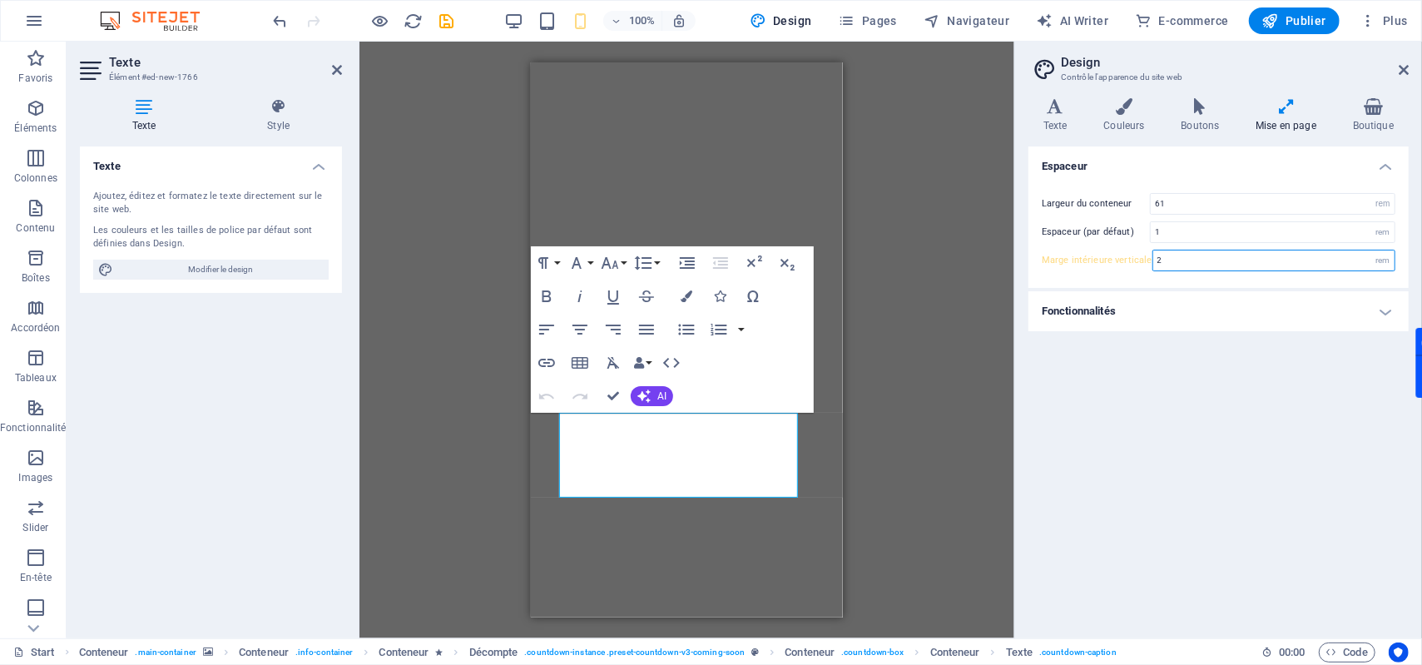
click at [1185, 261] on input "2" at bounding box center [1273, 260] width 241 height 20
click at [1158, 276] on div "Largeur du conteneur 61 rem px Espaceur (par défaut) 1 rem Marge intérieure ver…" at bounding box center [1218, 232] width 387 height 112
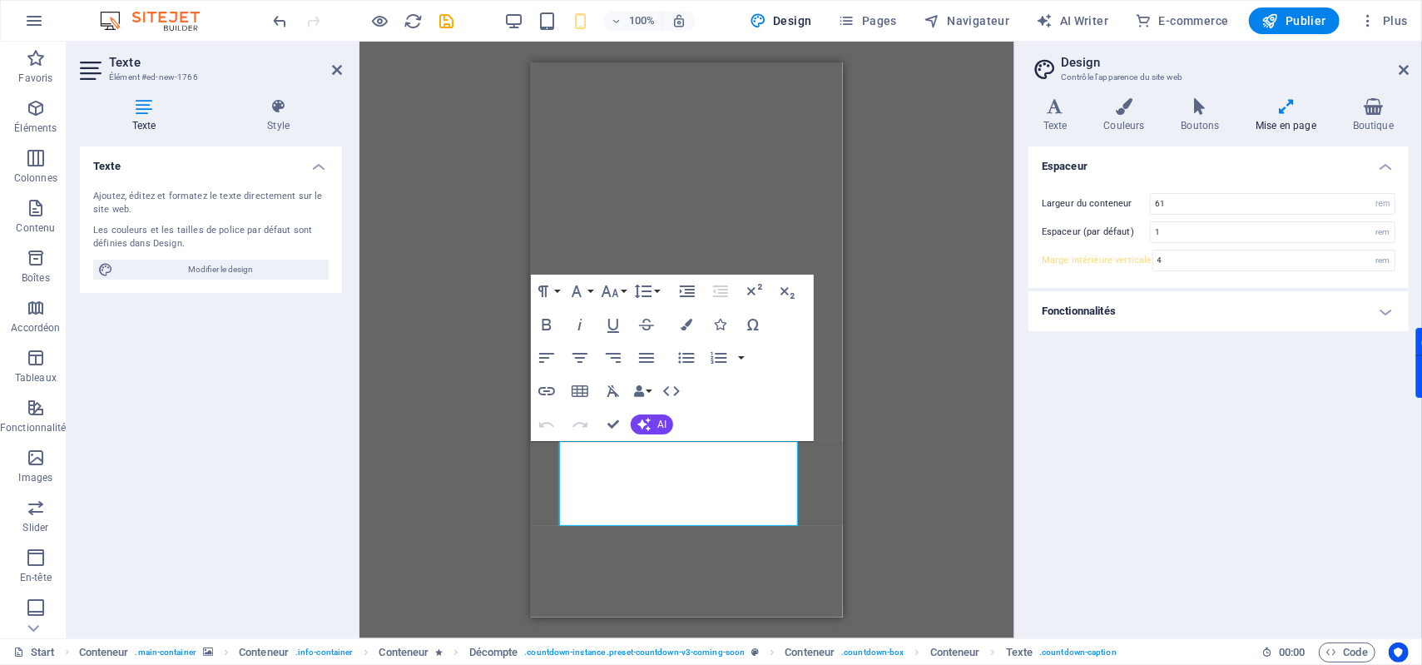
click at [1131, 276] on div "Largeur du conteneur 61 rem px Espaceur (par défaut) 1 rem Marge intérieure ver…" at bounding box center [1218, 232] width 387 height 112
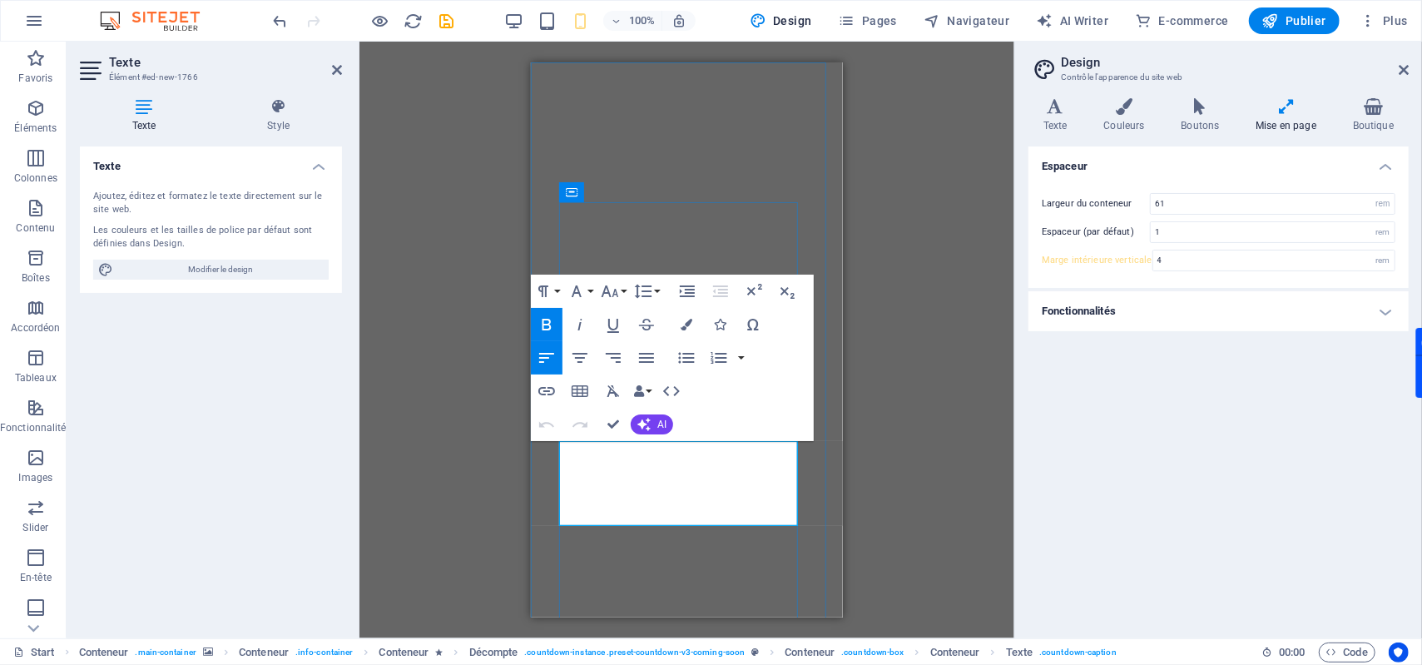
click at [170, 293] on div "Ajoutez, éditez et formatez le texte directement sur le site web. Les couleurs …" at bounding box center [211, 234] width 262 height 116
click at [265, 334] on div "Texte Ajoutez, éditez et formatez le texte directement sur le site web. Les cou…" at bounding box center [211, 385] width 262 height 478
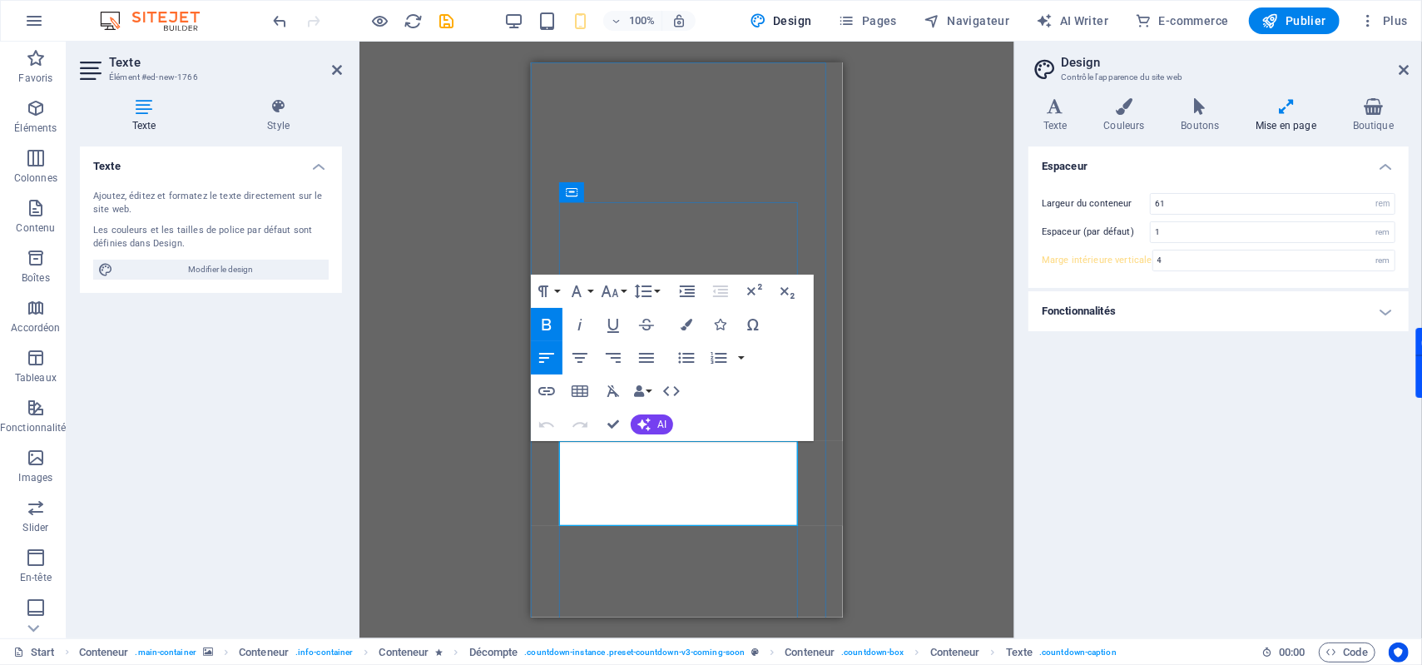
click at [942, 132] on div "H1 Conteneur Conteneur Conteneur Présélection Conteneur Présélection Conteneur …" at bounding box center [686, 340] width 655 height 597
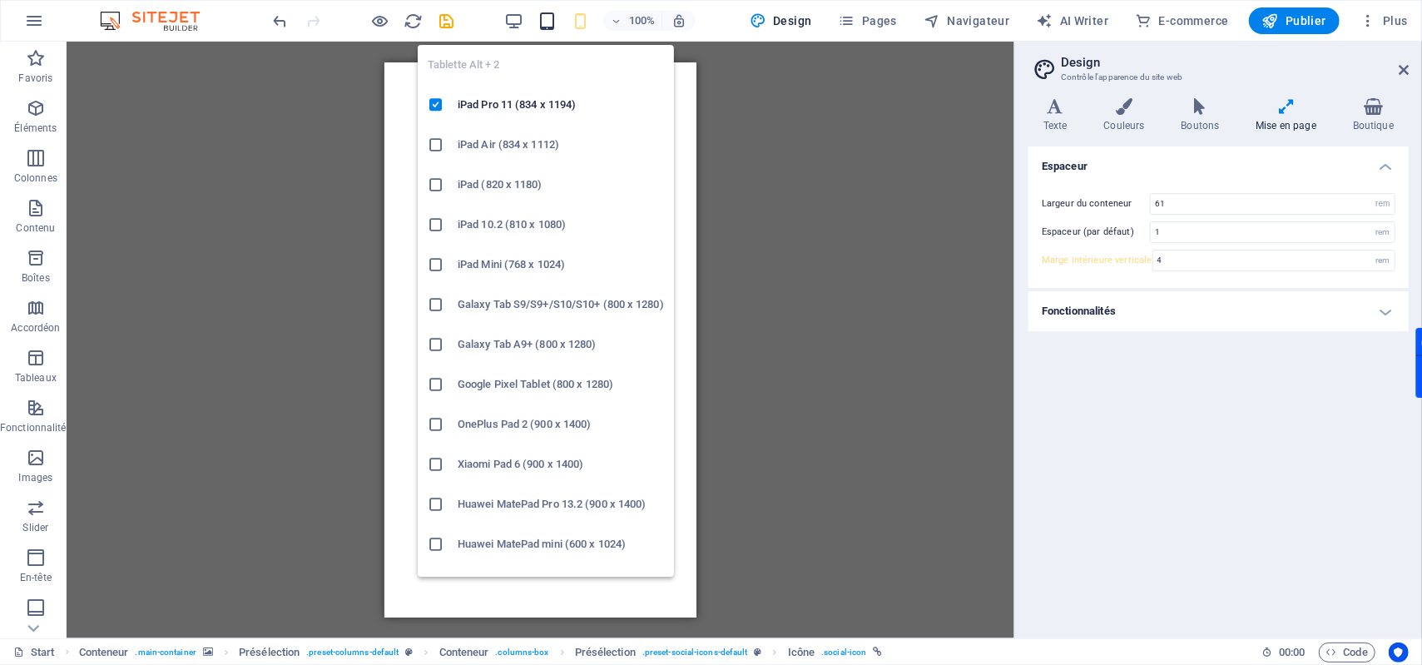
click at [548, 17] on icon "button" at bounding box center [547, 21] width 19 height 19
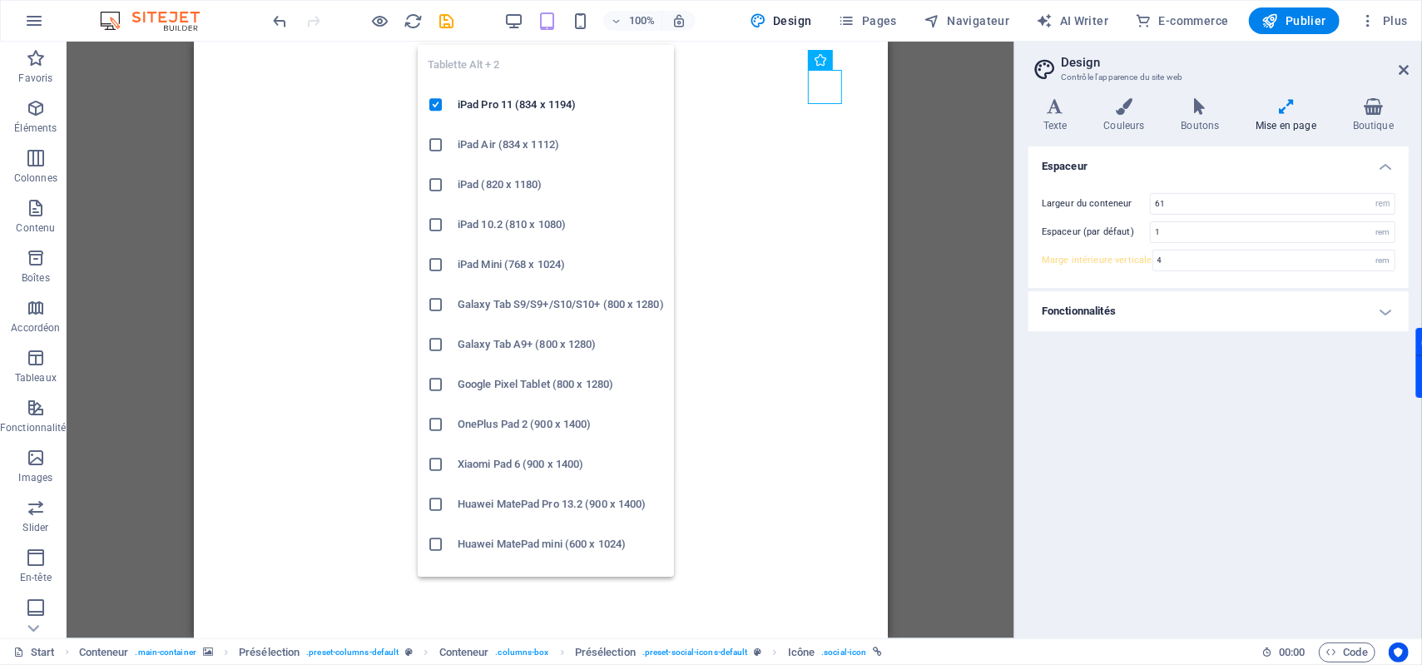
type input "5"
click at [516, 32] on div "Tablette Alt + 2 iPad Pro 11 (834 x 1194) iPad Air (834 x 1112) iPad (820 x 118…" at bounding box center [546, 304] width 256 height 545
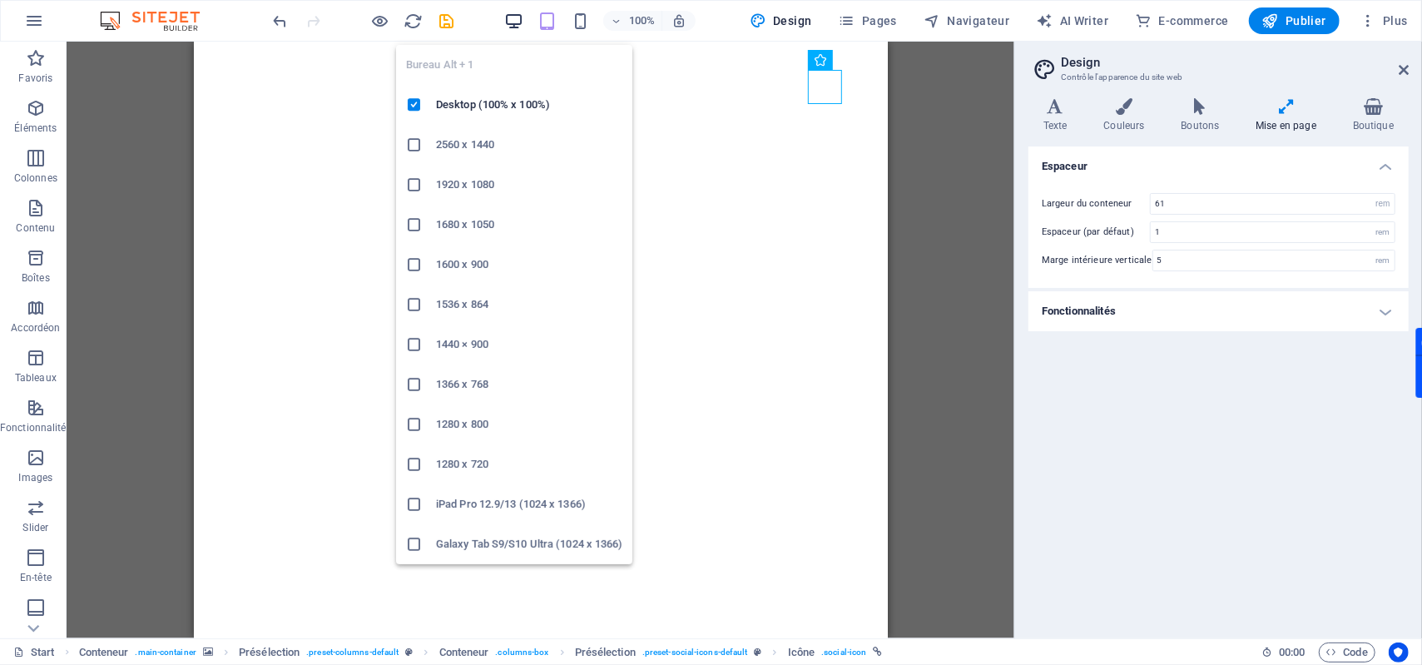
click at [518, 21] on icon "button" at bounding box center [513, 21] width 19 height 19
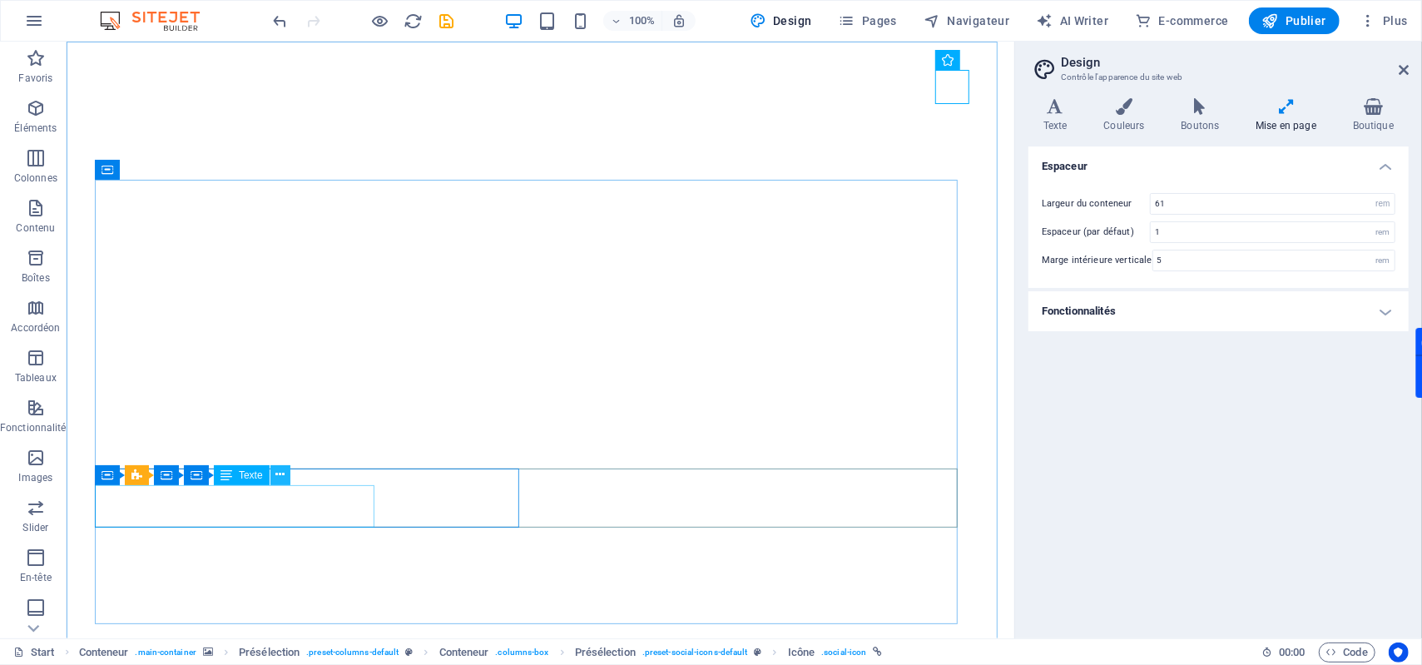
click at [271, 474] on button at bounding box center [280, 475] width 20 height 20
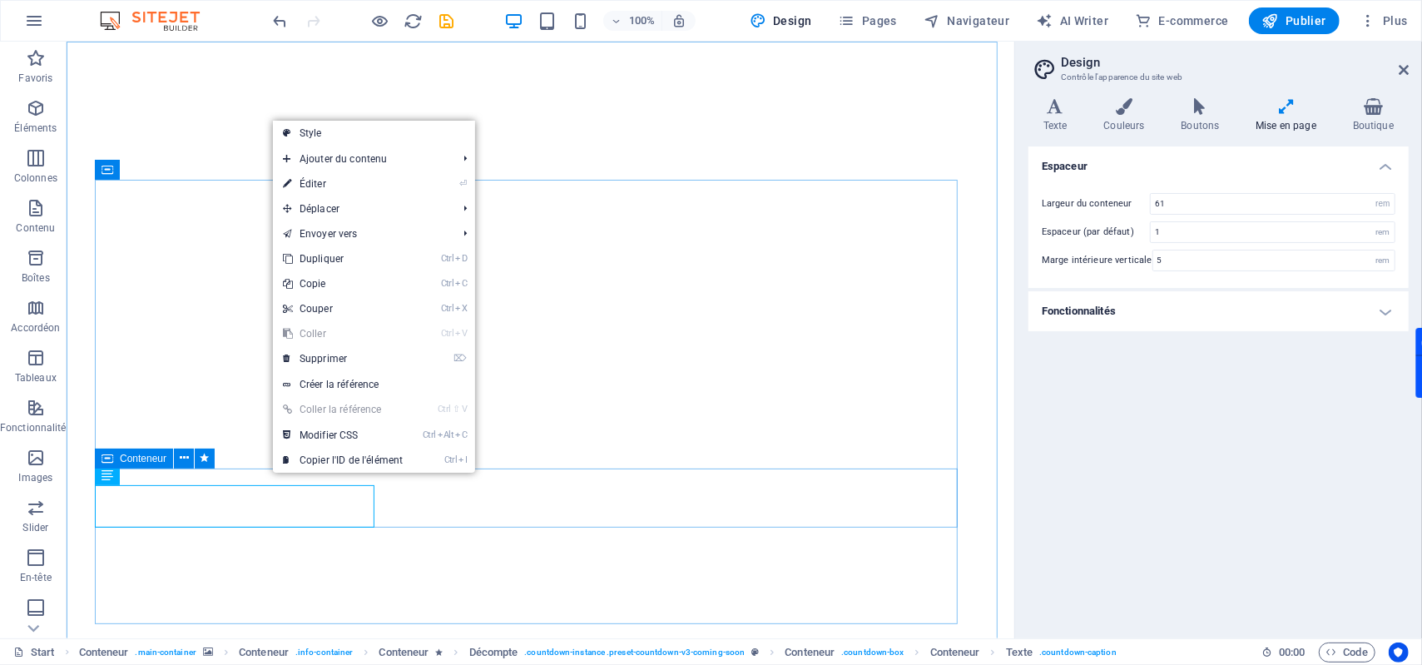
click at [128, 460] on span "Conteneur" at bounding box center [143, 459] width 47 height 10
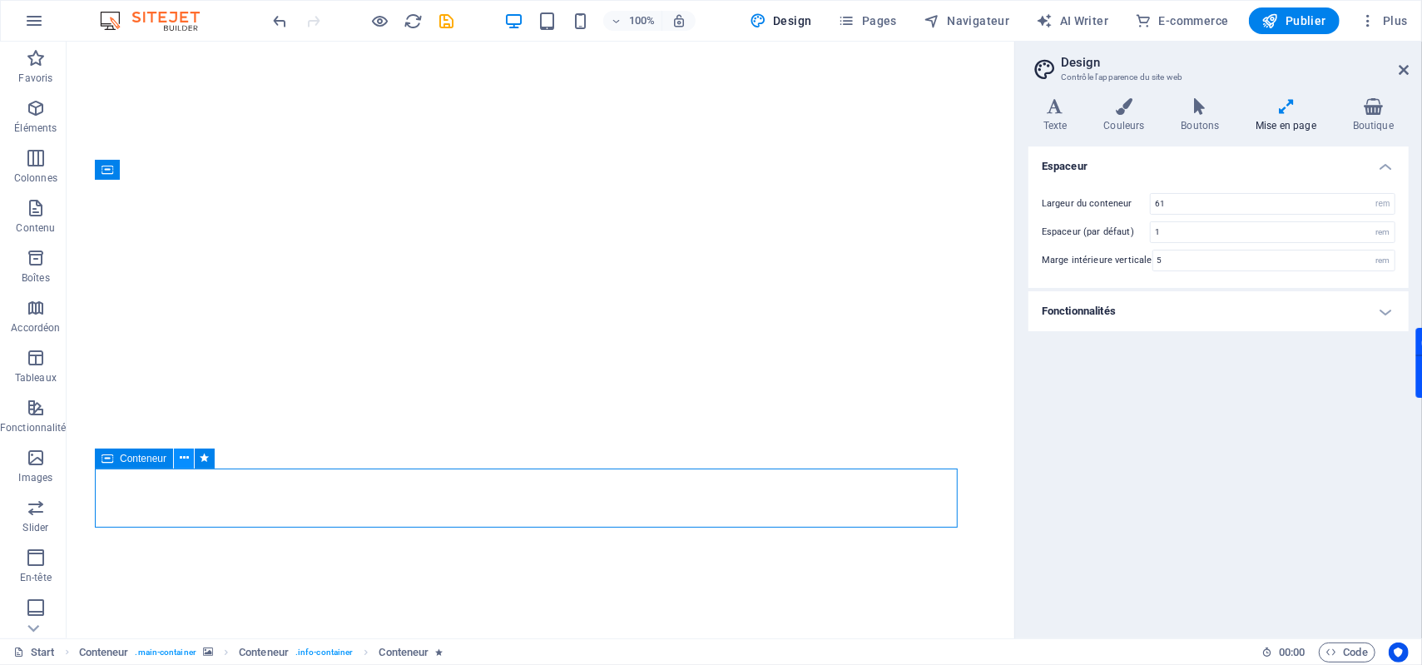
click at [181, 459] on icon at bounding box center [184, 457] width 9 height 17
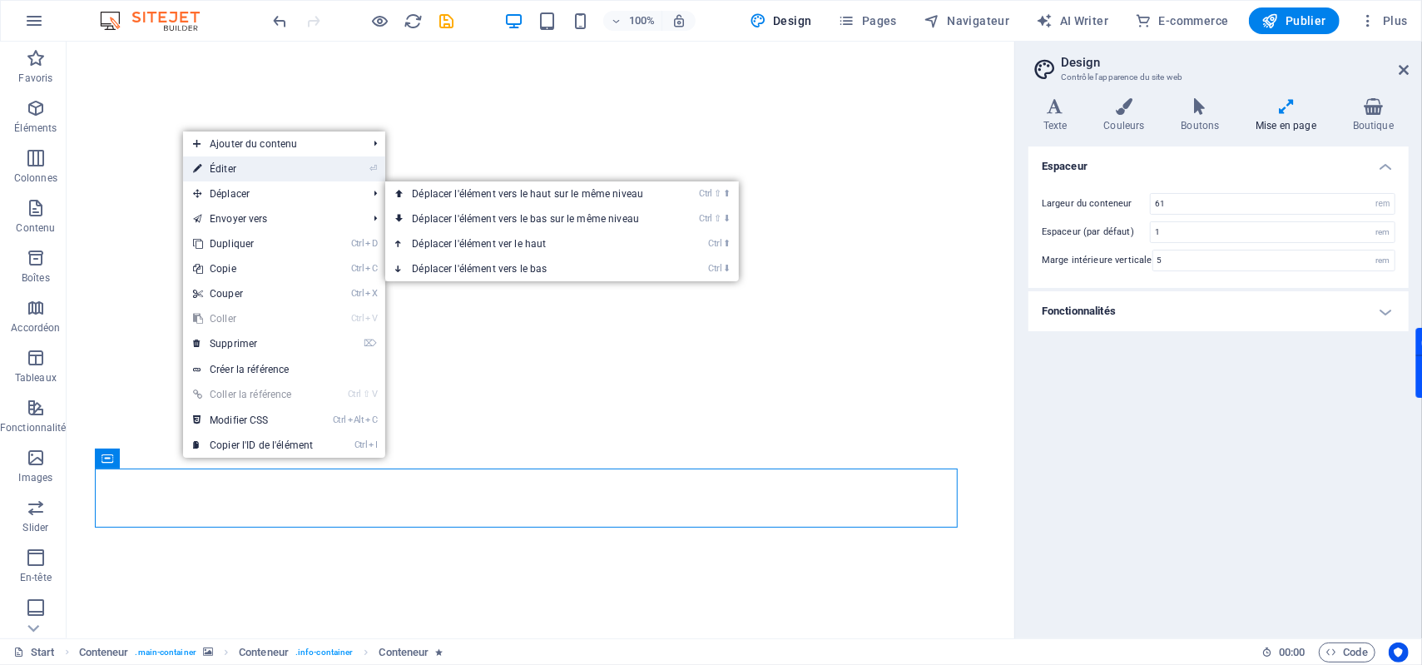
click at [255, 174] on link "⏎ Éditer" at bounding box center [253, 168] width 140 height 25
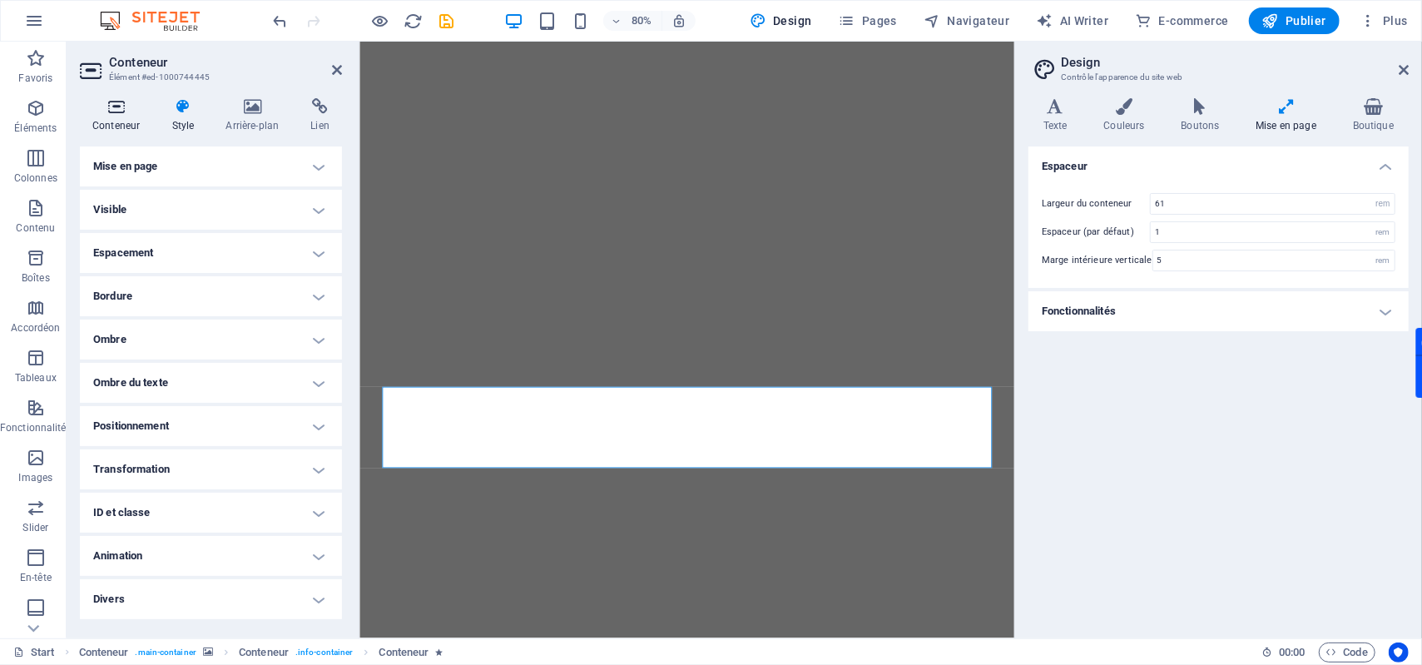
click at [112, 126] on h4 "Conteneur" at bounding box center [119, 115] width 79 height 35
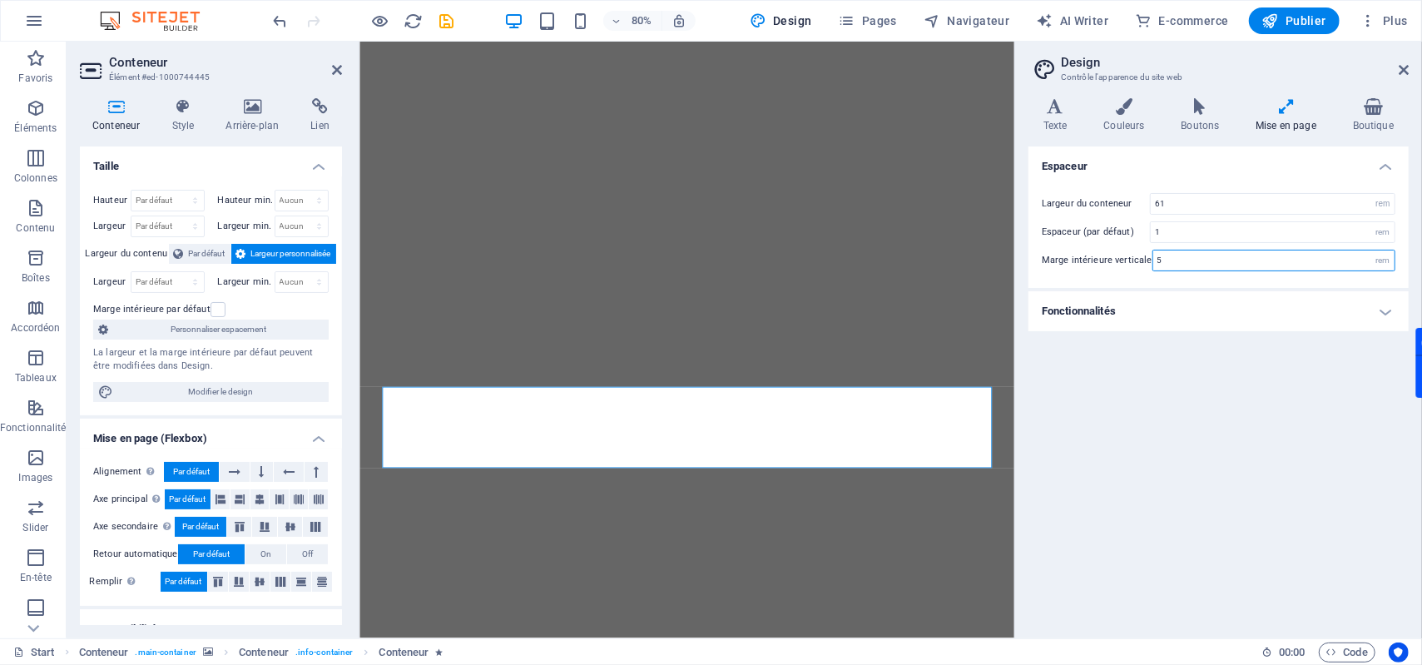
click at [1184, 258] on input "5" at bounding box center [1273, 260] width 241 height 20
click at [1217, 276] on div "Largeur du conteneur 61 rem px Espaceur (par défaut) 1 rem Marge intérieure ver…" at bounding box center [1218, 232] width 387 height 112
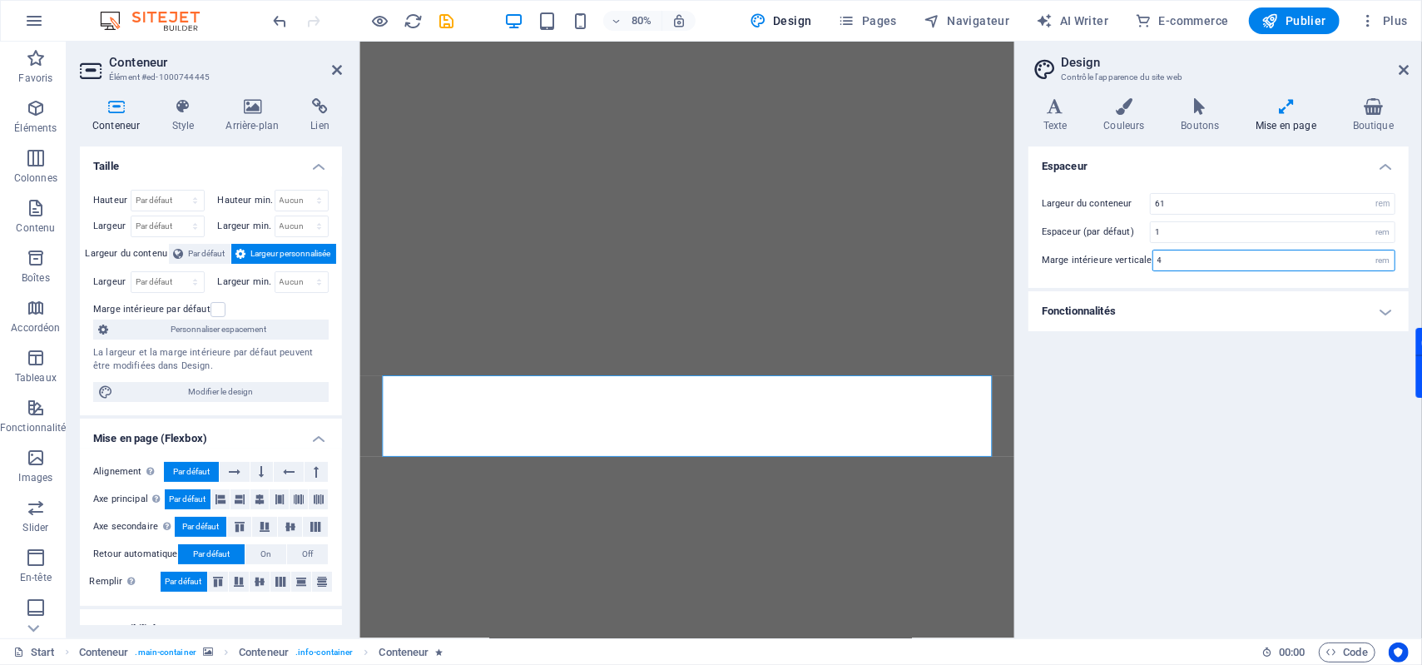
click at [1183, 256] on input "4" at bounding box center [1273, 260] width 241 height 20
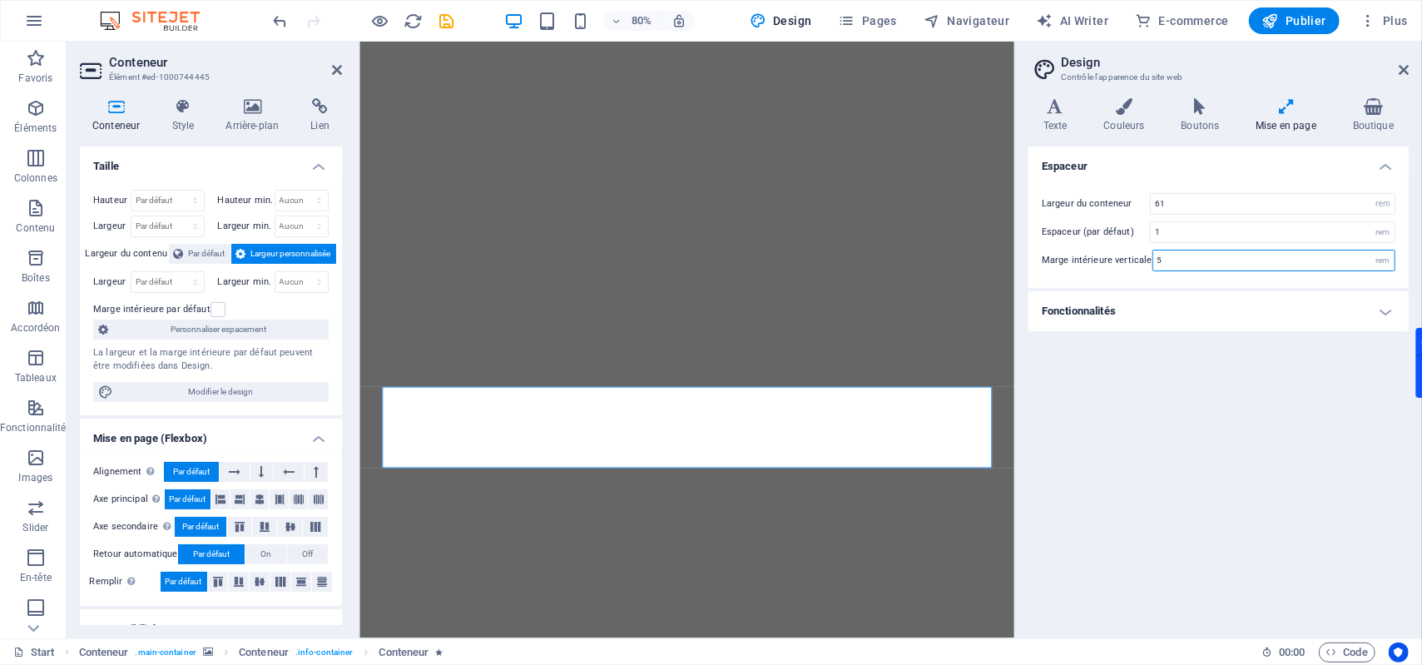
type input "5"
click at [1225, 277] on div "Largeur du conteneur 61 rem px Espaceur (par défaut) 1 rem Marge intérieure ver…" at bounding box center [1218, 232] width 387 height 112
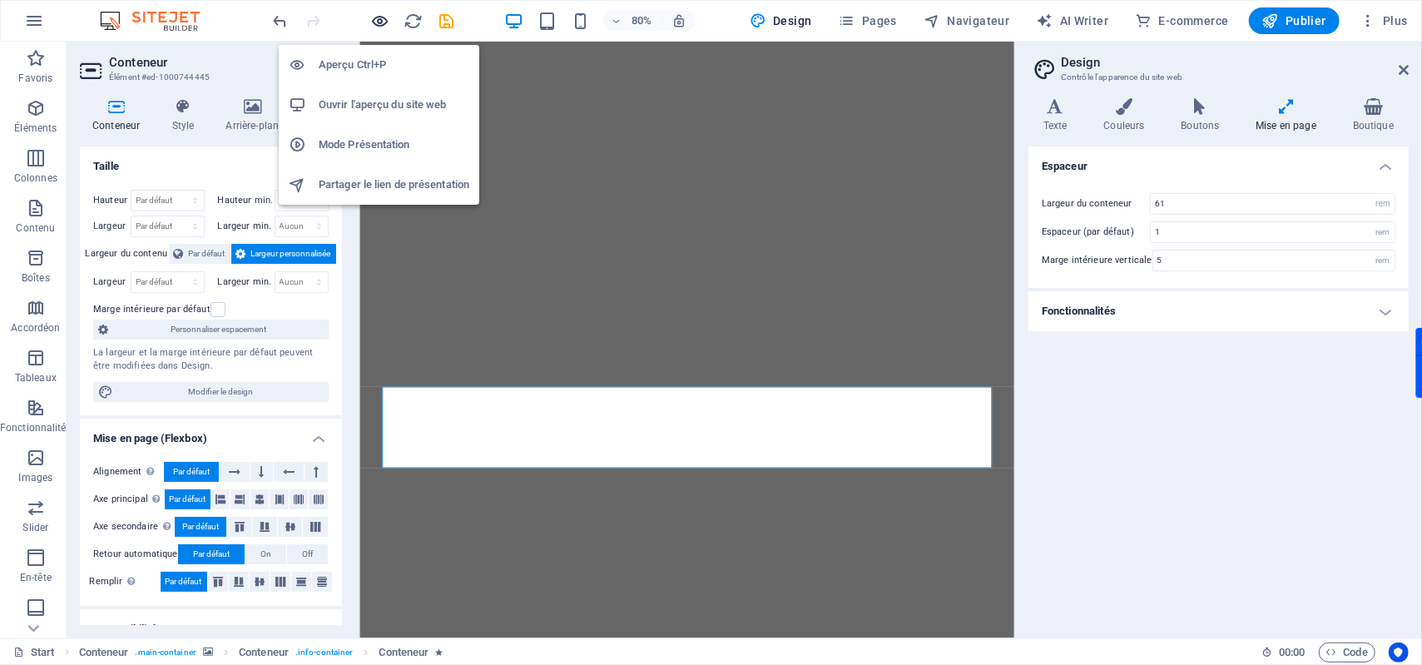
click at [379, 22] on icon "button" at bounding box center [380, 21] width 19 height 19
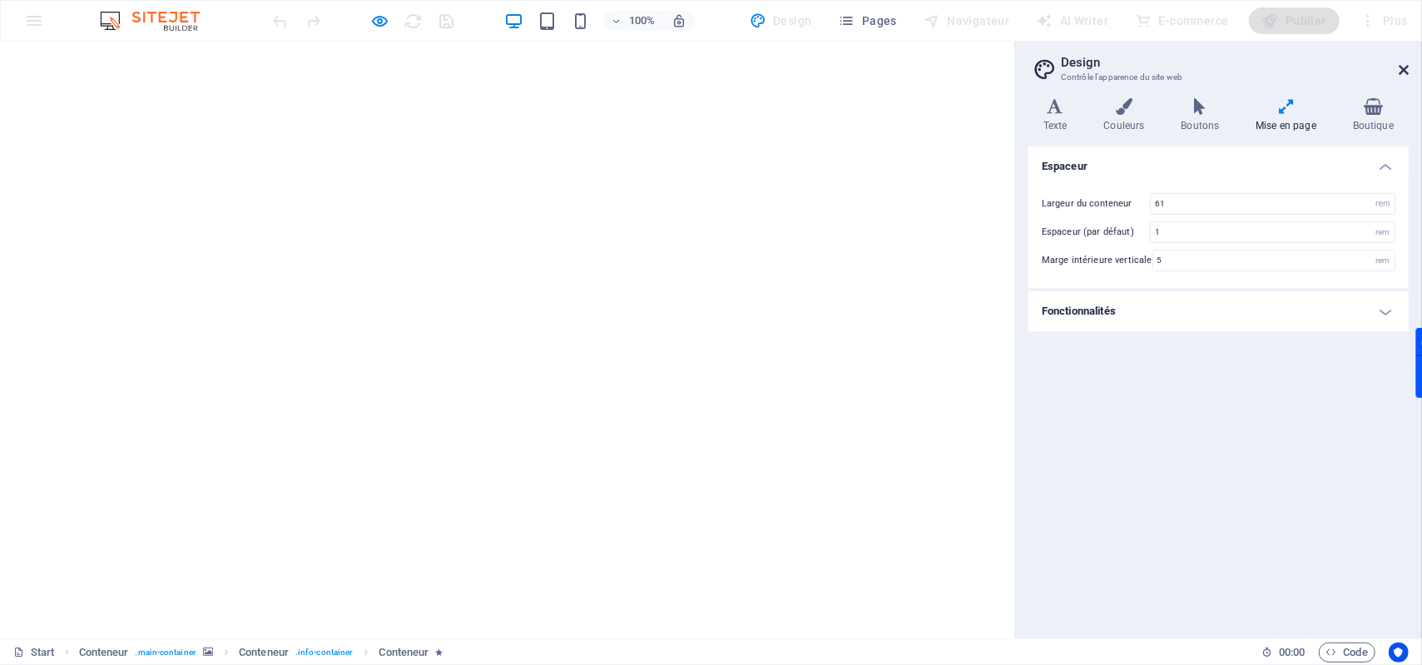
click at [1404, 65] on icon at bounding box center [1404, 69] width 10 height 13
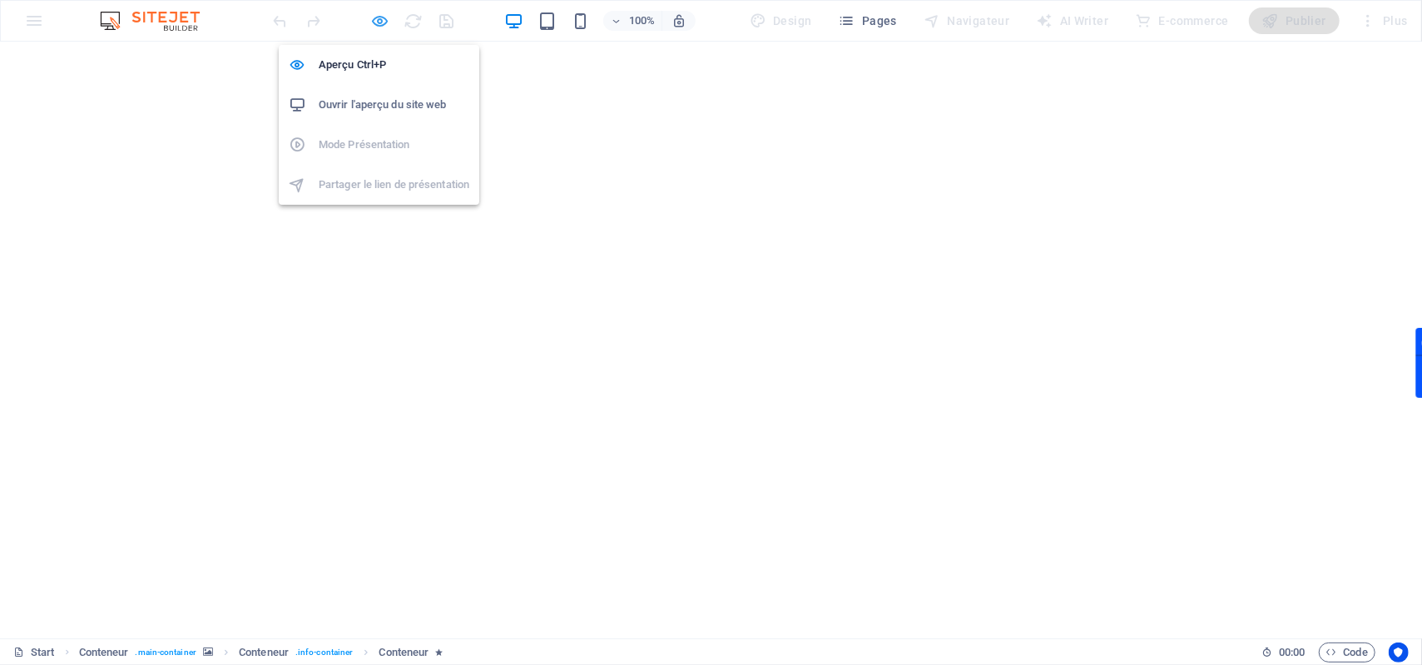
click at [374, 24] on icon "button" at bounding box center [380, 21] width 19 height 19
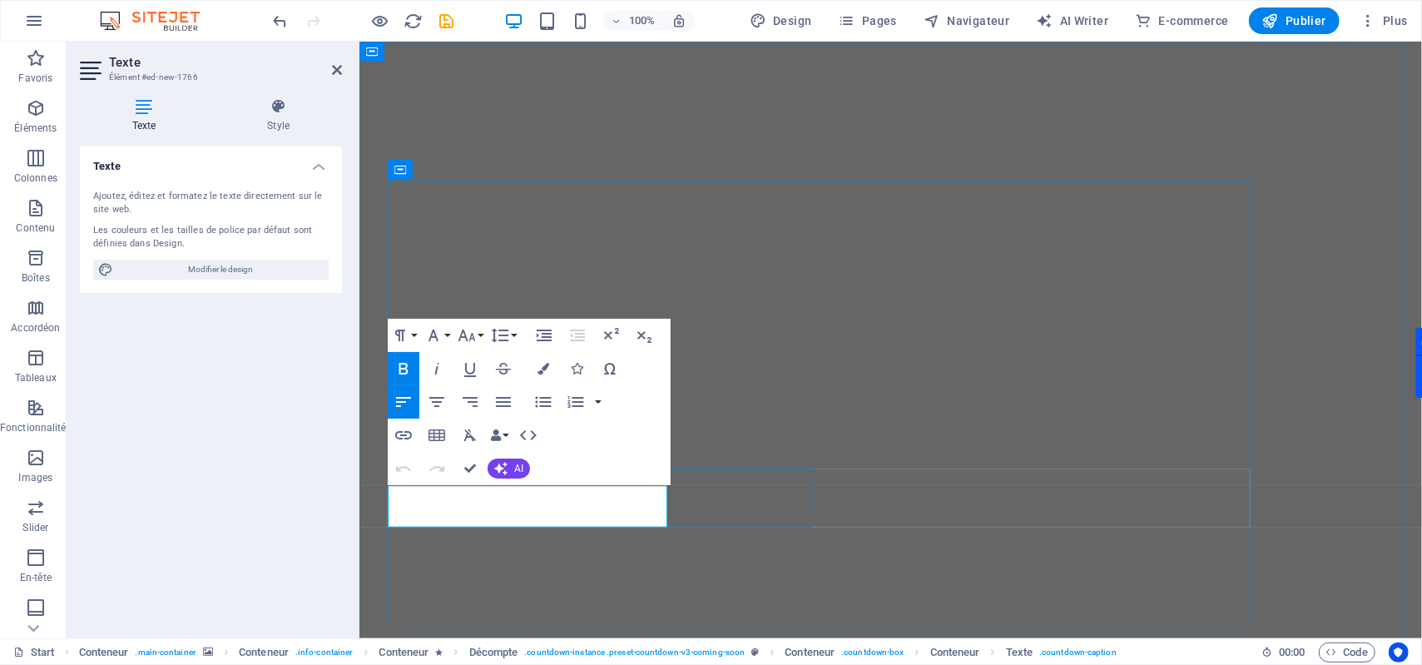
click at [273, 117] on h4 "Style" at bounding box center [279, 115] width 127 height 35
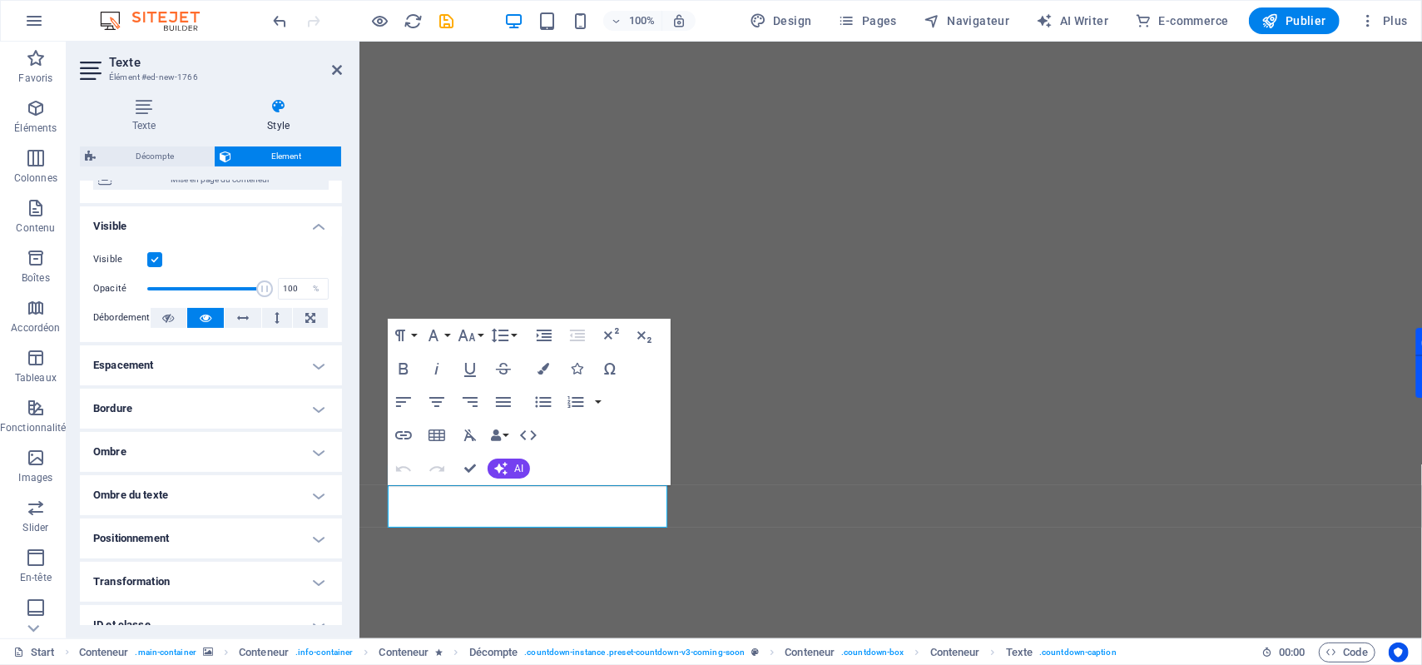
scroll to position [221, 0]
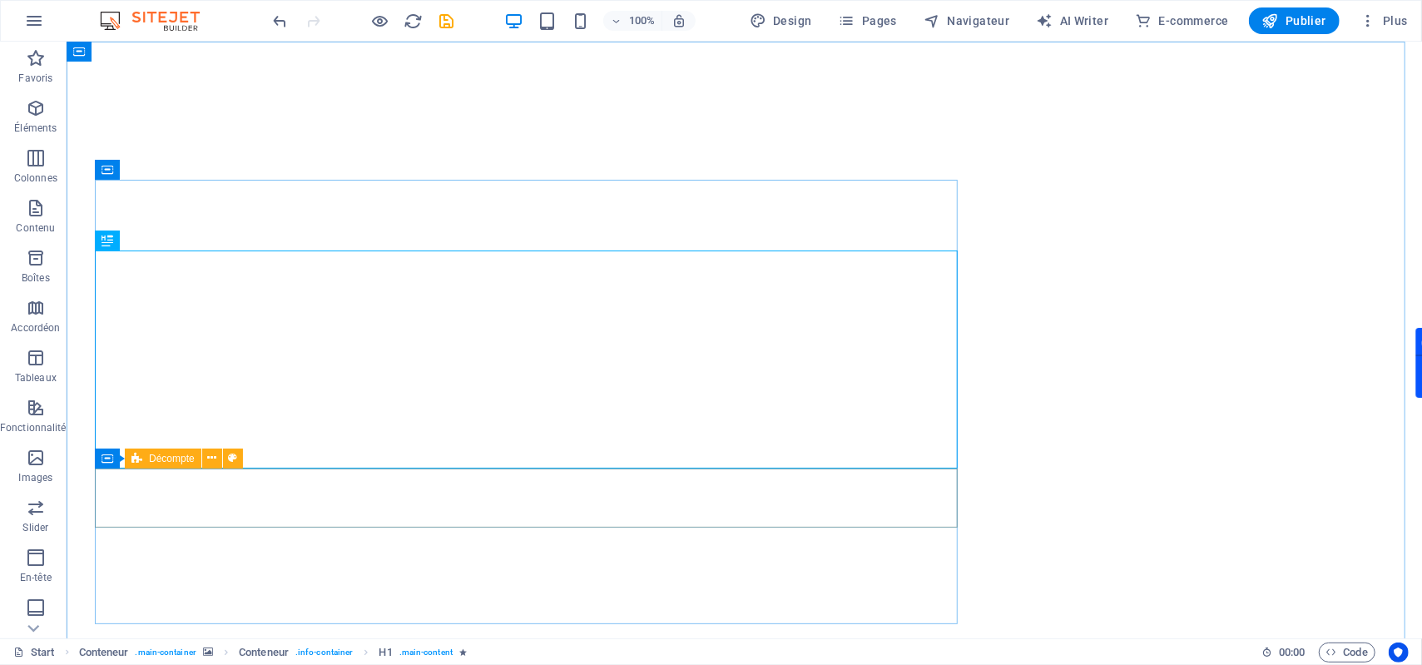
click at [138, 460] on icon at bounding box center [136, 459] width 11 height 20
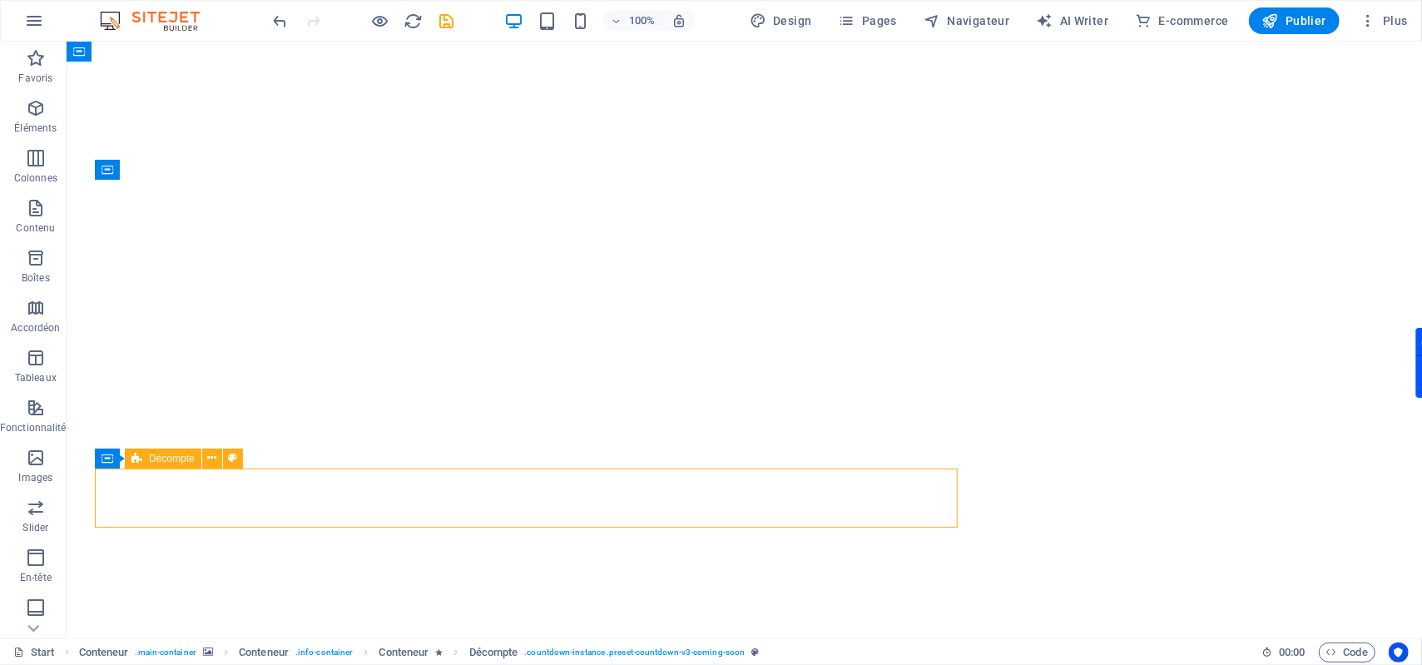
click at [138, 460] on icon at bounding box center [136, 459] width 11 height 20
select select "rem"
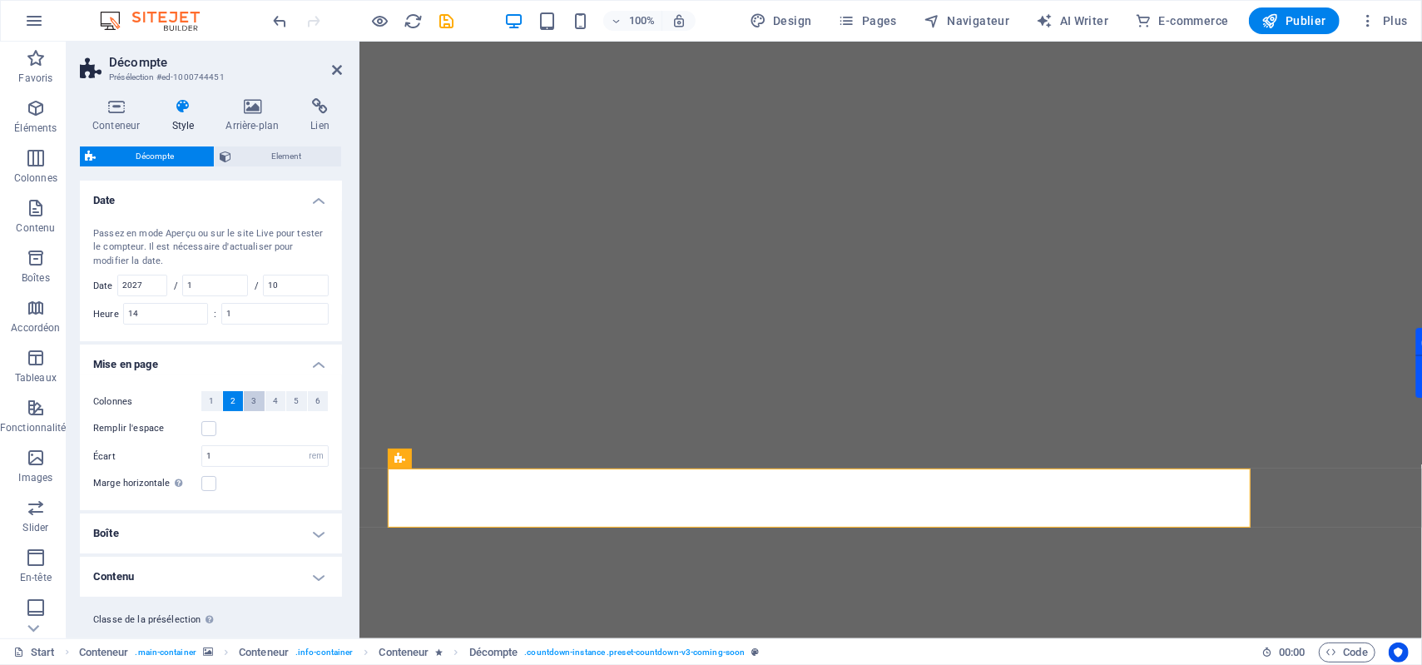
click at [259, 405] on button "3" at bounding box center [254, 401] width 21 height 20
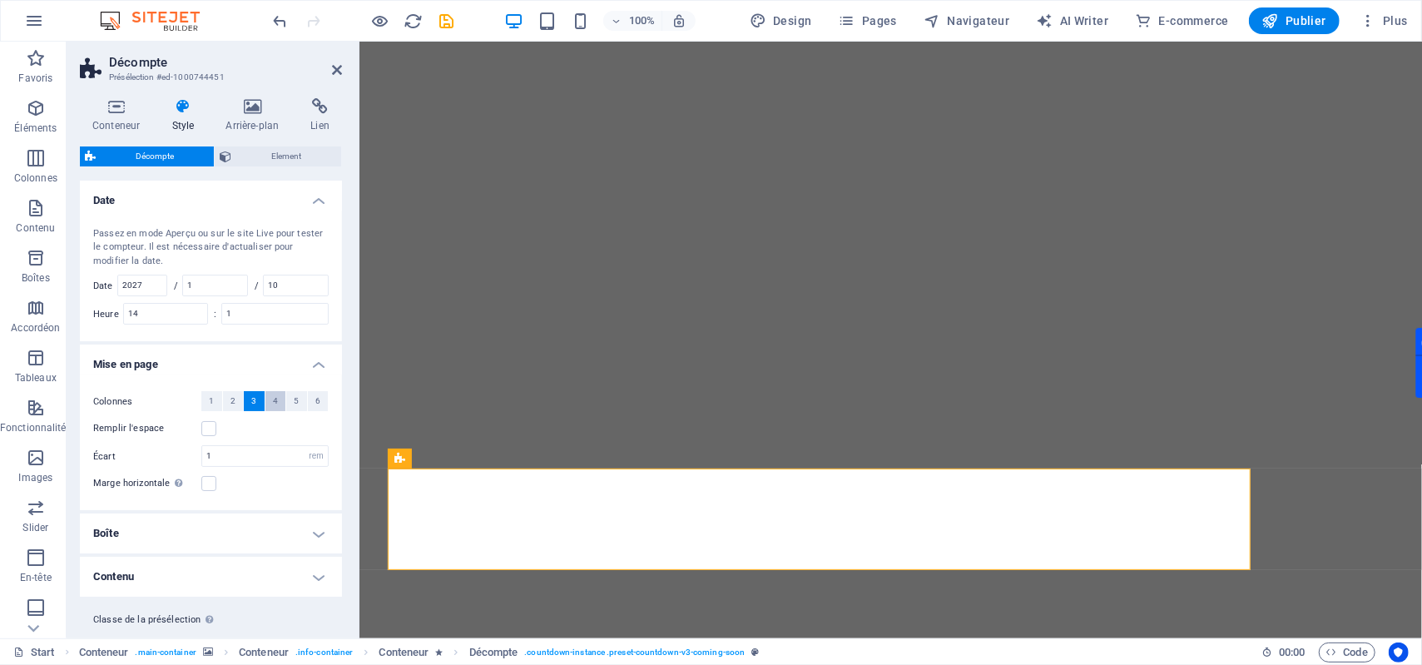
click at [273, 409] on span "4" at bounding box center [275, 401] width 5 height 20
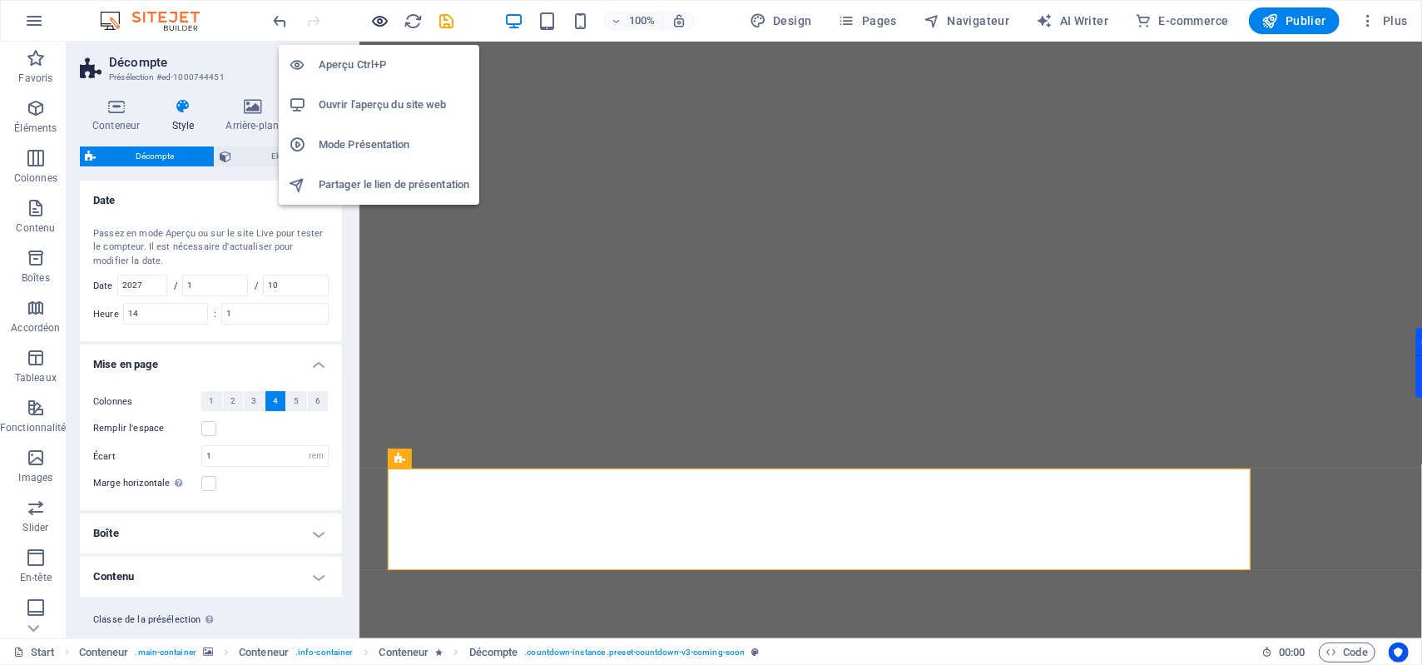
click at [384, 17] on icon "button" at bounding box center [380, 21] width 19 height 19
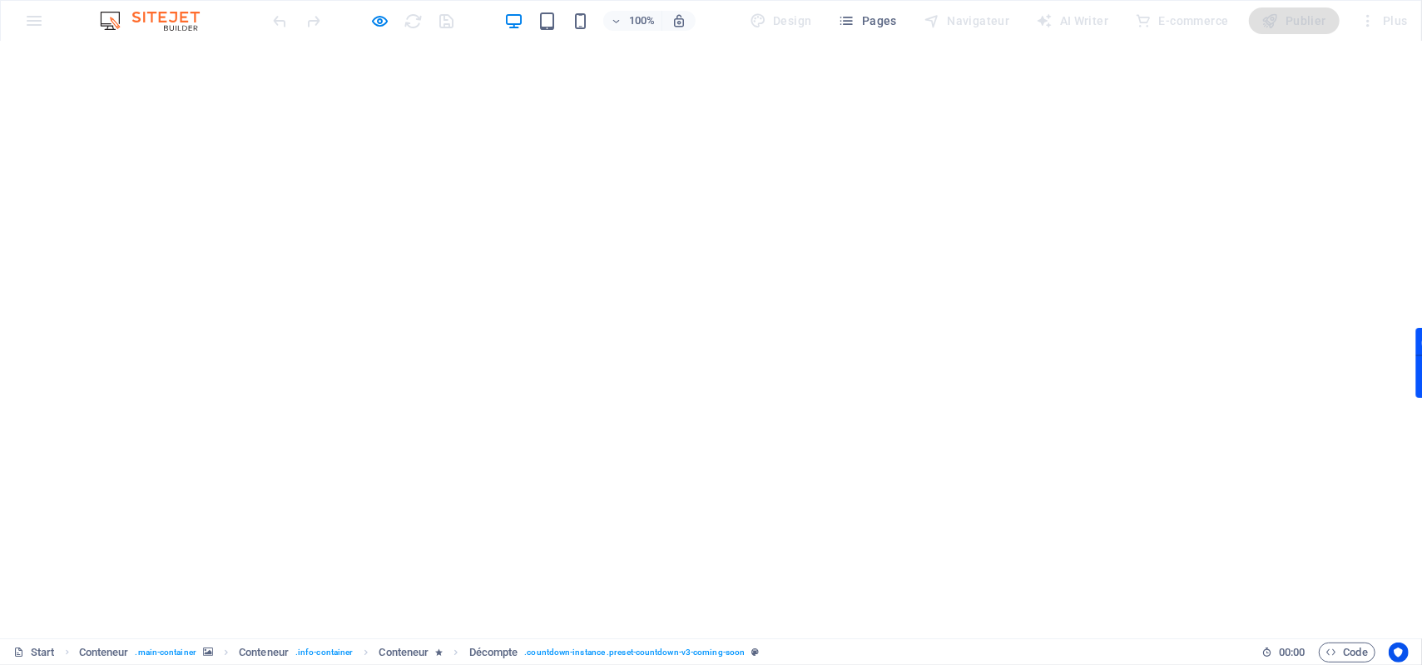
scroll to position [0, 0]
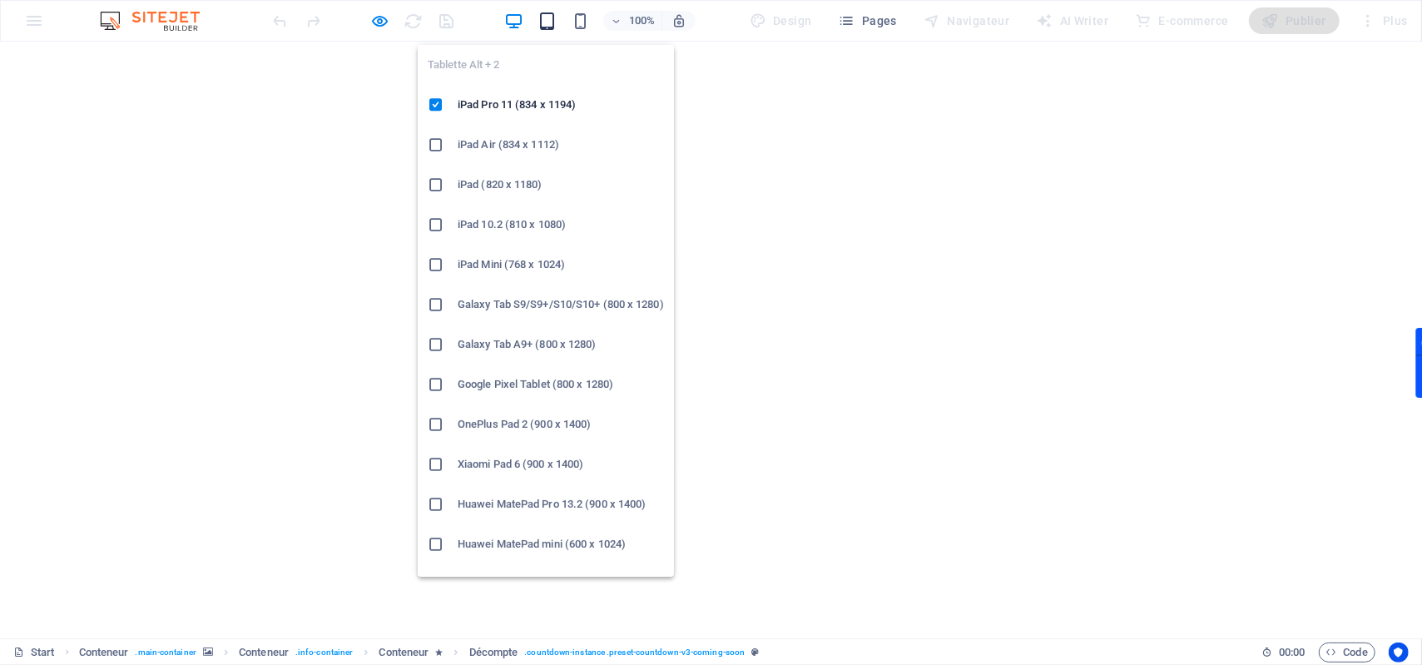
click at [553, 19] on icon "button" at bounding box center [547, 21] width 19 height 19
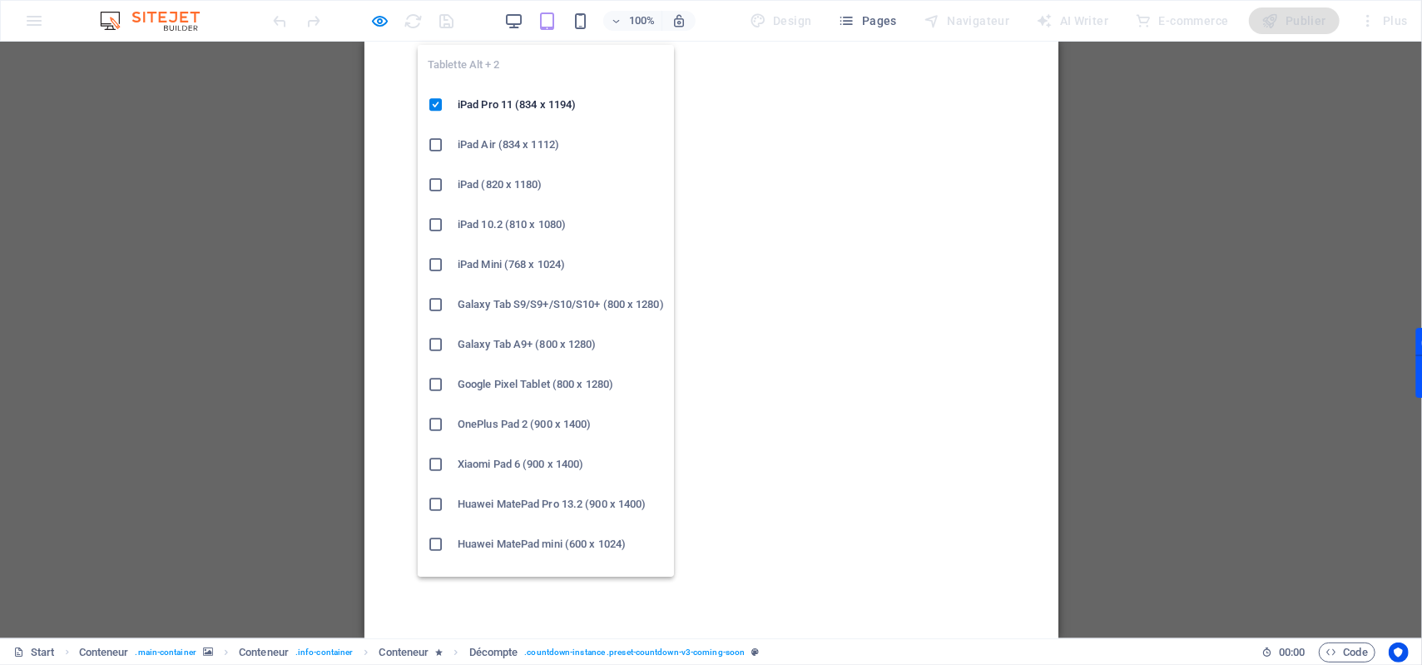
scroll to position [27, 0]
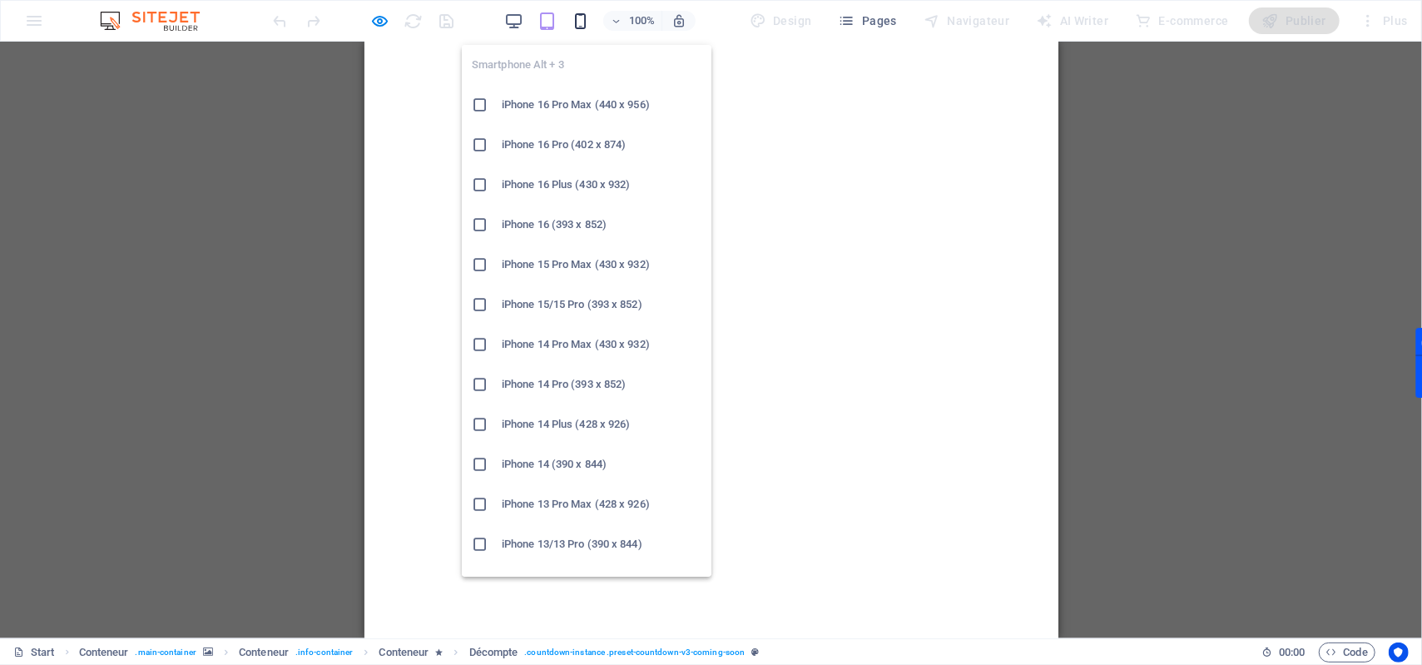
click at [577, 26] on icon "button" at bounding box center [580, 21] width 19 height 19
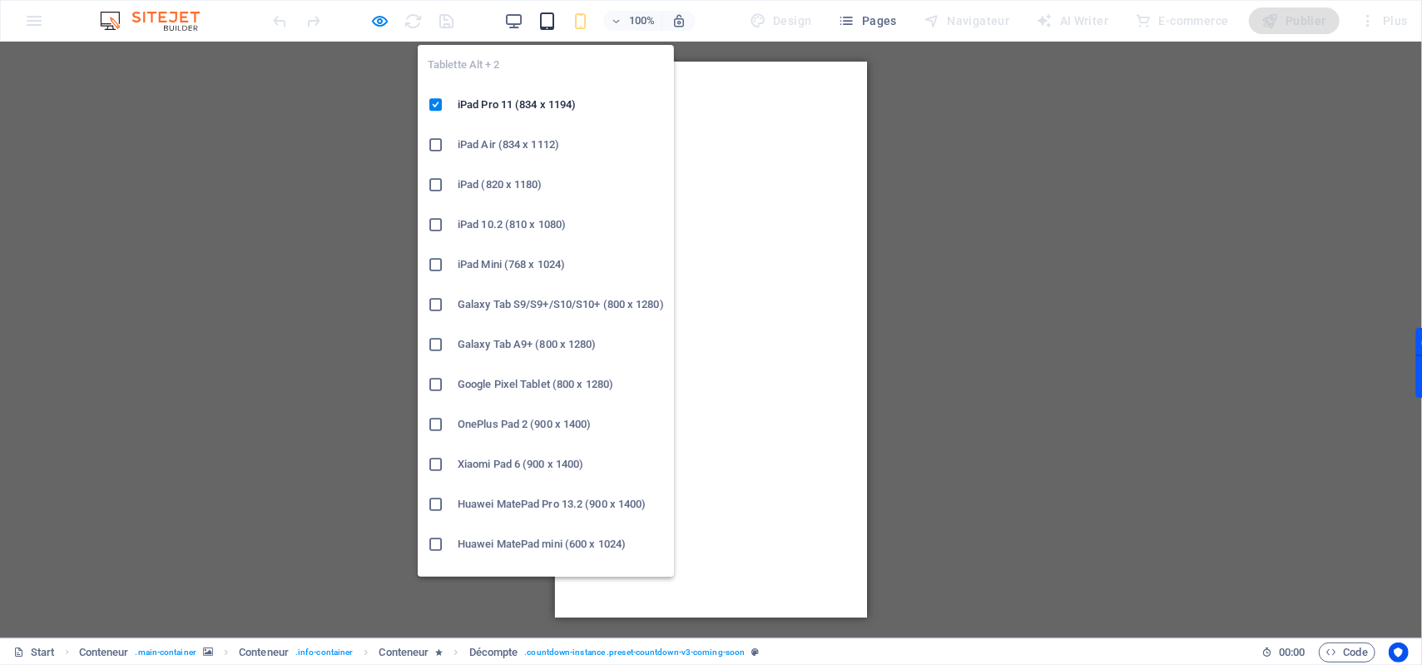
click at [548, 21] on icon "button" at bounding box center [547, 21] width 19 height 19
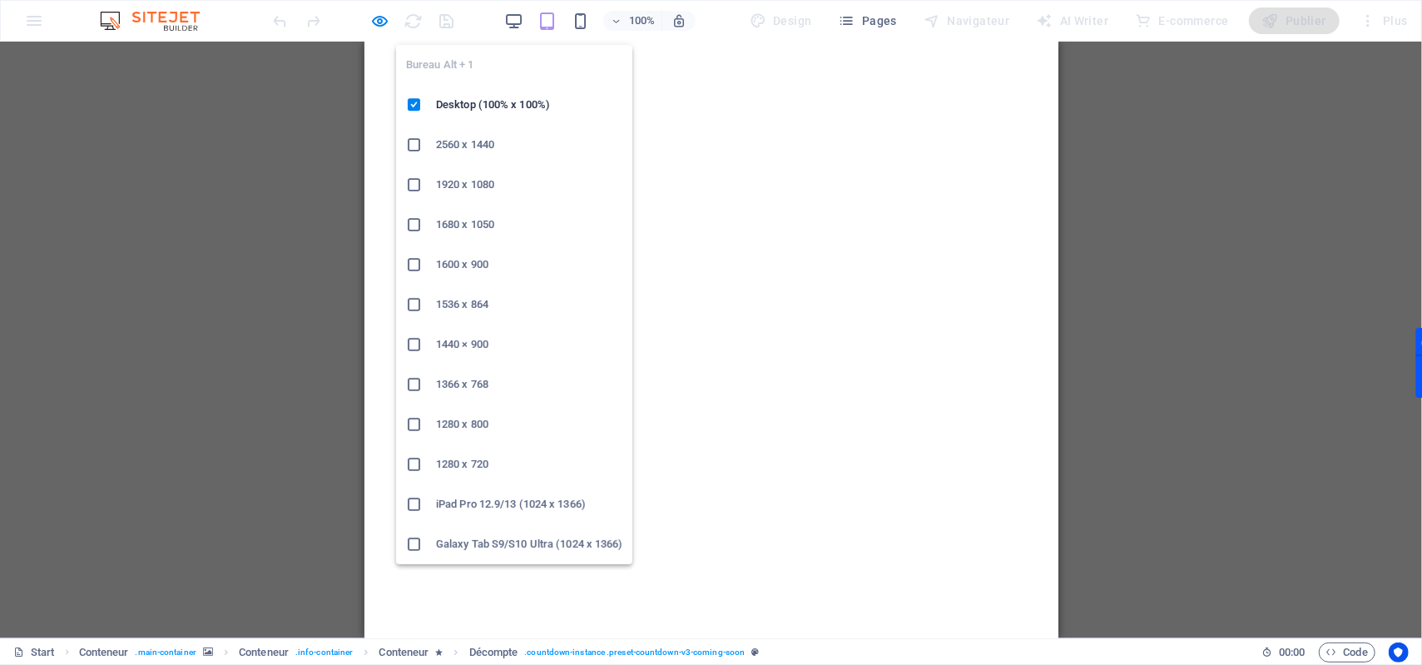
click at [506, 9] on div "100%" at bounding box center [599, 20] width 192 height 27
click at [517, 21] on icon "button" at bounding box center [513, 21] width 19 height 19
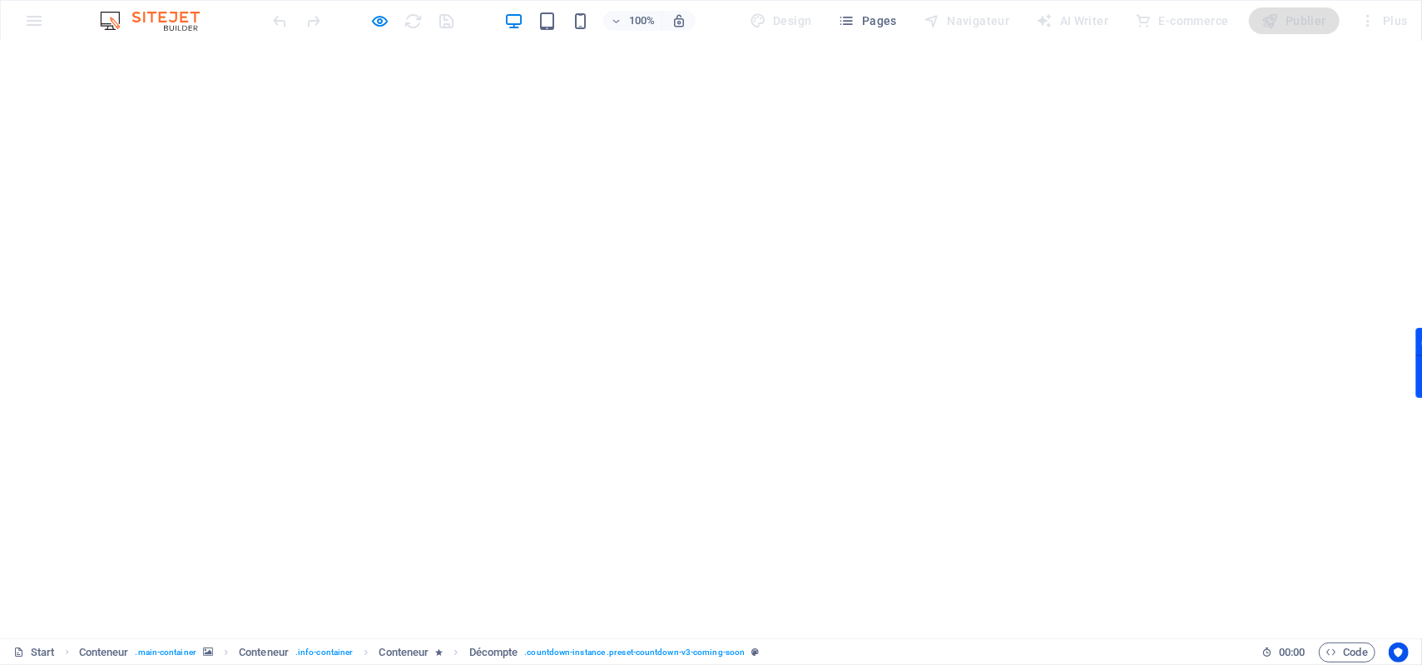
scroll to position [56, 0]
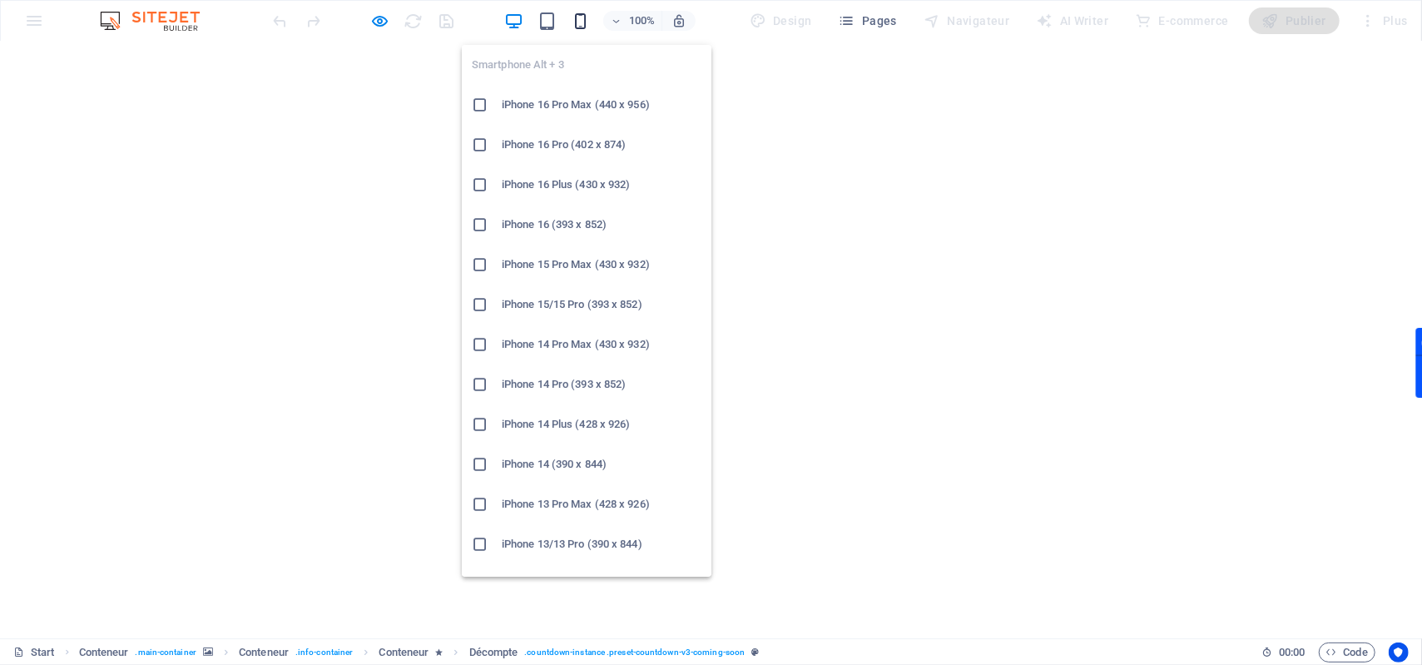
click at [574, 14] on icon "button" at bounding box center [580, 21] width 19 height 19
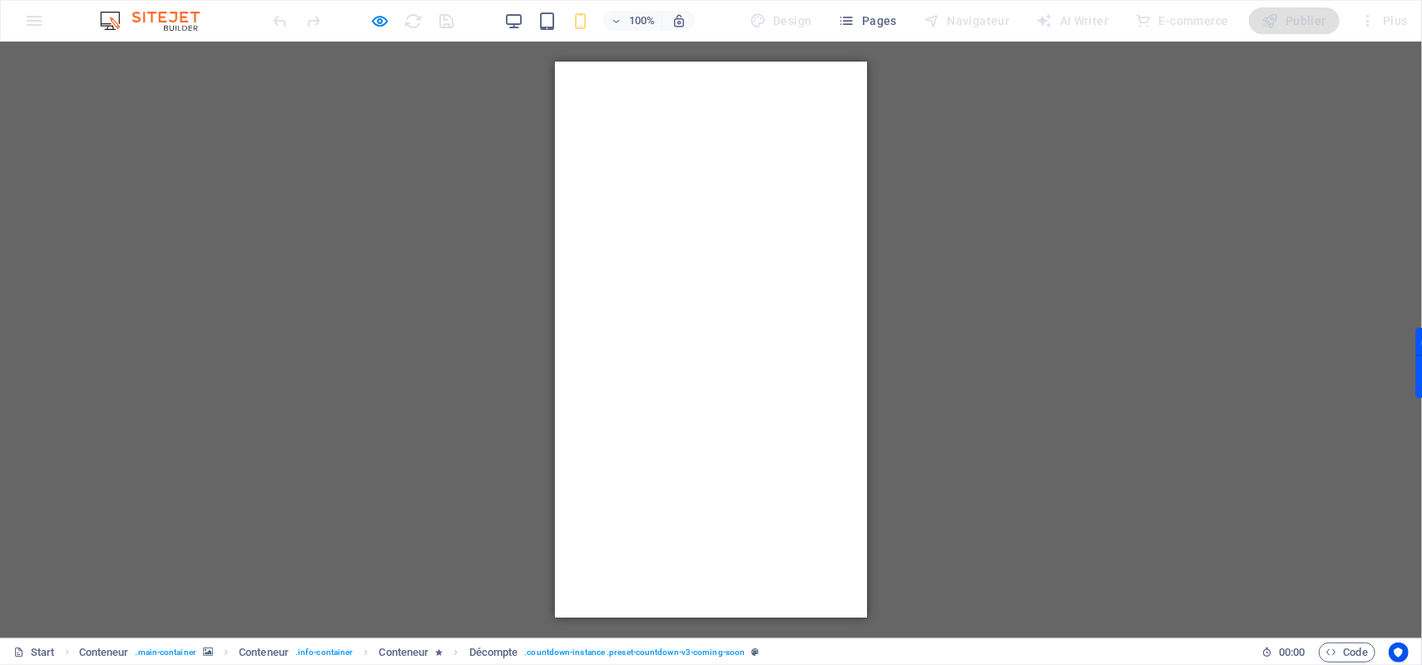
scroll to position [0, 0]
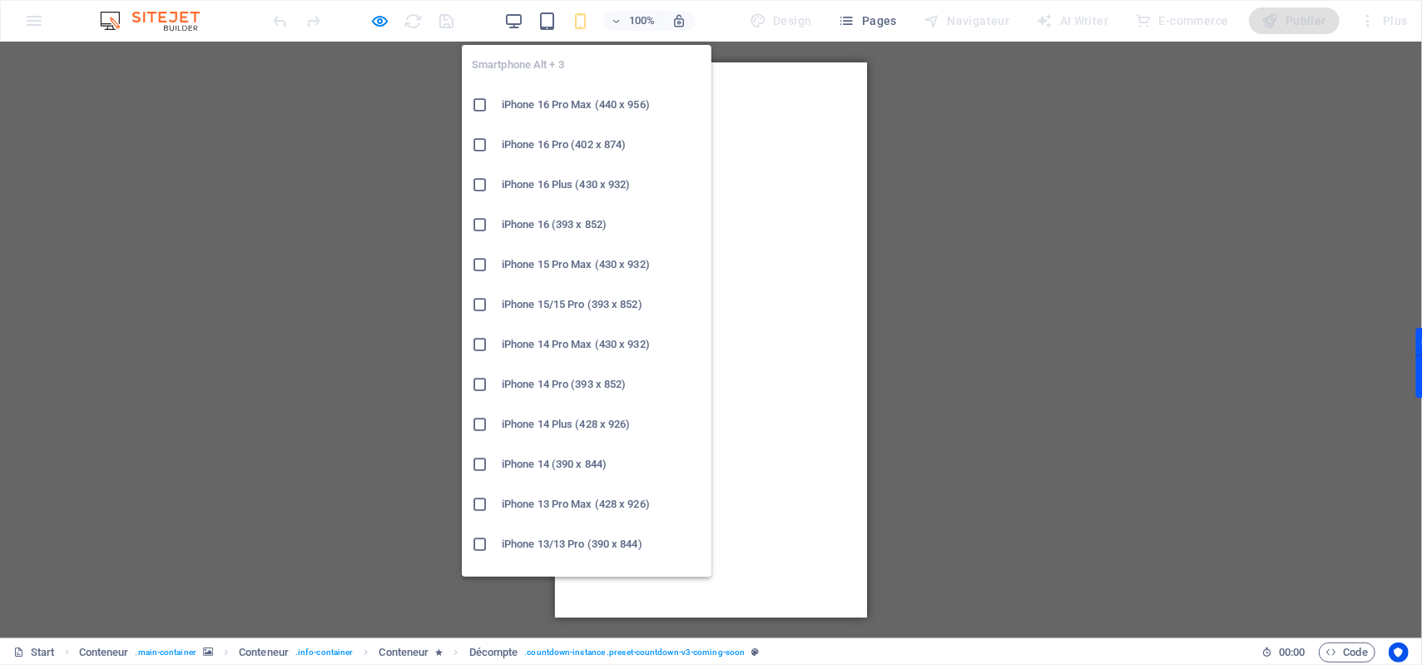
click at [486, 107] on icon at bounding box center [480, 105] width 17 height 17
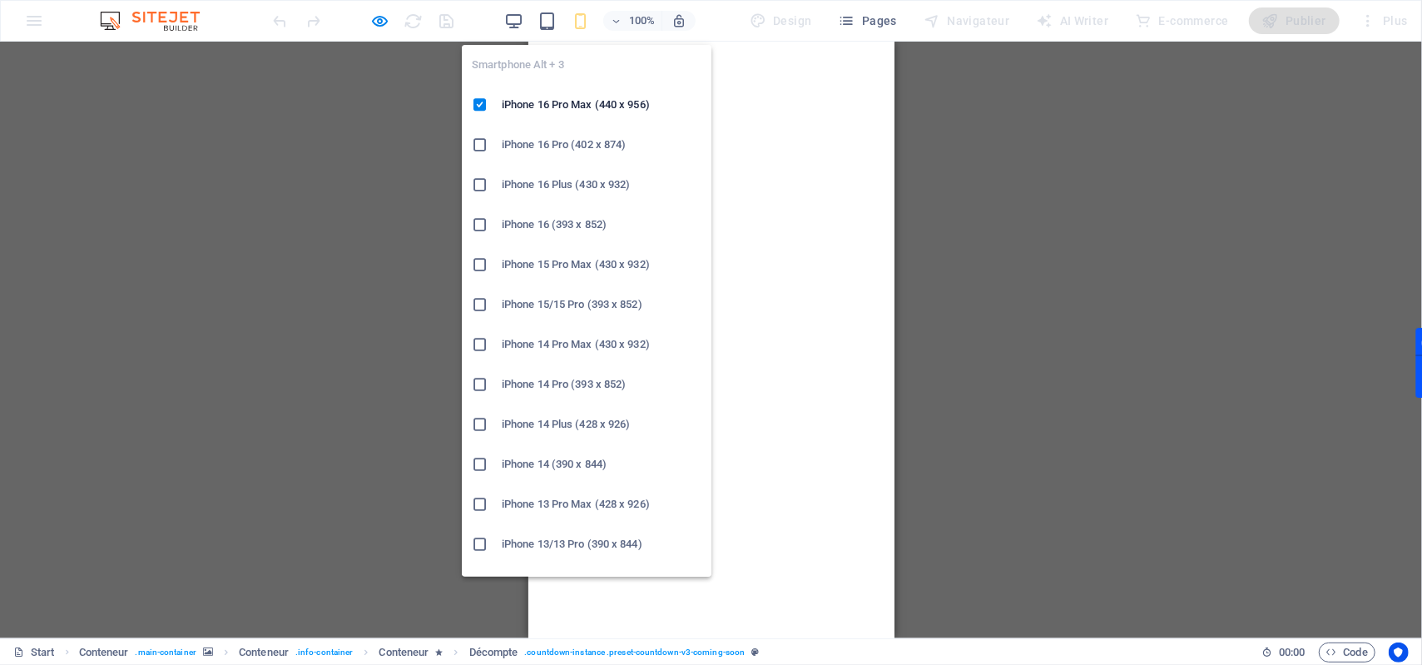
click at [485, 146] on icon at bounding box center [480, 144] width 17 height 17
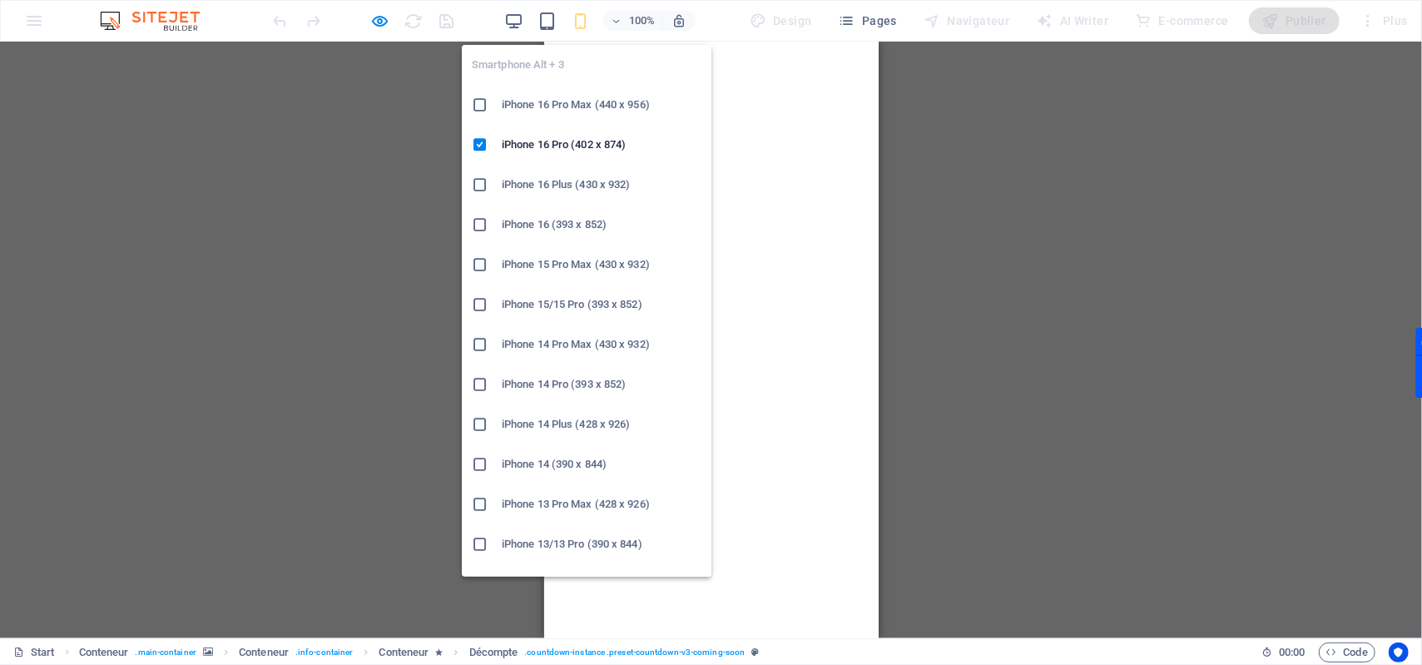
click at [586, 27] on icon "button" at bounding box center [580, 21] width 19 height 19
click at [478, 186] on icon at bounding box center [480, 184] width 17 height 17
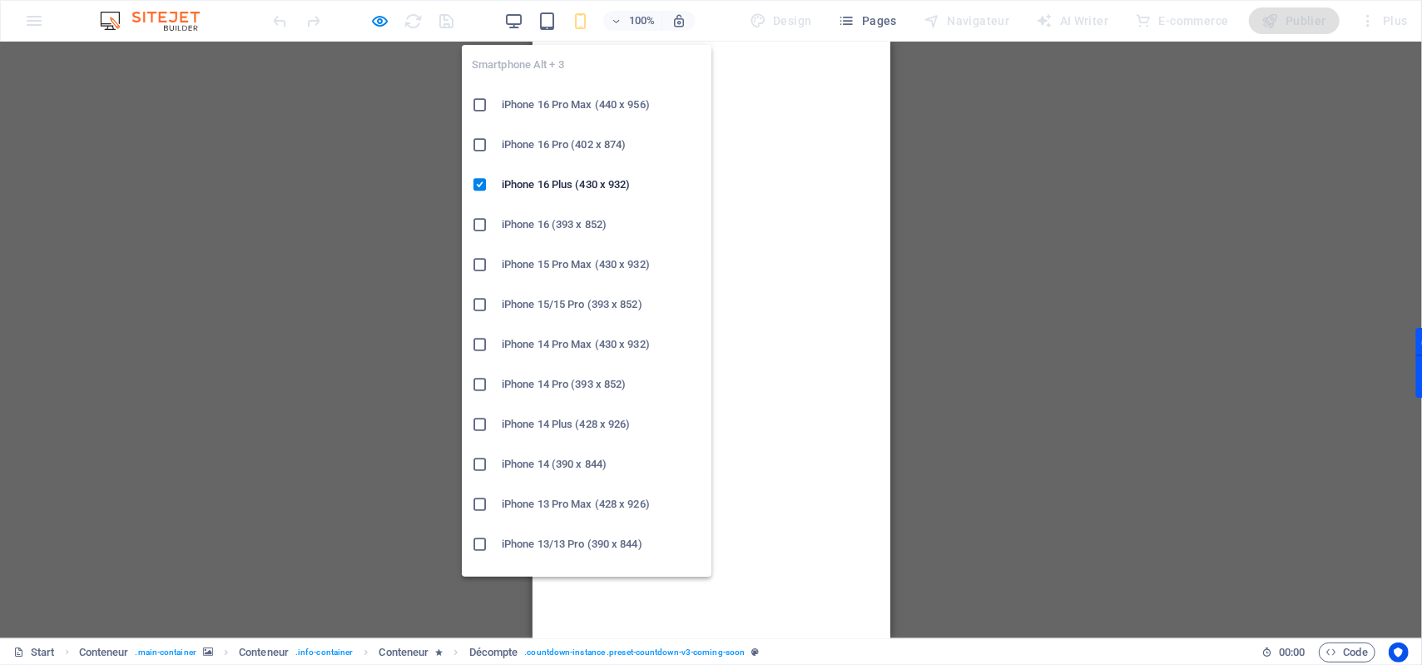
click at [581, 24] on icon "button" at bounding box center [580, 21] width 19 height 19
click at [481, 226] on icon at bounding box center [480, 224] width 17 height 17
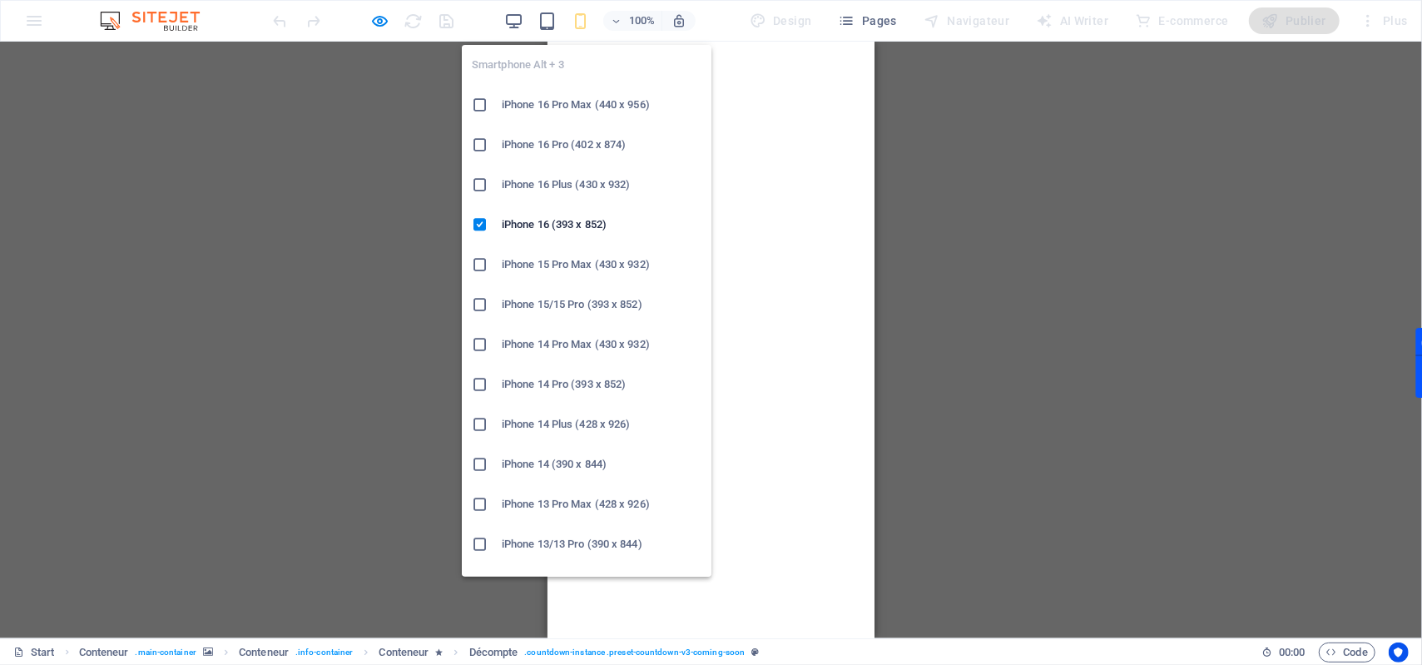
click at [582, 21] on icon "button" at bounding box center [580, 21] width 19 height 19
click at [486, 423] on icon at bounding box center [480, 424] width 17 height 17
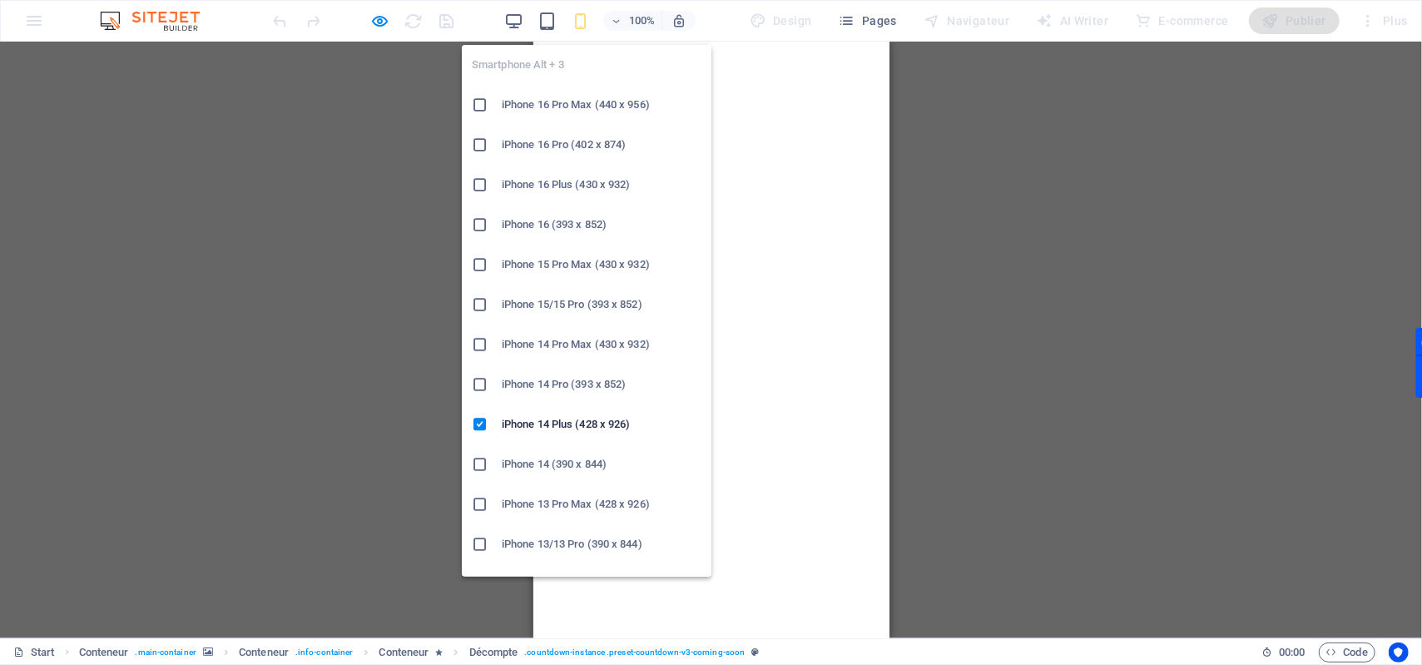
click at [590, 19] on span "button" at bounding box center [580, 21] width 20 height 19
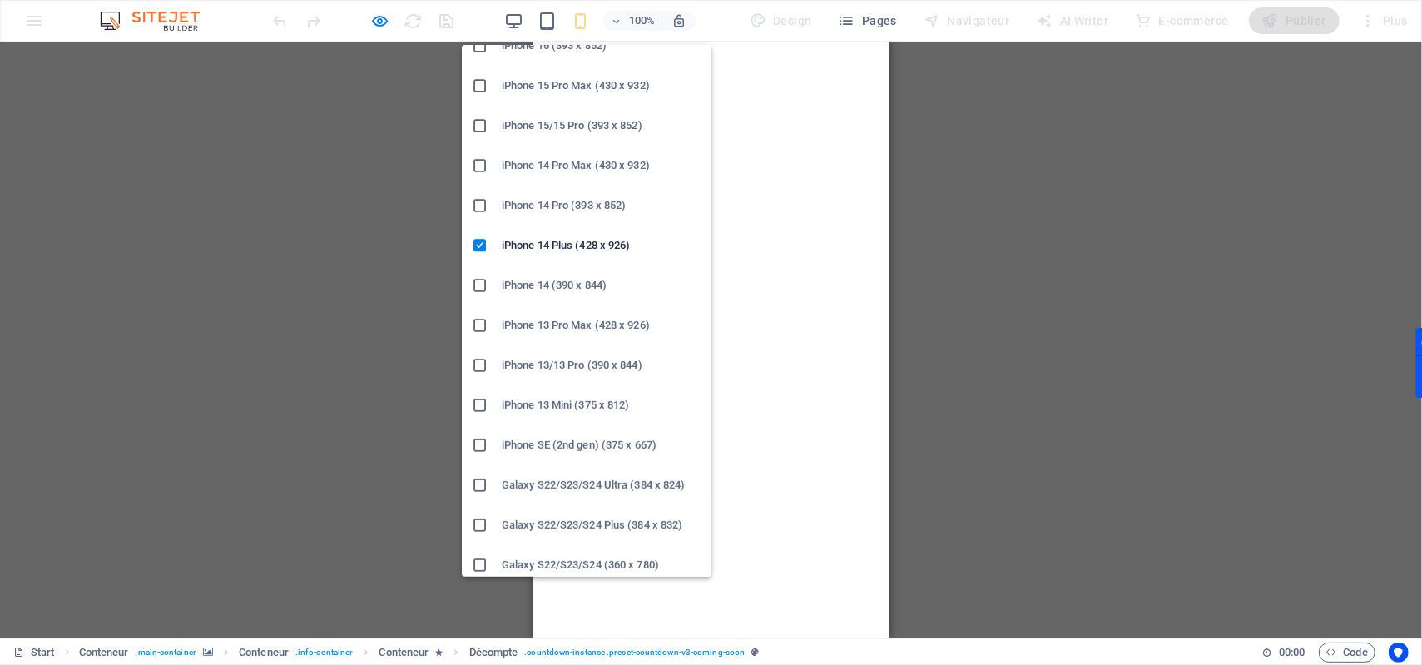
scroll to position [333, 0]
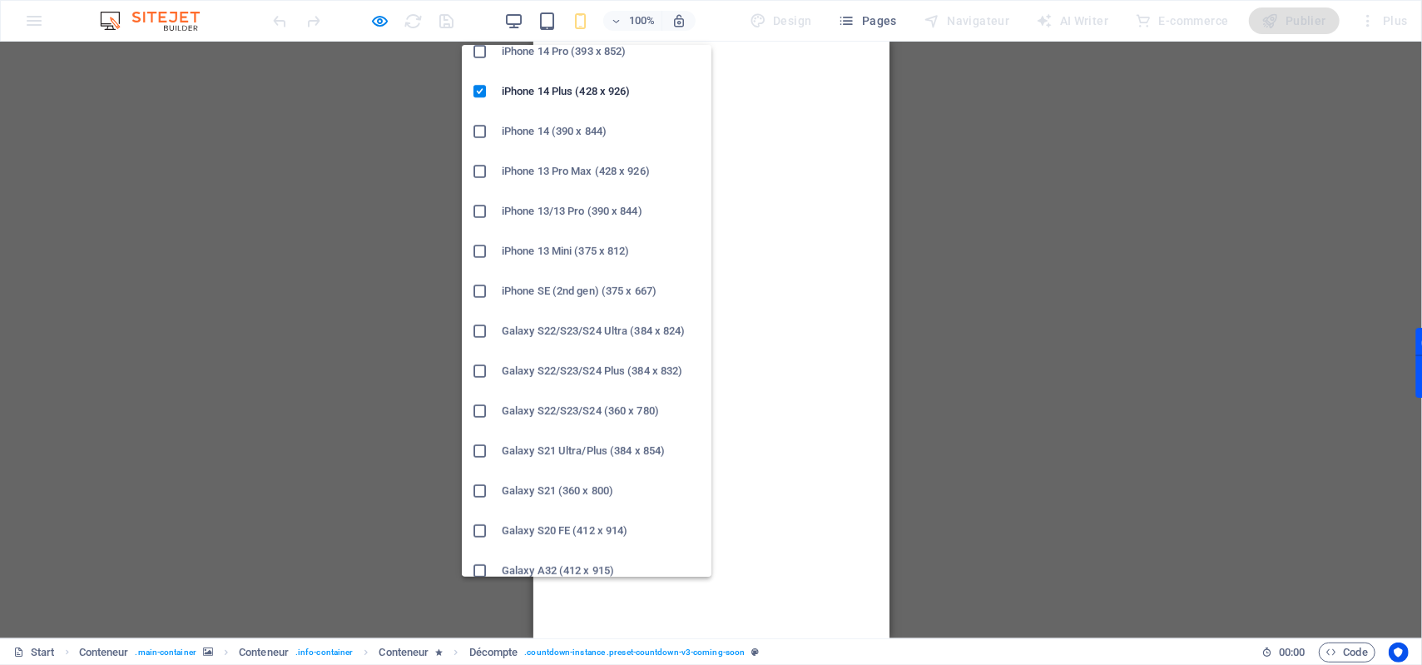
click at [479, 485] on icon at bounding box center [480, 491] width 17 height 17
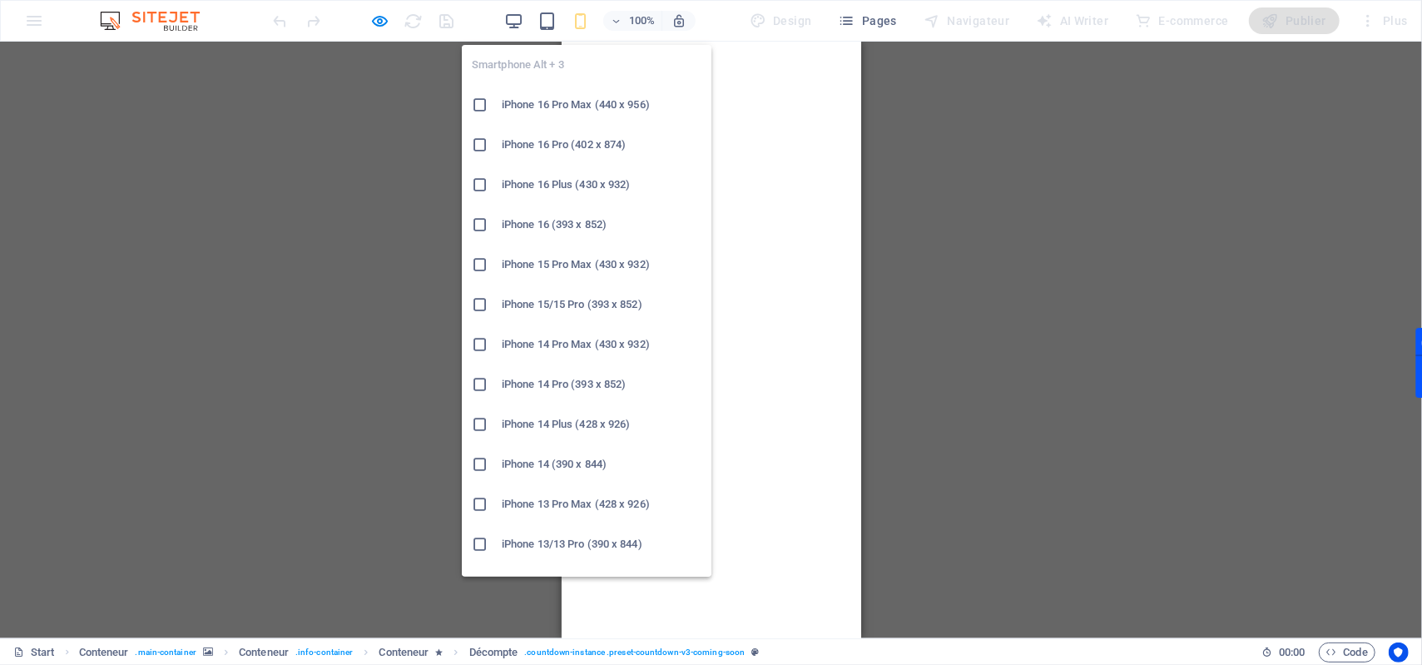
click at [590, 29] on icon "button" at bounding box center [580, 21] width 19 height 19
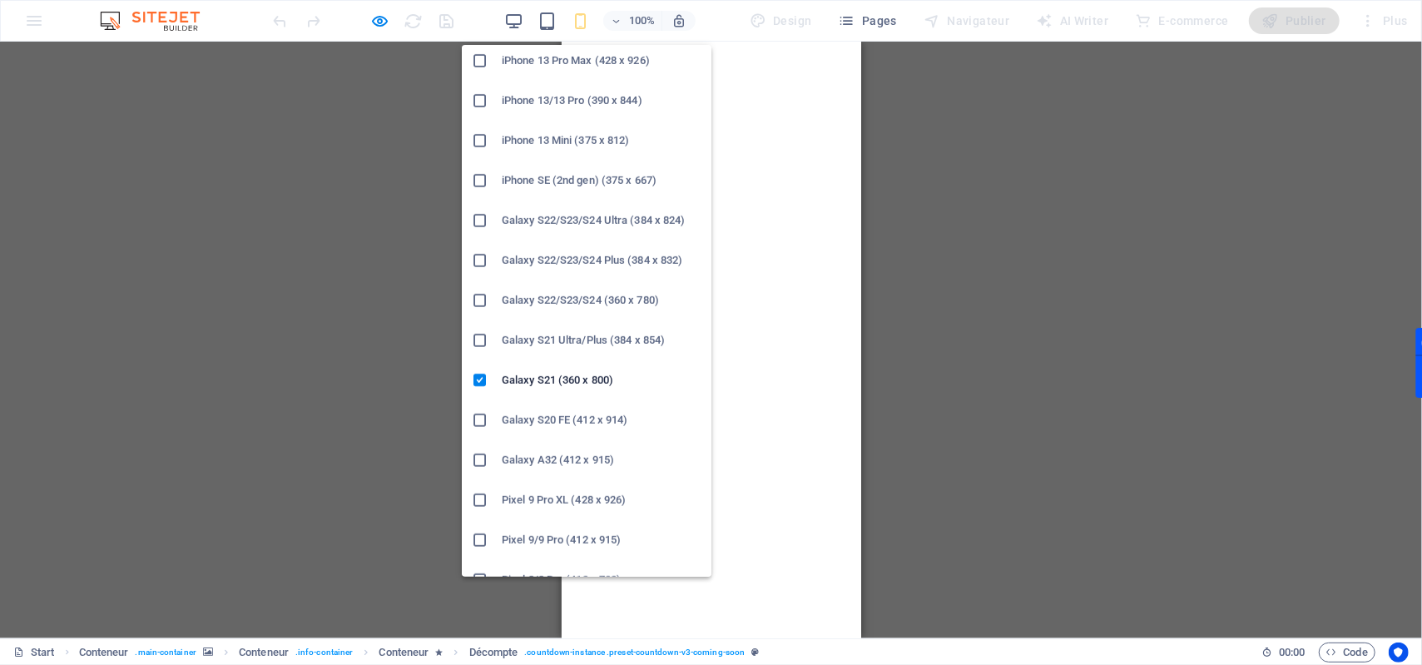
click at [478, 466] on icon at bounding box center [480, 460] width 17 height 17
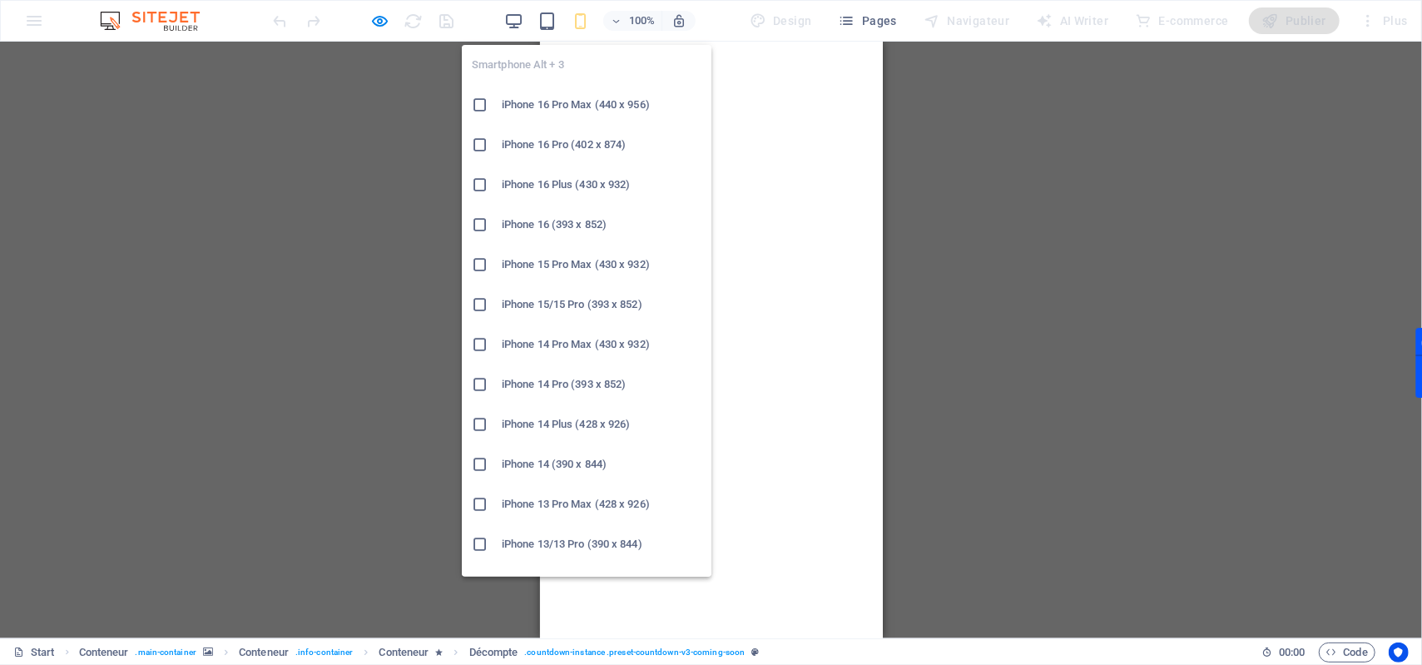
click at [578, 27] on icon "button" at bounding box center [580, 21] width 19 height 19
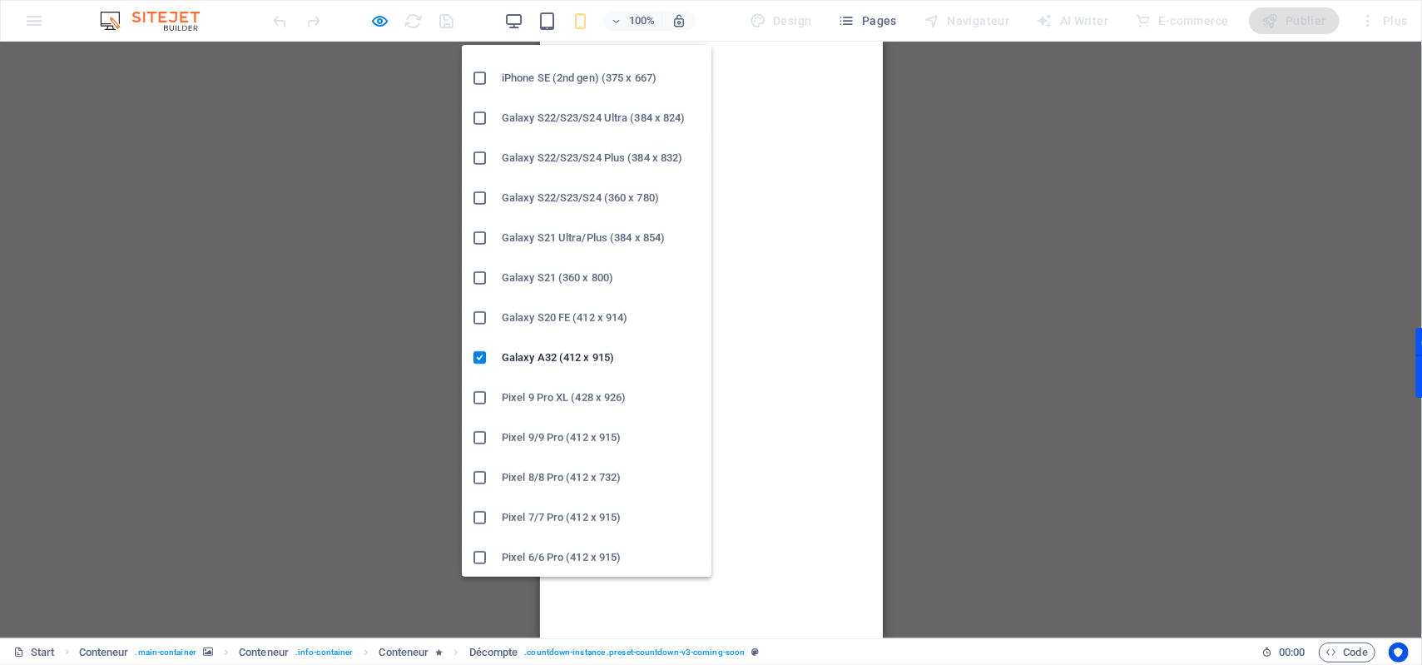
scroll to position [554, 0]
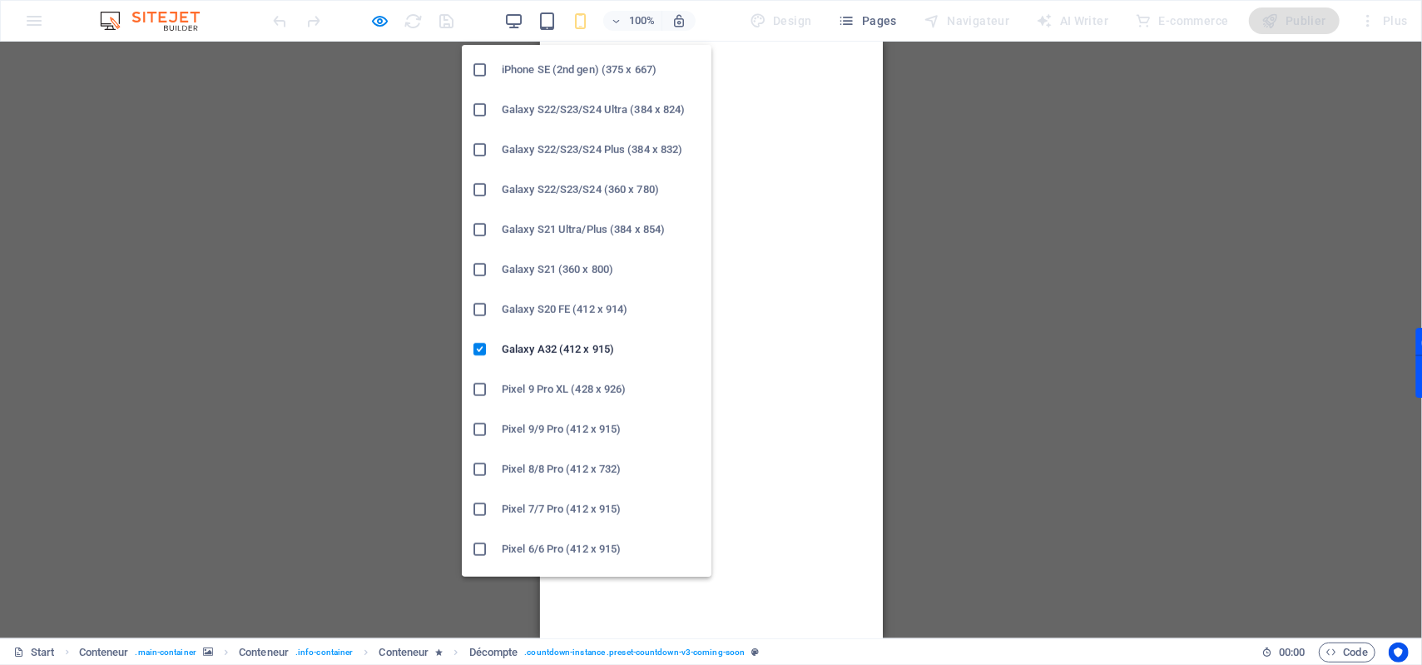
click at [481, 394] on icon at bounding box center [480, 389] width 17 height 17
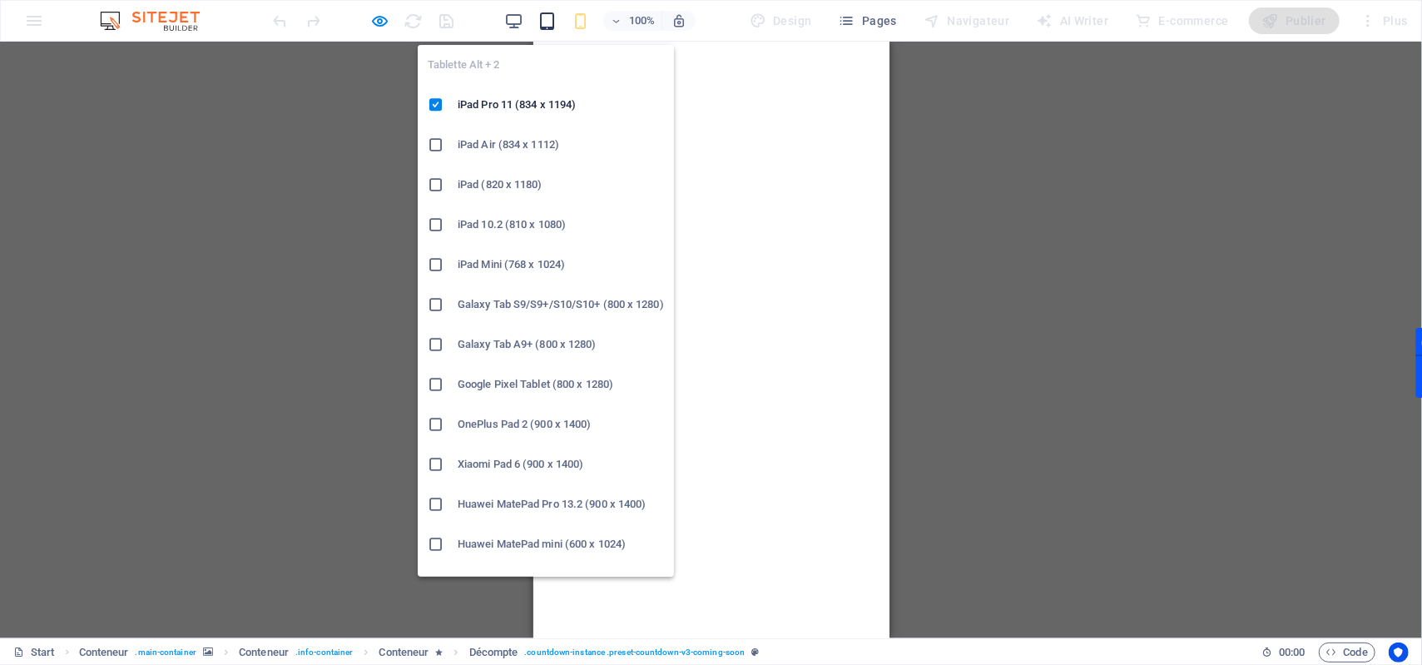
click at [540, 18] on icon "button" at bounding box center [547, 21] width 19 height 19
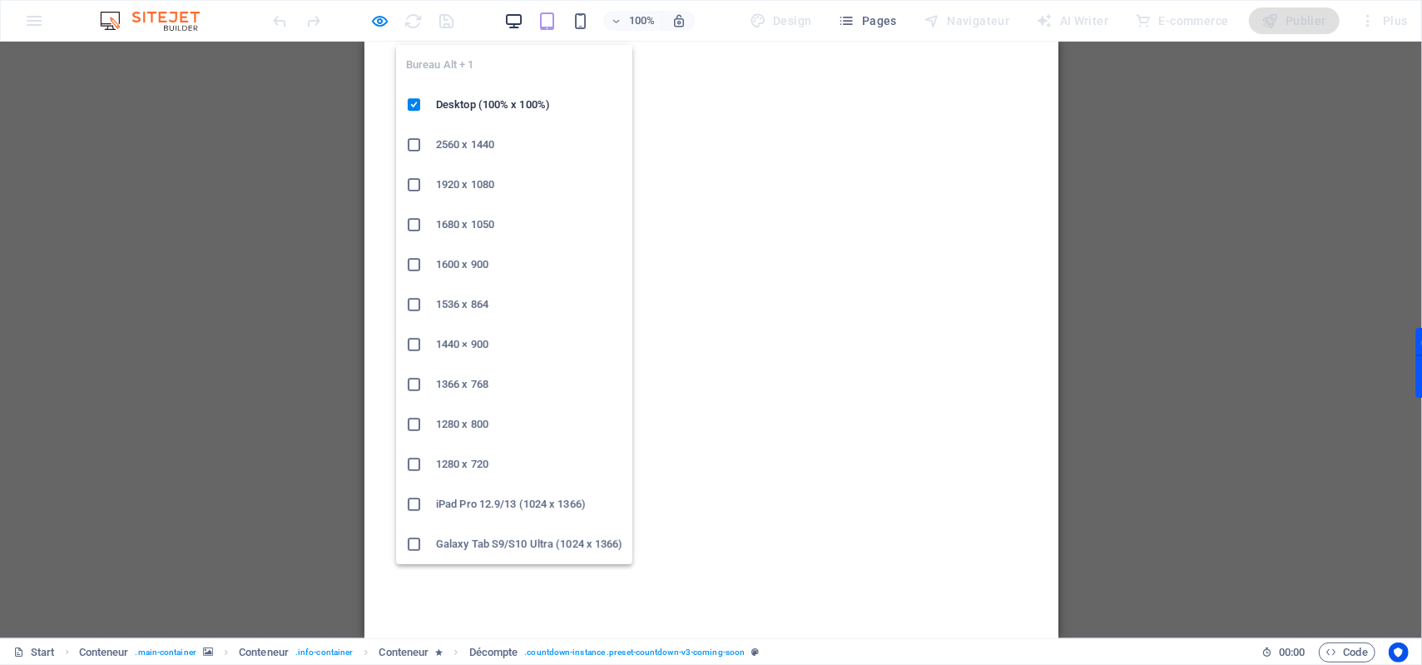
click at [520, 23] on icon "button" at bounding box center [513, 21] width 19 height 19
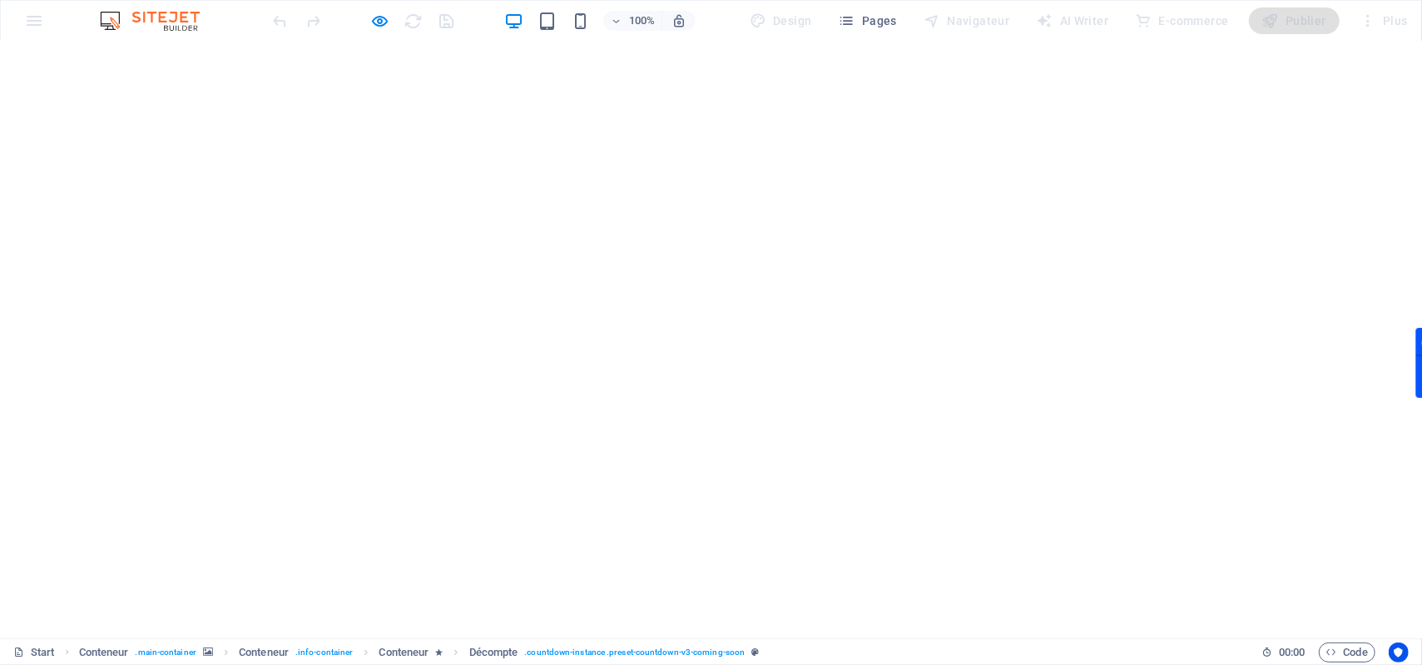
scroll to position [56, 0]
click at [381, 26] on icon "button" at bounding box center [380, 21] width 19 height 19
select select "rem"
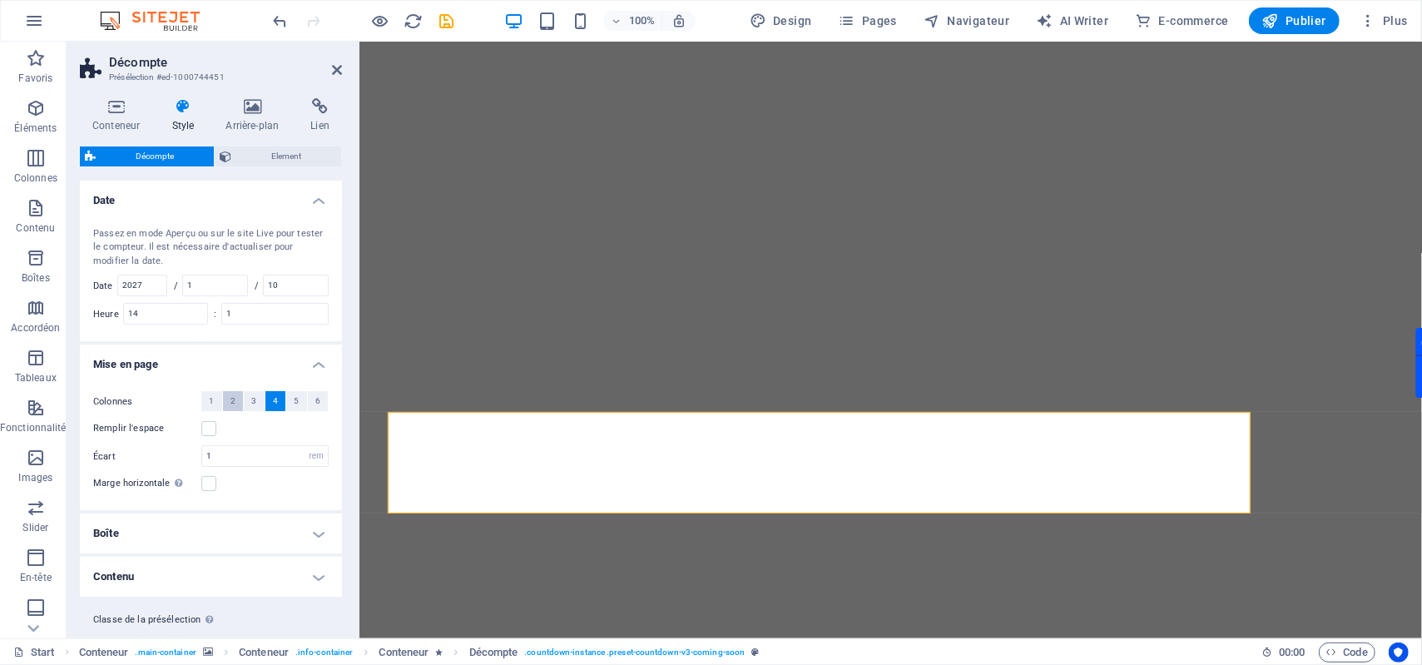
click at [237, 404] on button "2" at bounding box center [233, 401] width 21 height 20
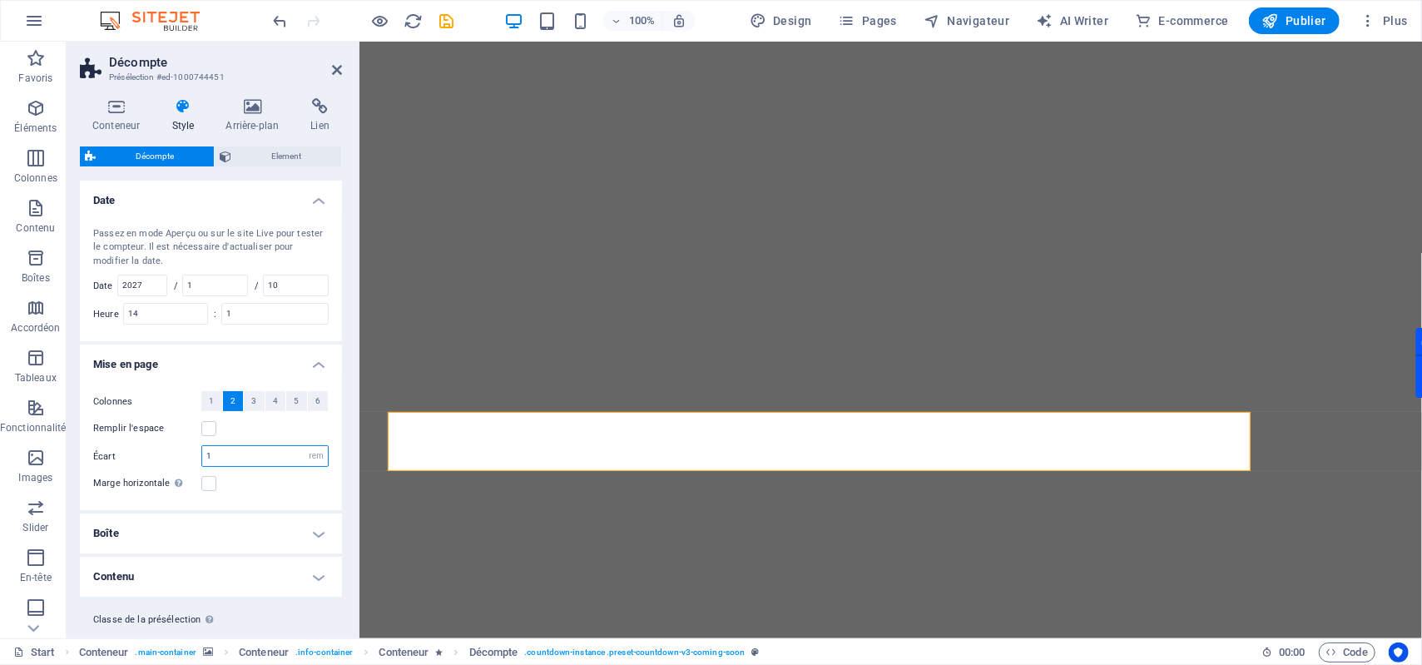
click at [221, 457] on input "1" at bounding box center [265, 456] width 126 height 20
type input "3"
click at [244, 475] on div "Colonnes 1 2 3 4 5 6 Remplir l'espace Écart 3 px rem % vh vw Marge horizontale …" at bounding box center [211, 442] width 269 height 136
click at [211, 434] on label at bounding box center [208, 428] width 15 height 15
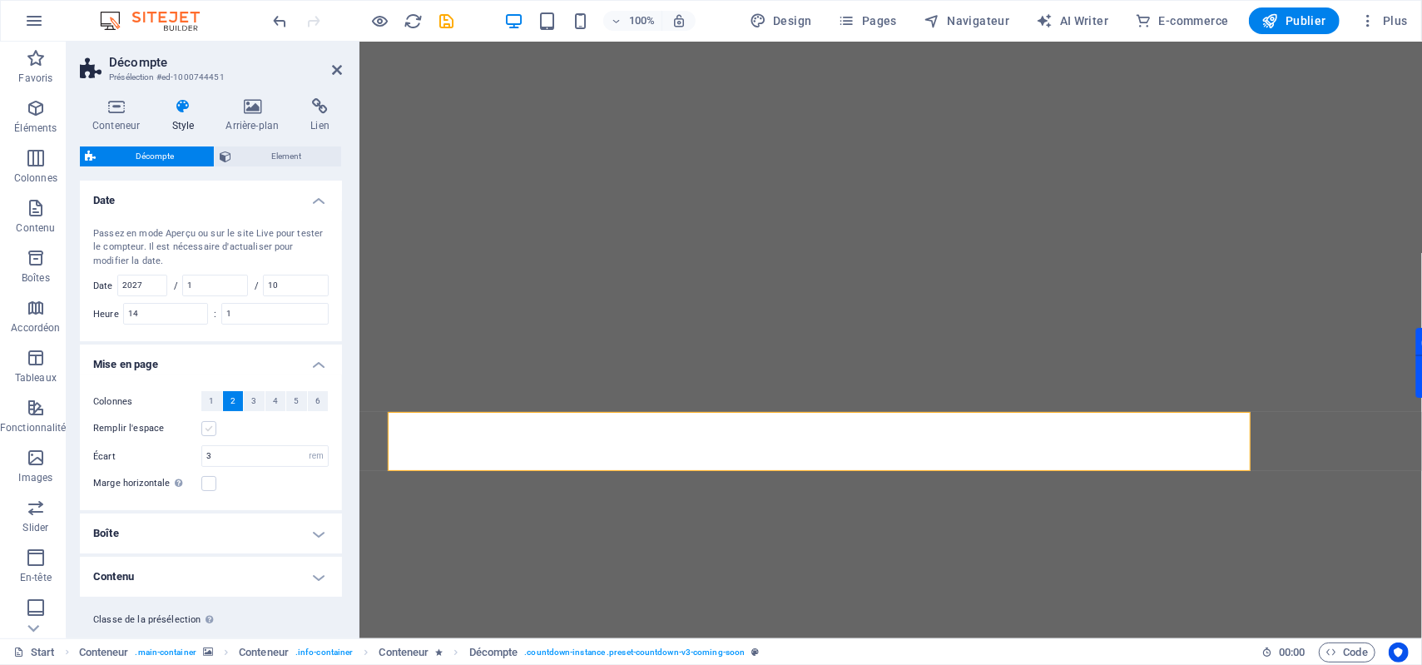
click at [0, 0] on input "Remplir l'espace" at bounding box center [0, 0] width 0 height 0
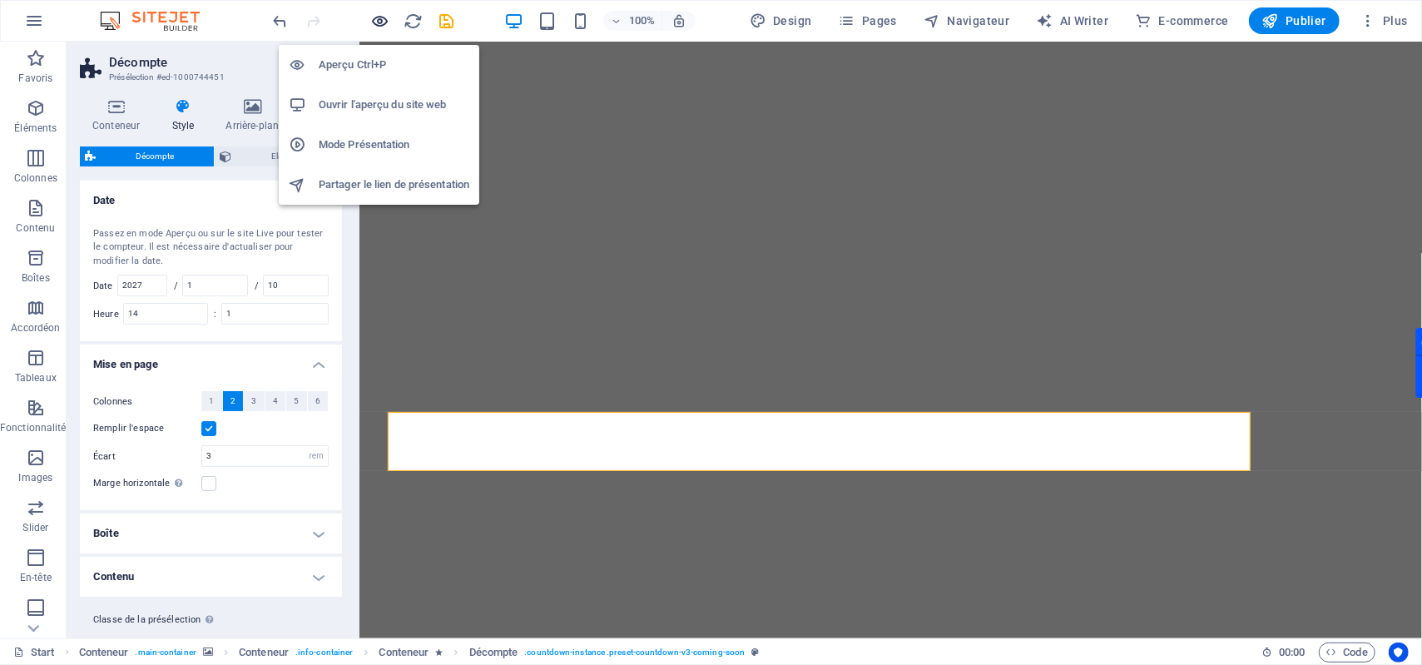
click at [386, 22] on icon "button" at bounding box center [380, 21] width 19 height 19
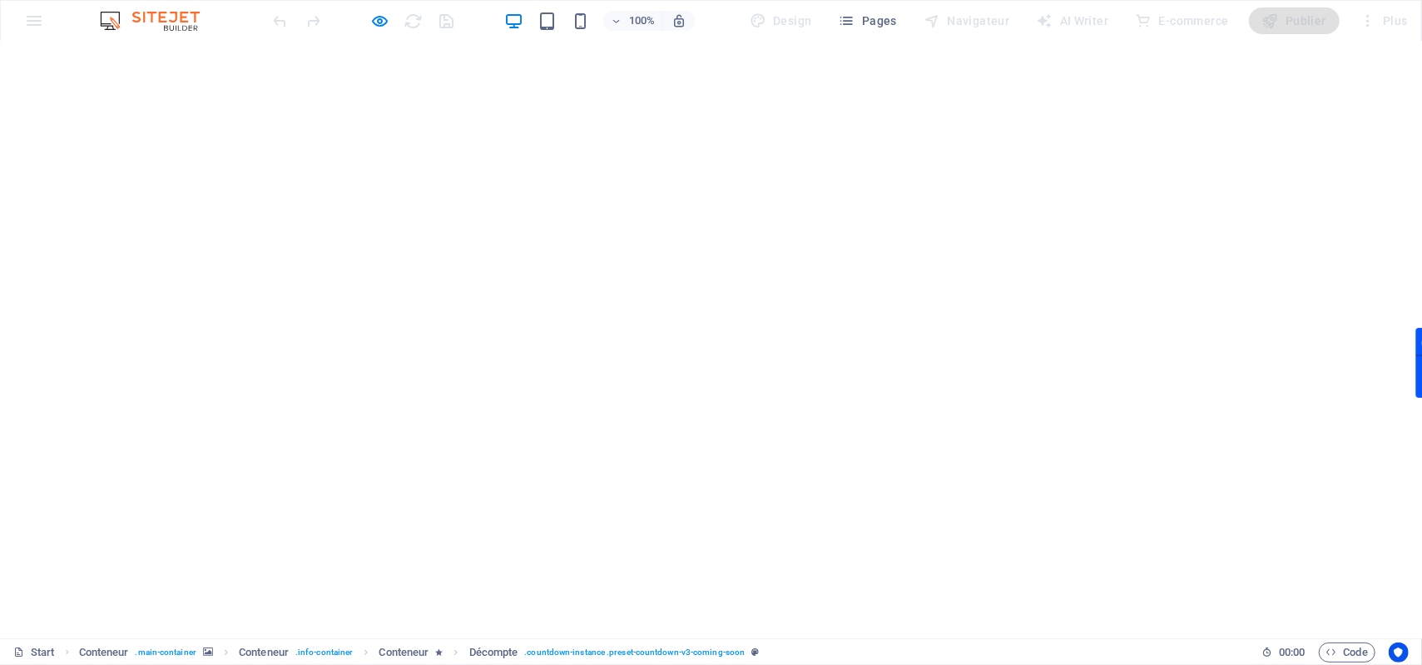
scroll to position [0, 0]
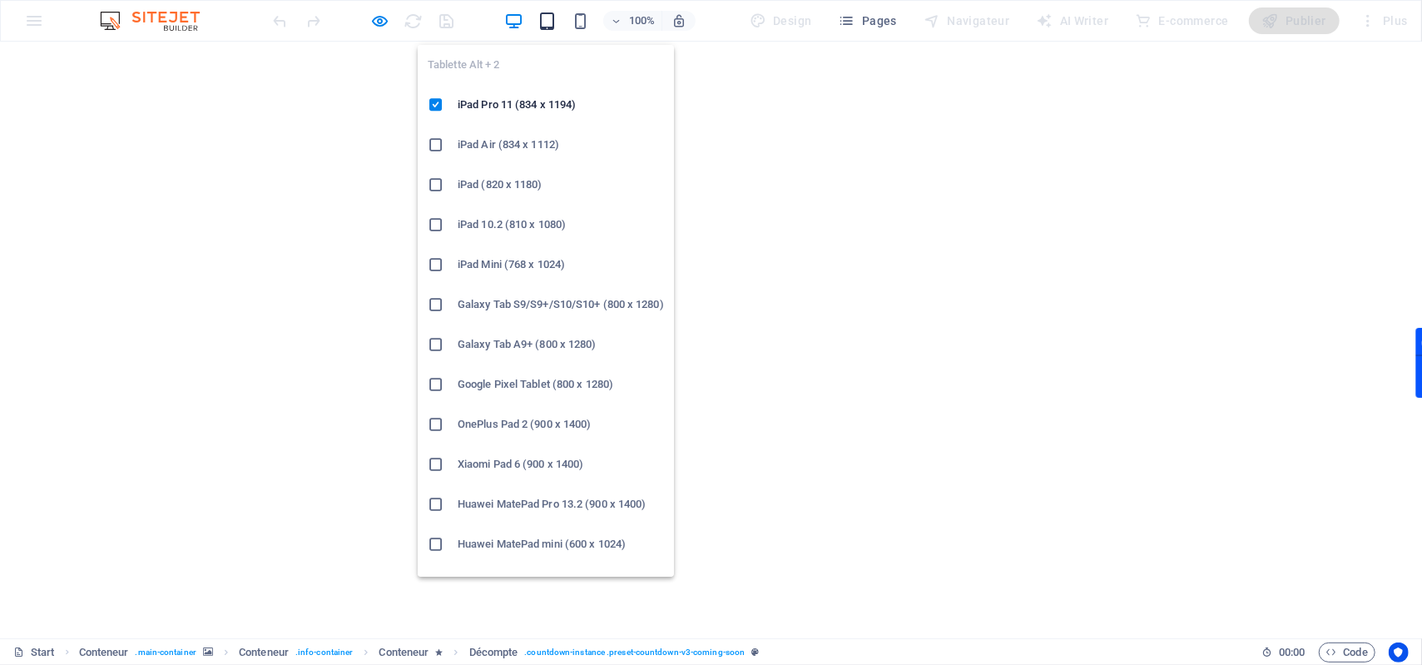
click at [546, 23] on icon "button" at bounding box center [547, 21] width 19 height 19
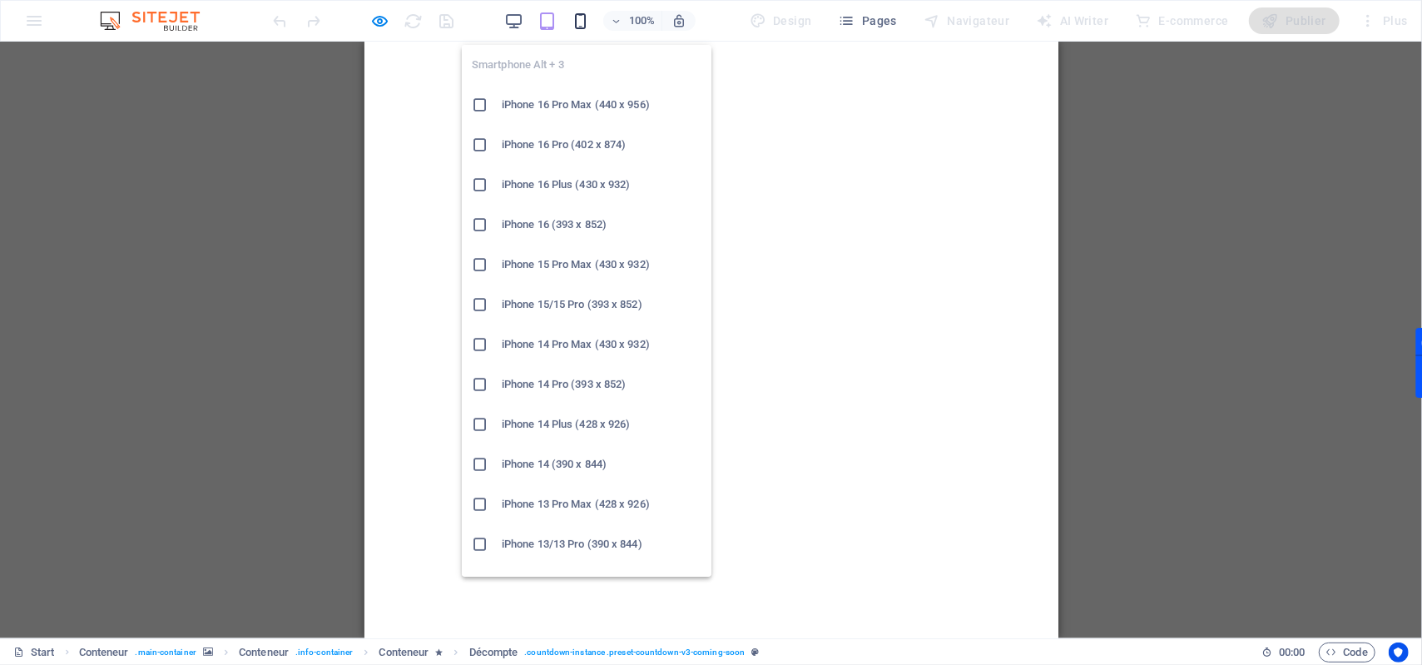
click at [582, 27] on icon "button" at bounding box center [580, 21] width 19 height 19
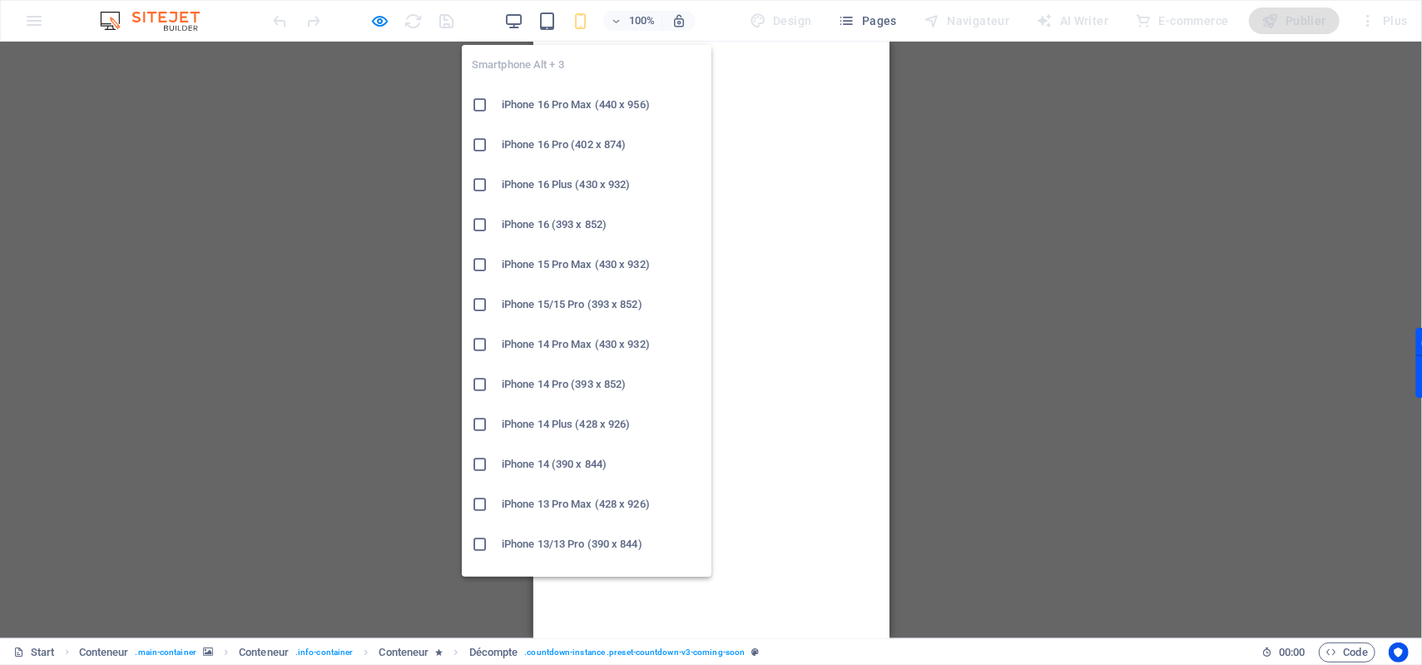
click at [479, 116] on li "iPhone 16 Pro Max (440 x 956)" at bounding box center [587, 105] width 250 height 40
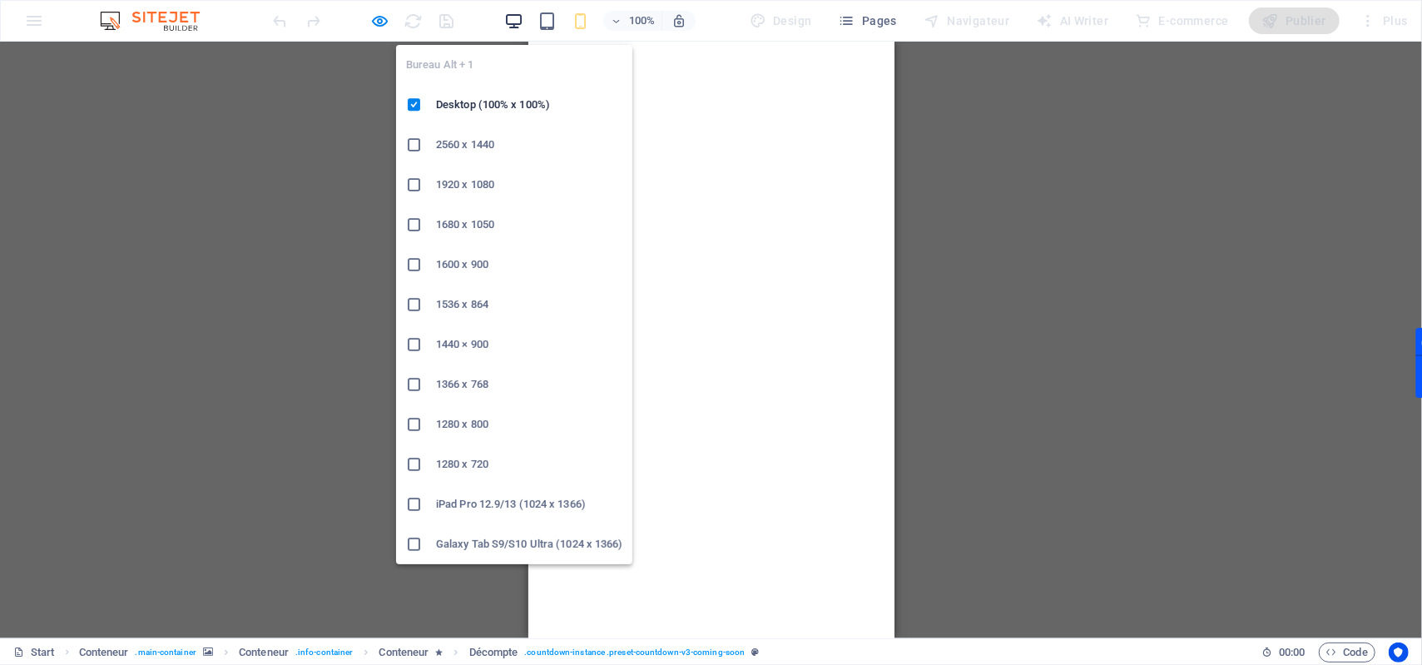
click at [518, 25] on icon "button" at bounding box center [513, 21] width 19 height 19
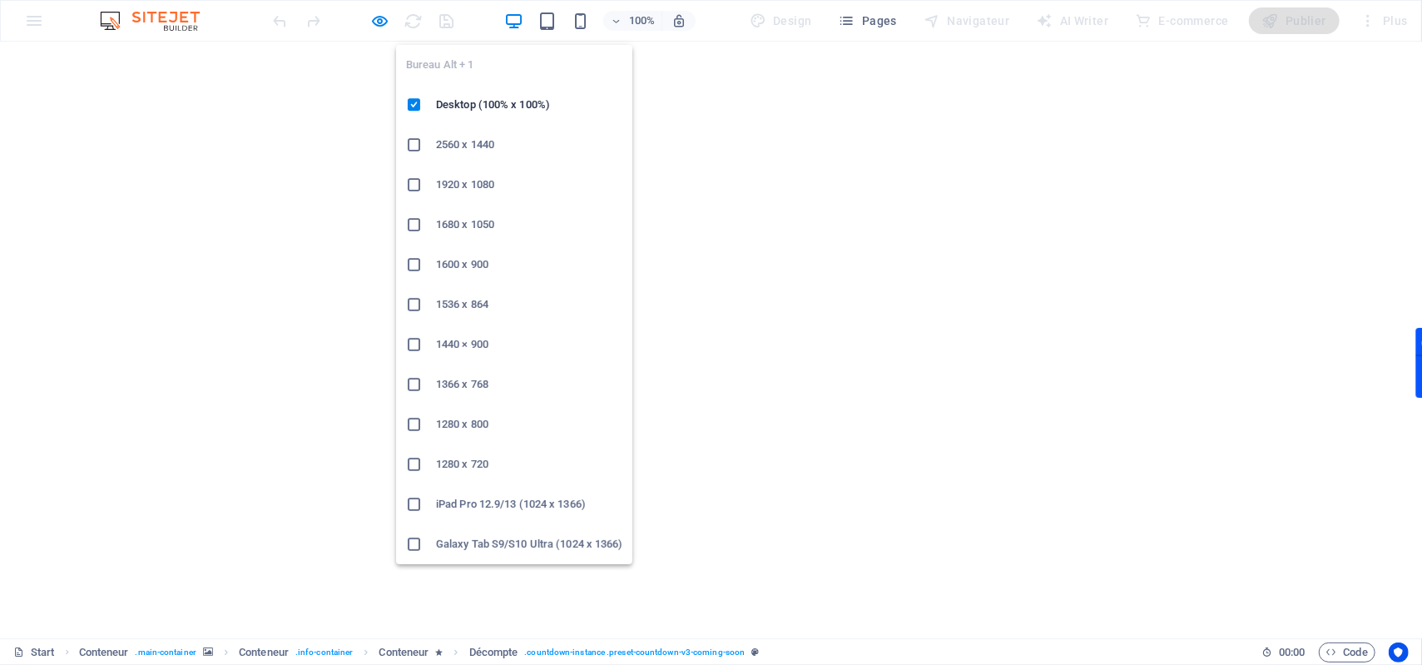
click at [511, 22] on icon "button" at bounding box center [513, 21] width 19 height 19
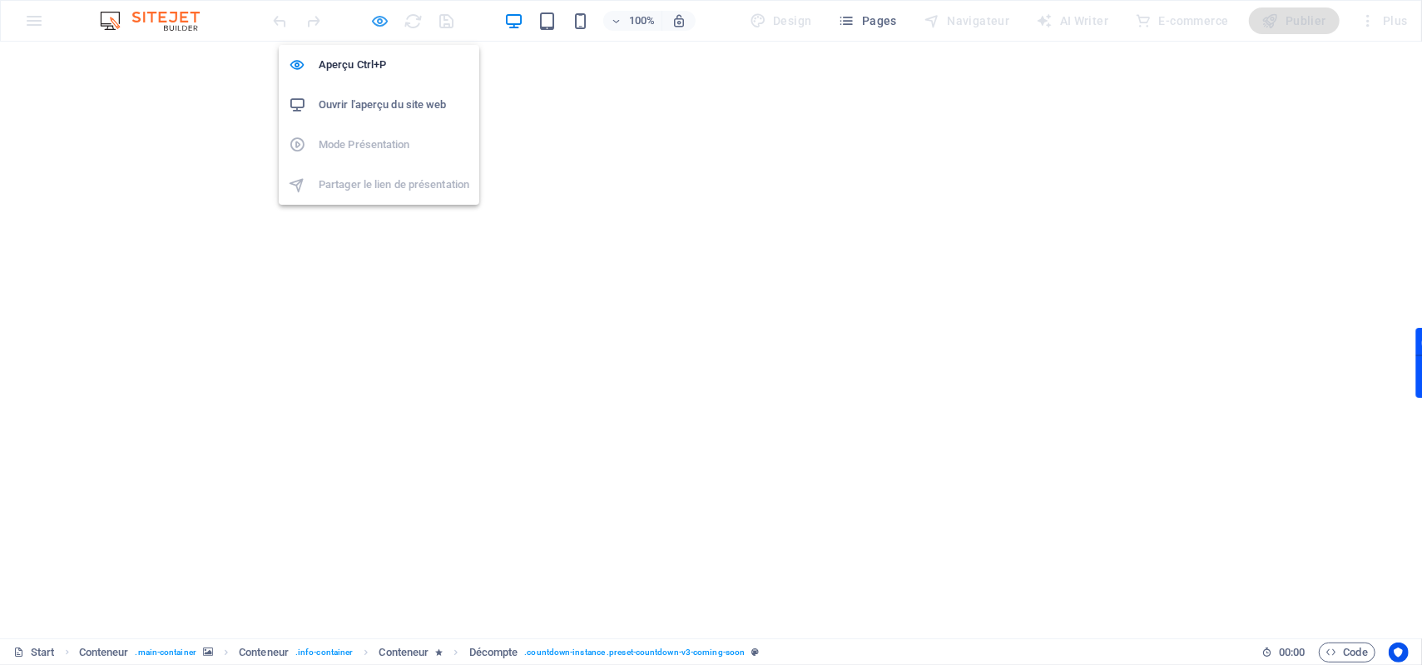
click at [374, 23] on icon "button" at bounding box center [380, 21] width 19 height 19
select select "rem"
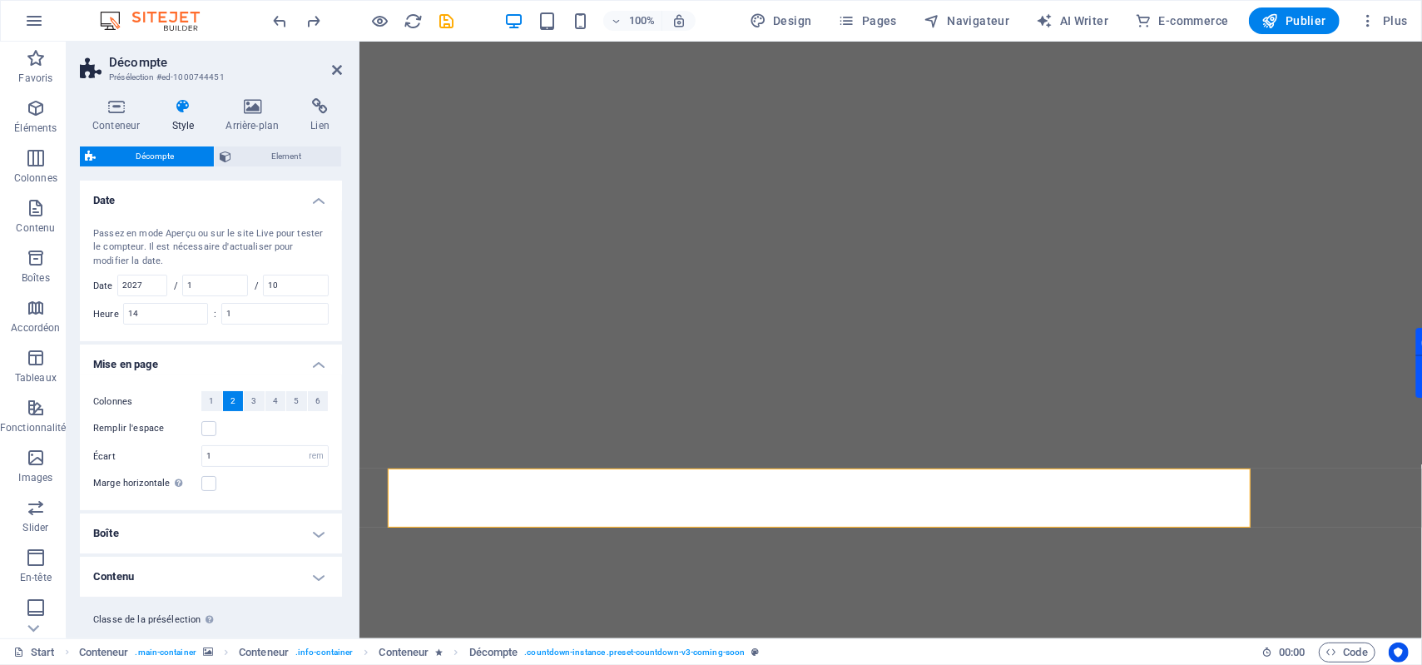
click at [260, 373] on h4 "Mise en page" at bounding box center [211, 360] width 262 height 30
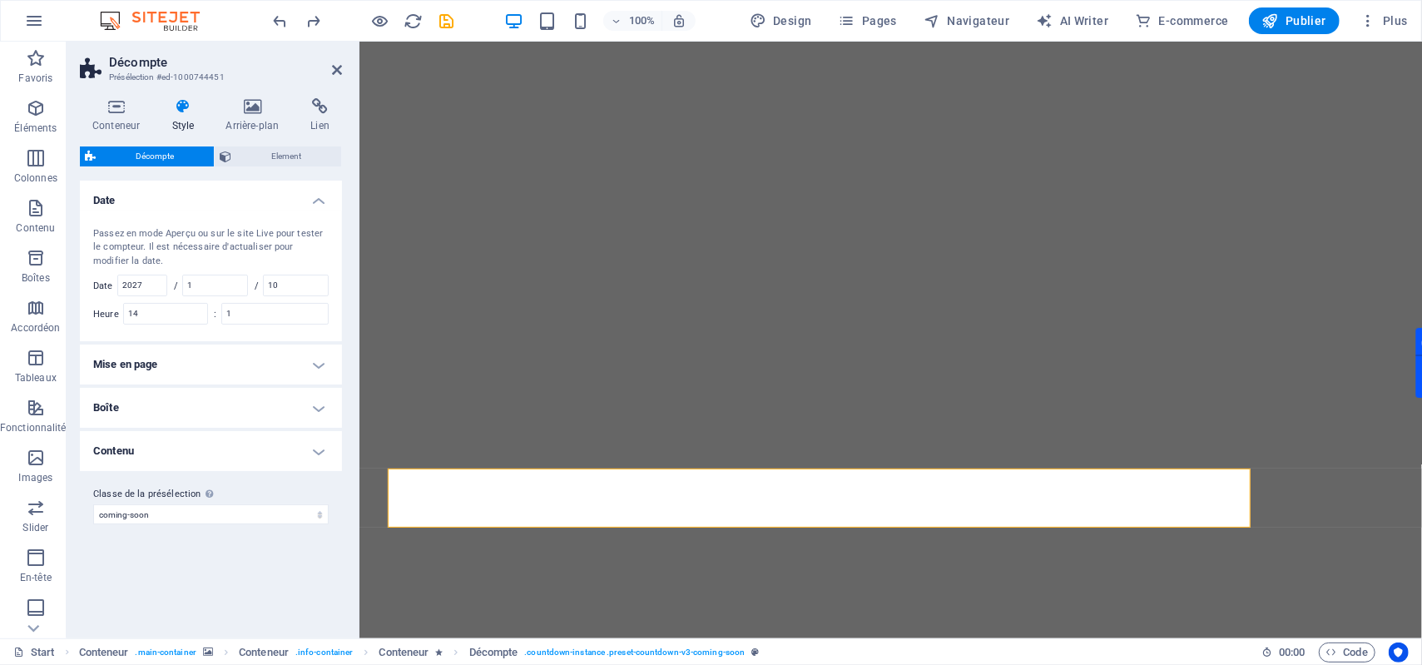
click at [254, 366] on h4 "Mise en page" at bounding box center [211, 365] width 262 height 40
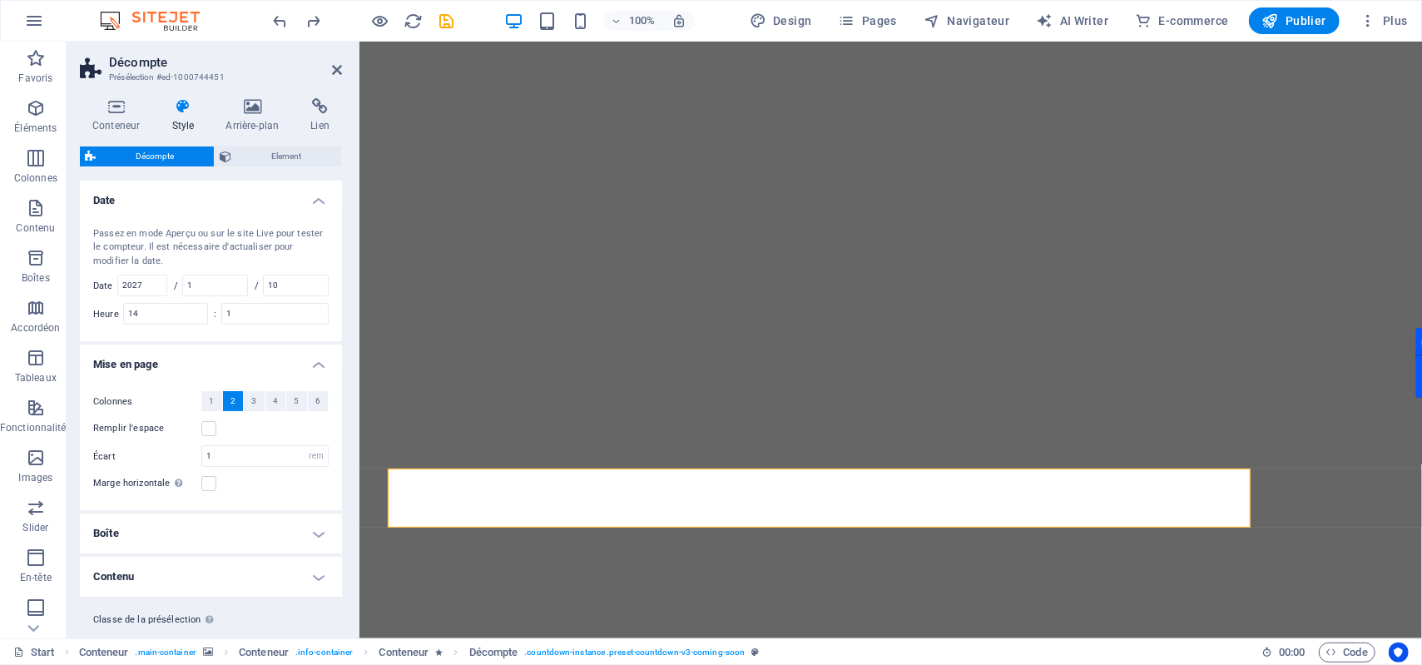
click at [177, 382] on div "Colonnes 1 2 3 4 5 6 Remplir l'espace Écart 1 px rem % vh vw Marge horizontale …" at bounding box center [211, 442] width 269 height 136
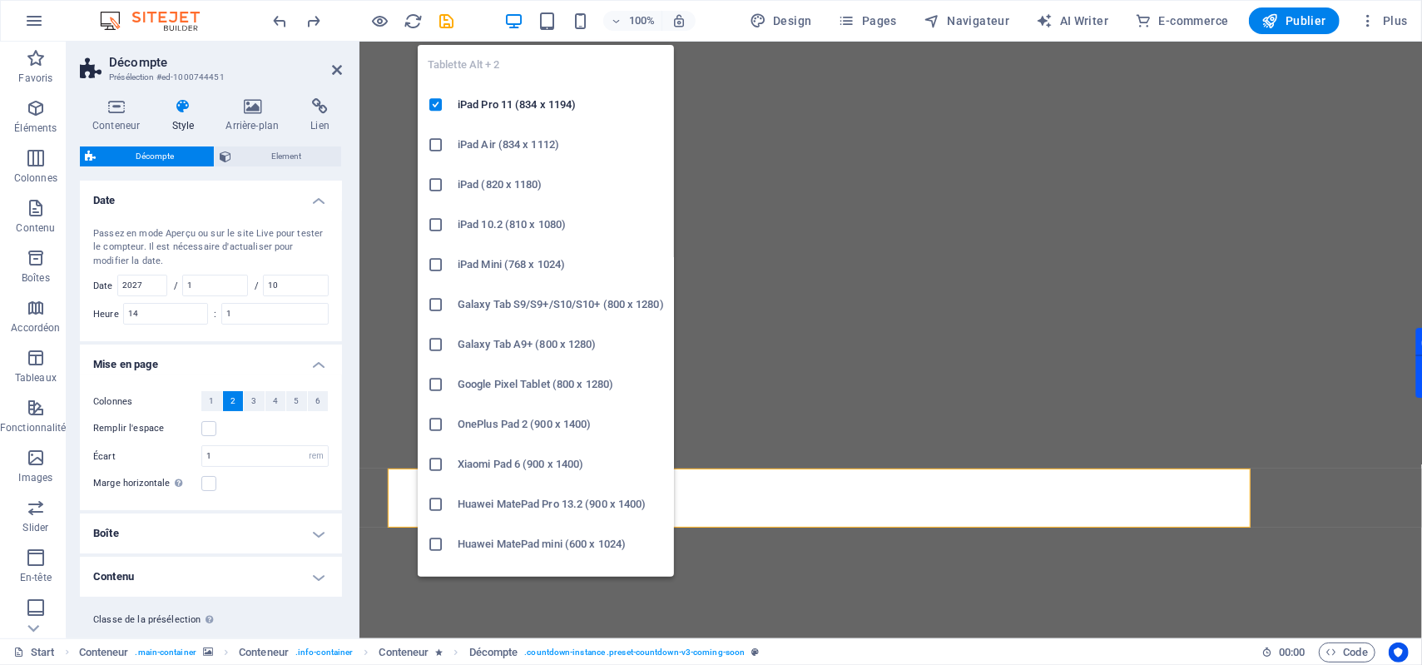
click at [535, 20] on div "100%" at bounding box center [599, 20] width 192 height 27
click at [549, 26] on icon "button" at bounding box center [547, 21] width 19 height 19
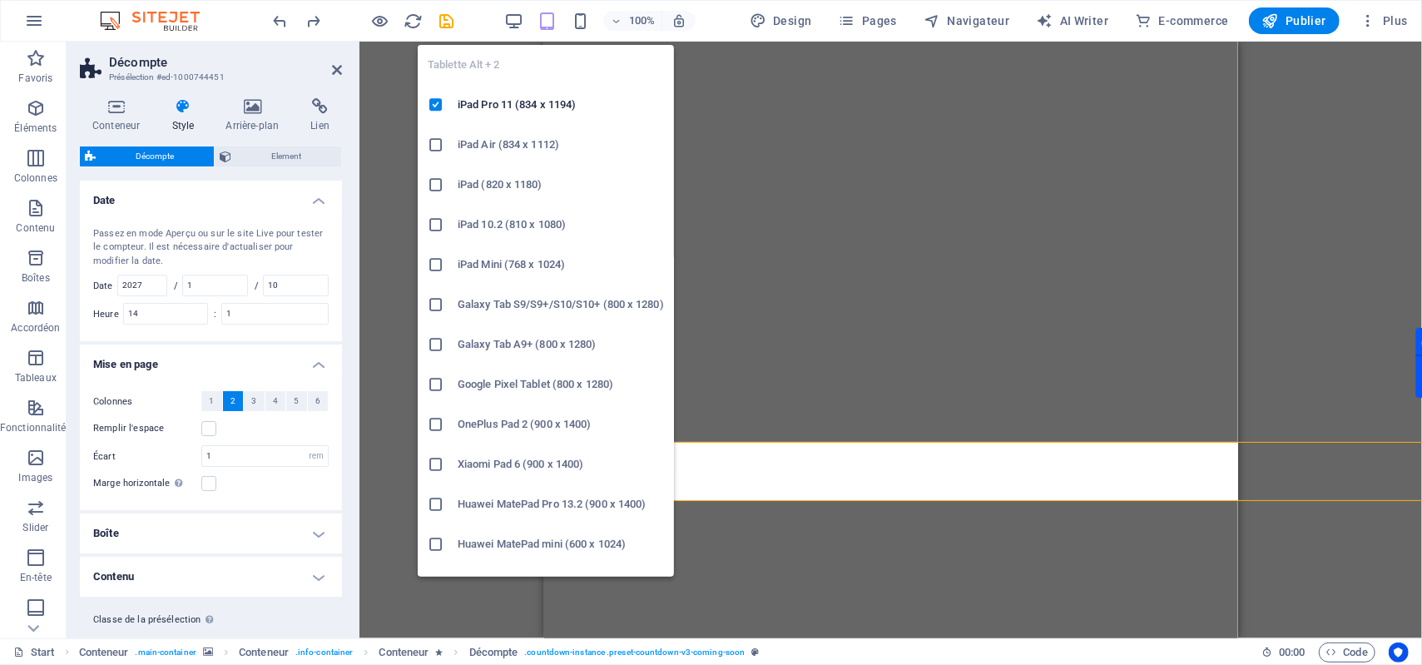
scroll to position [27, 0]
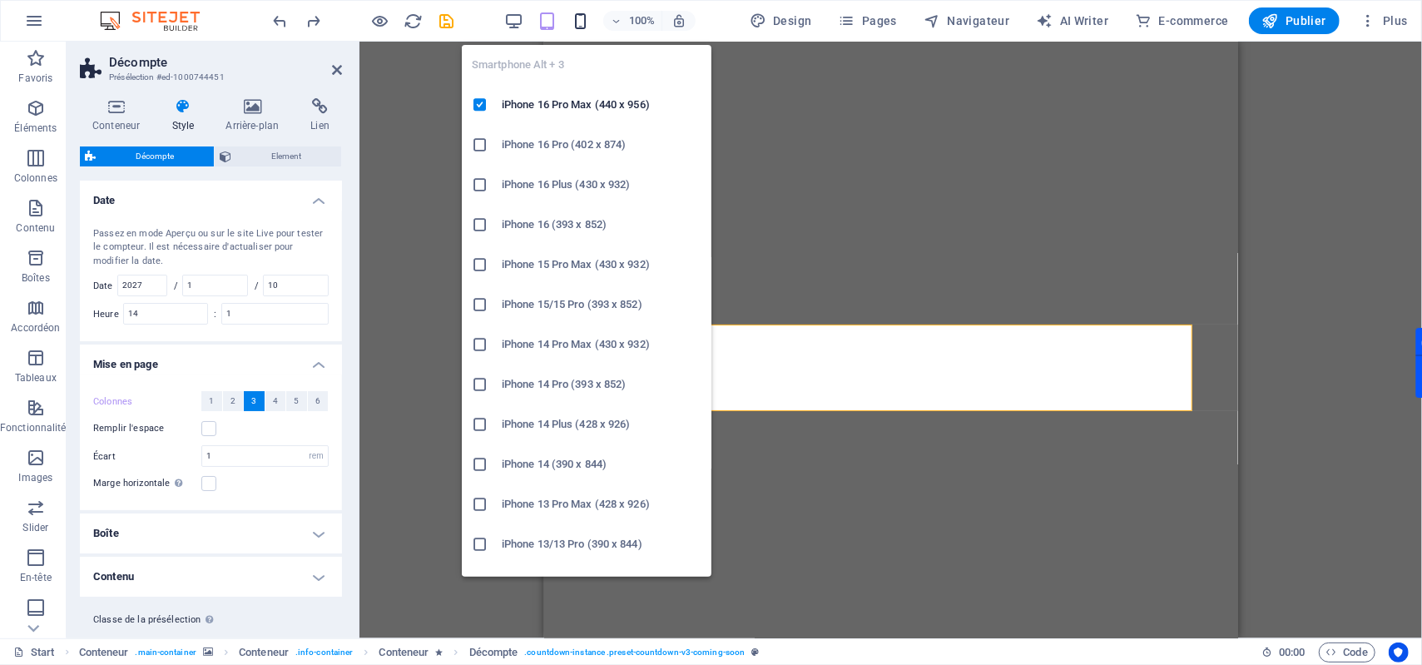
click at [579, 27] on icon "button" at bounding box center [580, 21] width 19 height 19
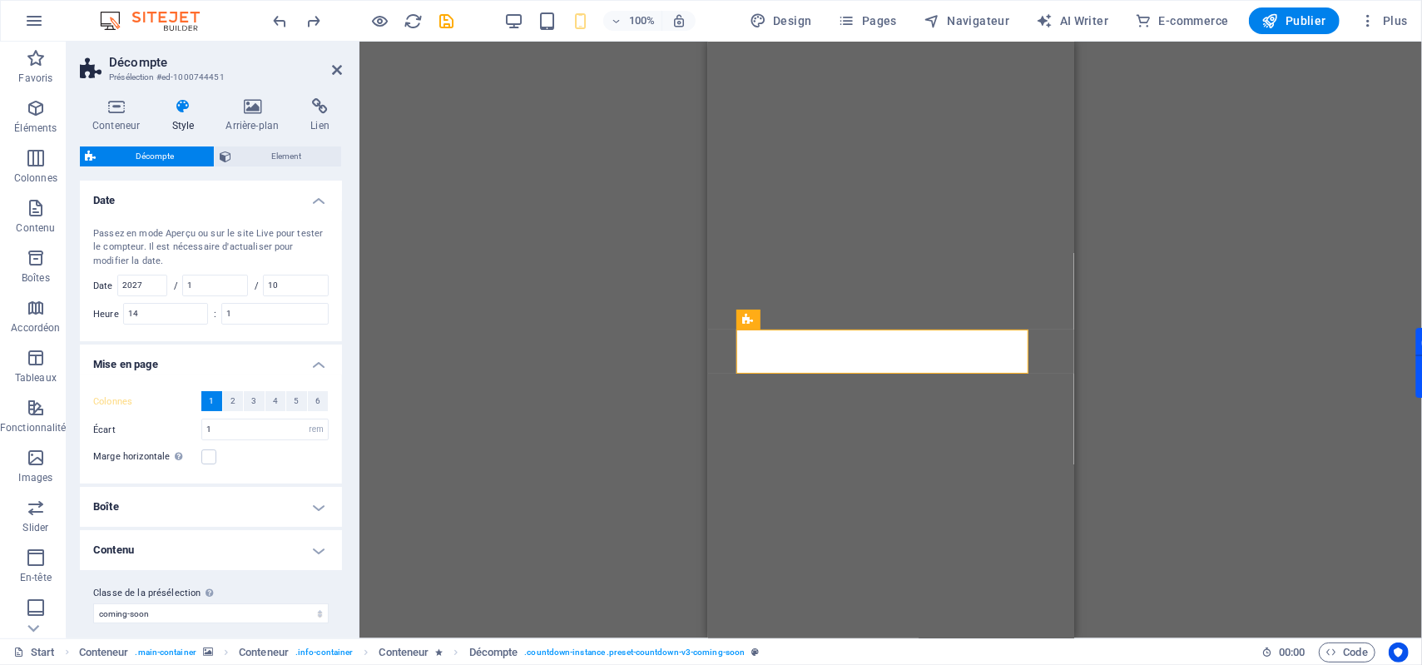
scroll to position [0, 0]
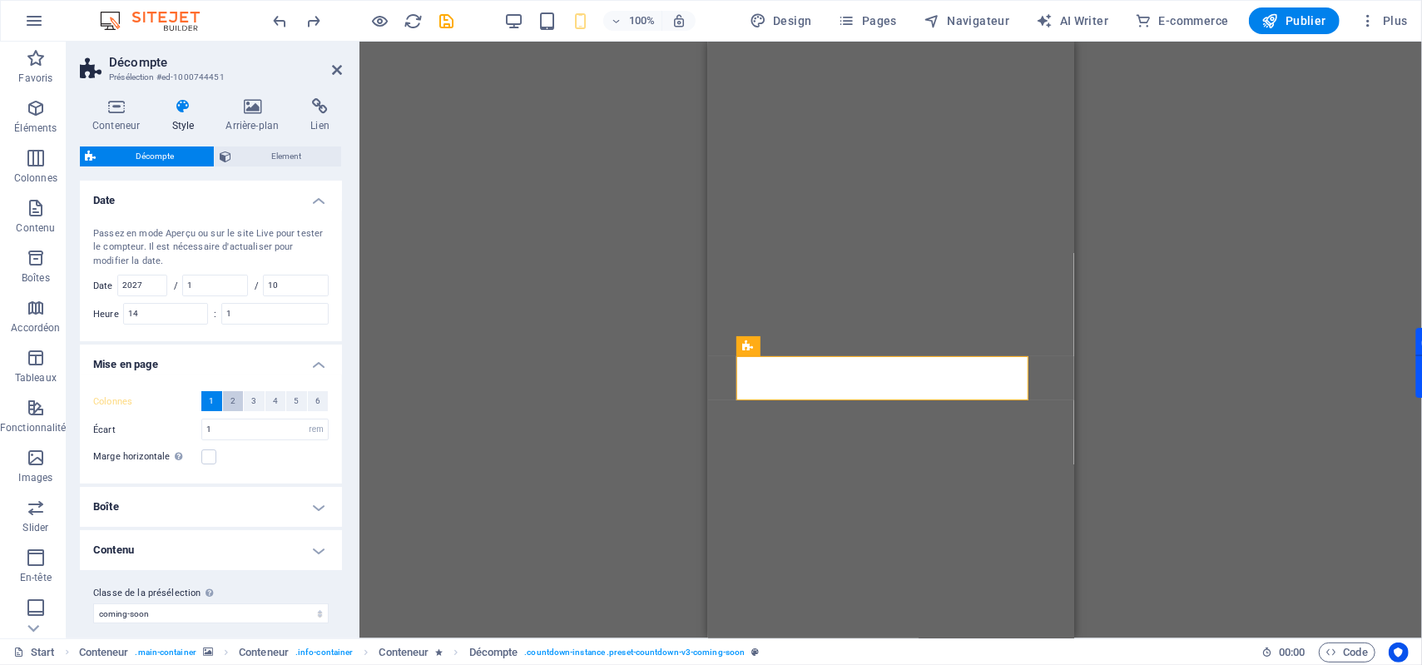
click at [230, 401] on span "2" at bounding box center [232, 401] width 5 height 20
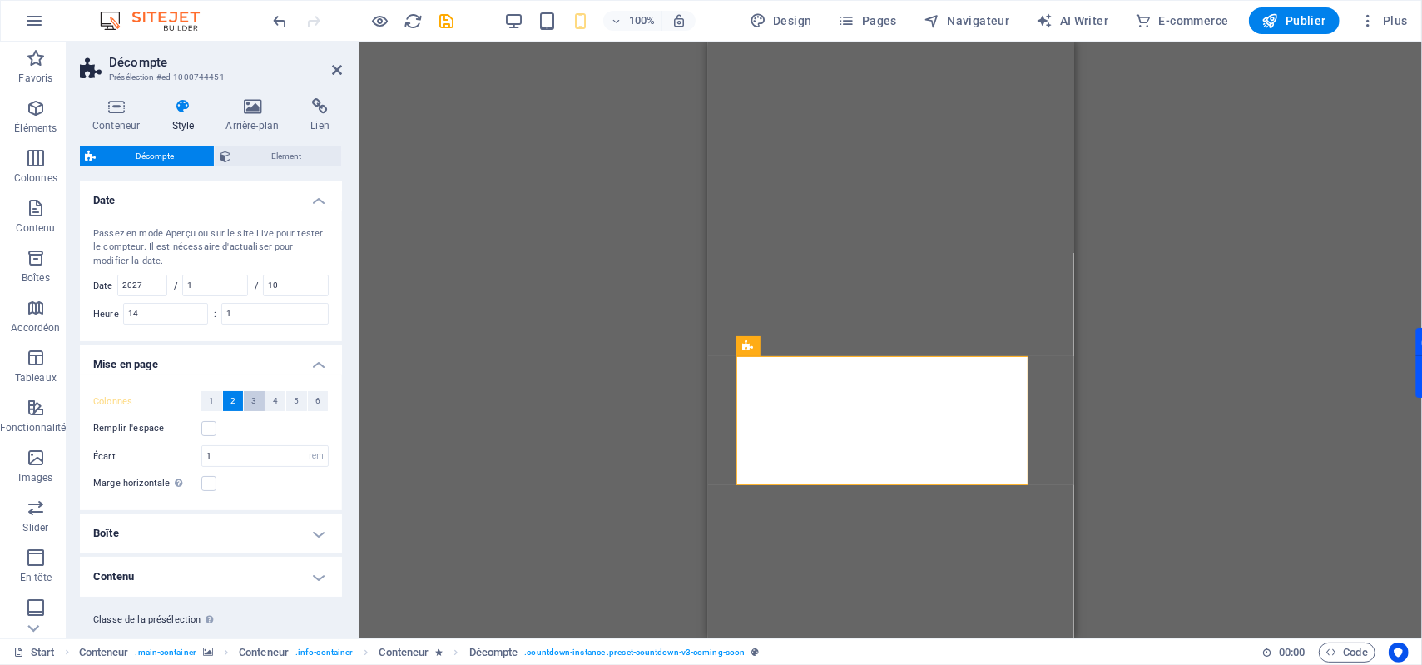
click at [251, 401] on span "3" at bounding box center [253, 401] width 5 height 20
click at [273, 402] on span "4" at bounding box center [275, 401] width 5 height 20
click at [208, 433] on label at bounding box center [208, 428] width 15 height 15
click at [0, 0] on input "Remplir l'espace" at bounding box center [0, 0] width 0 height 0
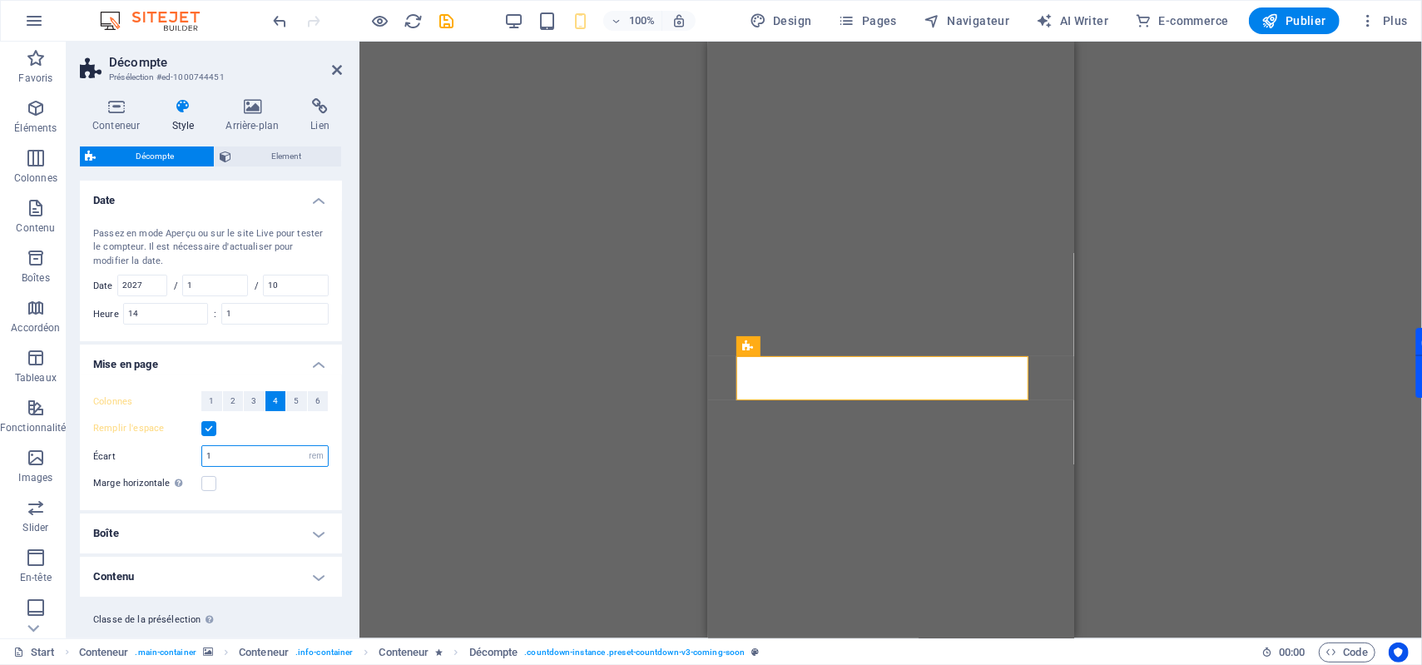
click at [220, 460] on input "1" at bounding box center [265, 456] width 126 height 20
click at [245, 438] on div "Remplir l'espace" at bounding box center [210, 429] width 235 height 20
click at [209, 434] on label at bounding box center [208, 428] width 15 height 15
click at [0, 0] on input "Remplir l'espace" at bounding box center [0, 0] width 0 height 0
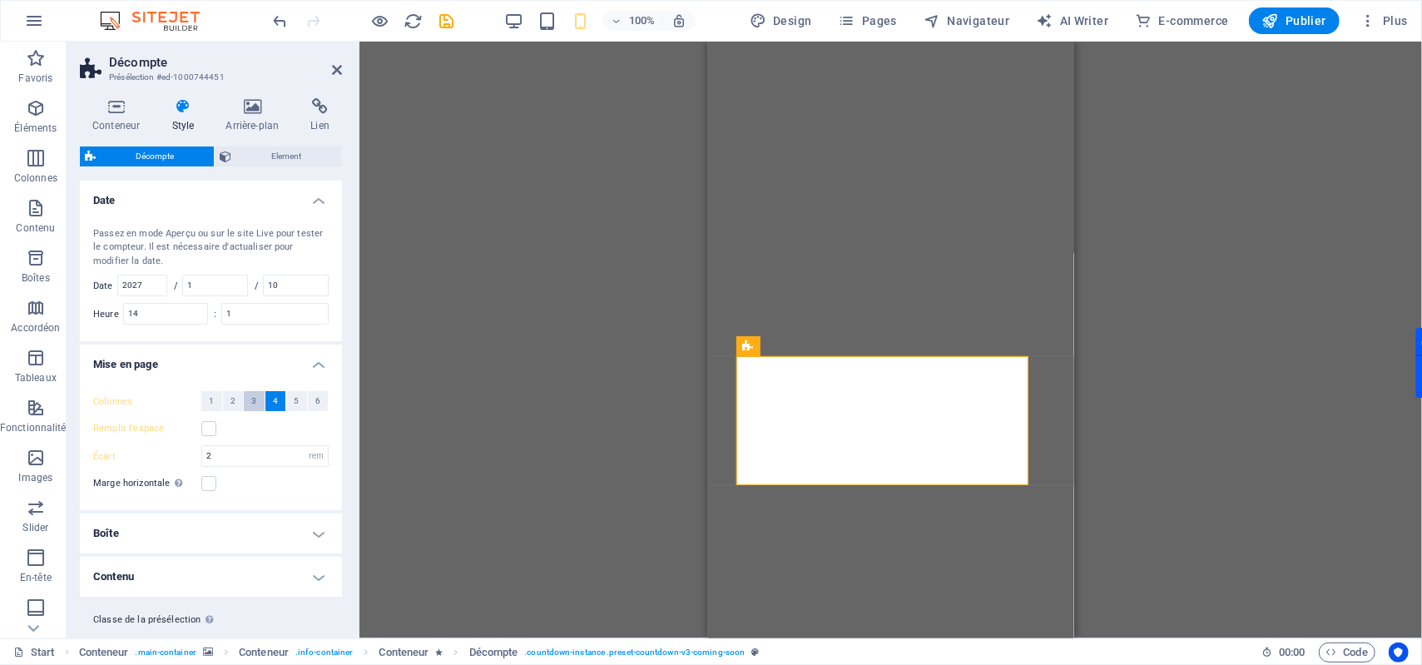
click at [248, 403] on button "3" at bounding box center [254, 401] width 21 height 20
click at [240, 404] on button "2" at bounding box center [233, 401] width 21 height 20
click at [209, 430] on label at bounding box center [208, 428] width 15 height 15
click at [0, 0] on input "Remplir l'espace" at bounding box center [0, 0] width 0 height 0
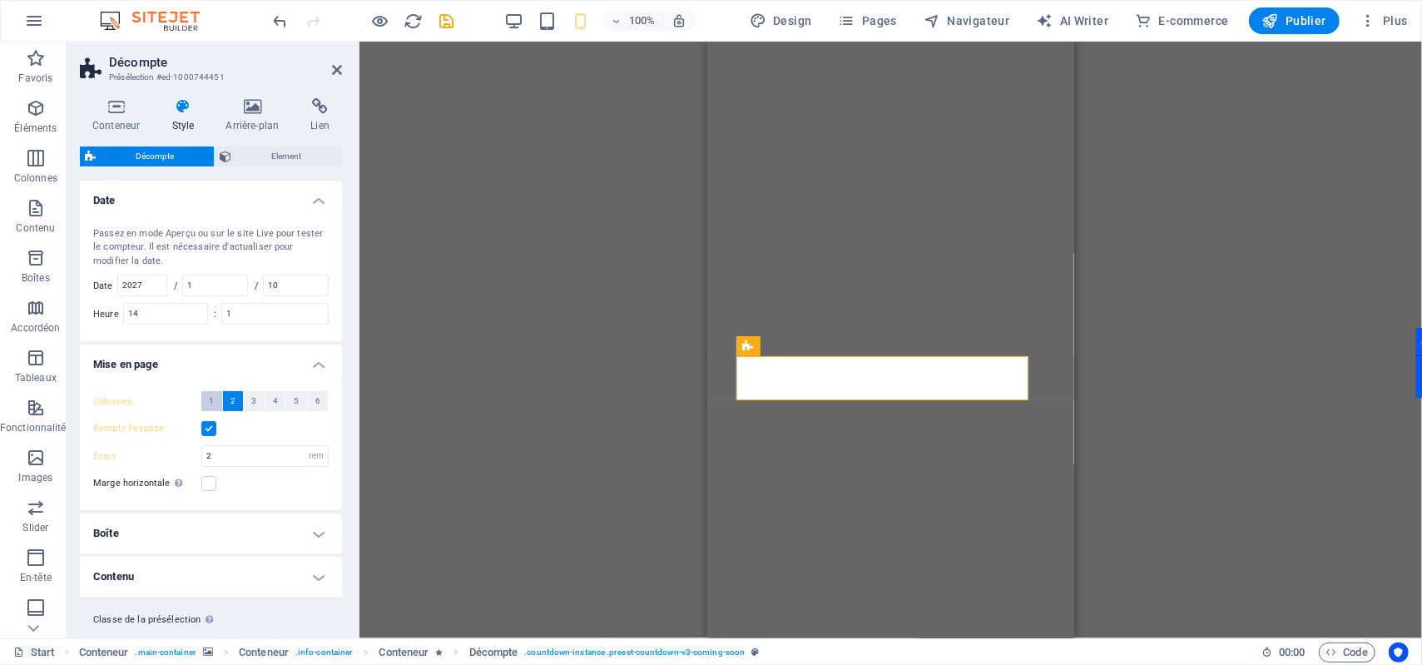
click at [211, 403] on span "1" at bounding box center [211, 401] width 5 height 20
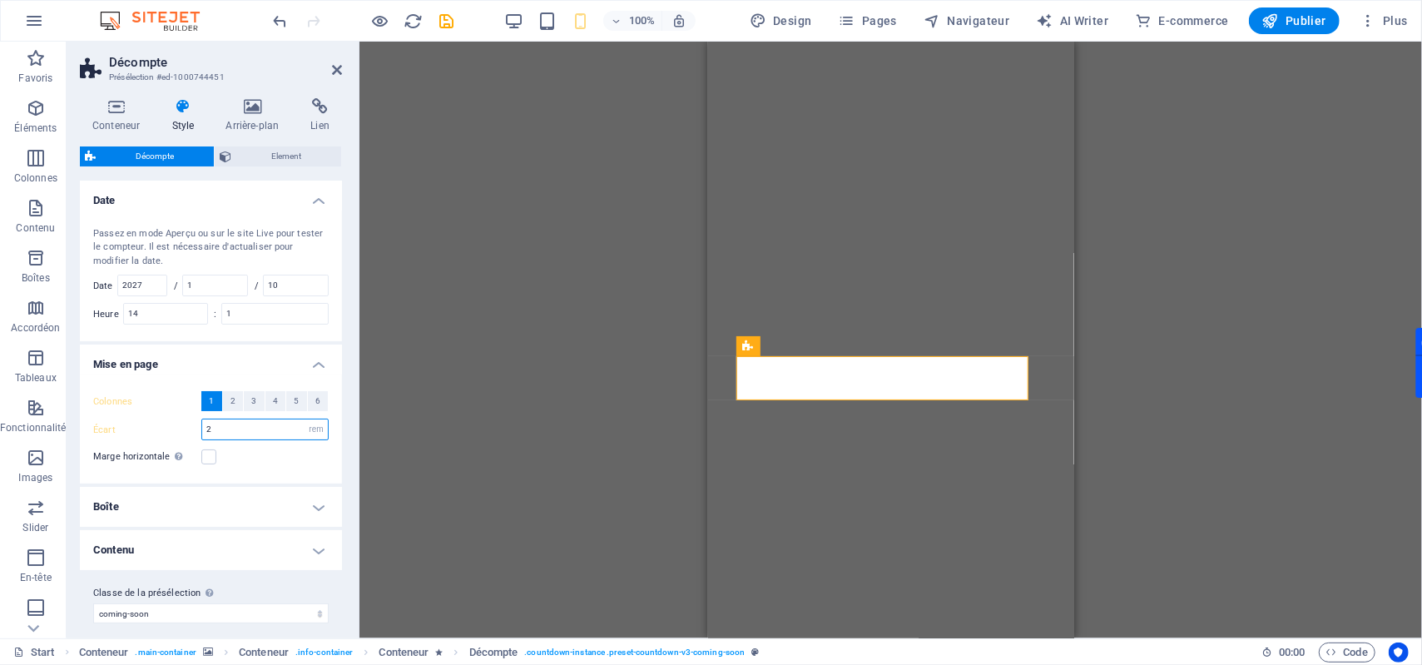
click at [220, 431] on input "2" at bounding box center [265, 429] width 126 height 20
click at [222, 374] on h4 "Mise en page" at bounding box center [211, 360] width 262 height 30
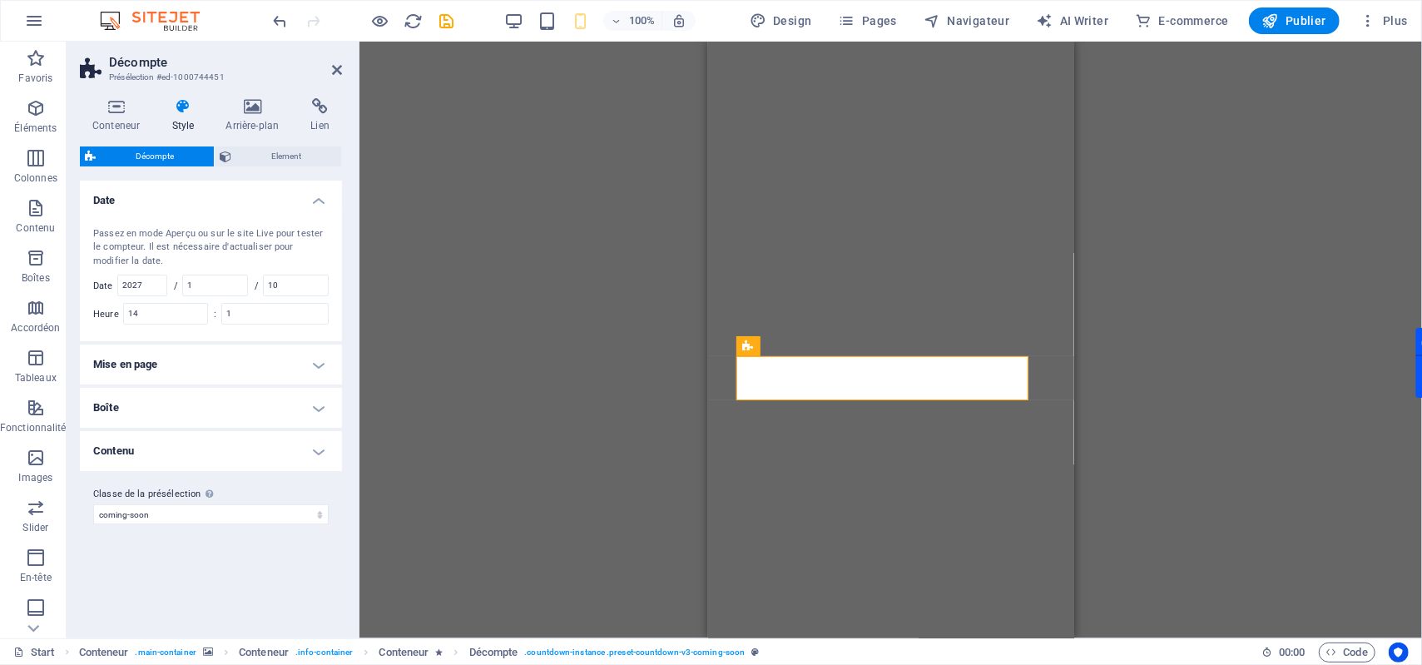
click at [243, 384] on h4 "Mise en page" at bounding box center [211, 365] width 262 height 40
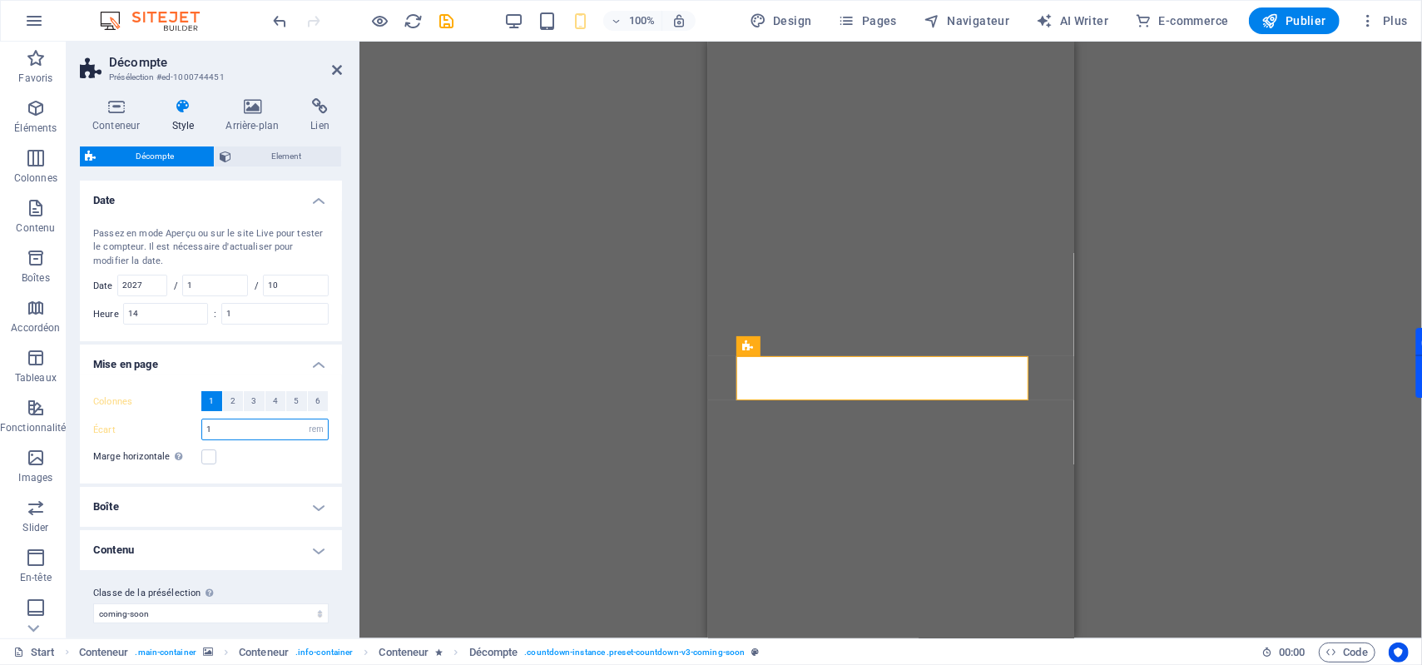
click at [244, 429] on input "1" at bounding box center [265, 429] width 126 height 20
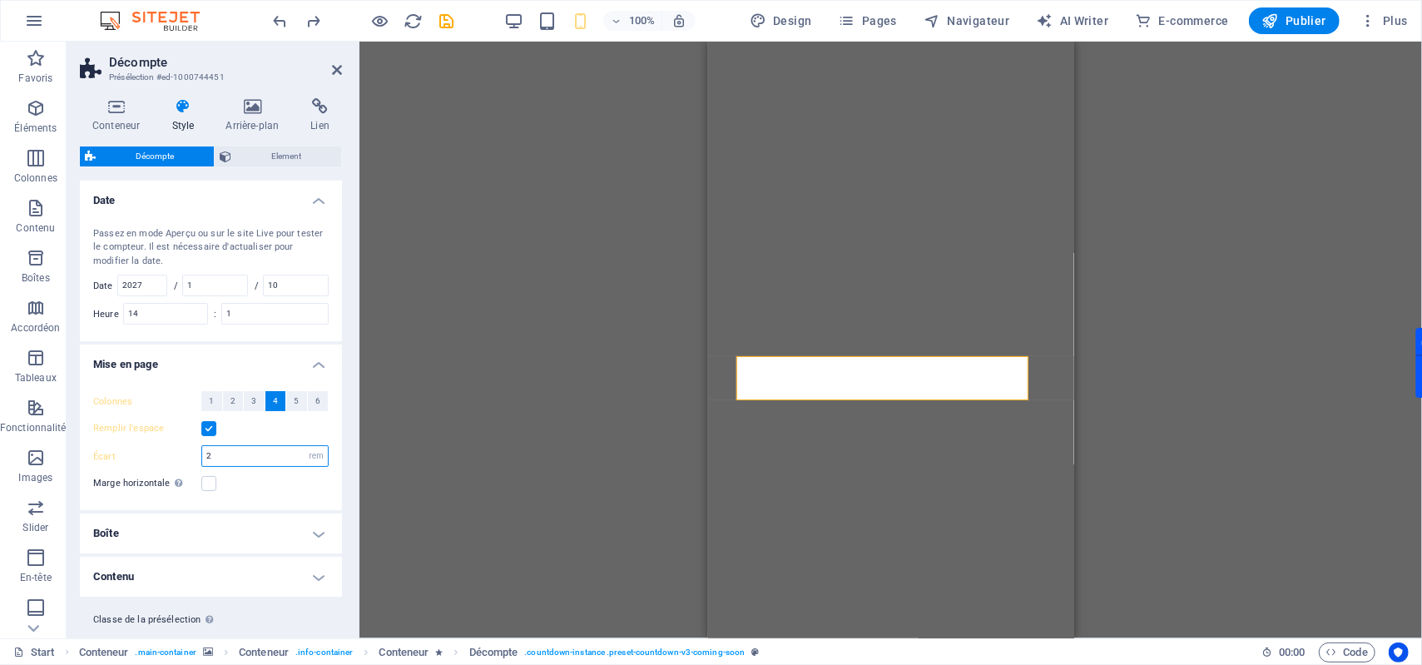
type input "1"
